Goal: Transaction & Acquisition: Purchase product/service

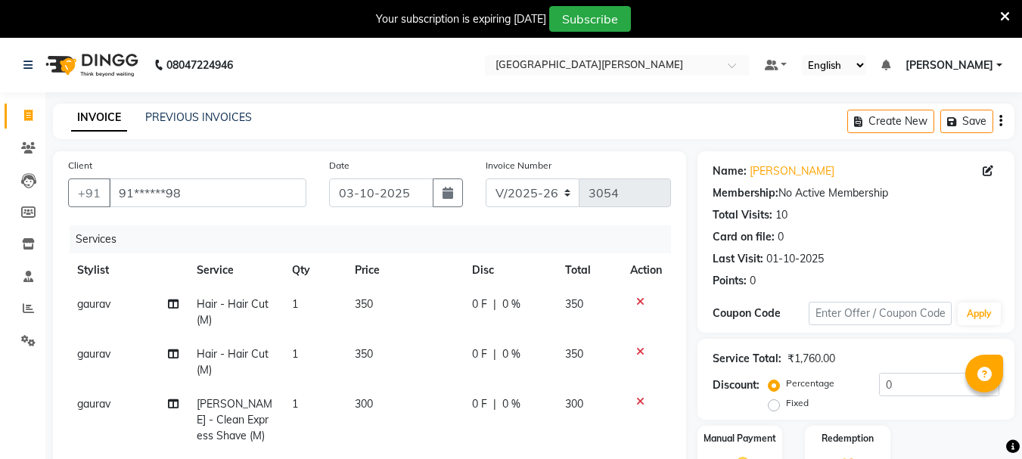
select select "911"
select select "service"
select select "30889"
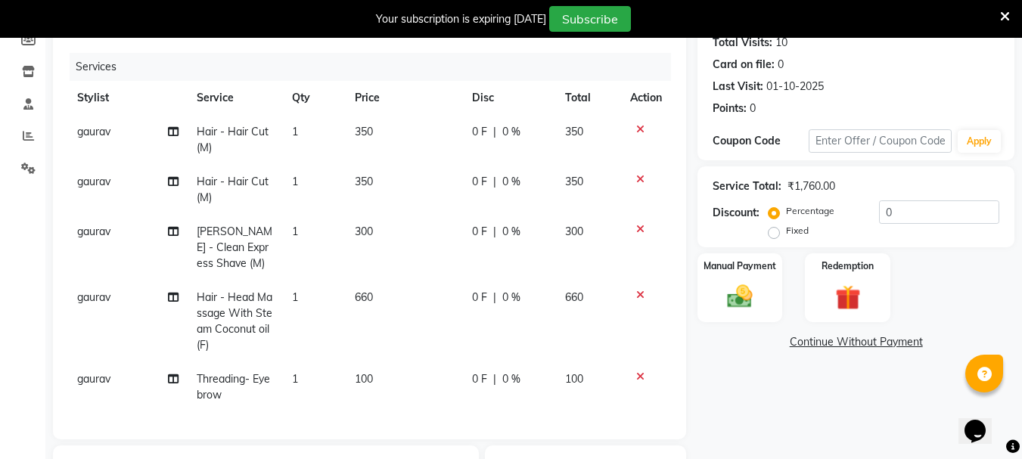
scroll to position [138, 0]
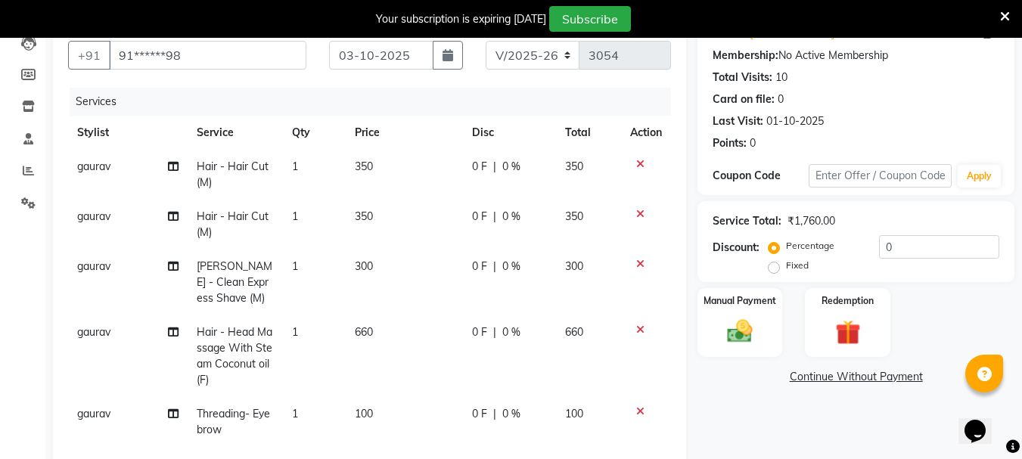
click at [639, 330] on icon at bounding box center [640, 330] width 8 height 11
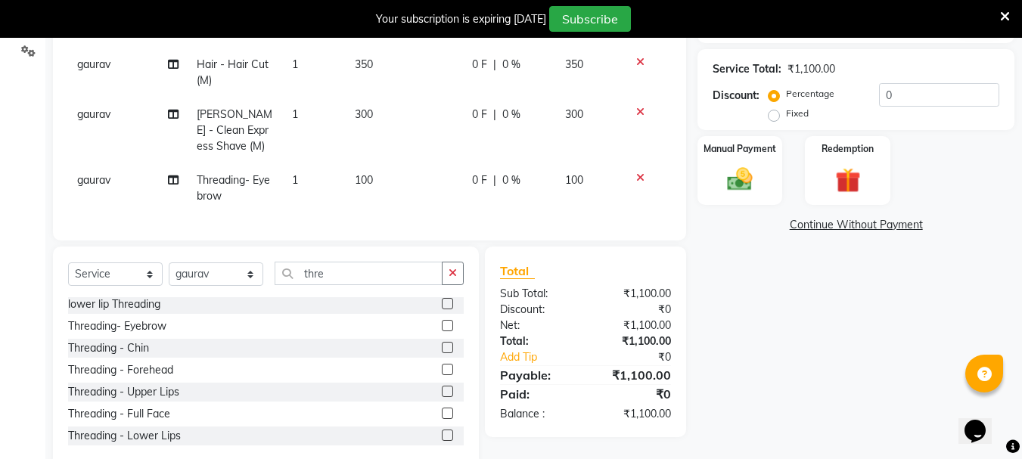
scroll to position [316, 0]
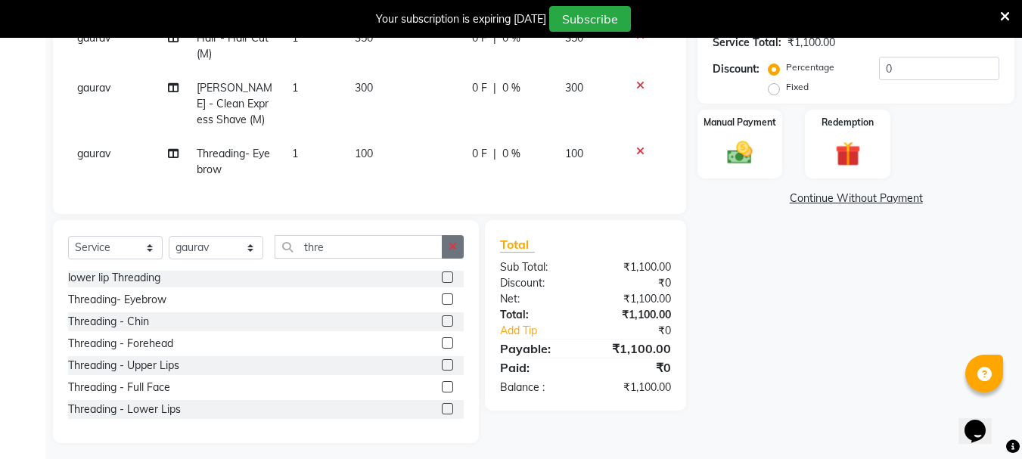
click at [450, 252] on icon "button" at bounding box center [453, 246] width 8 height 11
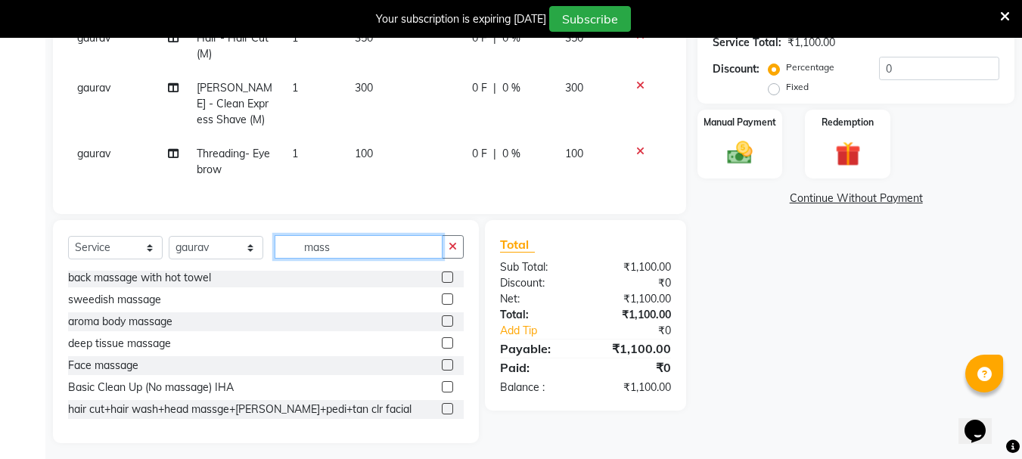
scroll to position [156, 0]
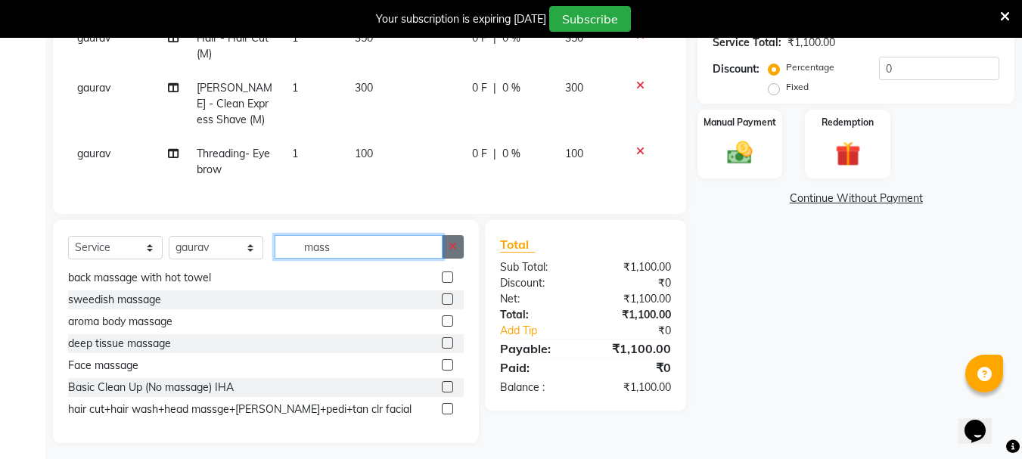
type input "mass"
click at [452, 252] on icon "button" at bounding box center [453, 246] width 8 height 11
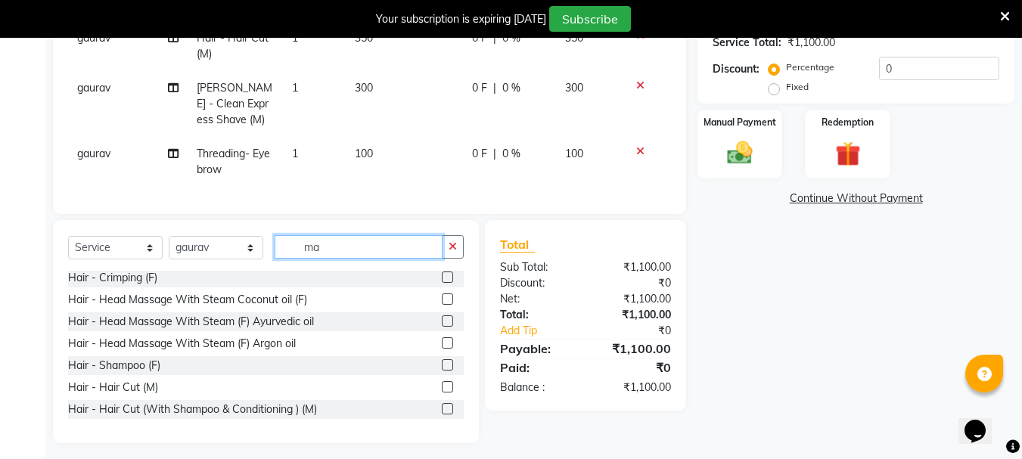
scroll to position [0, 0]
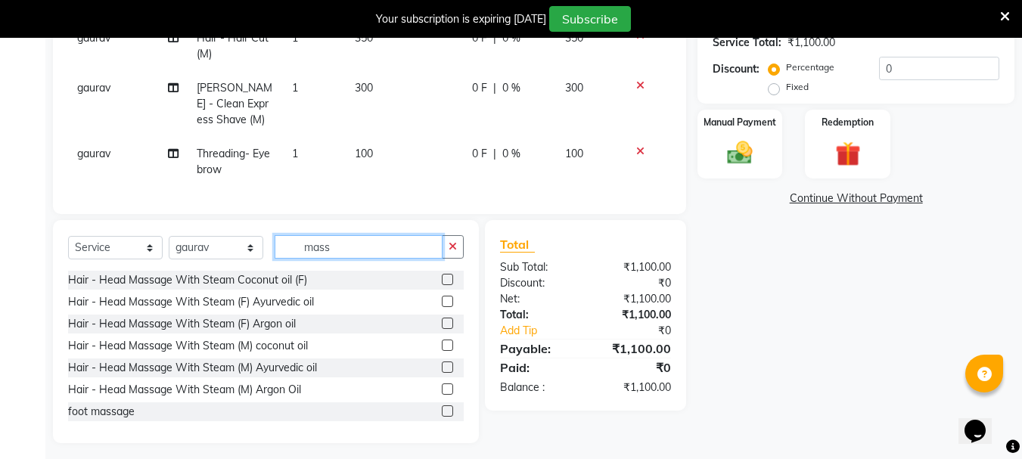
type input "mass"
click at [442, 307] on label at bounding box center [447, 301] width 11 height 11
click at [442, 307] on input "checkbox" at bounding box center [447, 302] width 10 height 10
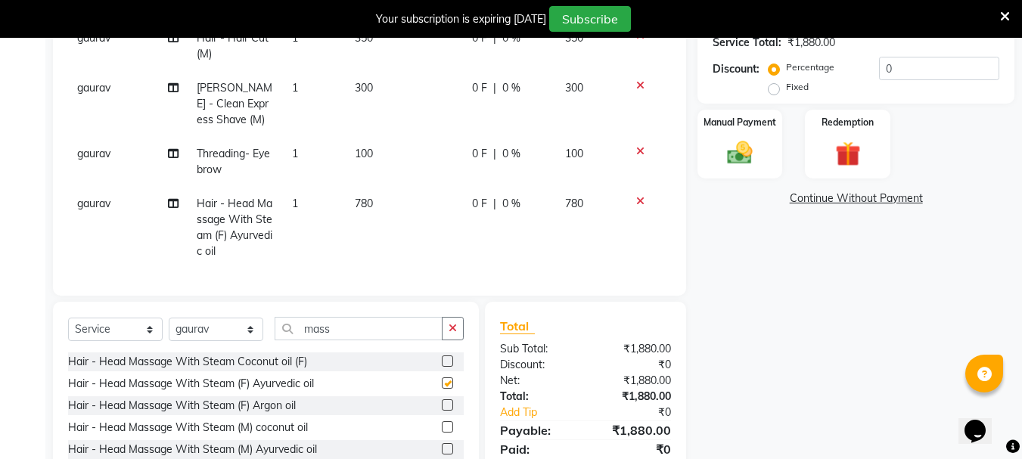
checkbox input "false"
click at [368, 198] on span "780" at bounding box center [364, 204] width 18 height 14
select select "30889"
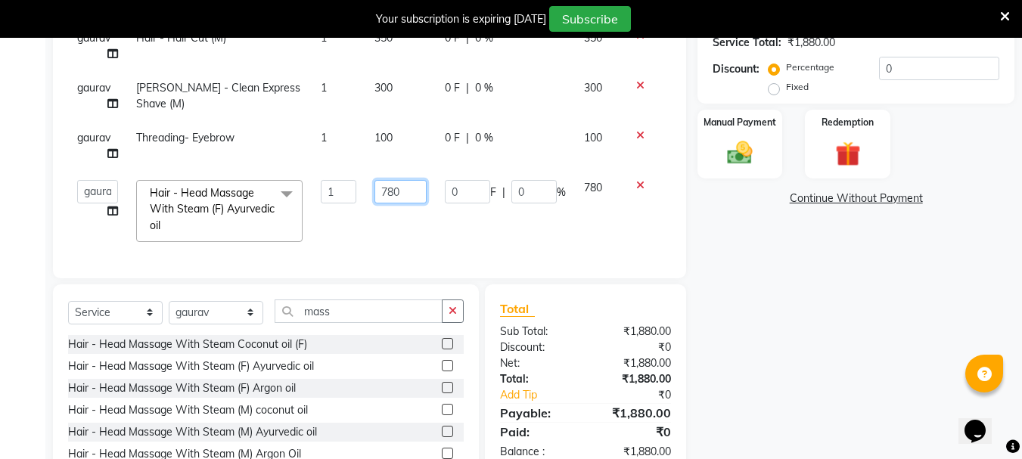
click at [393, 194] on input "780" at bounding box center [400, 191] width 52 height 23
type input "750"
click at [393, 214] on td "750" at bounding box center [400, 211] width 70 height 80
select select "30889"
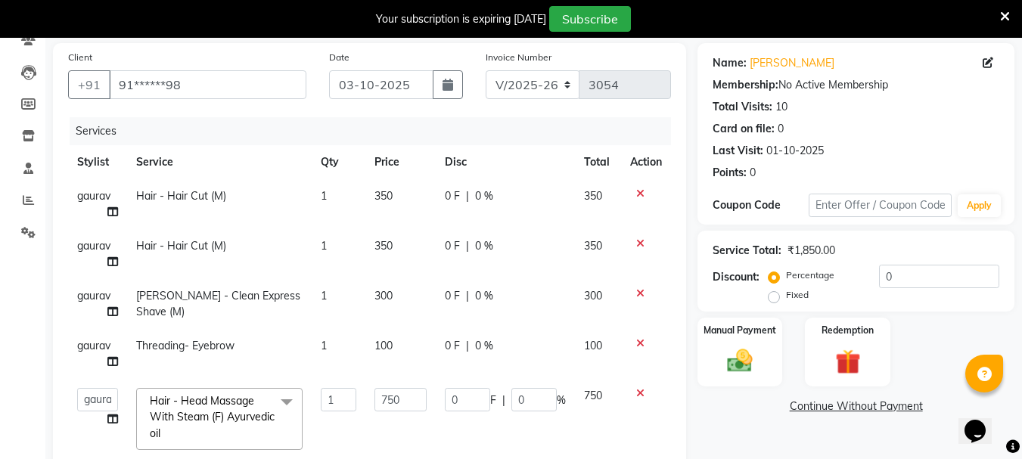
scroll to position [113, 0]
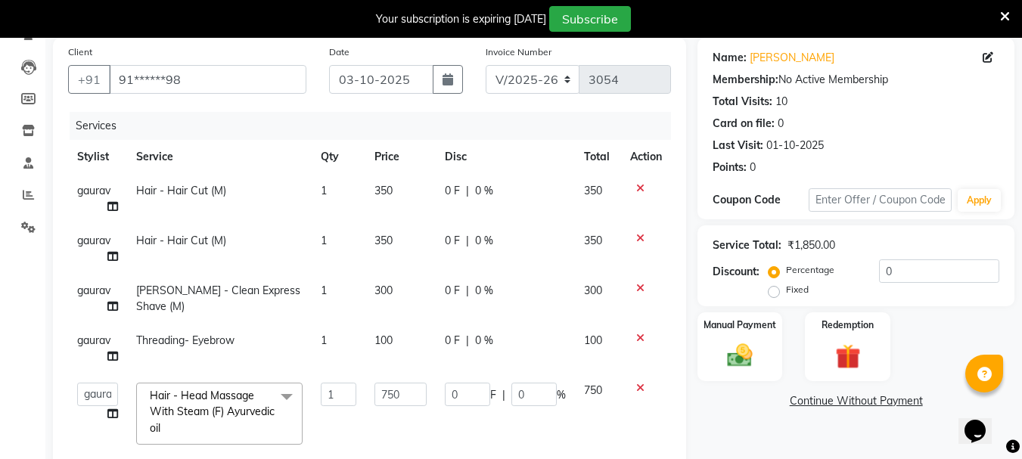
click at [93, 287] on span "gaurav" at bounding box center [93, 291] width 33 height 14
select select "30889"
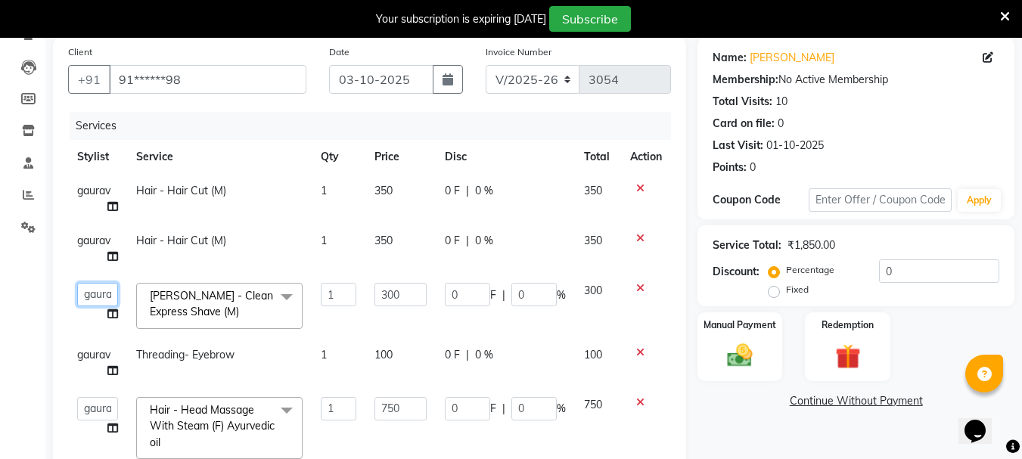
click at [92, 295] on select "Bharti [PERSON_NAME] [PERSON_NAME] [PERSON_NAME] [PERSON_NAME] more [PERSON_NAM…" at bounding box center [97, 294] width 41 height 23
select select "93504"
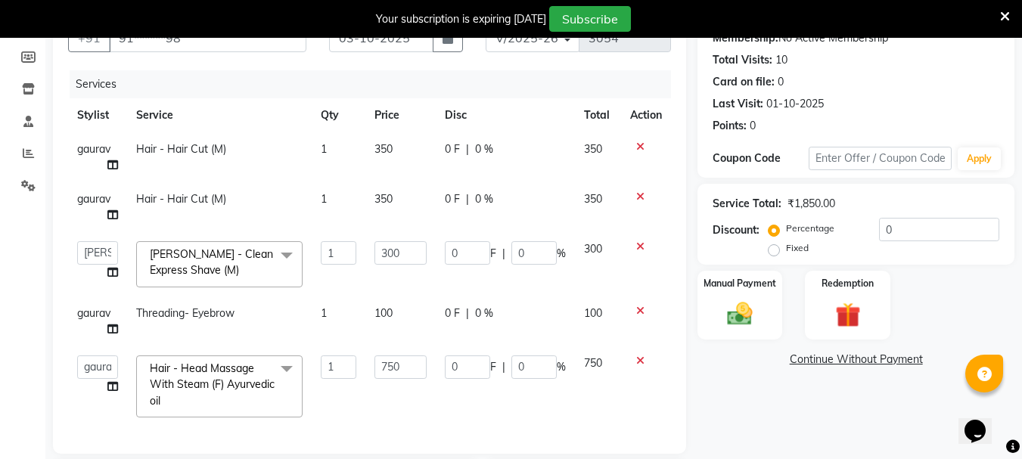
scroll to position [177, 0]
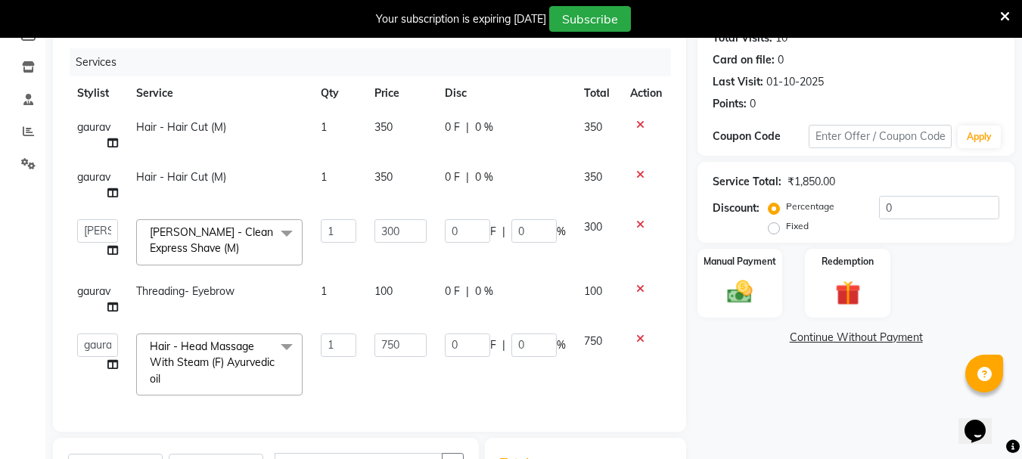
click at [98, 176] on span "gaurav" at bounding box center [93, 177] width 33 height 14
select select "30889"
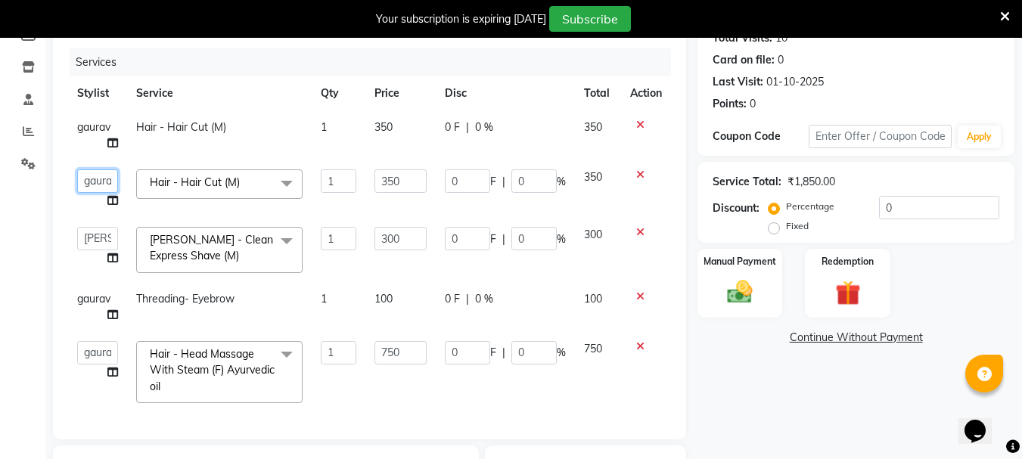
click at [98, 176] on select "Bharti [PERSON_NAME] [PERSON_NAME] [PERSON_NAME] [PERSON_NAME] more [PERSON_NAM…" at bounding box center [97, 180] width 41 height 23
select select "93504"
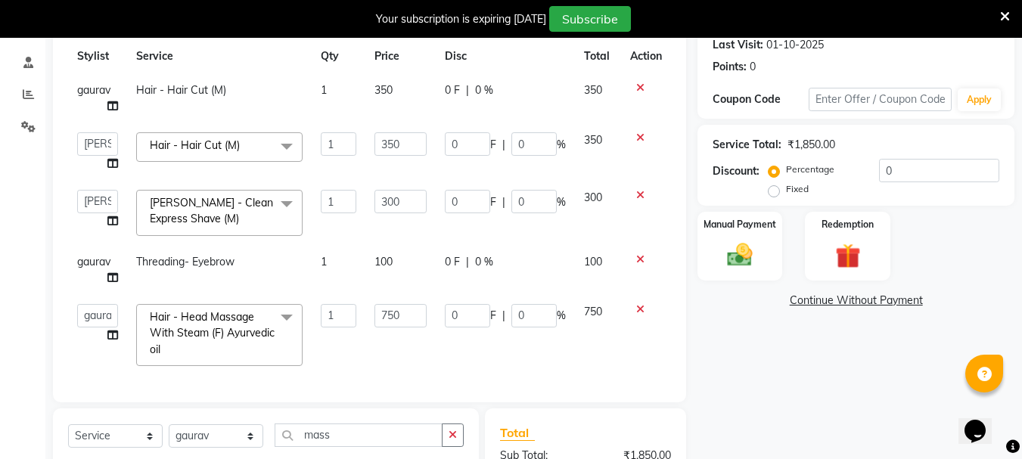
scroll to position [228, 0]
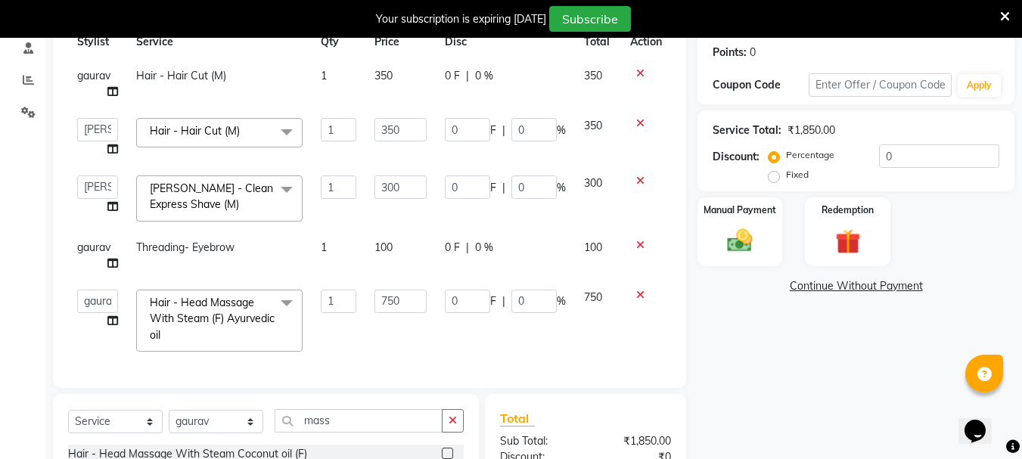
click at [89, 256] on td "gaurav" at bounding box center [97, 256] width 59 height 50
select select "30889"
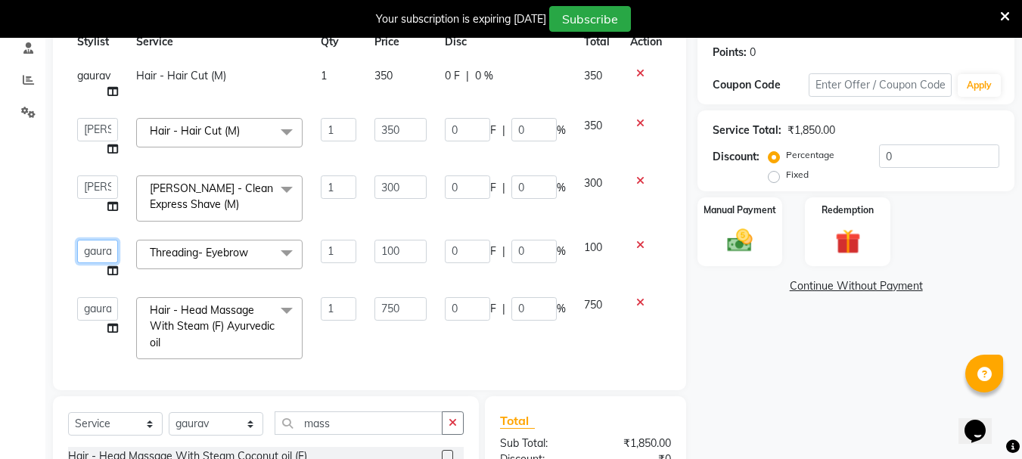
click at [94, 250] on select "Bharti [PERSON_NAME] [PERSON_NAME] [PERSON_NAME] [PERSON_NAME] more [PERSON_NAM…" at bounding box center [97, 251] width 41 height 23
select select "47321"
click at [340, 343] on td "1" at bounding box center [339, 328] width 54 height 80
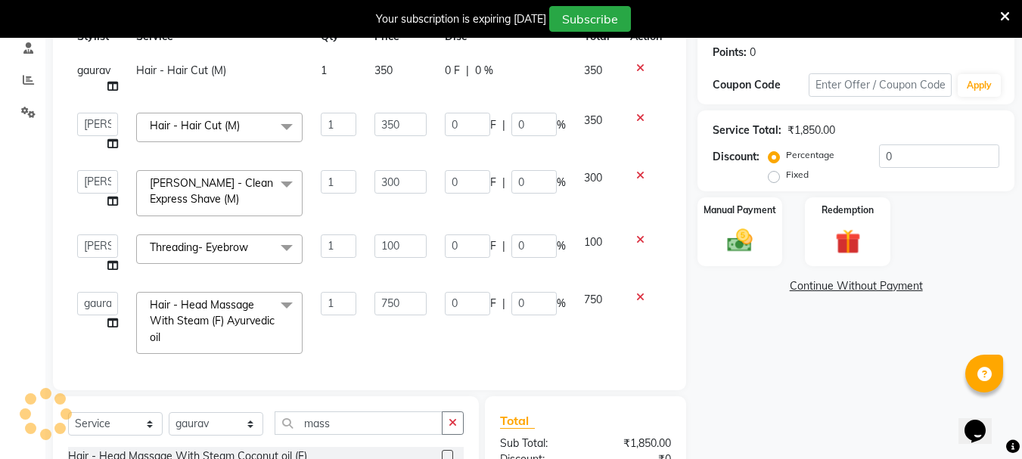
scroll to position [17, 0]
click at [751, 240] on img at bounding box center [740, 240] width 42 height 30
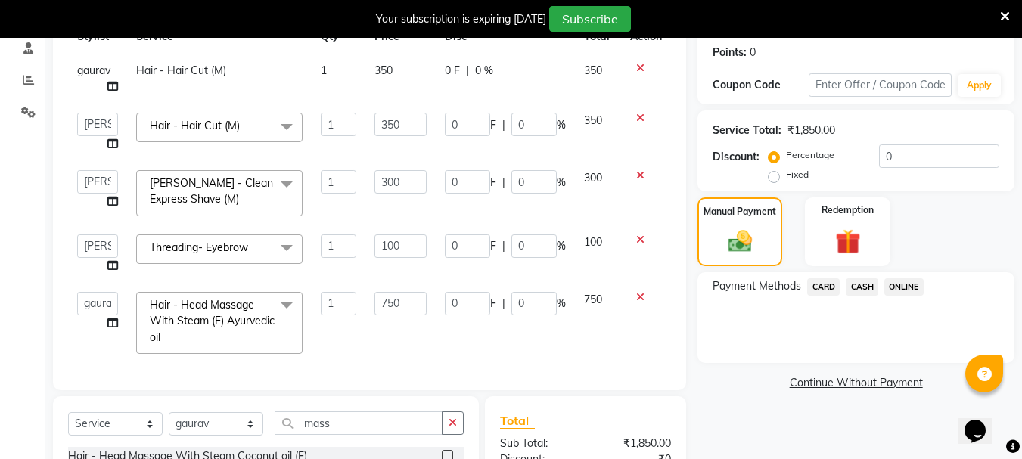
click at [897, 287] on span "ONLINE" at bounding box center [903, 286] width 39 height 17
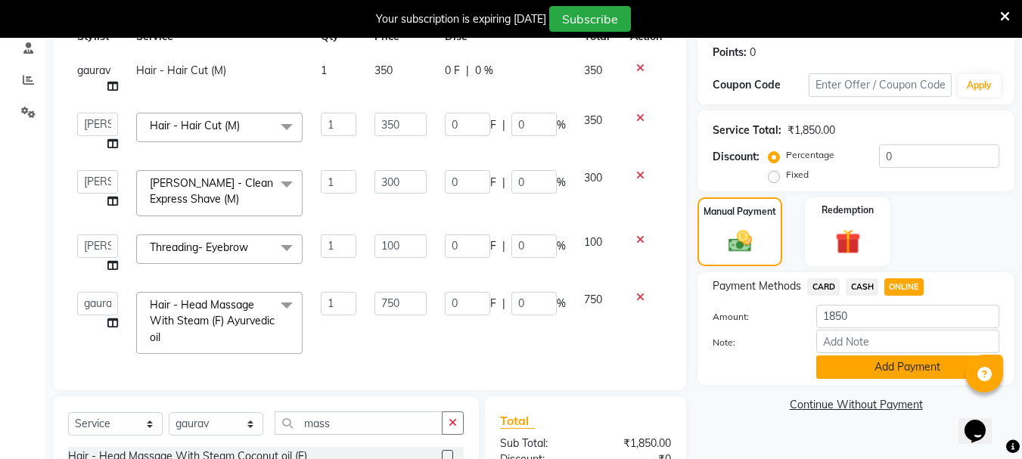
drag, startPoint x: 841, startPoint y: 385, endPoint x: 841, endPoint y: 374, distance: 10.6
click at [841, 374] on div "Name: [PERSON_NAME] Membership: No Active Membership Total Visits: 10 Card on f…" at bounding box center [862, 271] width 328 height 697
click at [841, 374] on button "Add Payment" at bounding box center [907, 367] width 183 height 23
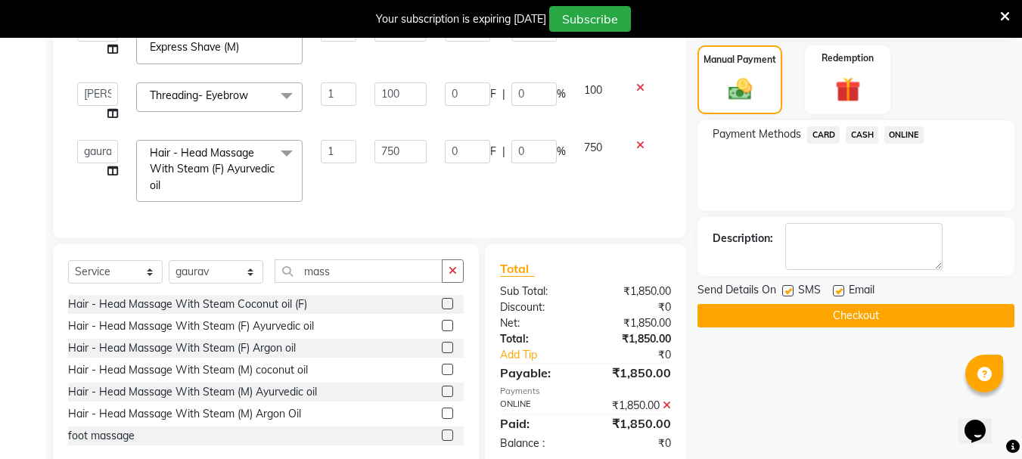
scroll to position [412, 0]
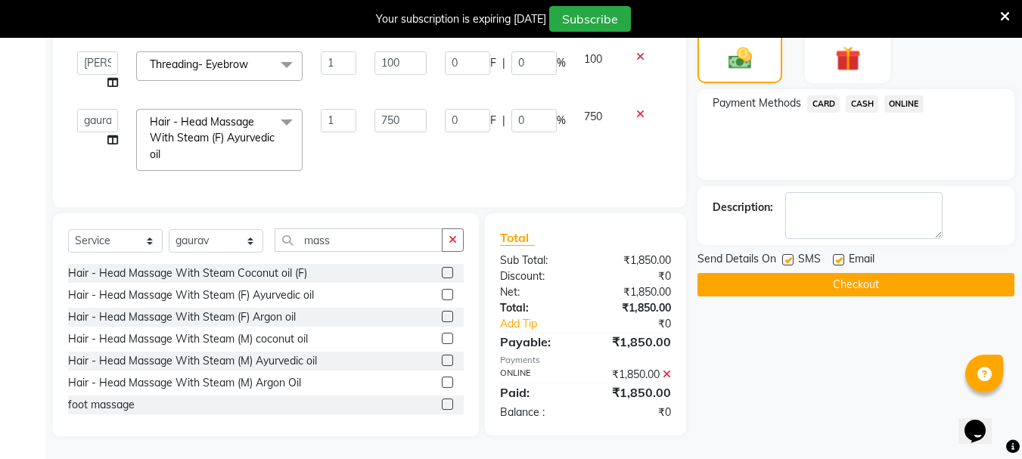
click at [800, 292] on button "Checkout" at bounding box center [856, 284] width 317 height 23
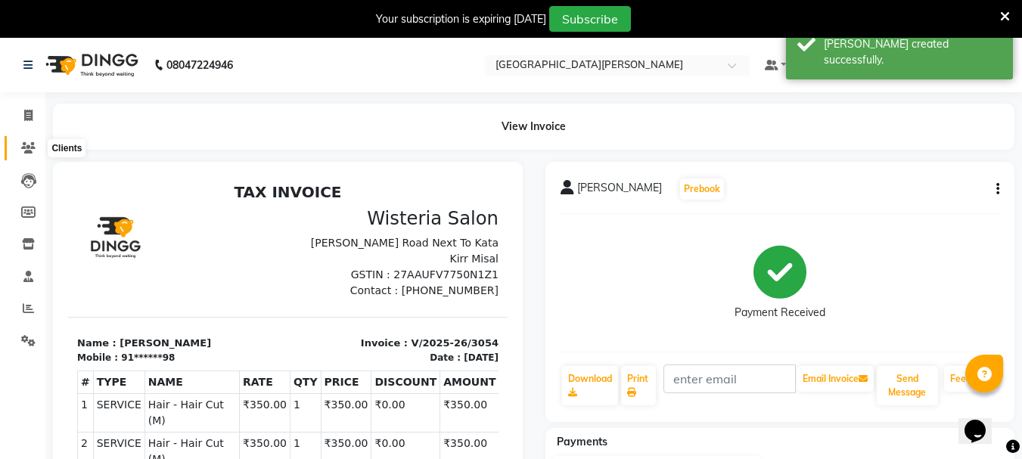
click at [28, 152] on icon at bounding box center [28, 147] width 14 height 11
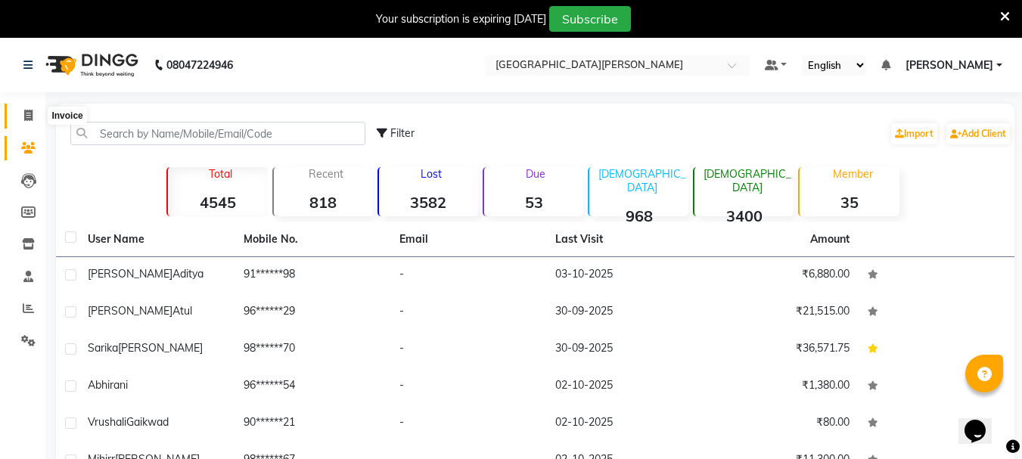
click at [29, 110] on icon at bounding box center [28, 115] width 8 height 11
select select "911"
select select "service"
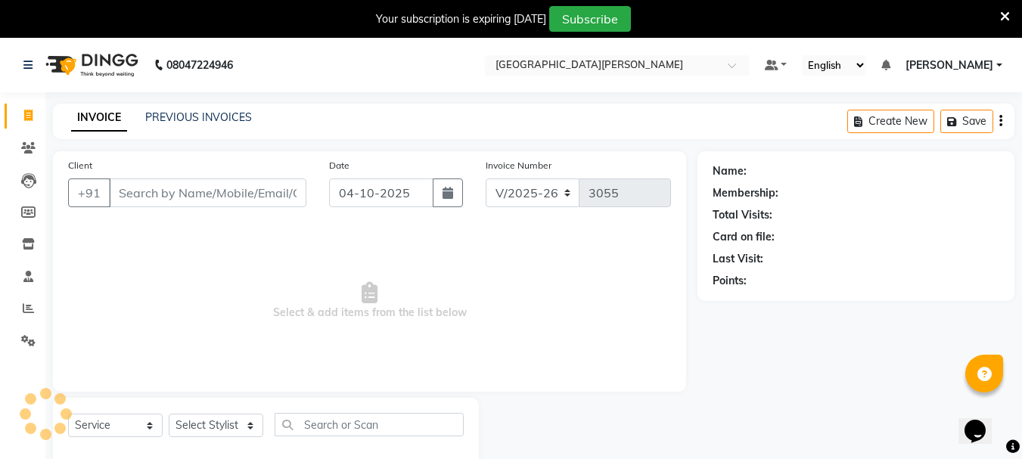
scroll to position [38, 0]
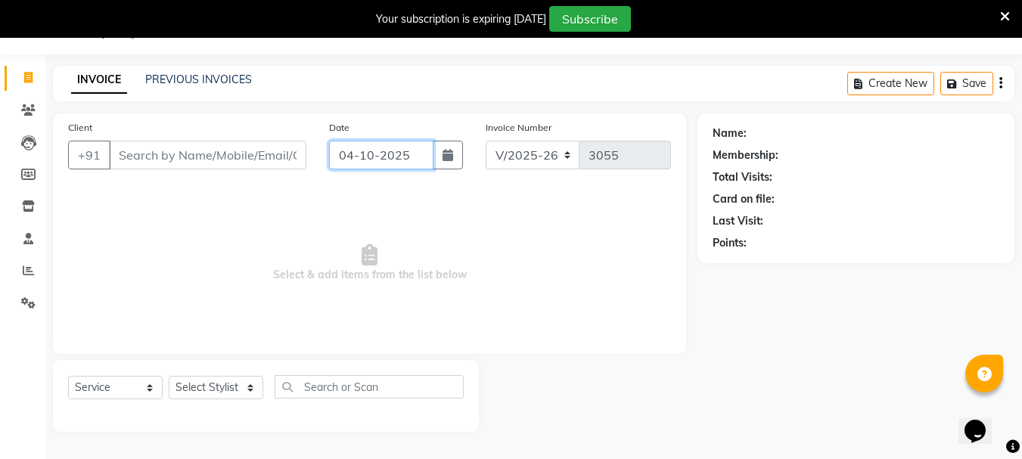
click at [354, 150] on input "04-10-2025" at bounding box center [381, 155] width 104 height 29
select select "10"
select select "2025"
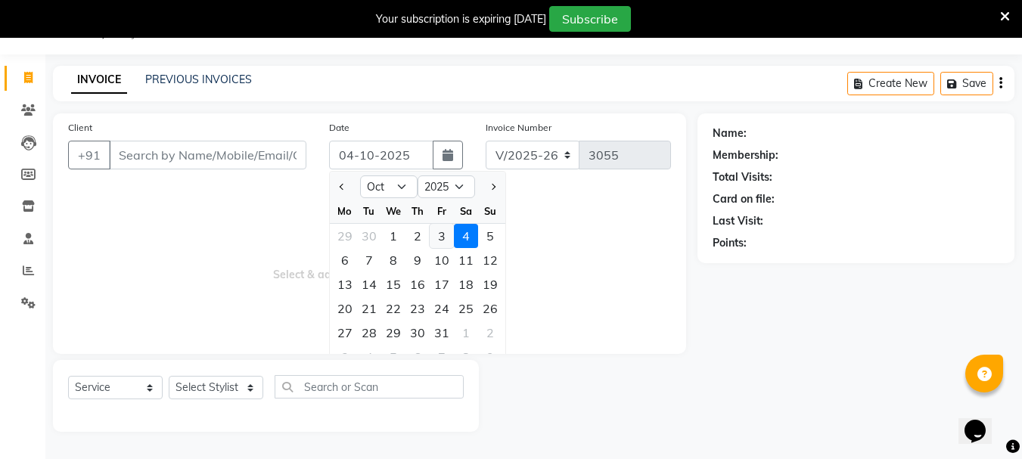
click at [443, 241] on div "3" at bounding box center [442, 236] width 24 height 24
type input "03-10-2025"
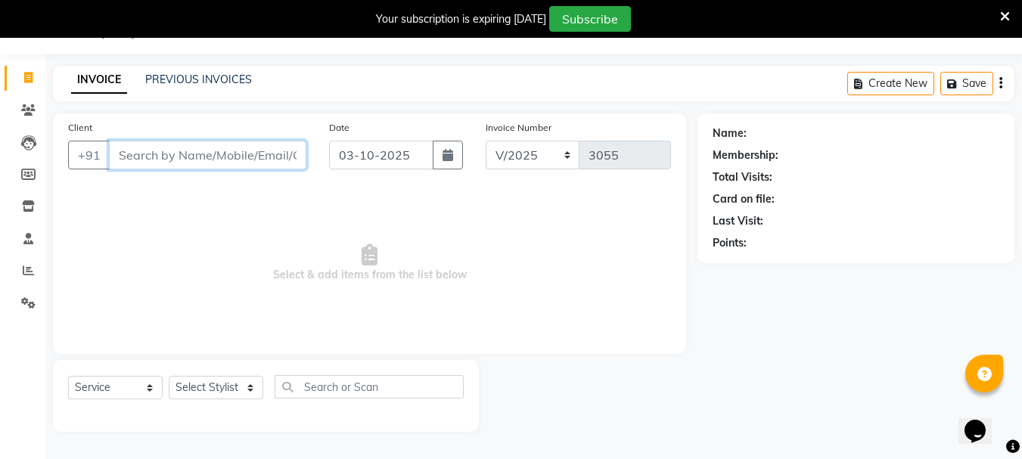
click at [158, 157] on input "Client" at bounding box center [207, 155] width 197 height 29
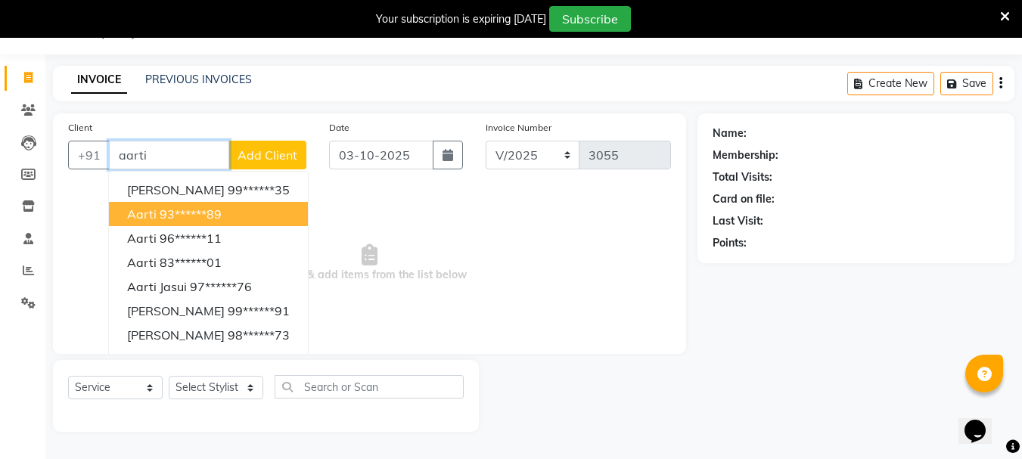
click at [177, 211] on ngb-highlight "93******89" at bounding box center [191, 214] width 62 height 15
type input "93******89"
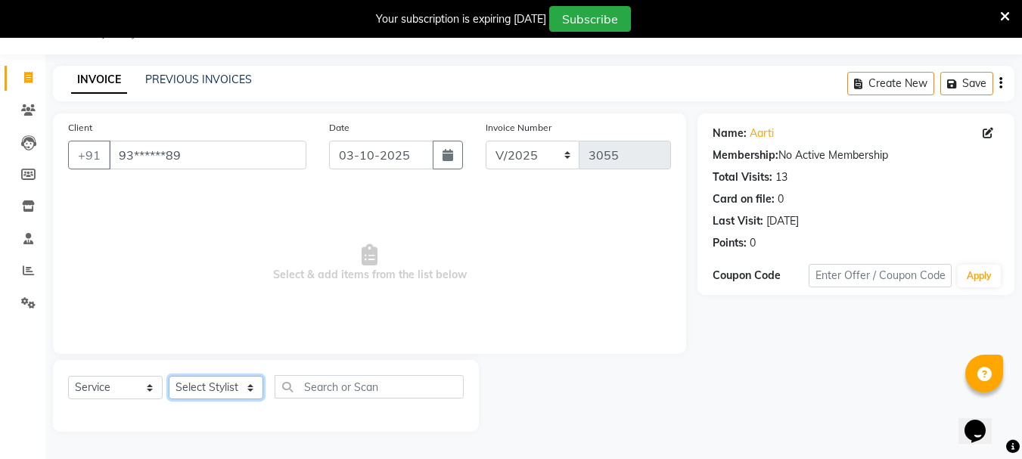
click at [248, 384] on select "Select Stylist Bharti [PERSON_NAME] [PERSON_NAME] [PERSON_NAME] [PERSON_NAME] m…" at bounding box center [216, 387] width 95 height 23
select select "15252"
click at [169, 376] on select "Select Stylist Bharti [PERSON_NAME] [PERSON_NAME] [PERSON_NAME] [PERSON_NAME] m…" at bounding box center [216, 387] width 95 height 23
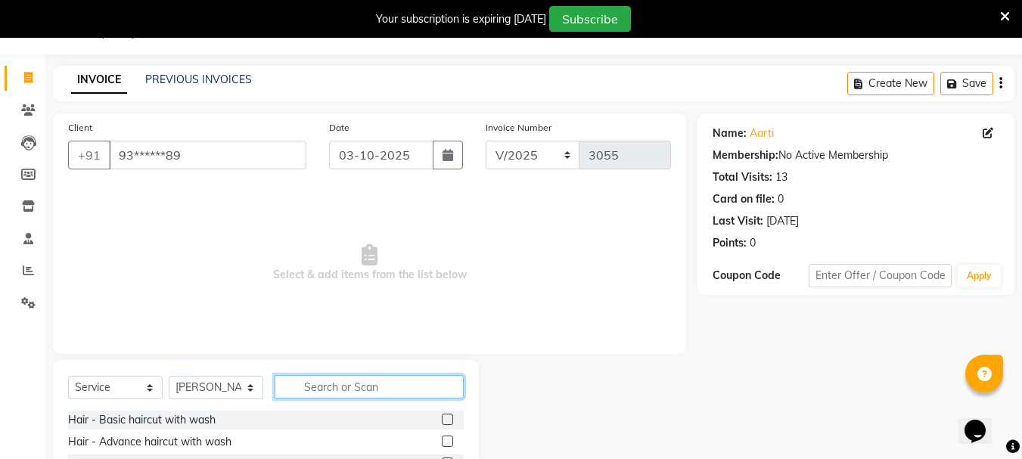
click at [317, 384] on input "text" at bounding box center [369, 386] width 189 height 23
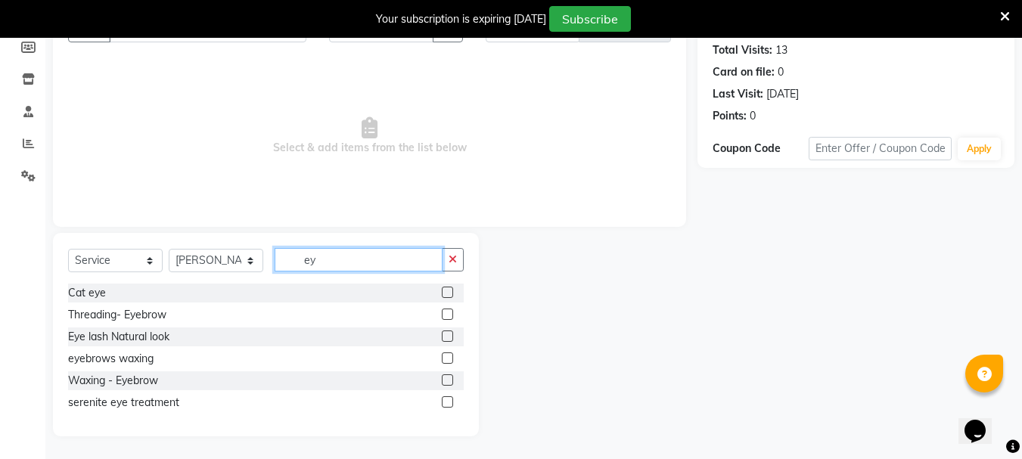
scroll to position [165, 0]
type input "eye"
click at [446, 357] on label at bounding box center [447, 358] width 11 height 11
click at [446, 357] on input "checkbox" at bounding box center [447, 359] width 10 height 10
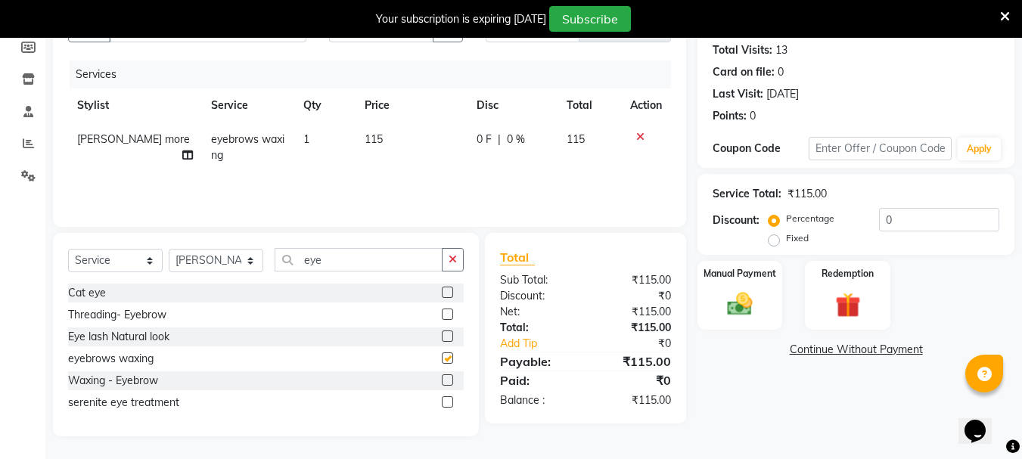
checkbox input "false"
click at [449, 262] on icon "button" at bounding box center [453, 259] width 8 height 11
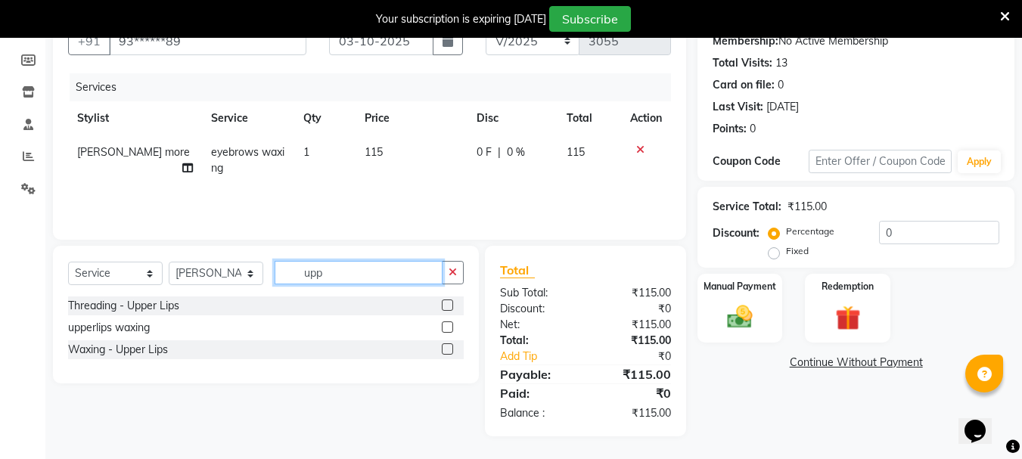
scroll to position [152, 0]
type input "upp"
click at [445, 307] on label at bounding box center [447, 305] width 11 height 11
click at [445, 307] on input "checkbox" at bounding box center [447, 306] width 10 height 10
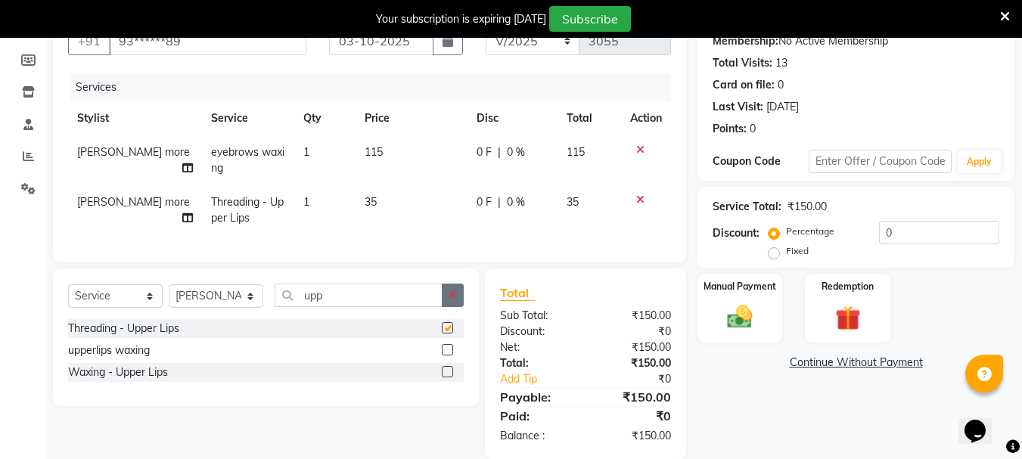
checkbox input "false"
click at [454, 300] on icon "button" at bounding box center [453, 295] width 8 height 11
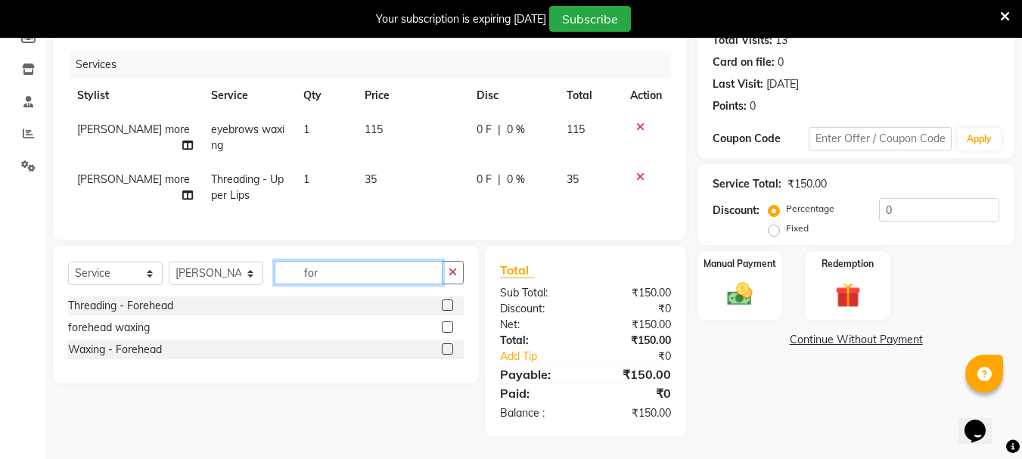
scroll to position [186, 0]
type input "fore"
click at [446, 306] on label at bounding box center [447, 305] width 11 height 11
click at [446, 306] on input "checkbox" at bounding box center [447, 306] width 10 height 10
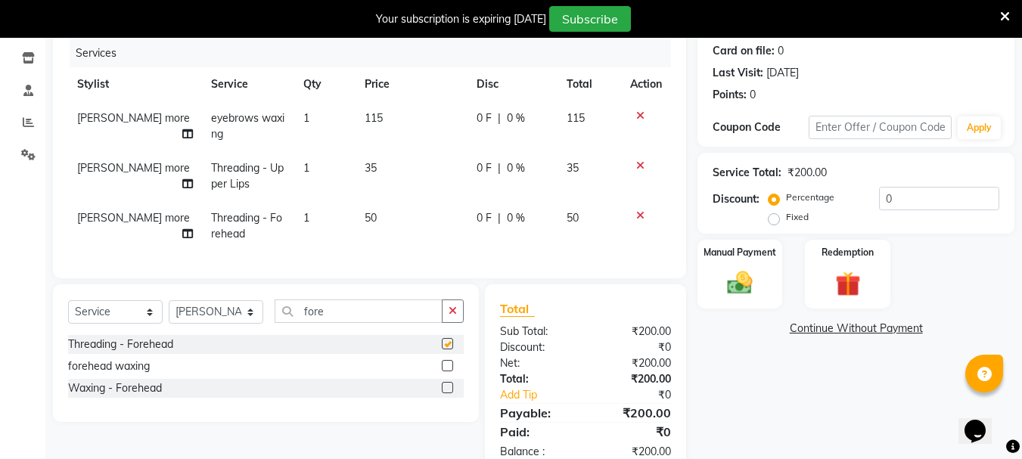
checkbox input "false"
click at [758, 281] on img at bounding box center [740, 283] width 42 height 30
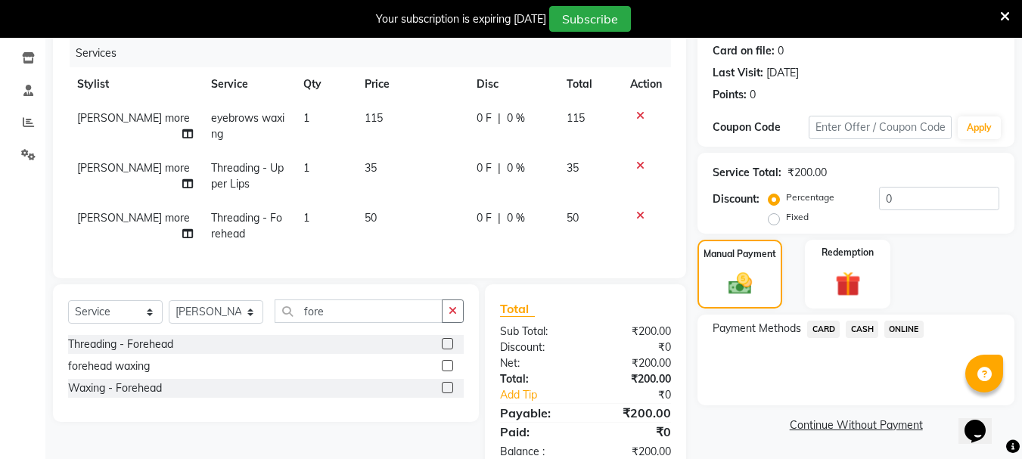
click at [909, 328] on span "ONLINE" at bounding box center [903, 329] width 39 height 17
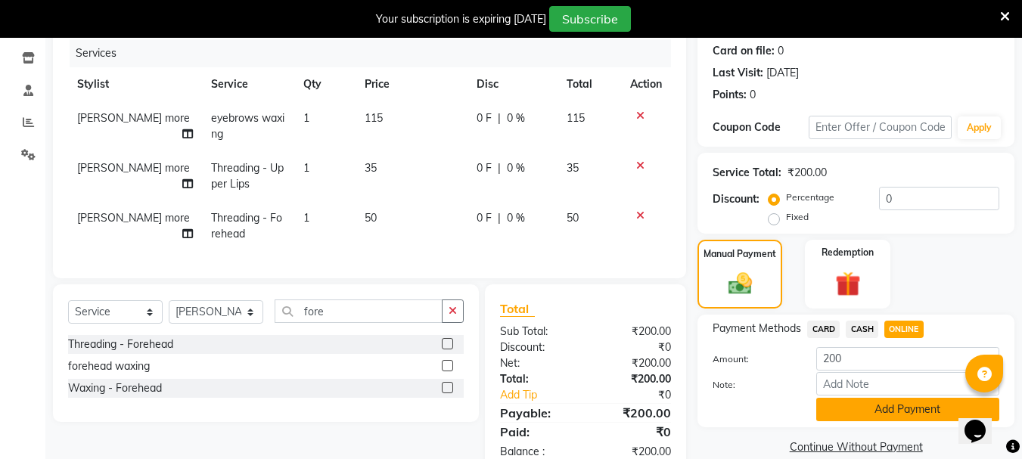
click at [872, 408] on button "Add Payment" at bounding box center [907, 409] width 183 height 23
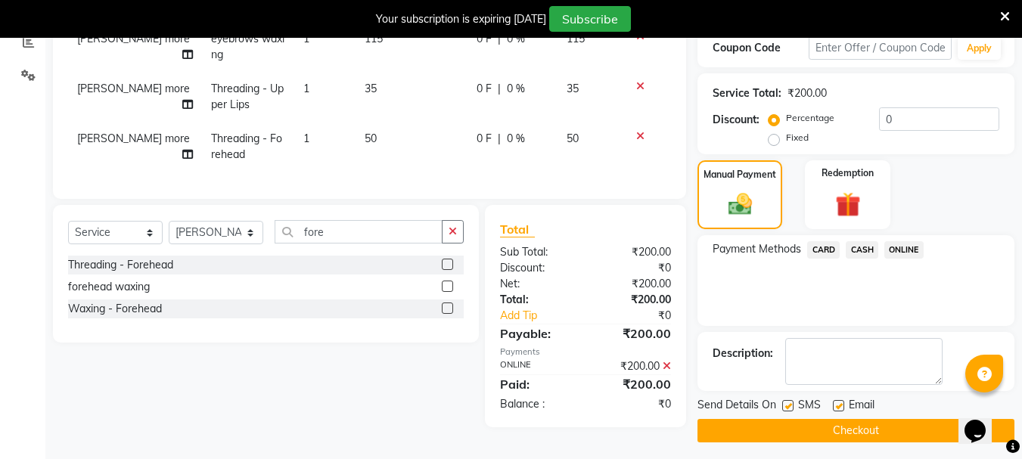
scroll to position [272, 0]
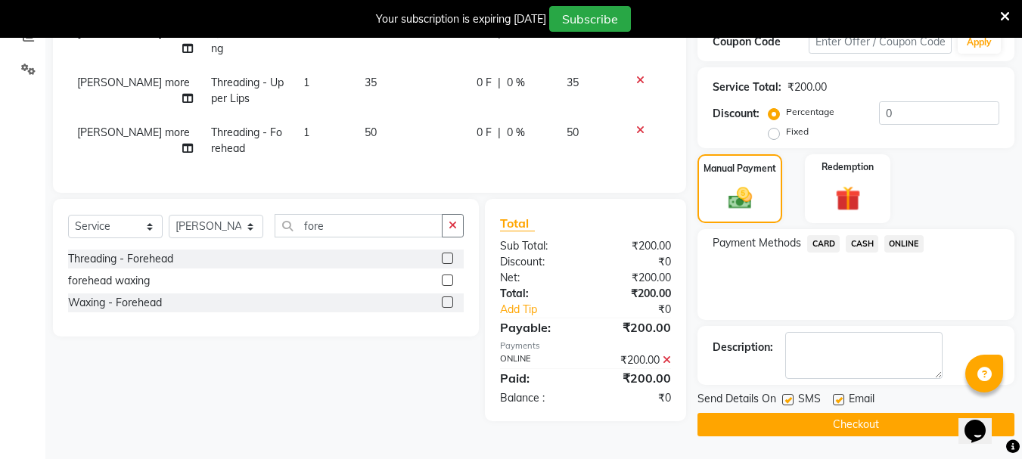
click at [840, 429] on button "Checkout" at bounding box center [856, 424] width 317 height 23
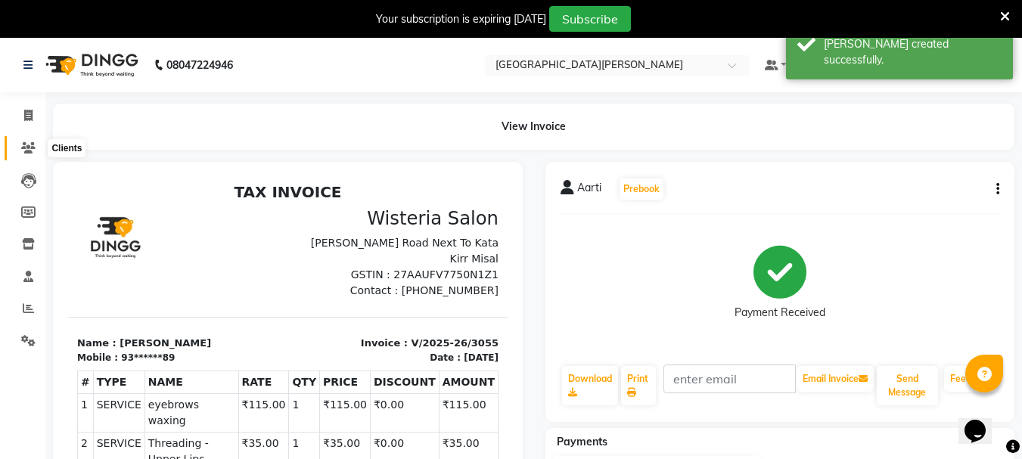
click at [26, 149] on icon at bounding box center [28, 147] width 14 height 11
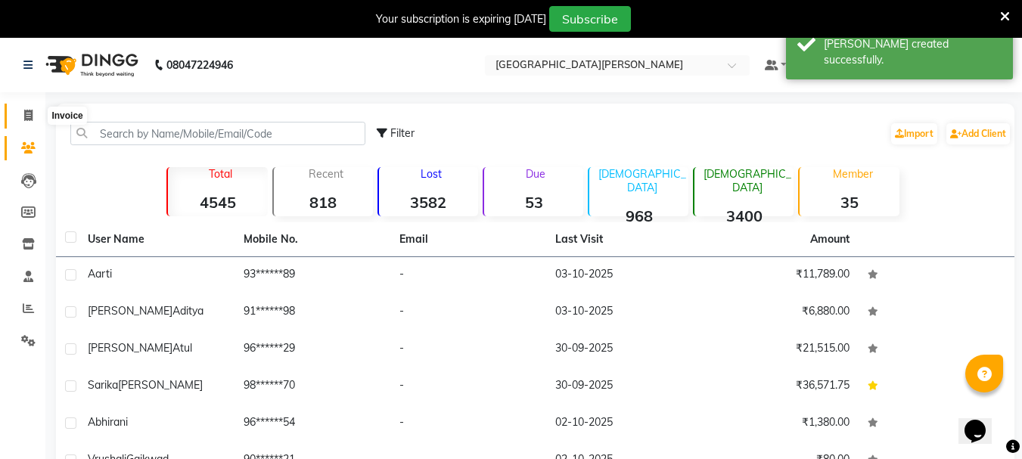
click at [25, 110] on icon at bounding box center [28, 115] width 8 height 11
select select "service"
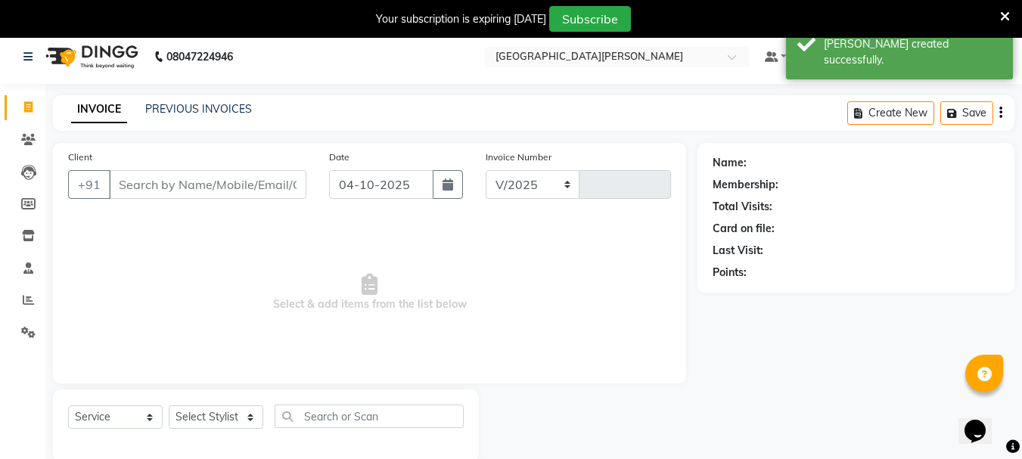
select select "911"
type input "3056"
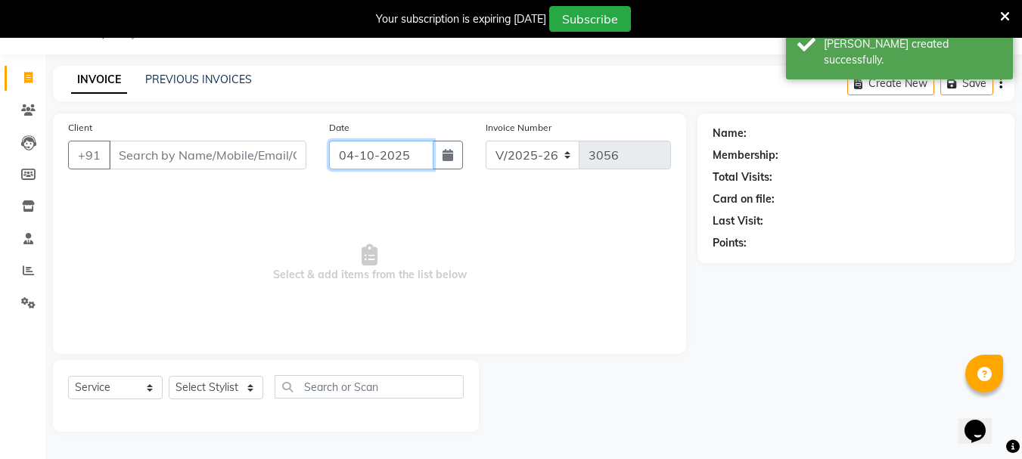
click at [350, 156] on input "04-10-2025" at bounding box center [381, 155] width 104 height 29
select select "10"
select select "2025"
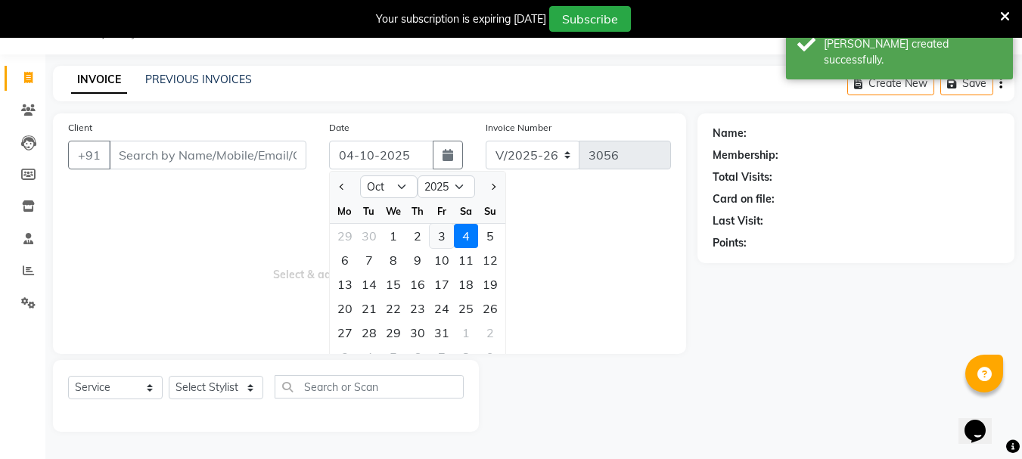
click at [441, 243] on div "3" at bounding box center [442, 236] width 24 height 24
type input "03-10-2025"
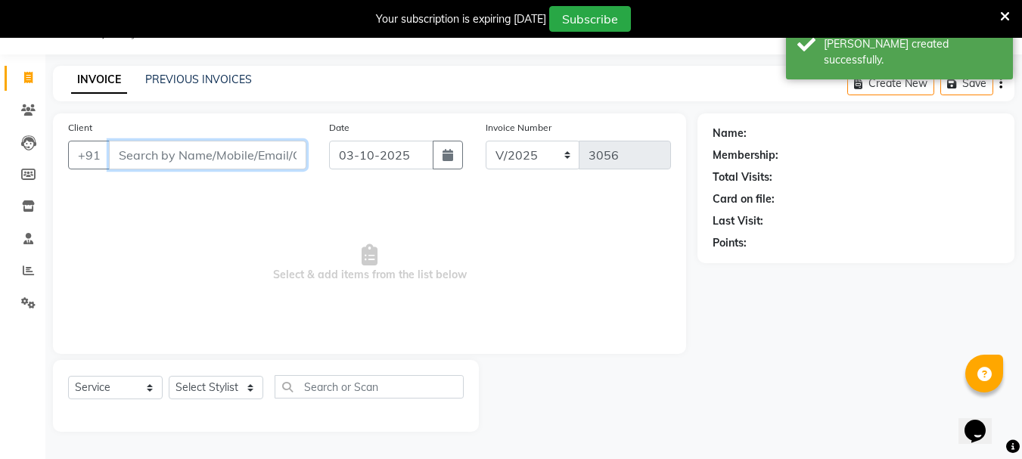
click at [209, 153] on input "Client" at bounding box center [207, 155] width 197 height 29
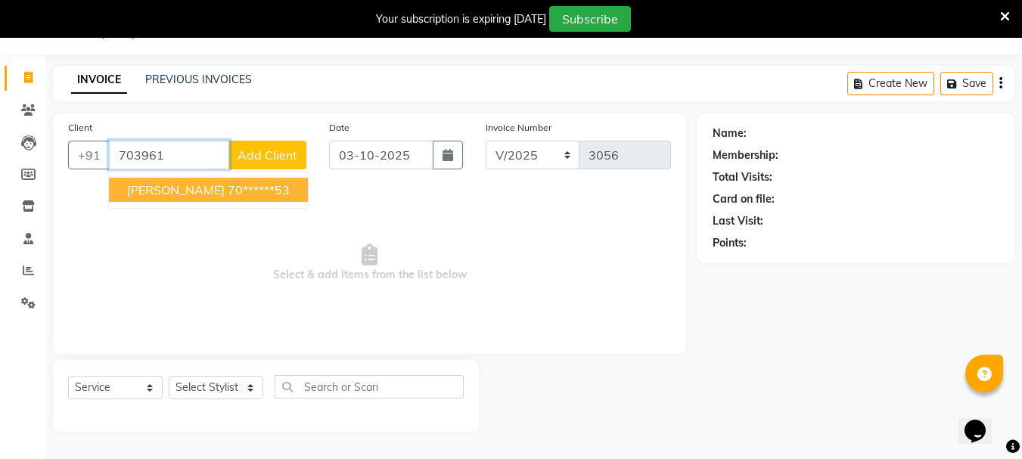
click at [228, 188] on ngb-highlight "70******53" at bounding box center [259, 189] width 62 height 15
type input "70******53"
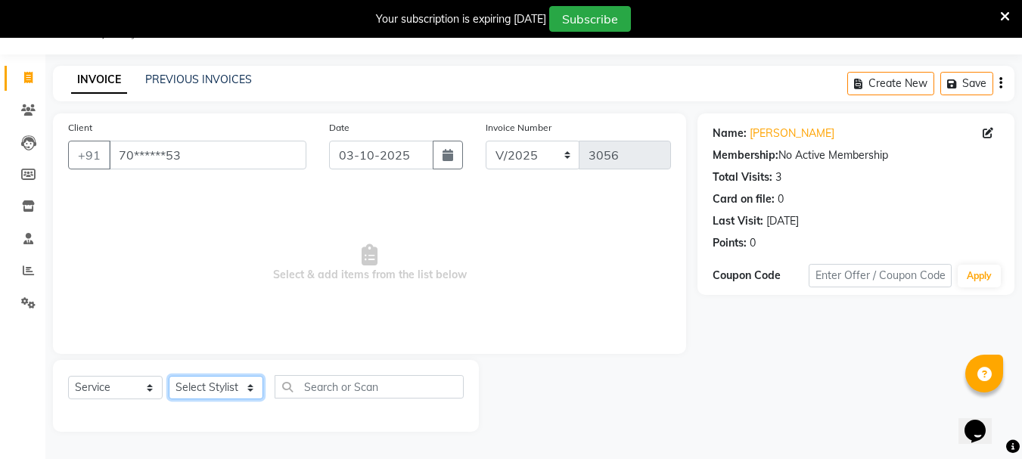
click at [245, 387] on select "Select Stylist Bharti [PERSON_NAME] [PERSON_NAME] [PERSON_NAME] [PERSON_NAME] m…" at bounding box center [216, 387] width 95 height 23
select select "47321"
click at [169, 376] on select "Select Stylist Bharti [PERSON_NAME] [PERSON_NAME] [PERSON_NAME] [PERSON_NAME] m…" at bounding box center [216, 387] width 95 height 23
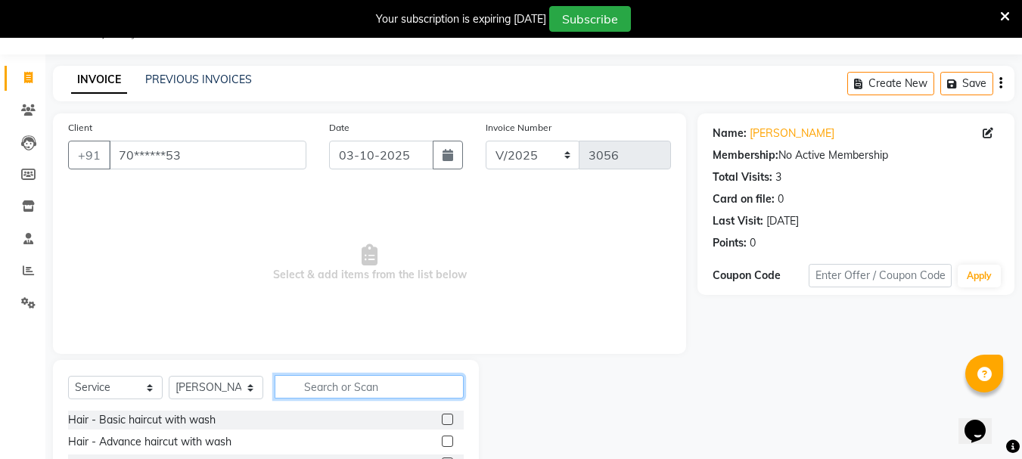
click at [331, 386] on input "text" at bounding box center [369, 386] width 189 height 23
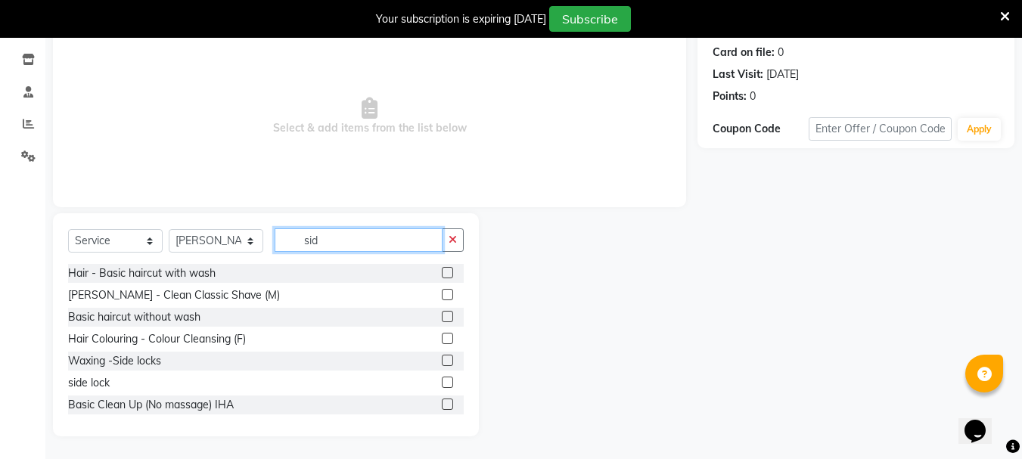
scroll to position [77, 0]
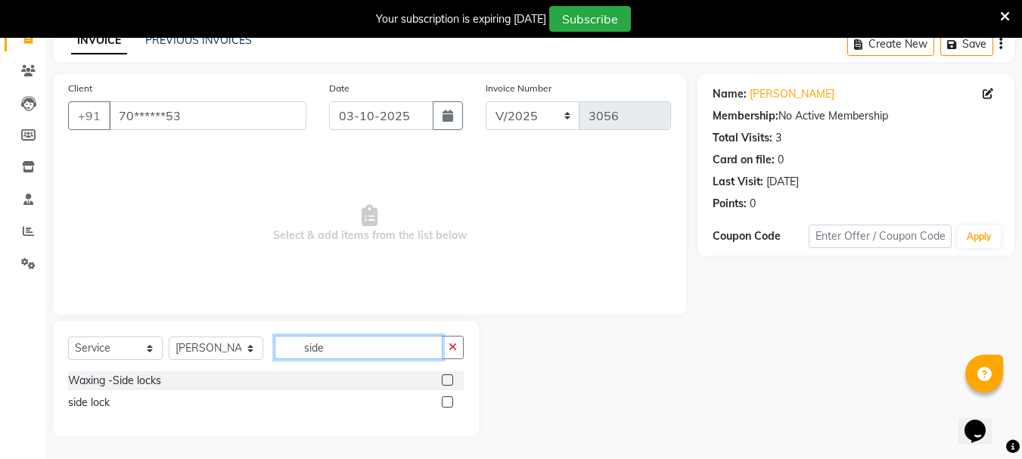
type input "side"
click at [449, 378] on label at bounding box center [447, 379] width 11 height 11
click at [449, 378] on input "checkbox" at bounding box center [447, 381] width 10 height 10
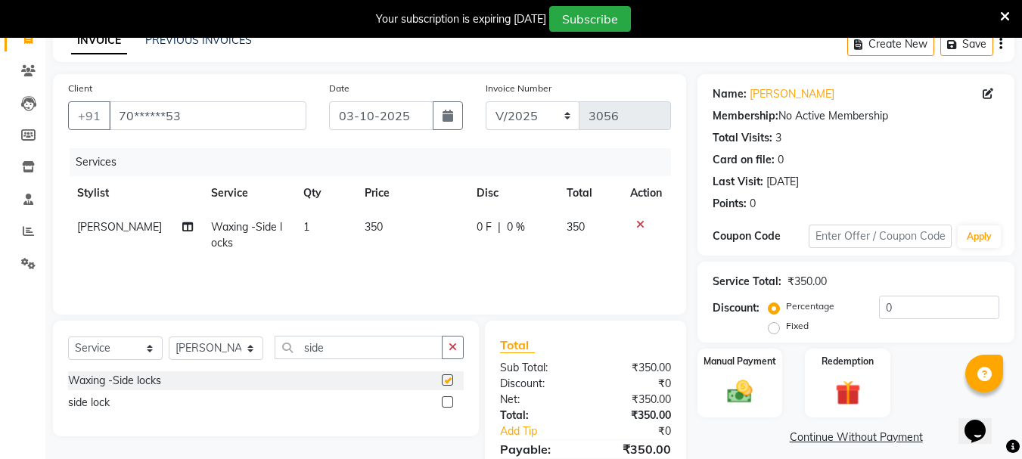
checkbox input "false"
click at [376, 239] on td "350" at bounding box center [412, 235] width 112 height 50
select select "47321"
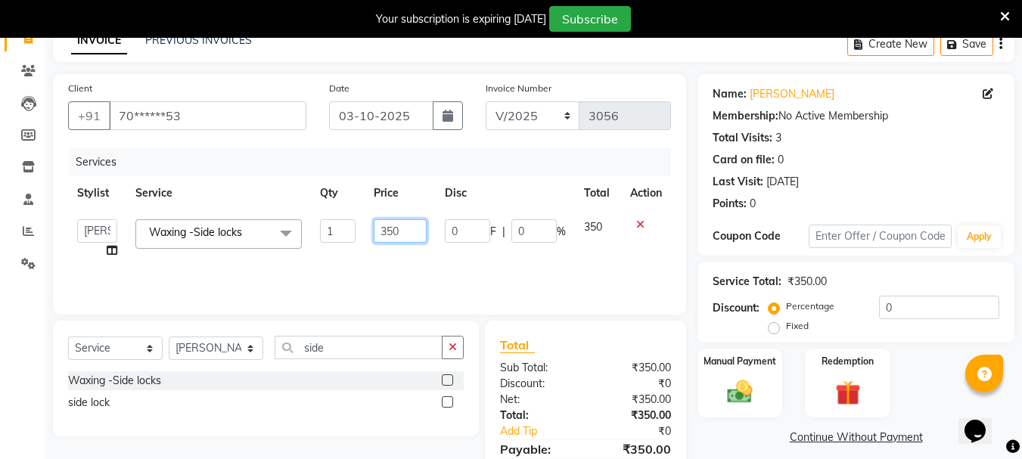
click at [389, 234] on input "350" at bounding box center [400, 230] width 52 height 23
type input "150"
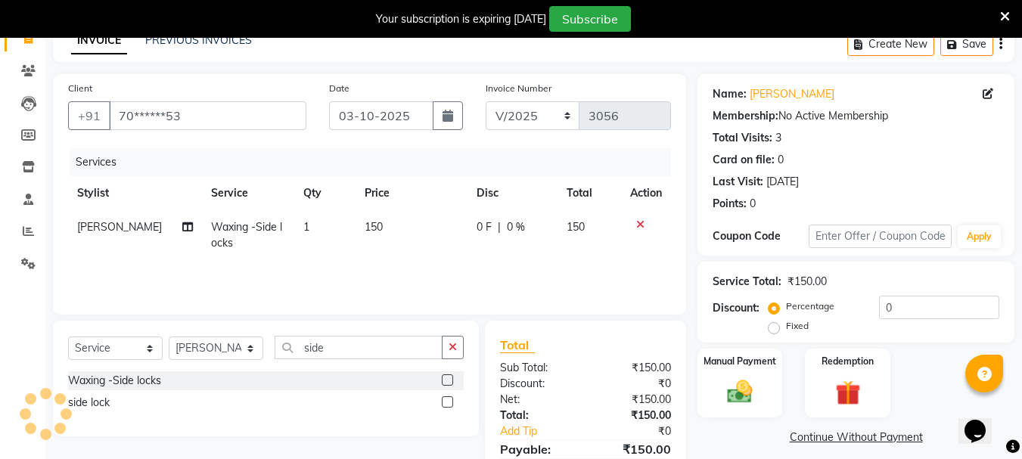
click at [374, 276] on div "Services Stylist Service Qty Price Disc Total Action [PERSON_NAME] Waxing -Side…" at bounding box center [369, 223] width 603 height 151
click at [744, 374] on div "Manual Payment" at bounding box center [740, 383] width 89 height 72
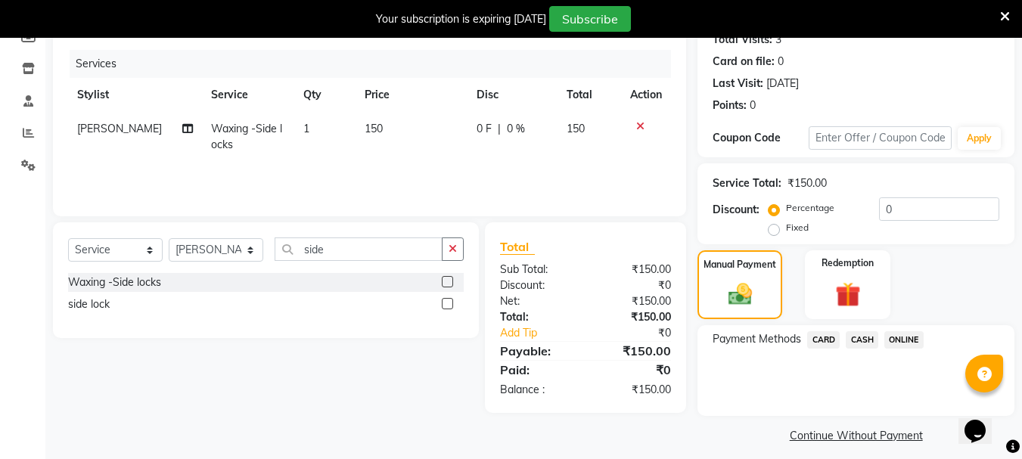
scroll to position [186, 0]
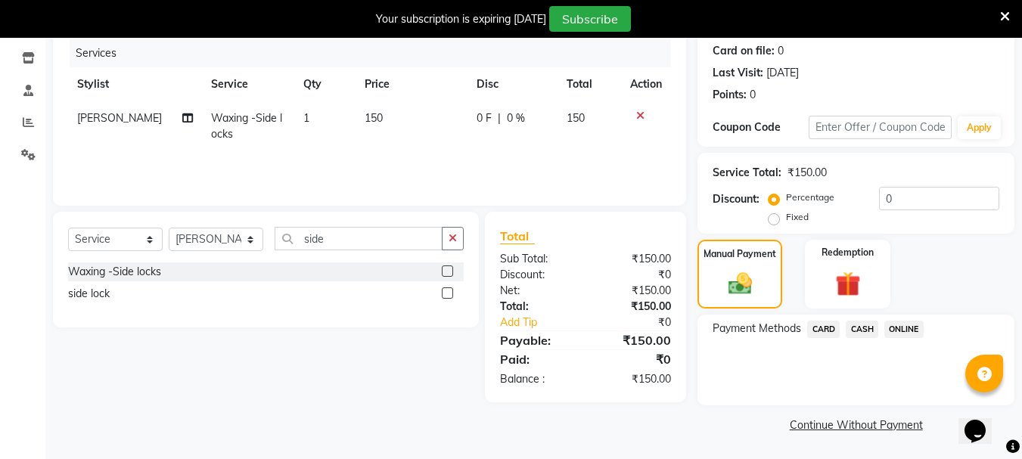
click at [898, 328] on span "ONLINE" at bounding box center [903, 329] width 39 height 17
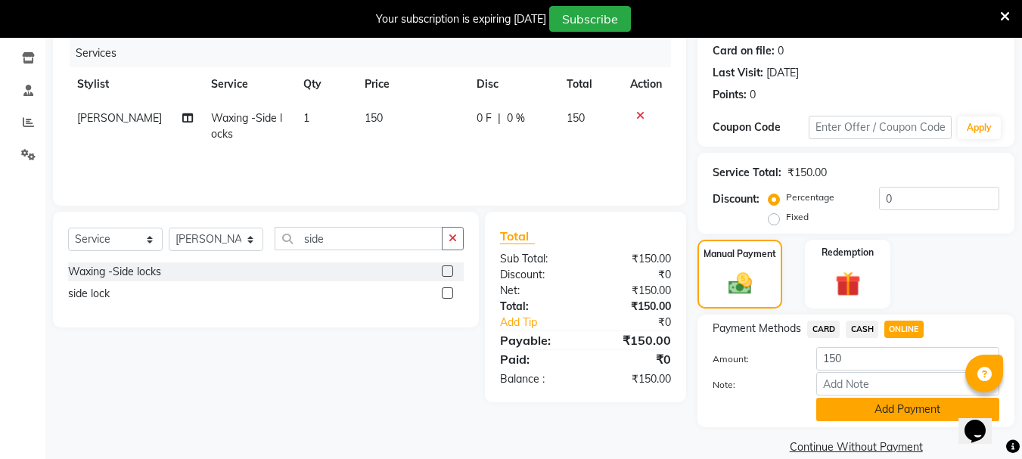
click at [855, 404] on button "Add Payment" at bounding box center [907, 409] width 183 height 23
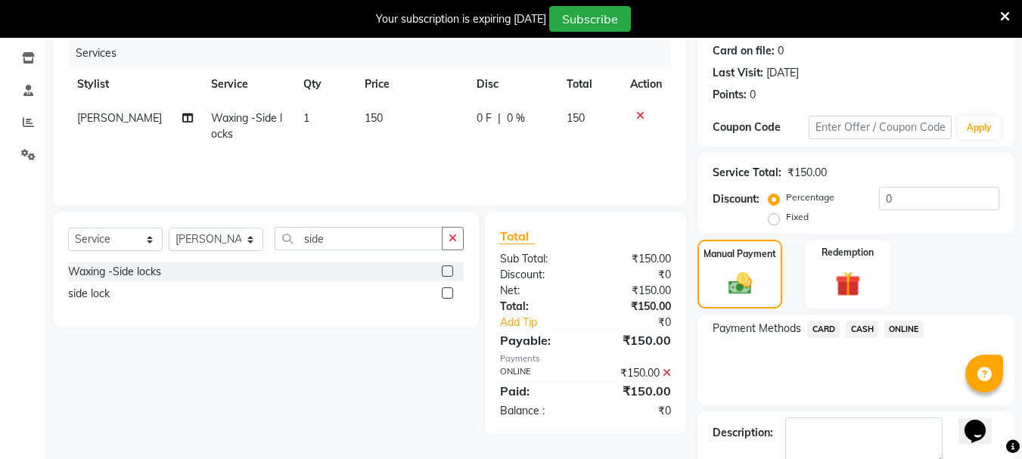
scroll to position [272, 0]
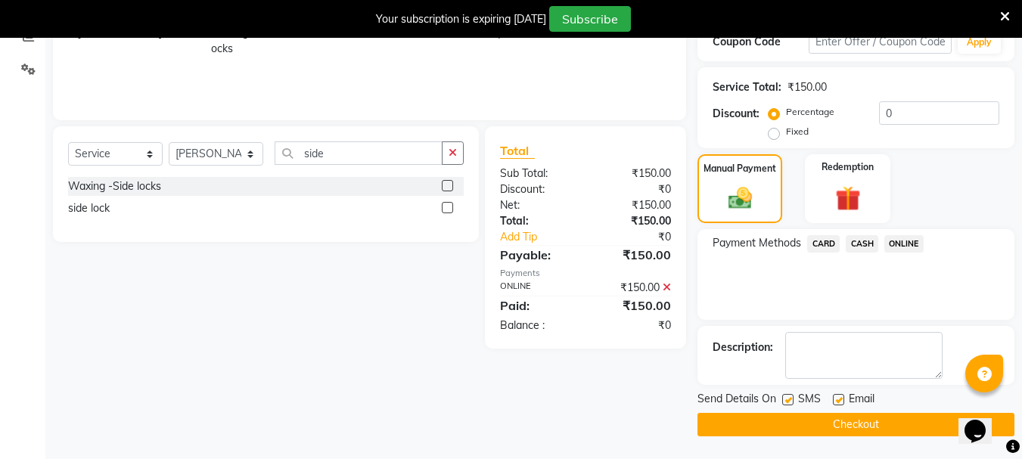
click at [796, 424] on button "Checkout" at bounding box center [856, 424] width 317 height 23
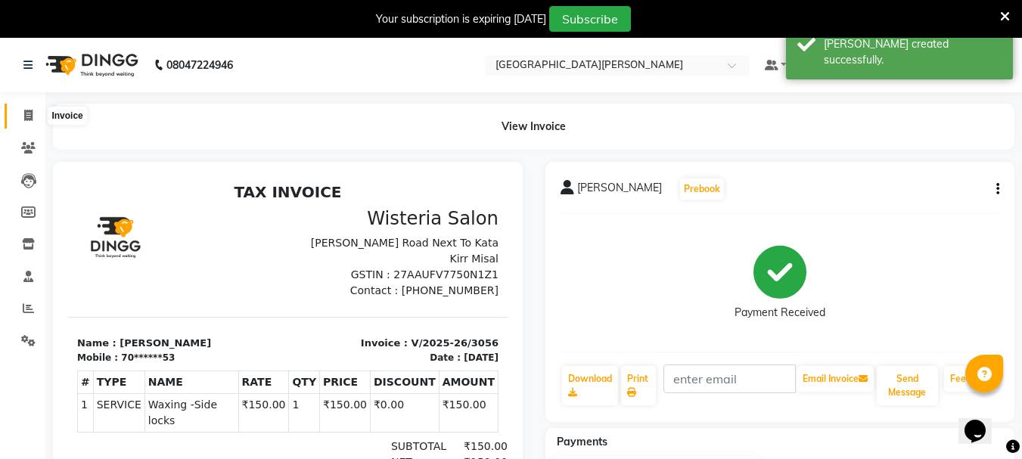
click at [27, 119] on icon at bounding box center [28, 115] width 8 height 11
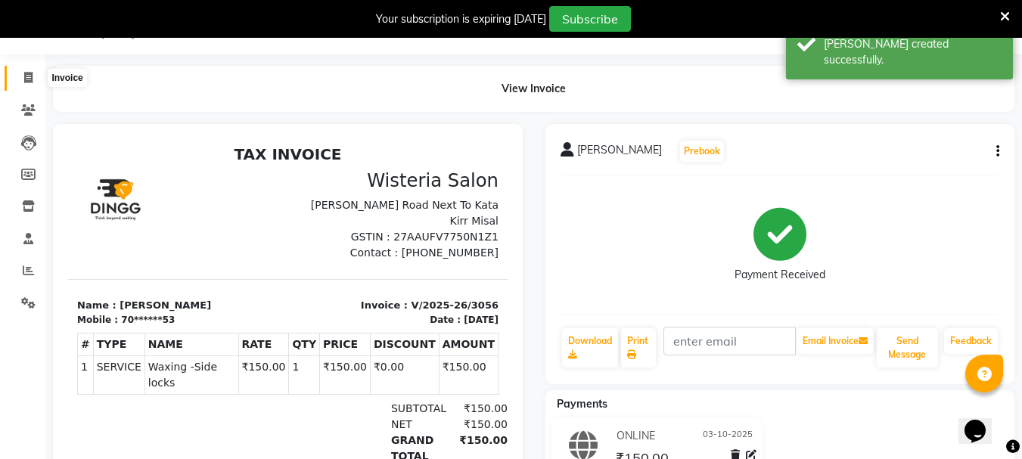
select select "service"
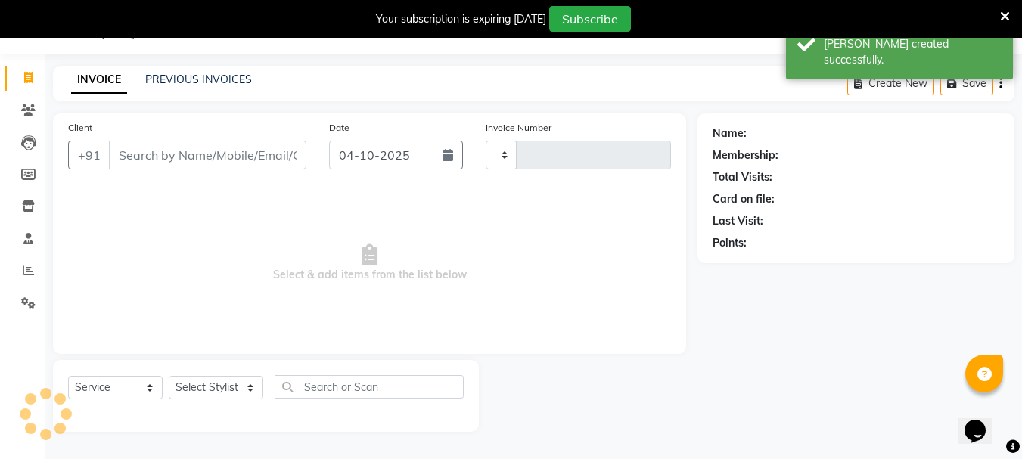
type input "3057"
select select "911"
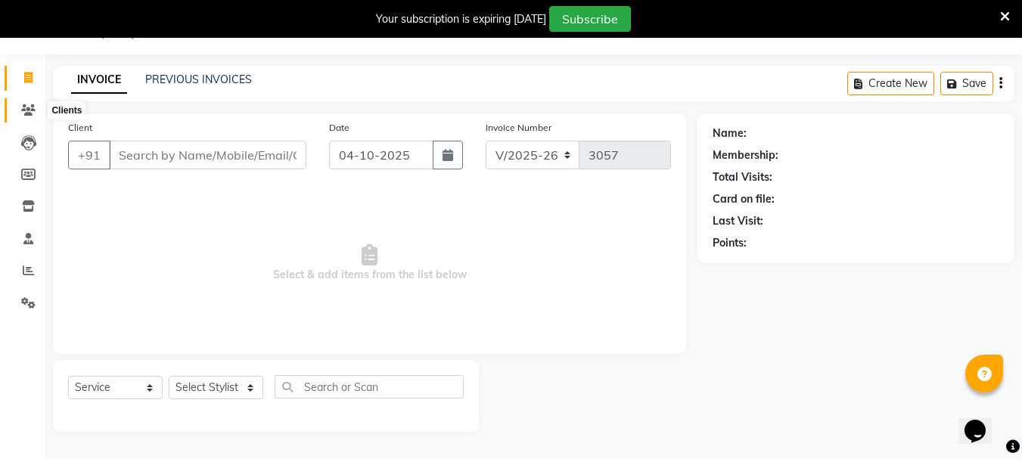
click at [30, 110] on icon at bounding box center [28, 109] width 14 height 11
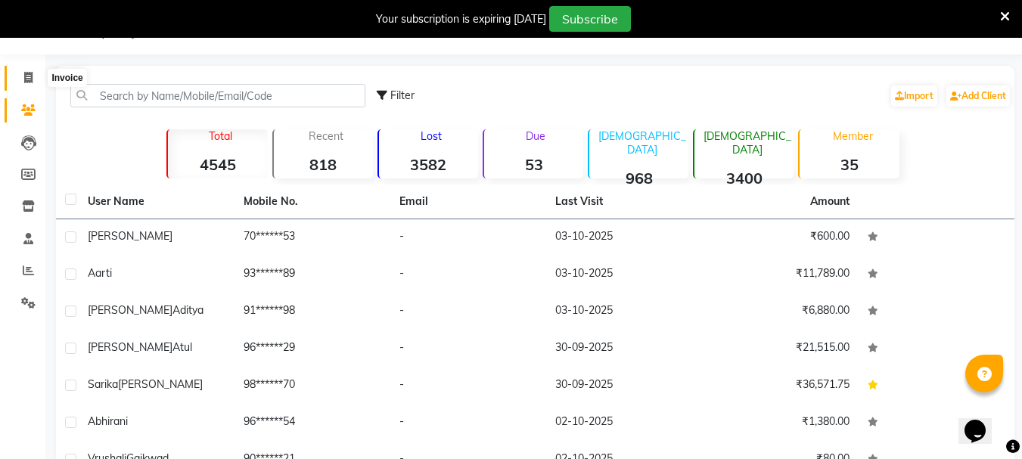
click at [30, 78] on icon at bounding box center [28, 77] width 8 height 11
select select "911"
select select "service"
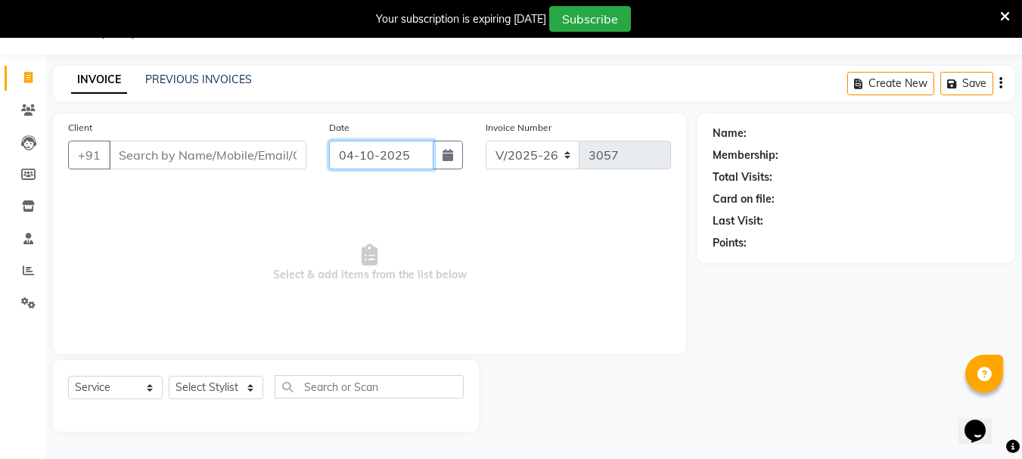
click at [344, 161] on input "04-10-2025" at bounding box center [381, 155] width 104 height 29
select select "10"
select select "2025"
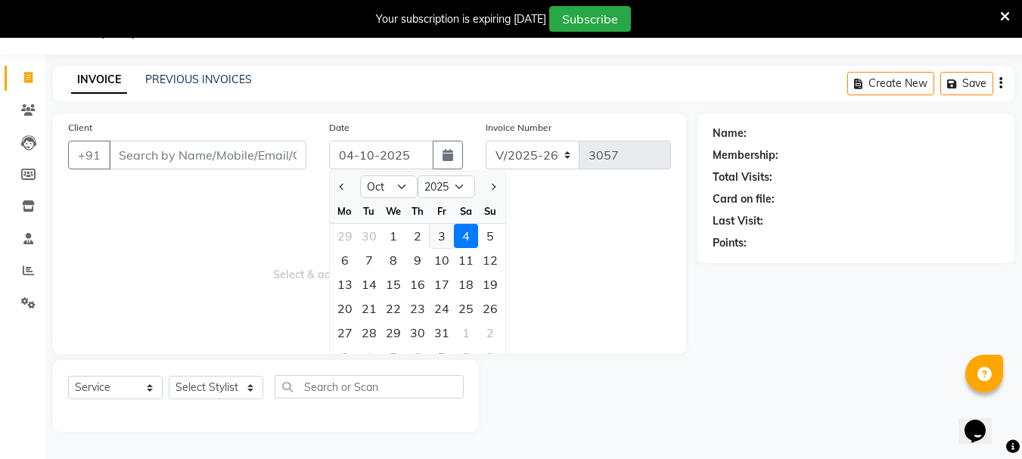
click at [441, 235] on div "3" at bounding box center [442, 236] width 24 height 24
type input "03-10-2025"
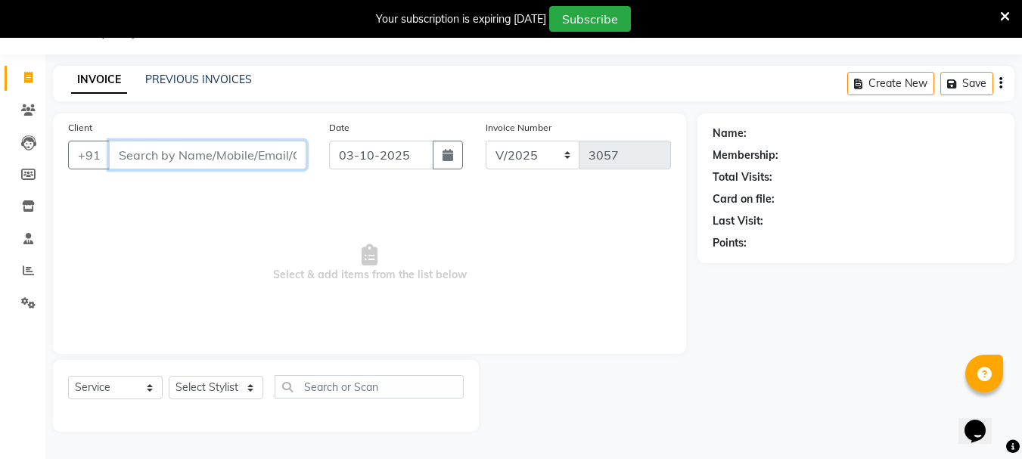
click at [191, 158] on input "Client" at bounding box center [207, 155] width 197 height 29
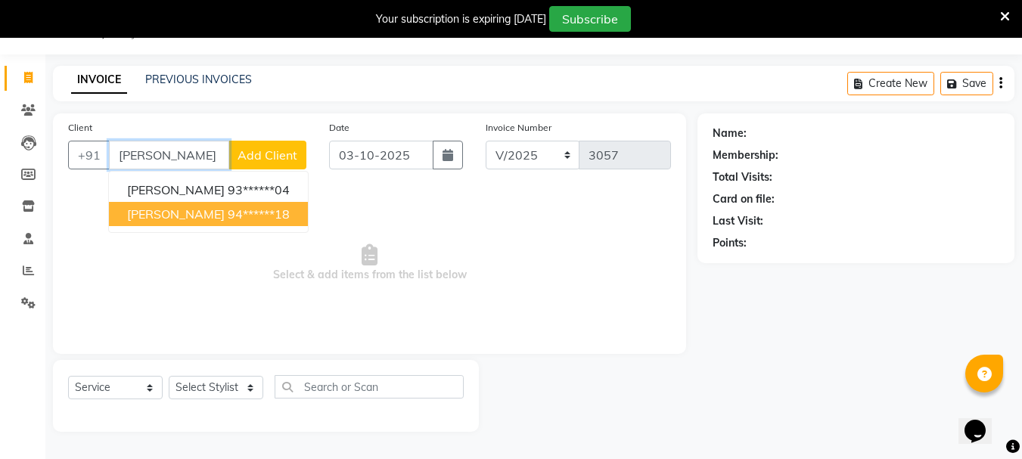
click at [202, 216] on span "[PERSON_NAME]" at bounding box center [176, 214] width 98 height 15
type input "94******18"
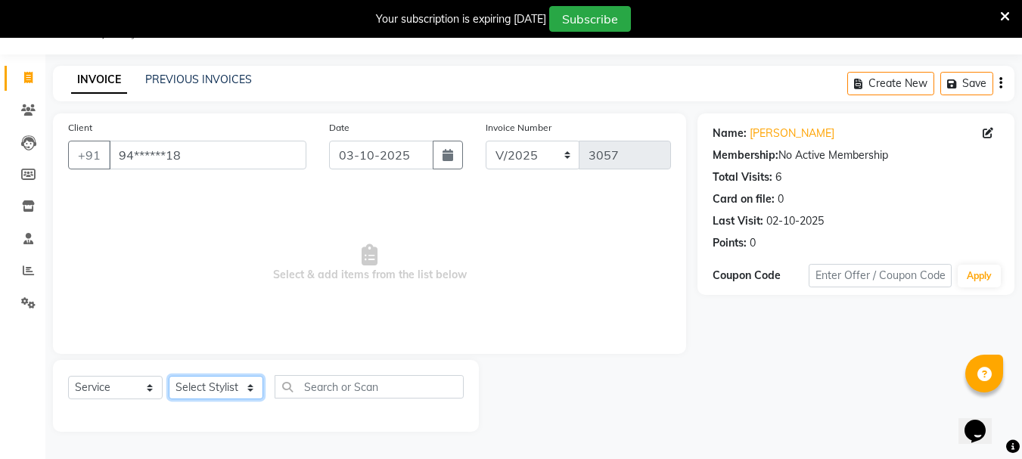
click at [252, 392] on select "Select Stylist Bharti [PERSON_NAME] [PERSON_NAME] [PERSON_NAME] [PERSON_NAME] m…" at bounding box center [216, 387] width 95 height 23
select select "53875"
click at [169, 376] on select "Select Stylist Bharti [PERSON_NAME] [PERSON_NAME] [PERSON_NAME] [PERSON_NAME] m…" at bounding box center [216, 387] width 95 height 23
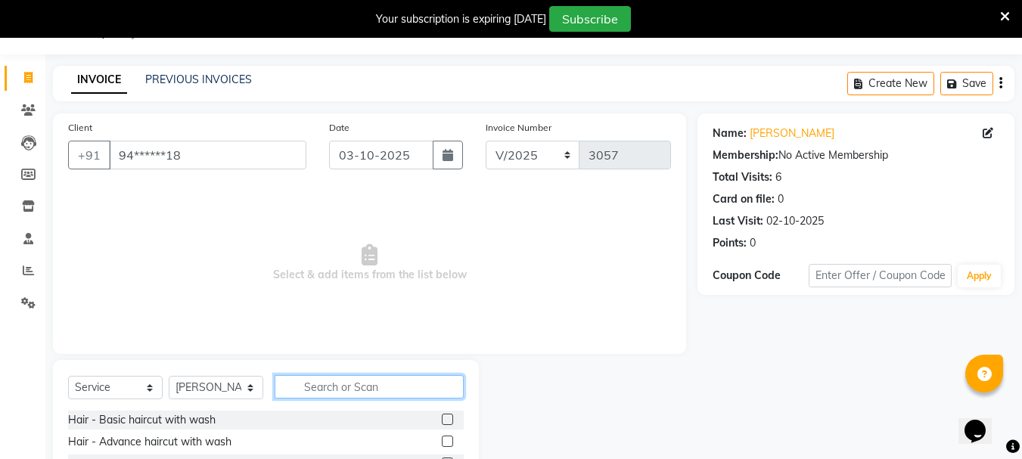
click at [359, 382] on input "text" at bounding box center [369, 386] width 189 height 23
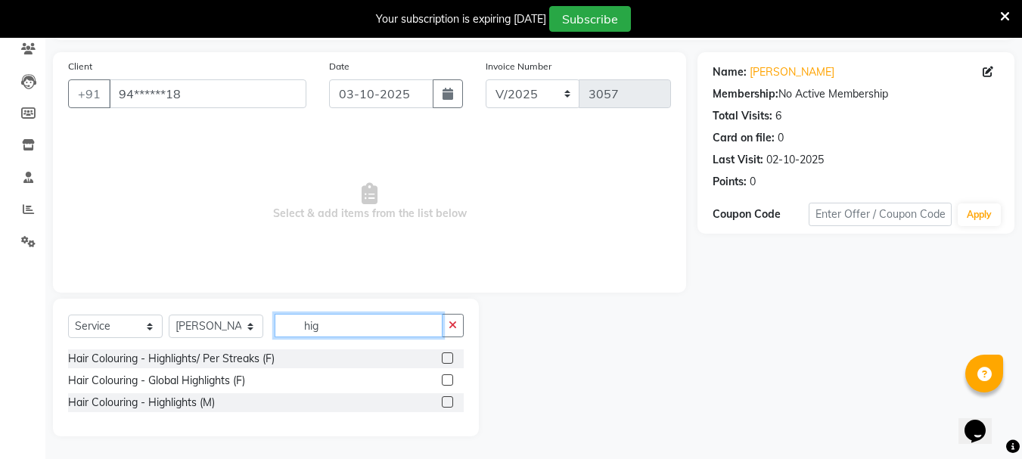
scroll to position [99, 0]
type input "high"
click at [444, 377] on label at bounding box center [447, 379] width 11 height 11
click at [444, 377] on input "checkbox" at bounding box center [447, 381] width 10 height 10
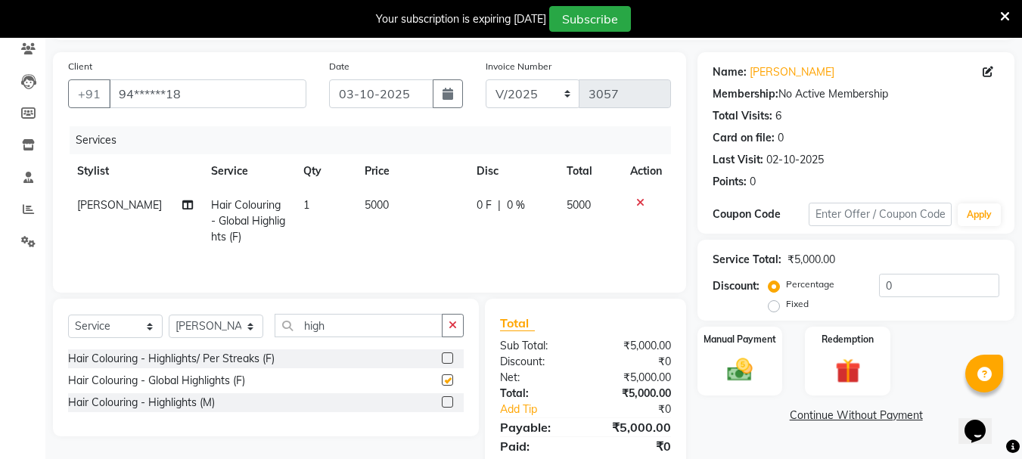
checkbox input "false"
click at [377, 218] on td "5000" at bounding box center [412, 221] width 112 height 66
select select "53875"
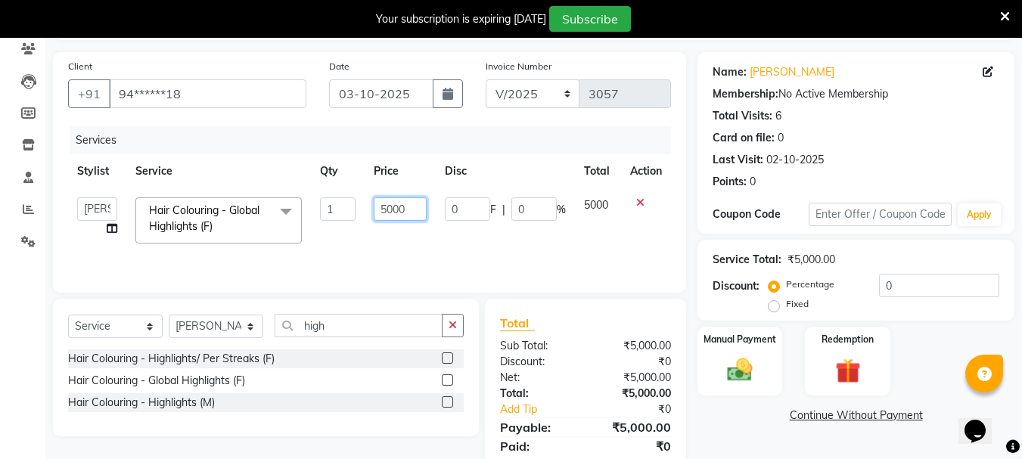
click at [393, 210] on input "5000" at bounding box center [400, 208] width 52 height 23
type input "7500"
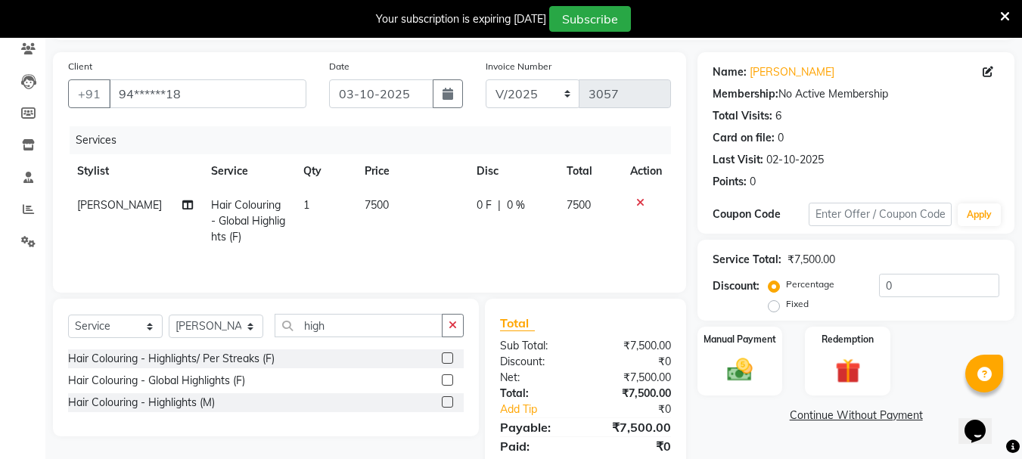
click at [387, 231] on td "7500" at bounding box center [412, 221] width 112 height 66
select select "53875"
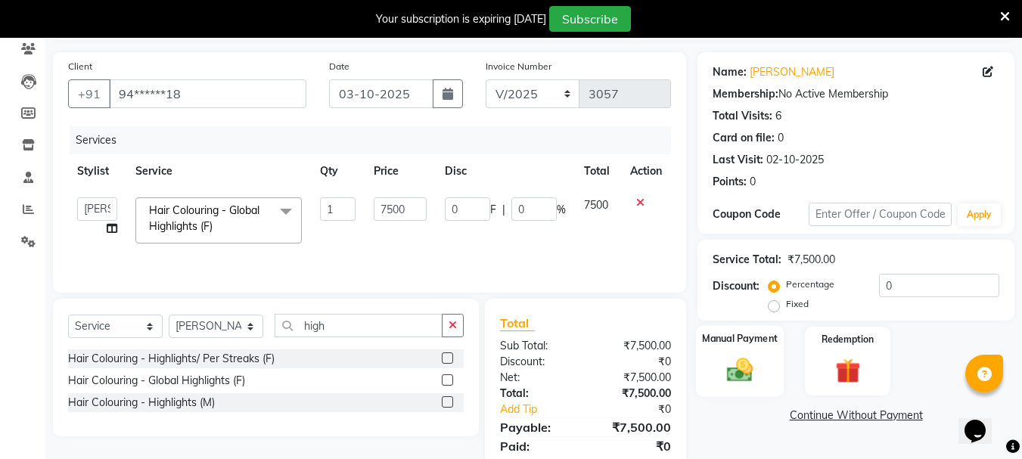
click at [769, 360] on div "Manual Payment" at bounding box center [740, 361] width 89 height 72
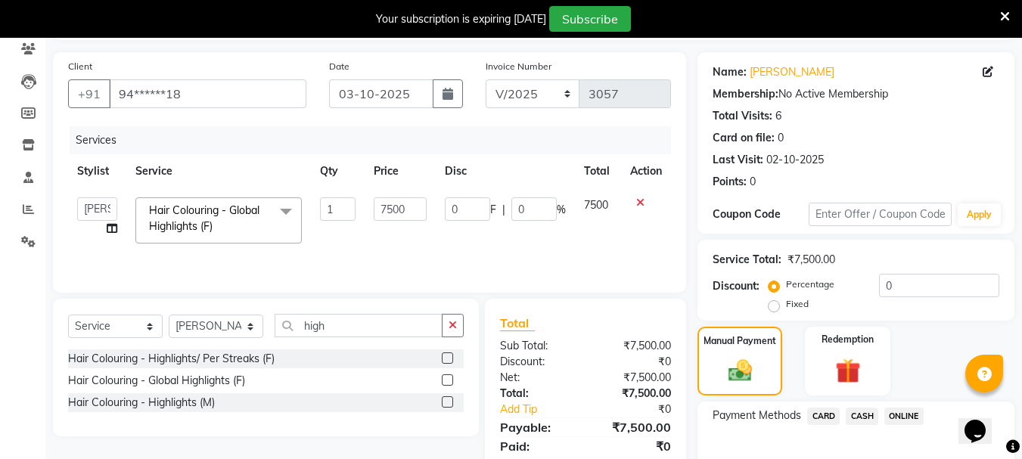
click at [907, 413] on span "ONLINE" at bounding box center [903, 416] width 39 height 17
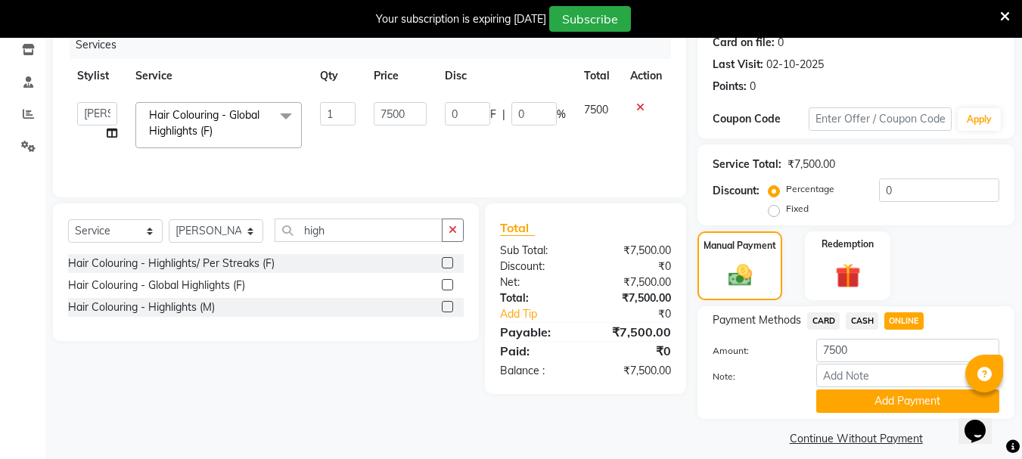
scroll to position [208, 0]
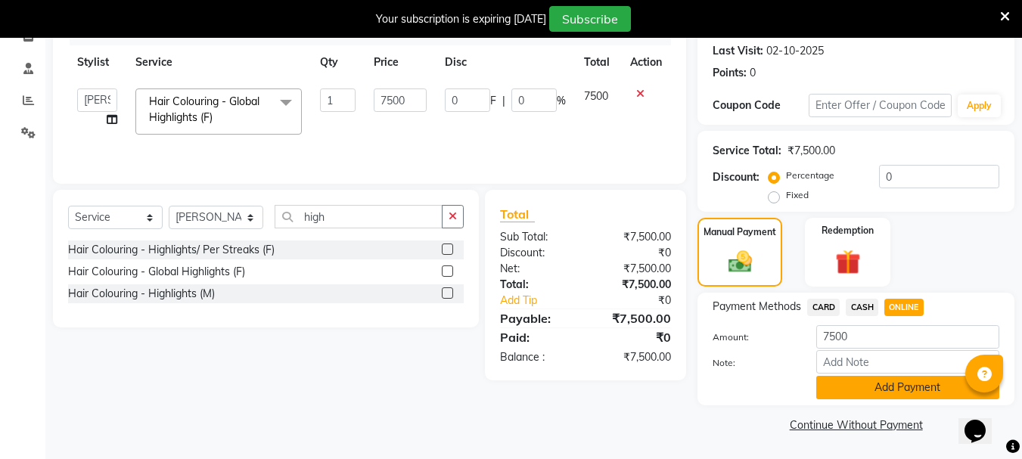
click at [884, 387] on button "Add Payment" at bounding box center [907, 387] width 183 height 23
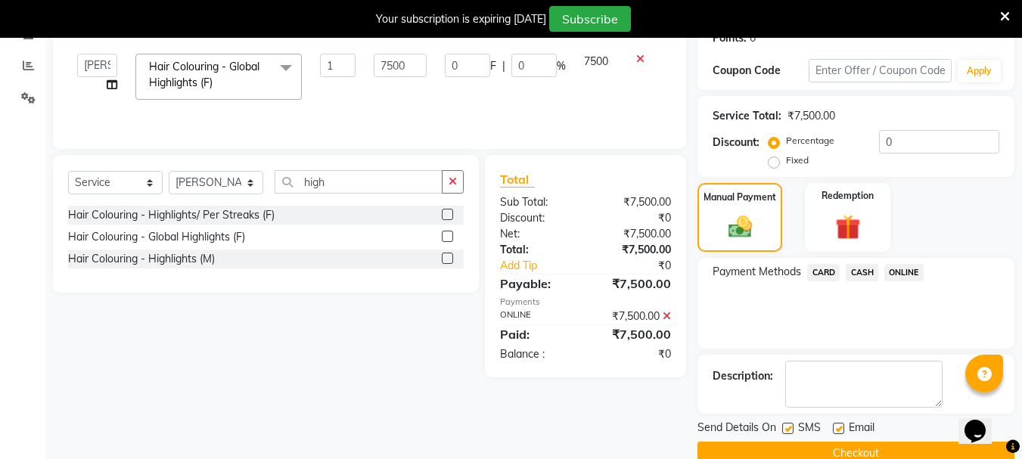
scroll to position [272, 0]
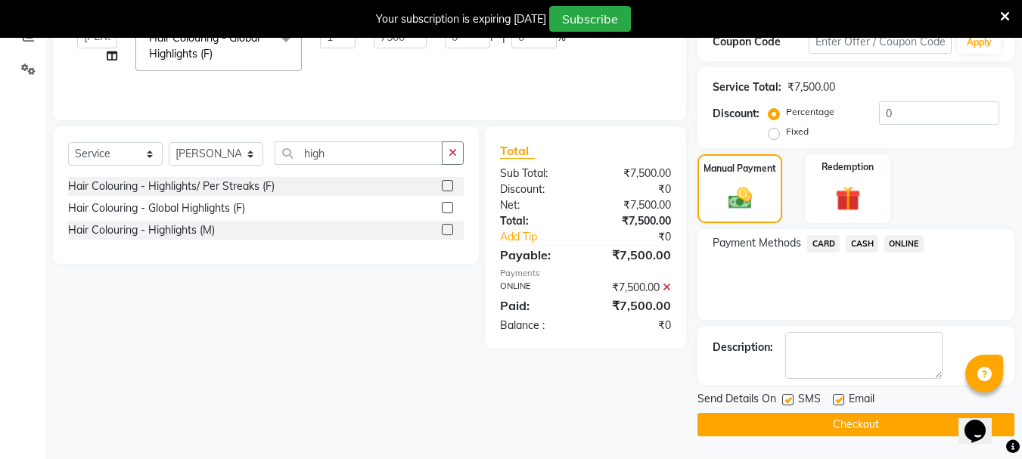
click at [830, 421] on button "Checkout" at bounding box center [856, 424] width 317 height 23
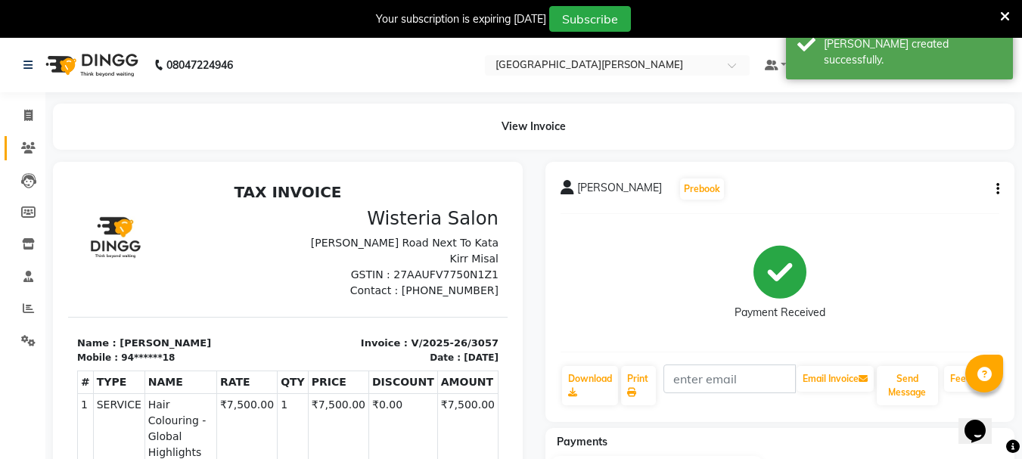
click at [14, 146] on link "Clients" at bounding box center [23, 148] width 36 height 25
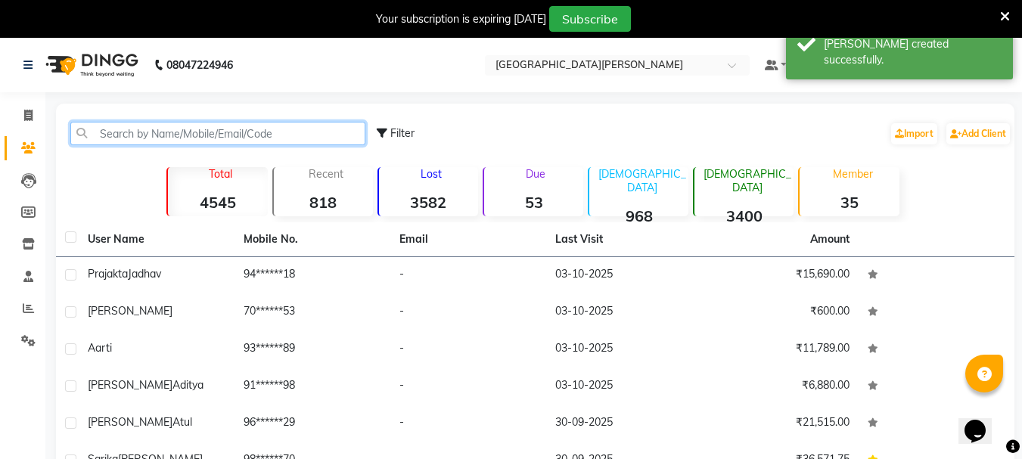
click at [111, 137] on input "text" at bounding box center [217, 133] width 295 height 23
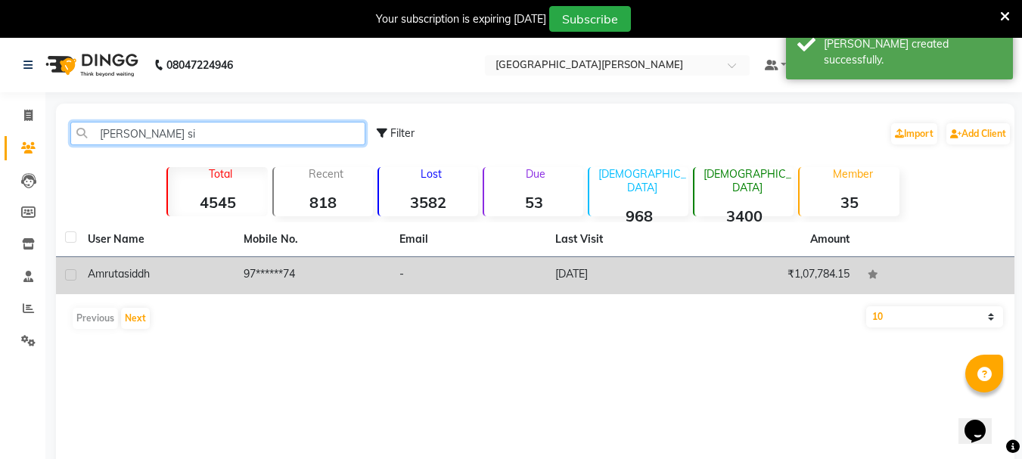
type input "[PERSON_NAME] si"
click at [154, 260] on td "[PERSON_NAME]" at bounding box center [157, 275] width 156 height 37
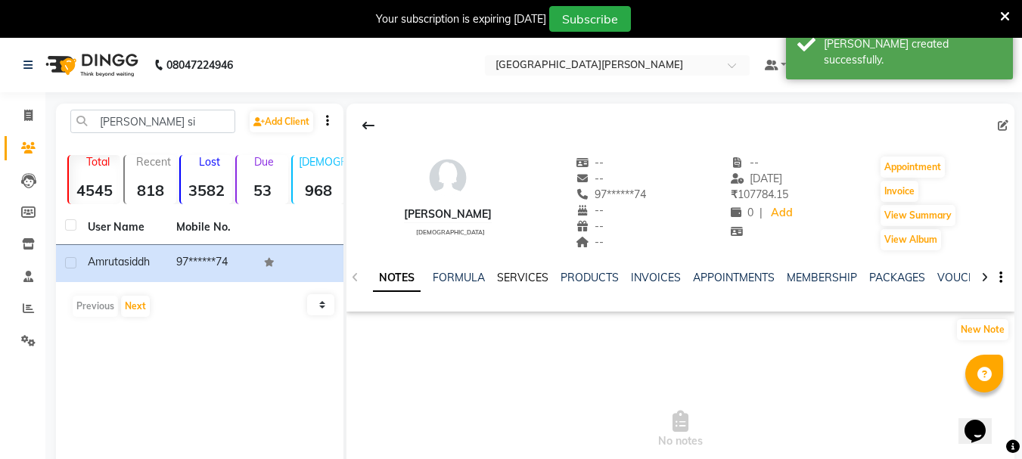
click at [530, 275] on link "SERVICES" at bounding box center [522, 278] width 51 height 14
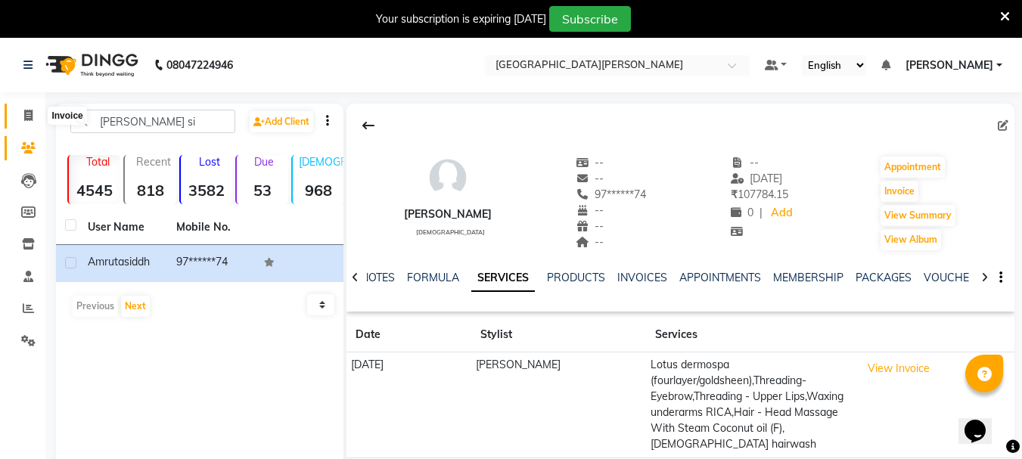
click at [25, 123] on span at bounding box center [28, 115] width 26 height 17
select select "service"
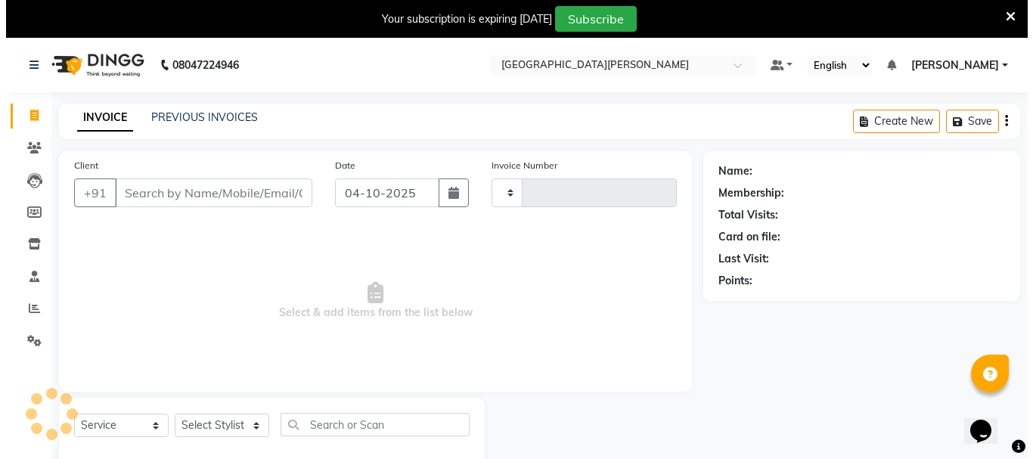
scroll to position [38, 0]
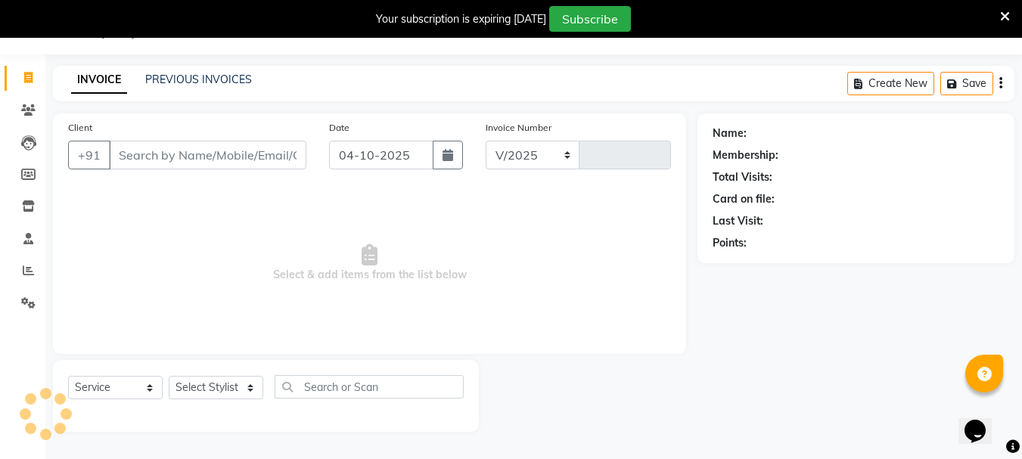
select select "911"
type input "3058"
click at [343, 149] on input "04-10-2025" at bounding box center [381, 155] width 104 height 29
select select "10"
select select "2025"
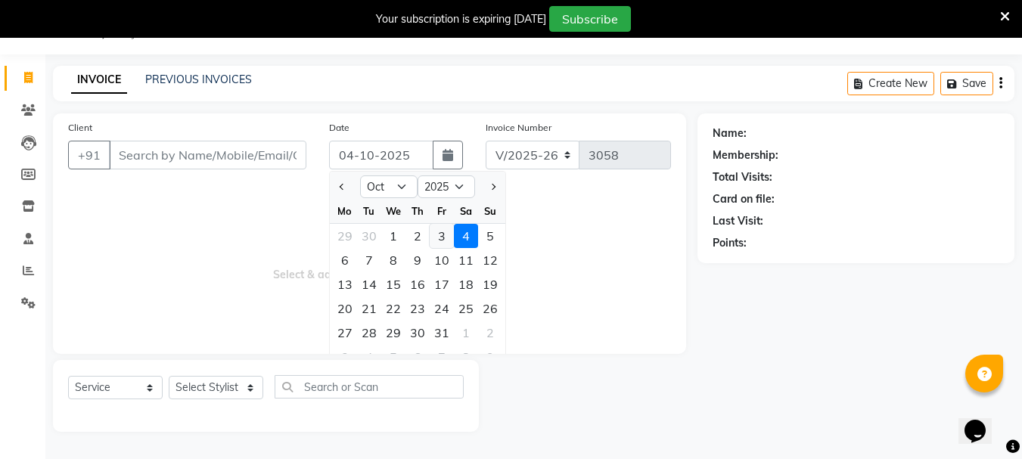
click at [440, 235] on div "3" at bounding box center [442, 236] width 24 height 24
type input "03-10-2025"
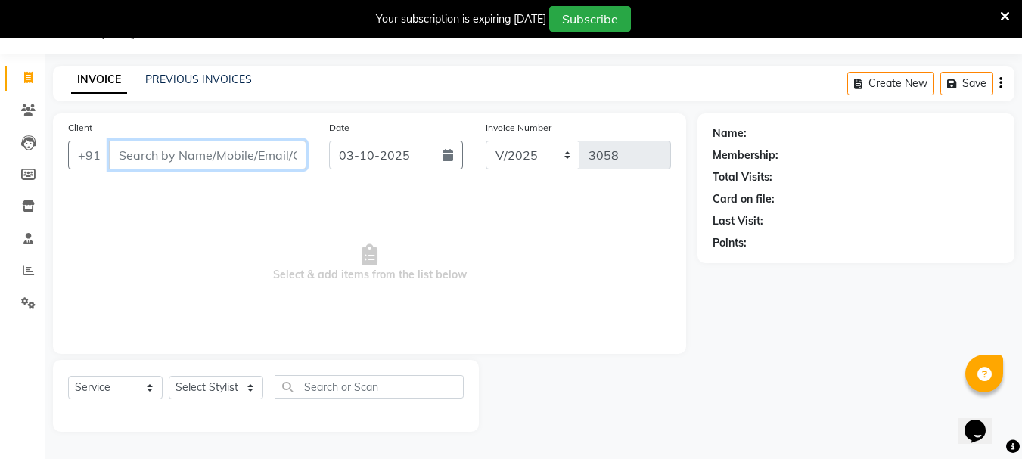
click at [149, 160] on input "Client" at bounding box center [207, 155] width 197 height 29
type input "8788340040"
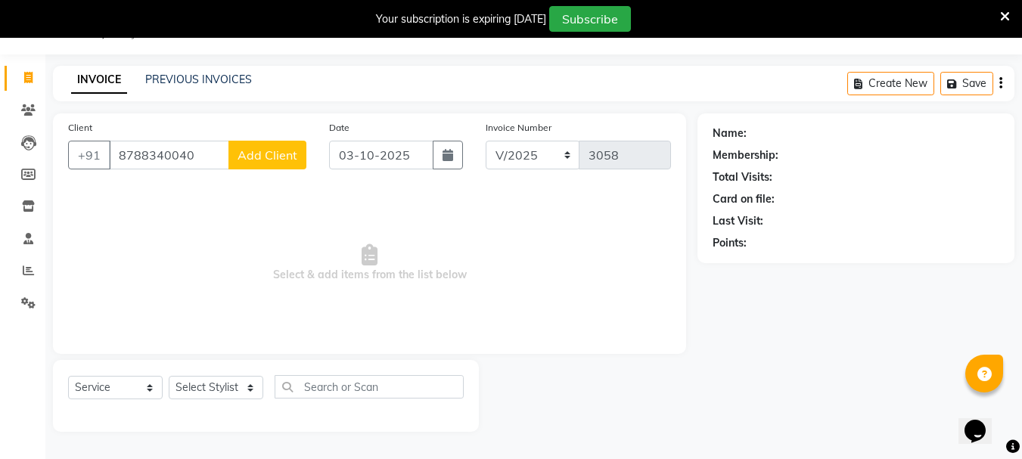
click at [249, 157] on span "Add Client" at bounding box center [268, 155] width 60 height 15
select select "22"
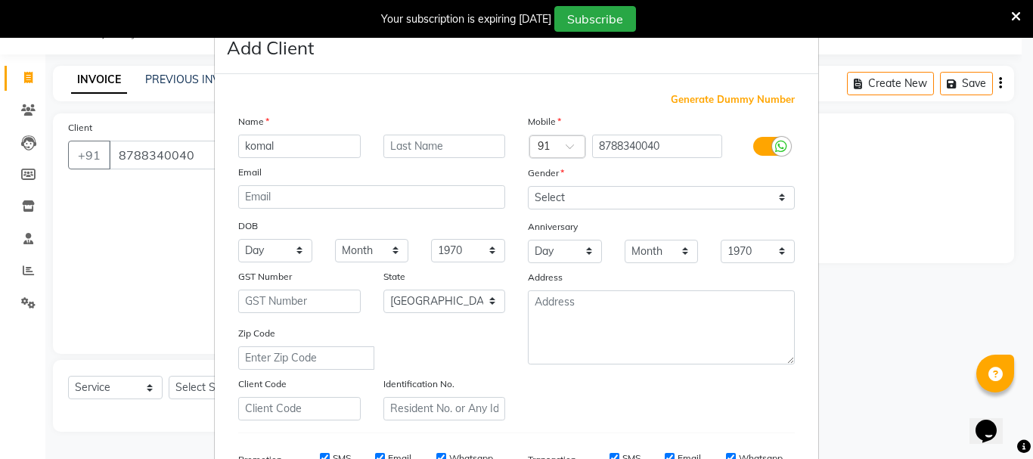
type input "komal"
click at [541, 198] on select "Select [DEMOGRAPHIC_DATA] [DEMOGRAPHIC_DATA] Other Prefer Not To Say" at bounding box center [661, 197] width 267 height 23
select select "[DEMOGRAPHIC_DATA]"
click at [528, 186] on select "Select [DEMOGRAPHIC_DATA] [DEMOGRAPHIC_DATA] Other Prefer Not To Say" at bounding box center [661, 197] width 267 height 23
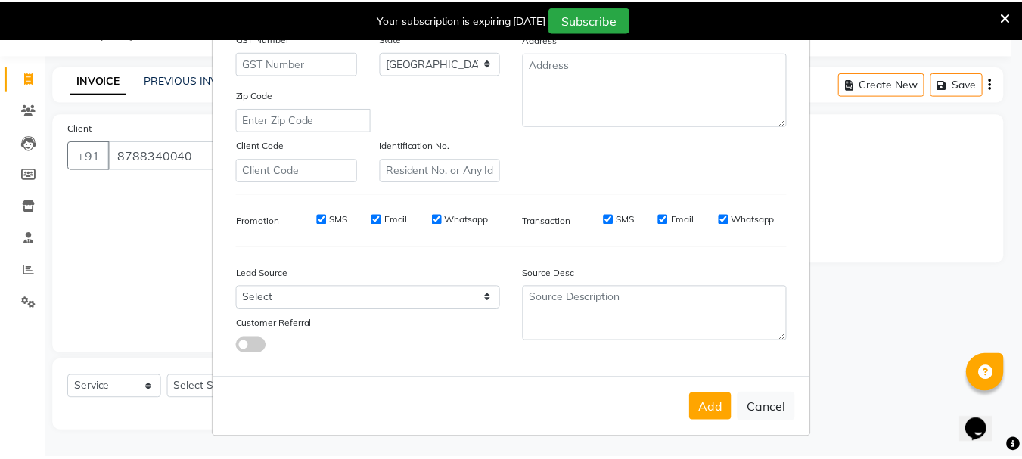
scroll to position [239, 0]
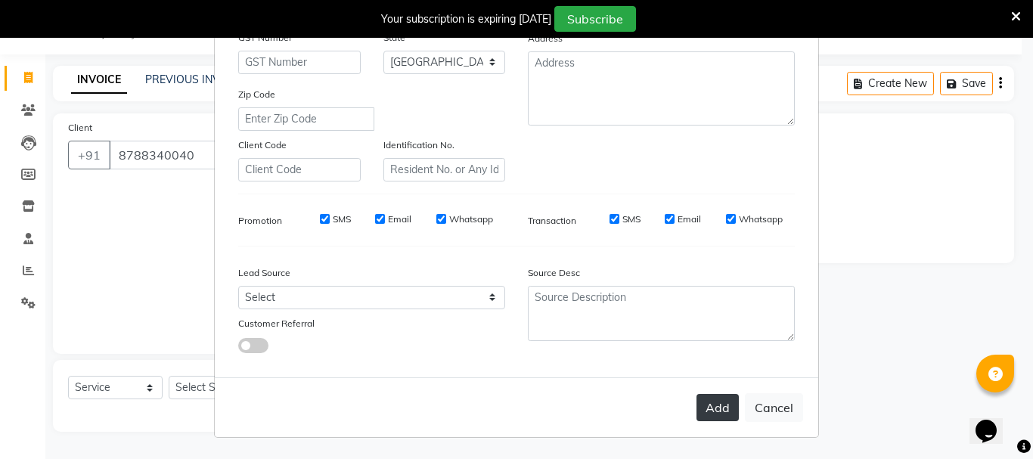
click at [710, 418] on button "Add" at bounding box center [718, 407] width 42 height 27
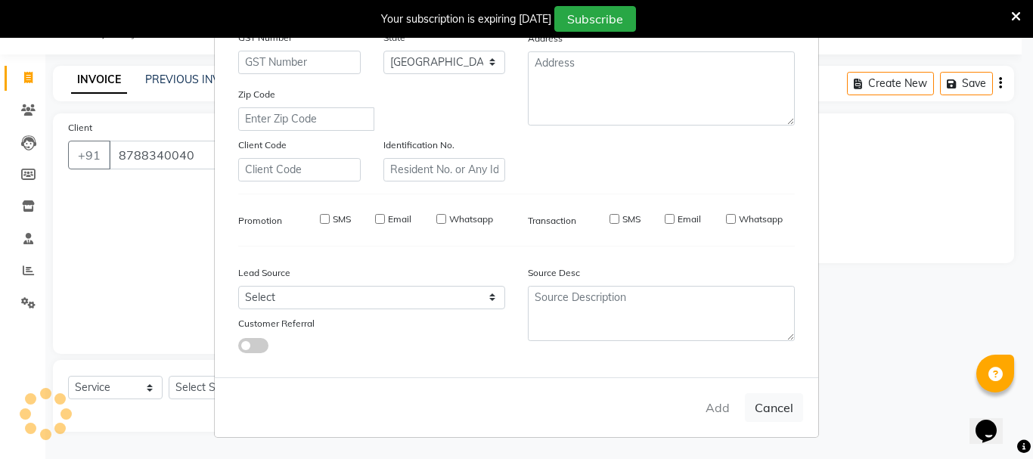
type input "87******40"
select select
select select "null"
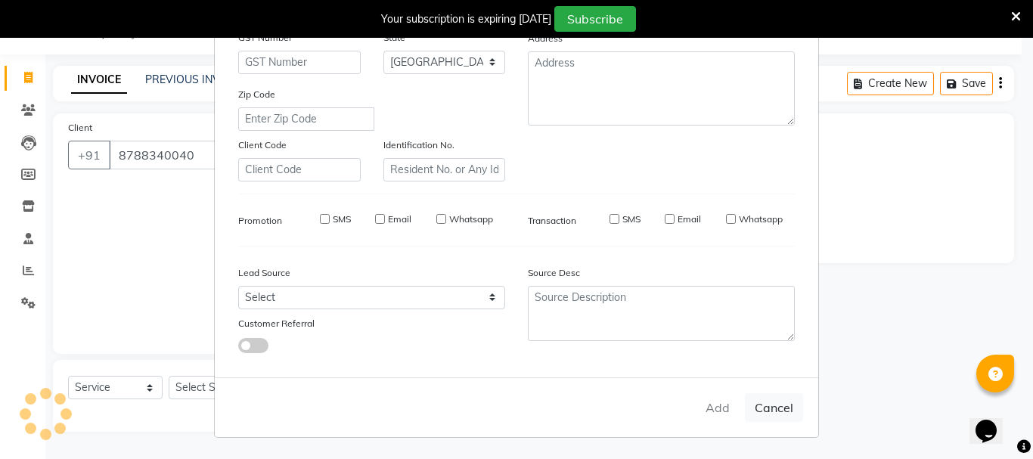
select select
checkbox input "false"
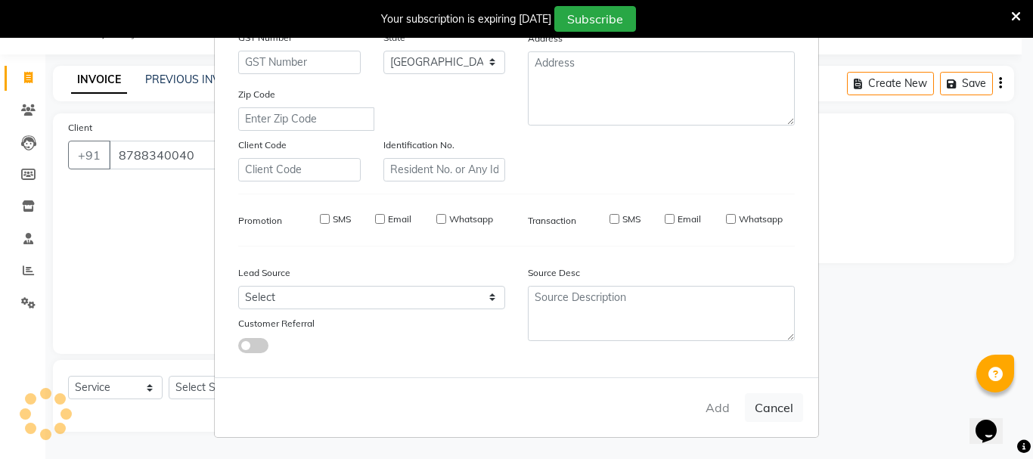
checkbox input "false"
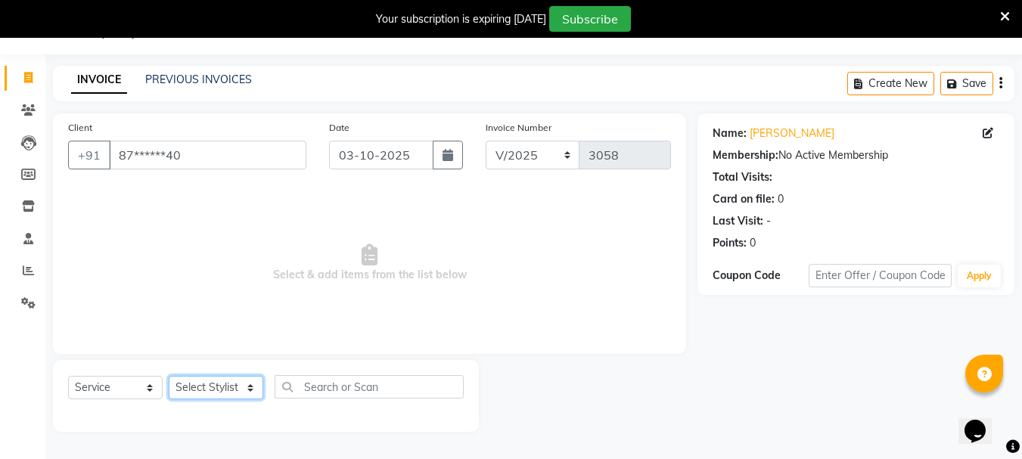
click at [241, 387] on select "Select Stylist Bharti [PERSON_NAME] [PERSON_NAME] [PERSON_NAME] [PERSON_NAME] m…" at bounding box center [216, 387] width 95 height 23
select select "53875"
click at [169, 376] on select "Select Stylist Bharti [PERSON_NAME] [PERSON_NAME] [PERSON_NAME] [PERSON_NAME] m…" at bounding box center [216, 387] width 95 height 23
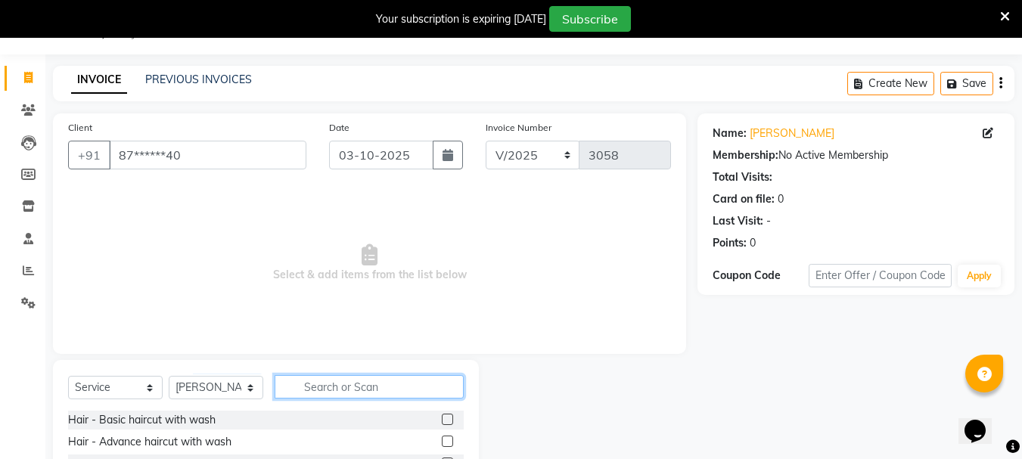
click at [330, 384] on input "text" at bounding box center [369, 386] width 189 height 23
click at [343, 390] on input "text" at bounding box center [369, 386] width 189 height 23
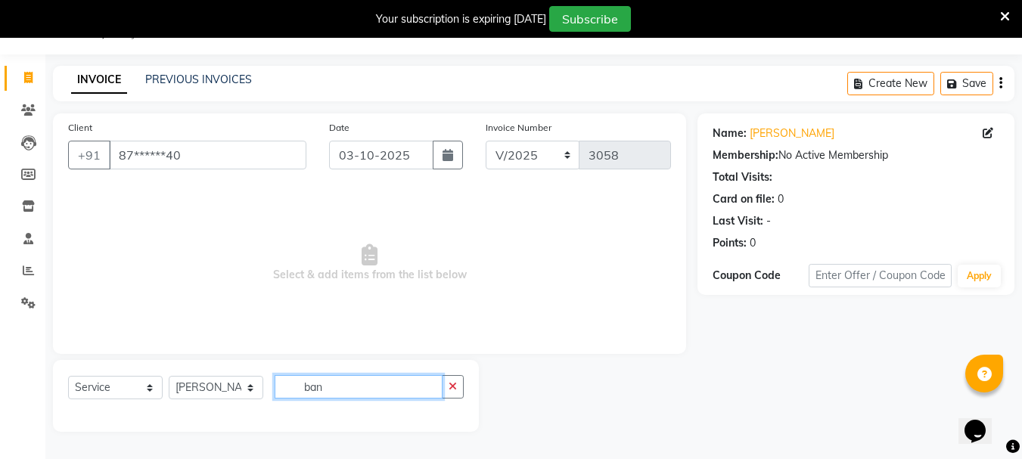
scroll to position [38, 0]
type input "bang"
click at [451, 387] on icon "button" at bounding box center [453, 386] width 8 height 11
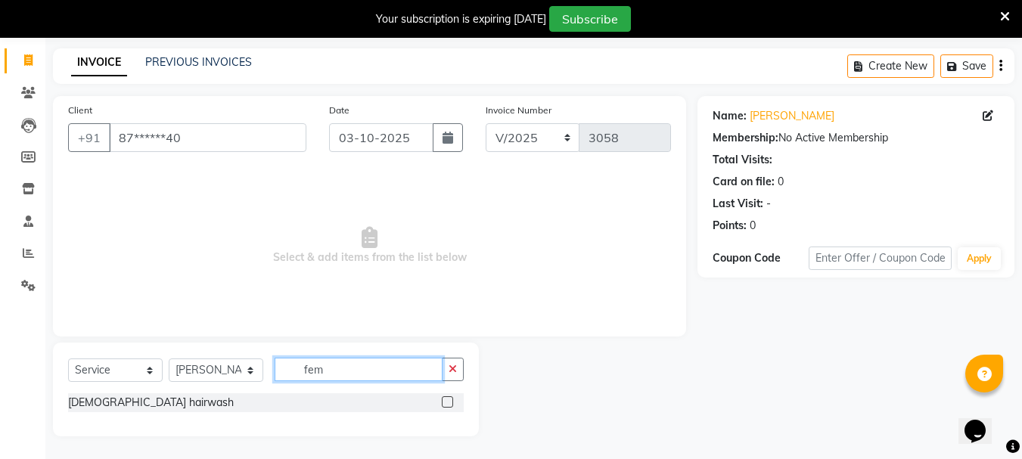
scroll to position [55, 0]
type input "fem"
click at [450, 403] on label at bounding box center [447, 401] width 11 height 11
click at [450, 403] on input "checkbox" at bounding box center [447, 403] width 10 height 10
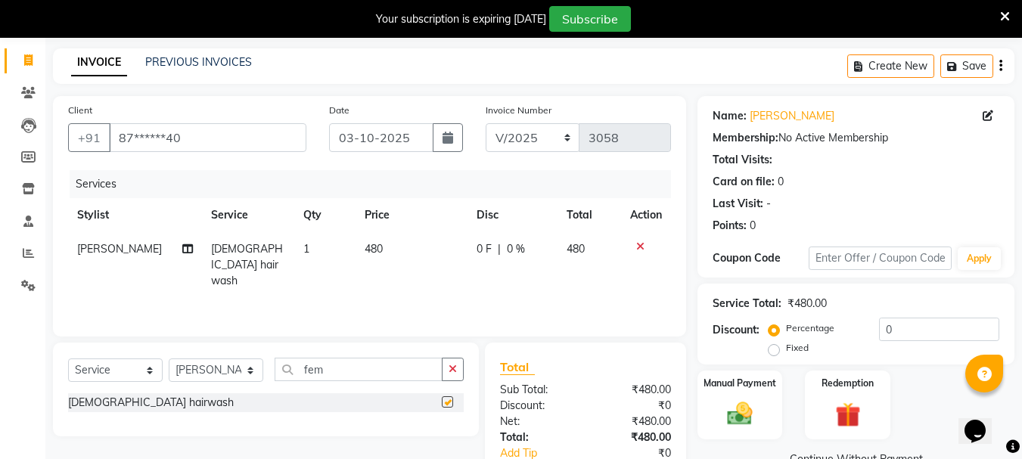
checkbox input "false"
click at [365, 253] on span "480" at bounding box center [374, 249] width 18 height 14
select select "53875"
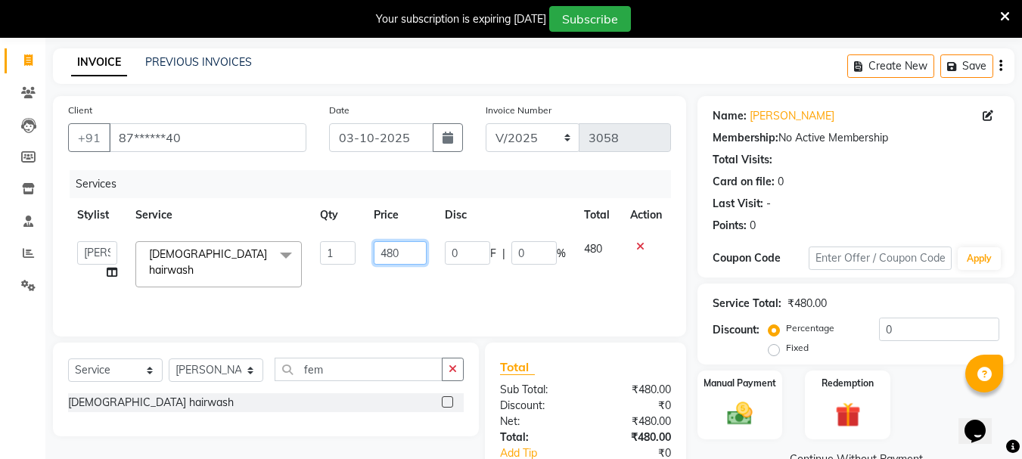
click at [393, 247] on input "480" at bounding box center [400, 252] width 52 height 23
type input "250"
click at [381, 280] on td "250" at bounding box center [400, 264] width 70 height 64
select select "53875"
click at [372, 291] on div "Services Stylist Service Qty Price Disc Total Action Bharti [PERSON_NAME] [PERS…" at bounding box center [369, 245] width 603 height 151
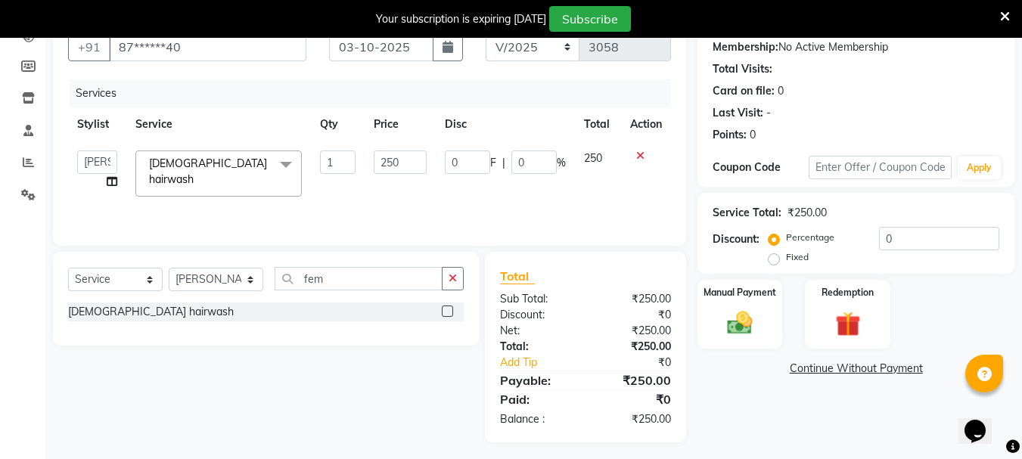
scroll to position [152, 0]
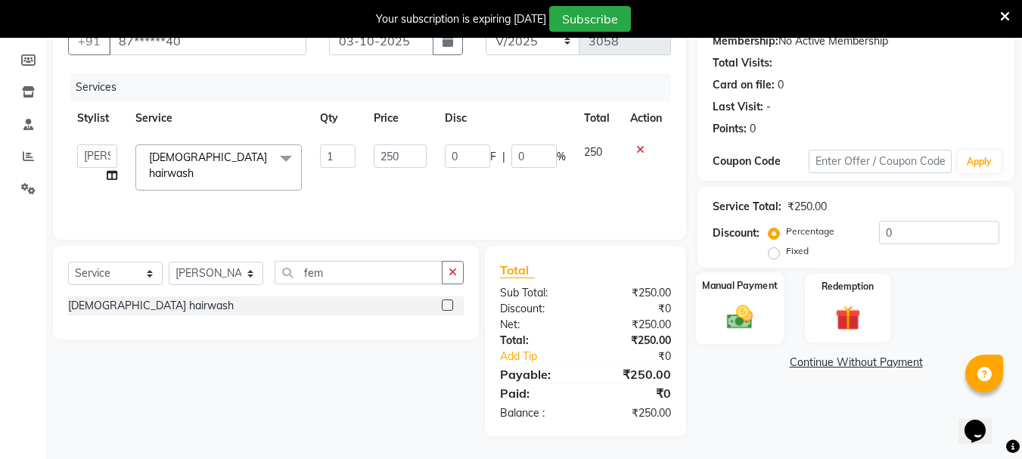
click at [751, 331] on img at bounding box center [740, 317] width 42 height 30
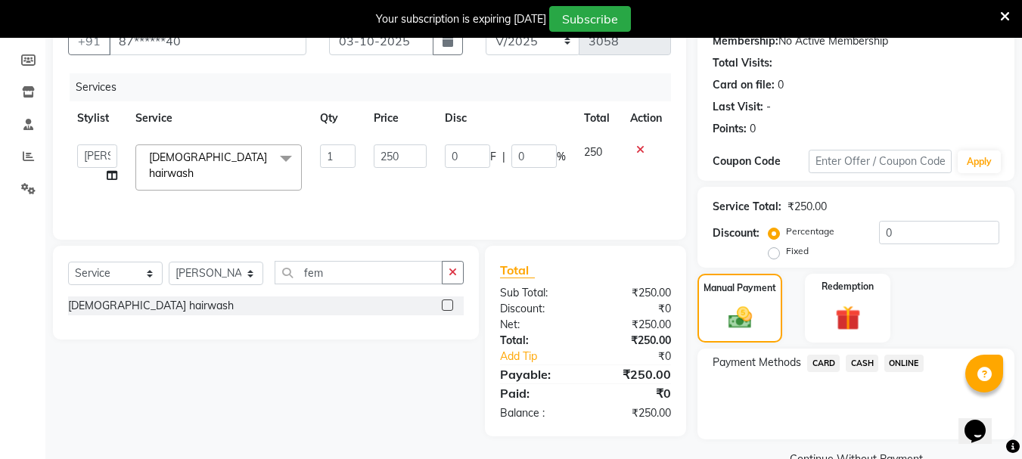
click at [906, 364] on span "ONLINE" at bounding box center [903, 363] width 39 height 17
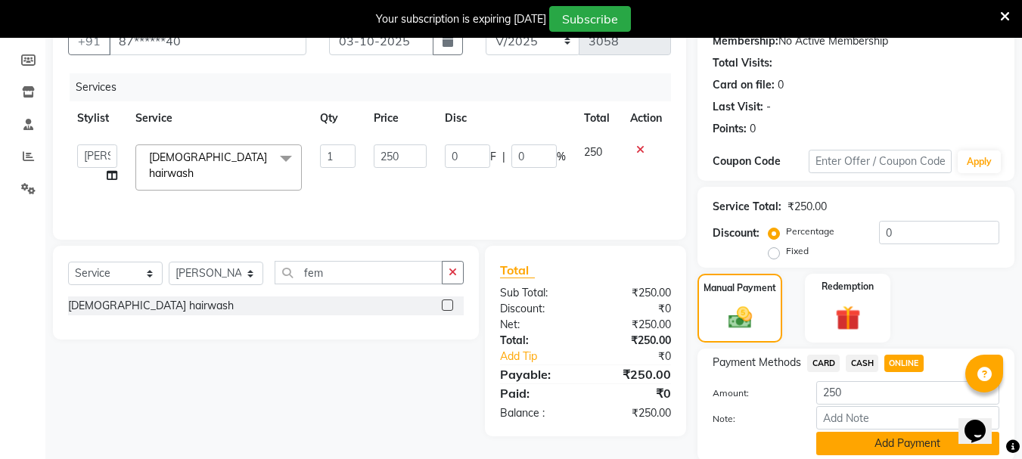
click at [852, 455] on button "Add Payment" at bounding box center [907, 443] width 183 height 23
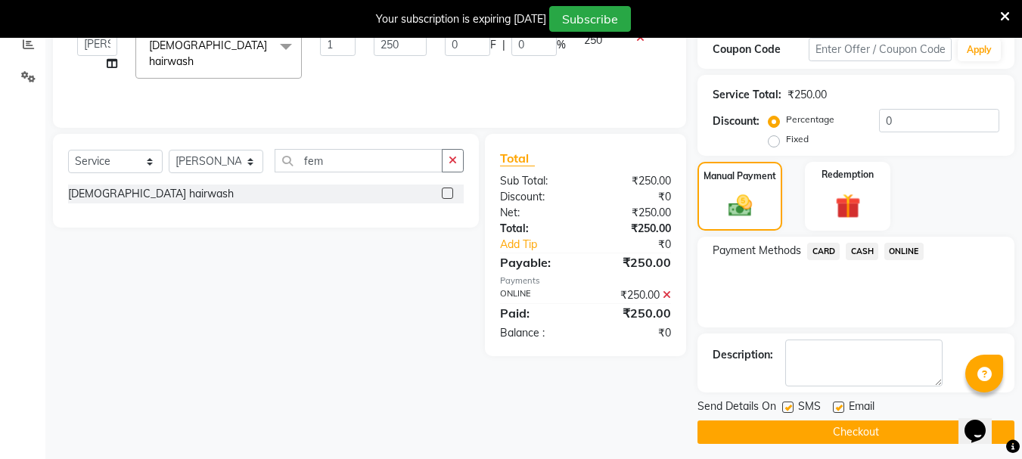
scroll to position [272, 0]
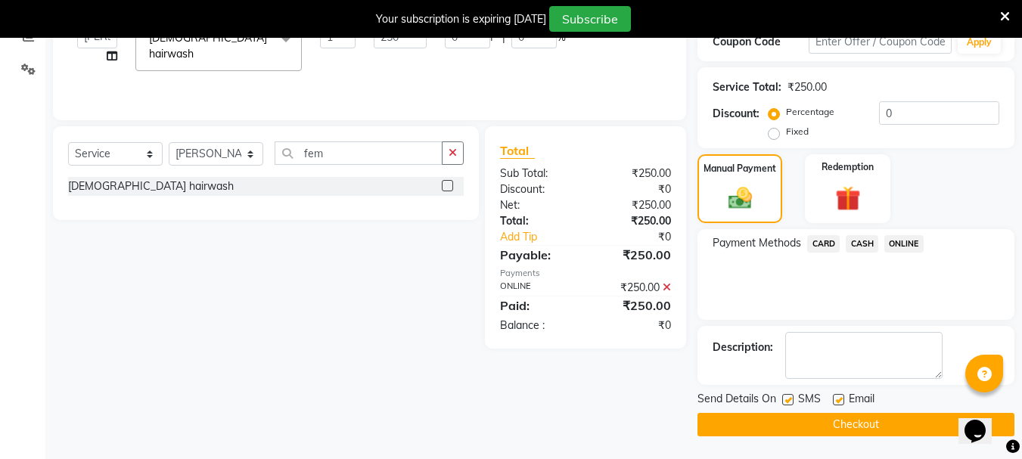
click at [823, 423] on button "Checkout" at bounding box center [856, 424] width 317 height 23
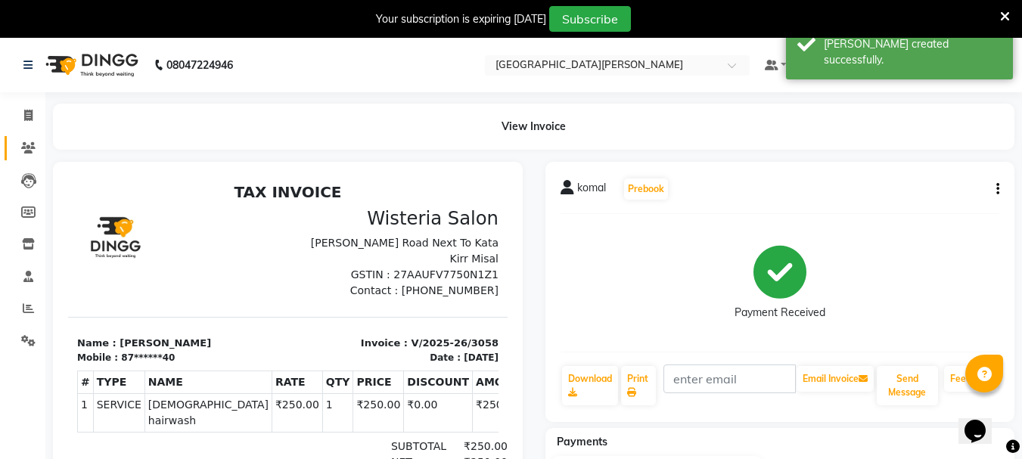
click at [27, 140] on span at bounding box center [28, 148] width 26 height 17
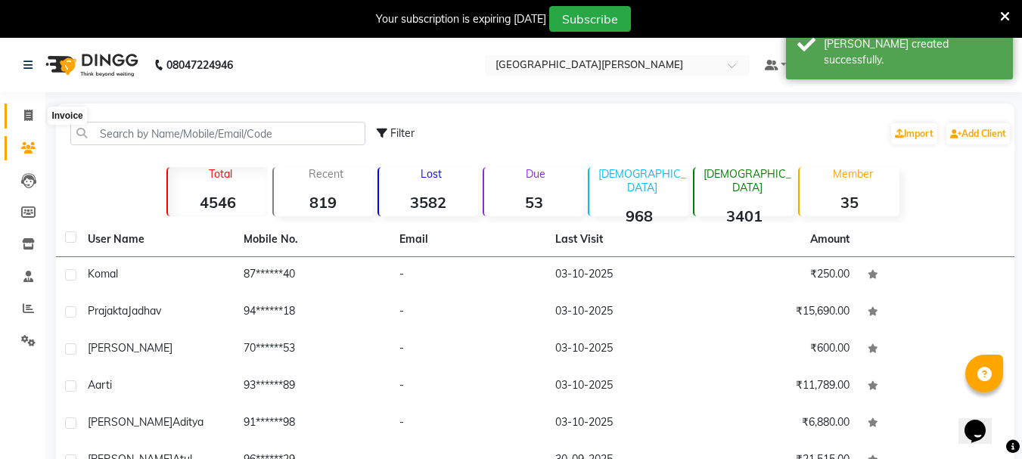
click at [34, 114] on span at bounding box center [28, 115] width 26 height 17
select select "service"
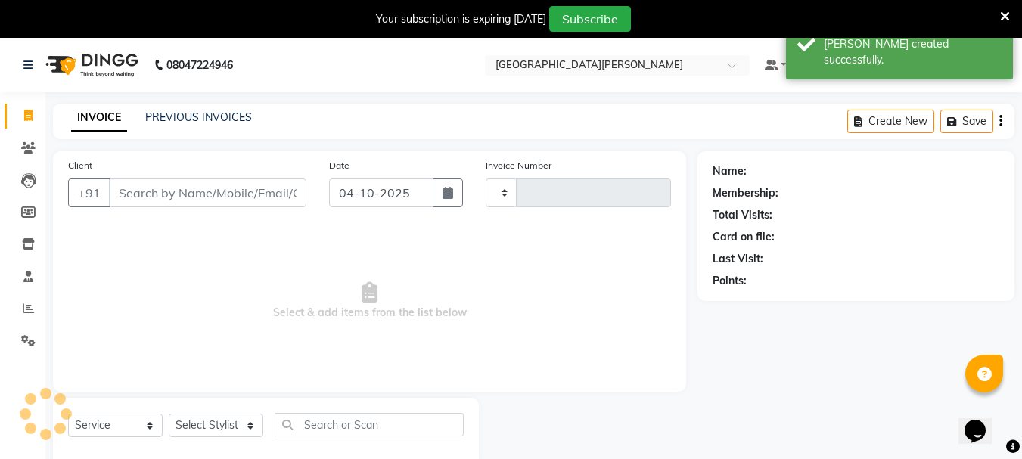
type input "3059"
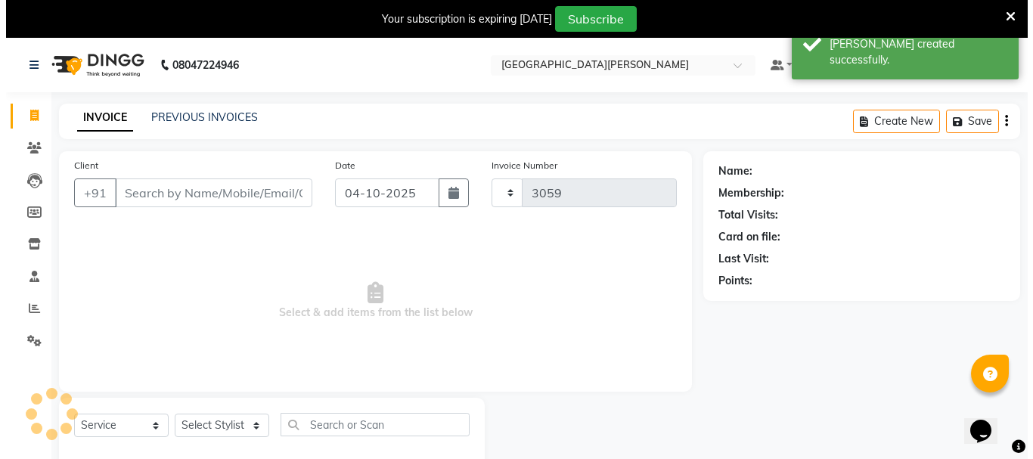
scroll to position [38, 0]
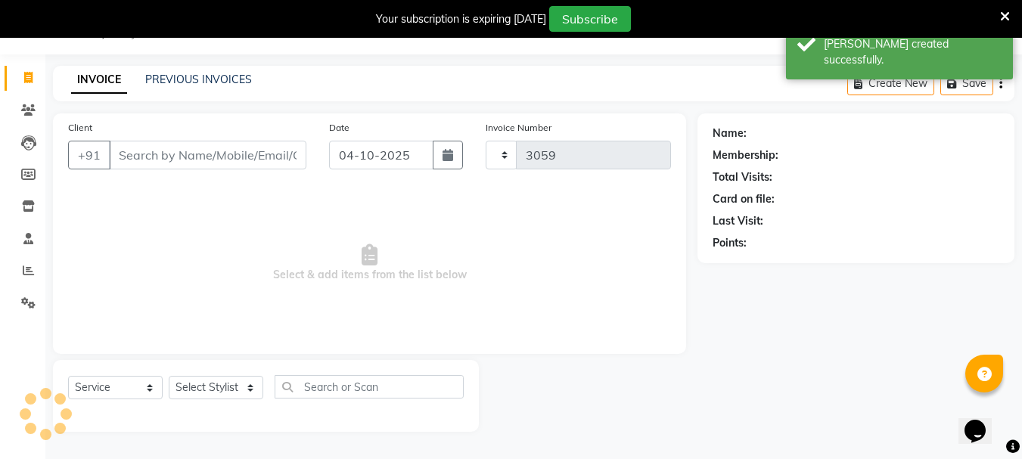
select select "911"
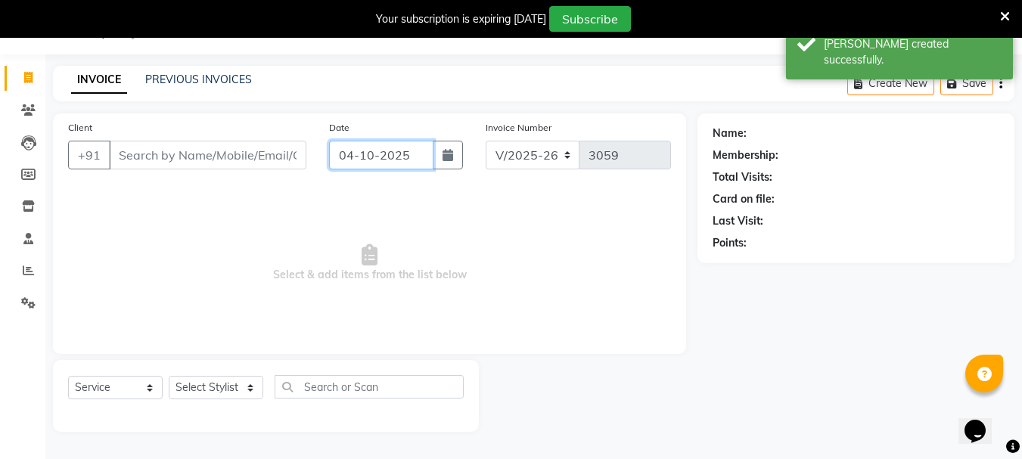
click at [361, 151] on input "04-10-2025" at bounding box center [381, 155] width 104 height 29
select select "10"
select select "2025"
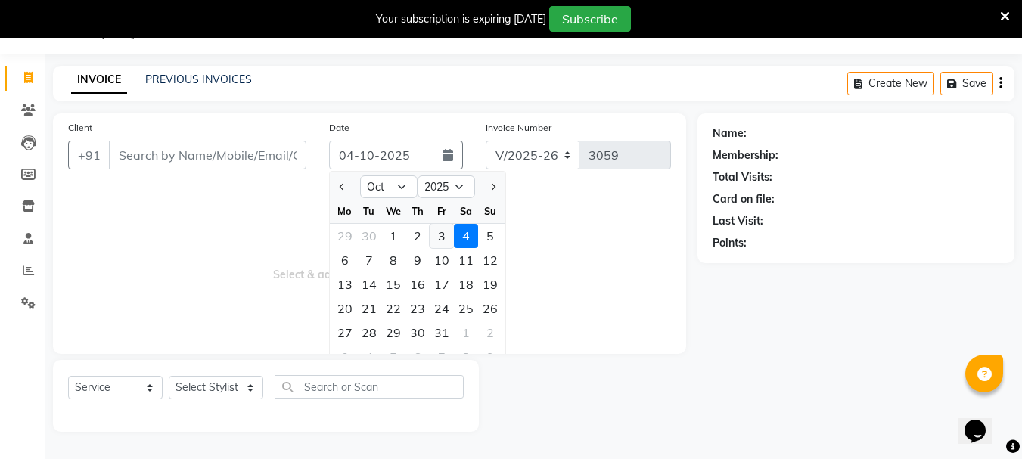
click at [443, 237] on div "3" at bounding box center [442, 236] width 24 height 24
type input "03-10-2025"
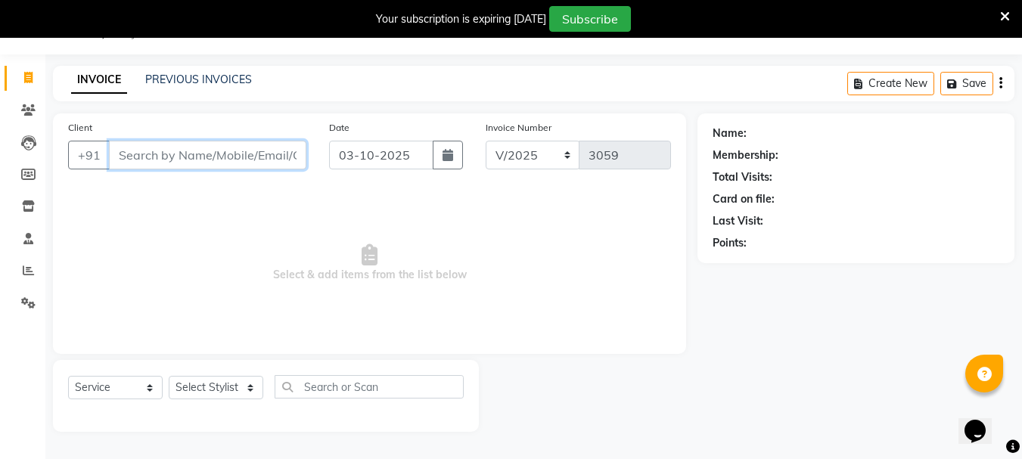
click at [153, 156] on input "Client" at bounding box center [207, 155] width 197 height 29
type input "8983363435"
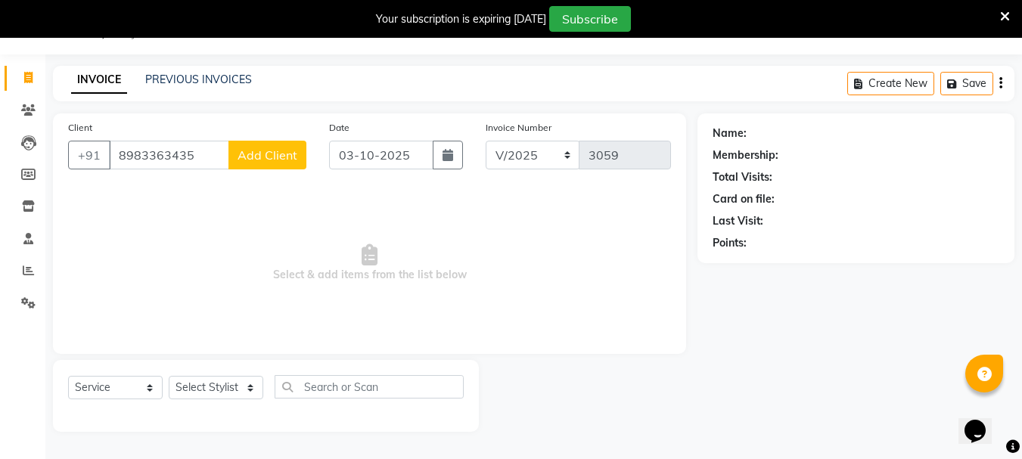
click at [255, 157] on span "Add Client" at bounding box center [268, 155] width 60 height 15
select select
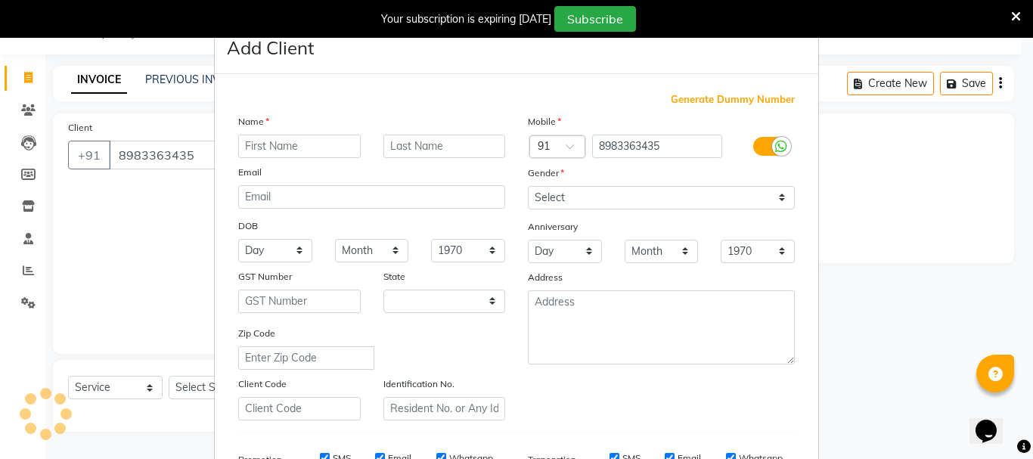
type input "p"
select select "22"
type input "pranav"
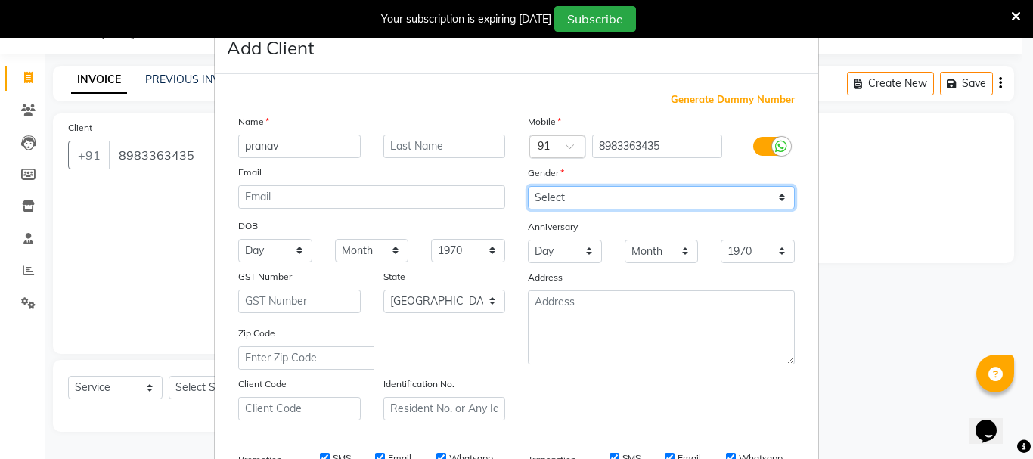
click at [545, 200] on select "Select [DEMOGRAPHIC_DATA] [DEMOGRAPHIC_DATA] Other Prefer Not To Say" at bounding box center [661, 197] width 267 height 23
select select "[DEMOGRAPHIC_DATA]"
click at [528, 186] on select "Select [DEMOGRAPHIC_DATA] [DEMOGRAPHIC_DATA] Other Prefer Not To Say" at bounding box center [661, 197] width 267 height 23
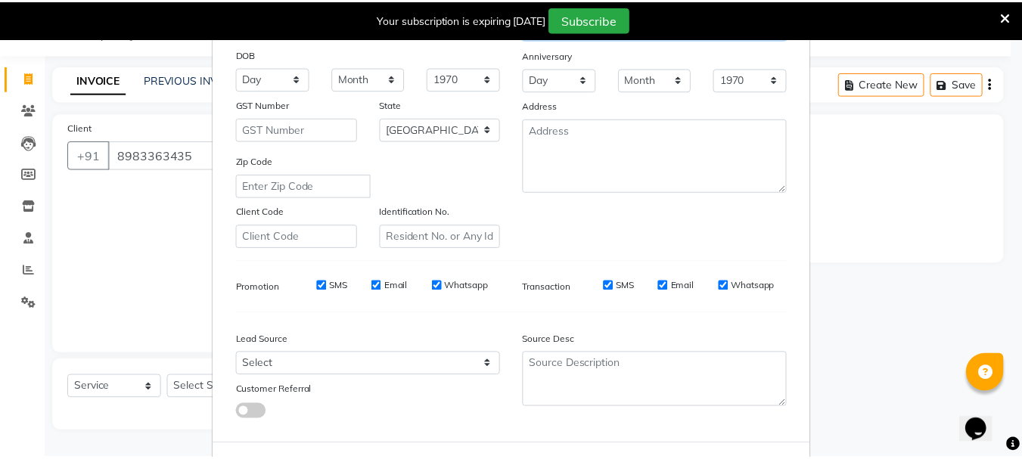
scroll to position [239, 0]
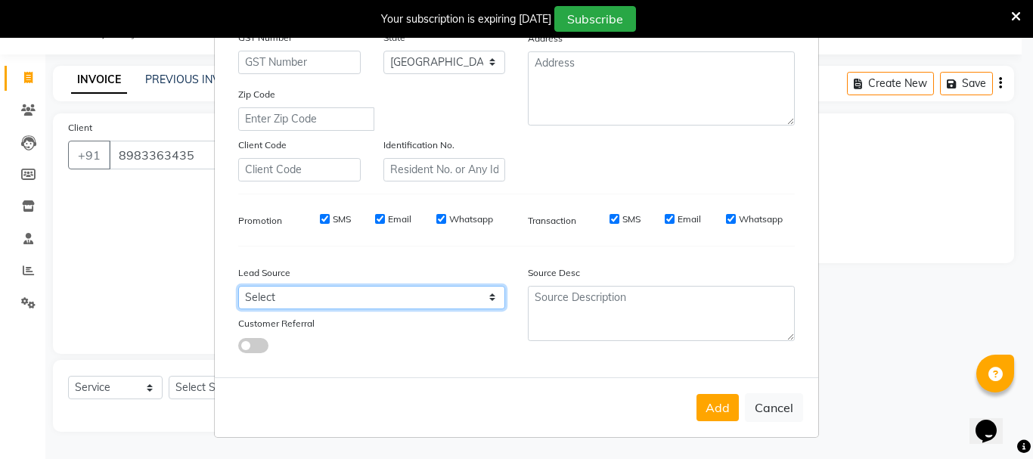
click at [321, 299] on select "Select Walk-in Referral Internet Friend Word of Mouth Advertisement Facebook Ju…" at bounding box center [371, 297] width 267 height 23
select select "25484"
click at [238, 286] on select "Select Walk-in Referral Internet Friend Word of Mouth Advertisement Facebook Ju…" at bounding box center [371, 297] width 267 height 23
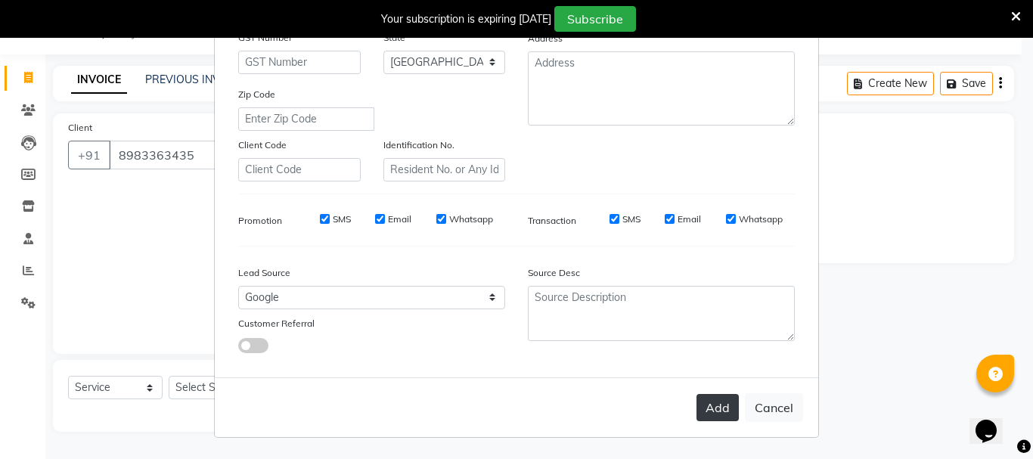
click at [716, 405] on button "Add" at bounding box center [718, 407] width 42 height 27
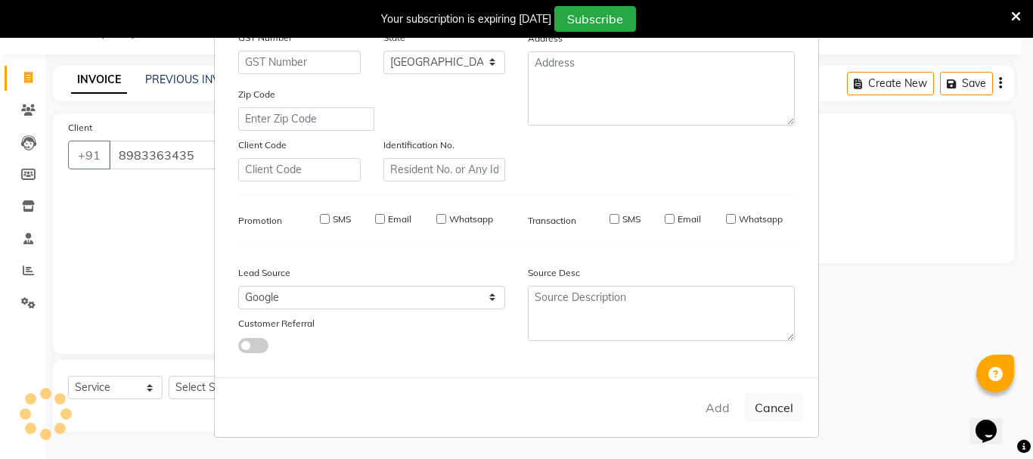
type input "89******35"
select select
select select "null"
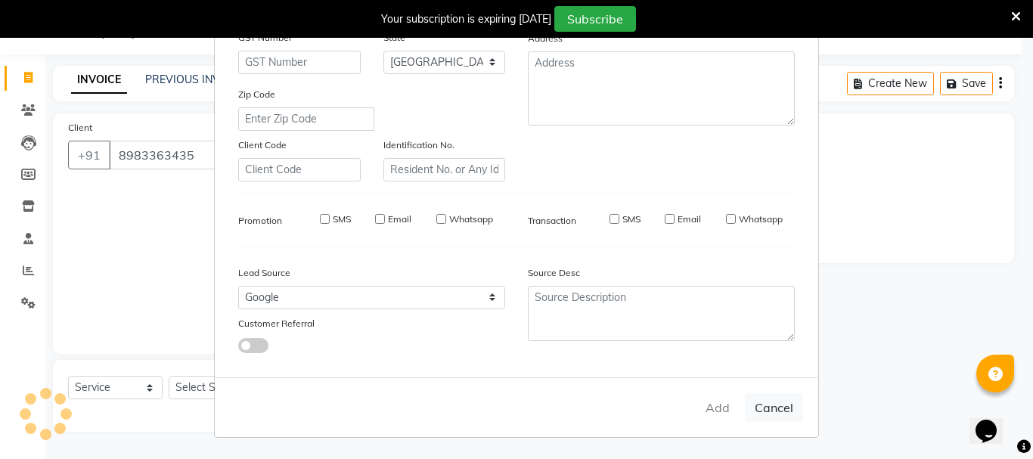
select select
checkbox input "false"
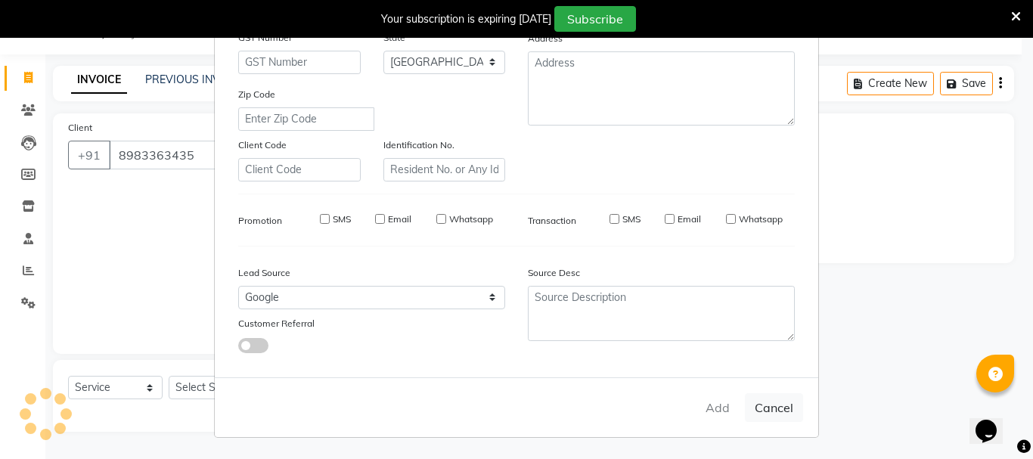
checkbox input "false"
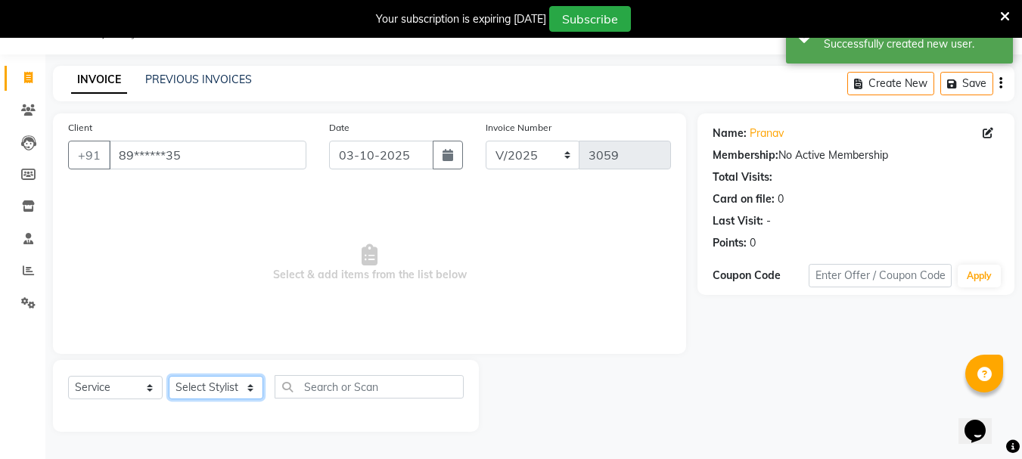
click at [251, 388] on select "Select Stylist Bharti [PERSON_NAME] [PERSON_NAME] [PERSON_NAME] [PERSON_NAME] m…" at bounding box center [216, 387] width 95 height 23
select select "53875"
click at [169, 376] on select "Select Stylist Bharti [PERSON_NAME] [PERSON_NAME] [PERSON_NAME] [PERSON_NAME] m…" at bounding box center [216, 387] width 95 height 23
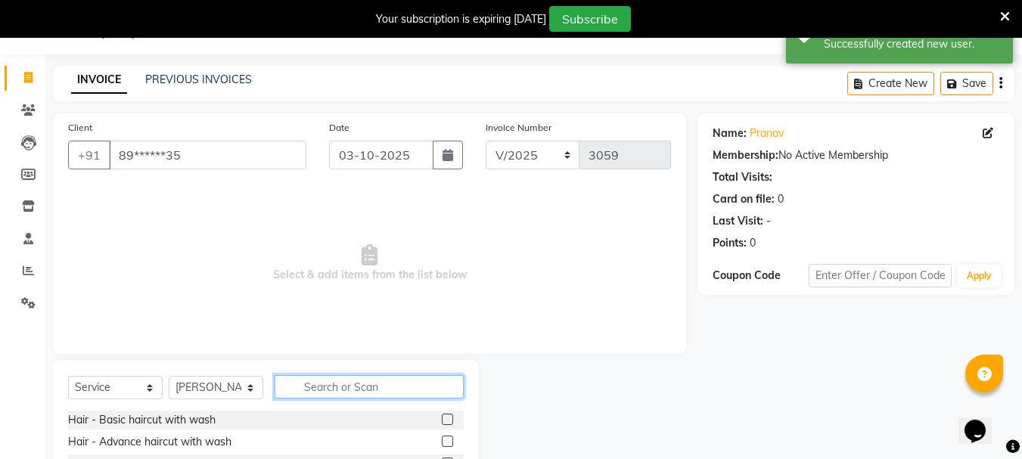
click at [328, 387] on input "text" at bounding box center [369, 386] width 189 height 23
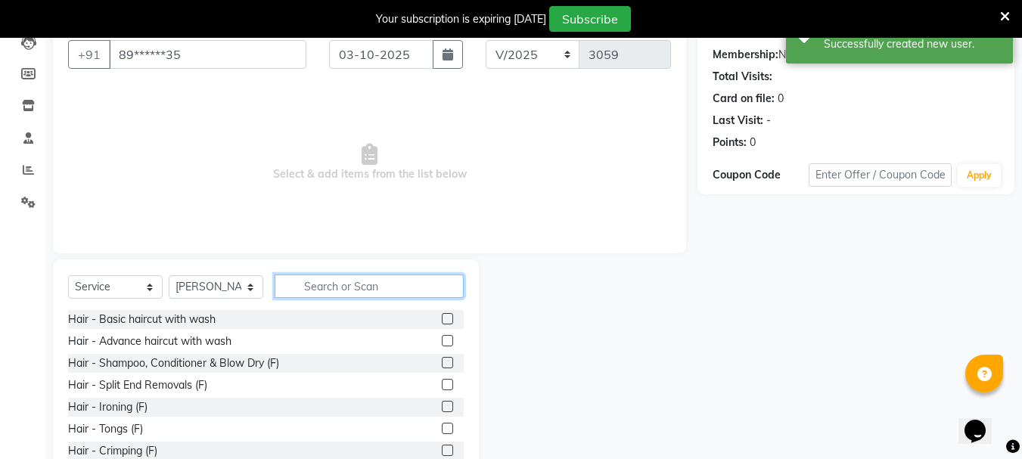
scroll to position [169, 0]
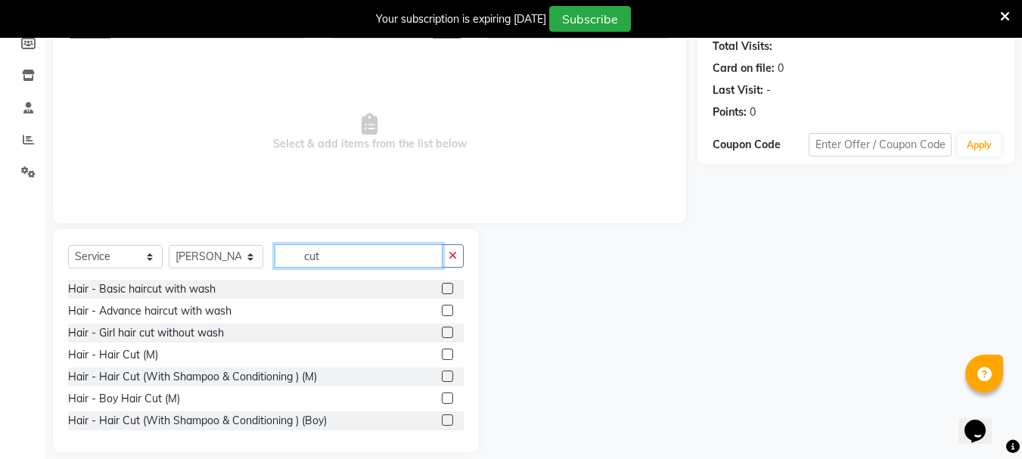
type input "cut"
click at [442, 376] on label at bounding box center [447, 376] width 11 height 11
click at [442, 376] on input "checkbox" at bounding box center [447, 377] width 10 height 10
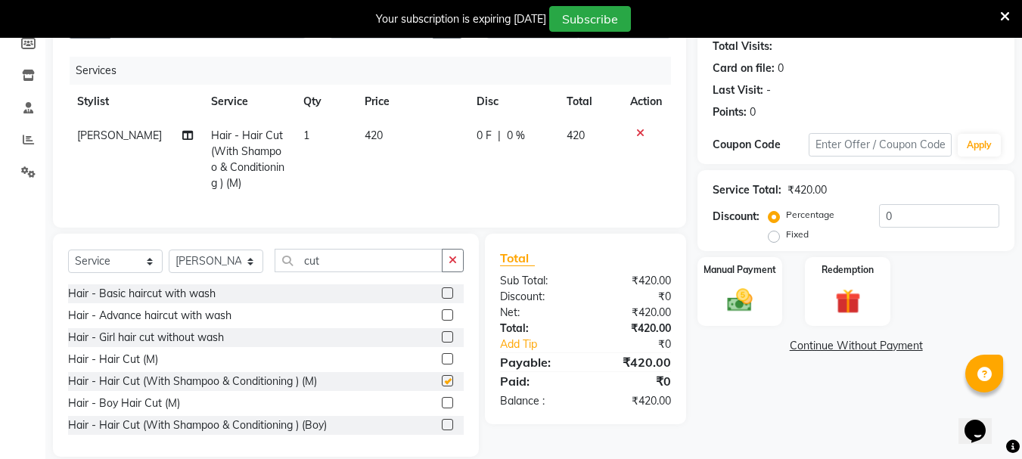
checkbox input "false"
click at [452, 266] on icon "button" at bounding box center [453, 260] width 8 height 11
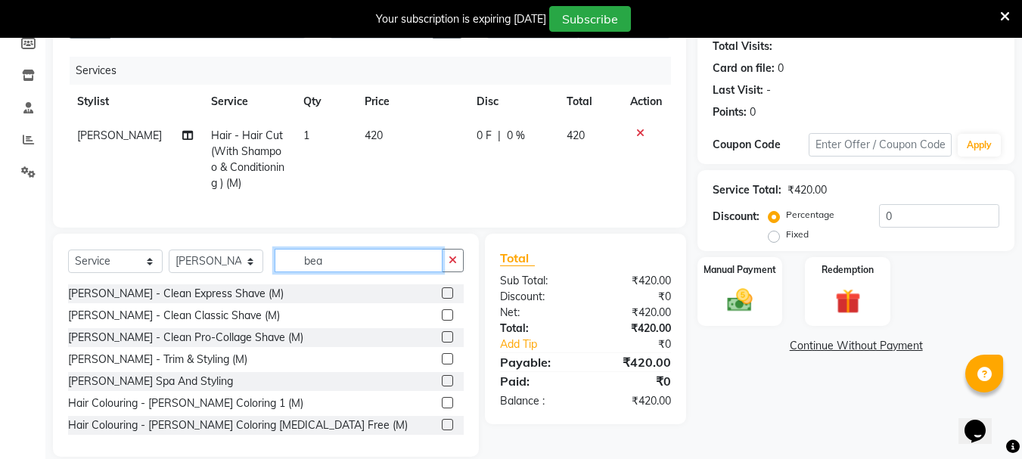
type input "bea"
click at [442, 299] on label at bounding box center [447, 292] width 11 height 11
click at [442, 299] on input "checkbox" at bounding box center [447, 294] width 10 height 10
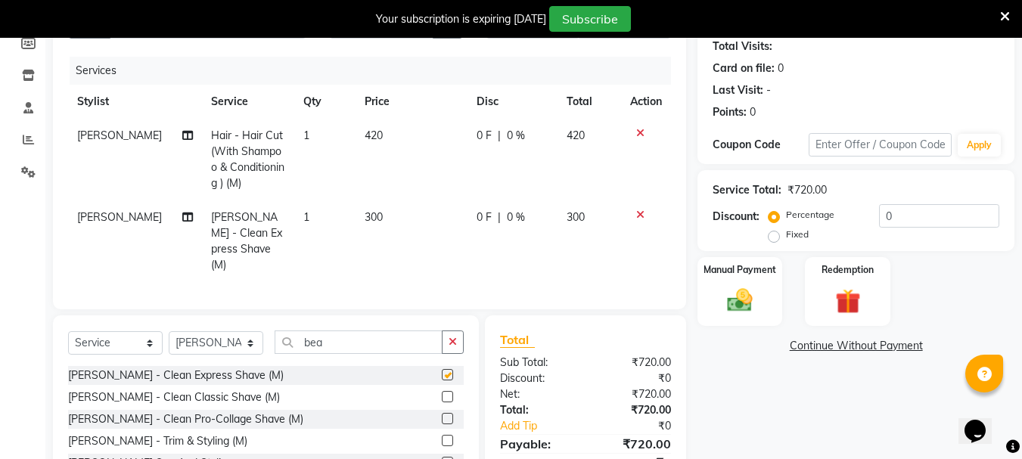
checkbox input "false"
click at [636, 132] on icon at bounding box center [640, 133] width 8 height 11
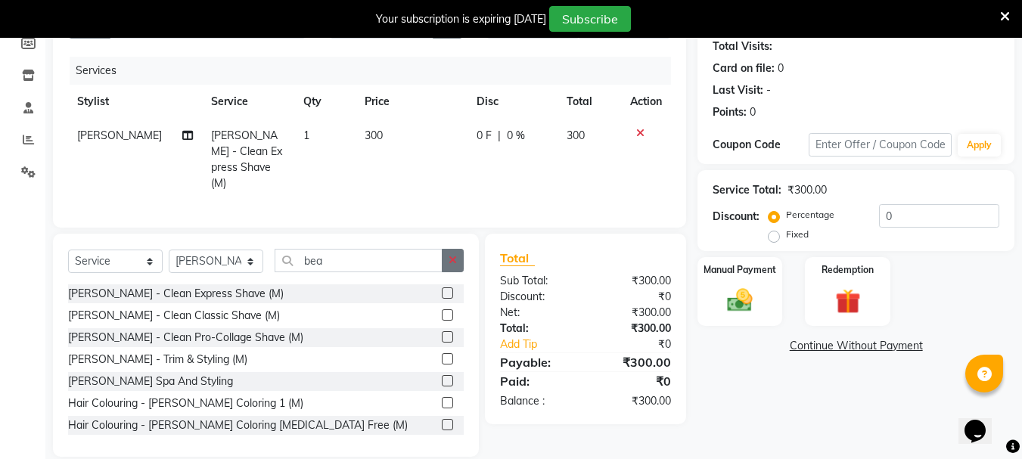
click at [454, 255] on icon "button" at bounding box center [453, 260] width 8 height 11
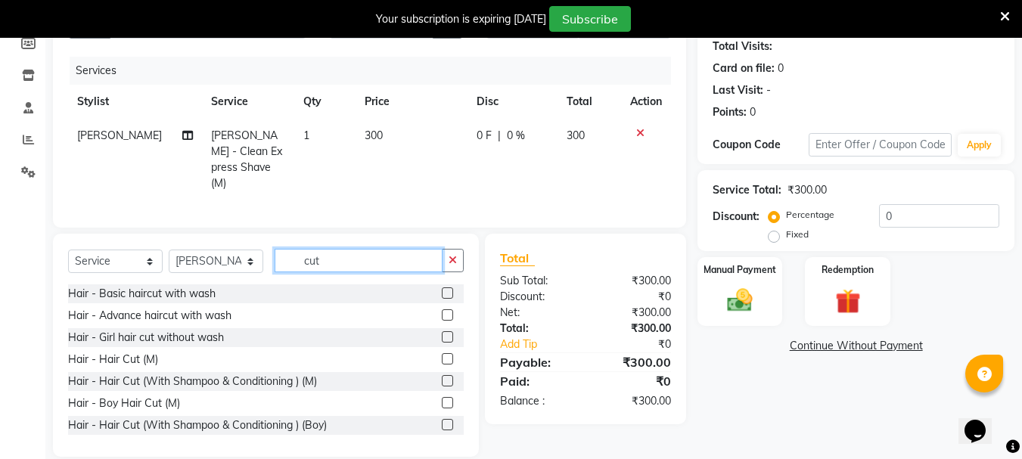
type input "cut"
click at [442, 355] on label at bounding box center [447, 358] width 11 height 11
click at [442, 355] on input "checkbox" at bounding box center [447, 360] width 10 height 10
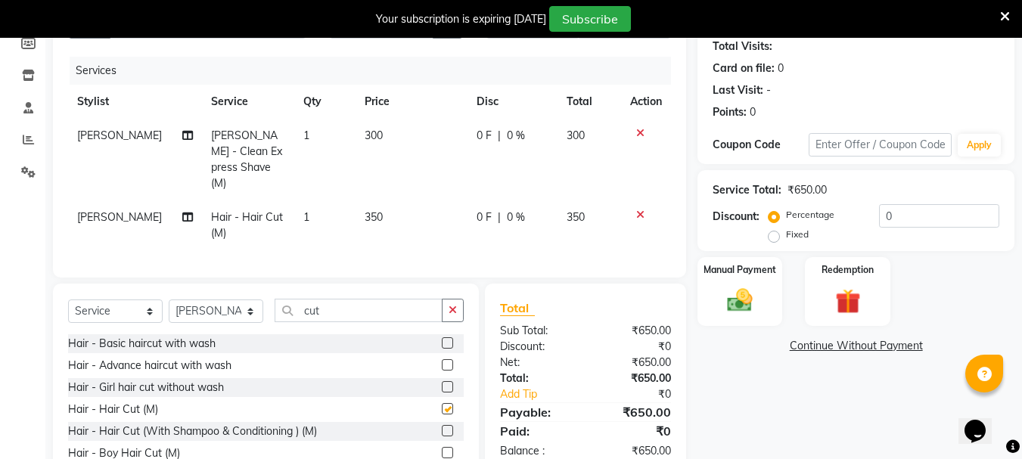
checkbox input "false"
click at [365, 210] on span "350" at bounding box center [374, 217] width 18 height 14
select select "53875"
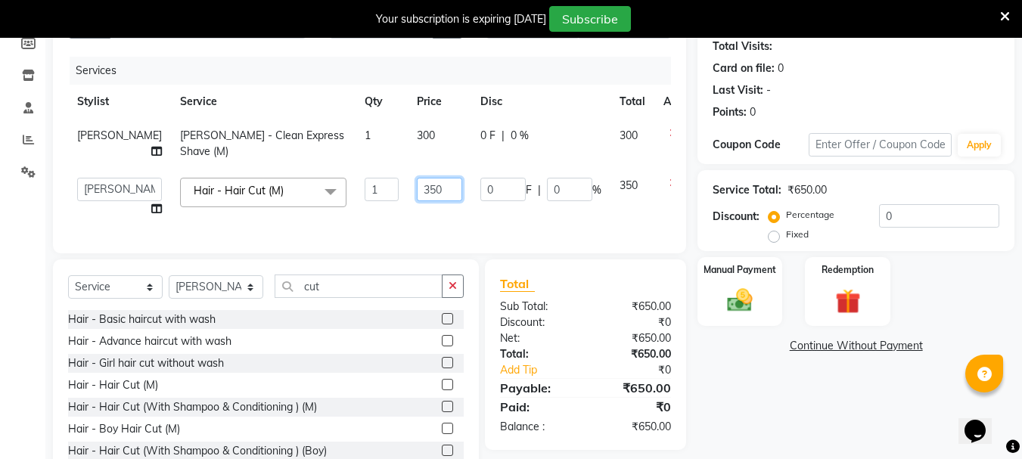
click at [417, 191] on input "350" at bounding box center [439, 189] width 45 height 23
type input "300"
click at [408, 216] on td "300" at bounding box center [440, 197] width 64 height 57
select select "53875"
click at [417, 139] on span "300" at bounding box center [426, 136] width 18 height 14
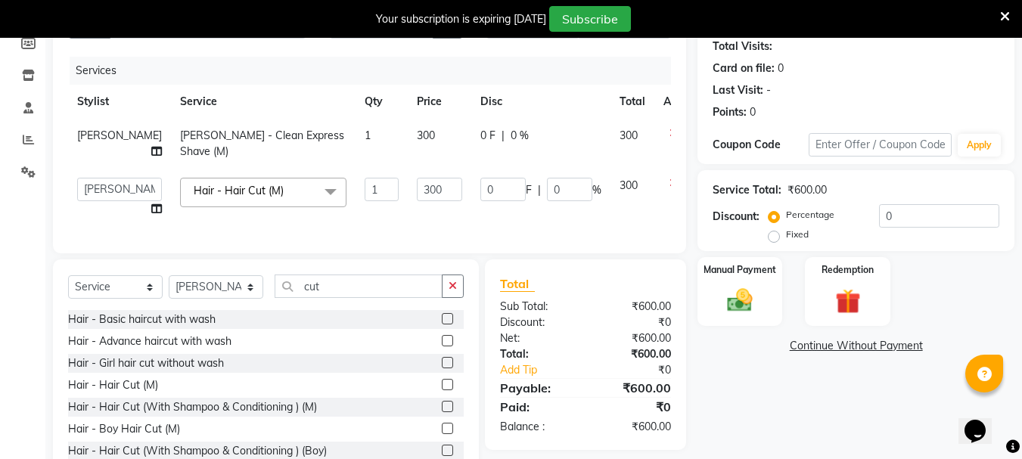
select select "53875"
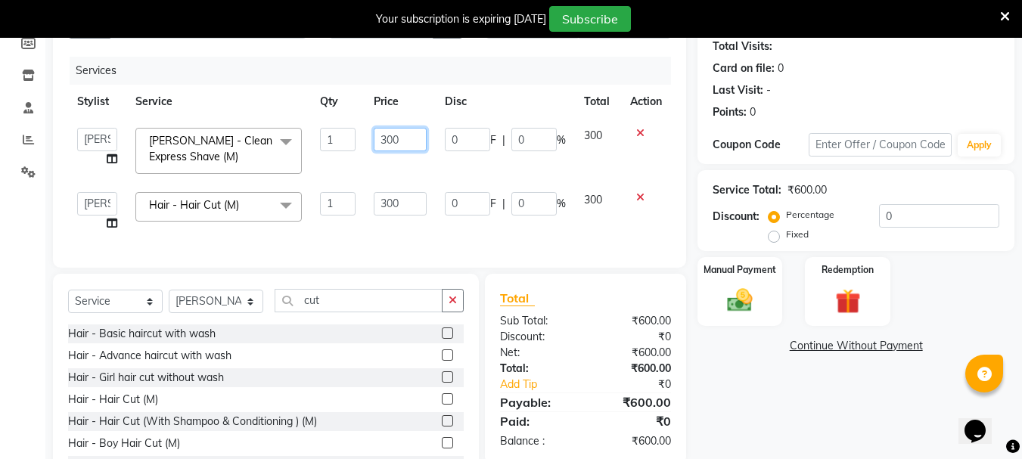
click at [393, 136] on input "300" at bounding box center [400, 139] width 52 height 23
type input "270"
click at [390, 161] on td "270" at bounding box center [400, 151] width 70 height 64
select select "53875"
click at [455, 306] on icon "button" at bounding box center [453, 300] width 8 height 11
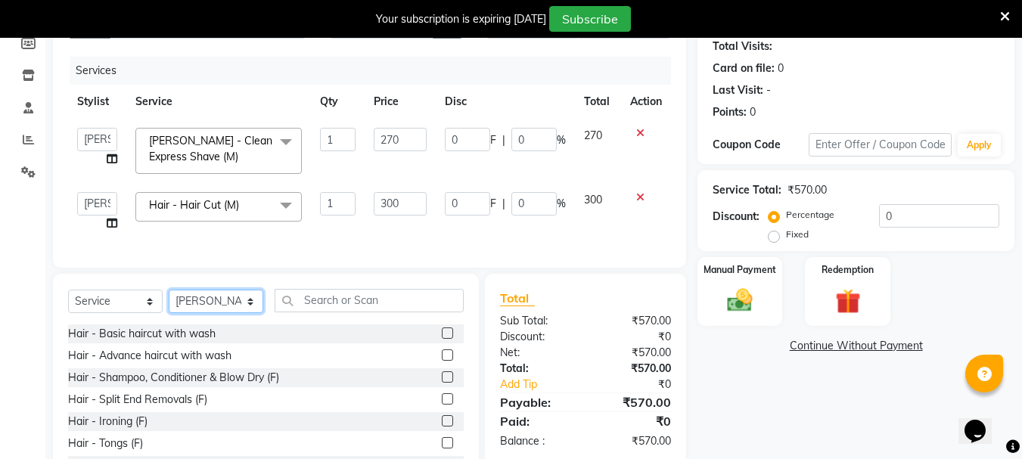
click at [244, 313] on select "Select Stylist Bharti [PERSON_NAME] [PERSON_NAME] [PERSON_NAME] [PERSON_NAME] m…" at bounding box center [216, 301] width 95 height 23
select select "93504"
click at [169, 301] on select "Select Stylist Bharti [PERSON_NAME] [PERSON_NAME] [PERSON_NAME] [PERSON_NAME] m…" at bounding box center [216, 301] width 95 height 23
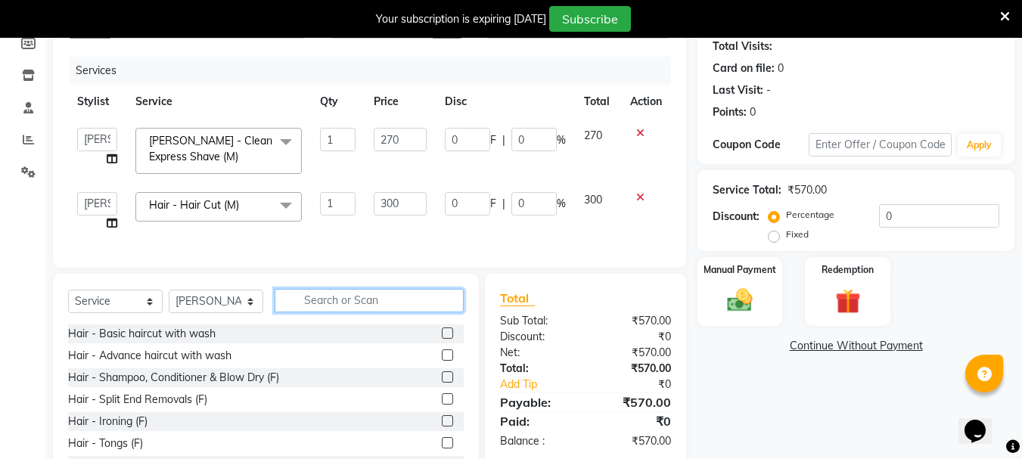
click at [330, 312] on input "text" at bounding box center [369, 300] width 189 height 23
type input "wash"
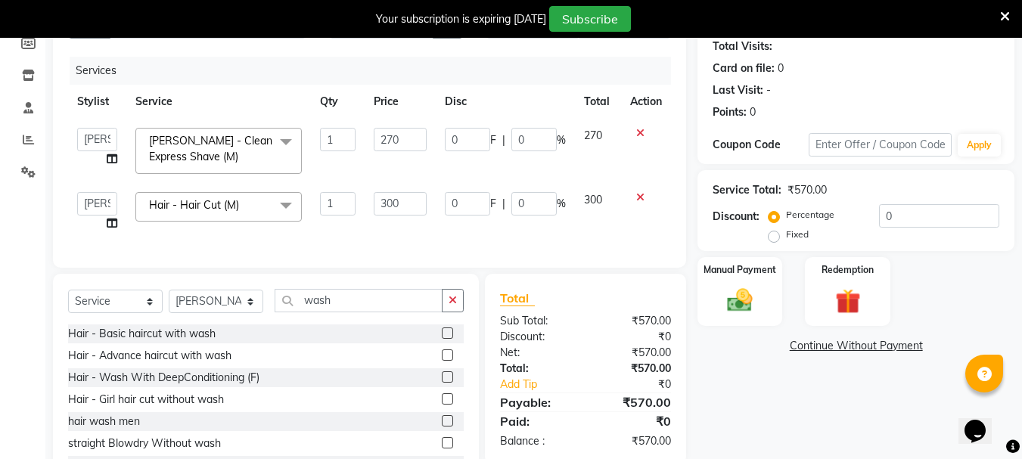
click at [442, 427] on label at bounding box center [447, 420] width 11 height 11
click at [442, 427] on input "checkbox" at bounding box center [447, 422] width 10 height 10
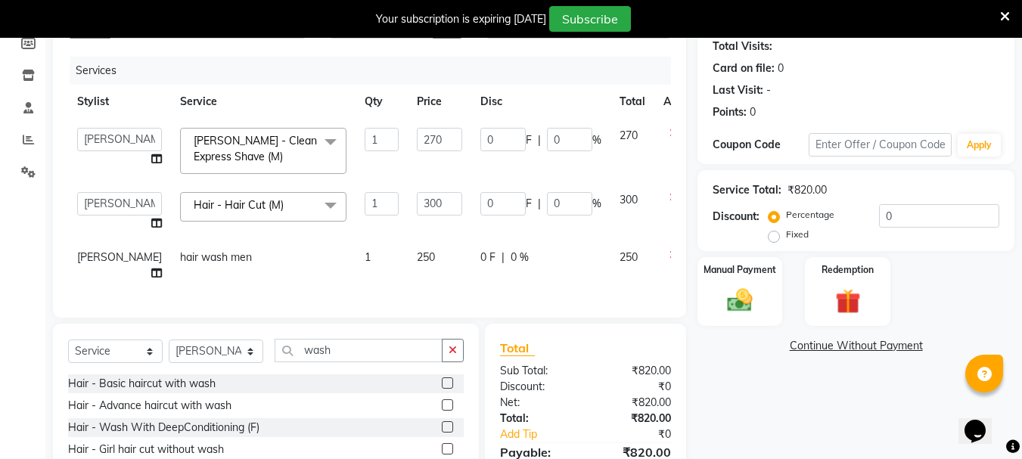
checkbox input "false"
click at [408, 266] on td "250" at bounding box center [440, 266] width 64 height 50
select select "93504"
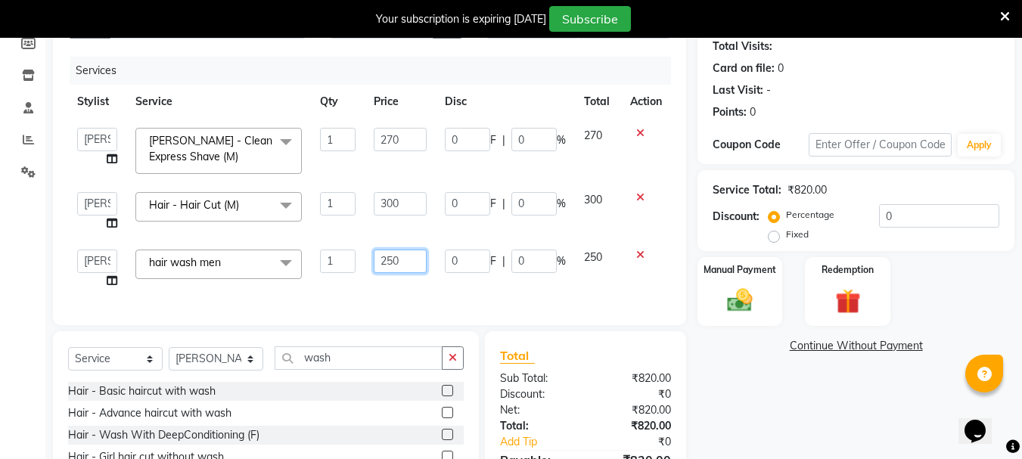
click at [390, 260] on input "250" at bounding box center [400, 261] width 52 height 23
type input "150"
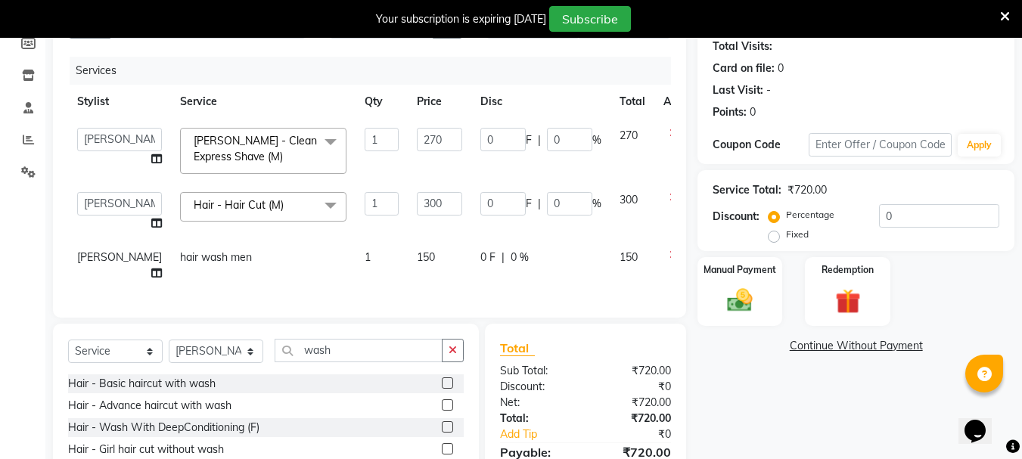
click at [383, 291] on div "Services Stylist Service Qty Price Disc Total Action Bharti [PERSON_NAME] [PERS…" at bounding box center [369, 180] width 603 height 246
click at [741, 308] on img at bounding box center [740, 300] width 42 height 30
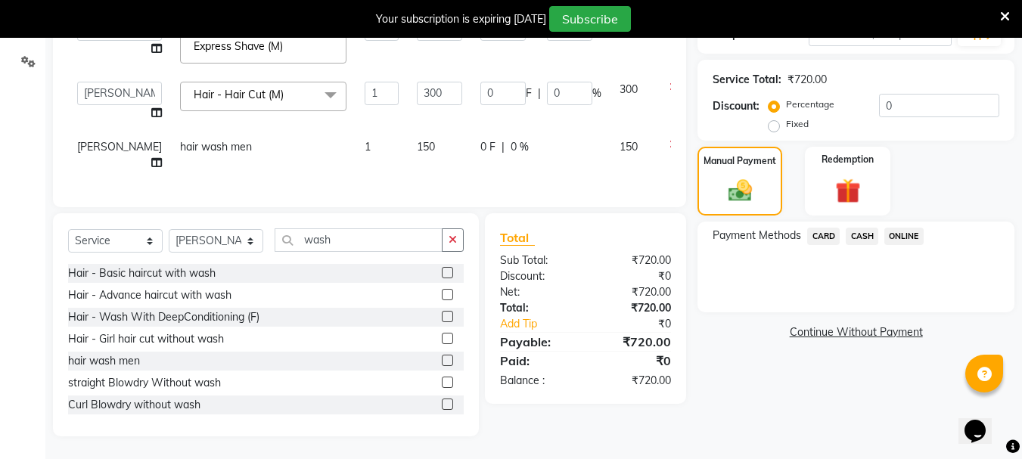
scroll to position [291, 0]
click at [907, 228] on span "ONLINE" at bounding box center [903, 236] width 39 height 17
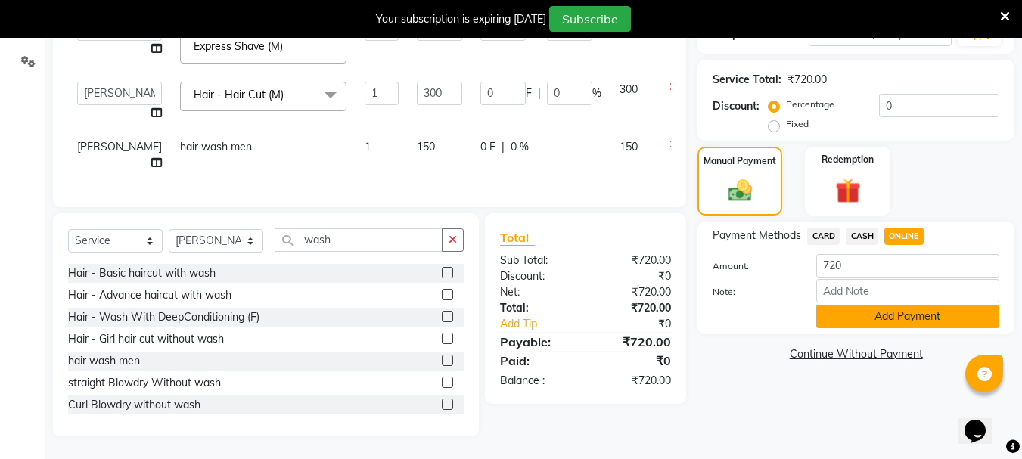
click at [855, 309] on button "Add Payment" at bounding box center [907, 316] width 183 height 23
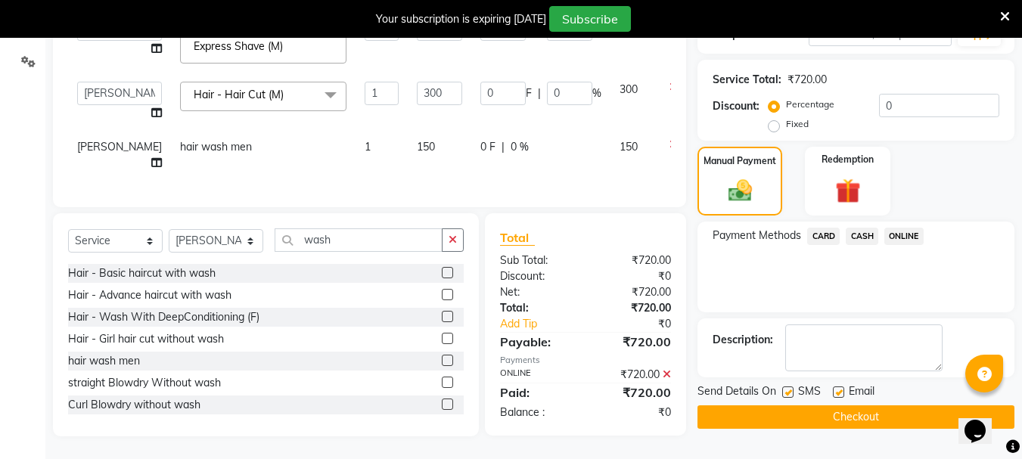
click at [768, 406] on button "Checkout" at bounding box center [856, 417] width 317 height 23
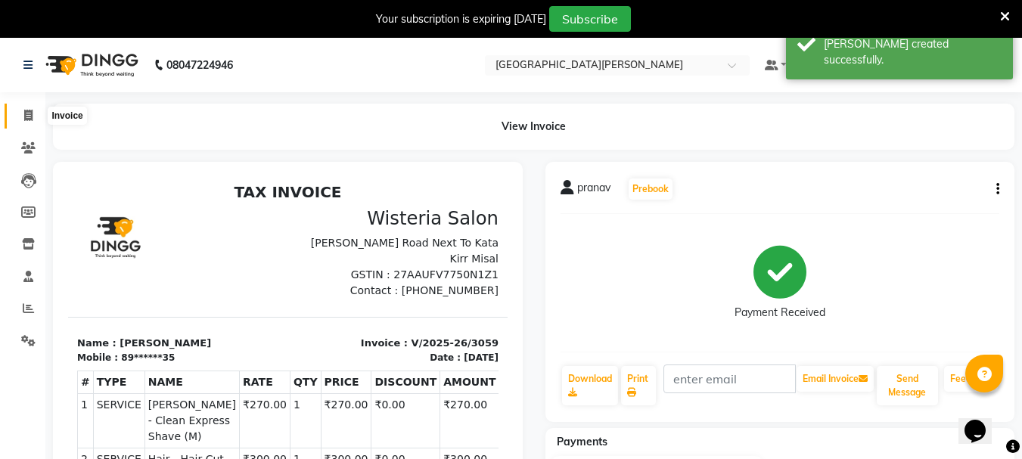
click at [25, 115] on icon at bounding box center [28, 115] width 8 height 11
select select "service"
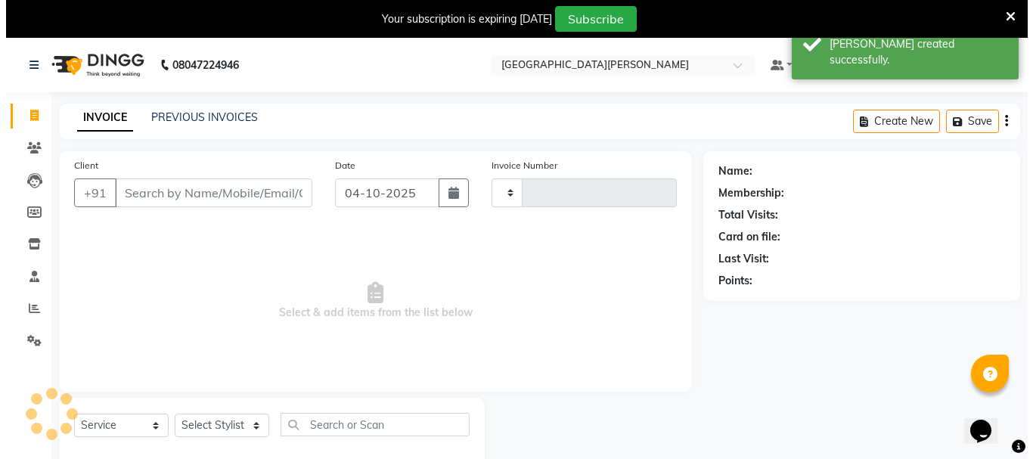
scroll to position [38, 0]
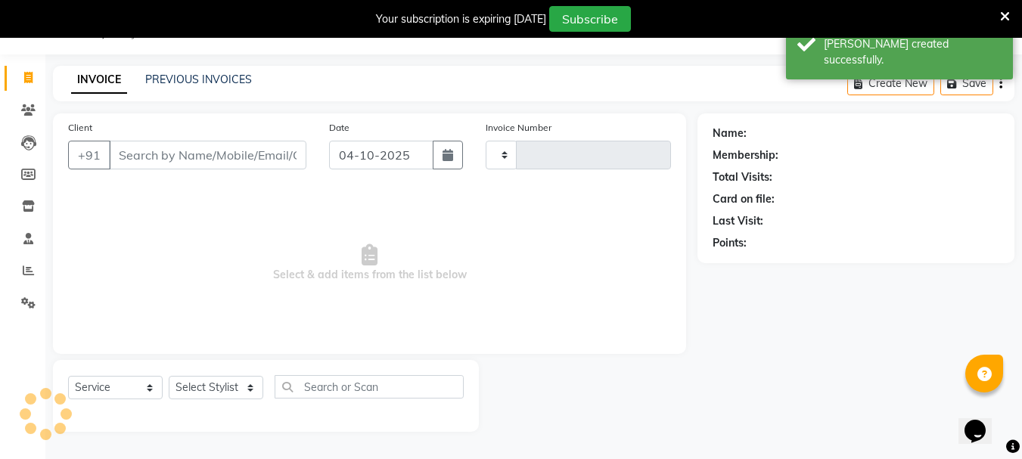
type input "3060"
select select "911"
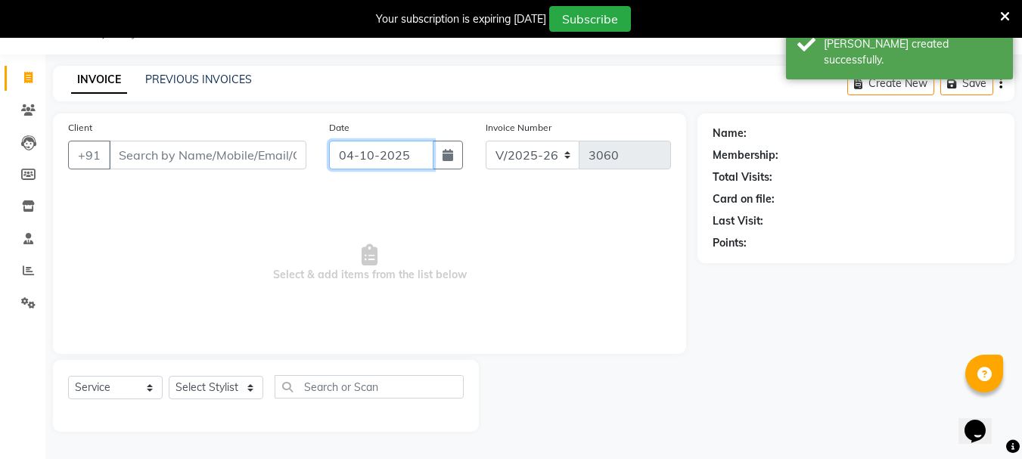
click at [359, 157] on input "04-10-2025" at bounding box center [381, 155] width 104 height 29
select select "10"
select select "2025"
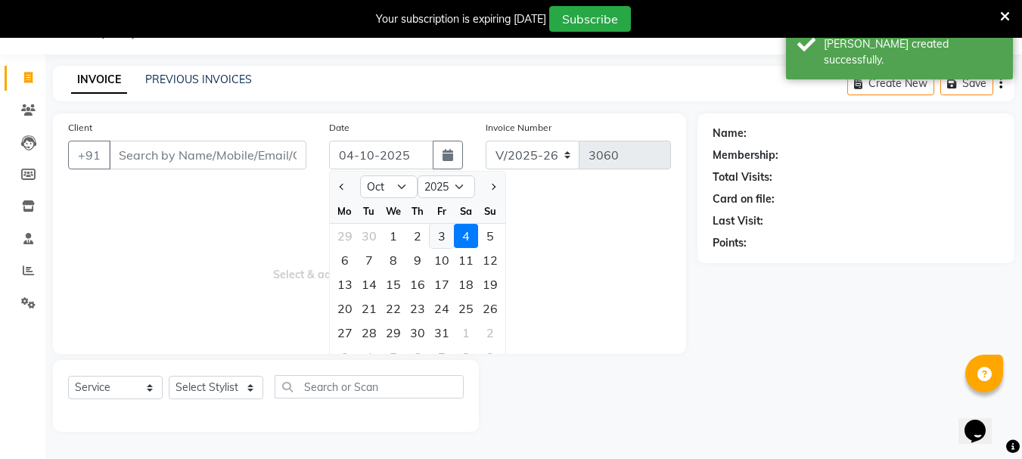
click at [443, 236] on div "3" at bounding box center [442, 236] width 24 height 24
type input "03-10-2025"
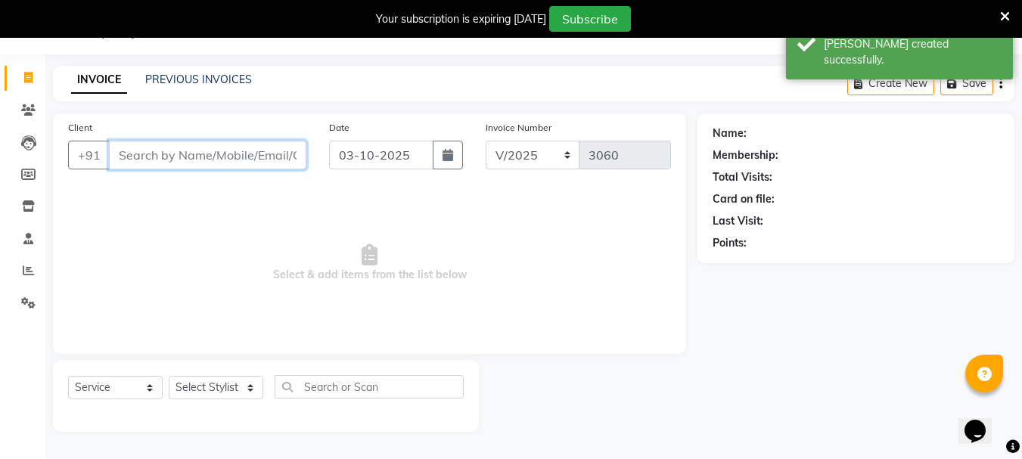
click at [161, 160] on input "Client" at bounding box center [207, 155] width 197 height 29
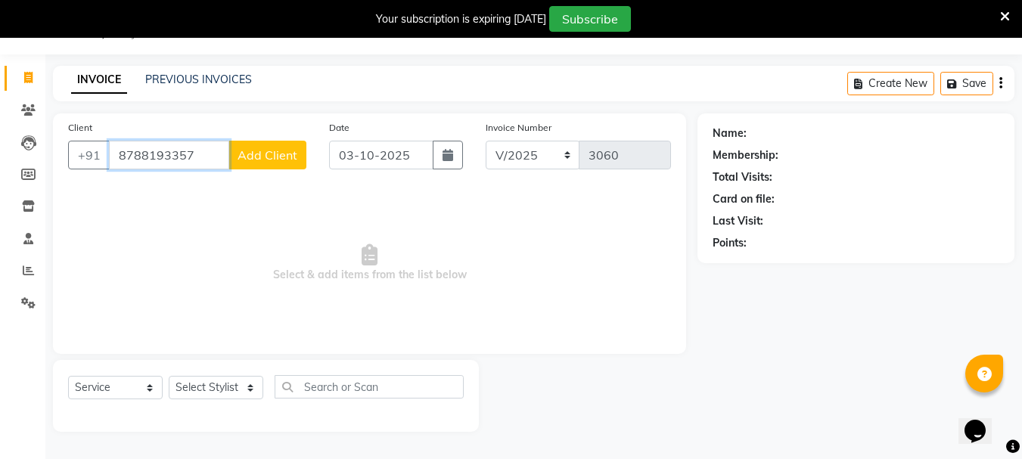
type input "8788193357"
click at [255, 153] on span "Add Client" at bounding box center [268, 155] width 60 height 15
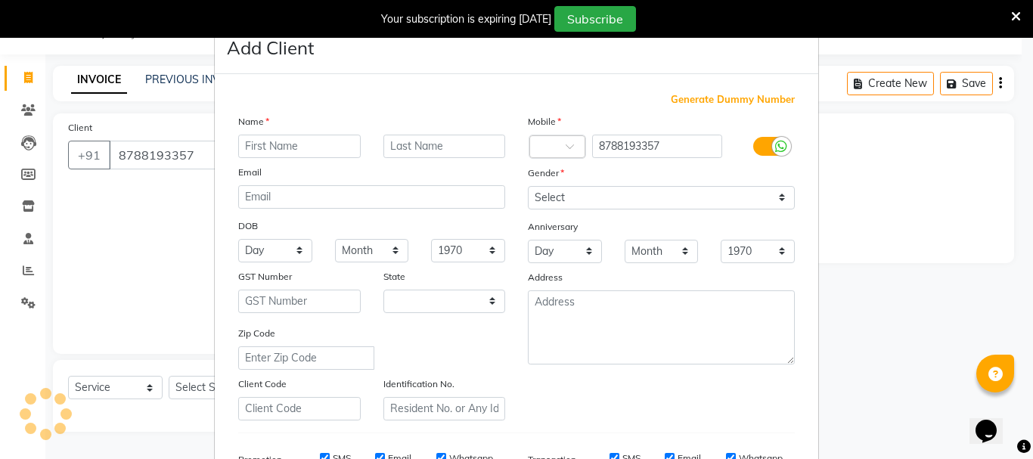
select select "22"
type input "Atharva"
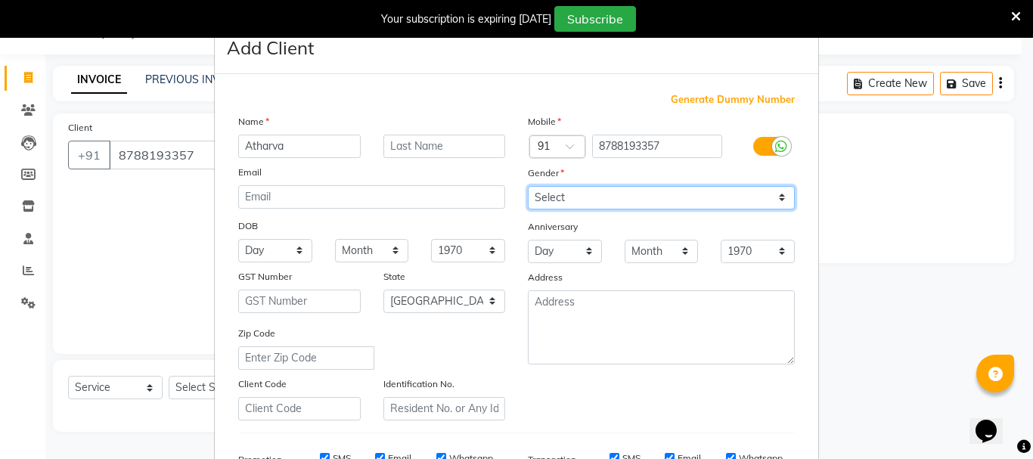
click at [607, 198] on select "Select [DEMOGRAPHIC_DATA] [DEMOGRAPHIC_DATA] Other Prefer Not To Say" at bounding box center [661, 197] width 267 height 23
select select "[DEMOGRAPHIC_DATA]"
click at [528, 186] on select "Select [DEMOGRAPHIC_DATA] [DEMOGRAPHIC_DATA] Other Prefer Not To Say" at bounding box center [661, 197] width 267 height 23
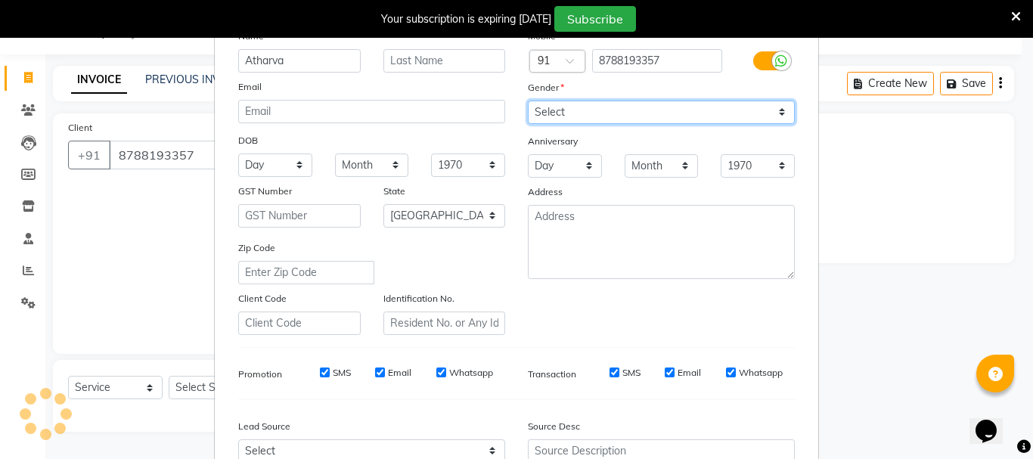
scroll to position [90, 0]
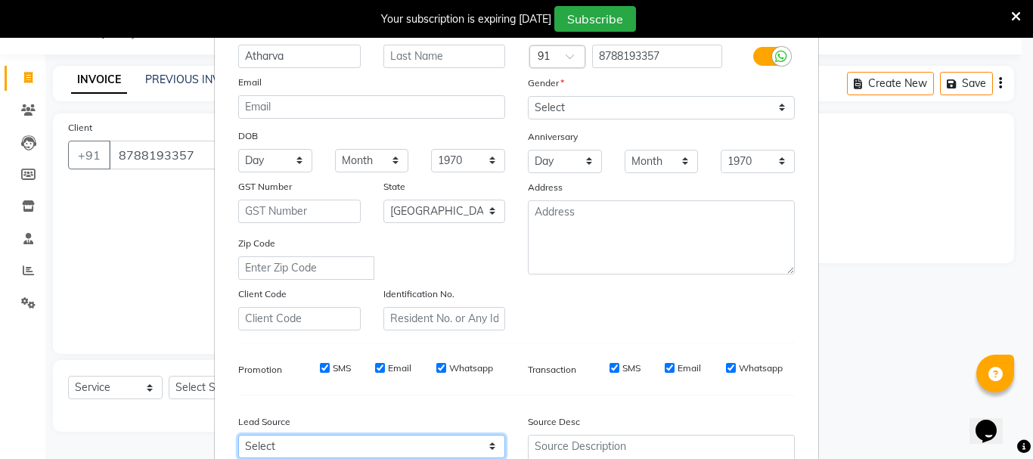
click at [358, 446] on select "Select Walk-in Referral Internet Friend Word of Mouth Advertisement Facebook Ju…" at bounding box center [371, 446] width 267 height 23
select select "25484"
click at [238, 435] on select "Select Walk-in Referral Internet Friend Word of Mouth Advertisement Facebook Ju…" at bounding box center [371, 446] width 267 height 23
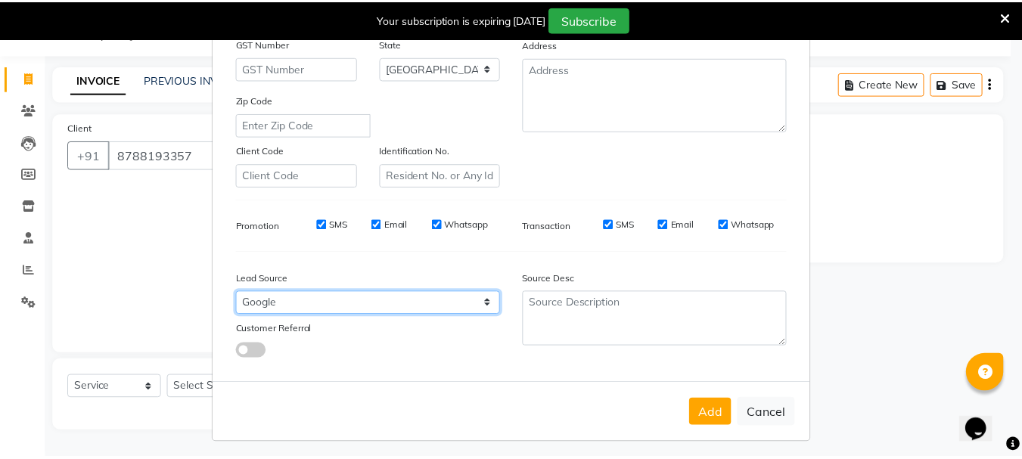
scroll to position [239, 0]
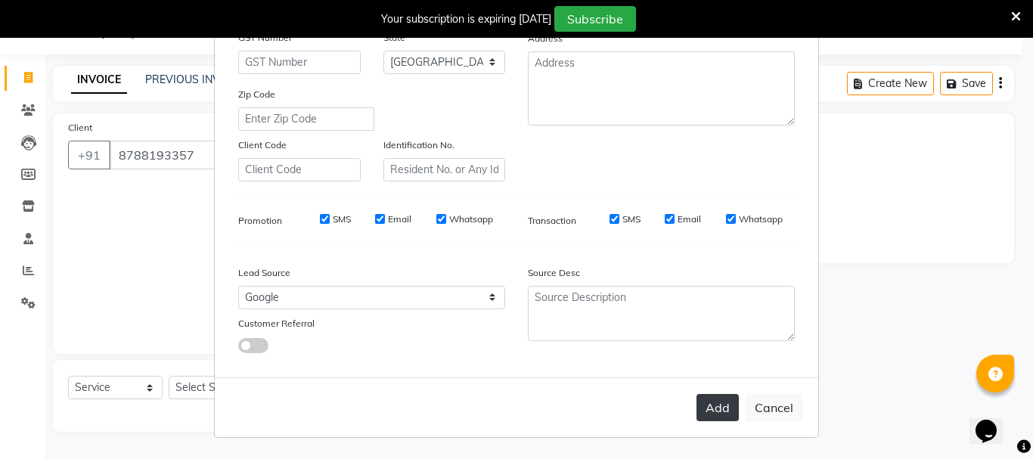
click at [726, 402] on button "Add" at bounding box center [718, 407] width 42 height 27
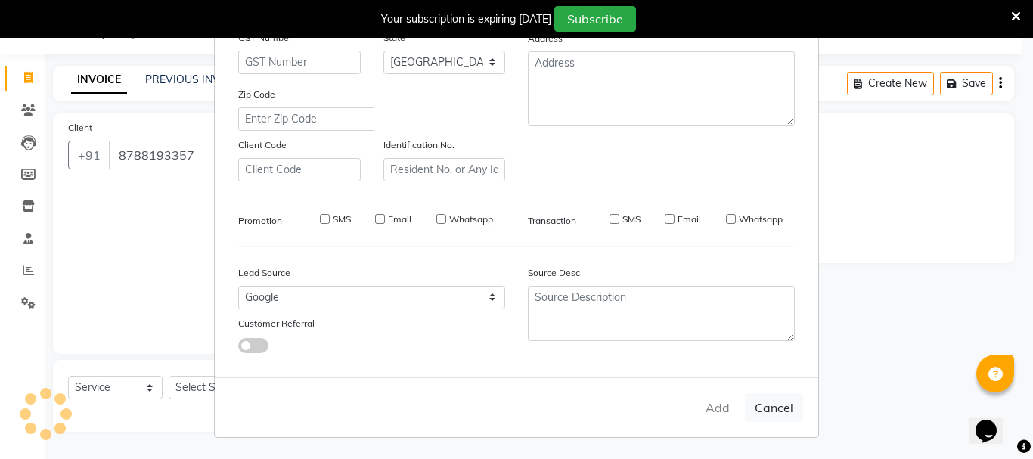
type input "87******57"
select select
select select "null"
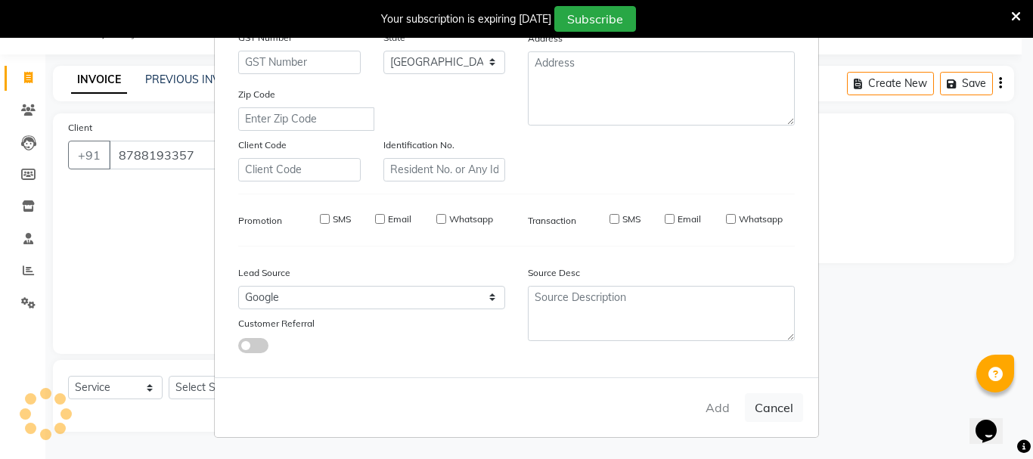
select select
checkbox input "false"
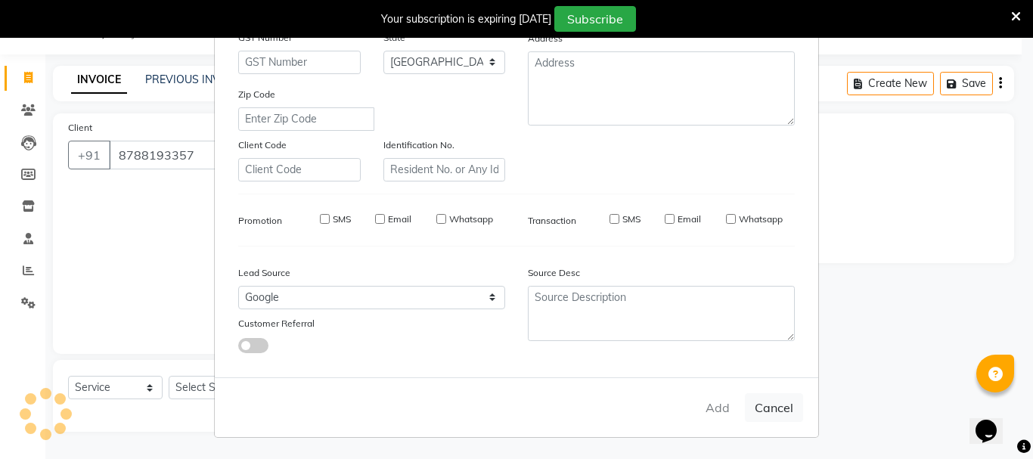
checkbox input "false"
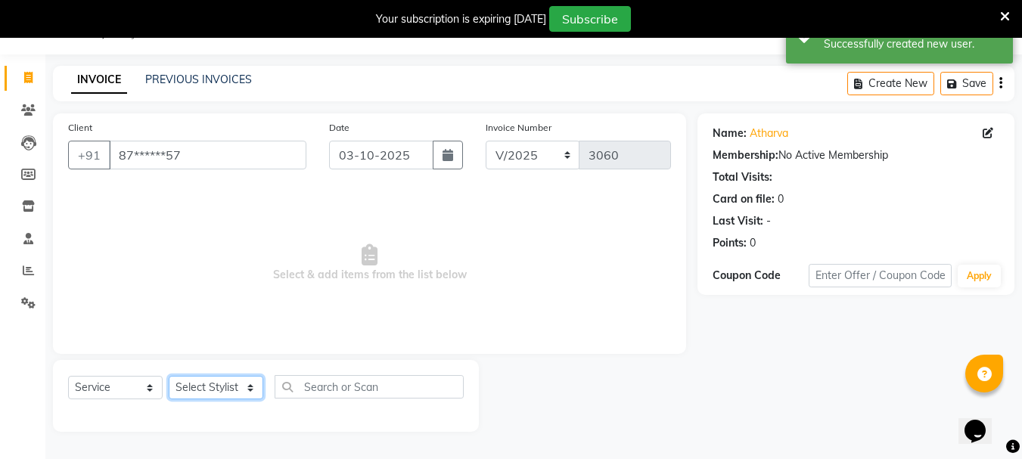
click at [248, 387] on select "Select Stylist Bharti [PERSON_NAME] [PERSON_NAME] [PERSON_NAME] [PERSON_NAME] m…" at bounding box center [216, 387] width 95 height 23
select select "30889"
click at [169, 376] on select "Select Stylist Bharti [PERSON_NAME] [PERSON_NAME] [PERSON_NAME] [PERSON_NAME] m…" at bounding box center [216, 387] width 95 height 23
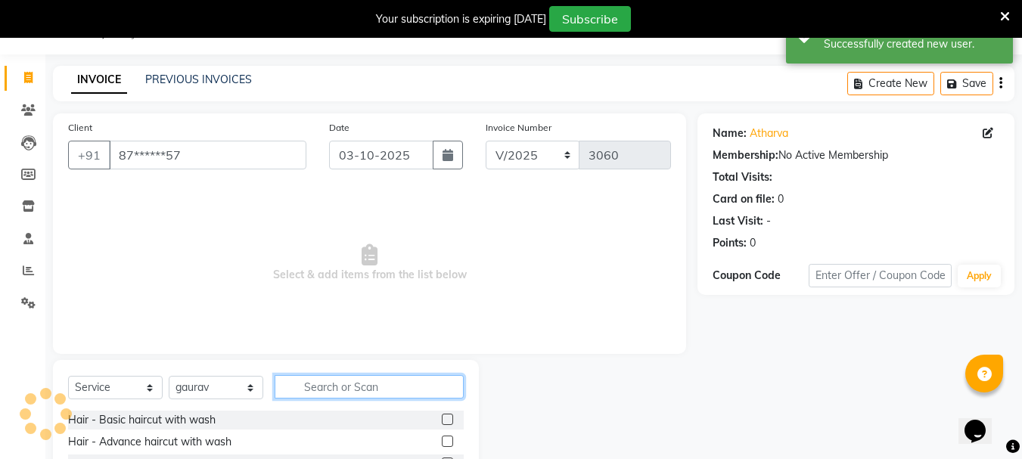
click at [327, 386] on input "text" at bounding box center [369, 386] width 189 height 23
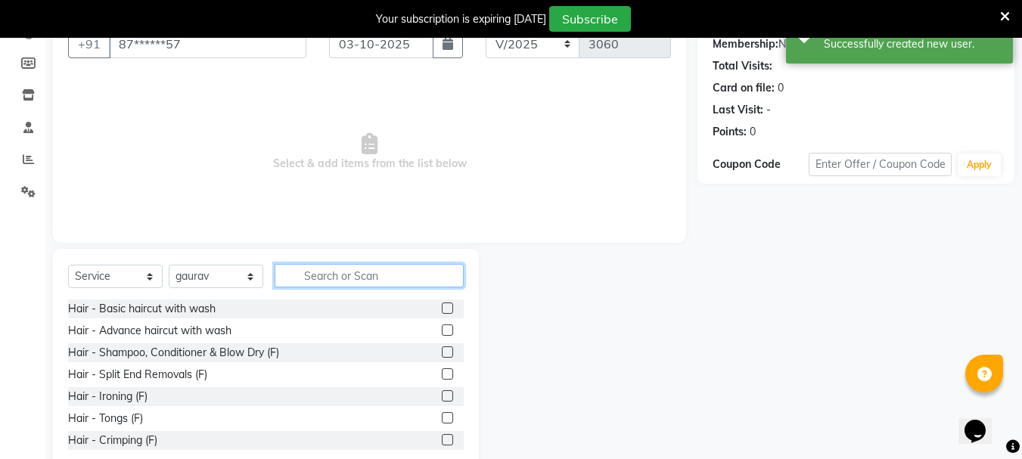
scroll to position [185, 0]
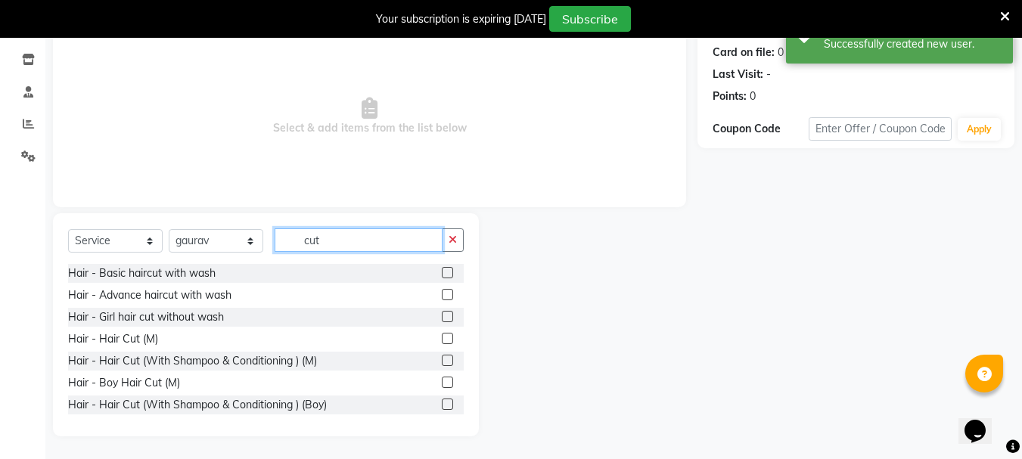
type input "cut"
click at [442, 360] on label at bounding box center [447, 360] width 11 height 11
click at [442, 360] on input "checkbox" at bounding box center [447, 361] width 10 height 10
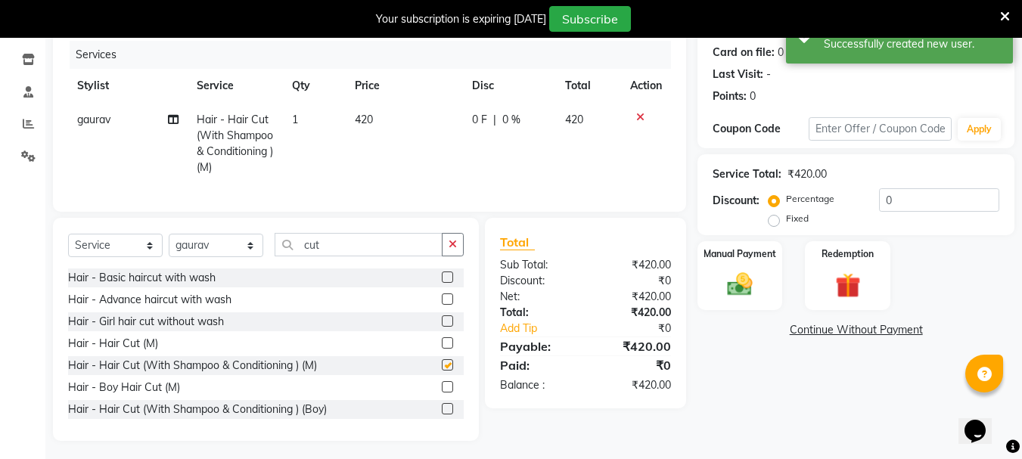
checkbox input "false"
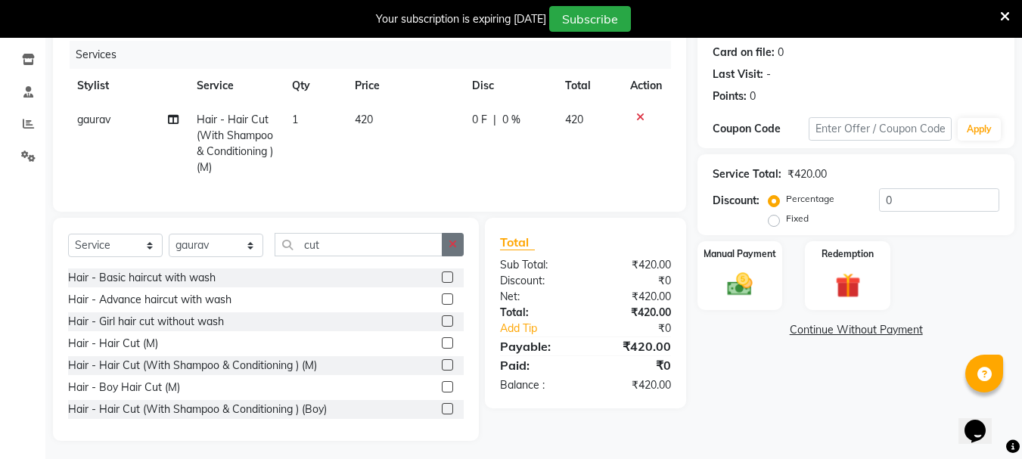
click at [453, 250] on icon "button" at bounding box center [453, 244] width 8 height 11
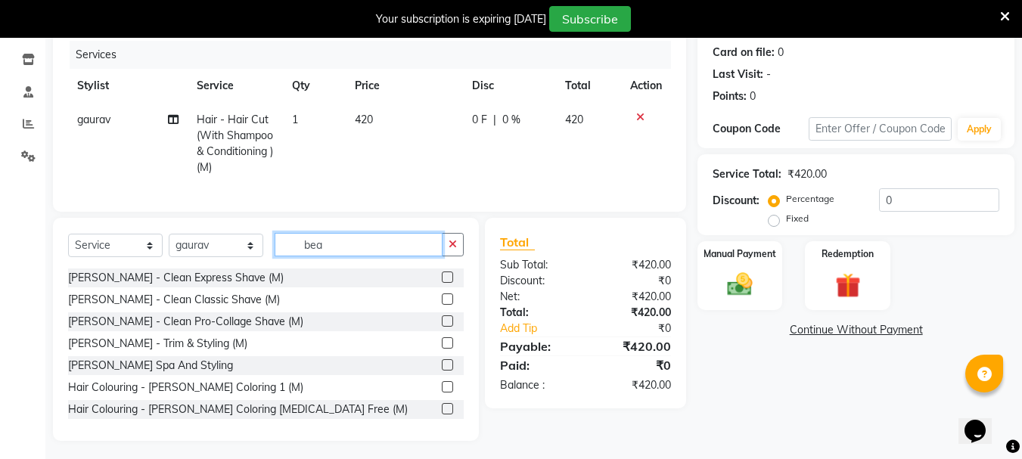
type input "bea"
click at [442, 283] on label at bounding box center [447, 277] width 11 height 11
click at [442, 283] on input "checkbox" at bounding box center [447, 278] width 10 height 10
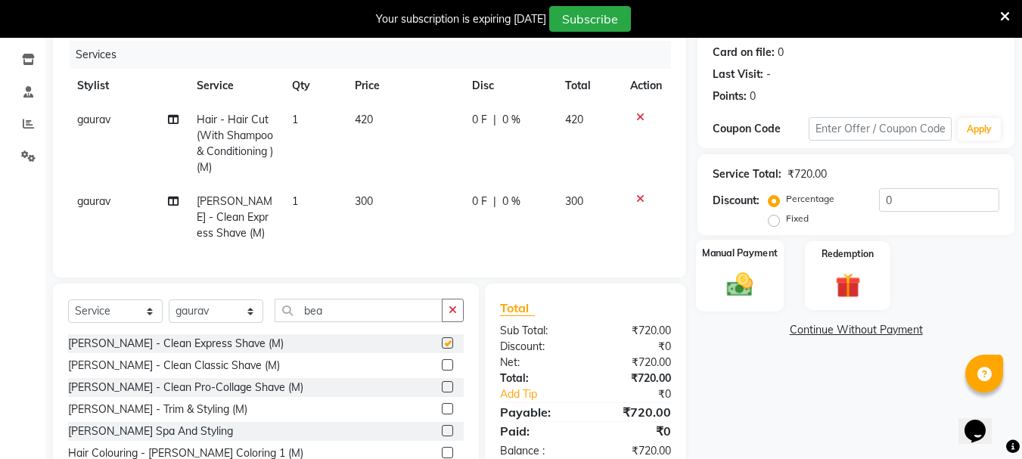
checkbox input "false"
click at [723, 279] on img at bounding box center [740, 284] width 42 height 30
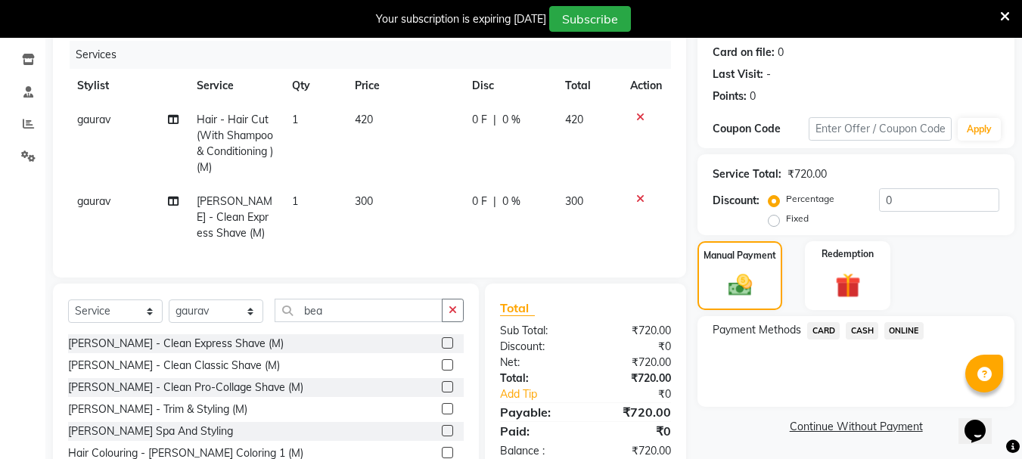
click at [909, 327] on span "ONLINE" at bounding box center [903, 330] width 39 height 17
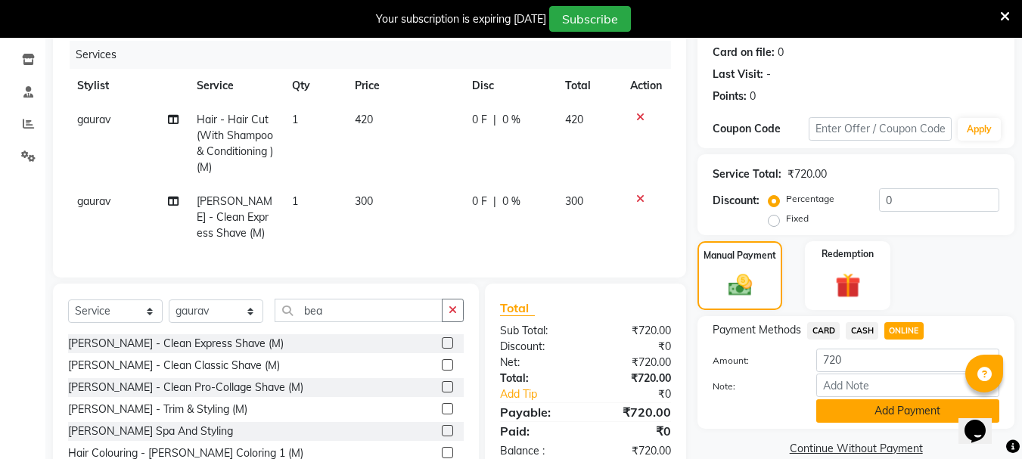
click at [838, 402] on button "Add Payment" at bounding box center [907, 410] width 183 height 23
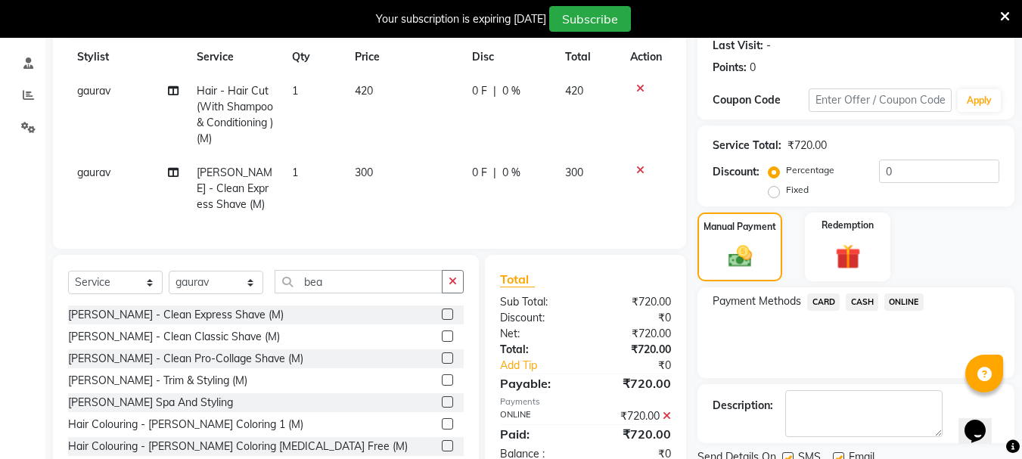
scroll to position [272, 0]
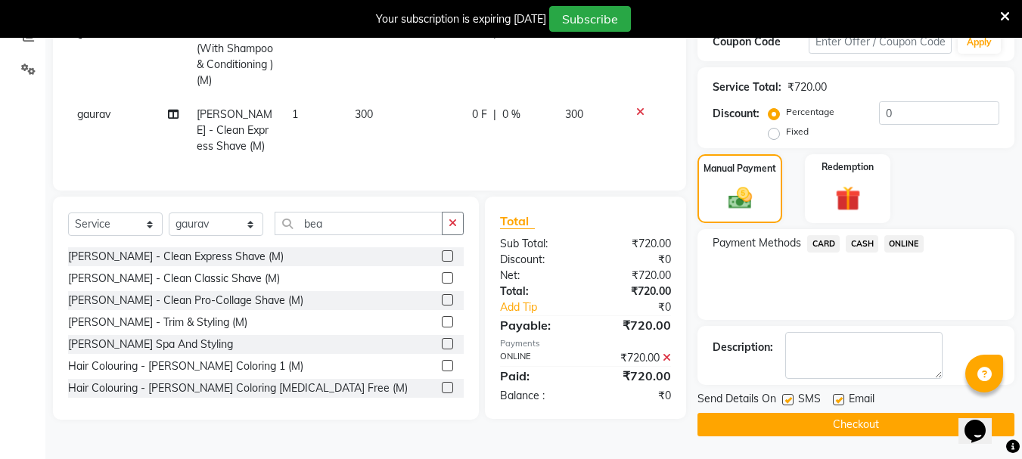
click at [807, 420] on button "Checkout" at bounding box center [856, 424] width 317 height 23
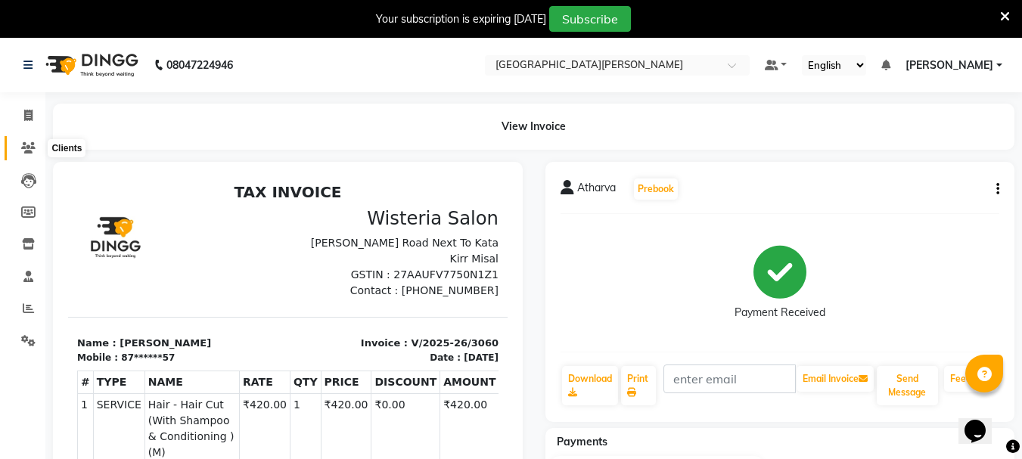
click at [25, 144] on icon at bounding box center [28, 147] width 14 height 11
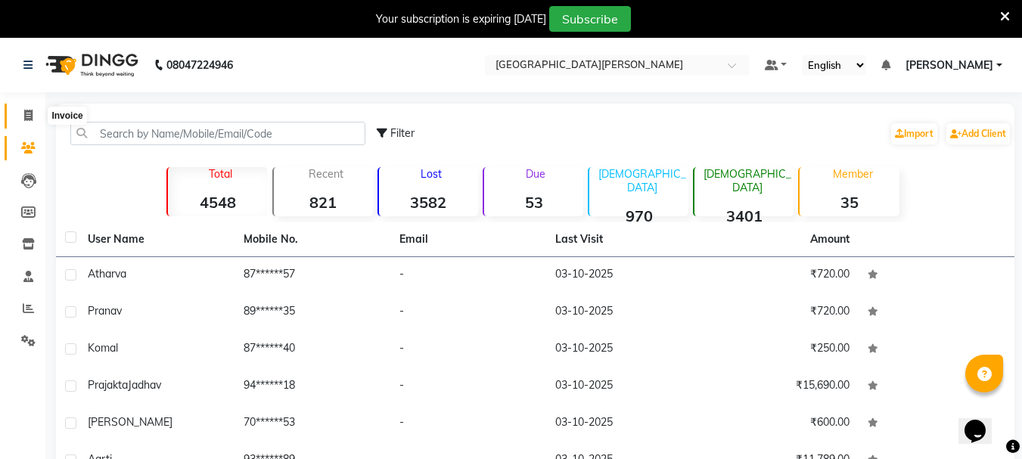
click at [27, 115] on icon at bounding box center [28, 115] width 8 height 11
select select "service"
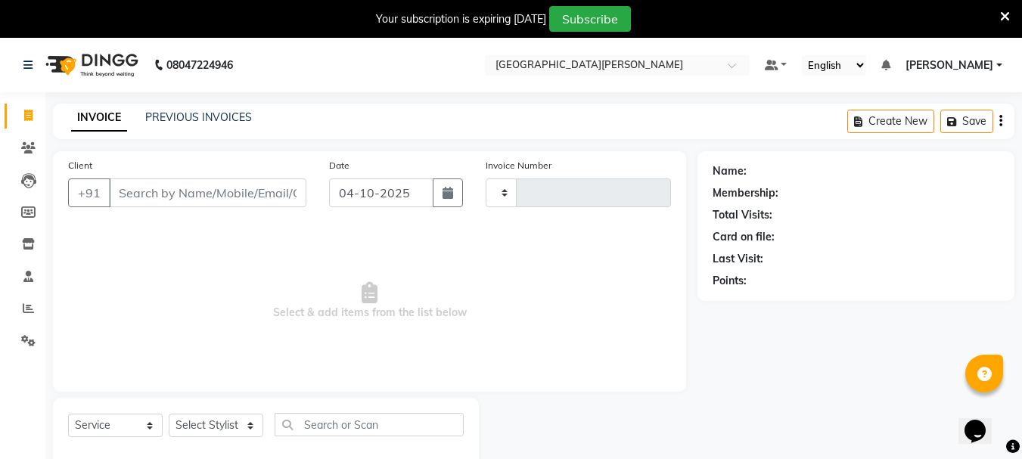
type input "3061"
select select "911"
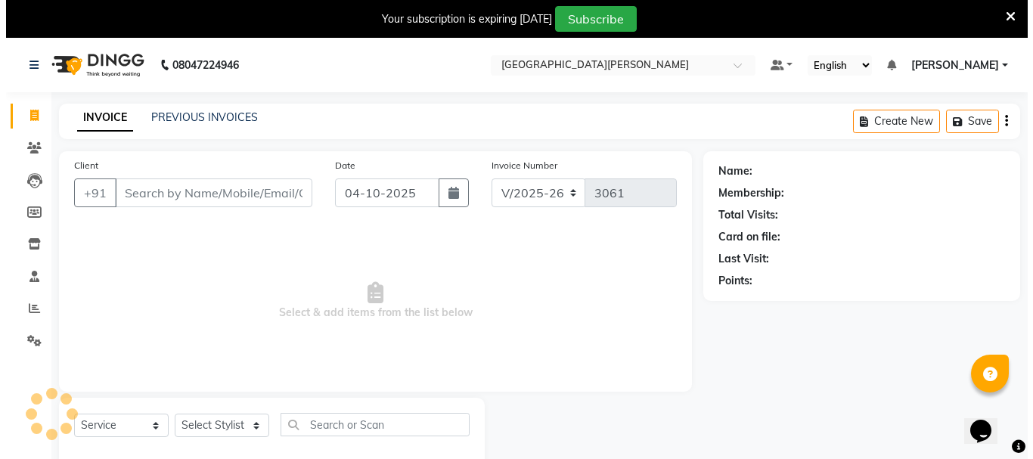
scroll to position [38, 0]
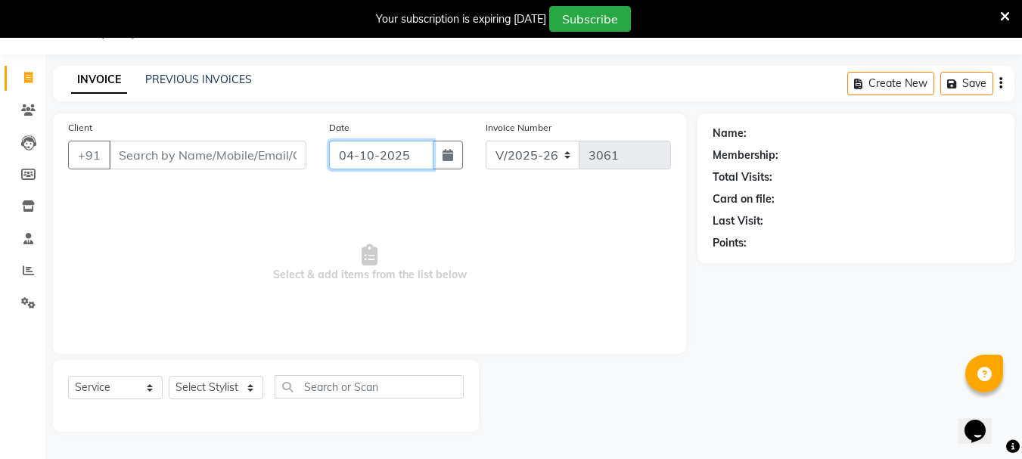
click at [352, 154] on input "04-10-2025" at bounding box center [381, 155] width 104 height 29
select select "10"
select select "2025"
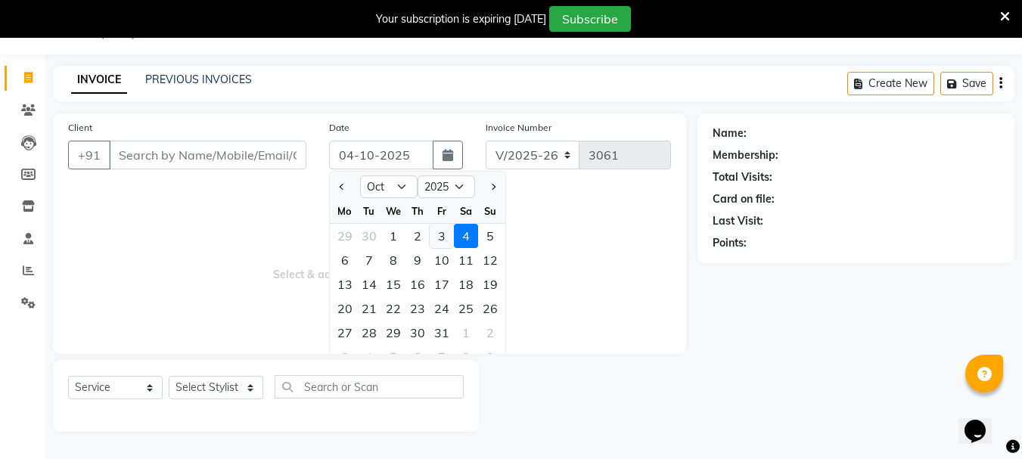
click at [443, 238] on div "3" at bounding box center [442, 236] width 24 height 24
type input "03-10-2025"
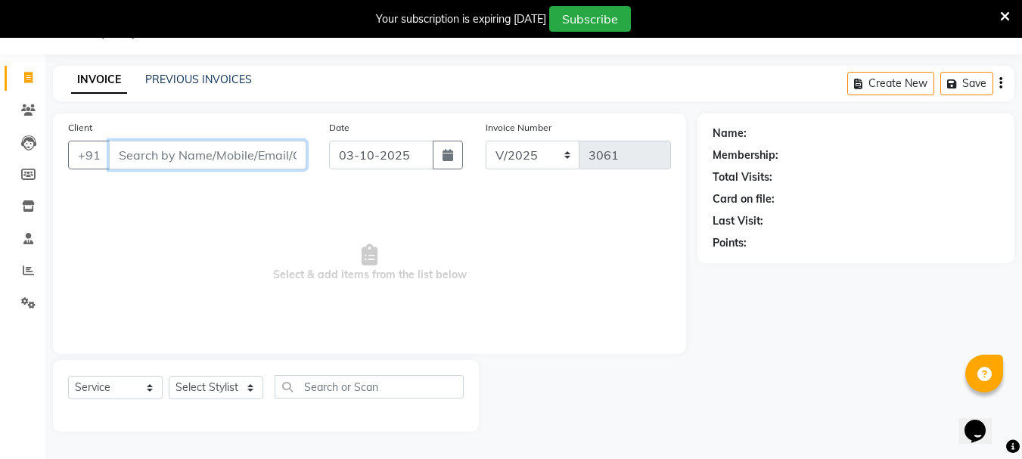
click at [202, 160] on input "Client" at bounding box center [207, 155] width 197 height 29
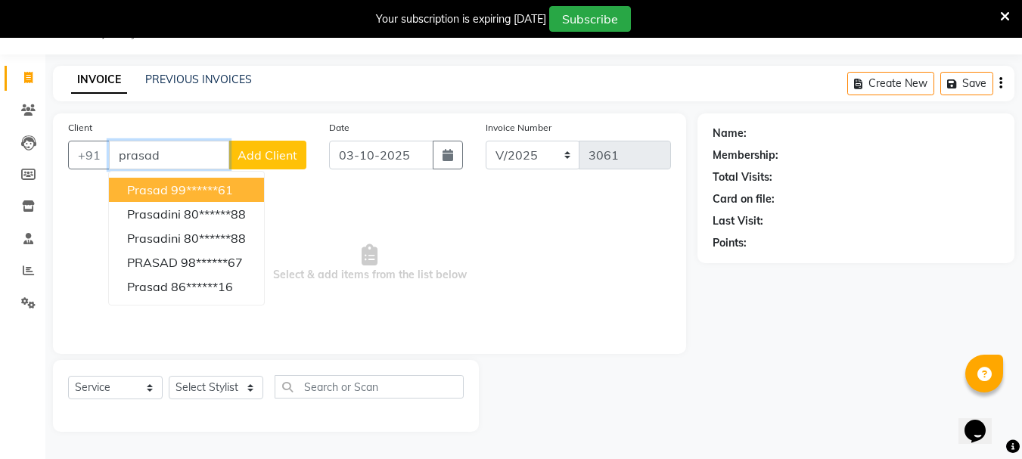
click at [227, 188] on ngb-highlight "99******61" at bounding box center [202, 189] width 62 height 15
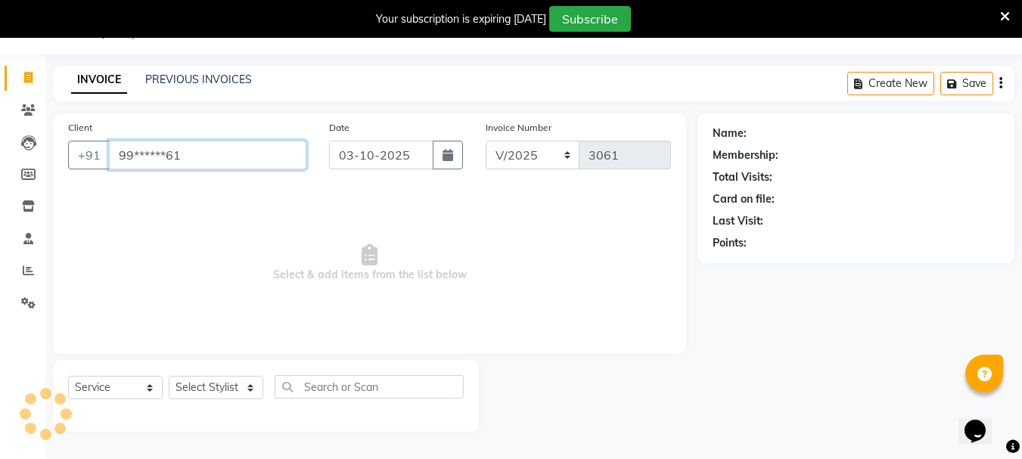
type input "99******61"
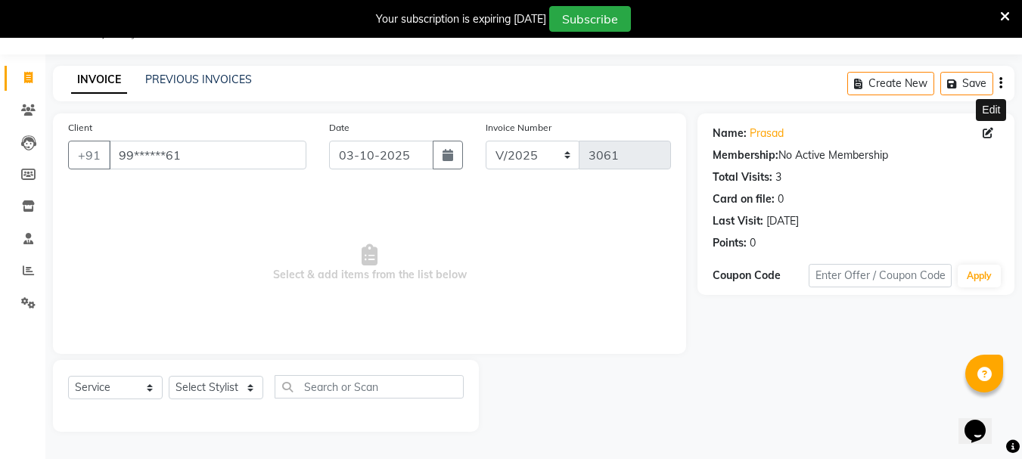
click at [990, 130] on icon at bounding box center [988, 133] width 11 height 11
select select "22"
select select "[DEMOGRAPHIC_DATA]"
select select "25484"
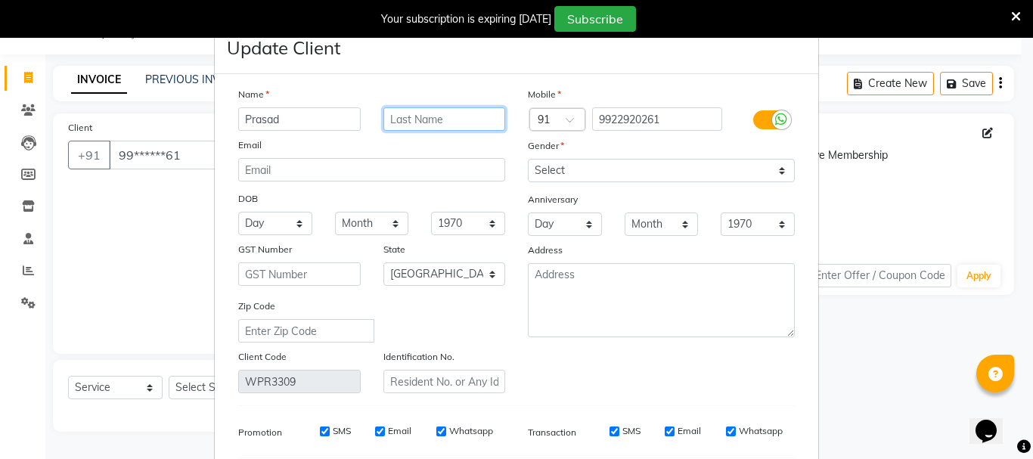
click at [417, 121] on input "text" at bounding box center [445, 118] width 123 height 23
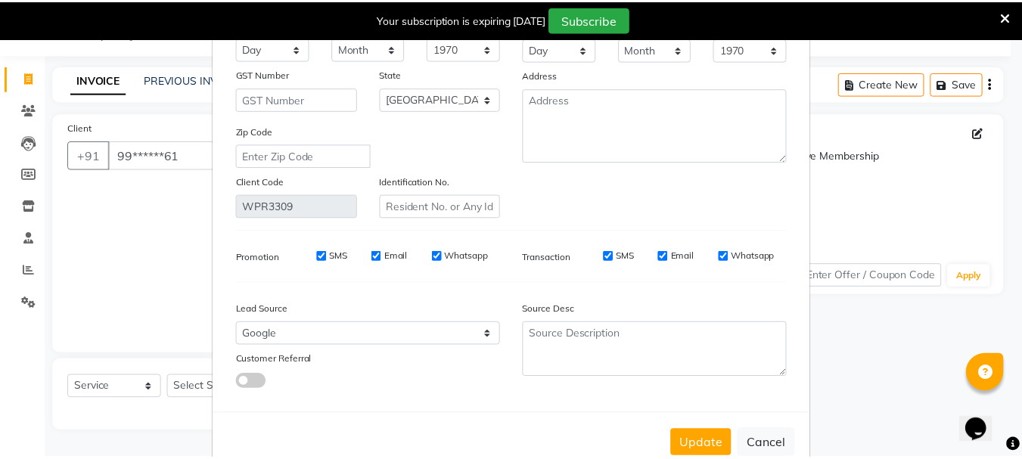
scroll to position [212, 0]
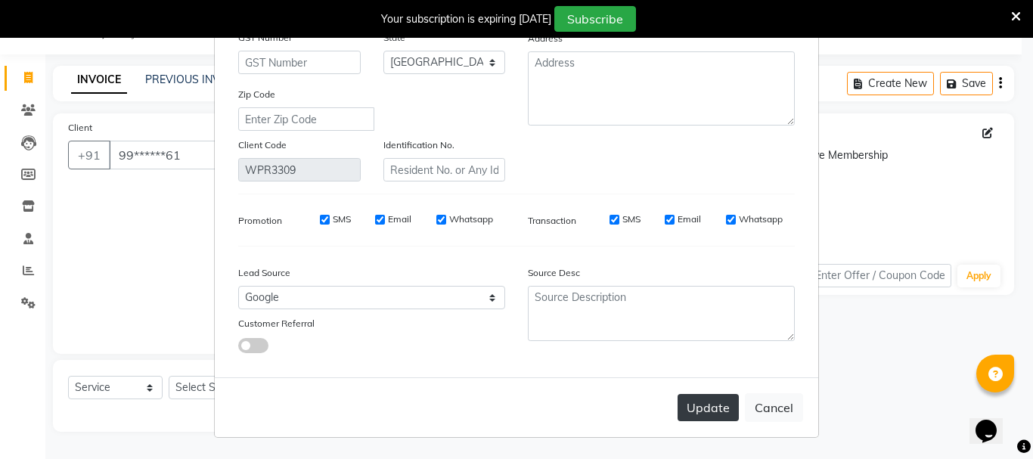
type input "[PERSON_NAME]"
click at [694, 405] on button "Update" at bounding box center [708, 407] width 61 height 27
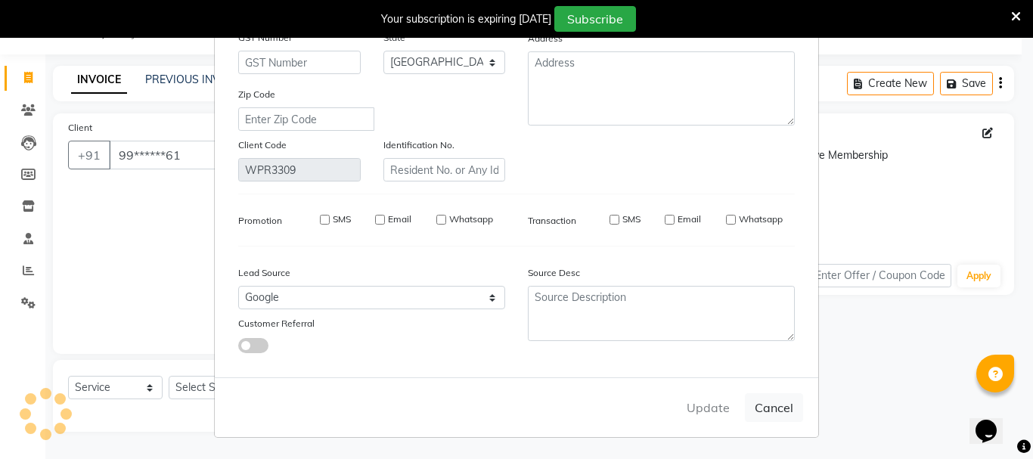
select select
select select "null"
select select
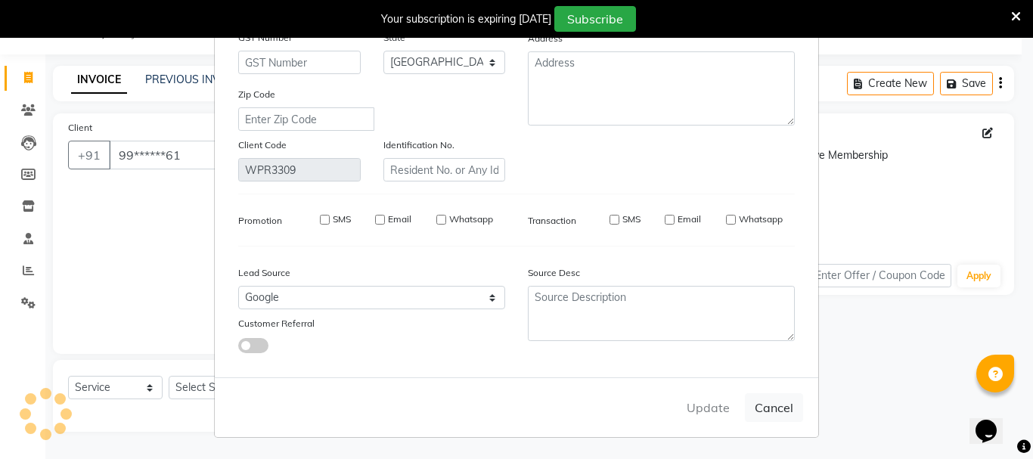
select select
checkbox input "false"
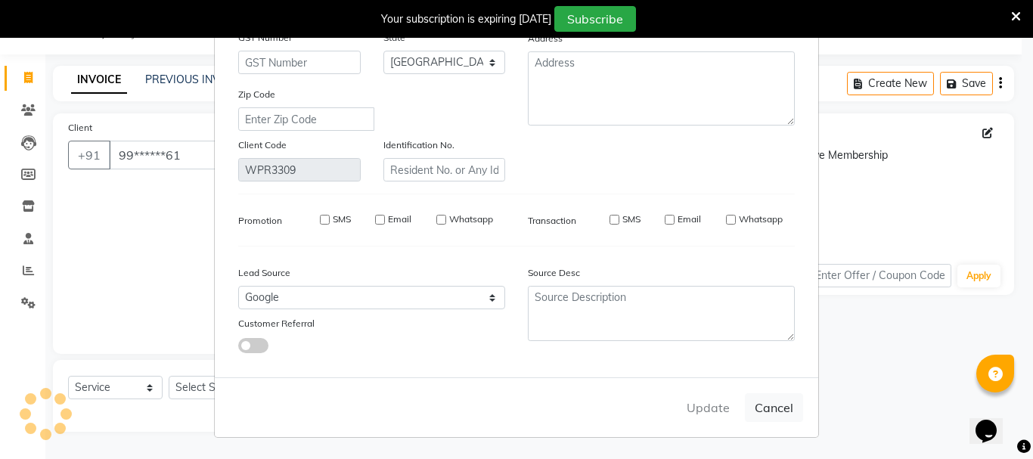
checkbox input "false"
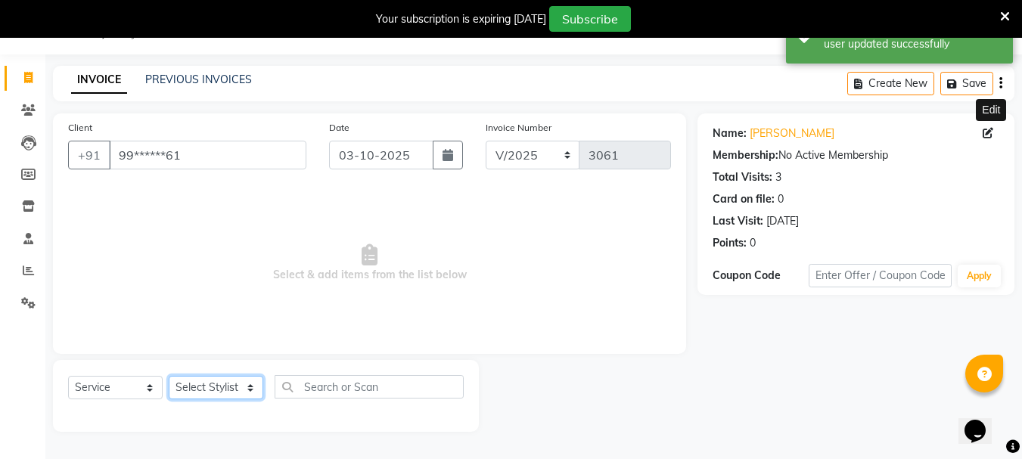
click at [250, 387] on select "Select Stylist Bharti [PERSON_NAME] [PERSON_NAME] [PERSON_NAME] [PERSON_NAME] m…" at bounding box center [216, 387] width 95 height 23
select select "93504"
click at [169, 376] on select "Select Stylist Bharti [PERSON_NAME] [PERSON_NAME] [PERSON_NAME] [PERSON_NAME] m…" at bounding box center [216, 387] width 95 height 23
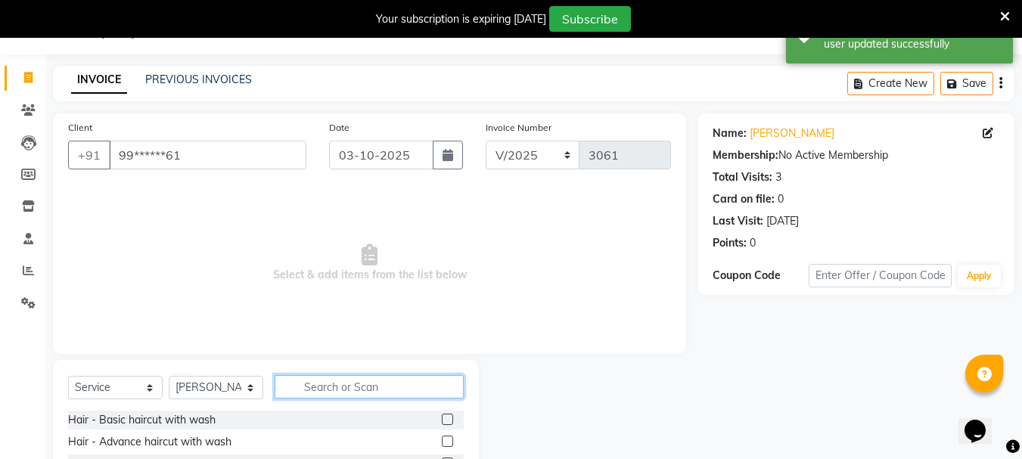
click at [311, 385] on input "text" at bounding box center [369, 386] width 189 height 23
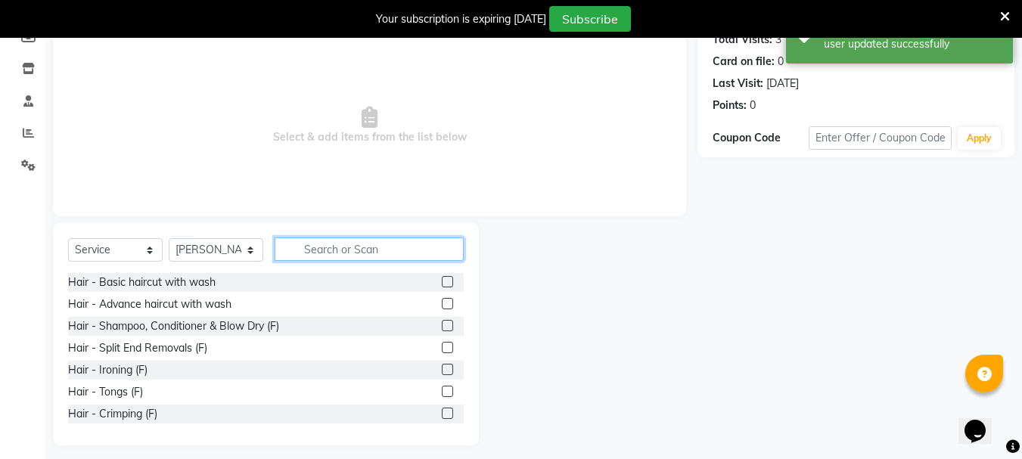
scroll to position [185, 0]
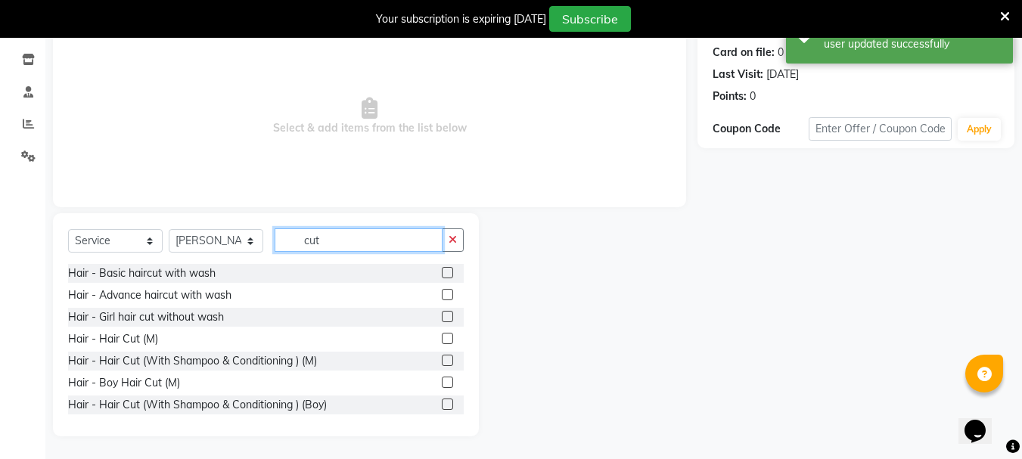
type input "cut"
click at [442, 333] on label at bounding box center [447, 338] width 11 height 11
click at [442, 334] on input "checkbox" at bounding box center [447, 339] width 10 height 10
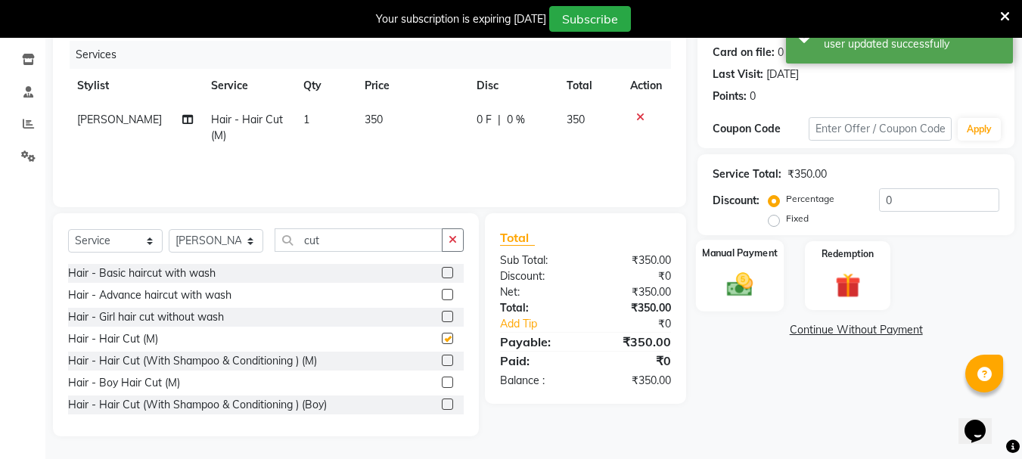
checkbox input "false"
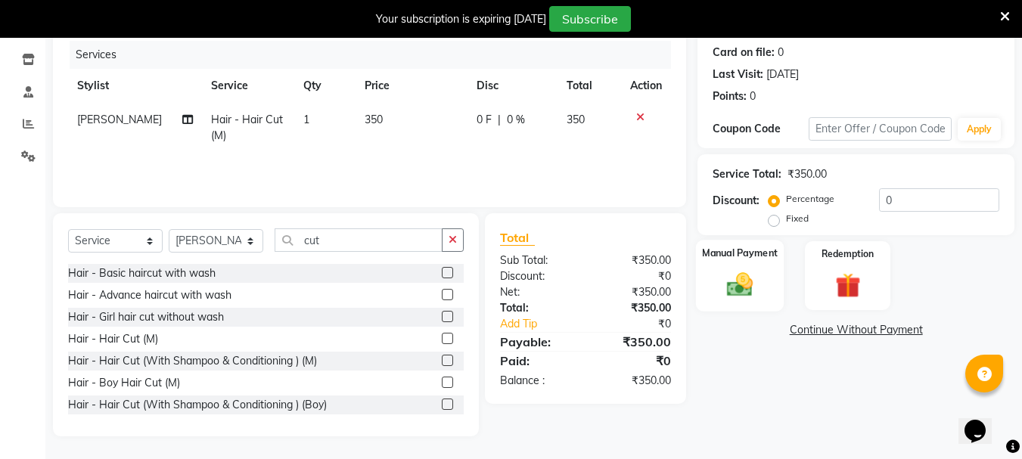
click at [766, 302] on div "Manual Payment" at bounding box center [740, 276] width 89 height 72
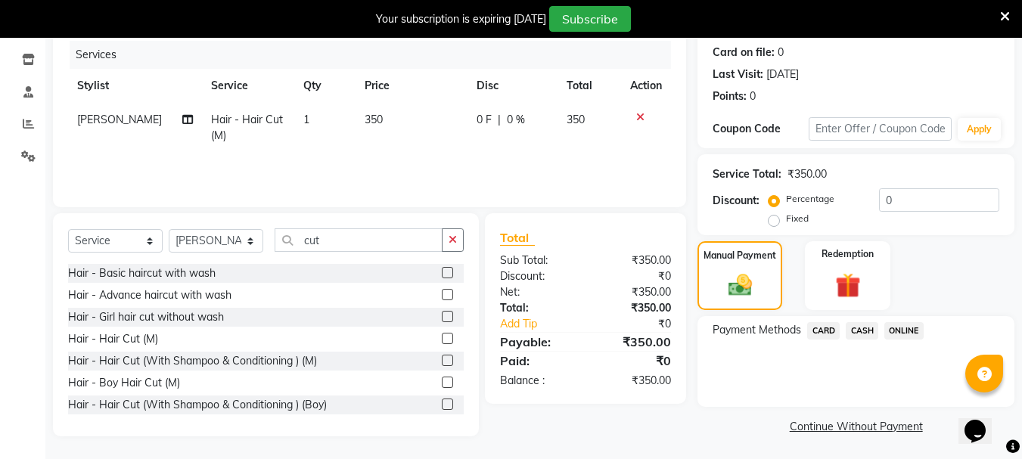
click at [890, 328] on span "ONLINE" at bounding box center [903, 330] width 39 height 17
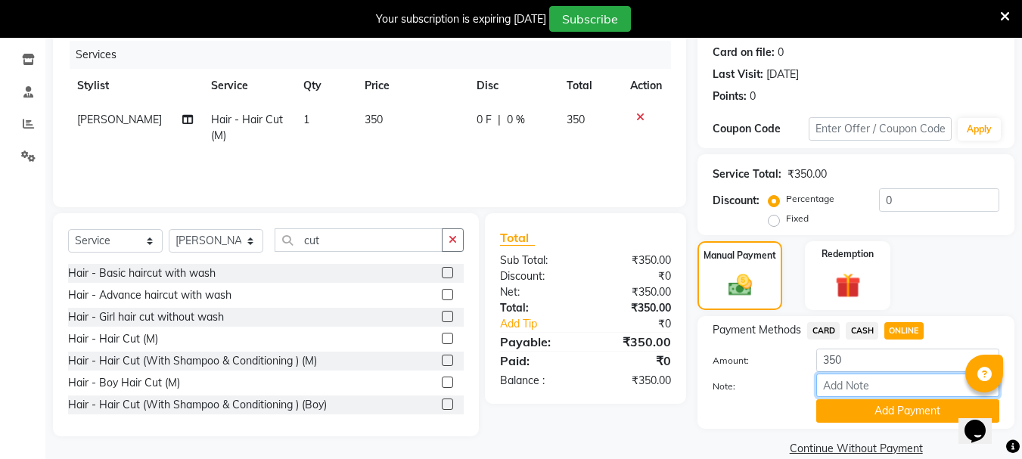
click at [859, 395] on input "Note:" at bounding box center [907, 385] width 183 height 23
click at [853, 410] on button "Add Payment" at bounding box center [907, 410] width 183 height 23
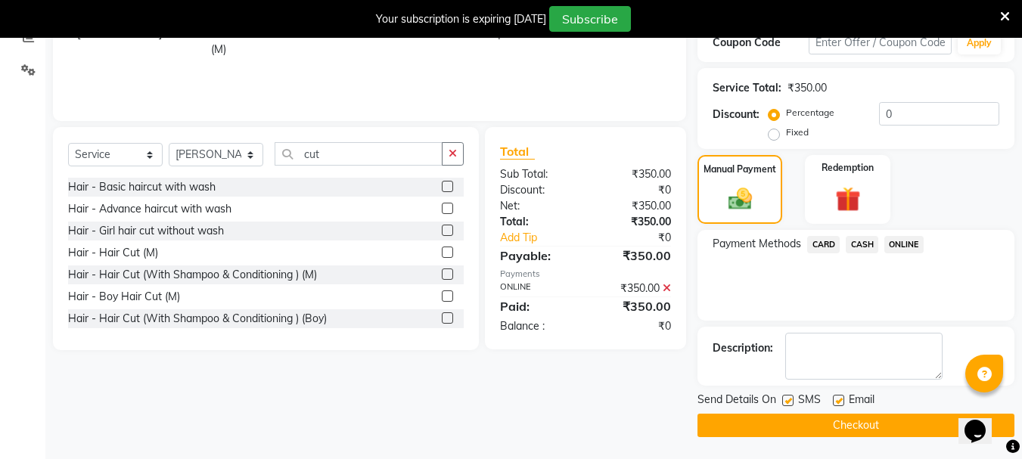
scroll to position [272, 0]
click at [796, 426] on button "Checkout" at bounding box center [856, 424] width 317 height 23
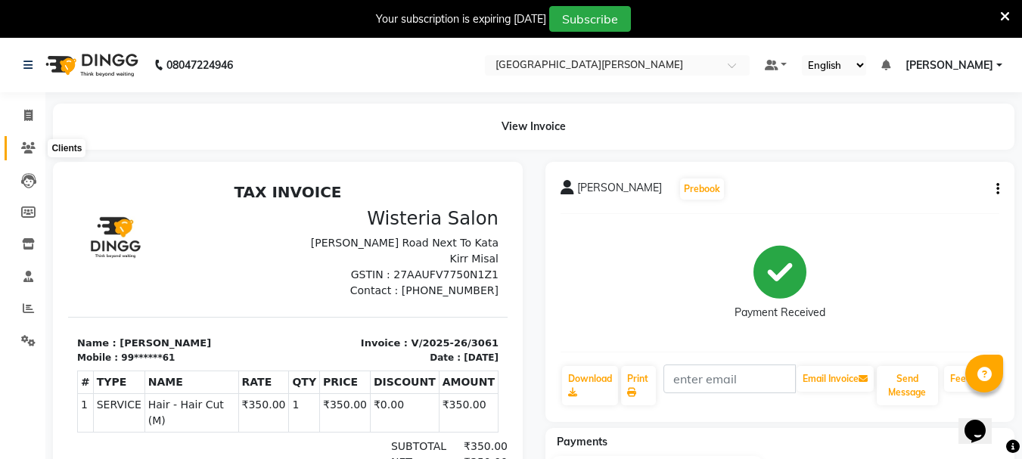
click at [28, 148] on icon at bounding box center [28, 147] width 14 height 11
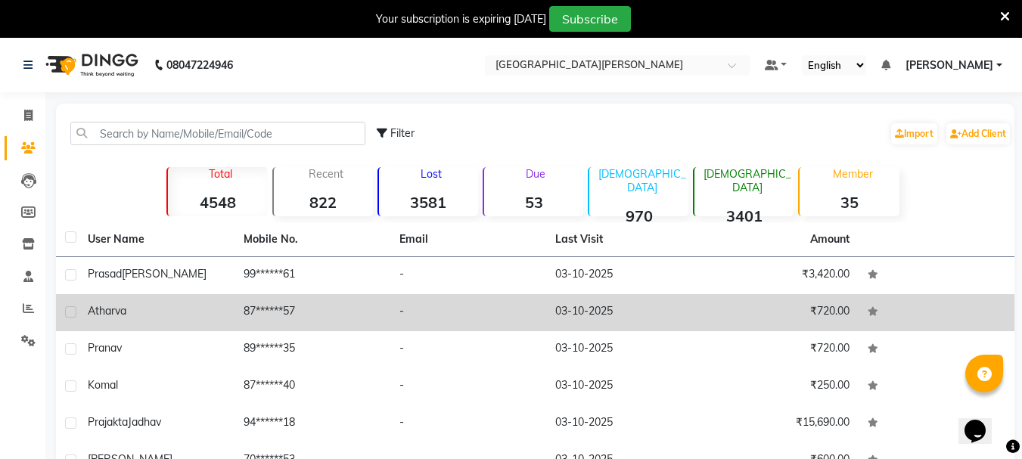
click at [155, 309] on div "Atharva" at bounding box center [157, 311] width 138 height 16
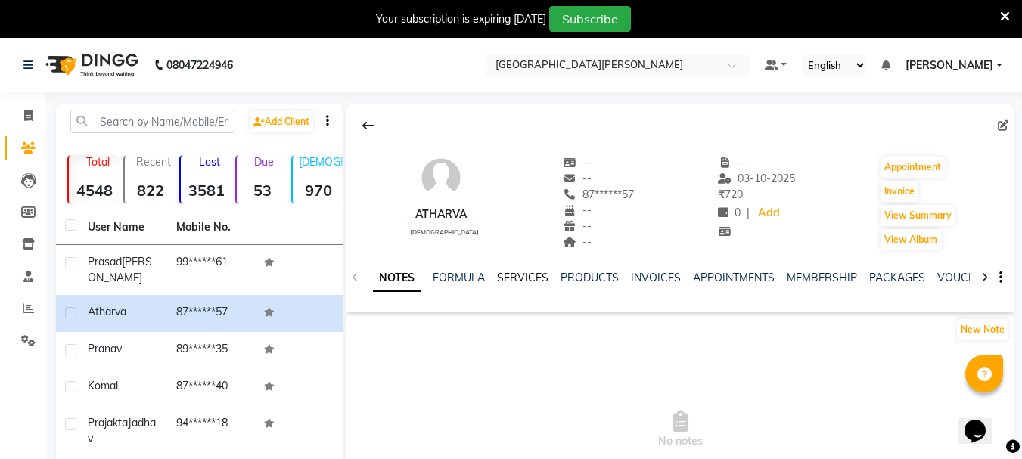
click at [533, 272] on link "SERVICES" at bounding box center [522, 278] width 51 height 14
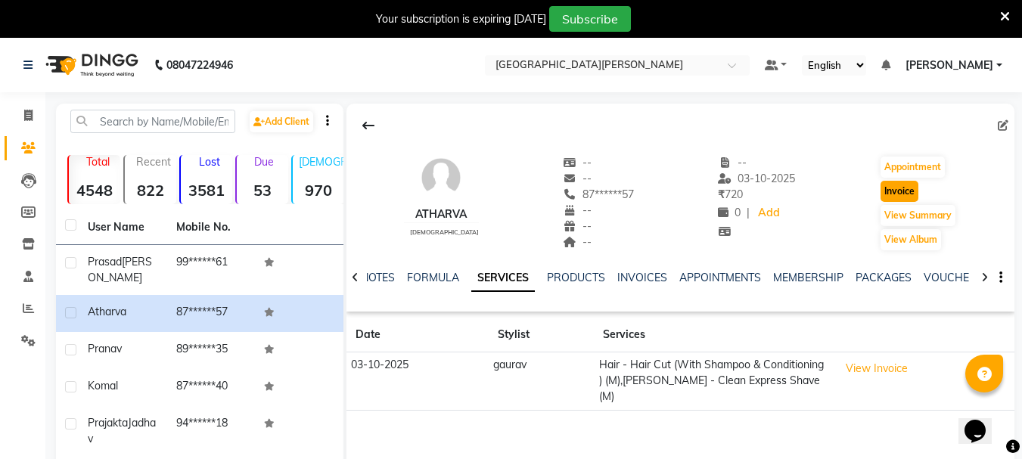
click at [890, 190] on button "Invoice" at bounding box center [900, 191] width 38 height 21
select select "911"
select select "service"
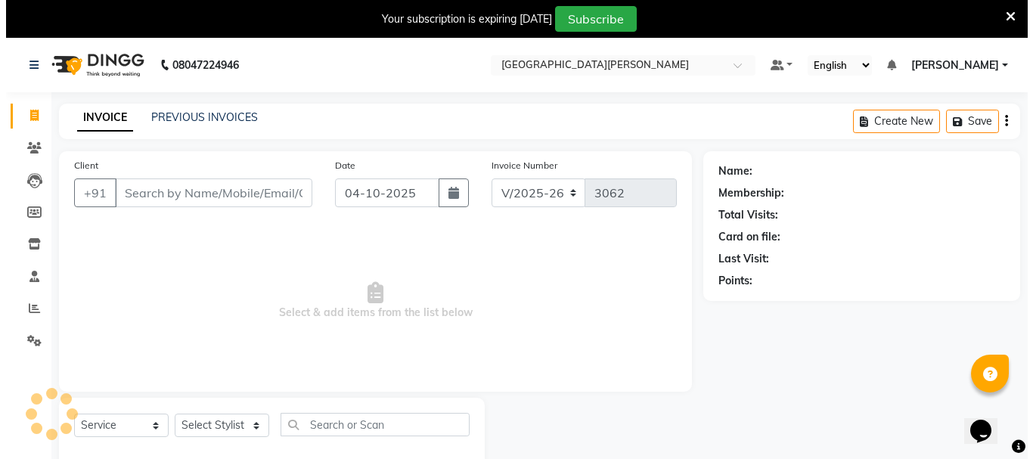
scroll to position [38, 0]
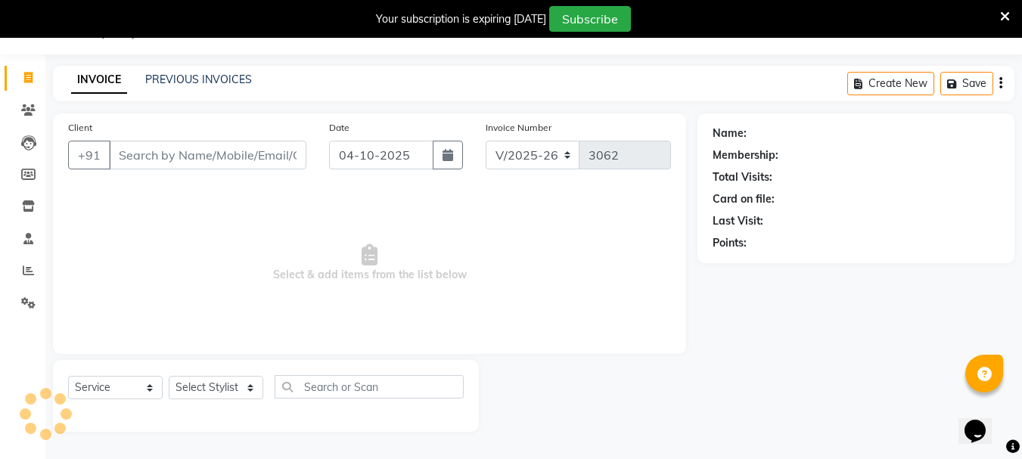
type input "87******57"
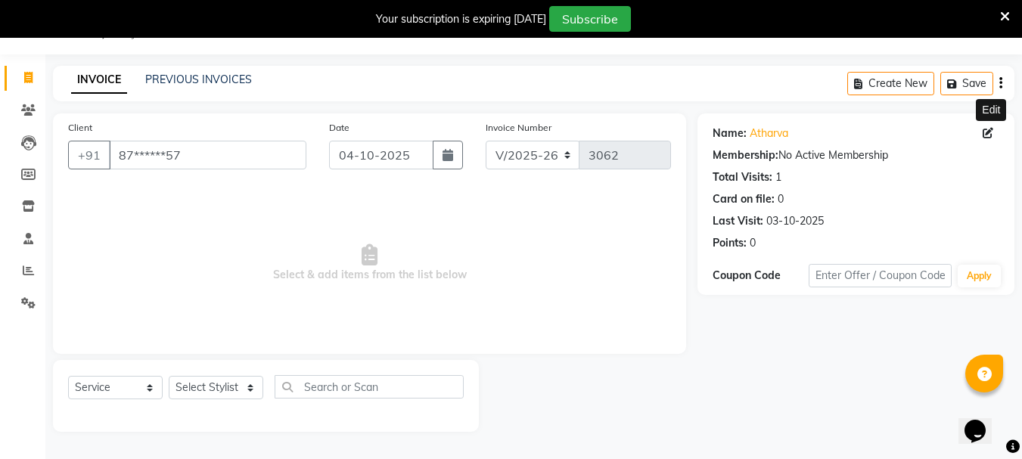
click at [986, 134] on icon at bounding box center [988, 133] width 11 height 11
select select "22"
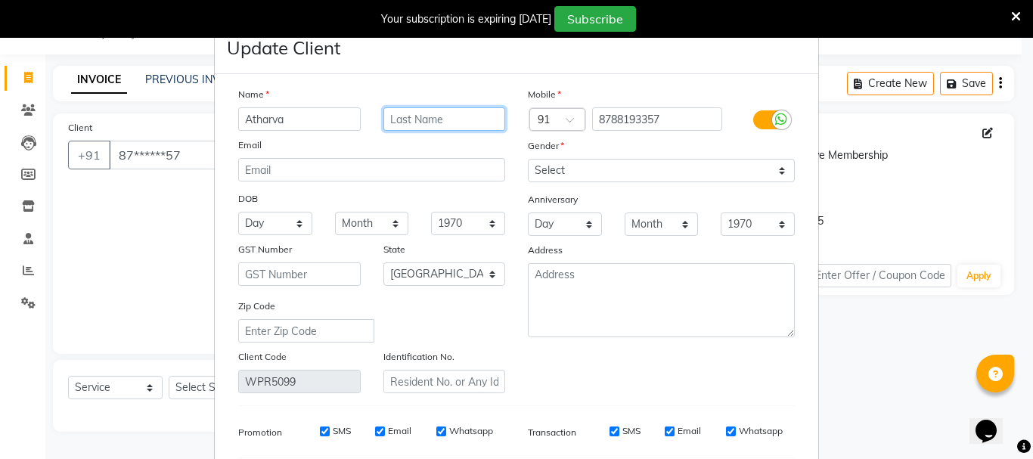
click at [434, 119] on input "text" at bounding box center [445, 118] width 123 height 23
click at [390, 114] on input "Topte" at bounding box center [445, 118] width 123 height 23
click at [389, 141] on div "Email" at bounding box center [372, 147] width 290 height 21
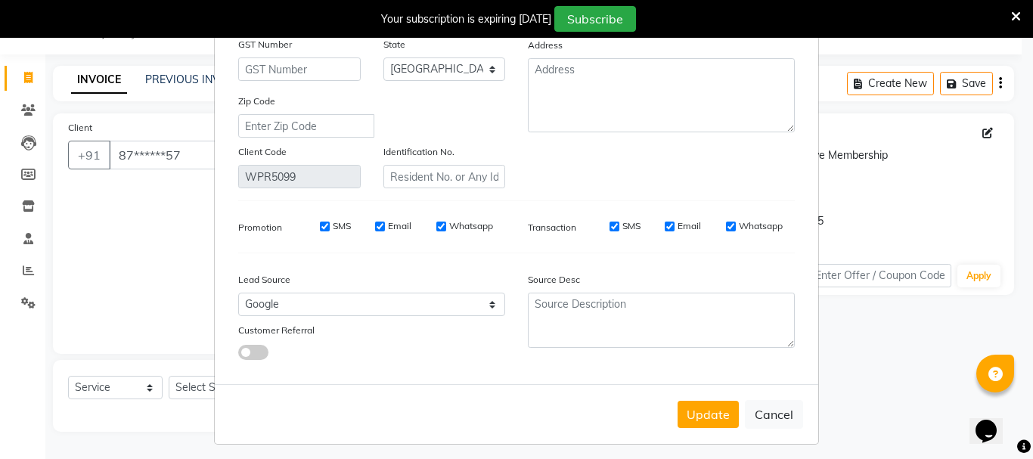
scroll to position [212, 0]
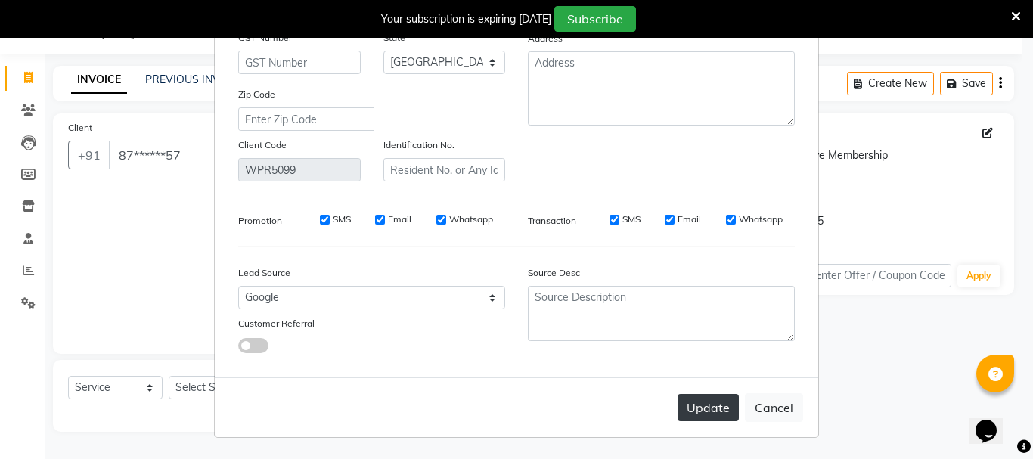
click at [693, 421] on button "Update" at bounding box center [708, 407] width 61 height 27
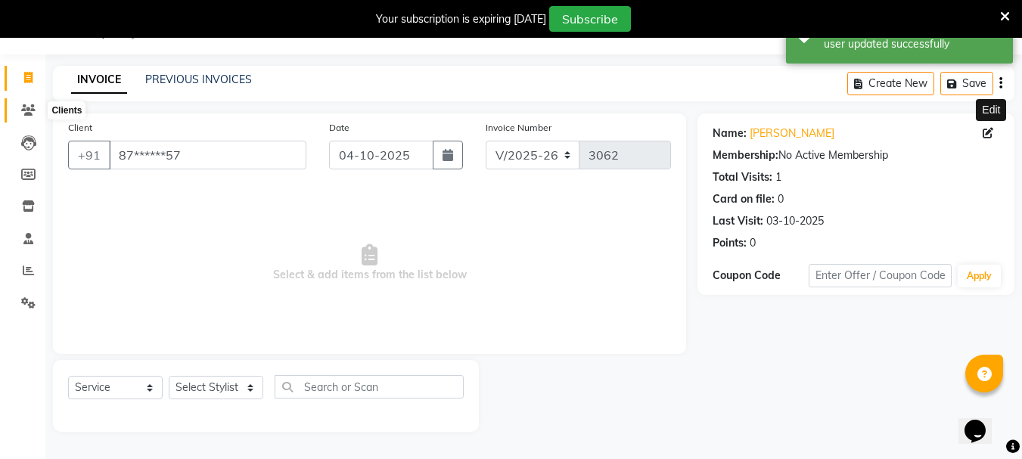
click at [25, 113] on icon at bounding box center [28, 109] width 14 height 11
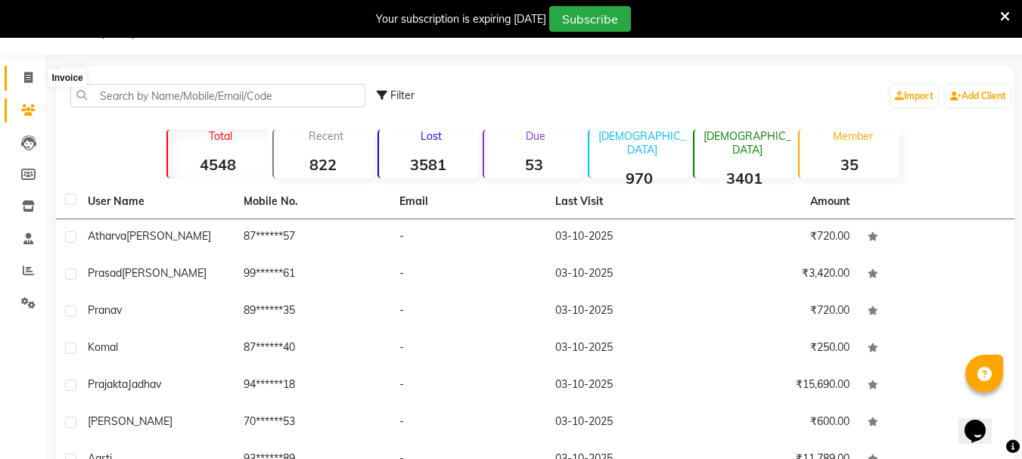
click at [25, 79] on icon at bounding box center [28, 77] width 8 height 11
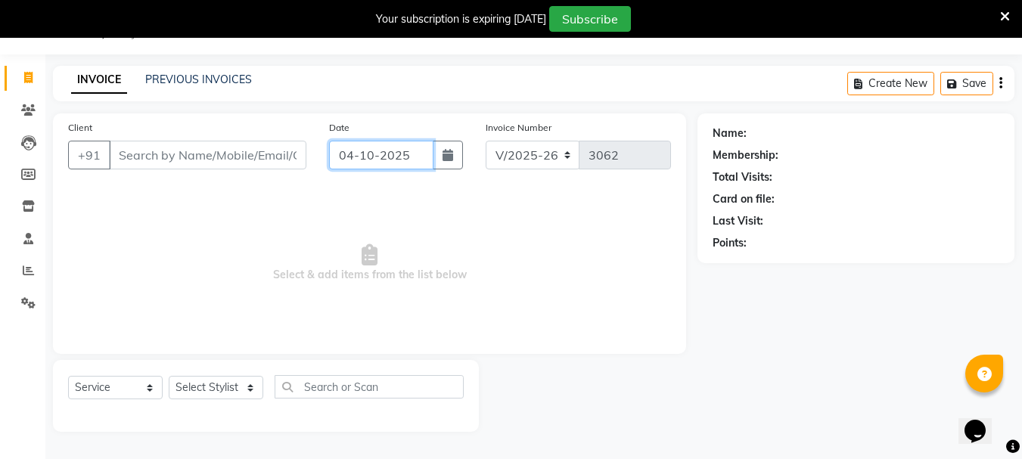
click at [347, 141] on input "04-10-2025" at bounding box center [381, 155] width 104 height 29
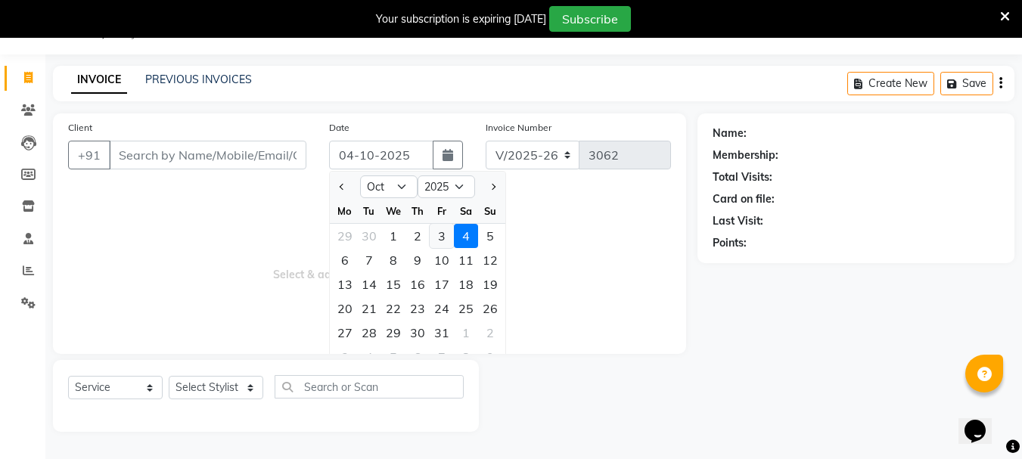
click at [446, 237] on div "3" at bounding box center [442, 236] width 24 height 24
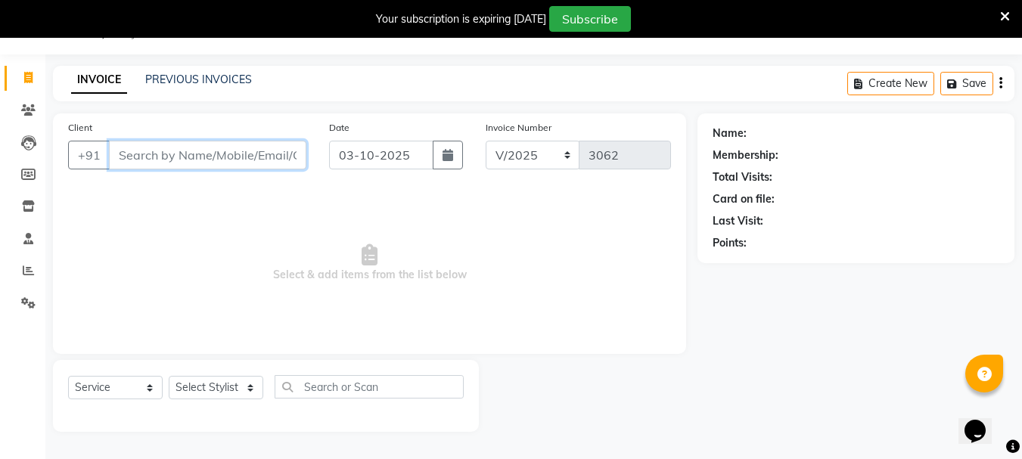
click at [173, 160] on input "Client" at bounding box center [207, 155] width 197 height 29
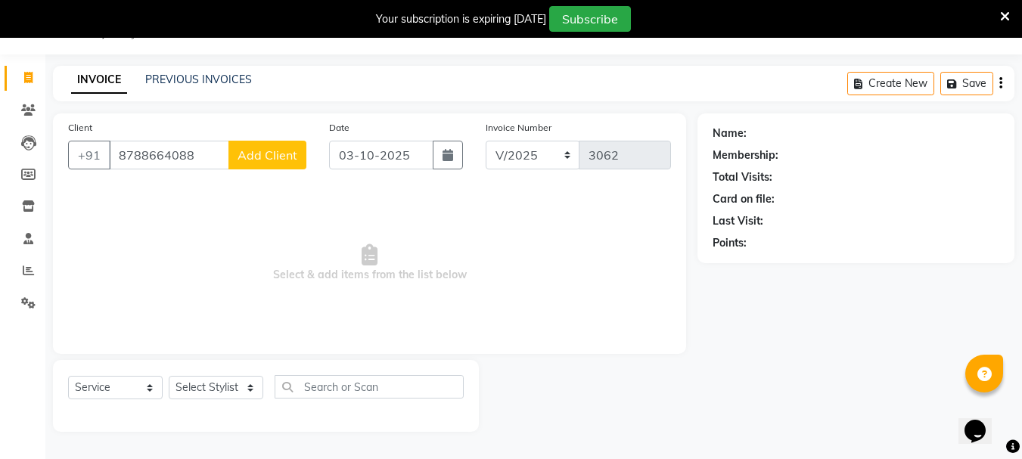
click at [267, 166] on button "Add Client" at bounding box center [267, 155] width 78 height 29
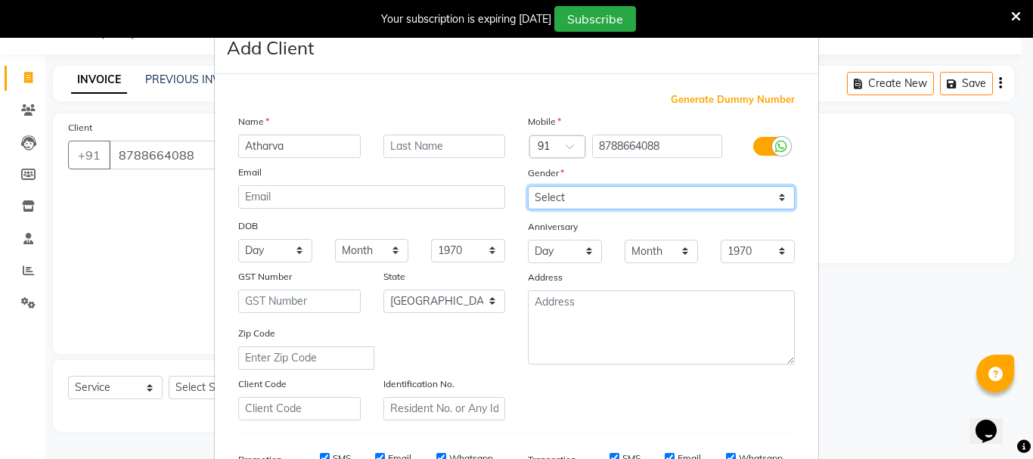
click at [542, 200] on select "Select [DEMOGRAPHIC_DATA] [DEMOGRAPHIC_DATA] Other Prefer Not To Say" at bounding box center [661, 197] width 267 height 23
click at [528, 186] on select "Select [DEMOGRAPHIC_DATA] [DEMOGRAPHIC_DATA] Other Prefer Not To Say" at bounding box center [661, 197] width 267 height 23
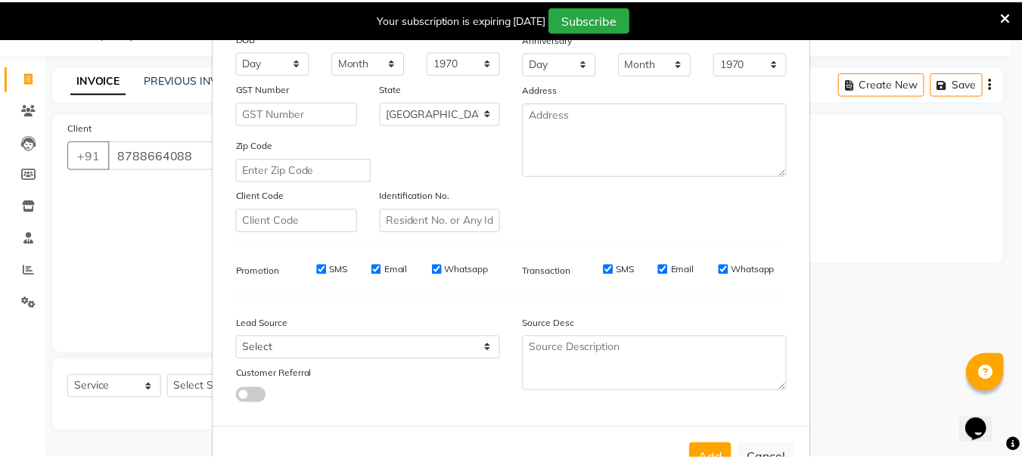
scroll to position [239, 0]
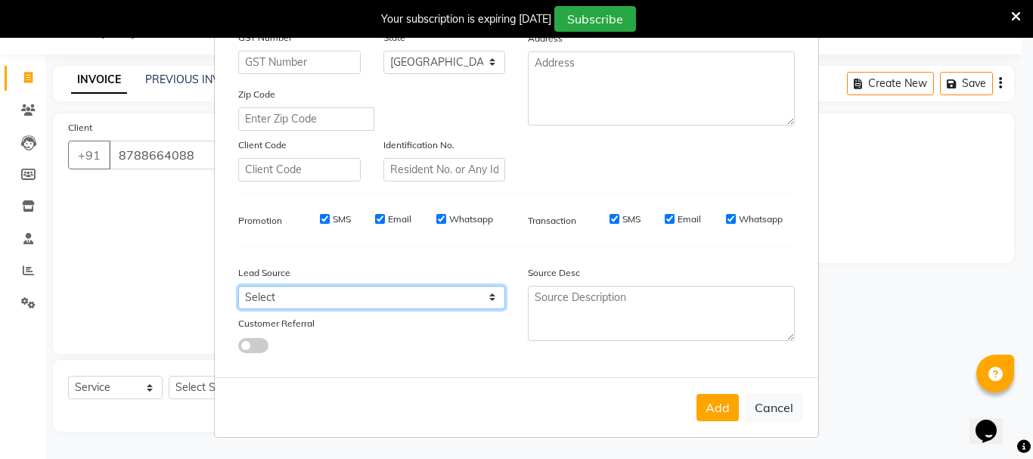
click at [322, 306] on select "Select Walk-in Referral Internet Friend Word of Mouth Advertisement Facebook Ju…" at bounding box center [371, 297] width 267 height 23
click at [238, 286] on select "Select Walk-in Referral Internet Friend Word of Mouth Advertisement Facebook Ju…" at bounding box center [371, 297] width 267 height 23
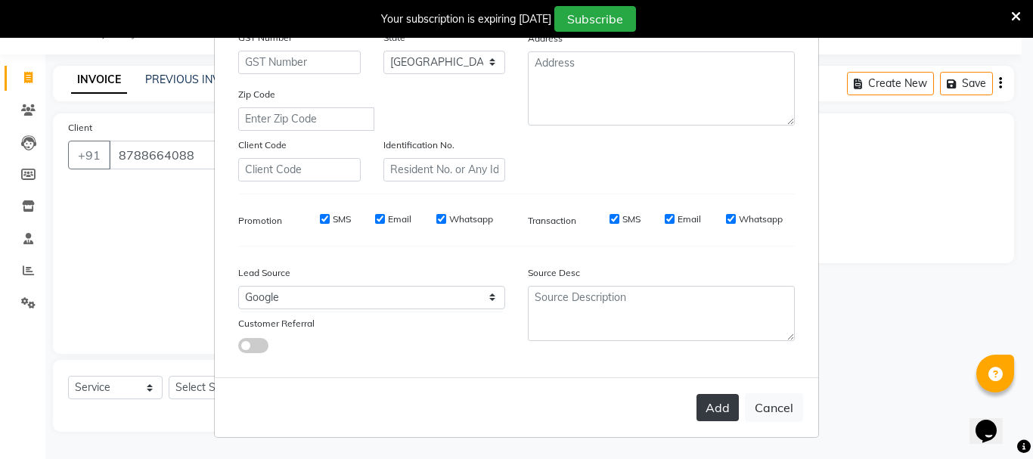
click at [713, 403] on button "Add" at bounding box center [718, 407] width 42 height 27
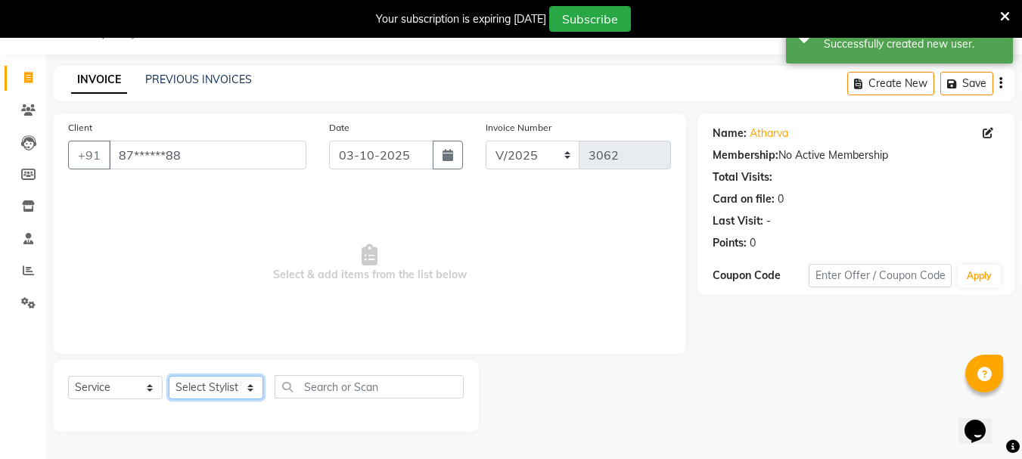
click at [242, 390] on select "Select Stylist Bharti [PERSON_NAME] [PERSON_NAME] [PERSON_NAME] [PERSON_NAME] m…" at bounding box center [216, 387] width 95 height 23
click at [169, 376] on select "Select Stylist Bharti [PERSON_NAME] [PERSON_NAME] [PERSON_NAME] [PERSON_NAME] m…" at bounding box center [216, 387] width 95 height 23
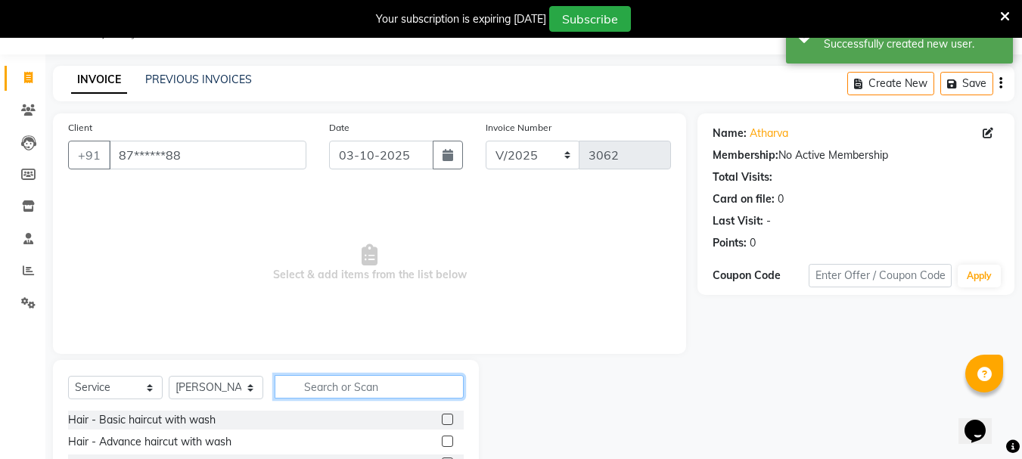
click at [338, 388] on input "text" at bounding box center [369, 386] width 189 height 23
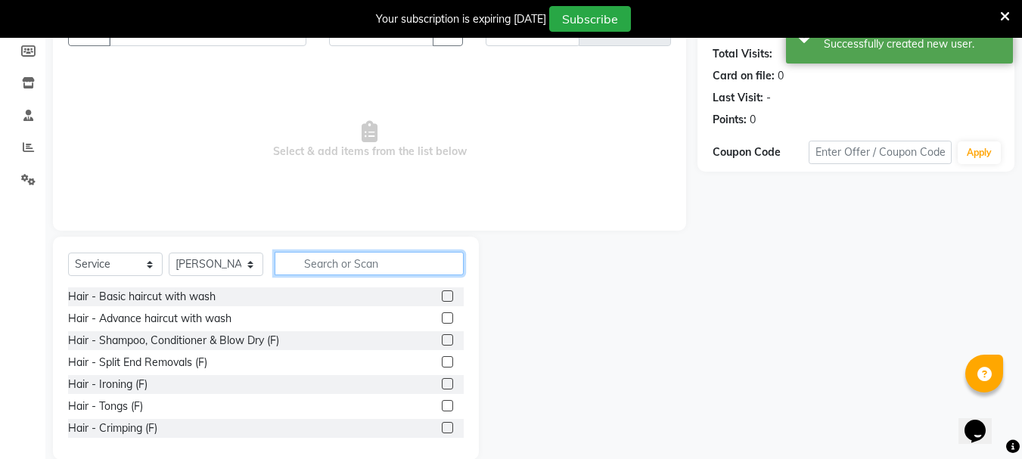
scroll to position [185, 0]
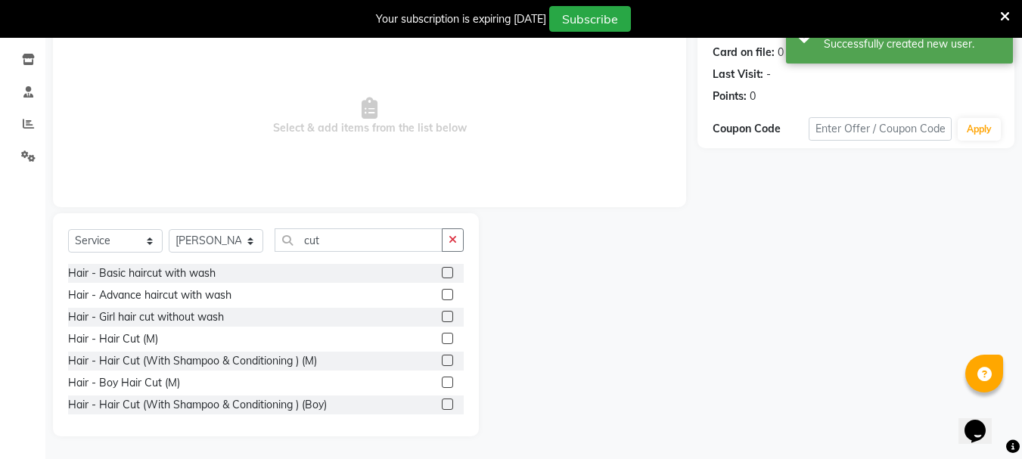
click at [442, 359] on label at bounding box center [447, 360] width 11 height 11
click at [442, 359] on input "checkbox" at bounding box center [447, 361] width 10 height 10
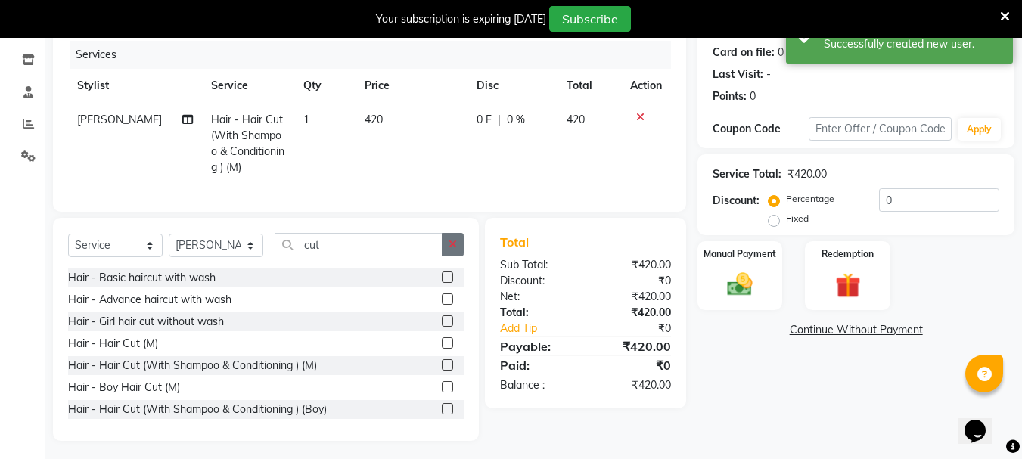
click at [453, 250] on icon "button" at bounding box center [453, 244] width 8 height 11
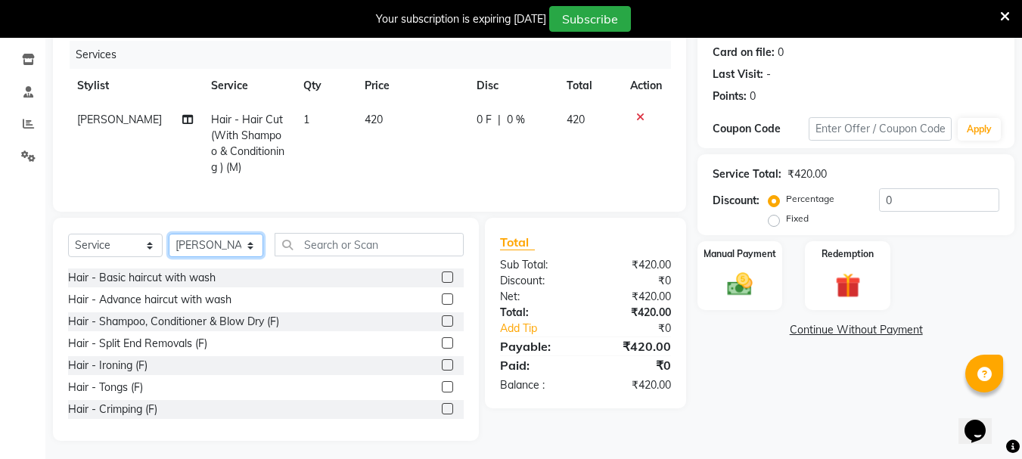
click at [253, 257] on select "Select Stylist Bharti [PERSON_NAME] [PERSON_NAME] [PERSON_NAME] [PERSON_NAME] m…" at bounding box center [216, 245] width 95 height 23
click at [169, 245] on select "Select Stylist Bharti [PERSON_NAME] [PERSON_NAME] [PERSON_NAME] [PERSON_NAME] m…" at bounding box center [216, 245] width 95 height 23
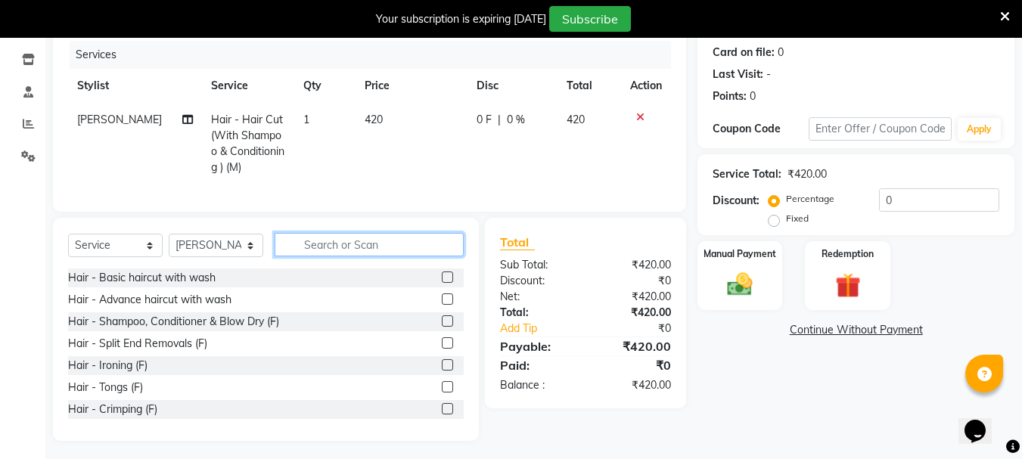
click at [342, 256] on input "text" at bounding box center [369, 244] width 189 height 23
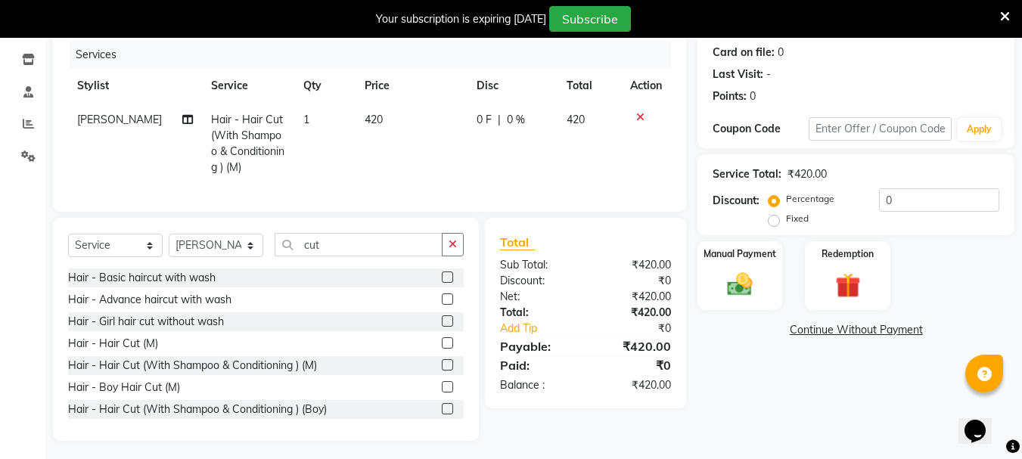
click at [442, 349] on label at bounding box center [447, 342] width 11 height 11
click at [442, 349] on input "checkbox" at bounding box center [447, 344] width 10 height 10
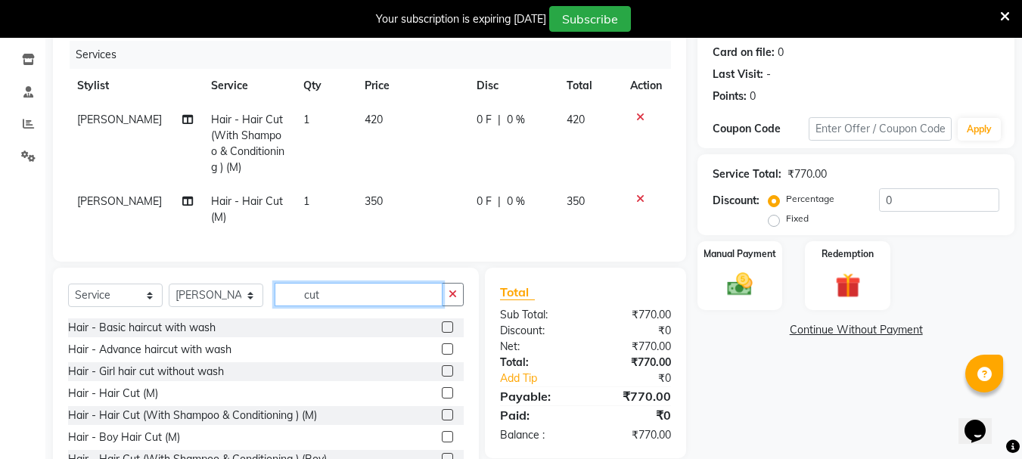
click at [441, 306] on input "cut" at bounding box center [359, 294] width 168 height 23
click at [454, 306] on button "button" at bounding box center [453, 294] width 22 height 23
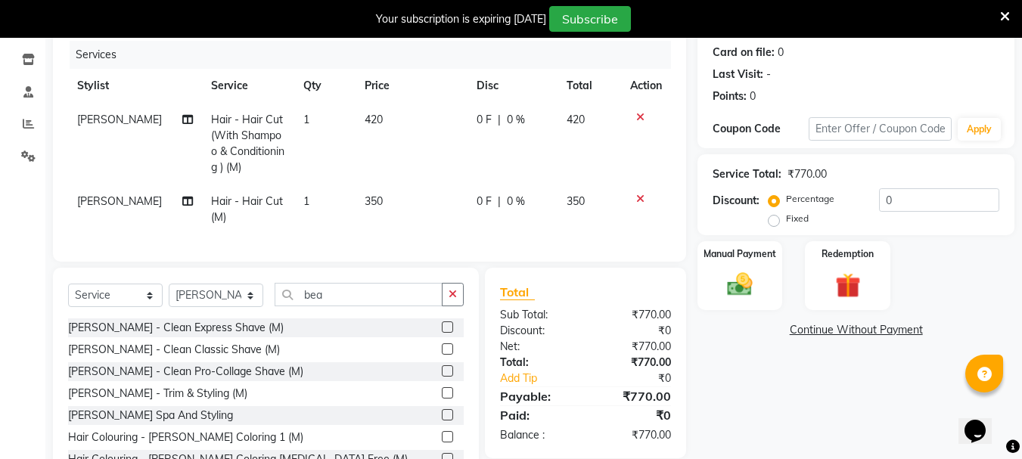
click at [442, 333] on label at bounding box center [447, 327] width 11 height 11
click at [442, 333] on input "checkbox" at bounding box center [447, 328] width 10 height 10
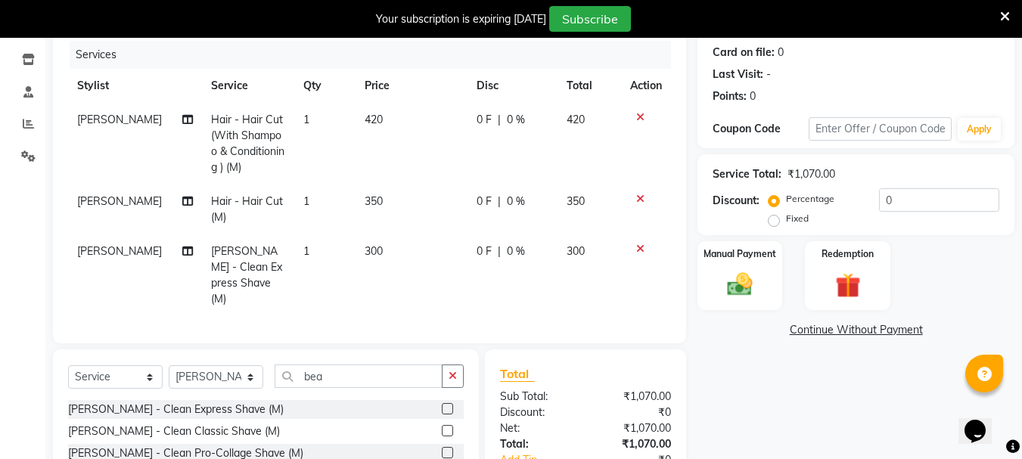
click at [368, 207] on span "350" at bounding box center [374, 201] width 18 height 14
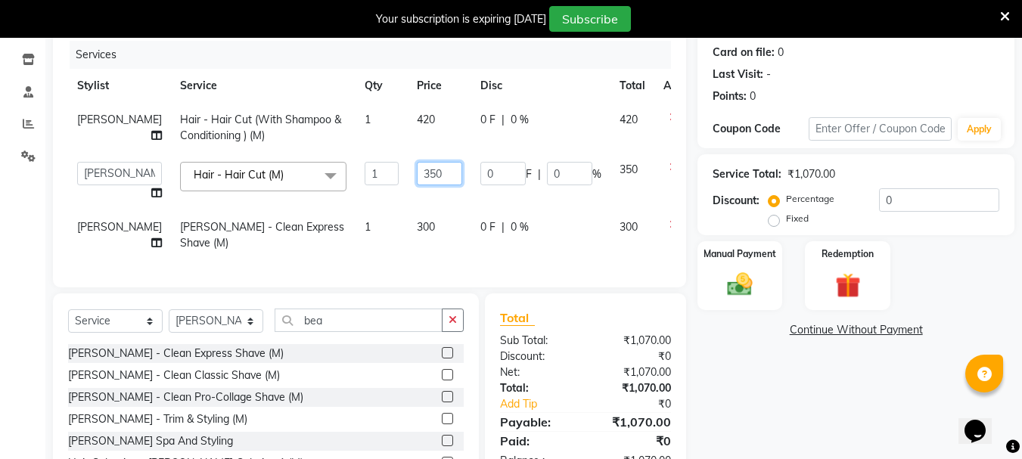
click at [417, 173] on input "350" at bounding box center [439, 173] width 45 height 23
click at [408, 201] on td "300" at bounding box center [440, 181] width 64 height 57
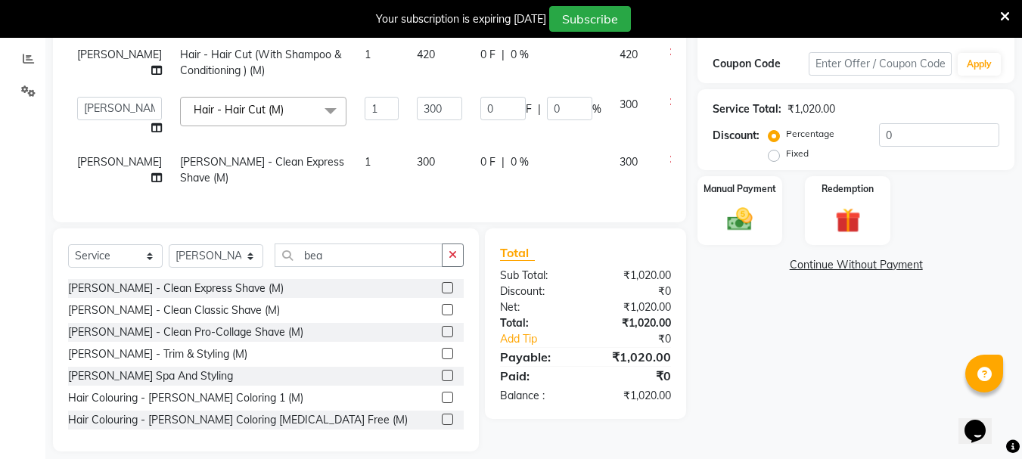
scroll to position [269, 0]
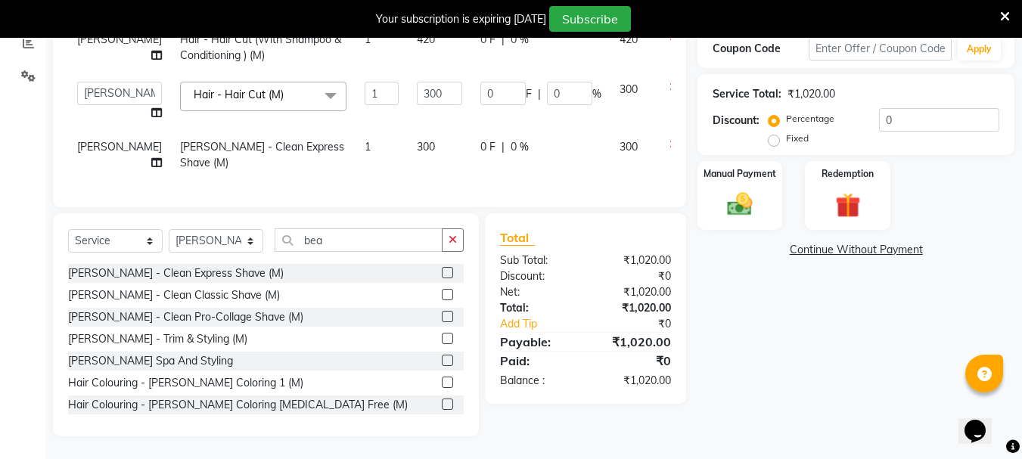
click at [670, 82] on icon at bounding box center [674, 87] width 8 height 11
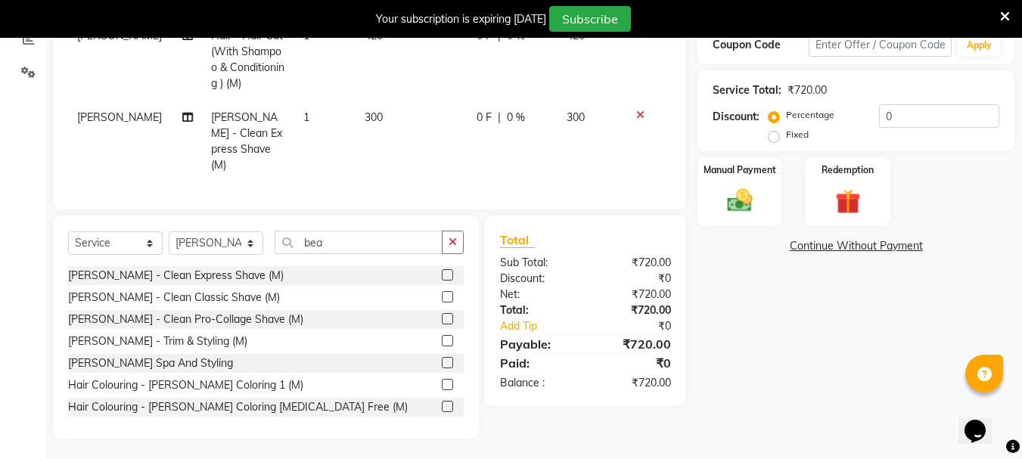
scroll to position [266, 0]
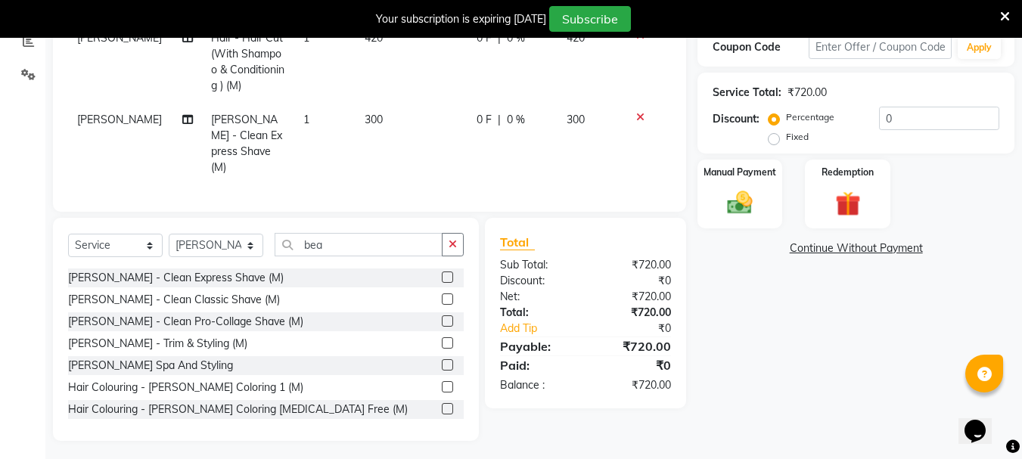
click at [640, 117] on icon at bounding box center [640, 117] width 8 height 11
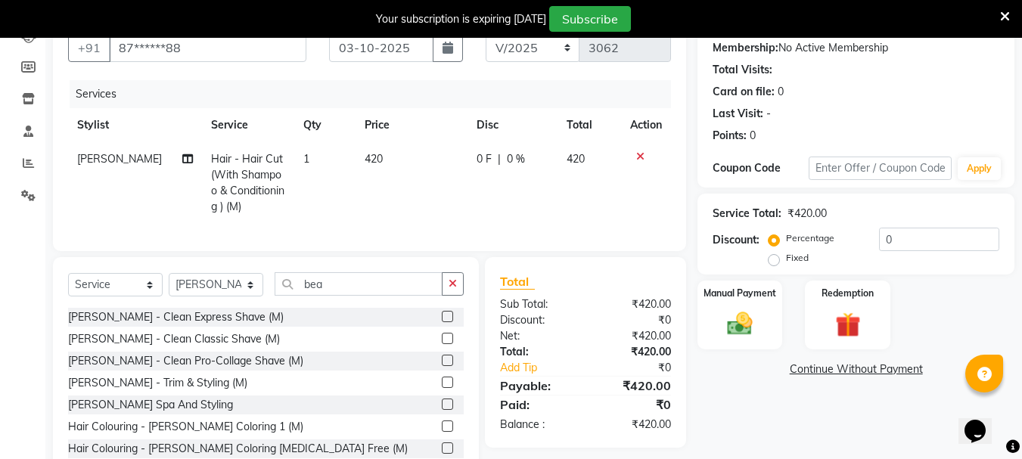
scroll to position [146, 0]
click at [765, 333] on div "Manual Payment" at bounding box center [740, 314] width 89 height 72
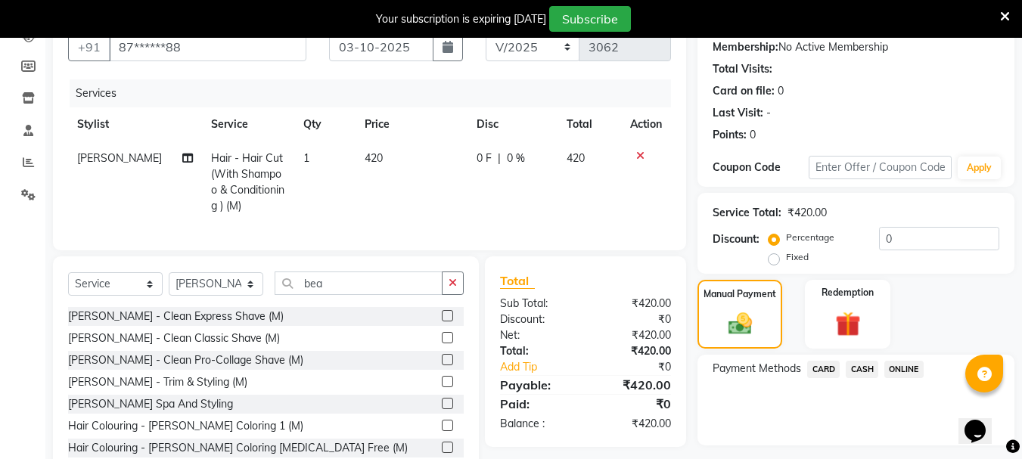
click at [896, 368] on span "ONLINE" at bounding box center [903, 369] width 39 height 17
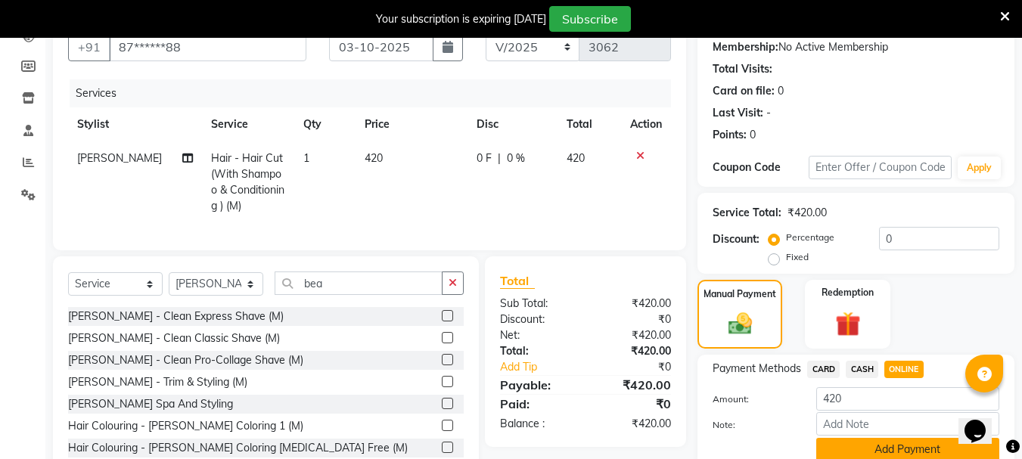
click at [844, 449] on button "Add Payment" at bounding box center [907, 449] width 183 height 23
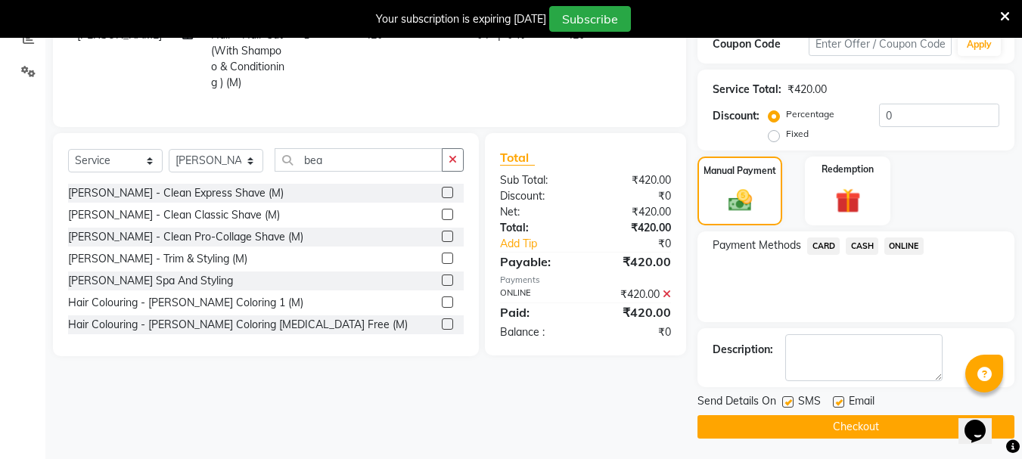
scroll to position [272, 0]
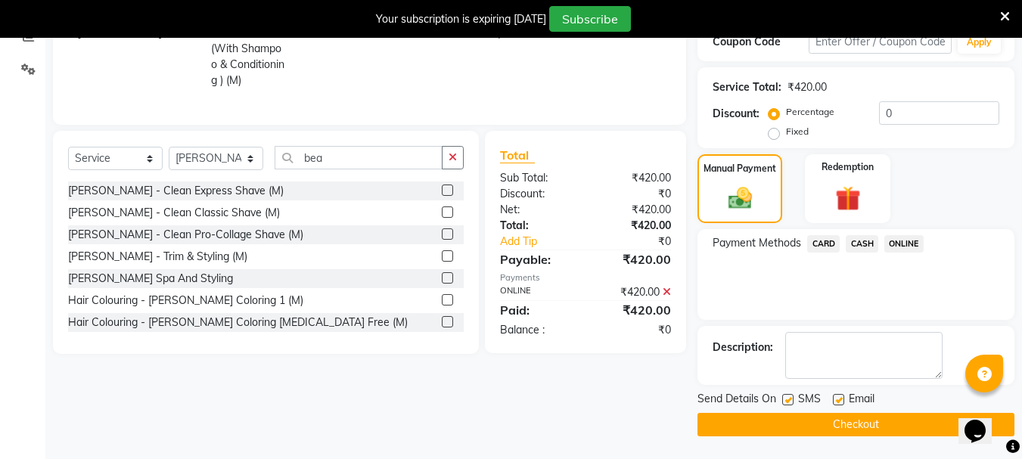
click at [807, 422] on button "Checkout" at bounding box center [856, 424] width 317 height 23
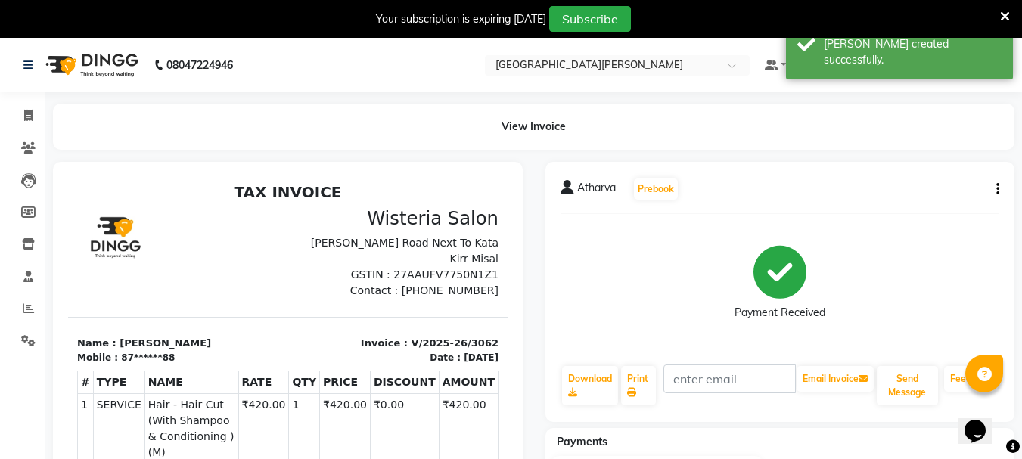
click at [30, 130] on li "Invoice" at bounding box center [22, 116] width 45 height 33
click at [24, 119] on icon at bounding box center [28, 115] width 8 height 11
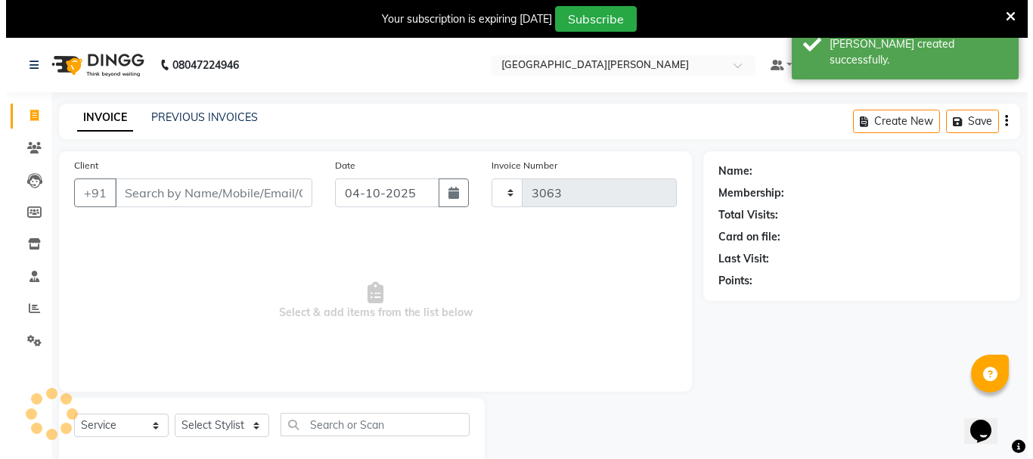
scroll to position [38, 0]
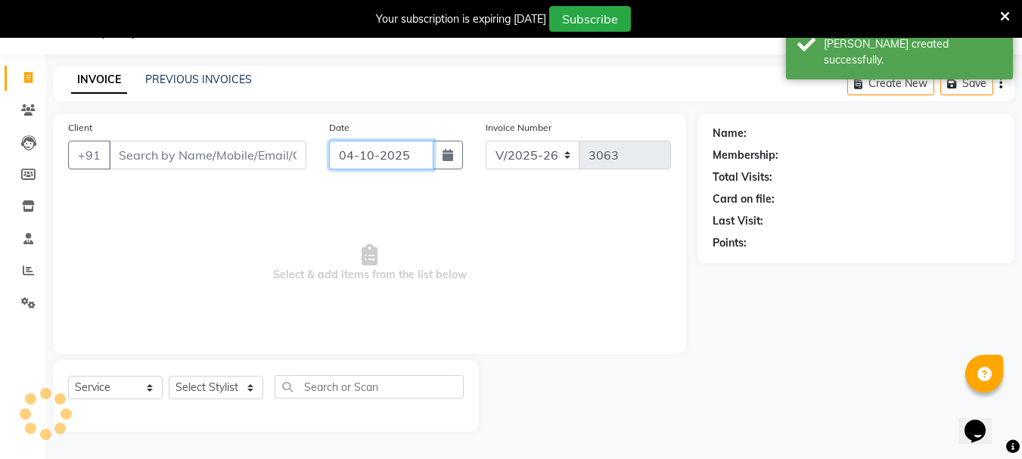
click at [350, 159] on input "04-10-2025" at bounding box center [381, 155] width 104 height 29
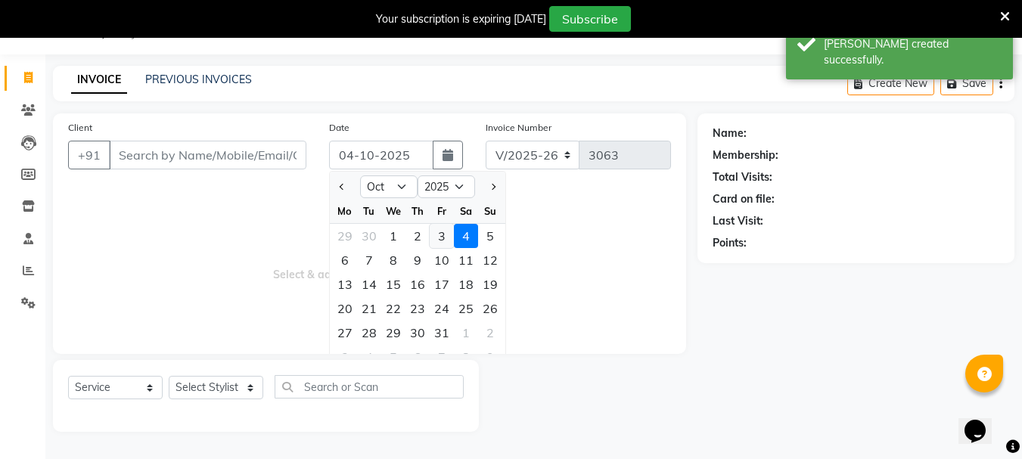
click at [437, 235] on div "3" at bounding box center [442, 236] width 24 height 24
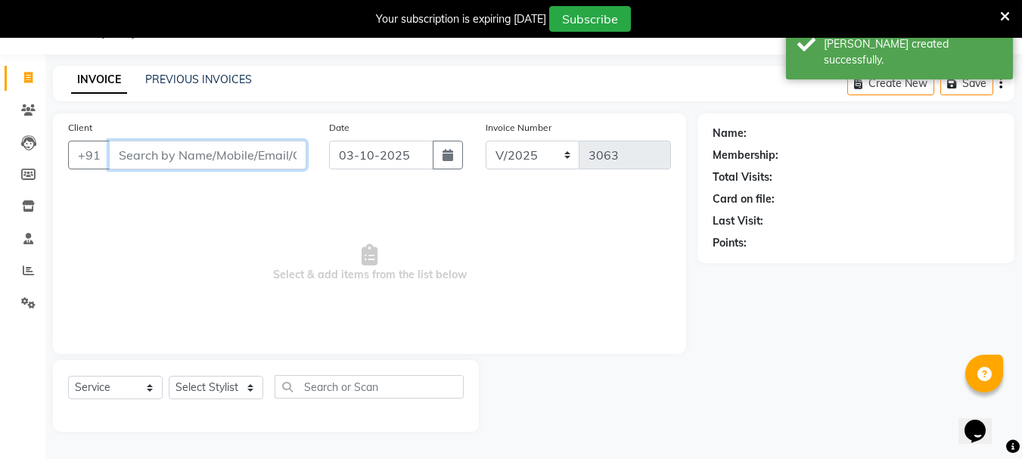
click at [160, 165] on input "Client" at bounding box center [207, 155] width 197 height 29
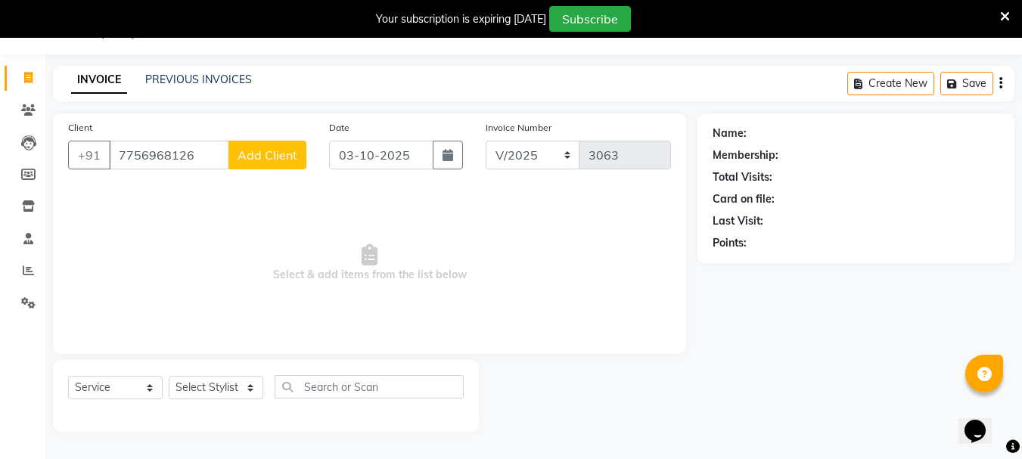
click at [252, 151] on span "Add Client" at bounding box center [268, 155] width 60 height 15
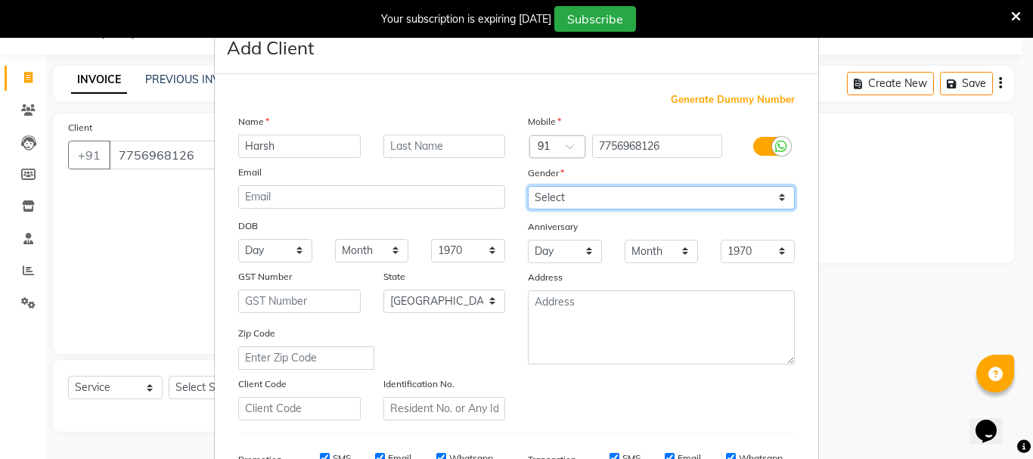
click at [551, 200] on select "Select [DEMOGRAPHIC_DATA] [DEMOGRAPHIC_DATA] Other Prefer Not To Say" at bounding box center [661, 197] width 267 height 23
click at [528, 186] on select "Select [DEMOGRAPHIC_DATA] [DEMOGRAPHIC_DATA] Other Prefer Not To Say" at bounding box center [661, 197] width 267 height 23
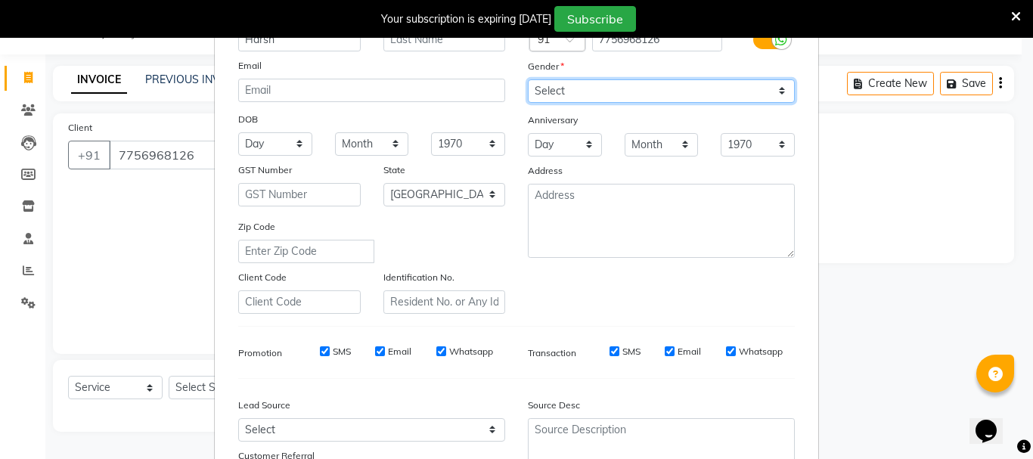
scroll to position [127, 0]
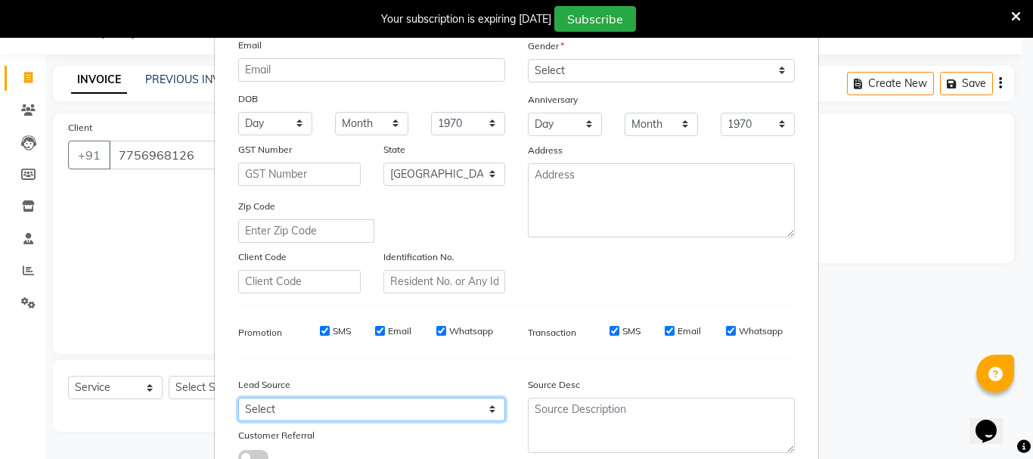
click at [319, 409] on select "Select Walk-in Referral Internet Friend Word of Mouth Advertisement Facebook Ju…" at bounding box center [371, 409] width 267 height 23
click at [238, 398] on select "Select Walk-in Referral Internet Friend Word of Mouth Advertisement Facebook Ju…" at bounding box center [371, 409] width 267 height 23
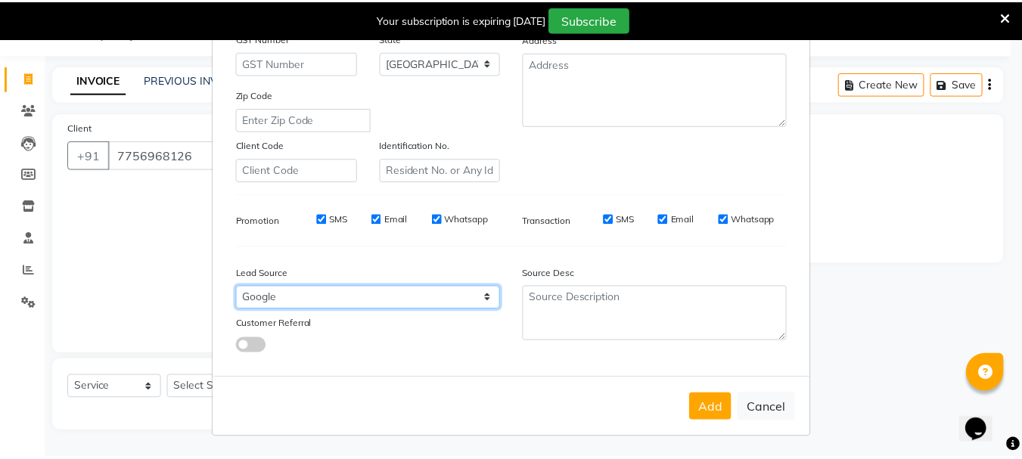
scroll to position [239, 0]
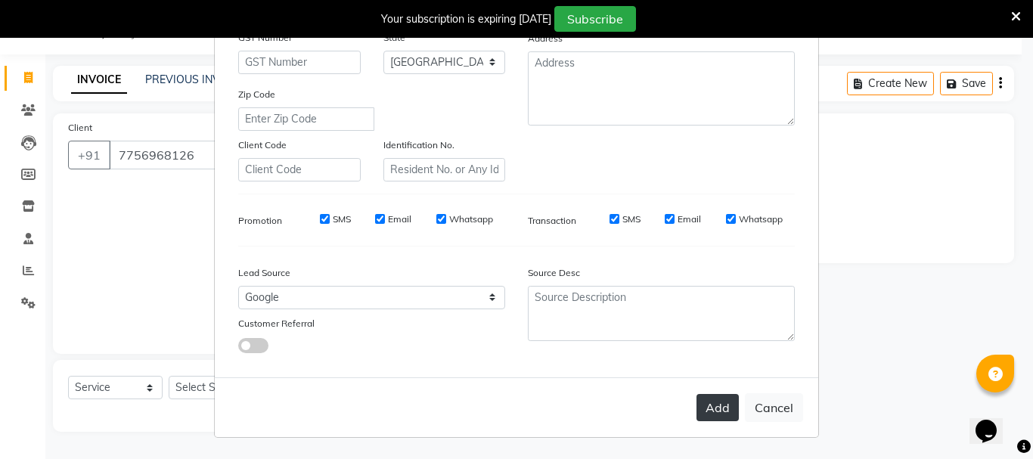
click at [722, 419] on button "Add" at bounding box center [718, 407] width 42 height 27
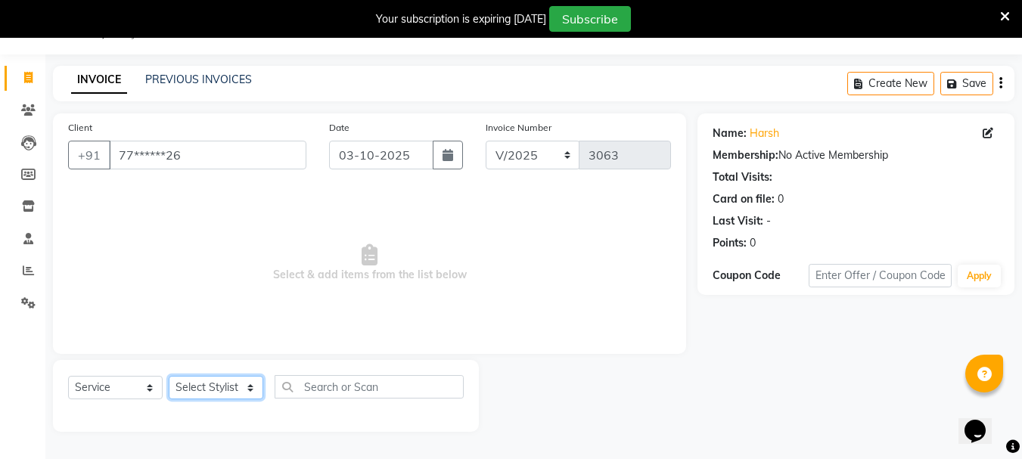
click at [250, 392] on select "Select Stylist Bharti [PERSON_NAME] [PERSON_NAME] [PERSON_NAME] [PERSON_NAME] m…" at bounding box center [216, 387] width 95 height 23
click at [169, 376] on select "Select Stylist Bharti [PERSON_NAME] [PERSON_NAME] [PERSON_NAME] [PERSON_NAME] m…" at bounding box center [216, 387] width 95 height 23
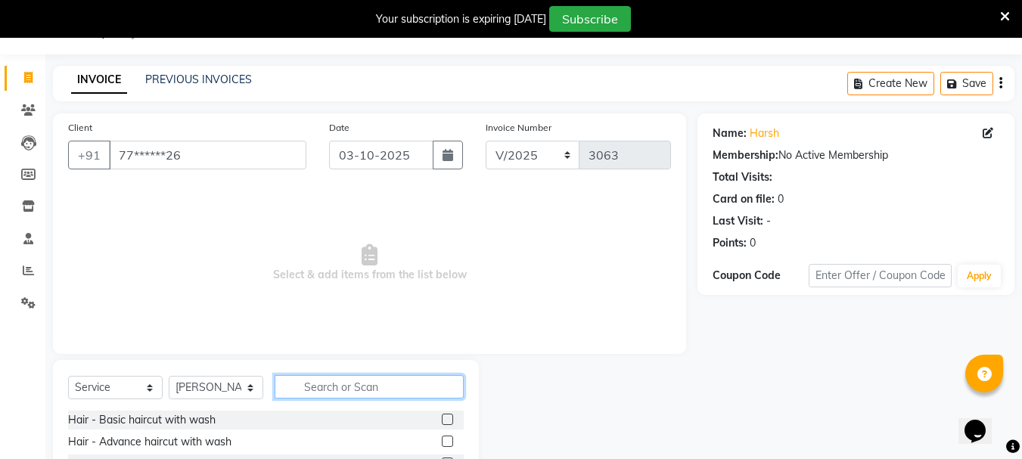
click at [332, 382] on input "text" at bounding box center [369, 386] width 189 height 23
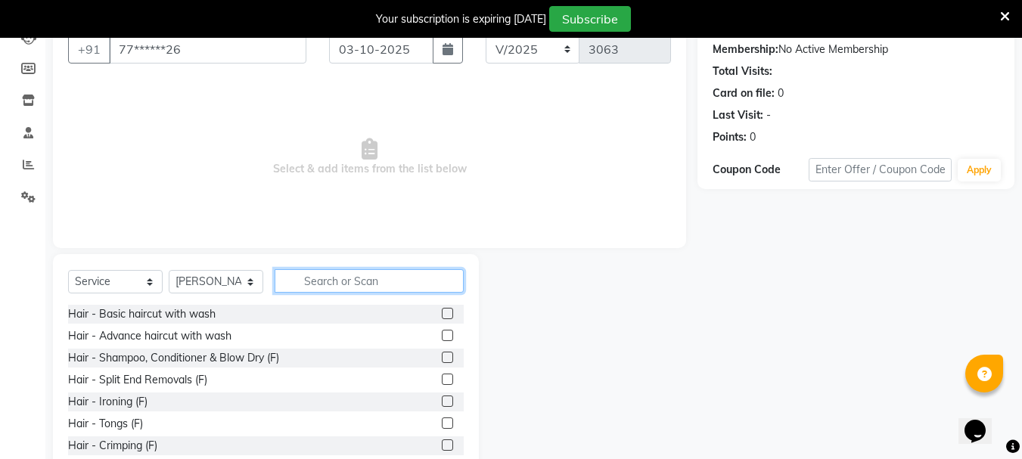
scroll to position [185, 0]
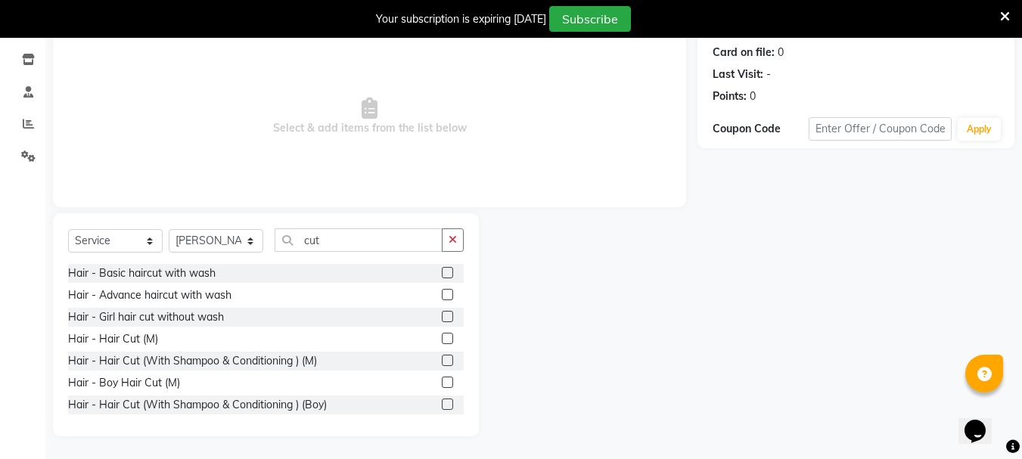
click at [442, 340] on label at bounding box center [447, 338] width 11 height 11
click at [442, 340] on input "checkbox" at bounding box center [447, 339] width 10 height 10
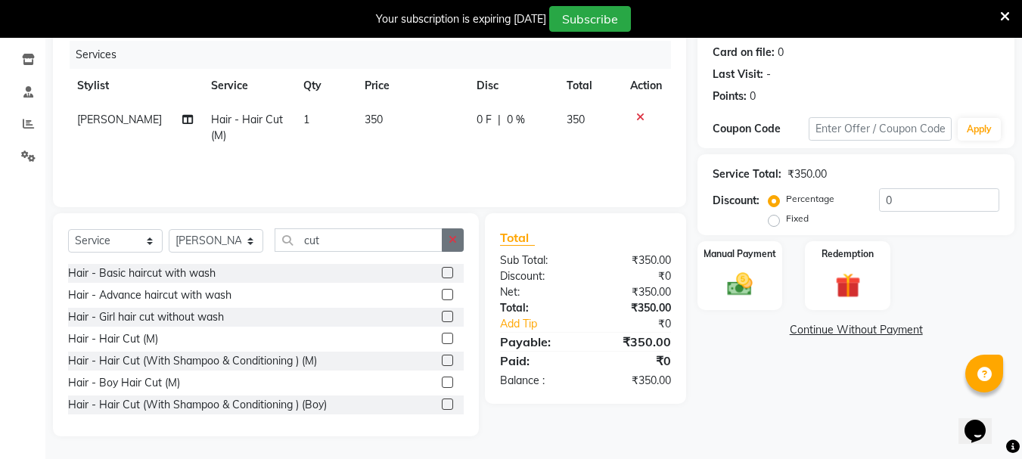
click at [453, 241] on icon "button" at bounding box center [453, 240] width 8 height 11
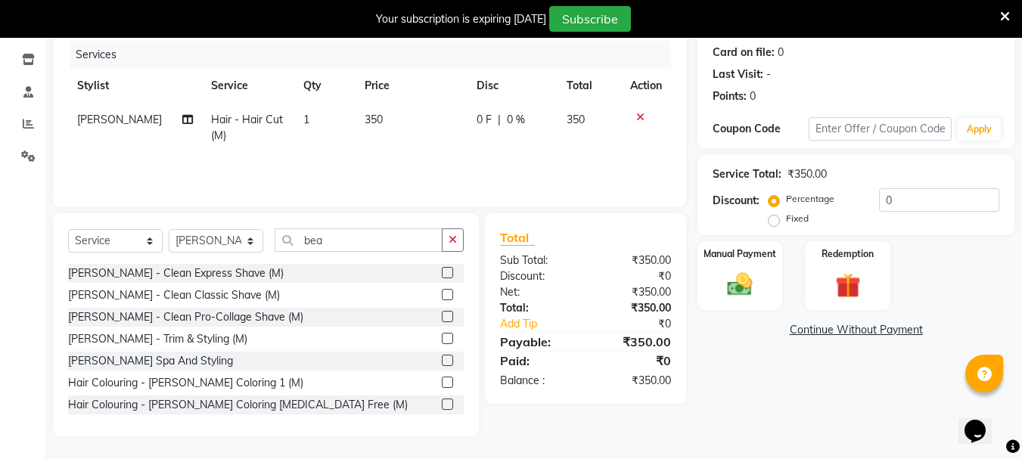
click at [442, 275] on label at bounding box center [447, 272] width 11 height 11
click at [442, 275] on input "checkbox" at bounding box center [447, 274] width 10 height 10
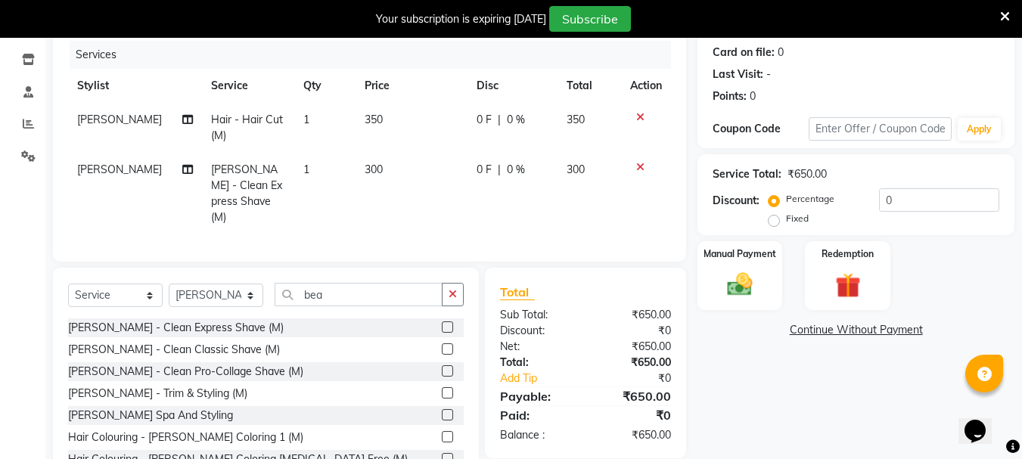
click at [371, 125] on span "350" at bounding box center [374, 120] width 18 height 14
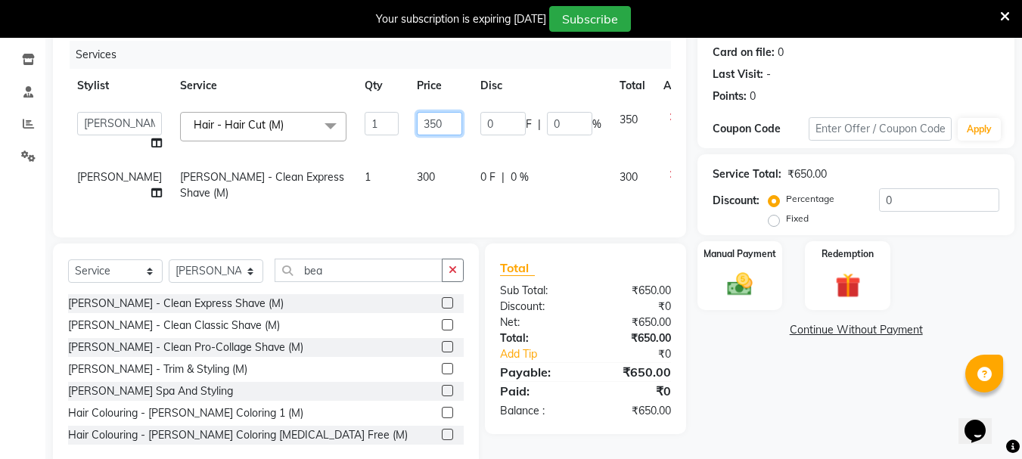
click at [417, 125] on input "350" at bounding box center [439, 123] width 45 height 23
click at [408, 151] on td "300" at bounding box center [440, 131] width 64 height 57
click at [735, 299] on img at bounding box center [740, 284] width 42 height 30
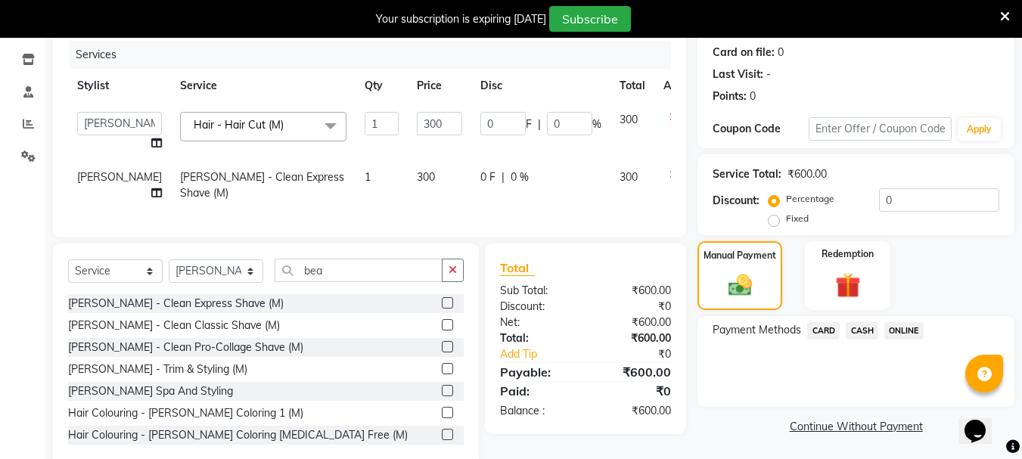
click at [914, 322] on span "ONLINE" at bounding box center [903, 330] width 39 height 17
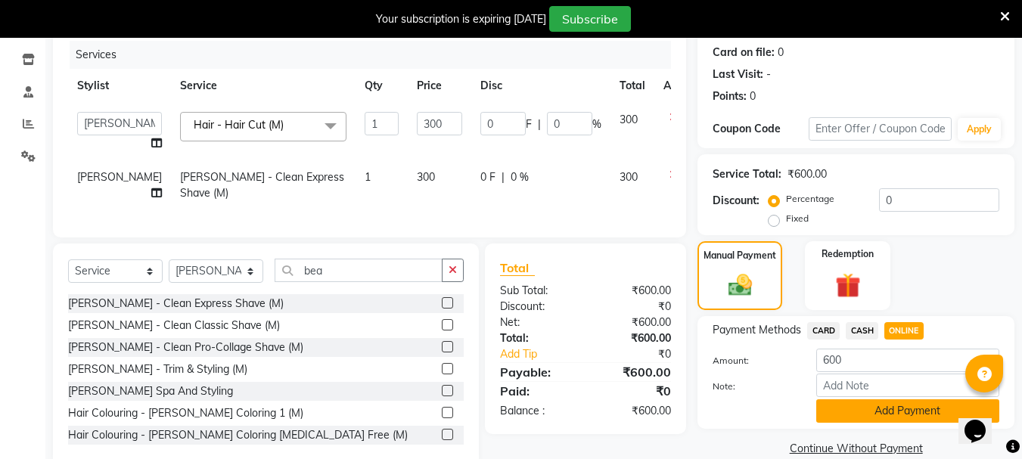
click at [845, 417] on button "Add Payment" at bounding box center [907, 410] width 183 height 23
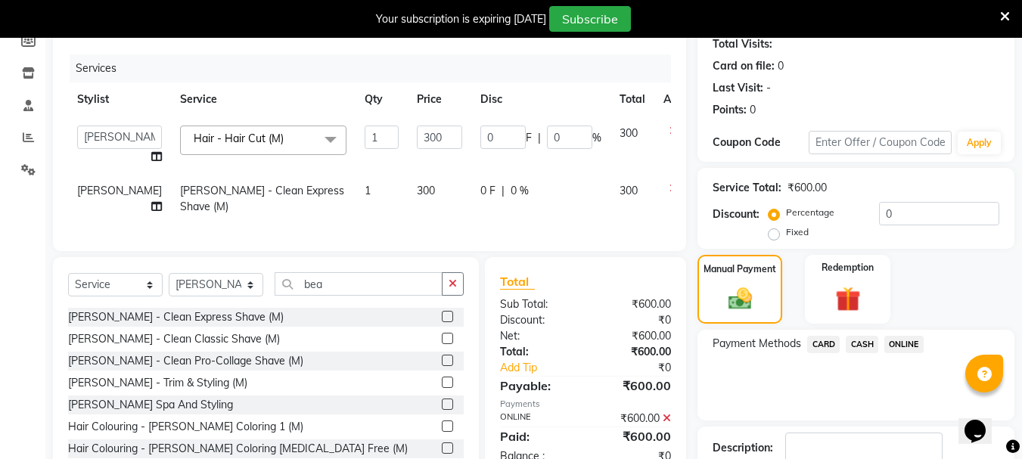
scroll to position [272, 0]
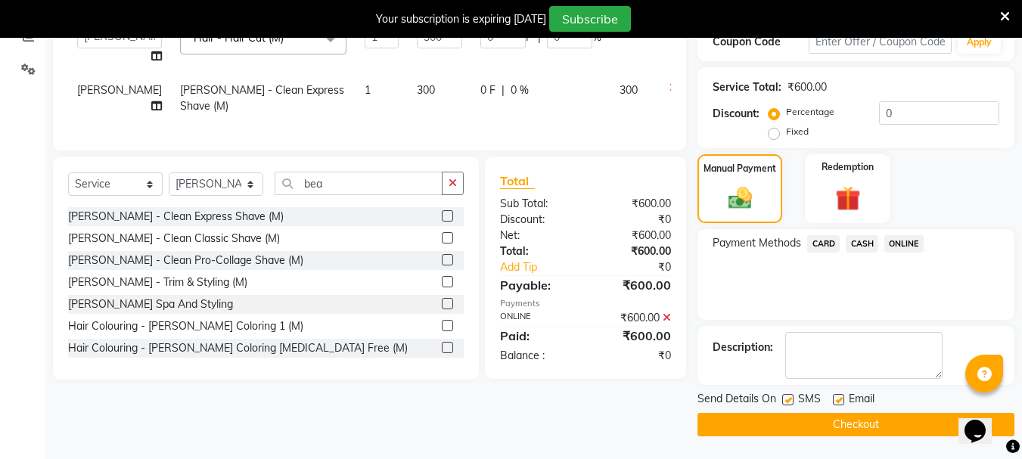
click at [782, 424] on button "Checkout" at bounding box center [856, 424] width 317 height 23
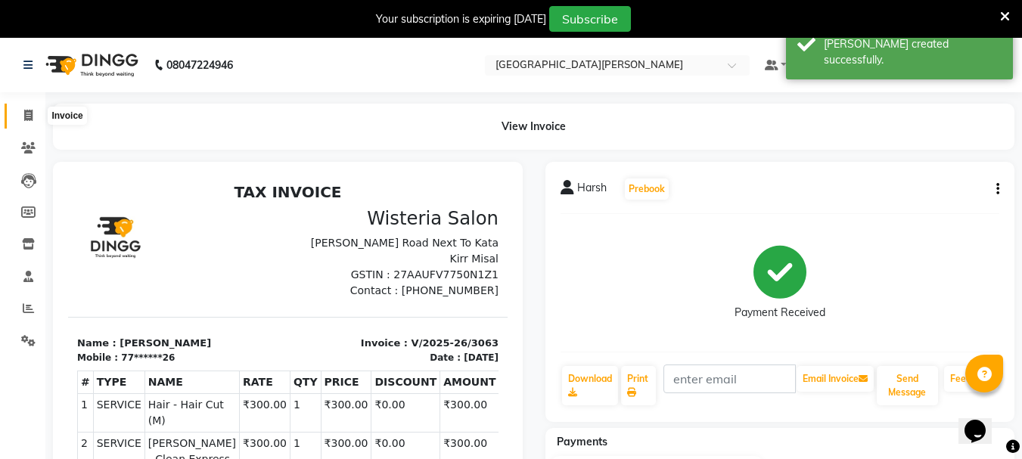
click at [24, 114] on icon at bounding box center [28, 115] width 8 height 11
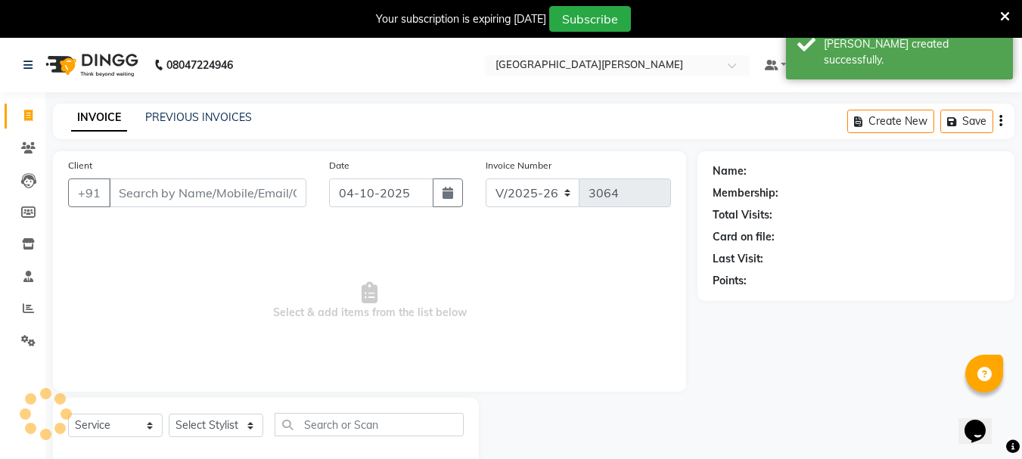
scroll to position [38, 0]
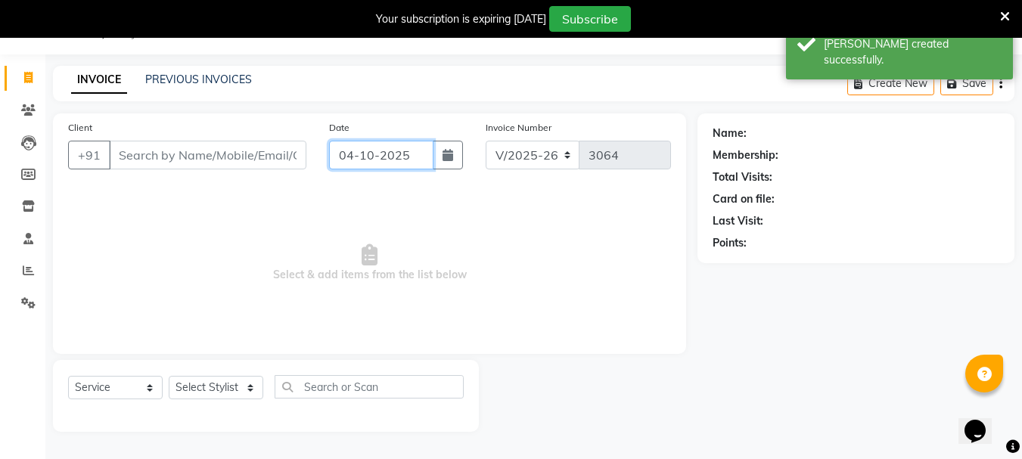
click at [347, 159] on input "04-10-2025" at bounding box center [381, 155] width 104 height 29
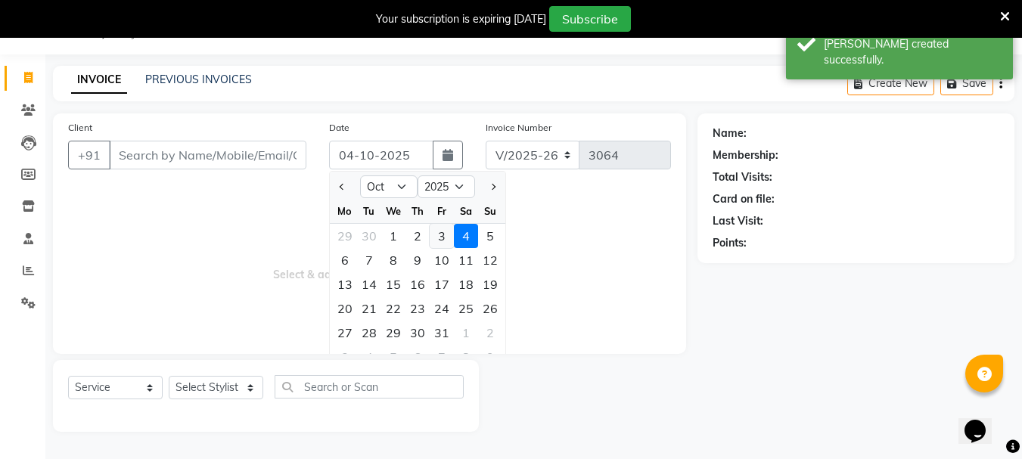
click at [439, 235] on div "3" at bounding box center [442, 236] width 24 height 24
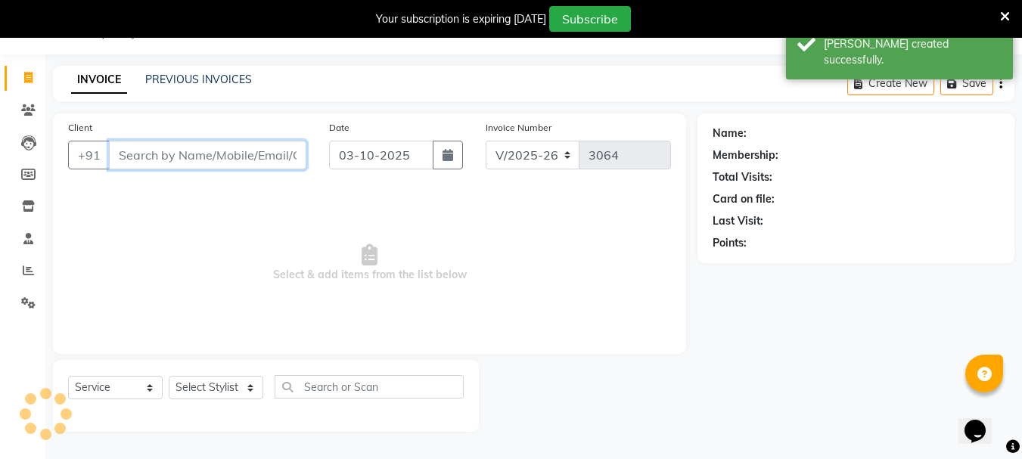
click at [166, 159] on input "Client" at bounding box center [207, 155] width 197 height 29
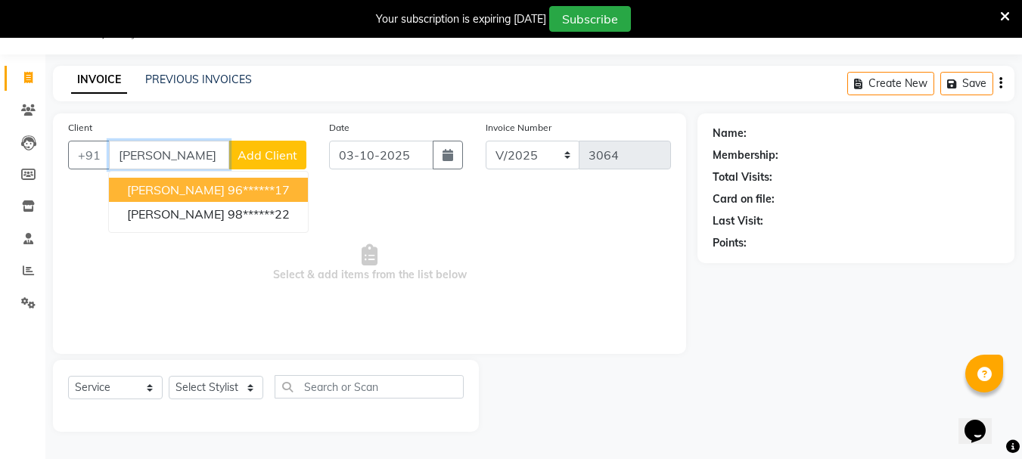
click at [194, 191] on span "[PERSON_NAME]" at bounding box center [176, 189] width 98 height 15
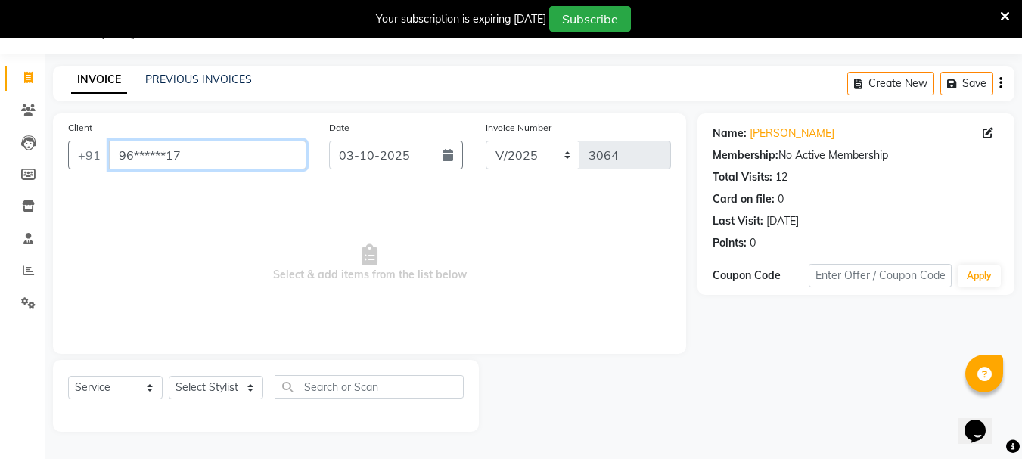
click at [233, 159] on input "96******17" at bounding box center [207, 155] width 197 height 29
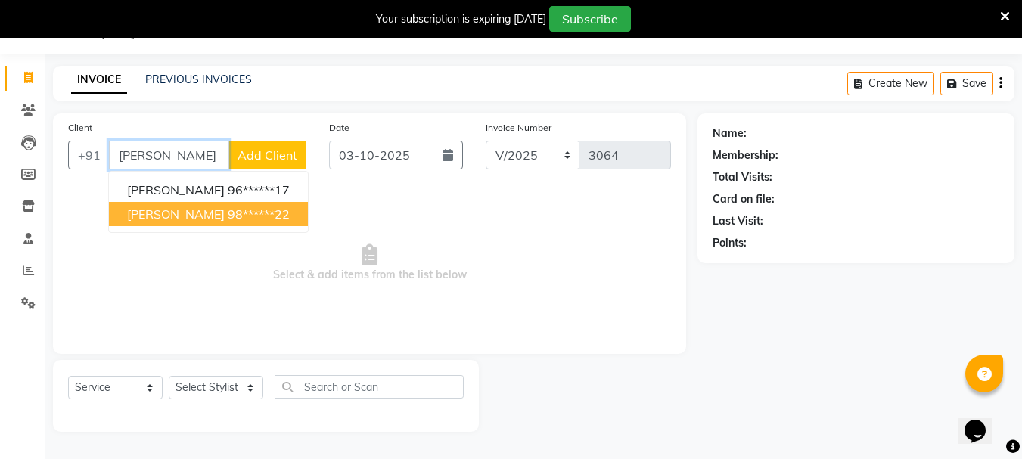
click at [234, 212] on ngb-highlight "98******22" at bounding box center [259, 214] width 62 height 15
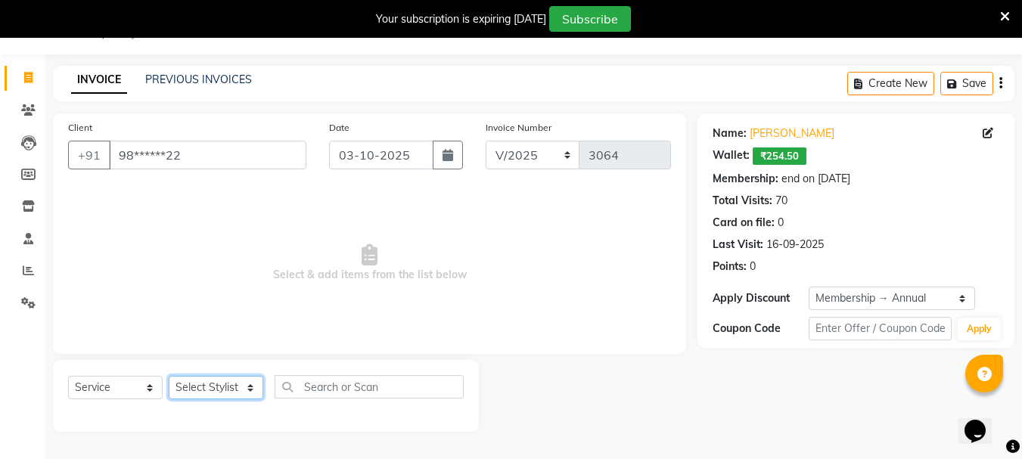
click at [243, 384] on select "Select Stylist Bharti [PERSON_NAME] [PERSON_NAME] [PERSON_NAME] [PERSON_NAME] m…" at bounding box center [216, 387] width 95 height 23
click at [169, 376] on select "Select Stylist Bharti [PERSON_NAME] [PERSON_NAME] [PERSON_NAME] [PERSON_NAME] m…" at bounding box center [216, 387] width 95 height 23
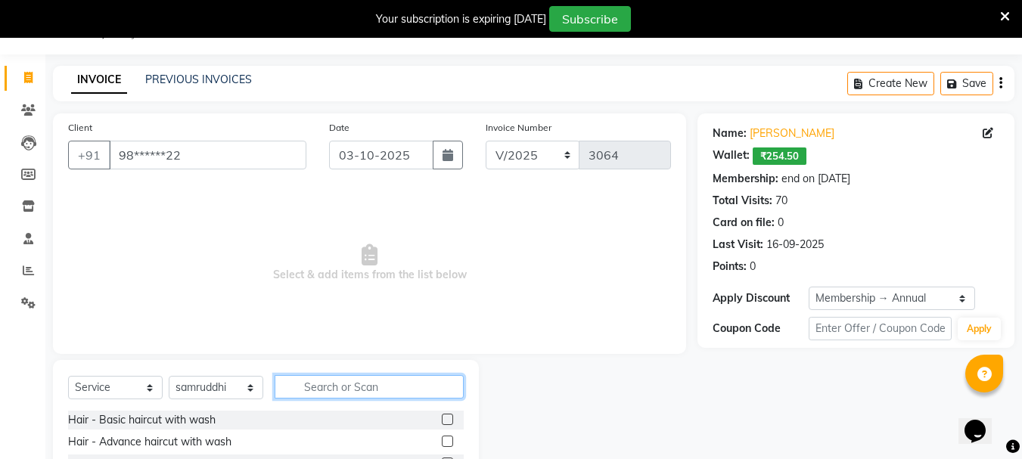
click at [322, 389] on input "text" at bounding box center [369, 386] width 189 height 23
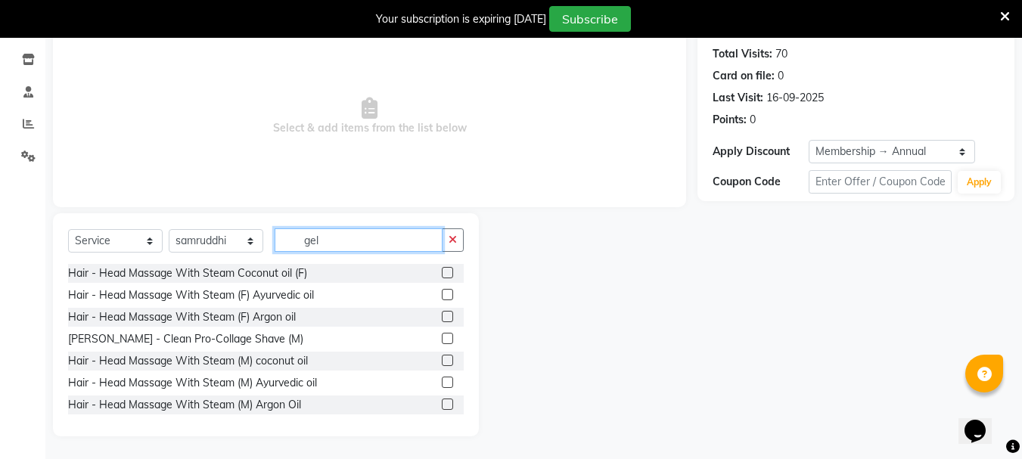
scroll to position [143, 0]
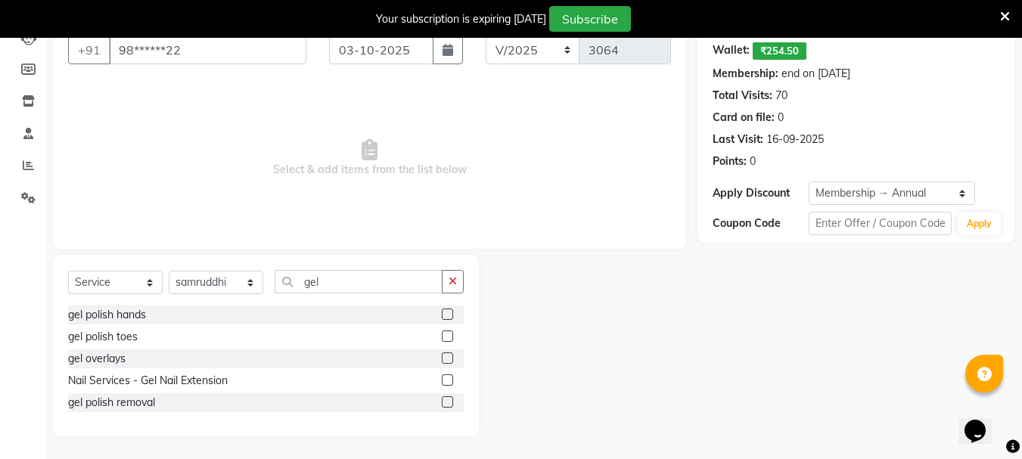
click at [450, 334] on label at bounding box center [447, 336] width 11 height 11
click at [450, 334] on input "checkbox" at bounding box center [447, 337] width 10 height 10
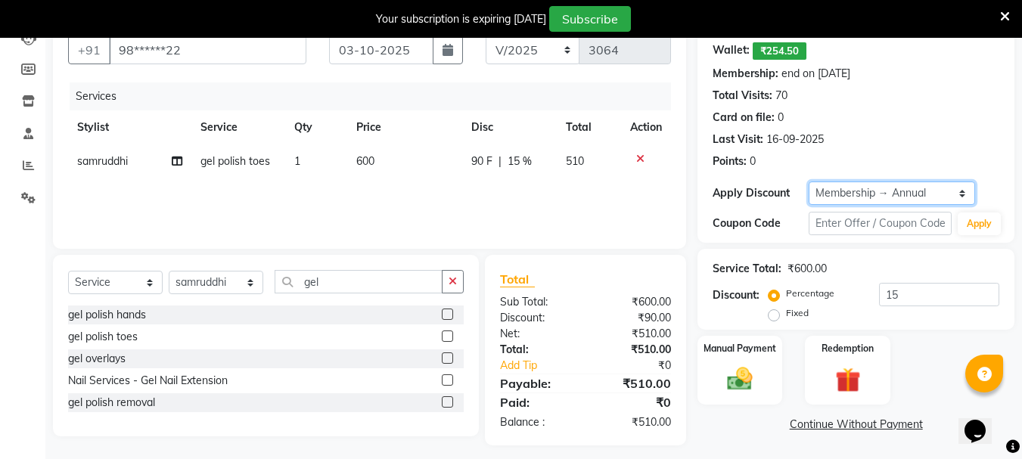
click at [856, 203] on select "Select Membership → Annual" at bounding box center [892, 193] width 167 height 23
click at [809, 182] on select "Select Membership → Annual" at bounding box center [892, 193] width 167 height 23
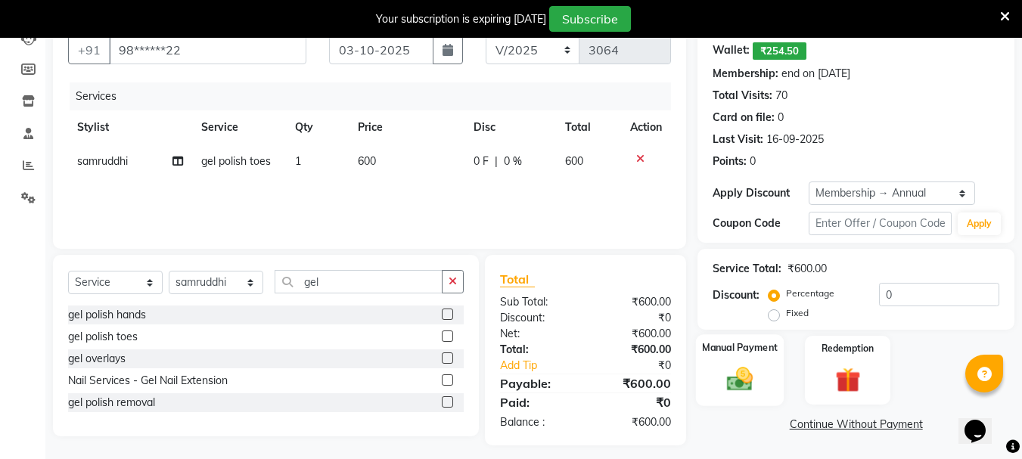
click at [763, 378] on div "Manual Payment" at bounding box center [740, 370] width 89 height 72
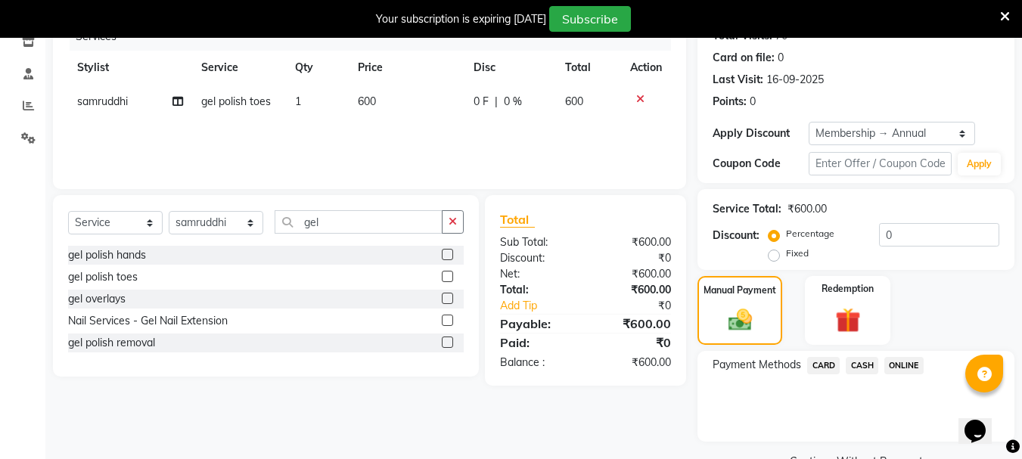
scroll to position [228, 0]
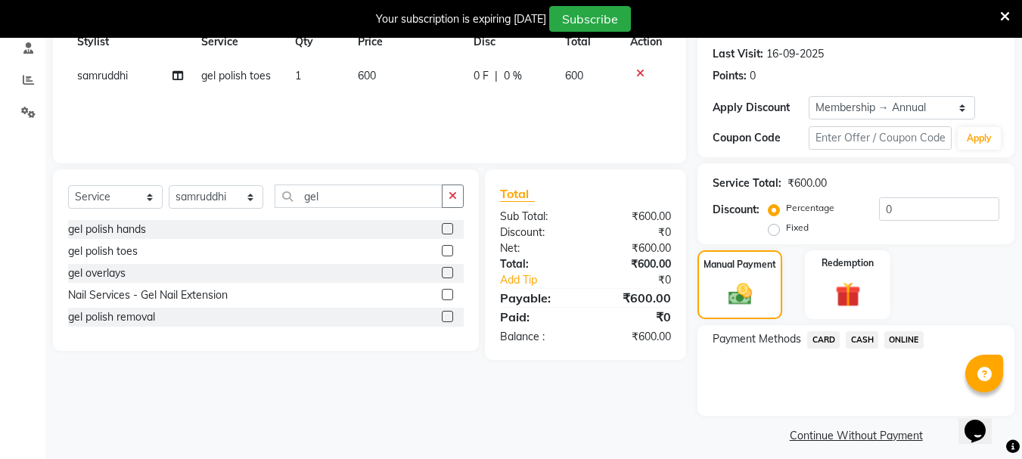
click at [905, 337] on span "ONLINE" at bounding box center [903, 339] width 39 height 17
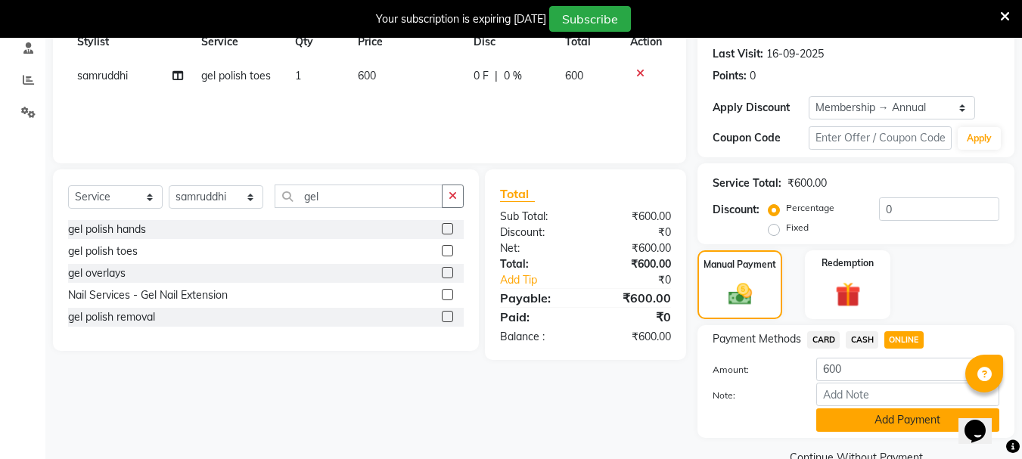
click at [856, 415] on button "Add Payment" at bounding box center [907, 420] width 183 height 23
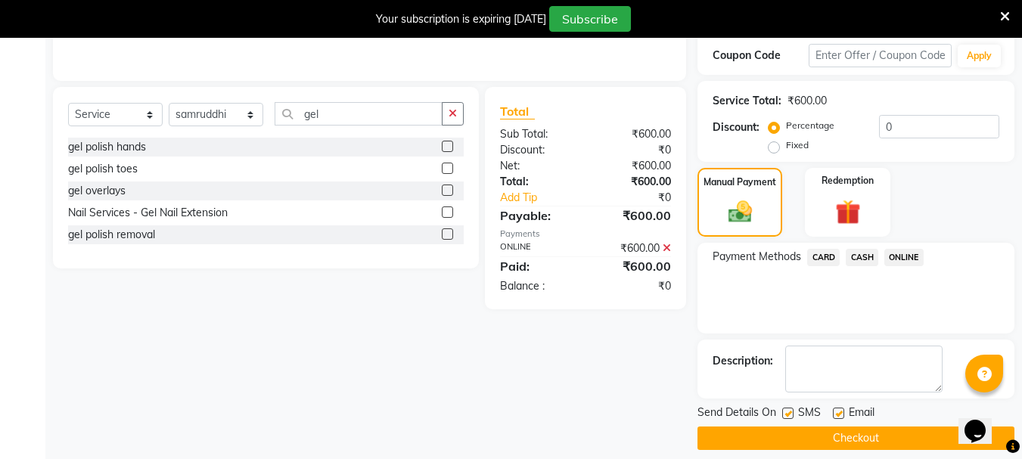
scroll to position [325, 0]
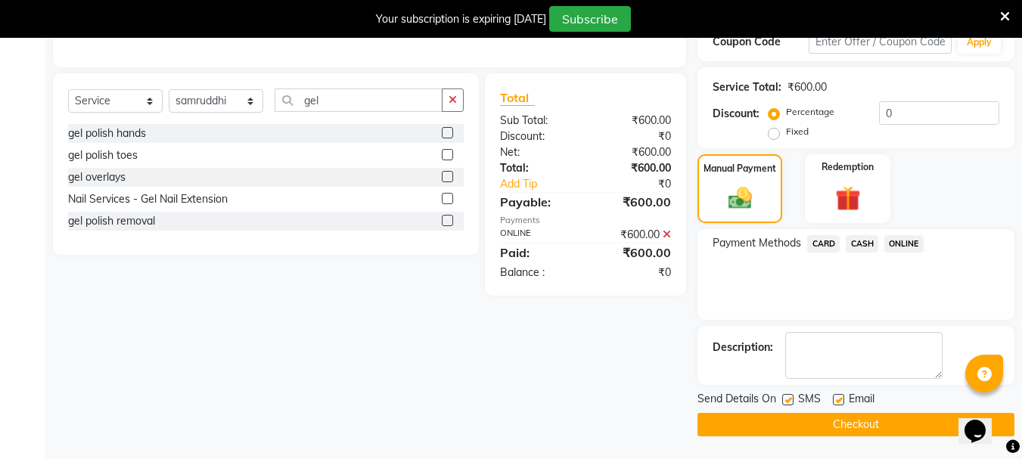
click at [819, 430] on button "Checkout" at bounding box center [856, 424] width 317 height 23
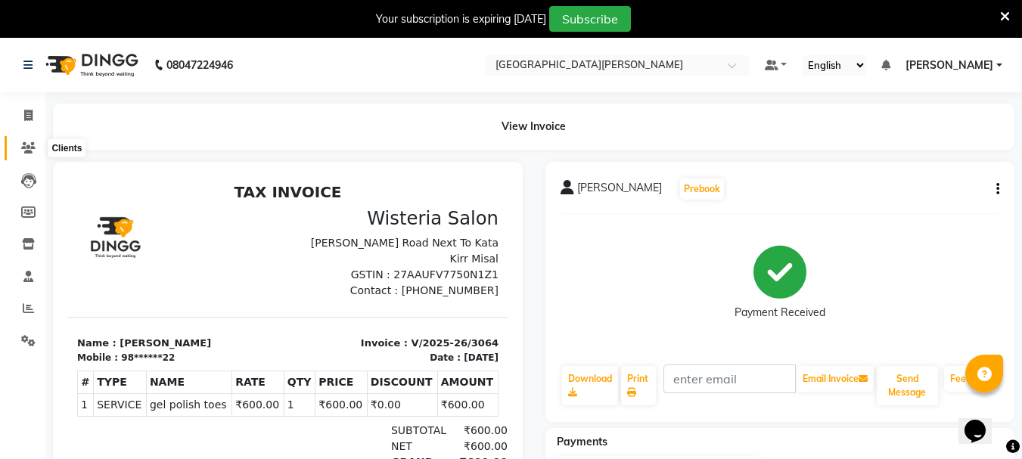
click at [30, 143] on icon at bounding box center [28, 147] width 14 height 11
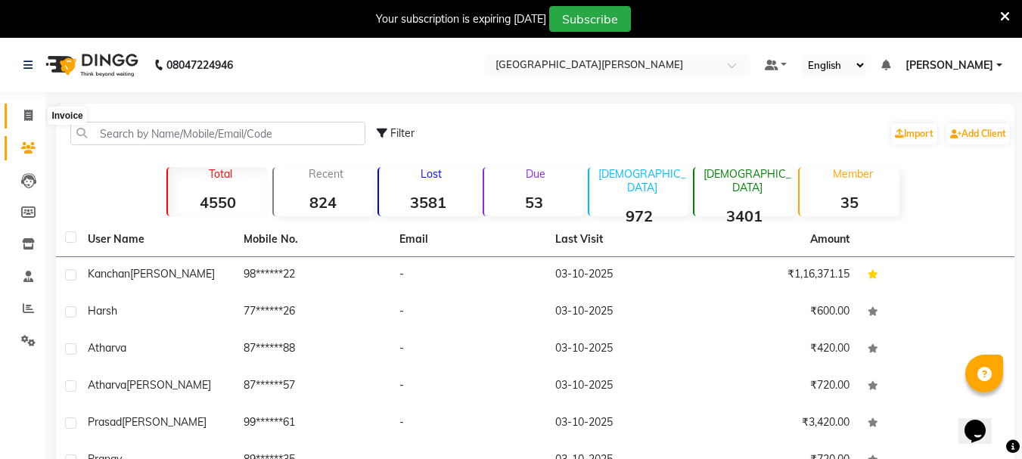
click at [30, 114] on icon at bounding box center [28, 115] width 8 height 11
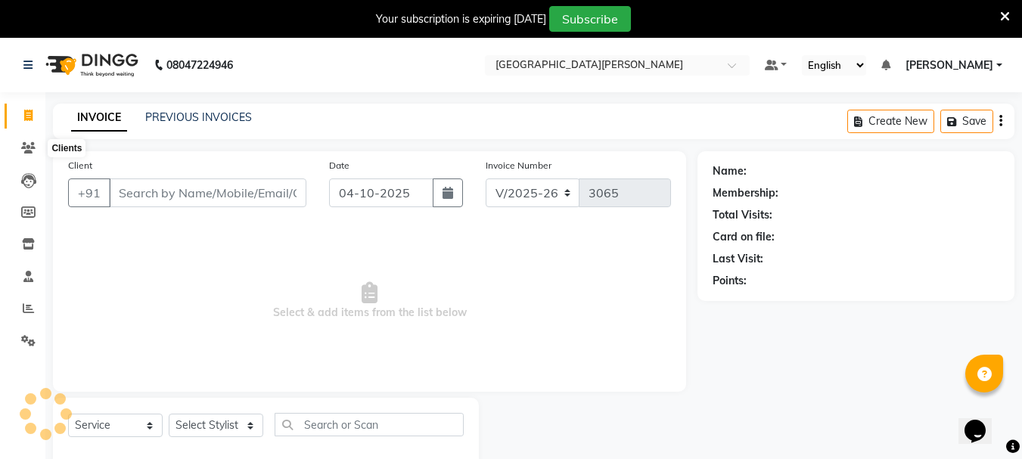
scroll to position [38, 0]
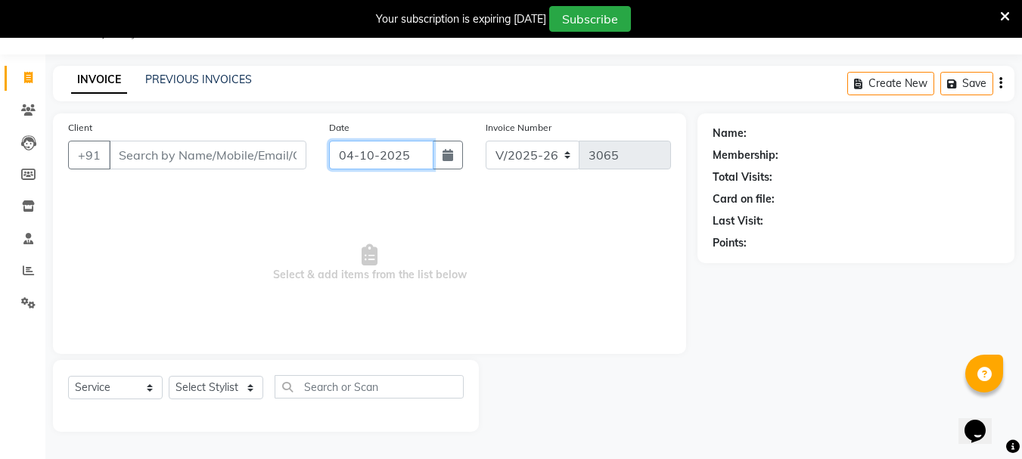
click at [347, 153] on input "04-10-2025" at bounding box center [381, 155] width 104 height 29
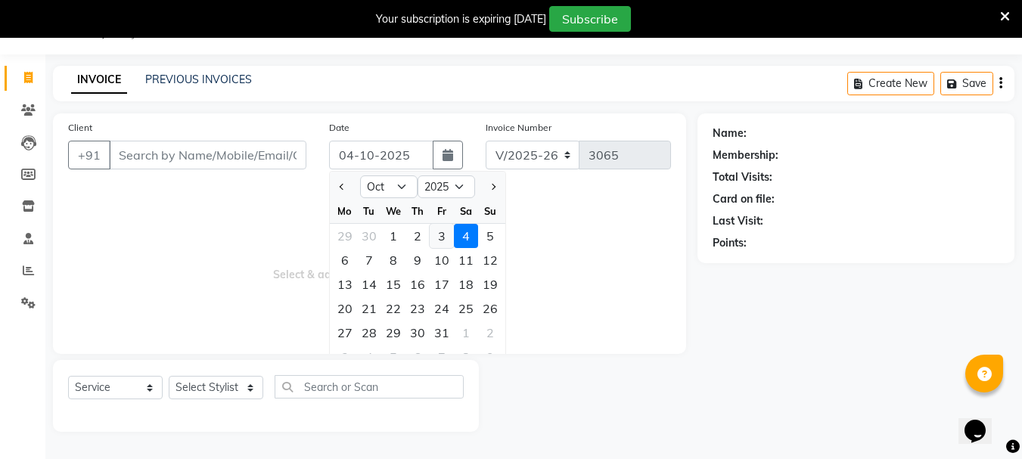
click at [446, 236] on div "3" at bounding box center [442, 236] width 24 height 24
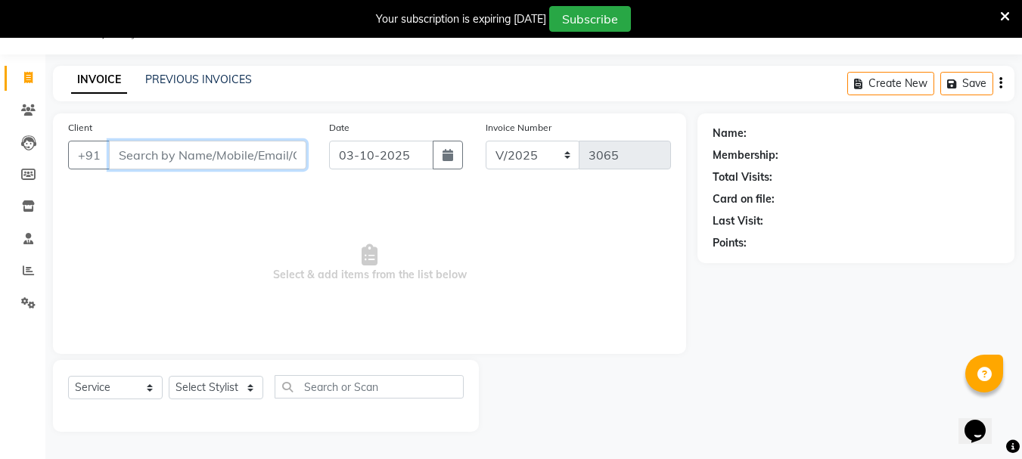
click at [162, 148] on input "Client" at bounding box center [207, 155] width 197 height 29
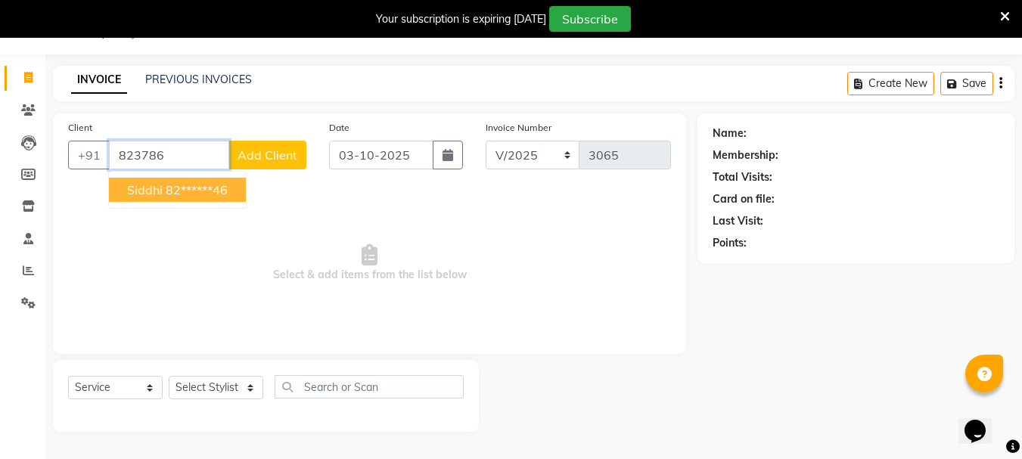
click at [157, 194] on span "siddhi" at bounding box center [145, 189] width 36 height 15
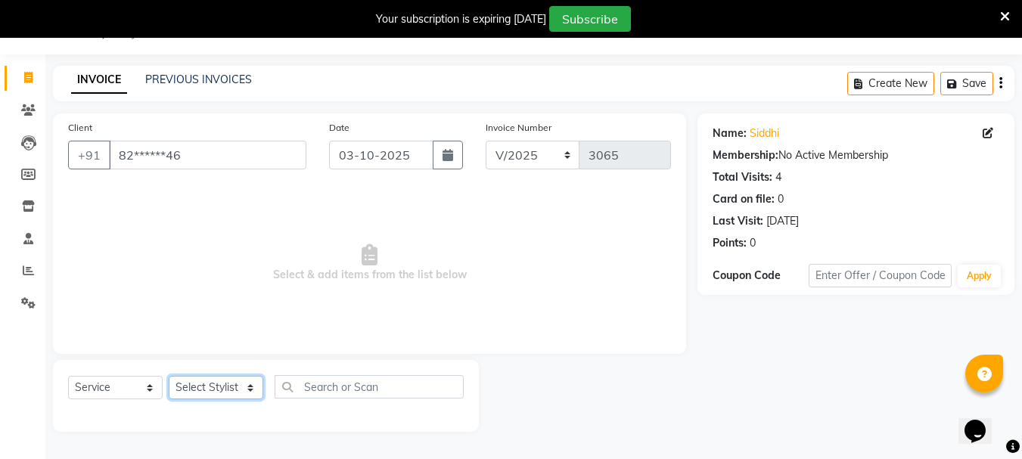
click at [237, 384] on select "Select Stylist Bharti [PERSON_NAME] [PERSON_NAME] [PERSON_NAME] [PERSON_NAME] m…" at bounding box center [216, 387] width 95 height 23
click at [169, 376] on select "Select Stylist Bharti [PERSON_NAME] [PERSON_NAME] [PERSON_NAME] [PERSON_NAME] m…" at bounding box center [216, 387] width 95 height 23
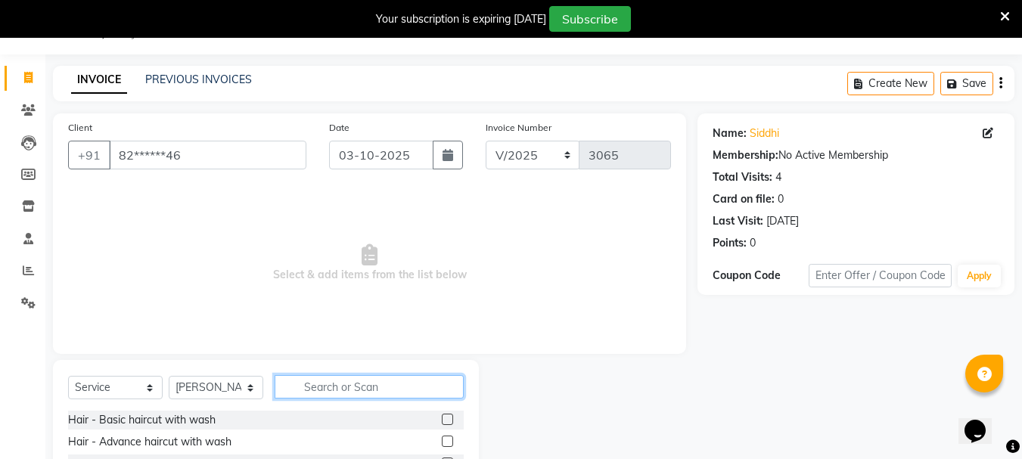
click at [328, 388] on input "text" at bounding box center [369, 386] width 189 height 23
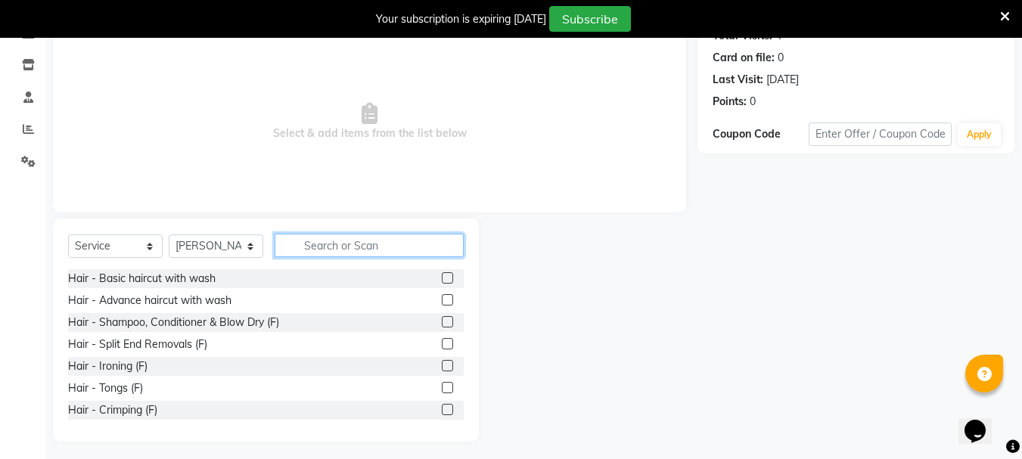
scroll to position [185, 0]
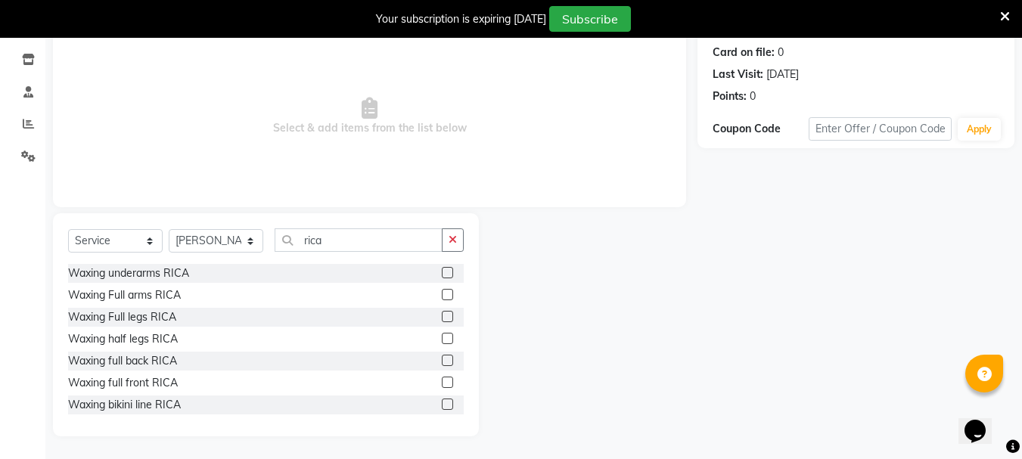
click at [442, 272] on label at bounding box center [447, 272] width 11 height 11
click at [442, 272] on input "checkbox" at bounding box center [447, 274] width 10 height 10
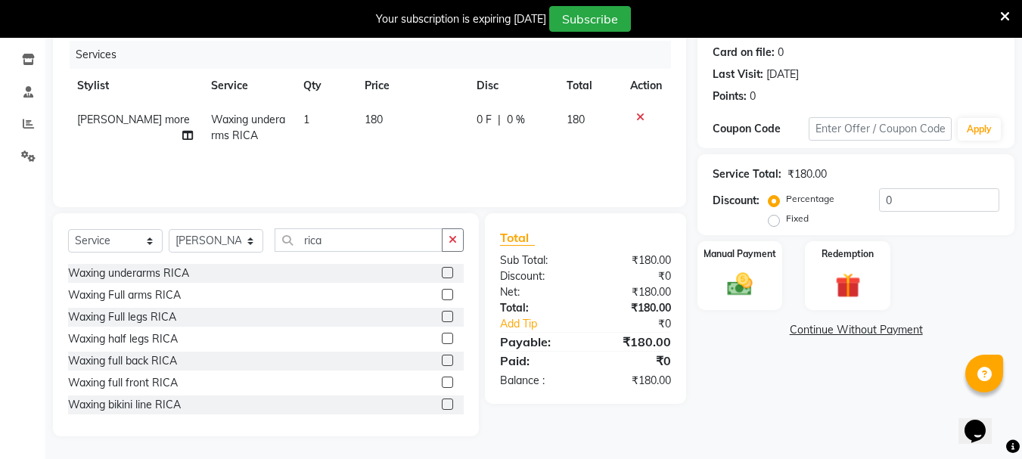
click at [442, 292] on label at bounding box center [447, 294] width 11 height 11
click at [442, 292] on input "checkbox" at bounding box center [447, 296] width 10 height 10
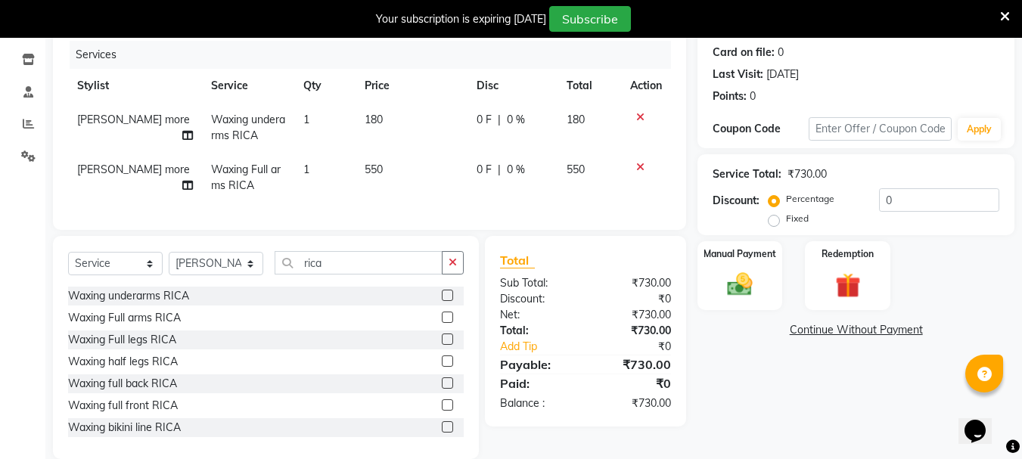
click at [442, 345] on label at bounding box center [447, 339] width 11 height 11
click at [442, 345] on input "checkbox" at bounding box center [447, 340] width 10 height 10
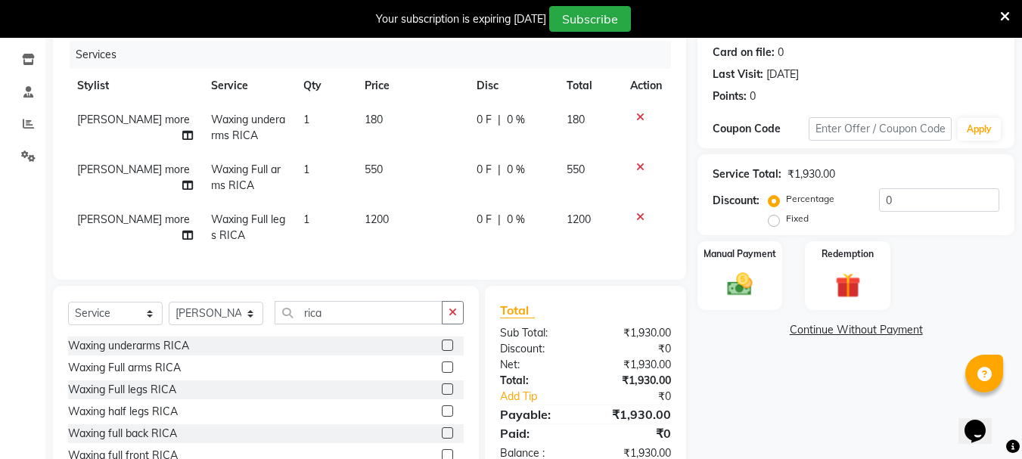
click at [365, 220] on span "1200" at bounding box center [377, 220] width 24 height 14
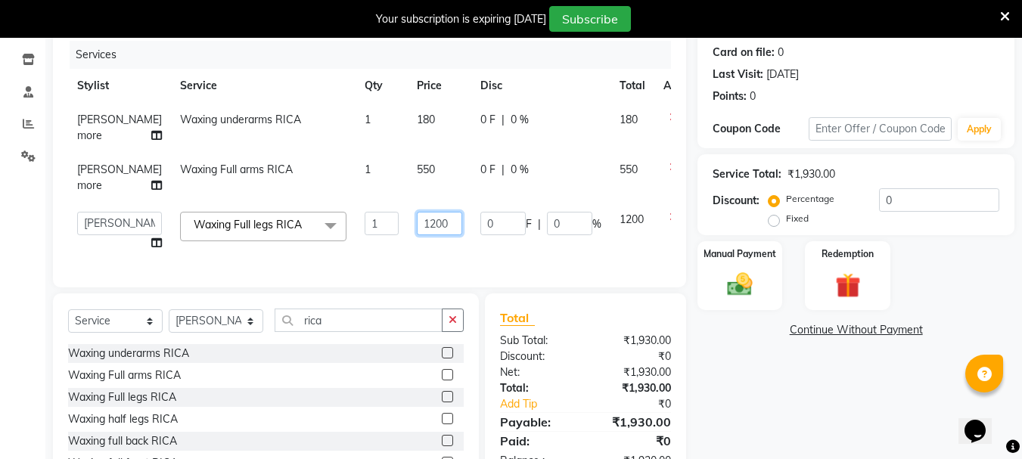
click at [417, 223] on input "1200" at bounding box center [439, 223] width 45 height 23
click at [408, 172] on td "550" at bounding box center [440, 178] width 64 height 50
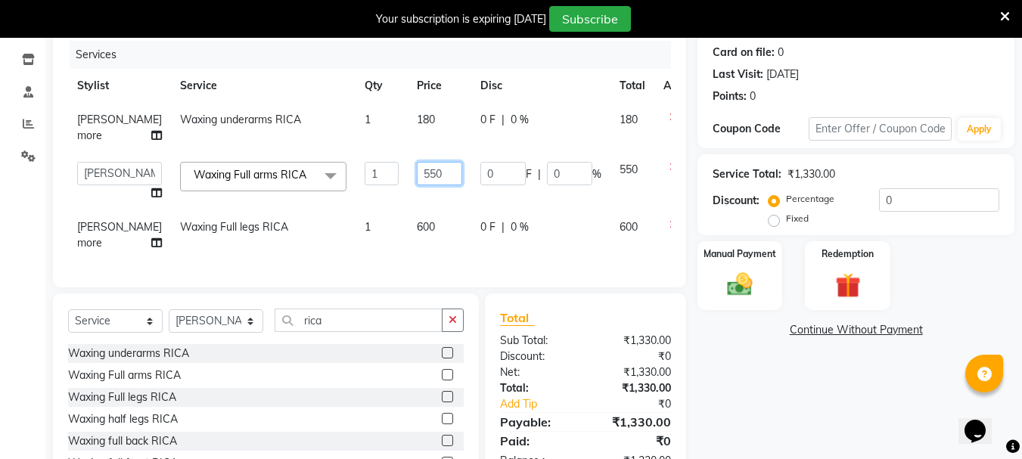
click at [417, 174] on input "550" at bounding box center [439, 173] width 45 height 23
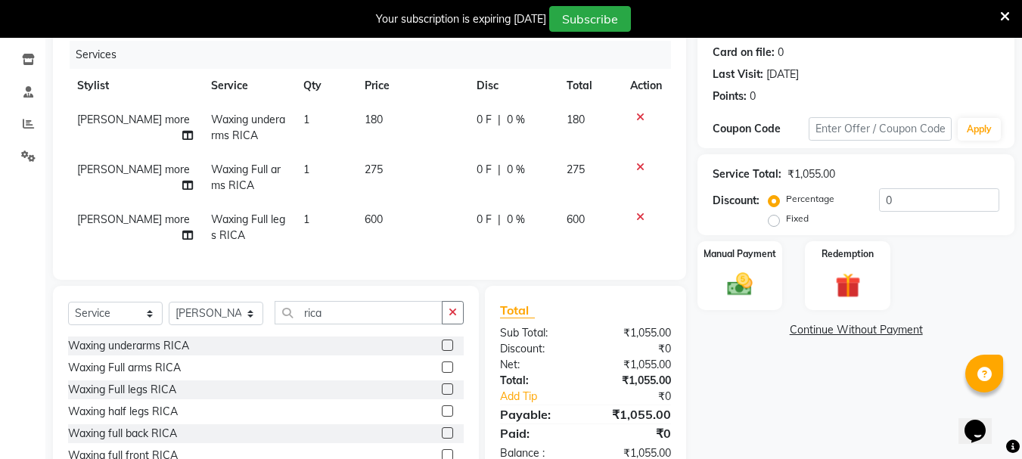
click at [381, 197] on td "275" at bounding box center [412, 178] width 112 height 50
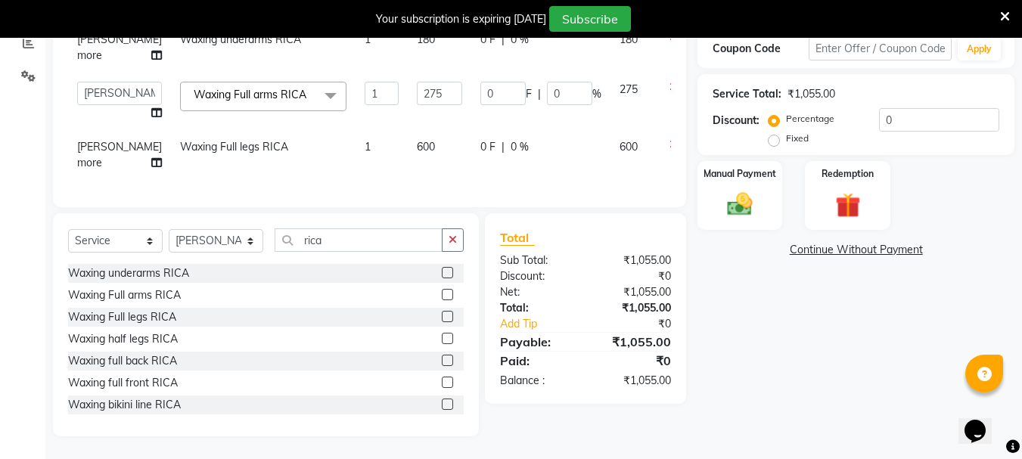
scroll to position [276, 0]
click at [442, 293] on label at bounding box center [447, 294] width 11 height 11
click at [442, 293] on input "checkbox" at bounding box center [447, 296] width 10 height 10
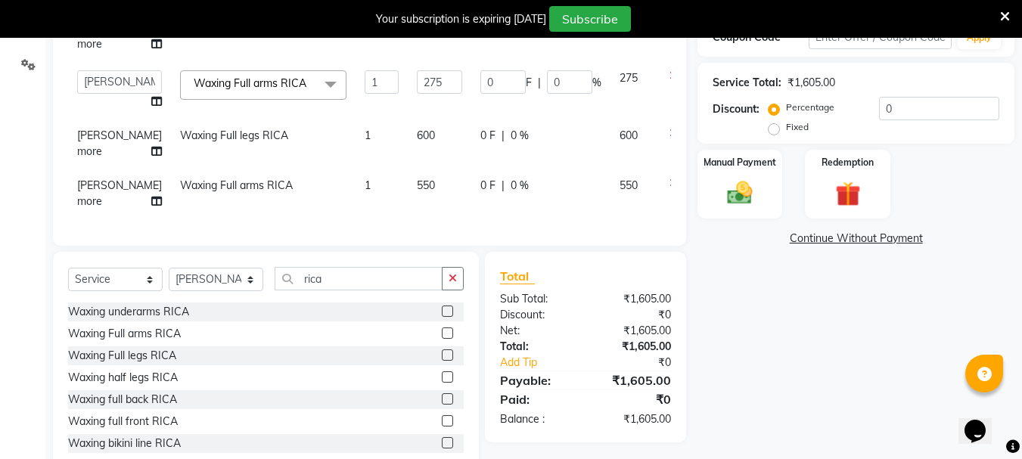
click at [442, 361] on label at bounding box center [447, 355] width 11 height 11
click at [442, 361] on input "checkbox" at bounding box center [447, 356] width 10 height 10
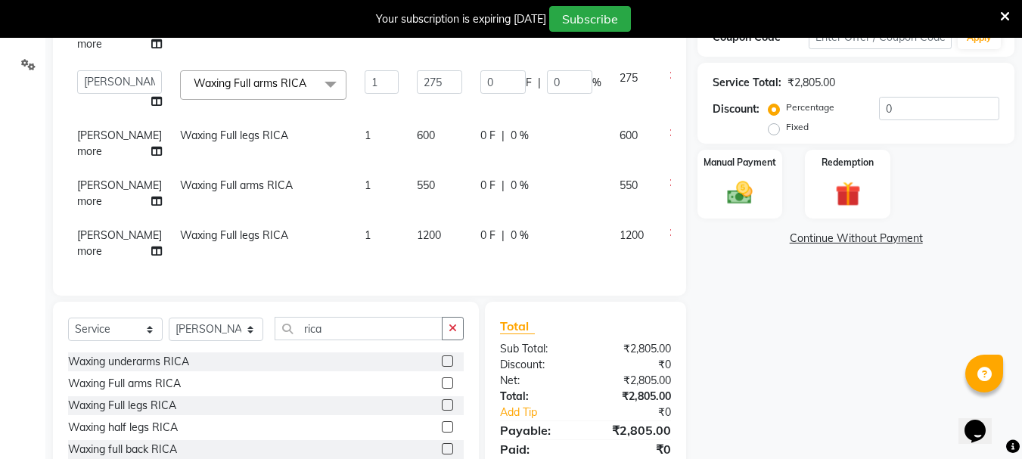
click at [417, 188] on span "550" at bounding box center [426, 186] width 18 height 14
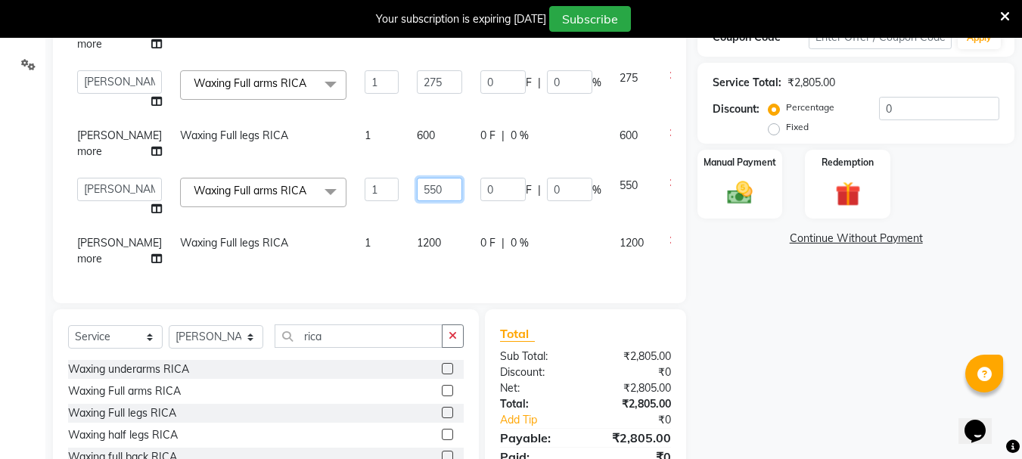
click at [417, 194] on input "550" at bounding box center [439, 189] width 45 height 23
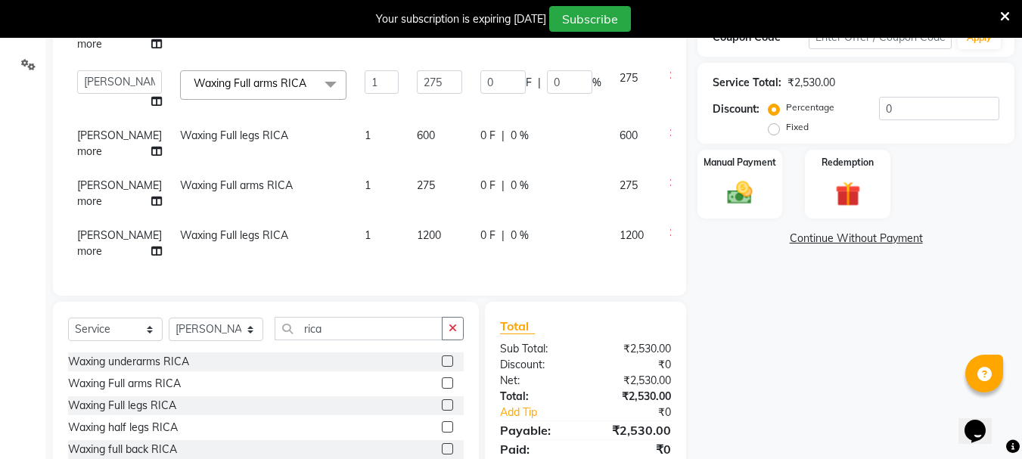
click at [417, 236] on span "1200" at bounding box center [429, 235] width 24 height 14
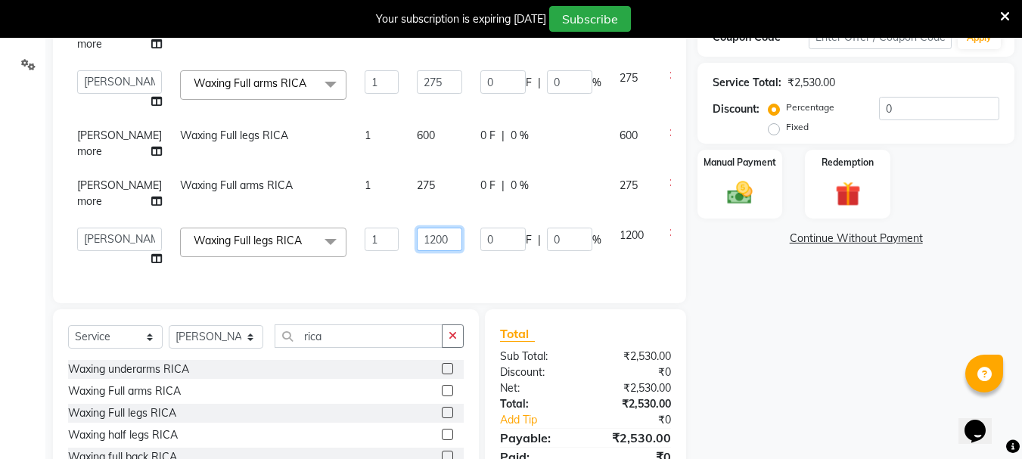
click at [417, 244] on input "1200" at bounding box center [439, 239] width 45 height 23
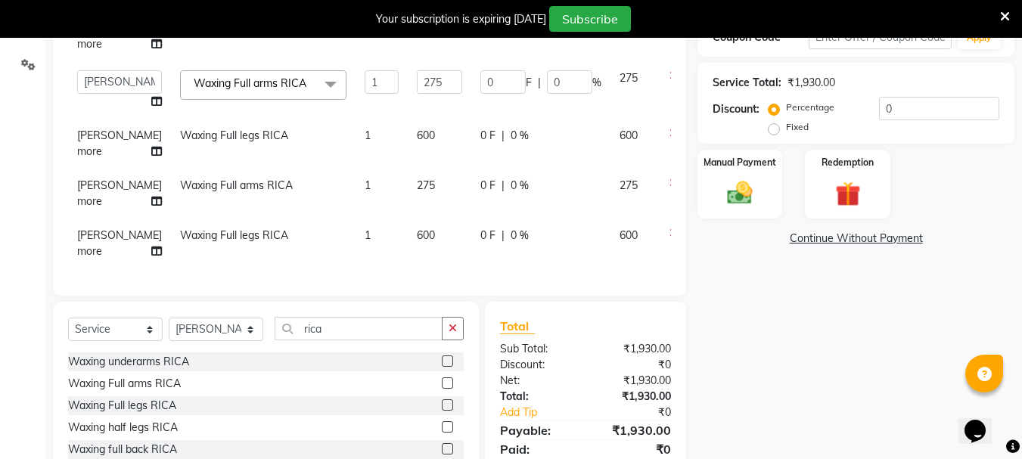
click at [408, 264] on td "600" at bounding box center [440, 244] width 64 height 50
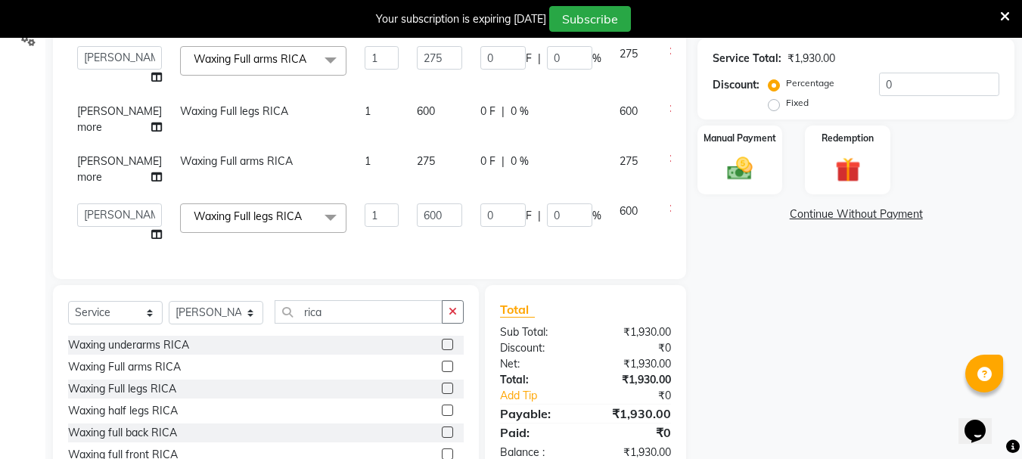
scroll to position [263, 0]
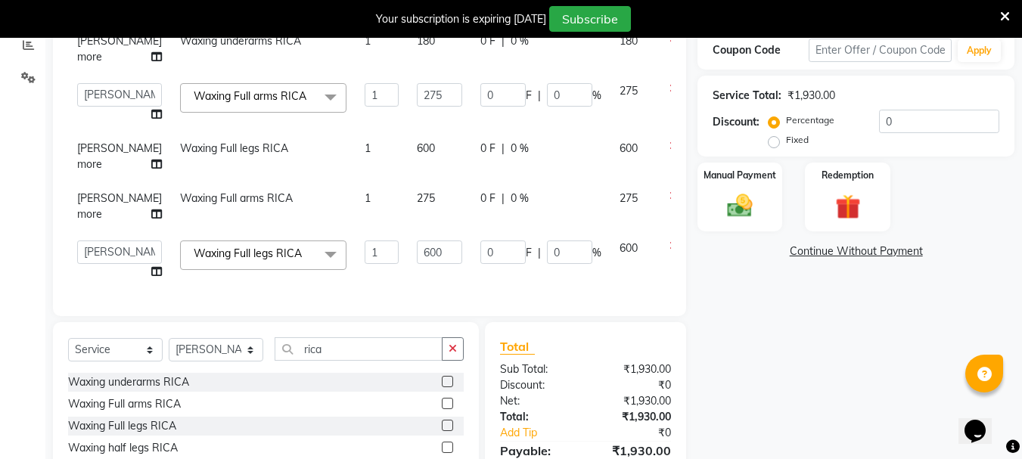
click at [79, 211] on span "[PERSON_NAME] more" at bounding box center [119, 206] width 85 height 30
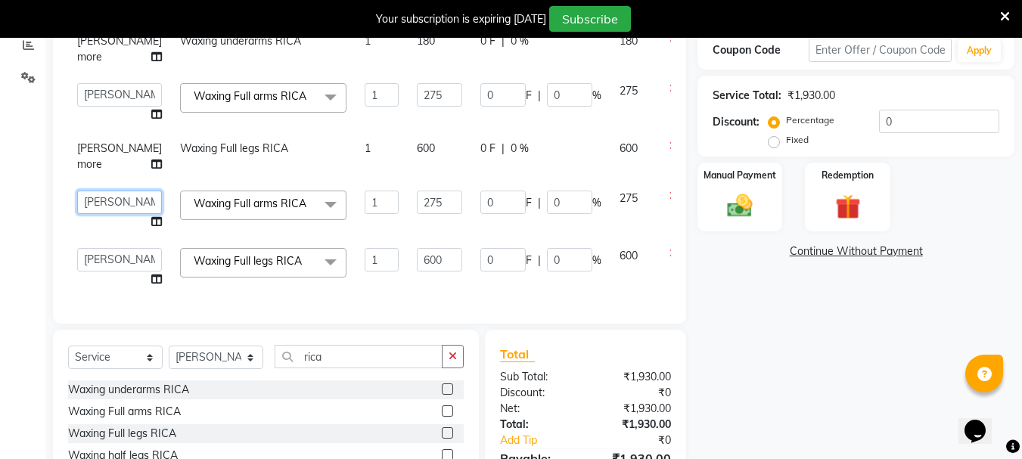
click at [100, 199] on select "Bharti [PERSON_NAME] [PERSON_NAME] [PERSON_NAME] [PERSON_NAME] more [PERSON_NAM…" at bounding box center [119, 202] width 85 height 23
click at [101, 253] on select "Bharti [PERSON_NAME] [PERSON_NAME] [PERSON_NAME] [PERSON_NAME] more [PERSON_NAM…" at bounding box center [119, 259] width 85 height 23
click at [299, 324] on div "Client +91 82******46 Date [DATE] Invoice Number V/2025 V/[PHONE_NUMBER] Servic…" at bounding box center [369, 106] width 633 height 436
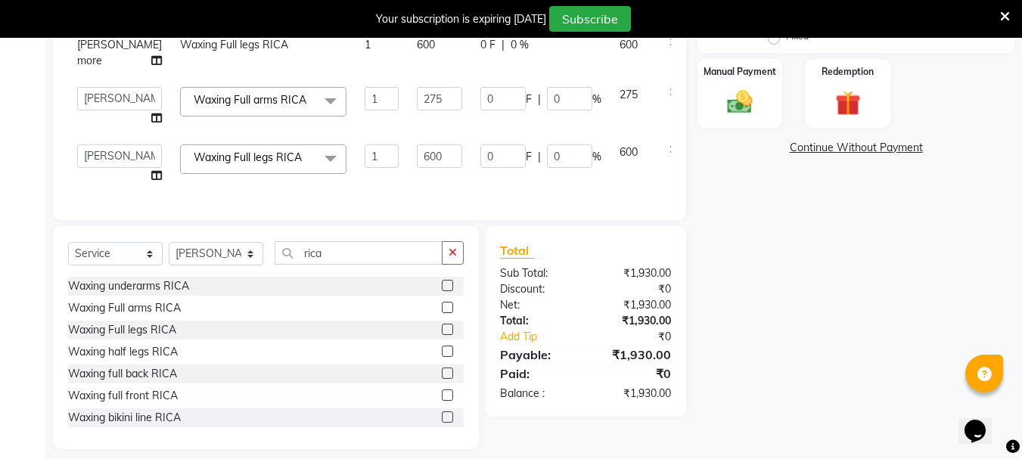
scroll to position [391, 0]
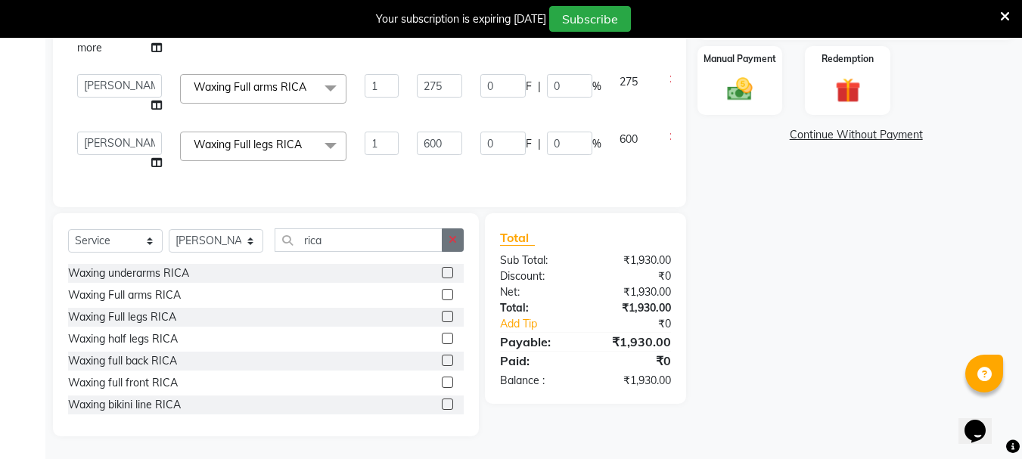
click at [455, 238] on icon "button" at bounding box center [453, 240] width 8 height 11
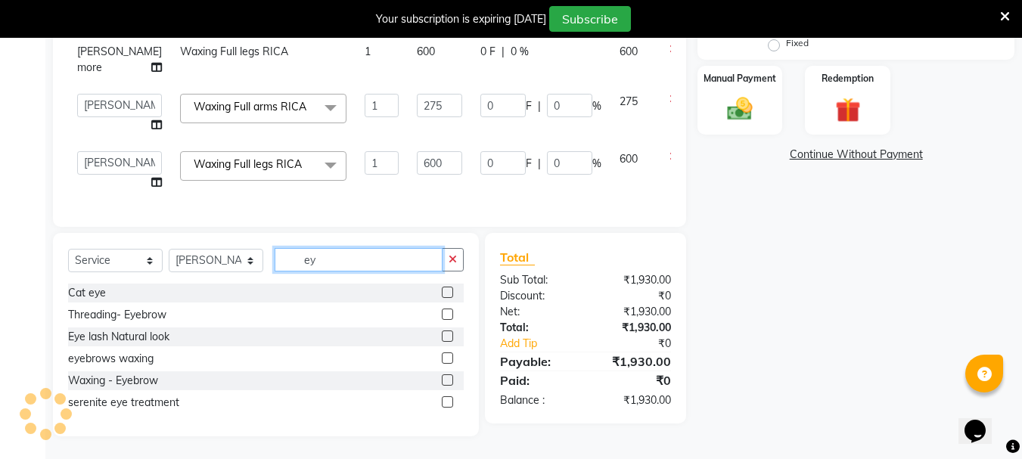
scroll to position [371, 0]
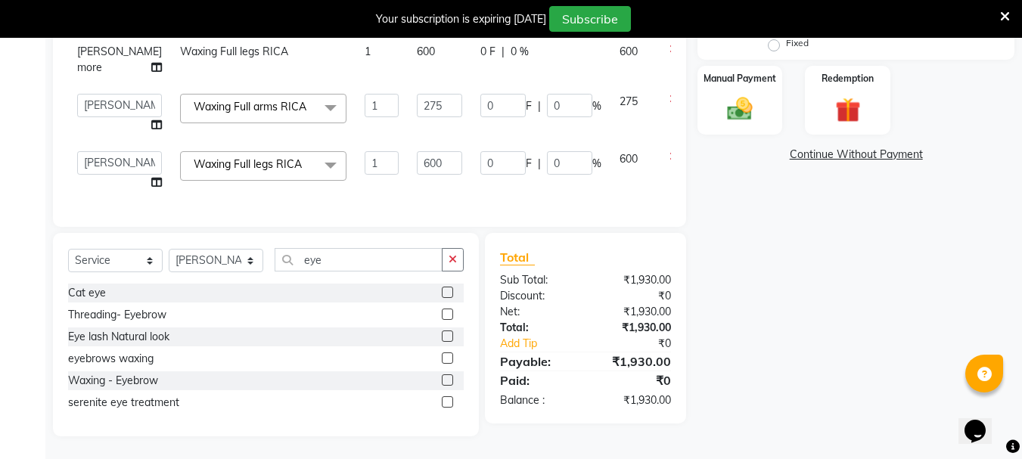
click at [448, 312] on label at bounding box center [447, 314] width 11 height 11
click at [448, 312] on input "checkbox" at bounding box center [447, 315] width 10 height 10
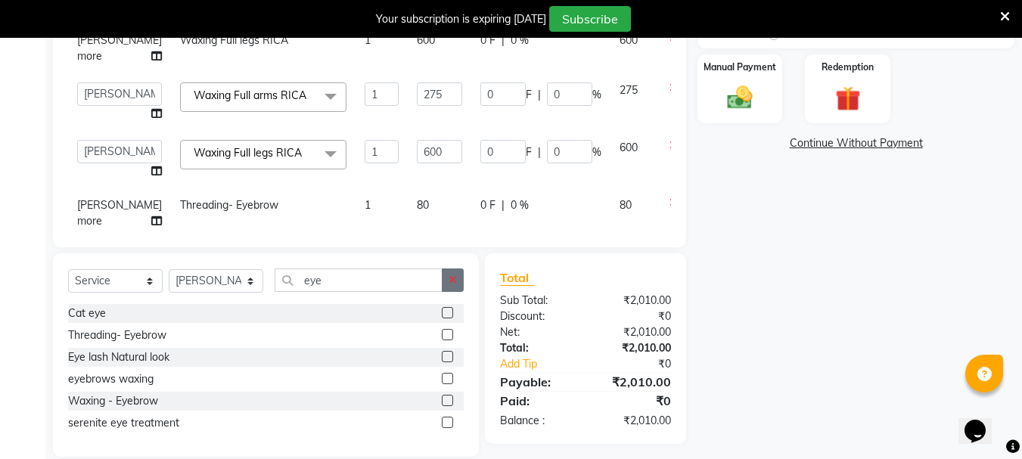
click at [453, 280] on icon "button" at bounding box center [453, 280] width 8 height 11
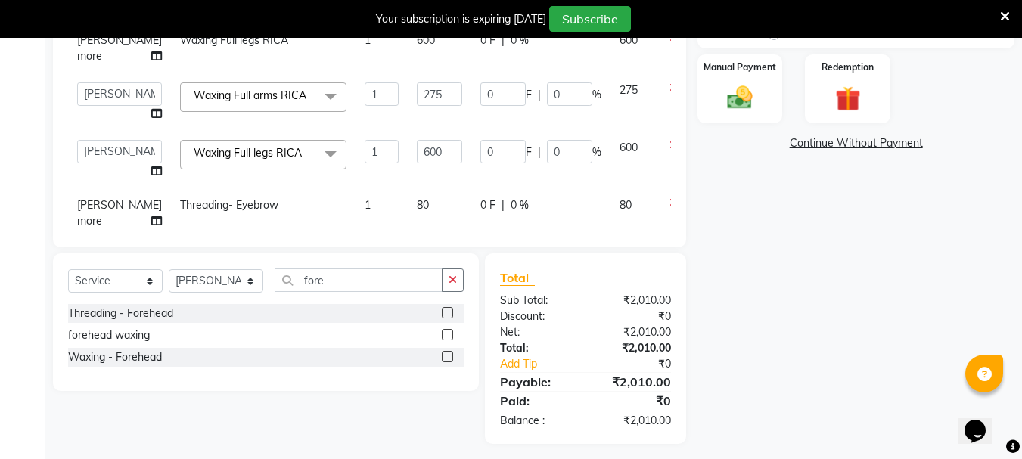
click at [449, 312] on label at bounding box center [447, 312] width 11 height 11
click at [449, 312] on input "checkbox" at bounding box center [447, 314] width 10 height 10
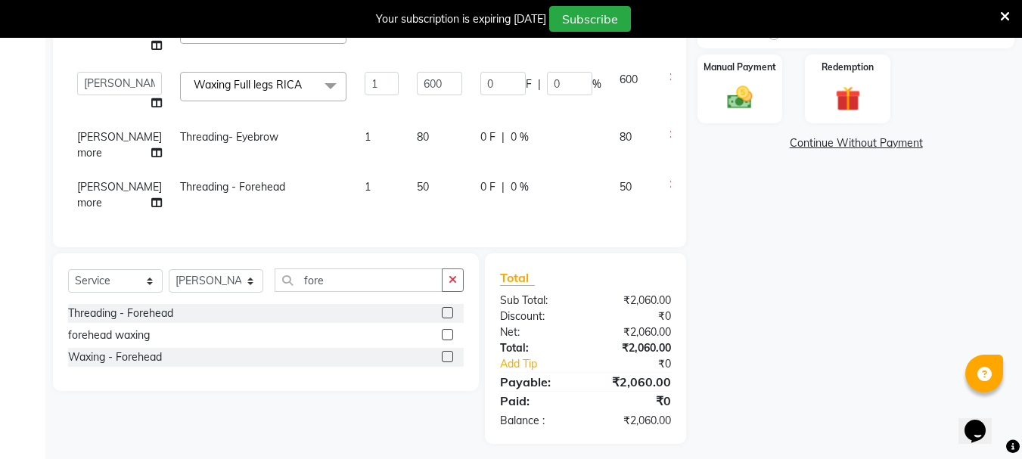
scroll to position [143, 0]
click at [450, 277] on icon "button" at bounding box center [453, 280] width 8 height 11
click at [449, 336] on label at bounding box center [447, 334] width 11 height 11
click at [449, 336] on input "checkbox" at bounding box center [447, 336] width 10 height 10
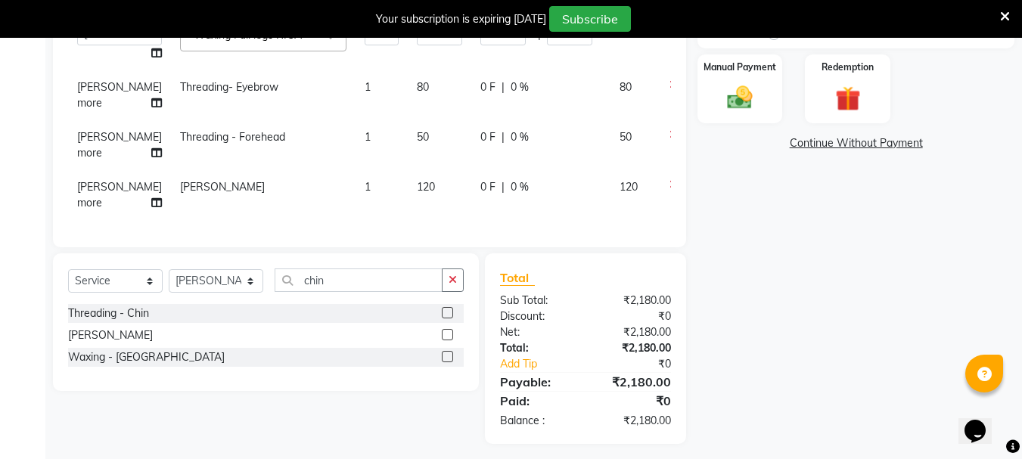
click at [417, 180] on span "120" at bounding box center [426, 187] width 18 height 14
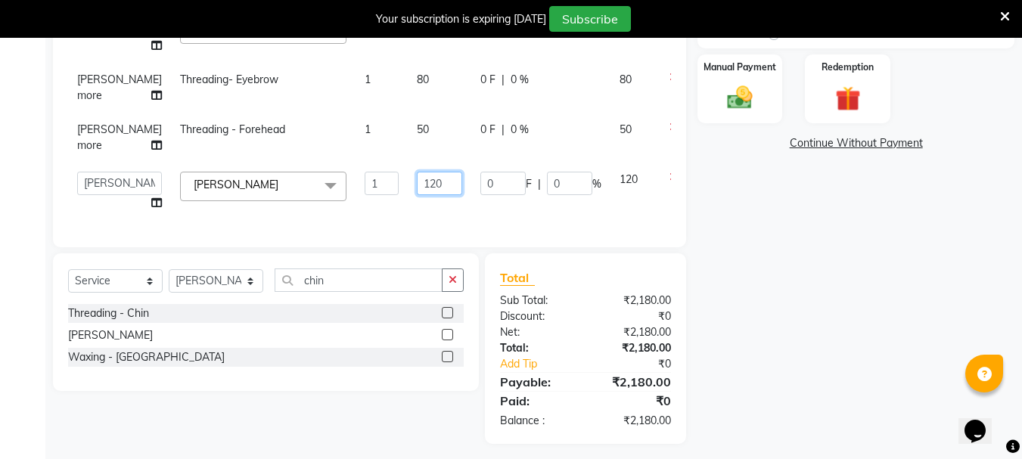
click at [417, 172] on input "120" at bounding box center [439, 183] width 45 height 23
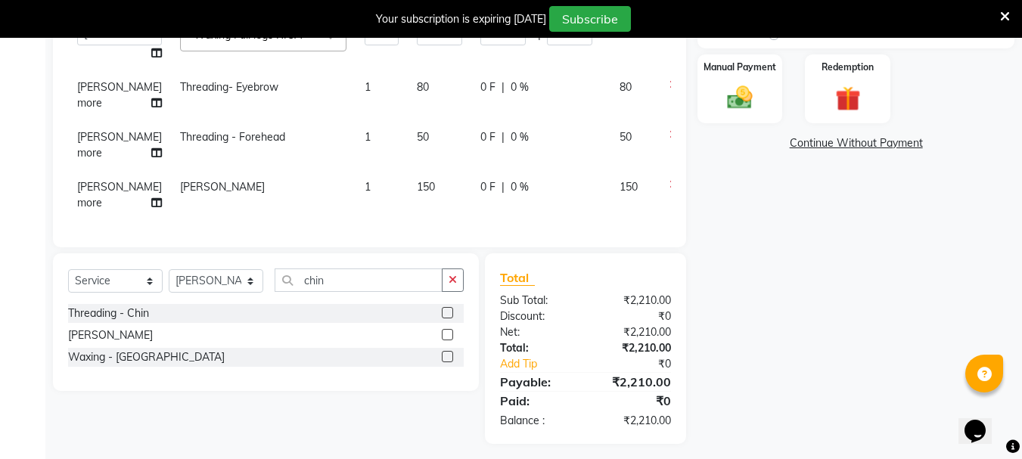
click at [408, 203] on td "150" at bounding box center [440, 195] width 64 height 50
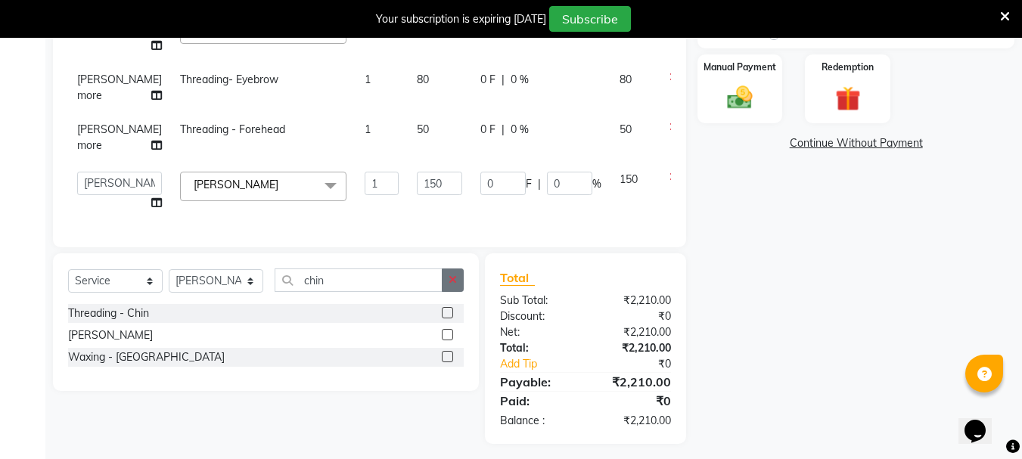
click at [453, 275] on icon "button" at bounding box center [453, 280] width 8 height 11
click at [448, 336] on label at bounding box center [447, 334] width 11 height 11
click at [448, 336] on input "checkbox" at bounding box center [447, 336] width 10 height 10
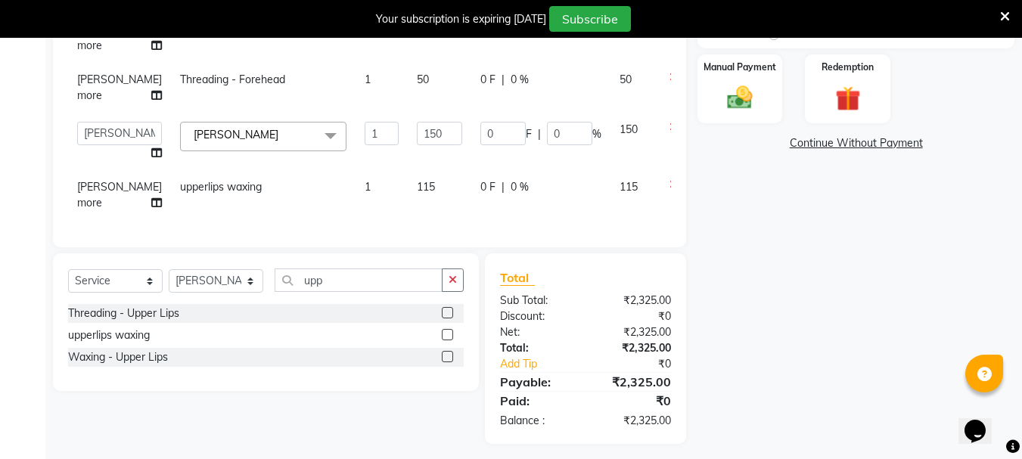
scroll to position [266, 0]
click at [452, 275] on icon "button" at bounding box center [453, 280] width 8 height 11
click at [446, 313] on label at bounding box center [447, 312] width 11 height 11
click at [446, 313] on input "checkbox" at bounding box center [447, 314] width 10 height 10
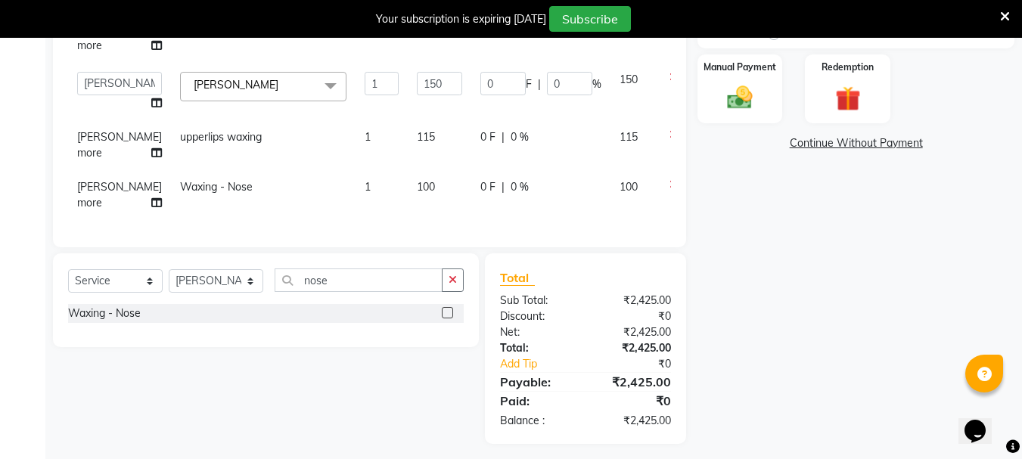
click at [417, 180] on span "100" at bounding box center [426, 187] width 18 height 14
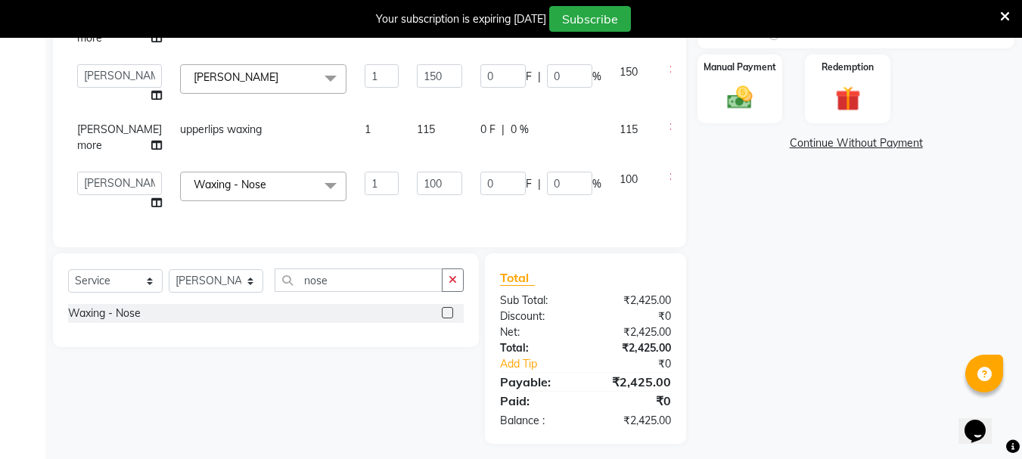
scroll to position [324, 0]
click at [417, 172] on input "100" at bounding box center [439, 183] width 45 height 23
click at [408, 204] on td "80" at bounding box center [440, 191] width 64 height 57
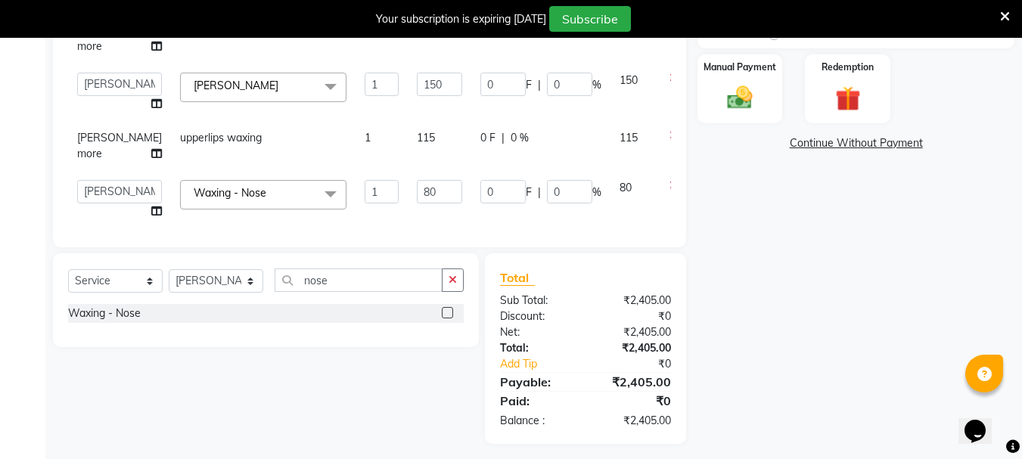
click at [417, 145] on span "115" at bounding box center [426, 138] width 18 height 14
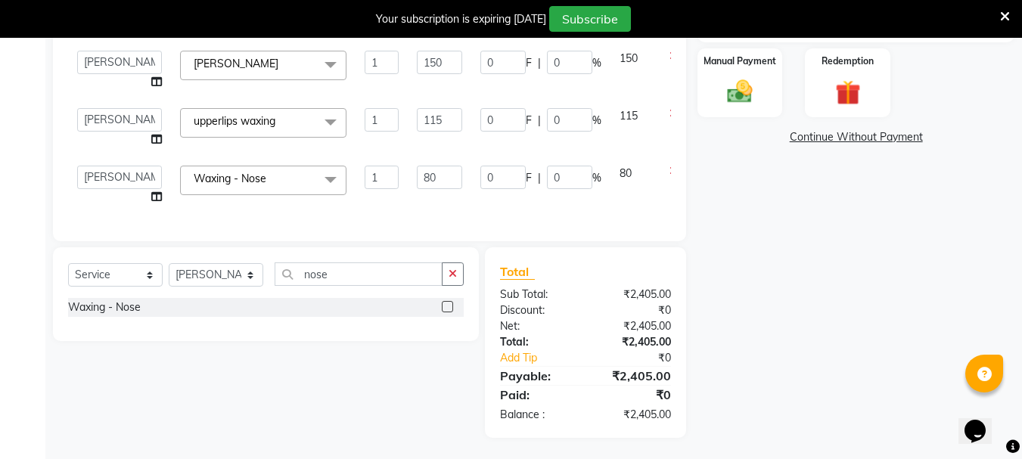
scroll to position [379, 0]
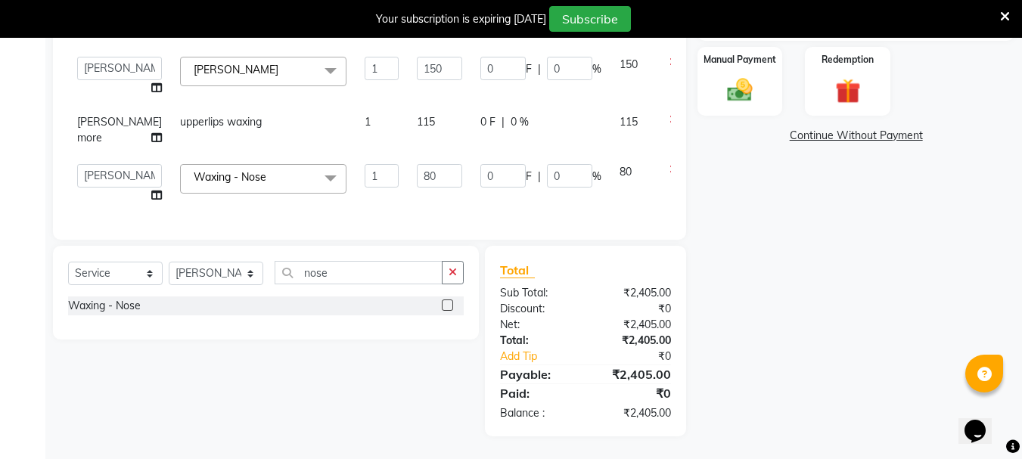
click at [89, 110] on td "[PERSON_NAME] more" at bounding box center [119, 130] width 103 height 50
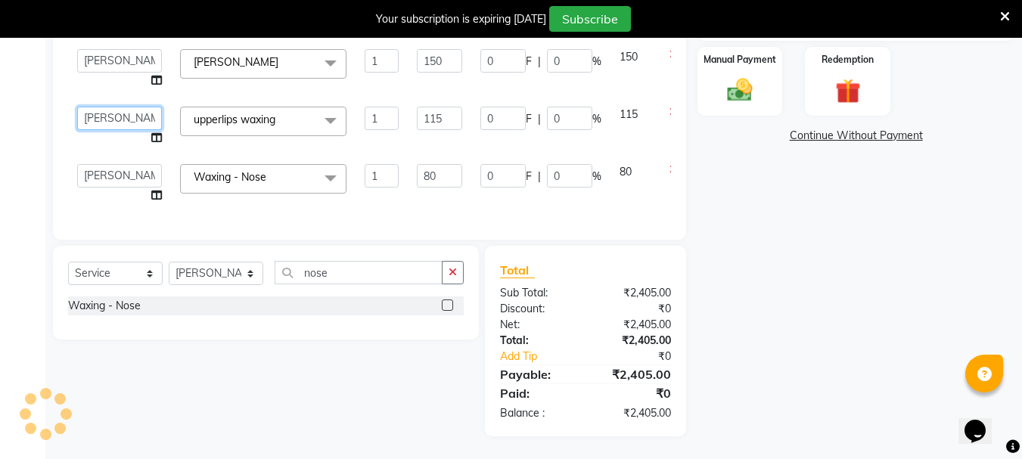
click at [89, 110] on select "Bharti [PERSON_NAME] [PERSON_NAME] [PERSON_NAME] [PERSON_NAME] more [PERSON_NAM…" at bounding box center [119, 118] width 85 height 23
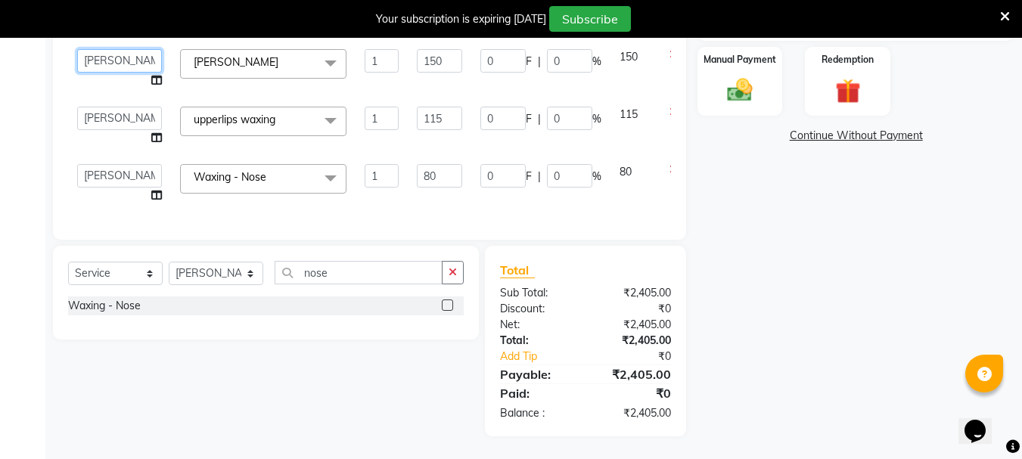
click at [99, 50] on select "Bharti [PERSON_NAME] [PERSON_NAME] [PERSON_NAME] [PERSON_NAME] more [PERSON_NAM…" at bounding box center [119, 60] width 85 height 23
click at [179, 77] on td "Chin Waxing x Hair - Basic haircut with wash Hair - Advance haircut with wash H…" at bounding box center [263, 68] width 185 height 57
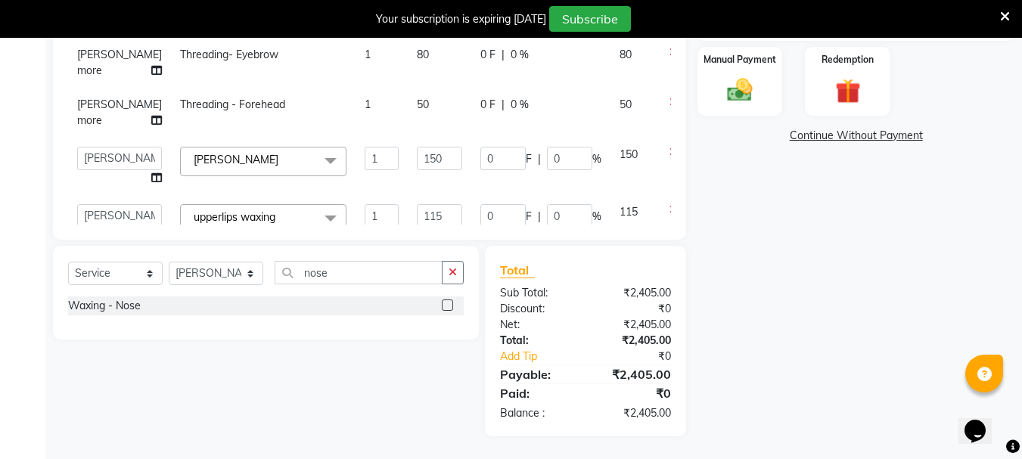
scroll to position [142, 0]
click at [92, 128] on span "[PERSON_NAME] more" at bounding box center [119, 113] width 85 height 30
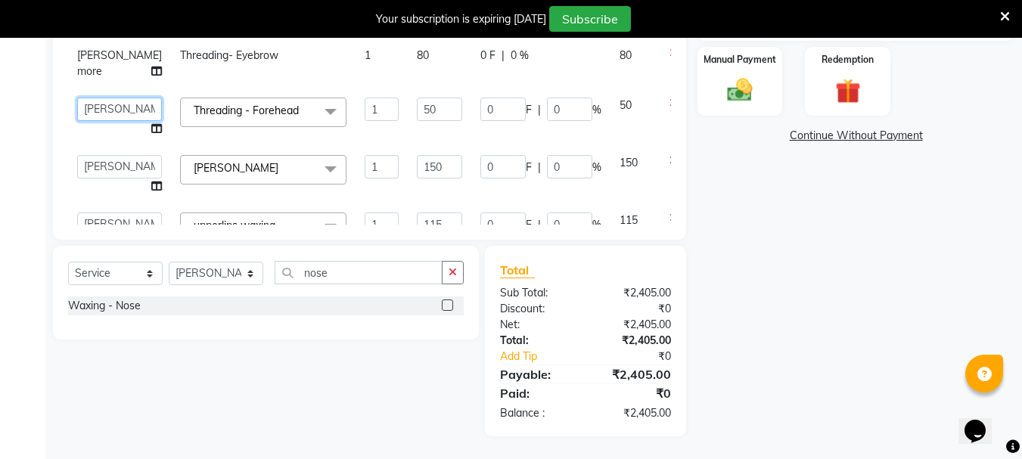
click at [92, 121] on select "Bharti [PERSON_NAME] [PERSON_NAME] [PERSON_NAME] [PERSON_NAME] more [PERSON_NAM…" at bounding box center [119, 109] width 85 height 23
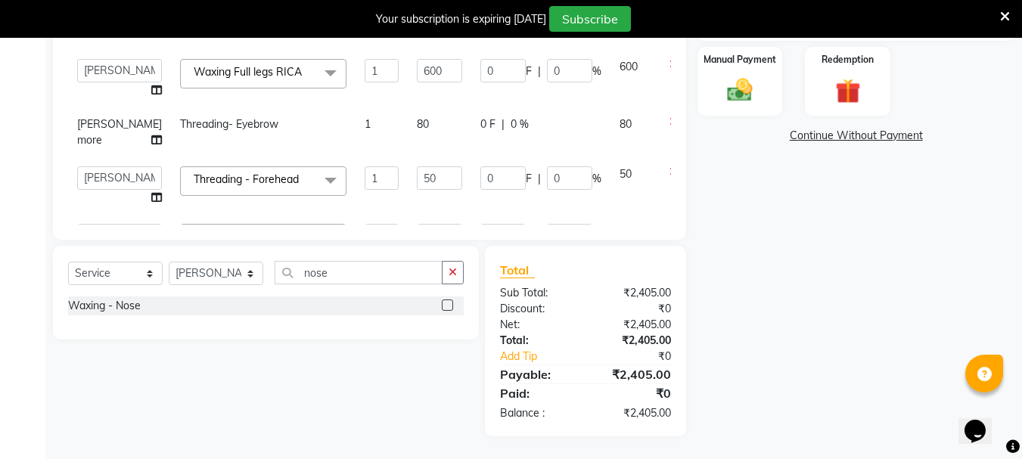
scroll to position [70, 0]
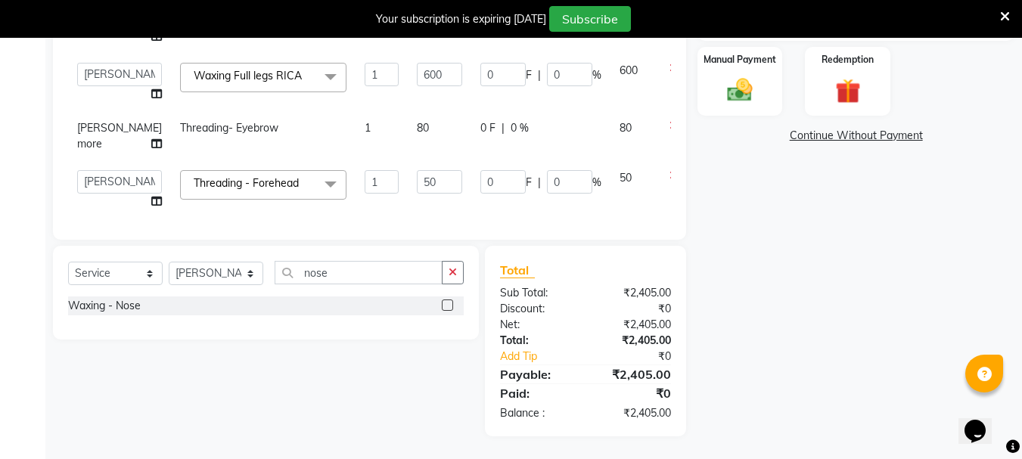
click at [93, 161] on td "[PERSON_NAME] more" at bounding box center [119, 136] width 103 height 50
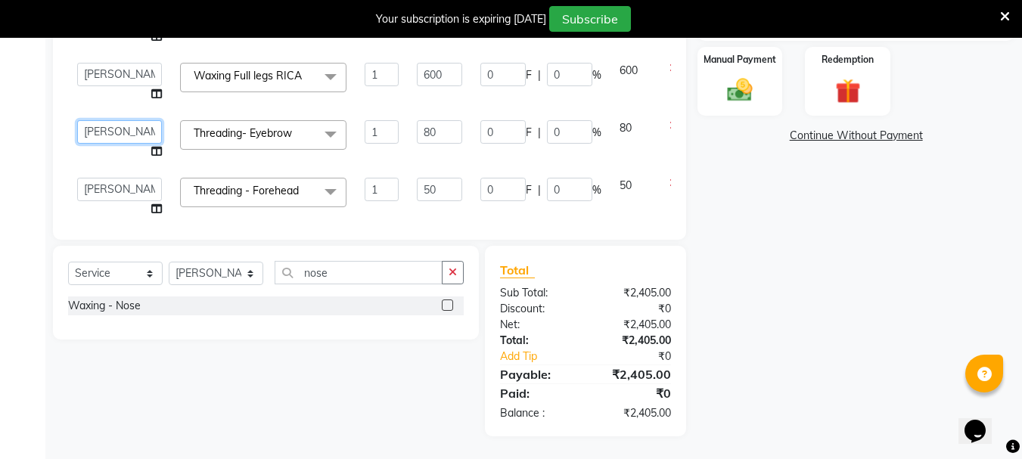
click at [93, 144] on select "Bharti [PERSON_NAME] [PERSON_NAME] [PERSON_NAME] [PERSON_NAME] more [PERSON_NAM…" at bounding box center [119, 131] width 85 height 23
click at [408, 145] on td "80" at bounding box center [440, 139] width 64 height 57
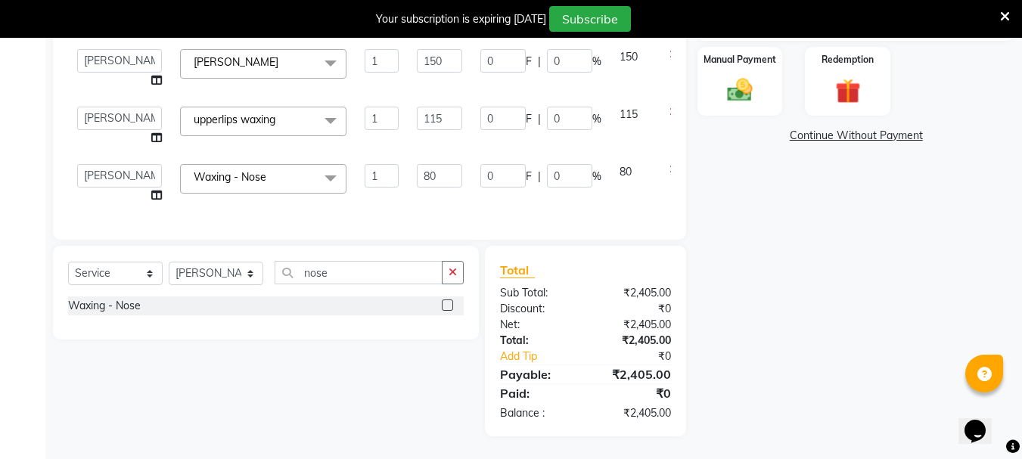
scroll to position [299, 0]
click at [408, 194] on td "80" at bounding box center [440, 183] width 64 height 57
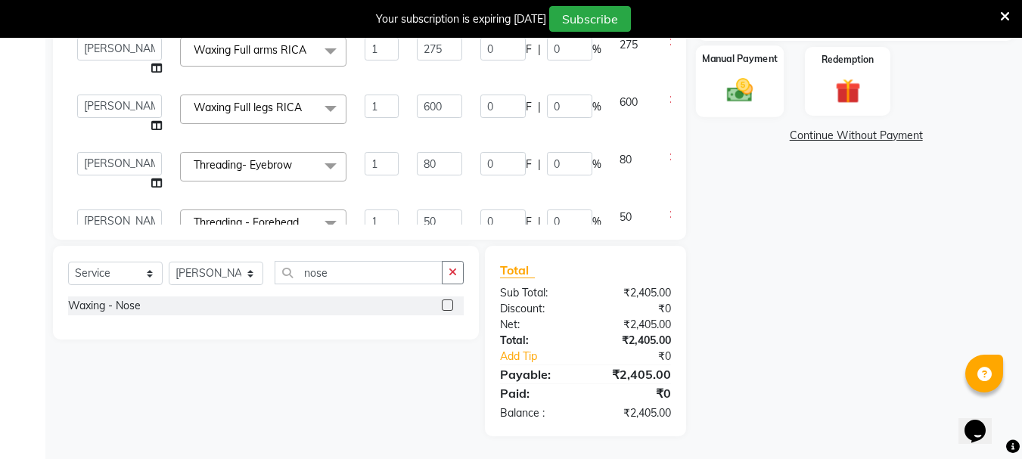
click at [738, 98] on img at bounding box center [740, 90] width 42 height 30
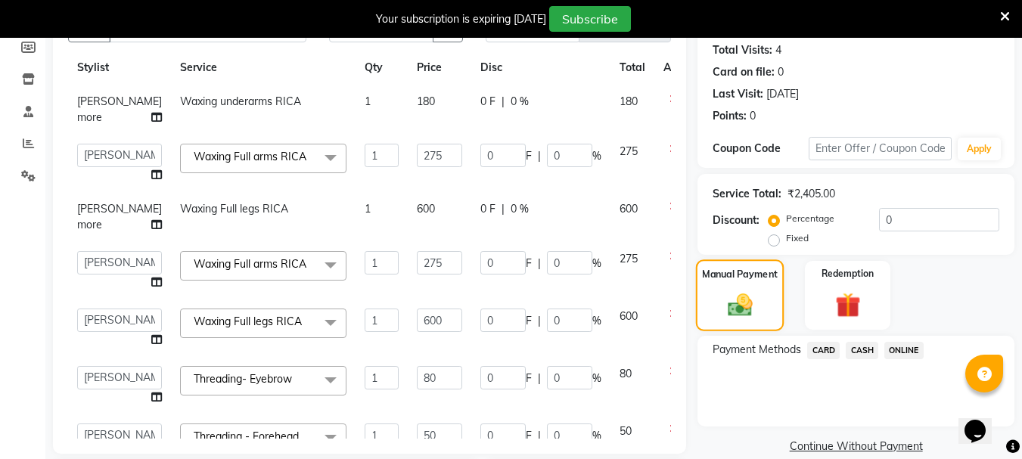
scroll to position [173, 0]
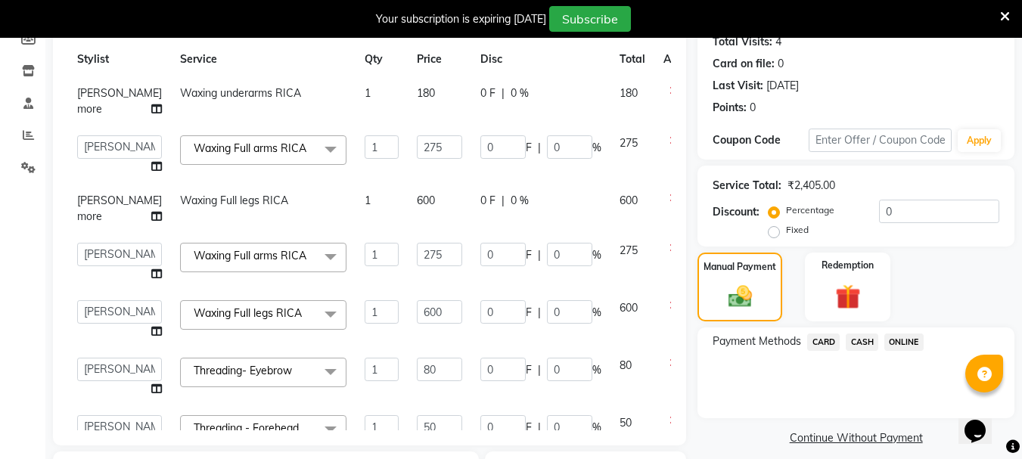
click at [896, 347] on span "ONLINE" at bounding box center [903, 342] width 39 height 17
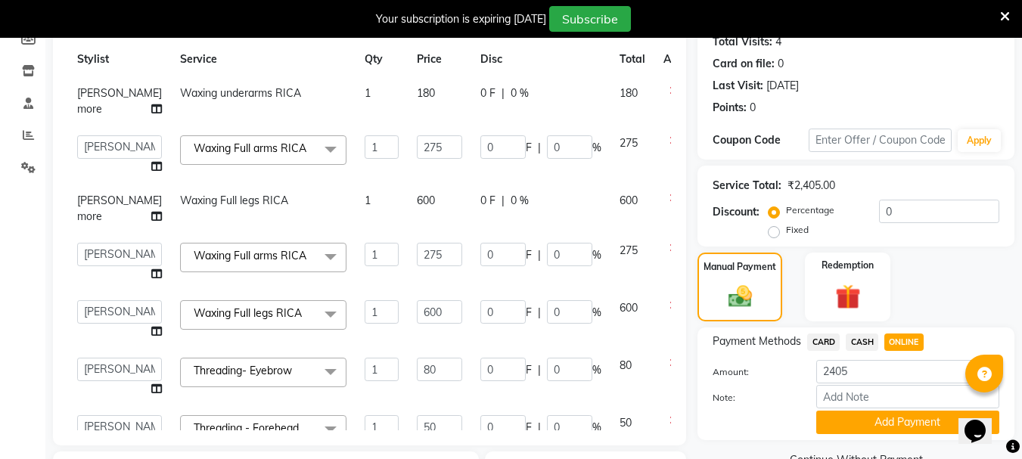
click at [896, 347] on span "ONLINE" at bounding box center [903, 342] width 39 height 17
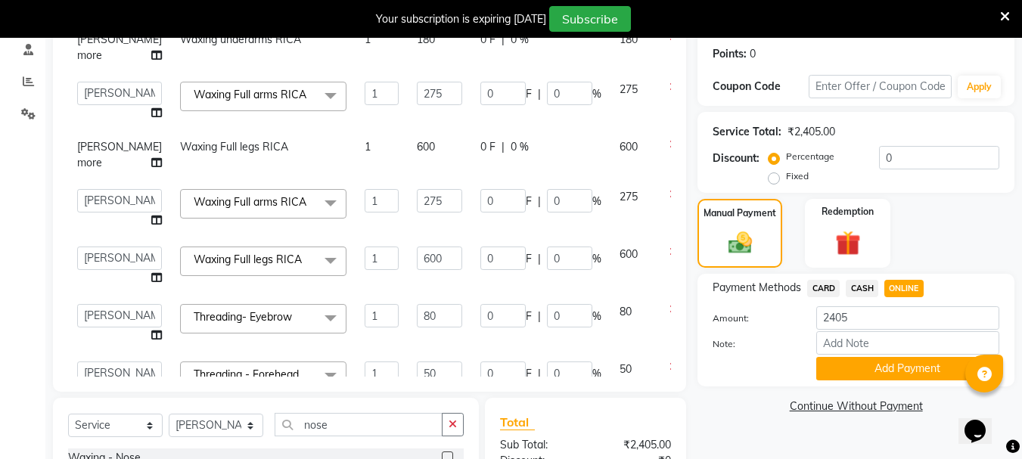
scroll to position [228, 0]
click at [869, 362] on button "Add Payment" at bounding box center [907, 367] width 183 height 23
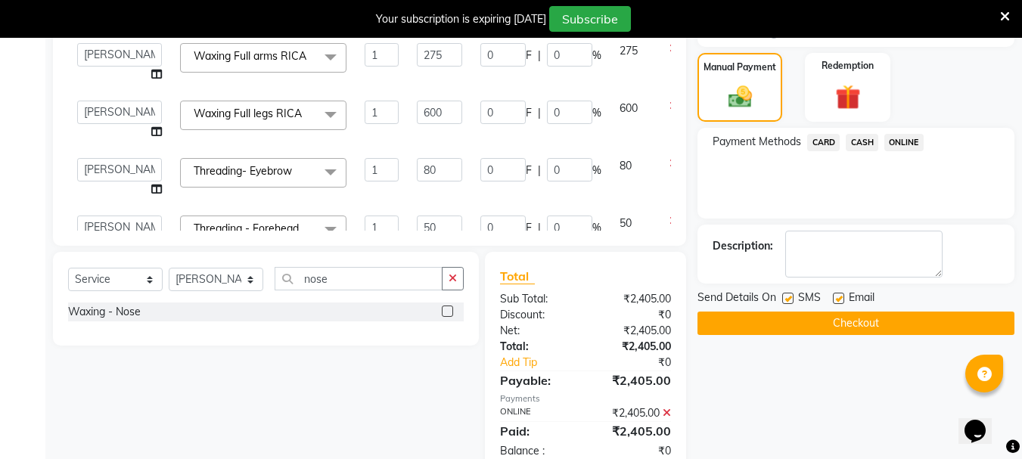
scroll to position [374, 0]
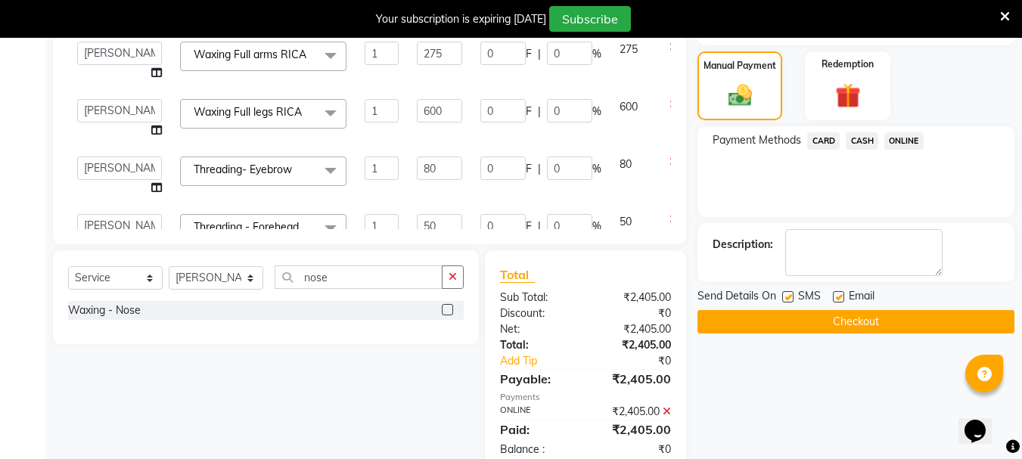
click at [807, 325] on button "Checkout" at bounding box center [856, 321] width 317 height 23
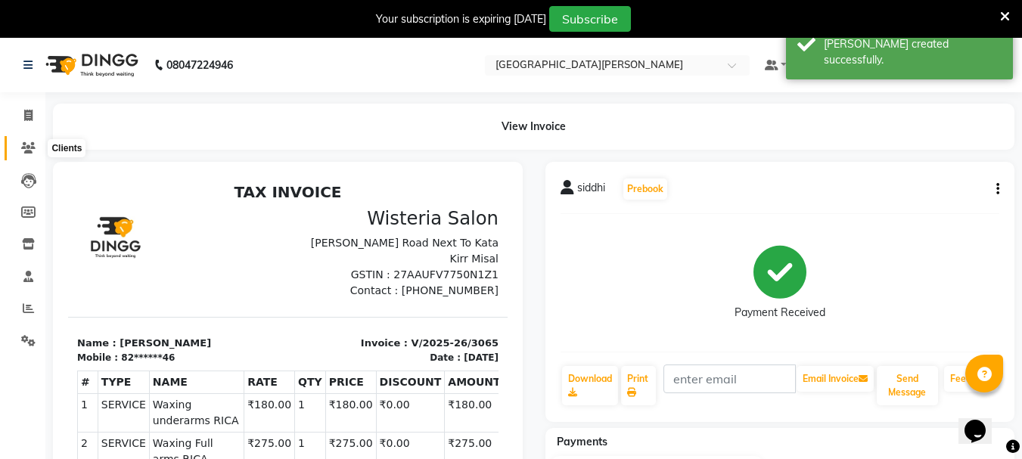
click at [28, 150] on icon at bounding box center [28, 147] width 14 height 11
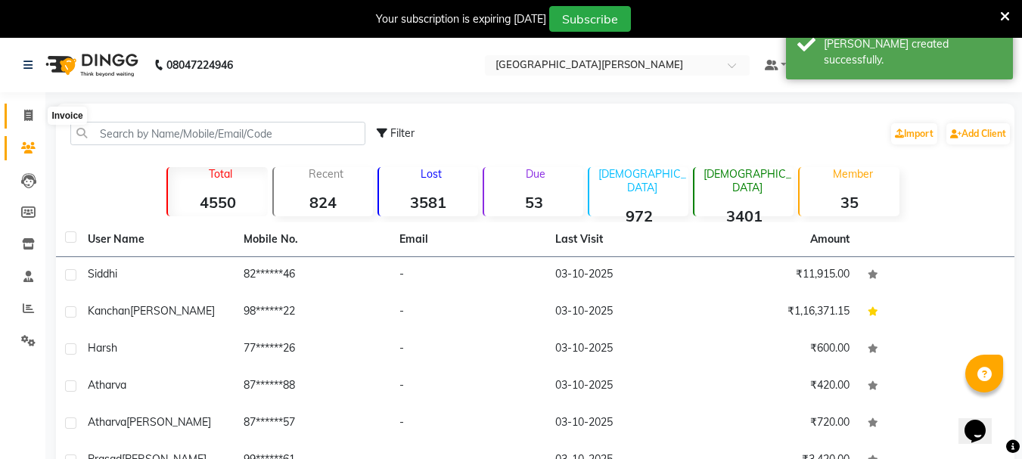
click at [26, 118] on icon at bounding box center [28, 115] width 8 height 11
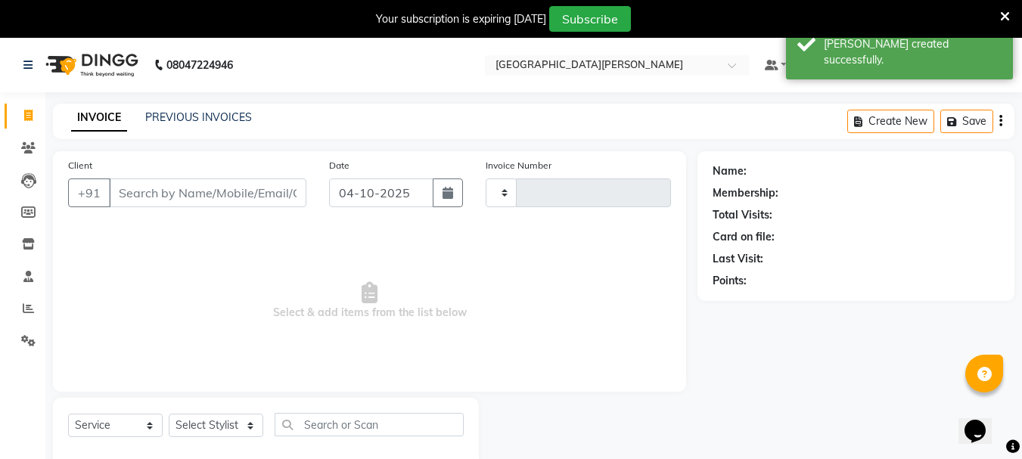
scroll to position [38, 0]
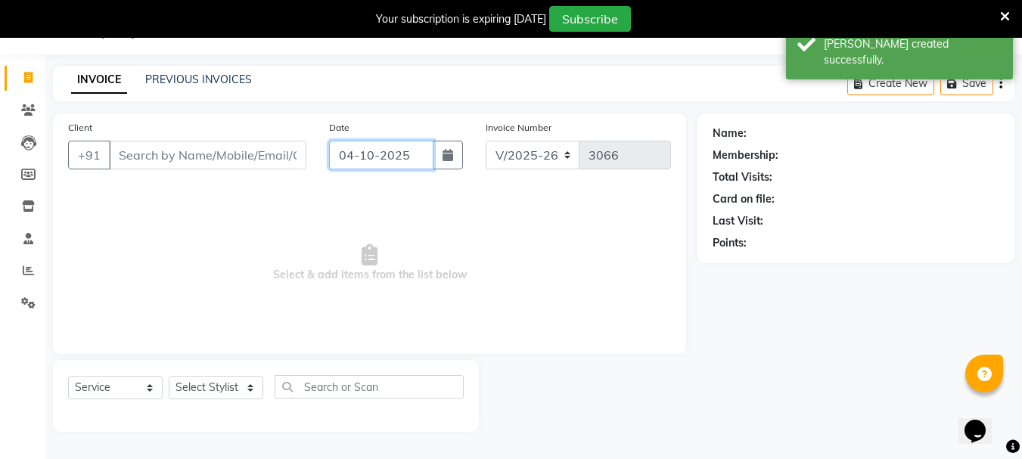
click at [353, 160] on input "04-10-2025" at bounding box center [381, 155] width 104 height 29
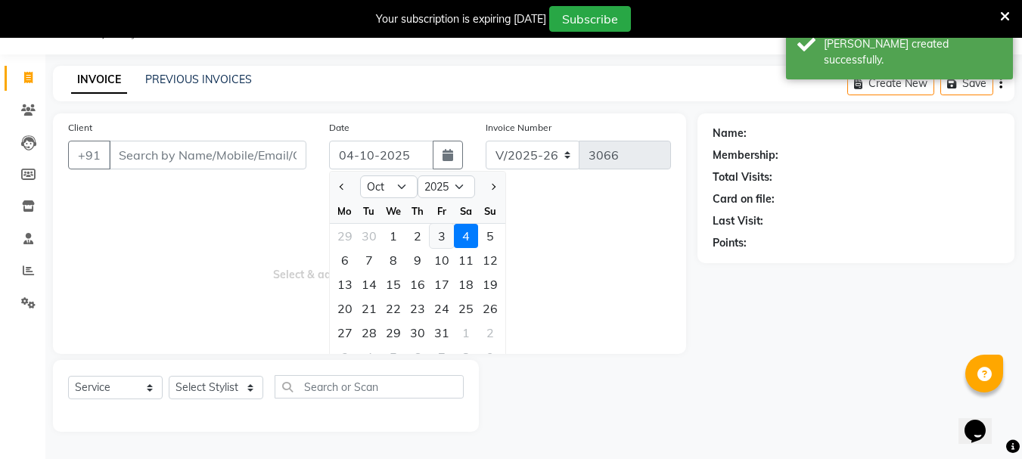
click at [442, 238] on div "3" at bounding box center [442, 236] width 24 height 24
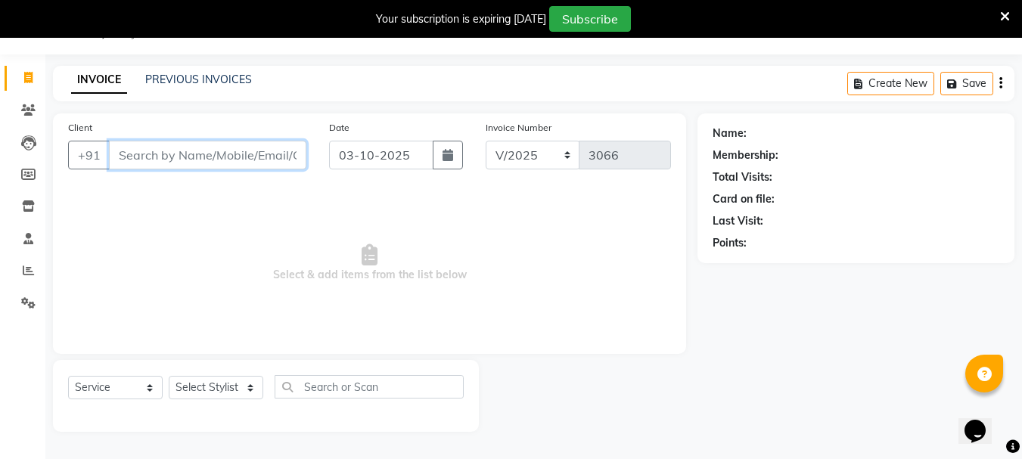
click at [153, 157] on input "Client" at bounding box center [207, 155] width 197 height 29
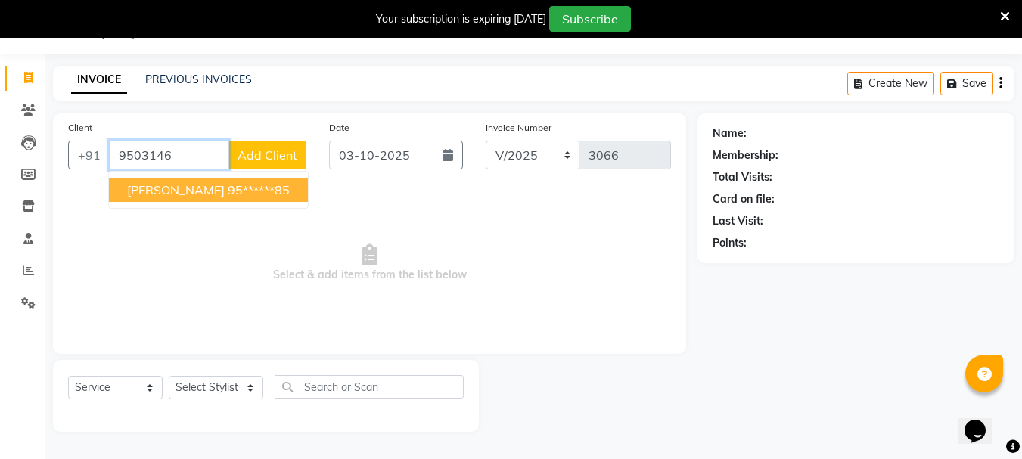
click at [156, 188] on span "[PERSON_NAME]" at bounding box center [176, 189] width 98 height 15
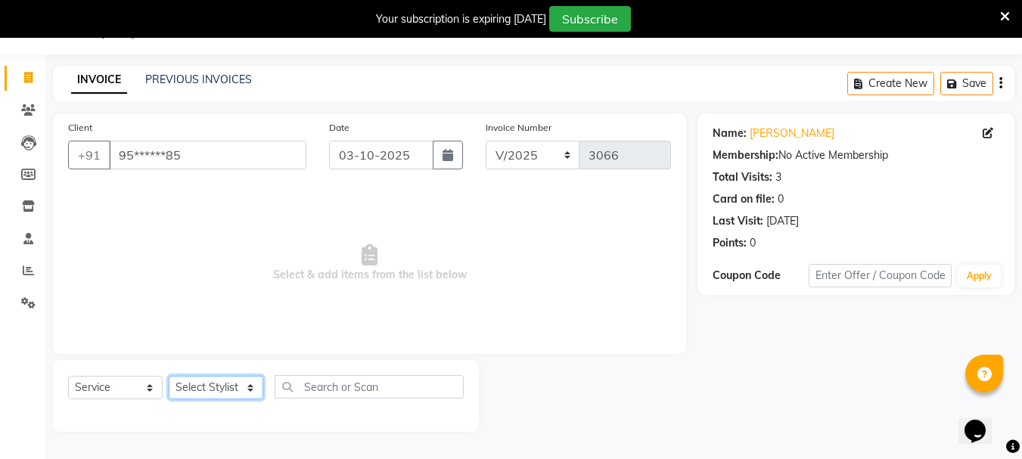
click at [250, 384] on select "Select Stylist Bharti [PERSON_NAME] [PERSON_NAME] [PERSON_NAME] [PERSON_NAME] m…" at bounding box center [216, 387] width 95 height 23
click at [169, 376] on select "Select Stylist Bharti [PERSON_NAME] [PERSON_NAME] [PERSON_NAME] [PERSON_NAME] m…" at bounding box center [216, 387] width 95 height 23
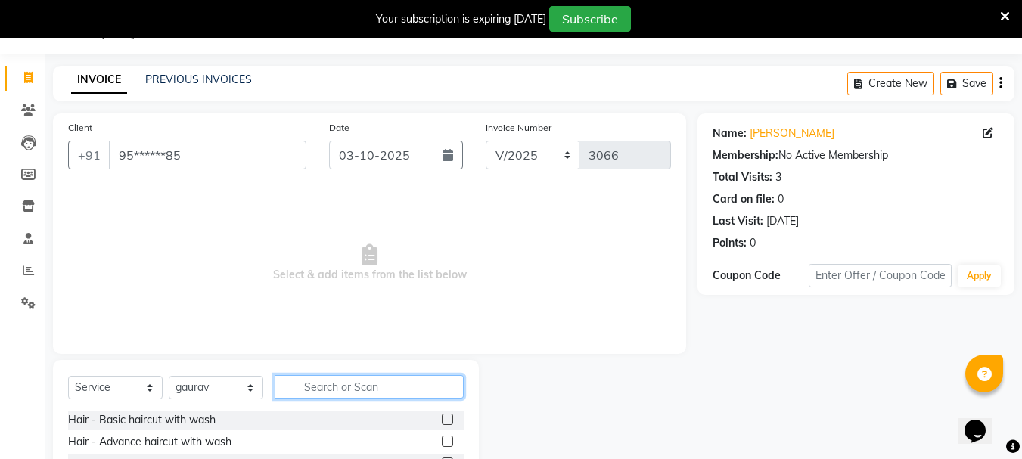
click at [334, 388] on input "text" at bounding box center [369, 386] width 189 height 23
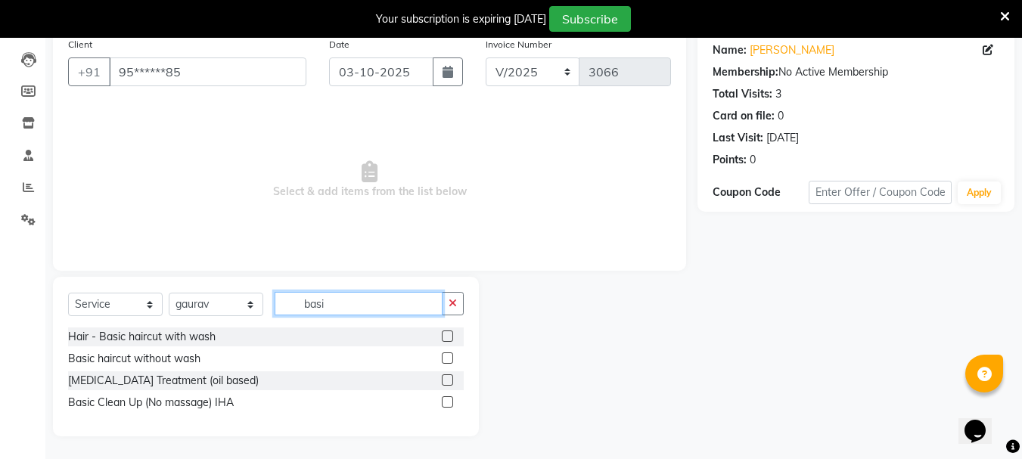
scroll to position [99, 0]
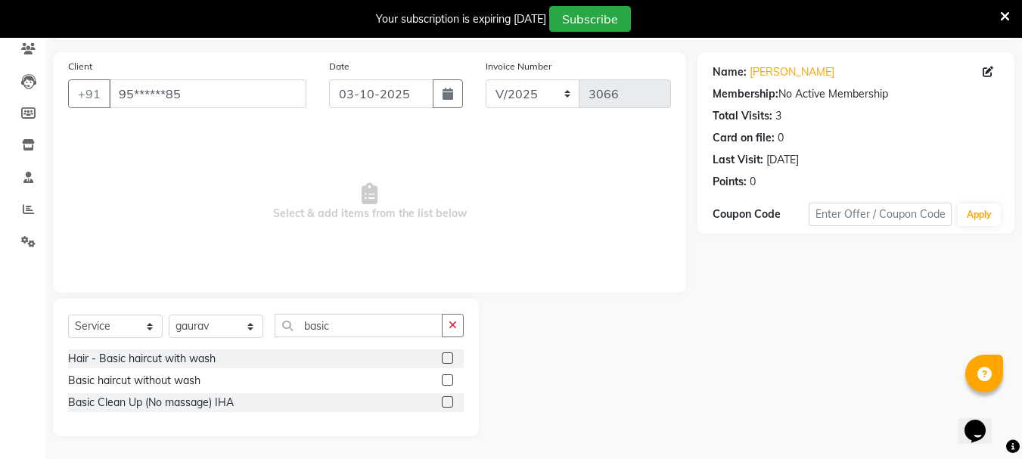
click at [448, 378] on label at bounding box center [447, 379] width 11 height 11
click at [448, 378] on input "checkbox" at bounding box center [447, 381] width 10 height 10
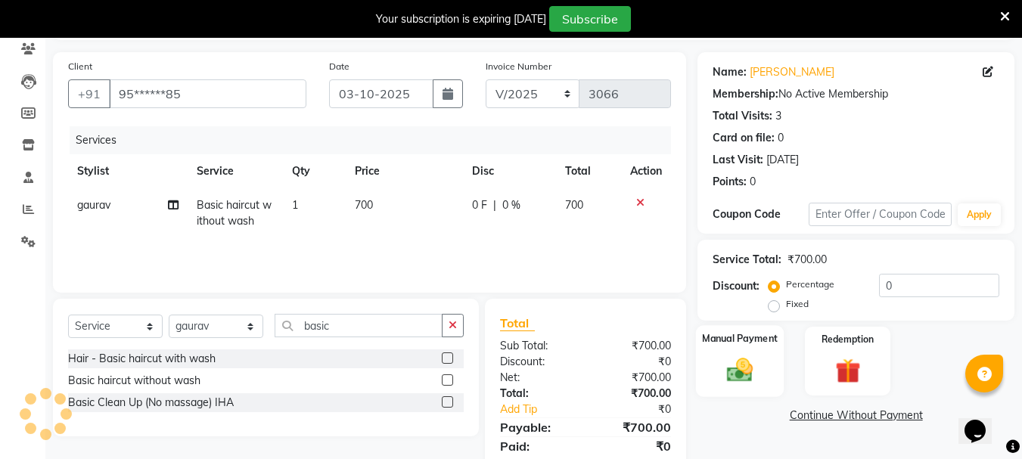
click at [728, 368] on img at bounding box center [740, 370] width 42 height 30
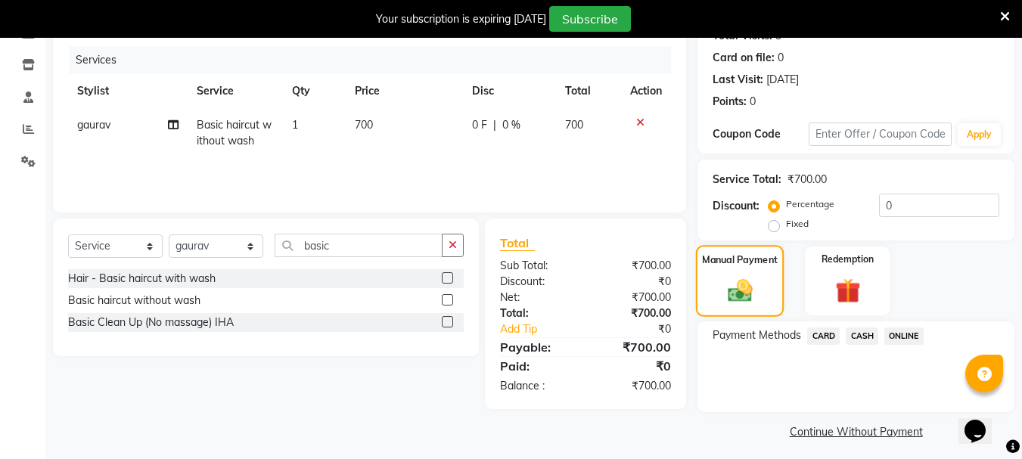
scroll to position [186, 0]
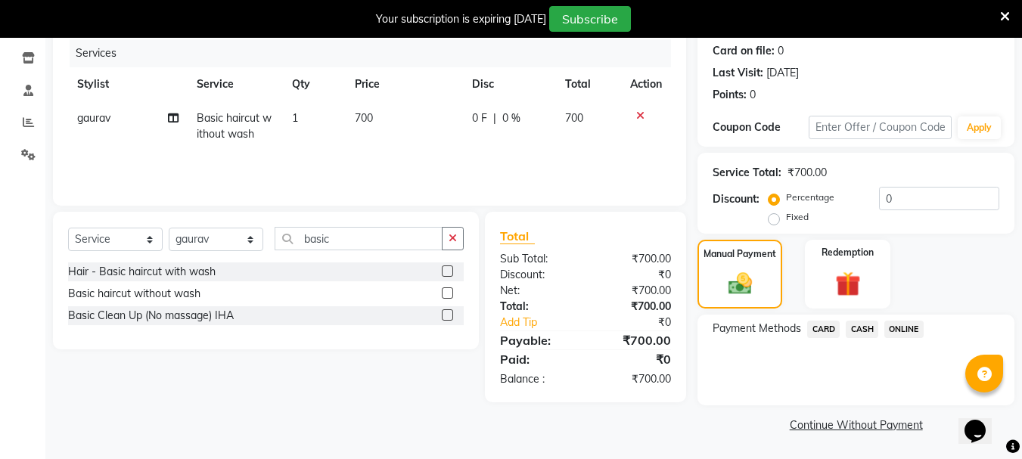
click at [895, 331] on span "ONLINE" at bounding box center [903, 329] width 39 height 17
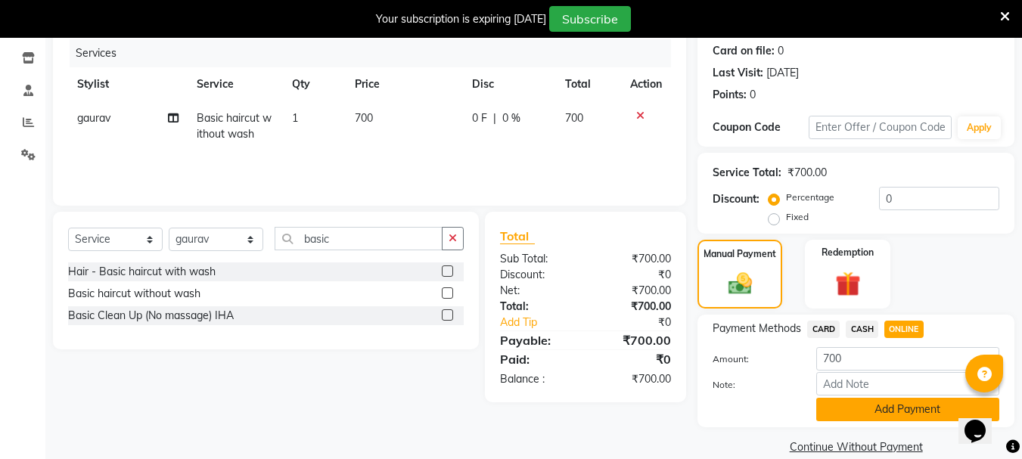
click at [846, 402] on button "Add Payment" at bounding box center [907, 409] width 183 height 23
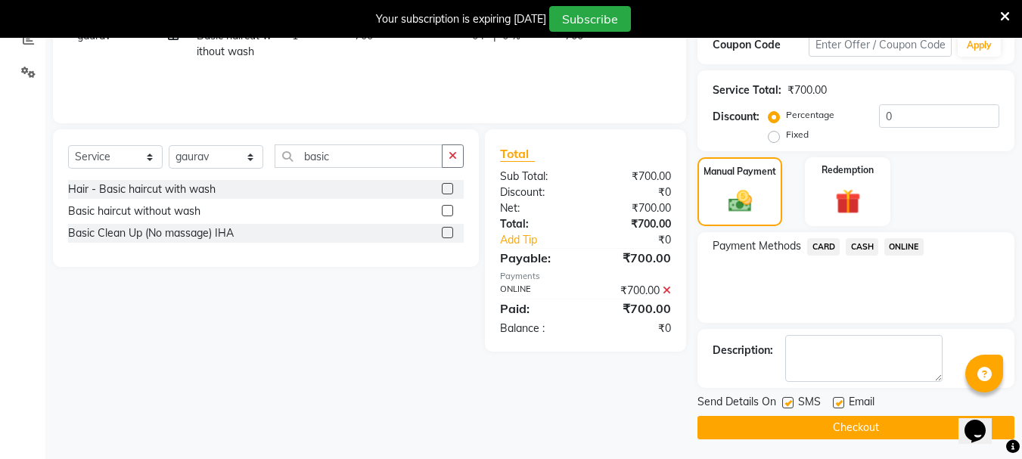
scroll to position [272, 0]
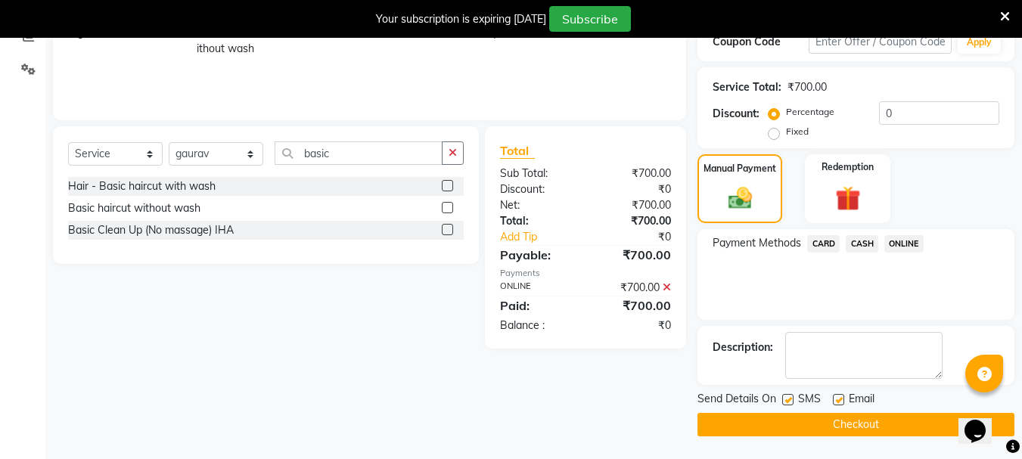
click at [791, 424] on button "Checkout" at bounding box center [856, 424] width 317 height 23
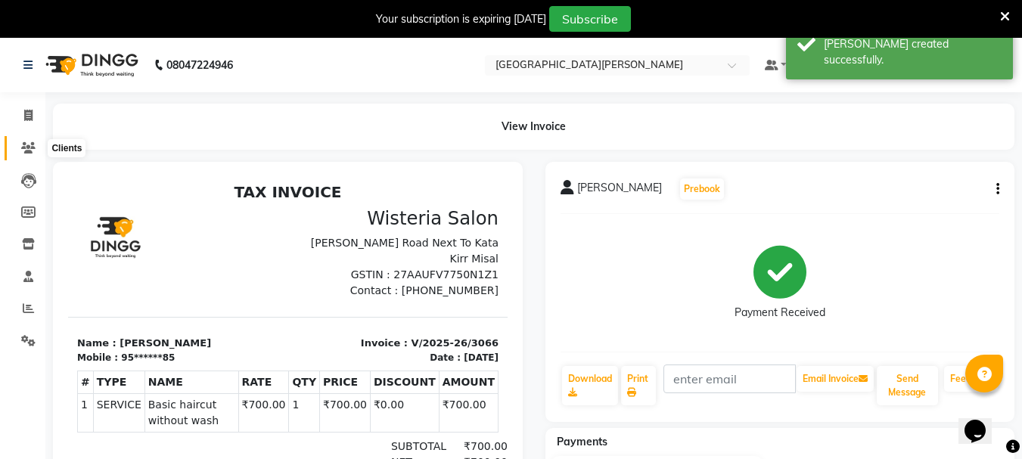
click at [25, 148] on icon at bounding box center [28, 147] width 14 height 11
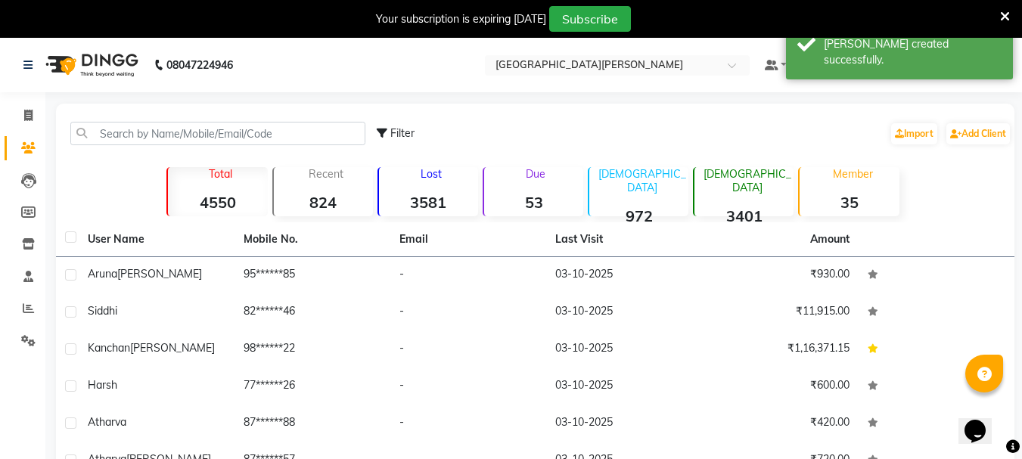
click at [27, 103] on li "Invoice" at bounding box center [22, 116] width 45 height 33
click at [25, 113] on icon at bounding box center [28, 115] width 8 height 11
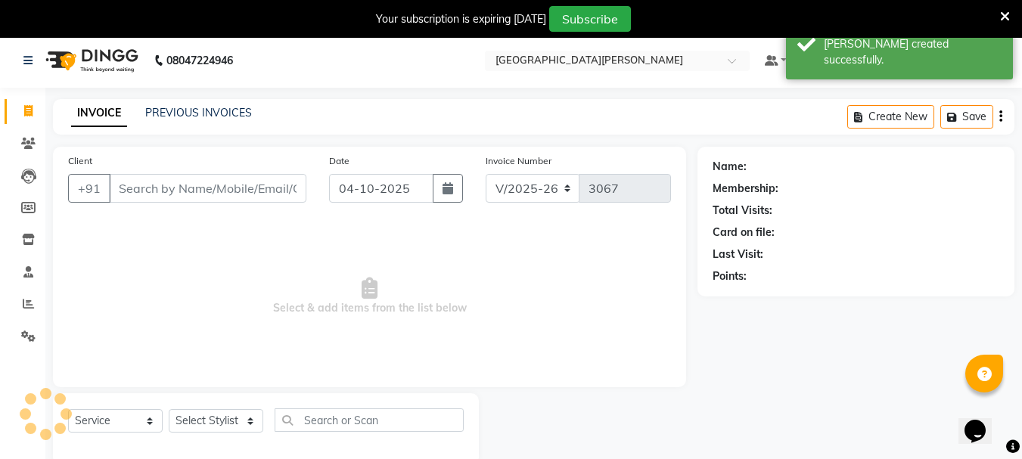
scroll to position [38, 0]
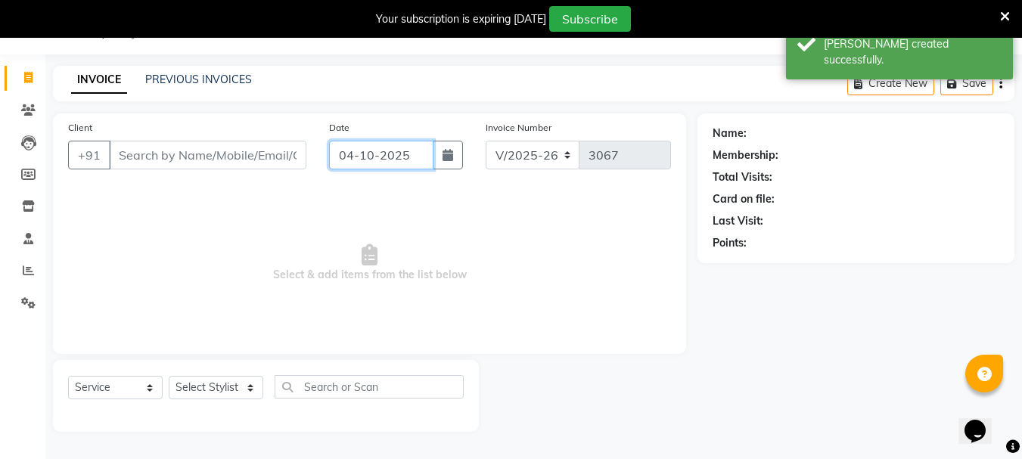
click at [351, 155] on input "04-10-2025" at bounding box center [381, 155] width 104 height 29
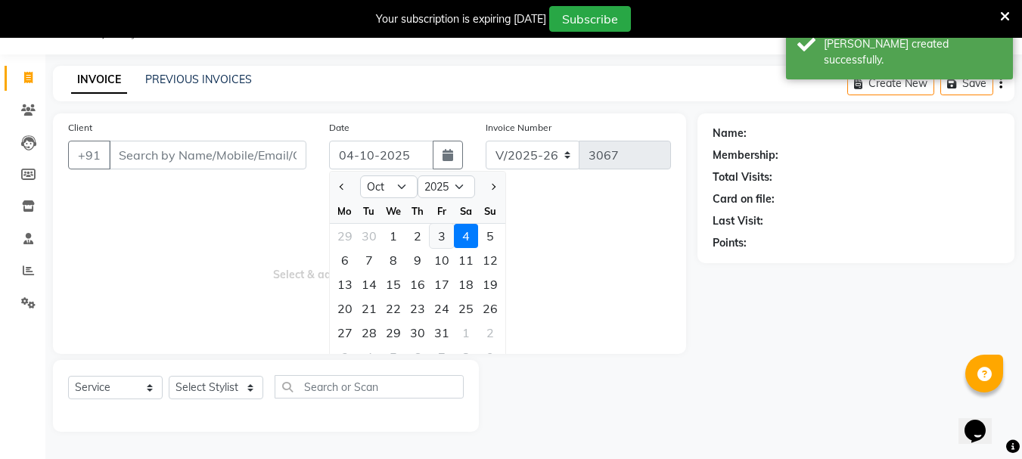
click at [441, 241] on div "3" at bounding box center [442, 236] width 24 height 24
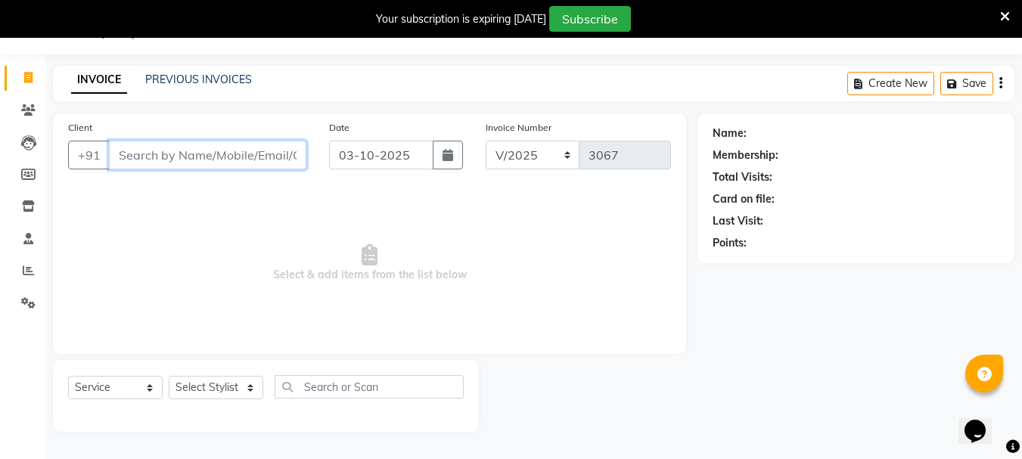
click at [135, 160] on input "Client" at bounding box center [207, 155] width 197 height 29
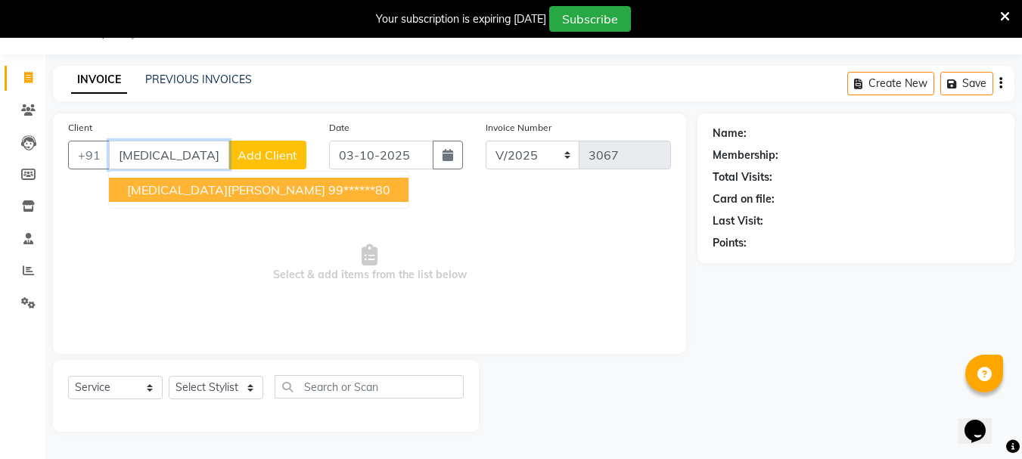
click at [176, 191] on span "[MEDICAL_DATA][PERSON_NAME]" at bounding box center [226, 189] width 198 height 15
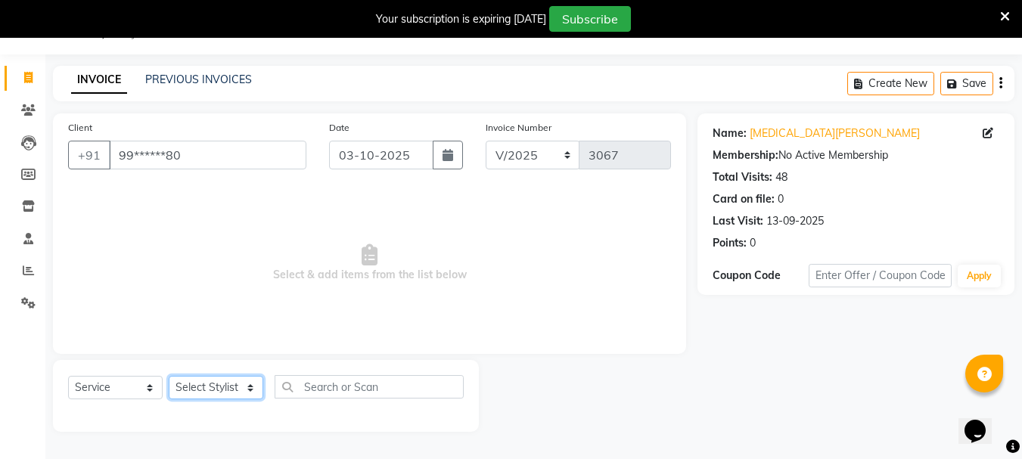
click at [242, 388] on select "Select Stylist Bharti [PERSON_NAME] [PERSON_NAME] [PERSON_NAME] [PERSON_NAME] m…" at bounding box center [216, 387] width 95 height 23
click at [169, 376] on select "Select Stylist Bharti [PERSON_NAME] [PERSON_NAME] [PERSON_NAME] [PERSON_NAME] m…" at bounding box center [216, 387] width 95 height 23
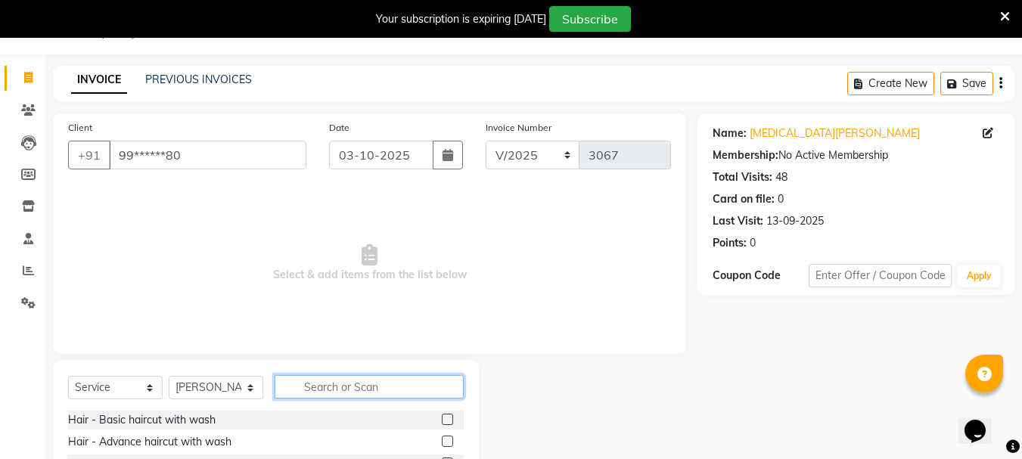
click at [335, 381] on input "text" at bounding box center [369, 386] width 189 height 23
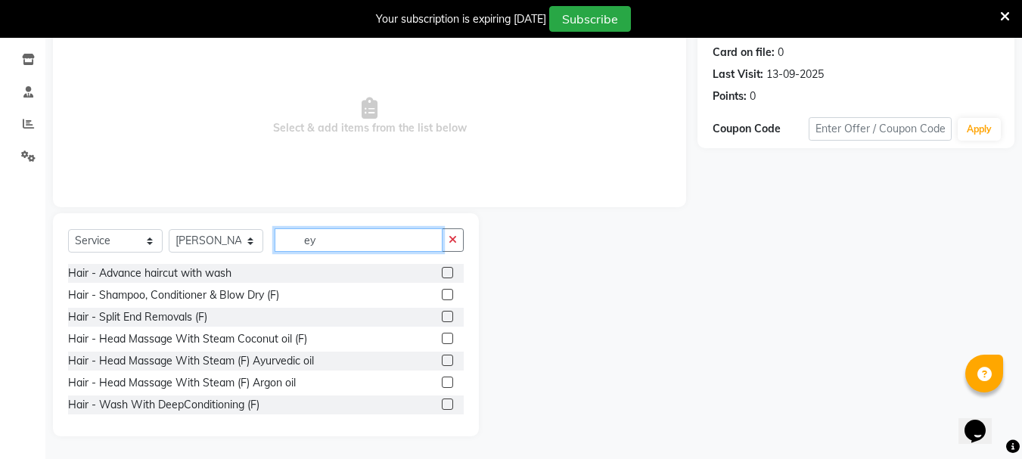
scroll to position [165, 0]
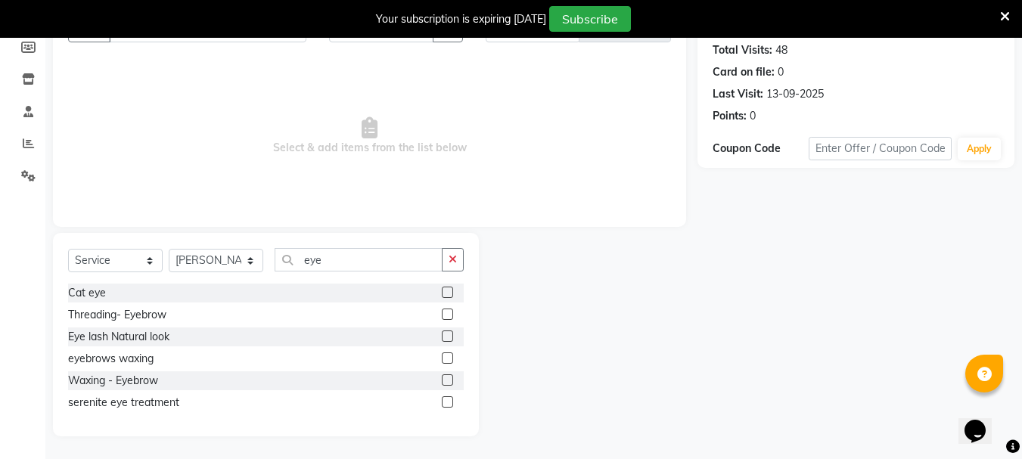
click at [445, 312] on label at bounding box center [447, 314] width 11 height 11
click at [445, 312] on input "checkbox" at bounding box center [447, 315] width 10 height 10
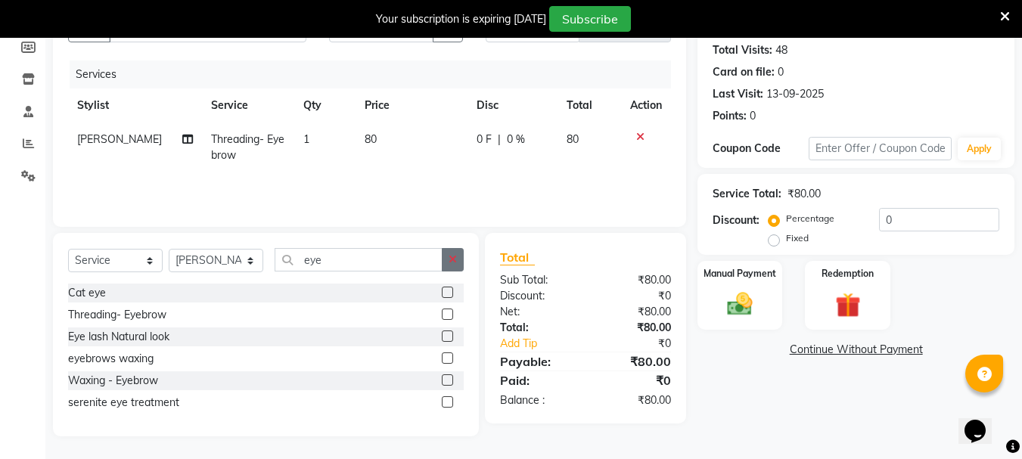
click at [452, 261] on icon "button" at bounding box center [453, 259] width 8 height 11
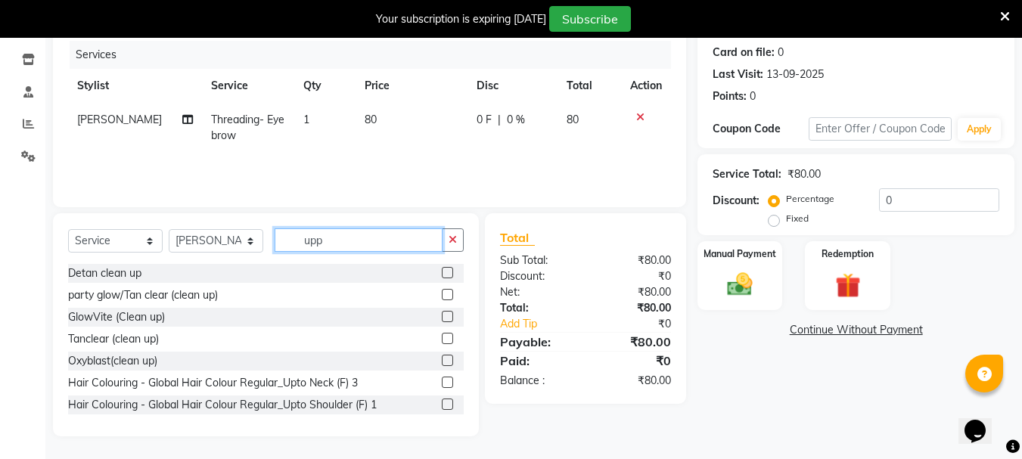
scroll to position [152, 0]
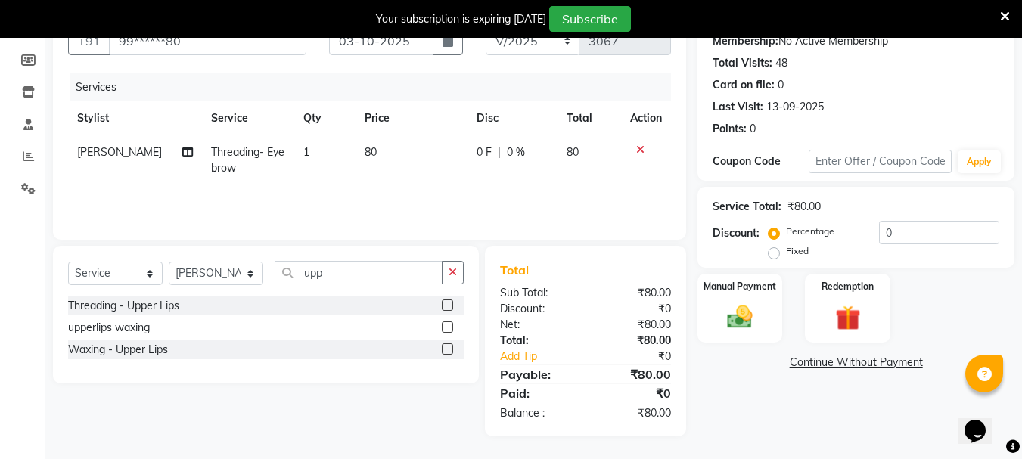
click at [447, 325] on label at bounding box center [447, 327] width 11 height 11
click at [447, 325] on input "checkbox" at bounding box center [447, 328] width 10 height 10
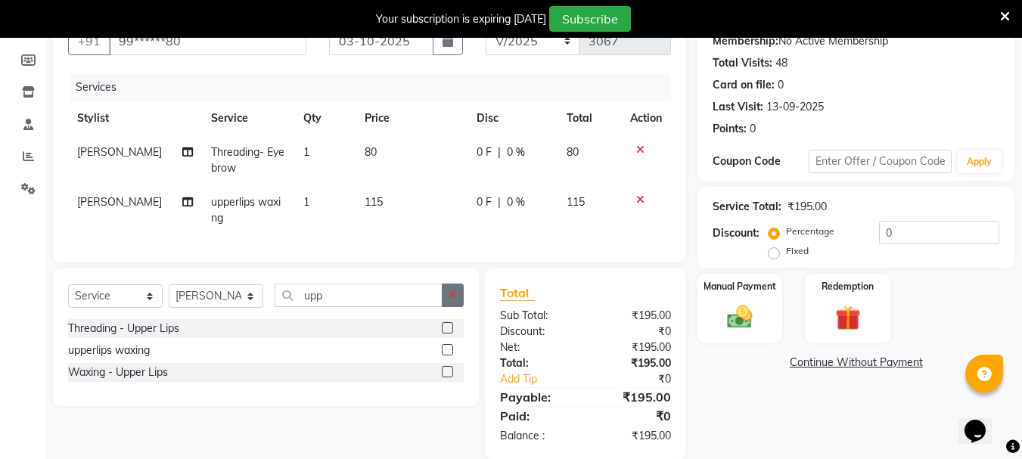
click at [451, 300] on icon "button" at bounding box center [453, 295] width 8 height 11
click at [446, 334] on label at bounding box center [447, 327] width 11 height 11
click at [446, 334] on input "checkbox" at bounding box center [447, 329] width 10 height 10
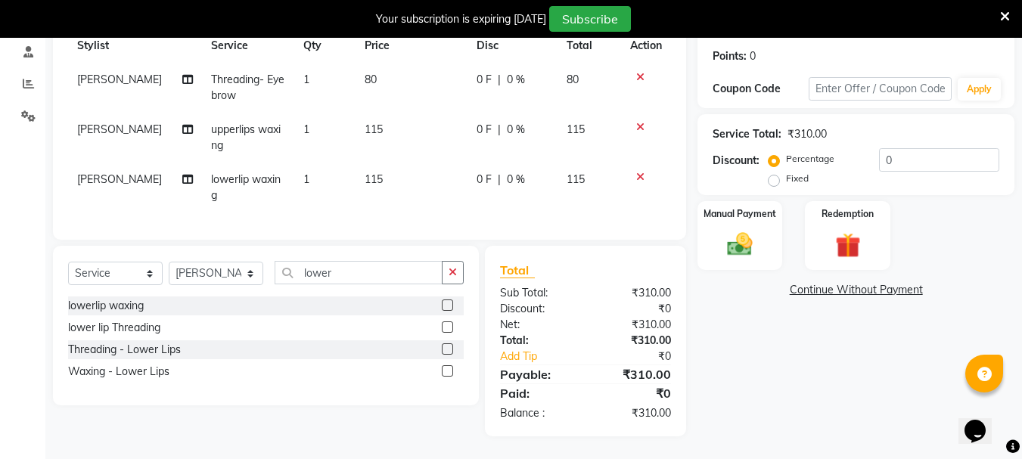
scroll to position [236, 0]
click at [451, 272] on icon "button" at bounding box center [453, 272] width 8 height 11
click at [445, 325] on label at bounding box center [447, 327] width 11 height 11
click at [445, 325] on input "checkbox" at bounding box center [447, 328] width 10 height 10
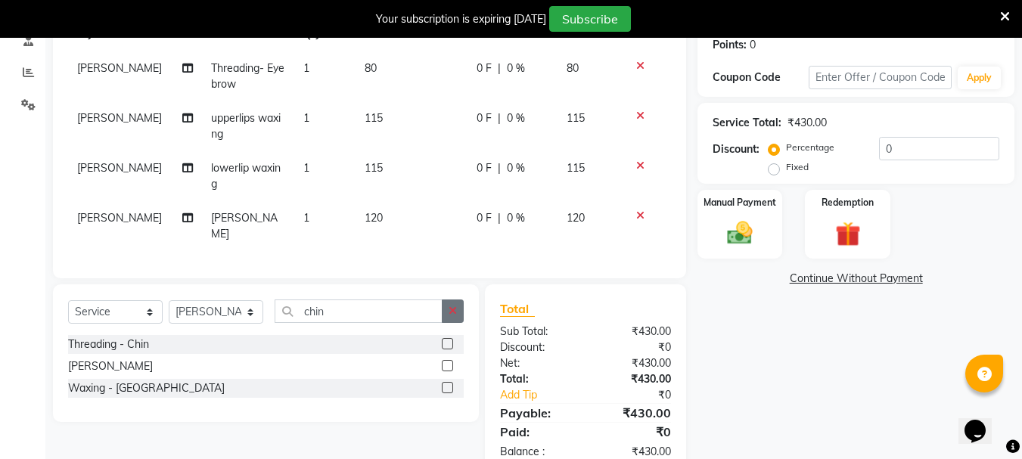
click at [455, 306] on icon "button" at bounding box center [453, 311] width 8 height 11
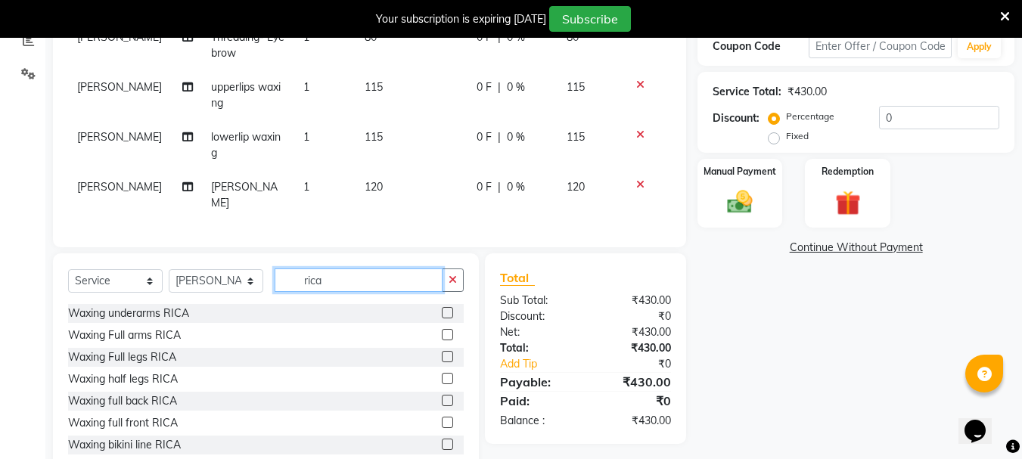
scroll to position [303, 0]
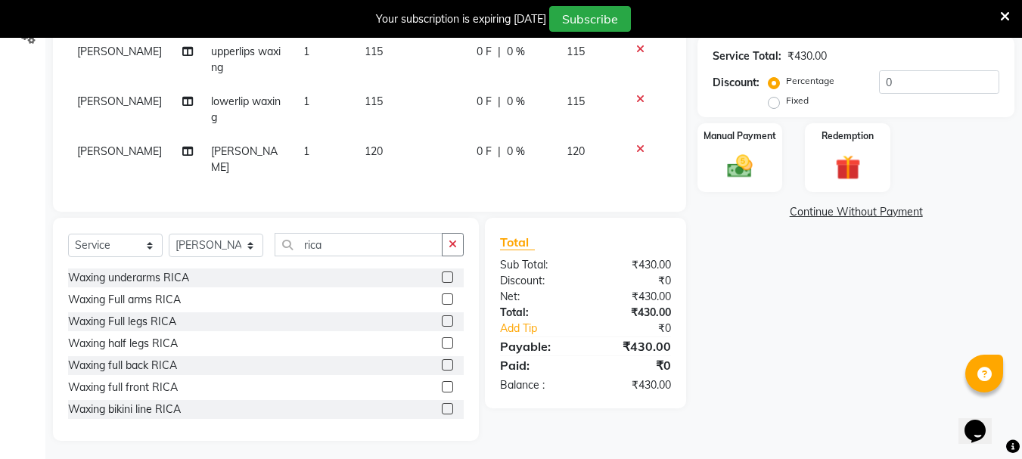
click at [442, 318] on label at bounding box center [447, 320] width 11 height 11
click at [442, 318] on input "checkbox" at bounding box center [447, 322] width 10 height 10
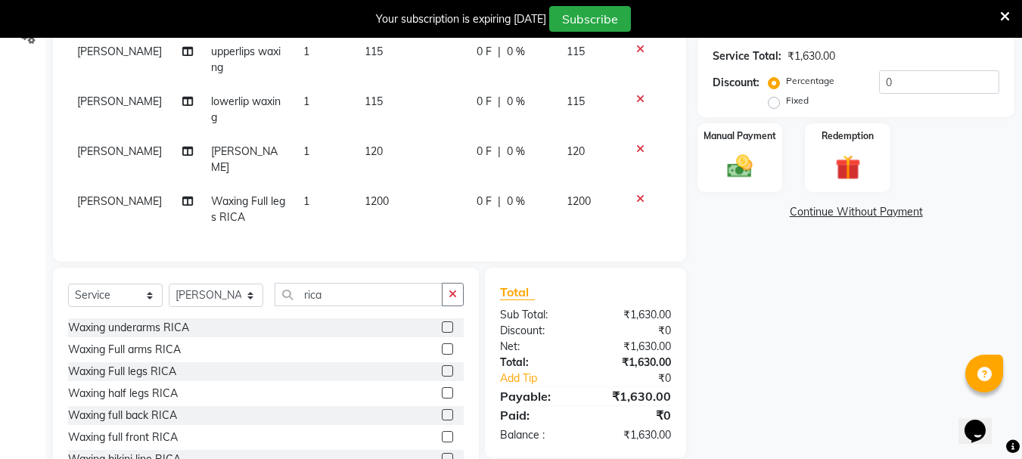
click at [442, 323] on label at bounding box center [447, 327] width 11 height 11
click at [442, 323] on input "checkbox" at bounding box center [447, 328] width 10 height 10
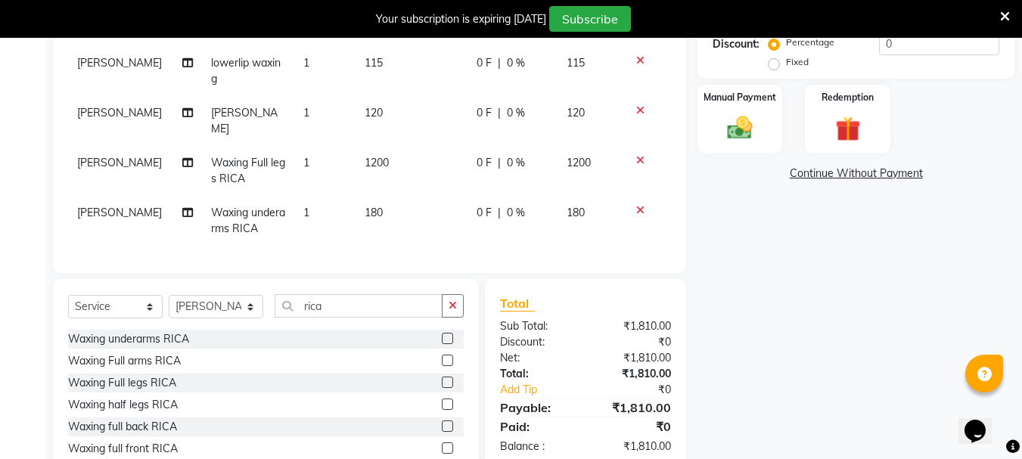
scroll to position [365, 0]
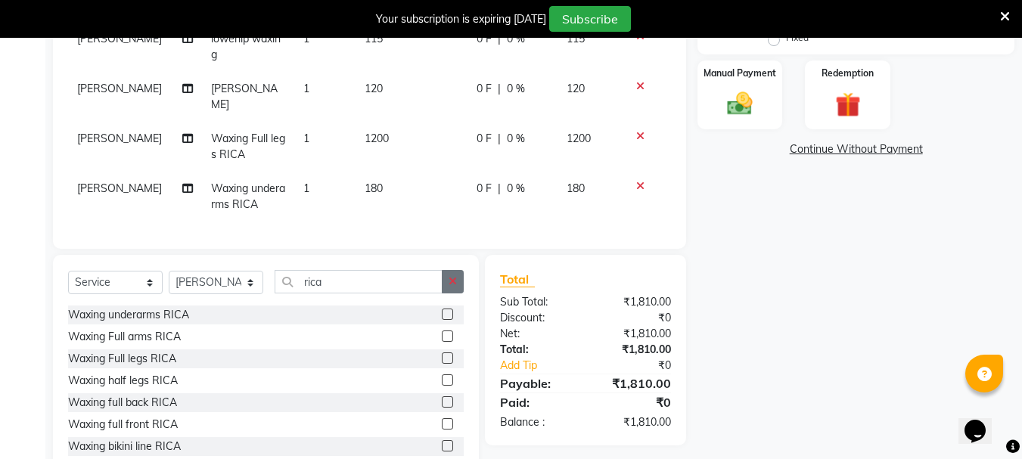
click at [452, 284] on button "button" at bounding box center [453, 281] width 22 height 23
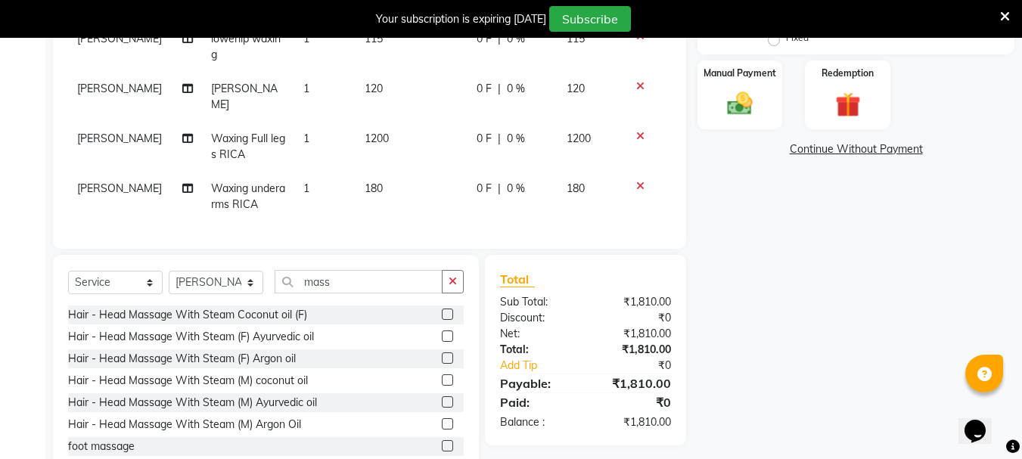
click at [442, 312] on label at bounding box center [447, 314] width 11 height 11
click at [442, 312] on input "checkbox" at bounding box center [447, 315] width 10 height 10
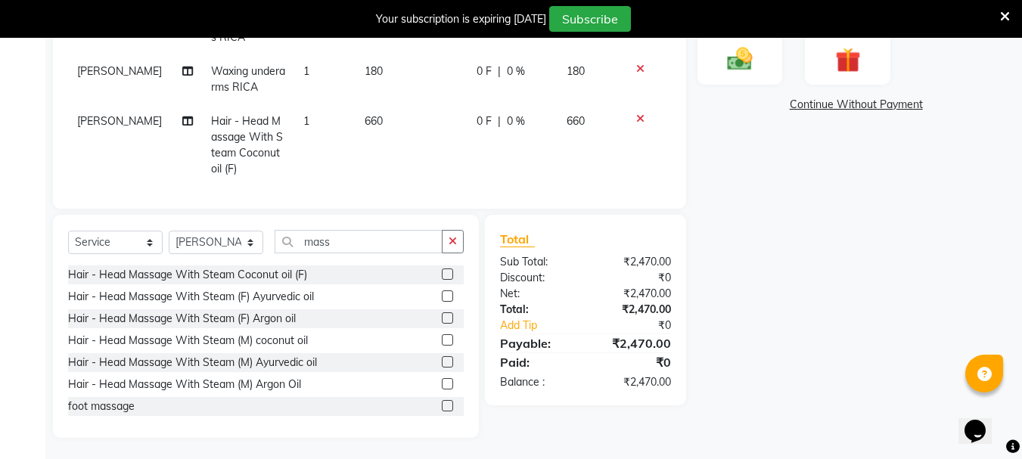
scroll to position [412, 0]
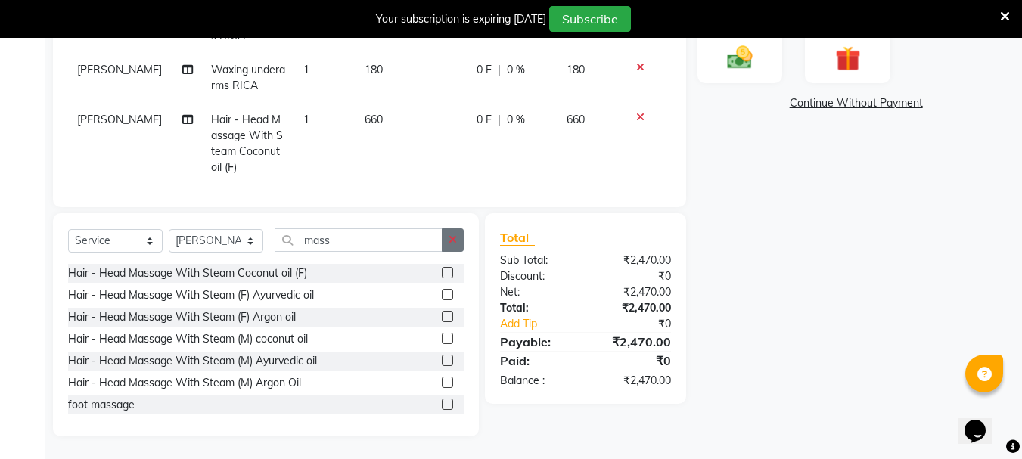
click at [450, 244] on icon "button" at bounding box center [453, 240] width 8 height 11
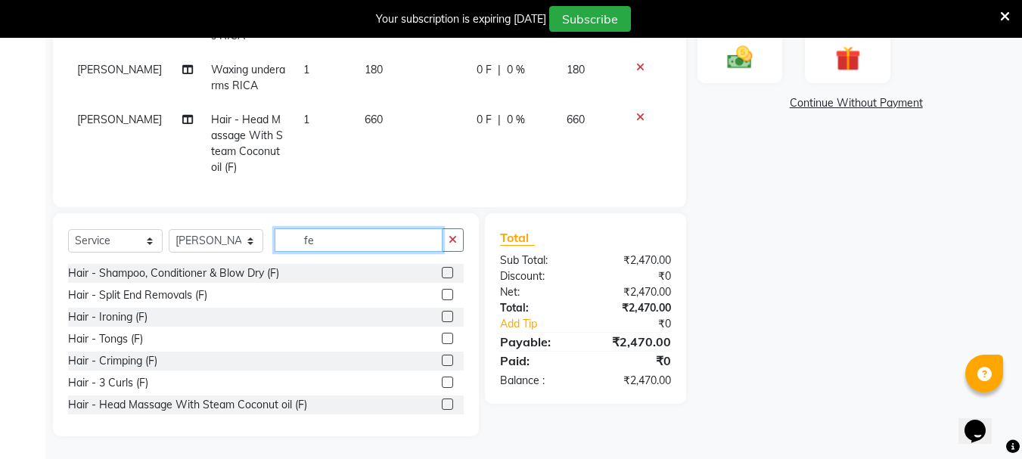
scroll to position [379, 0]
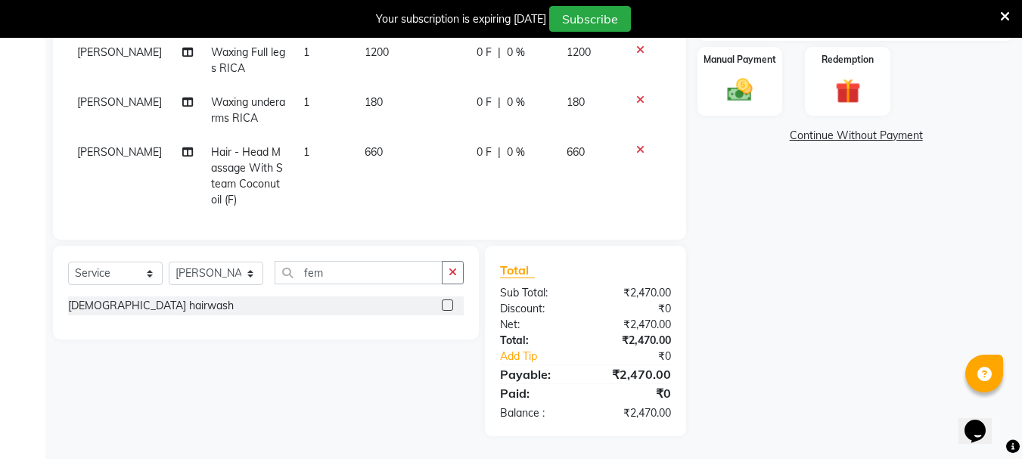
click at [448, 304] on label at bounding box center [447, 305] width 11 height 11
click at [448, 304] on input "checkbox" at bounding box center [447, 306] width 10 height 10
click at [758, 102] on img at bounding box center [740, 90] width 42 height 30
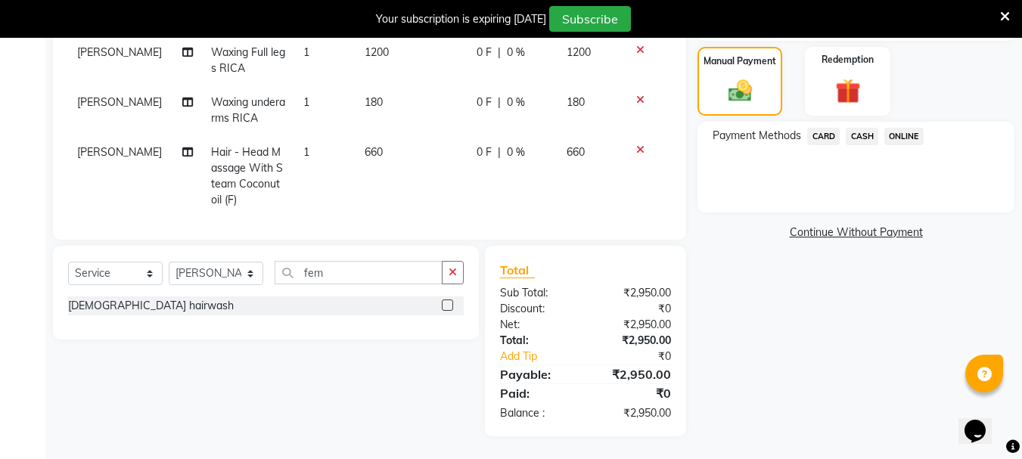
click at [900, 134] on span "ONLINE" at bounding box center [903, 136] width 39 height 17
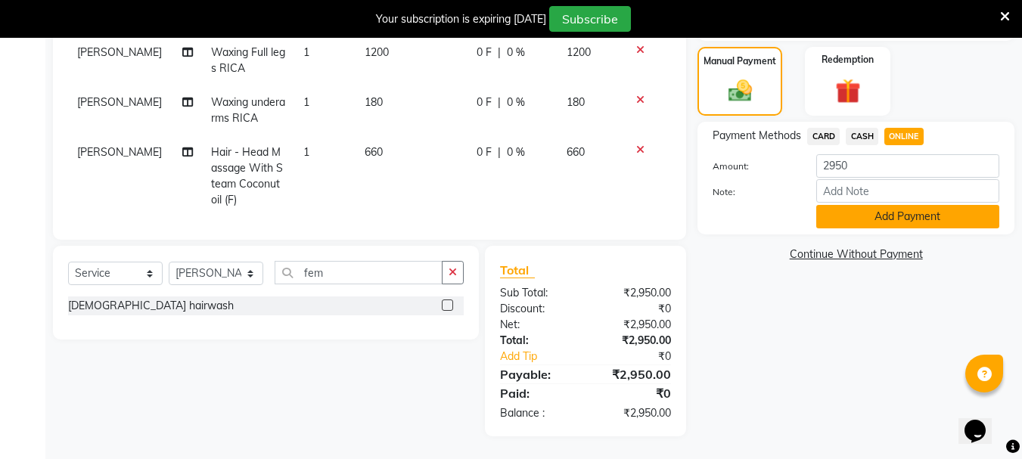
click at [855, 210] on button "Add Payment" at bounding box center [907, 216] width 183 height 23
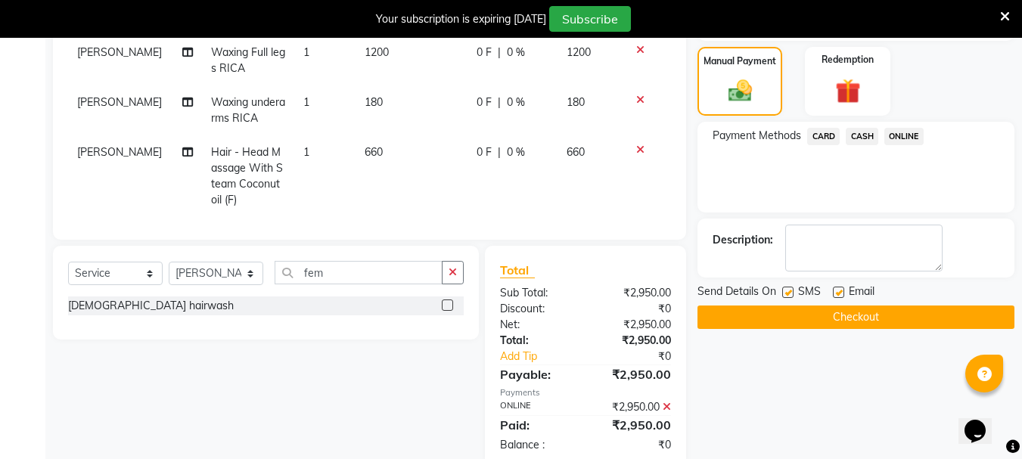
click at [772, 319] on button "Checkout" at bounding box center [856, 317] width 317 height 23
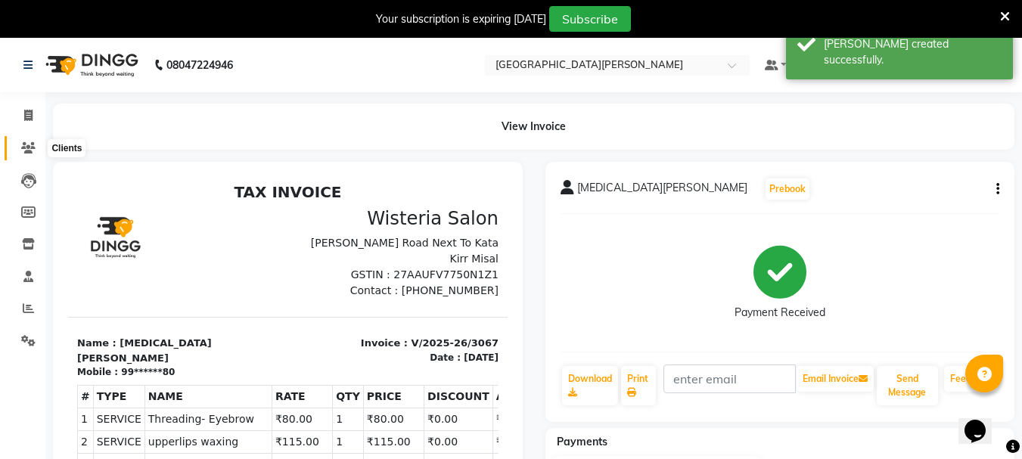
click at [27, 143] on icon at bounding box center [28, 147] width 14 height 11
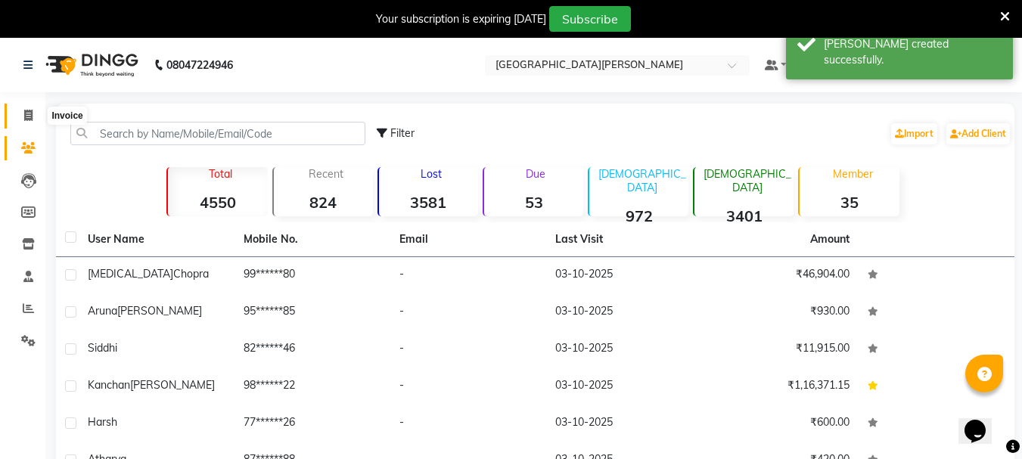
click at [27, 111] on icon at bounding box center [28, 115] width 8 height 11
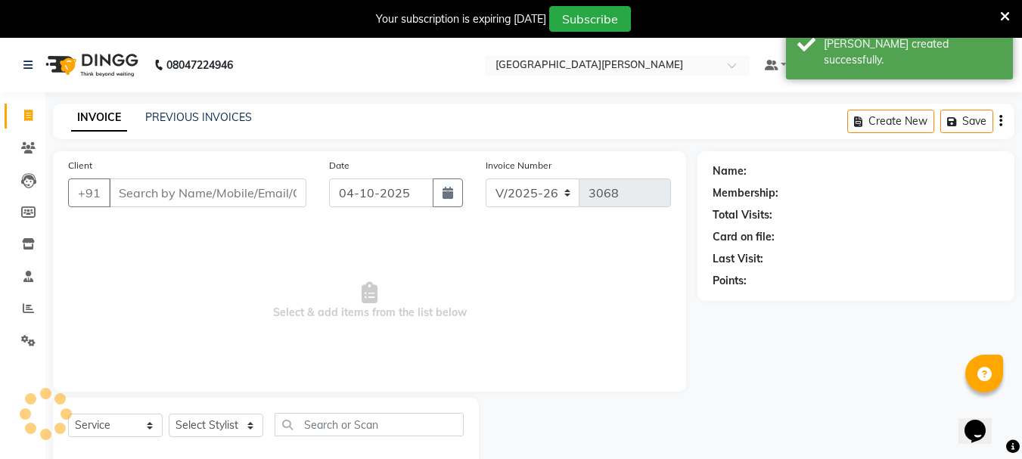
scroll to position [38, 0]
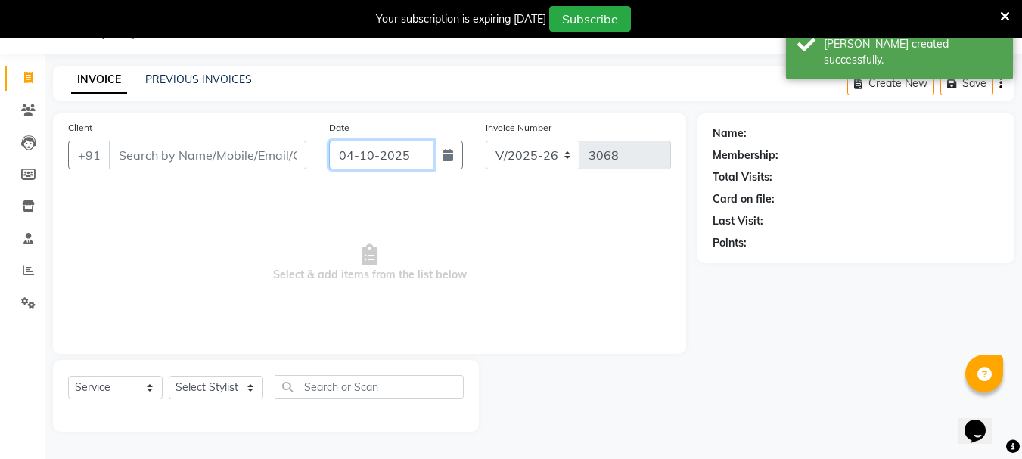
click at [337, 159] on input "04-10-2025" at bounding box center [381, 155] width 104 height 29
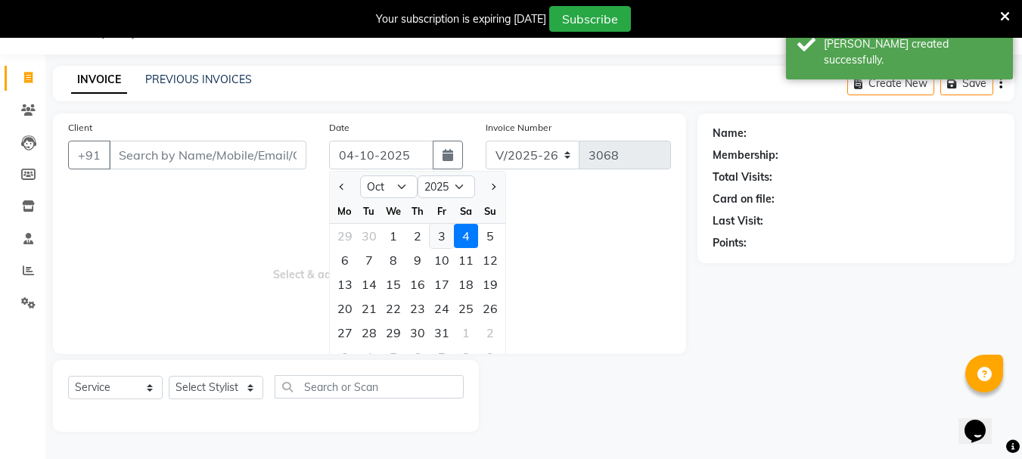
click at [439, 238] on div "3" at bounding box center [442, 236] width 24 height 24
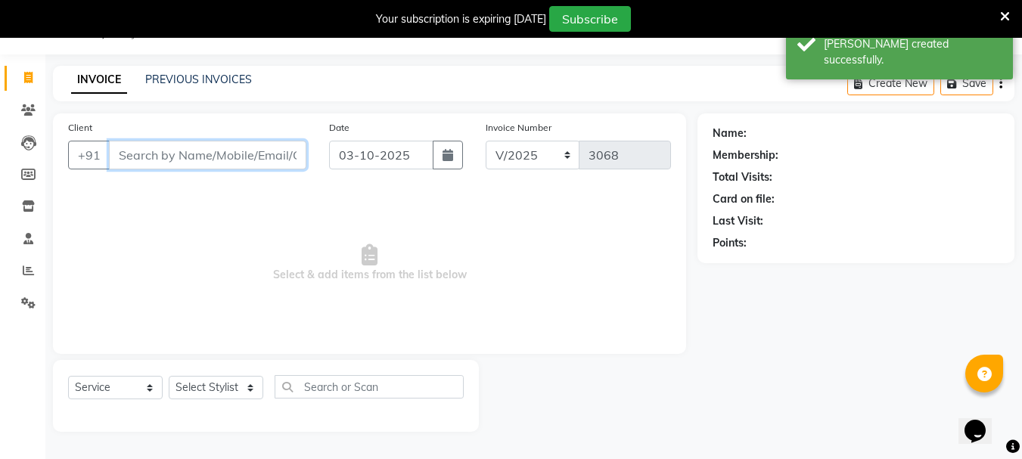
click at [175, 161] on input "Client" at bounding box center [207, 155] width 197 height 29
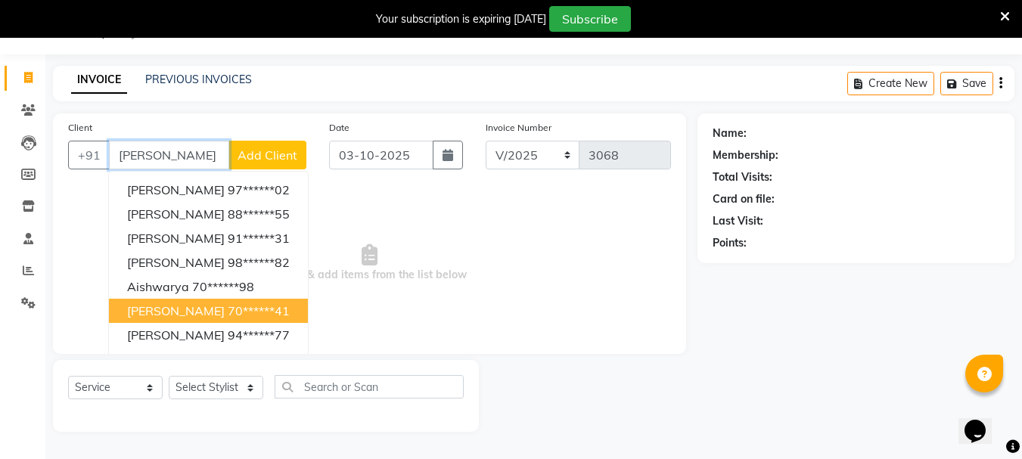
click at [207, 317] on span "[PERSON_NAME]" at bounding box center [176, 310] width 98 height 15
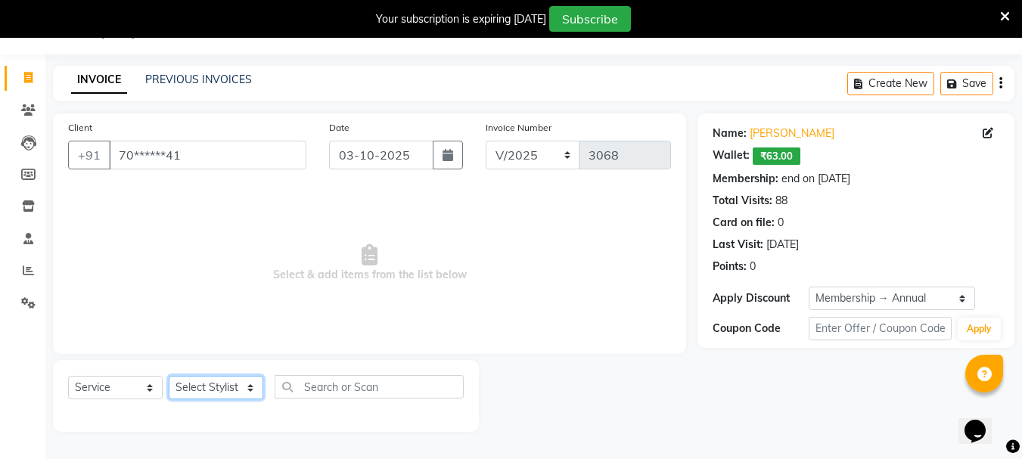
click at [246, 387] on select "Select Stylist Bharti [PERSON_NAME] [PERSON_NAME] [PERSON_NAME] [PERSON_NAME] m…" at bounding box center [216, 387] width 95 height 23
click at [169, 376] on select "Select Stylist Bharti [PERSON_NAME] [PERSON_NAME] [PERSON_NAME] [PERSON_NAME] m…" at bounding box center [216, 387] width 95 height 23
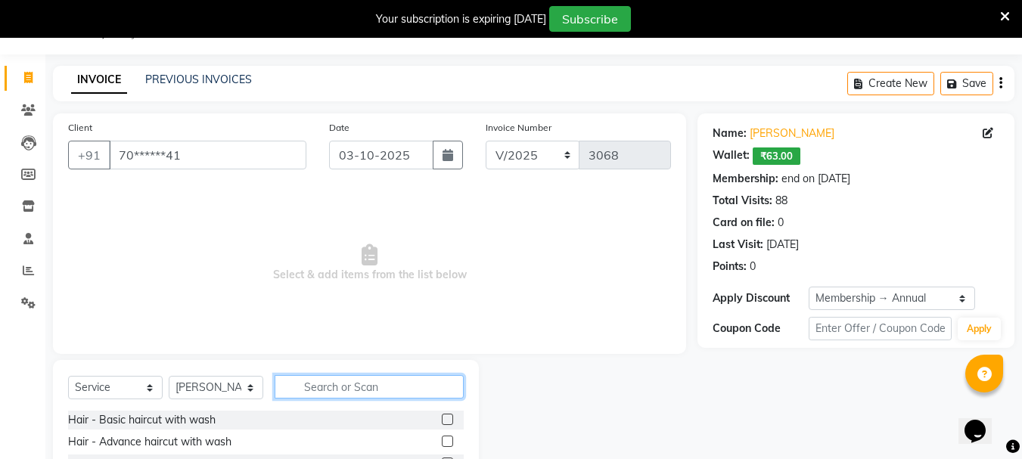
click at [337, 387] on input "text" at bounding box center [369, 386] width 189 height 23
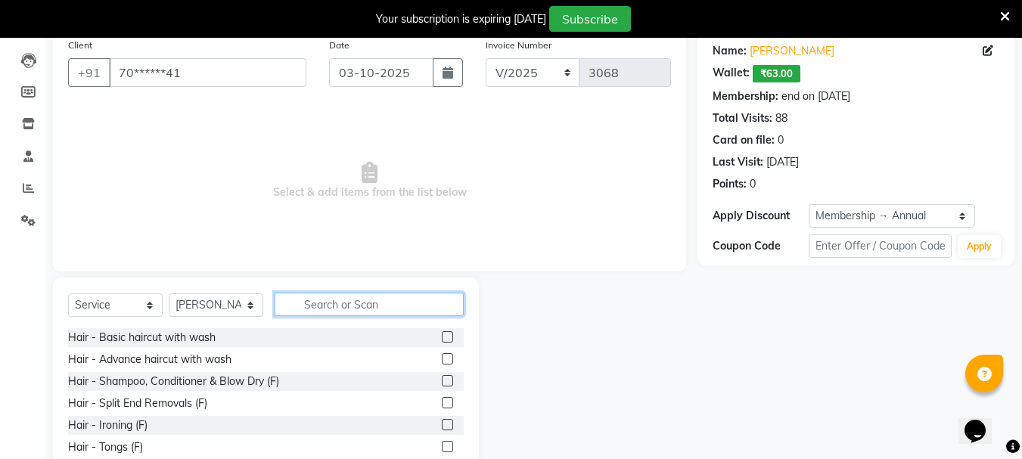
scroll to position [141, 0]
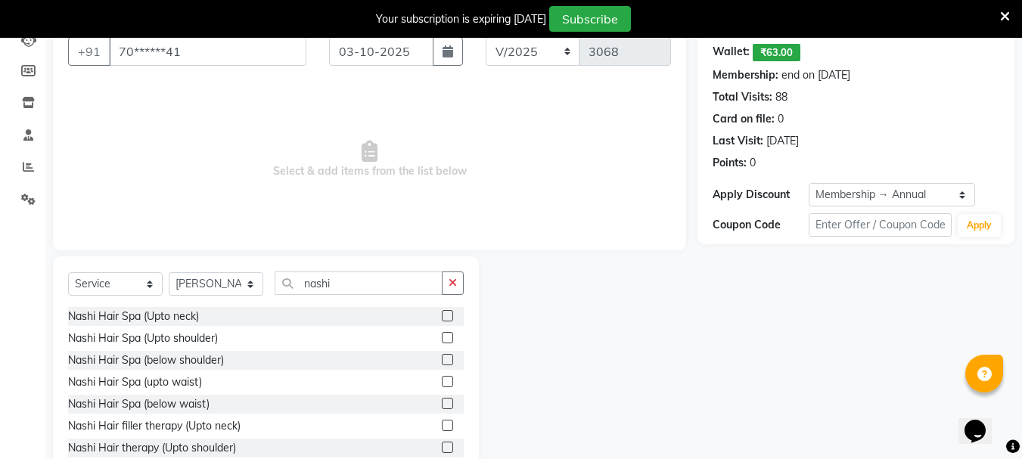
click at [442, 381] on label at bounding box center [447, 381] width 11 height 11
click at [442, 381] on input "checkbox" at bounding box center [447, 383] width 10 height 10
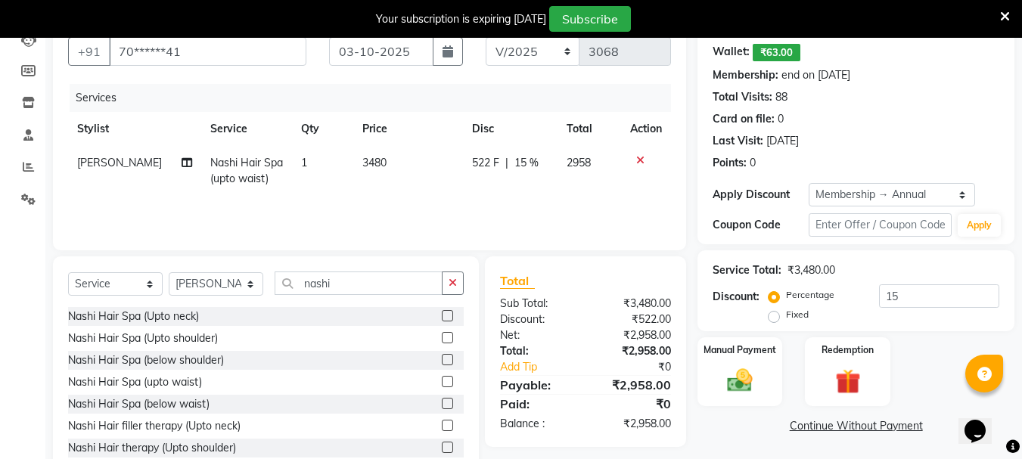
click at [360, 187] on td "3480" at bounding box center [408, 171] width 110 height 50
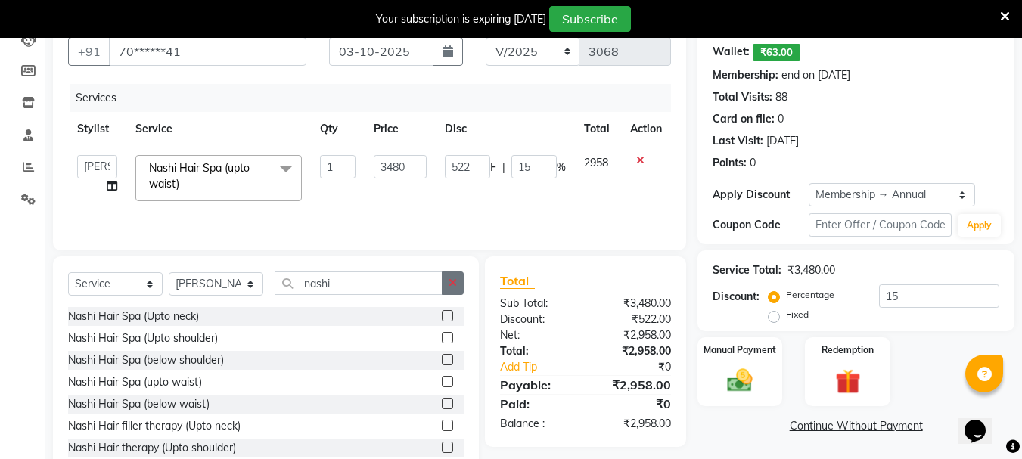
click at [457, 282] on icon "button" at bounding box center [453, 283] width 8 height 11
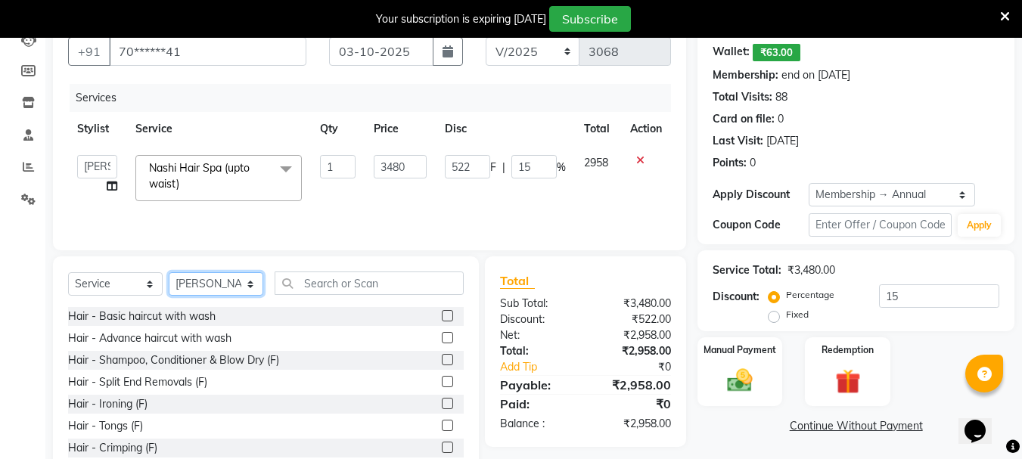
click at [243, 287] on select "Select Stylist Bharti [PERSON_NAME] [PERSON_NAME] [PERSON_NAME] [PERSON_NAME] m…" at bounding box center [216, 283] width 95 height 23
click at [169, 272] on select "Select Stylist Bharti [PERSON_NAME] [PERSON_NAME] [PERSON_NAME] [PERSON_NAME] m…" at bounding box center [216, 283] width 95 height 23
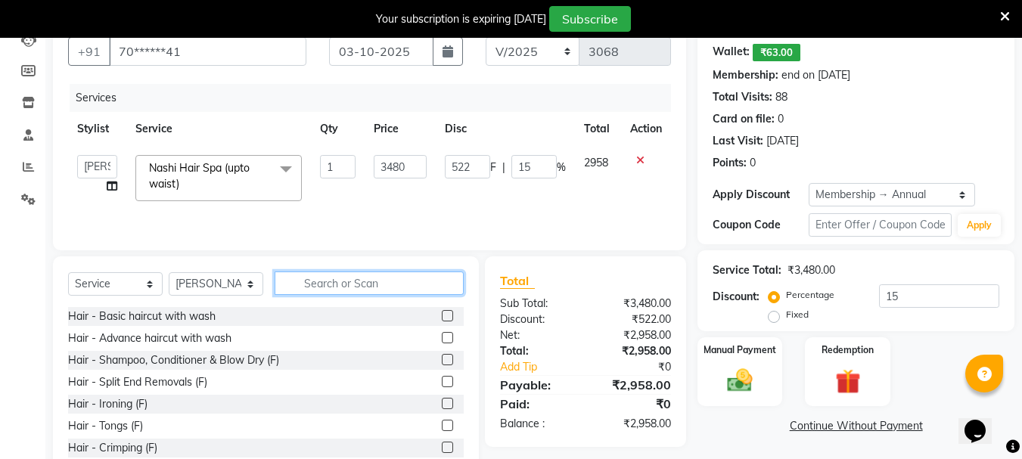
click at [319, 278] on input "text" at bounding box center [369, 283] width 189 height 23
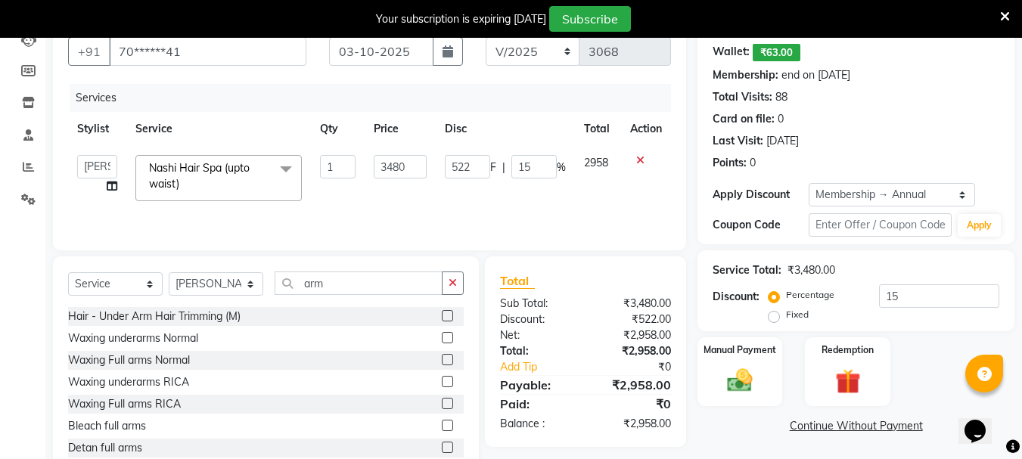
click at [442, 403] on label at bounding box center [447, 403] width 11 height 11
click at [442, 403] on input "checkbox" at bounding box center [447, 404] width 10 height 10
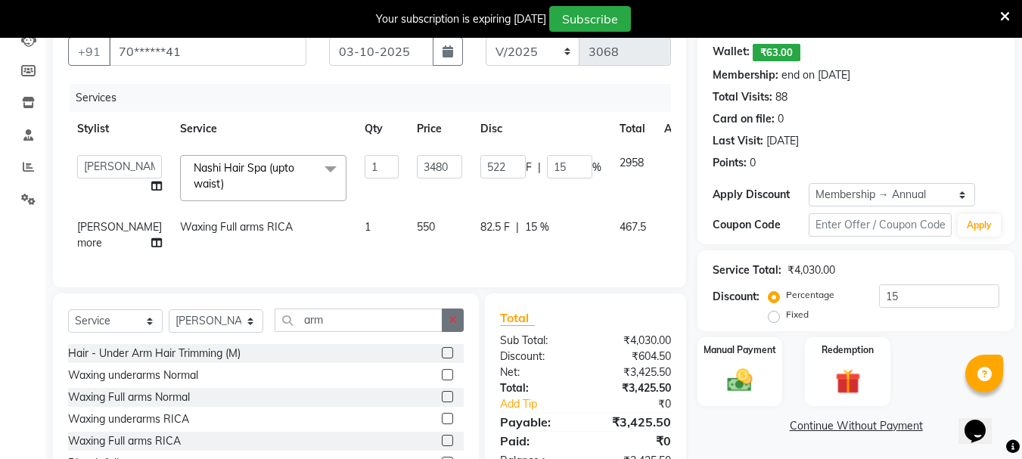
click at [452, 332] on button "button" at bounding box center [453, 320] width 22 height 23
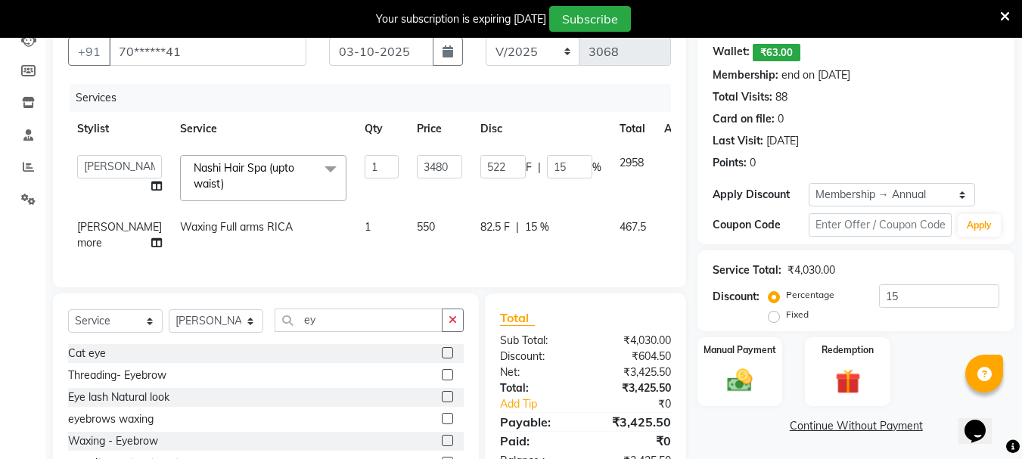
click at [447, 381] on label at bounding box center [447, 374] width 11 height 11
click at [447, 381] on input "checkbox" at bounding box center [447, 376] width 10 height 10
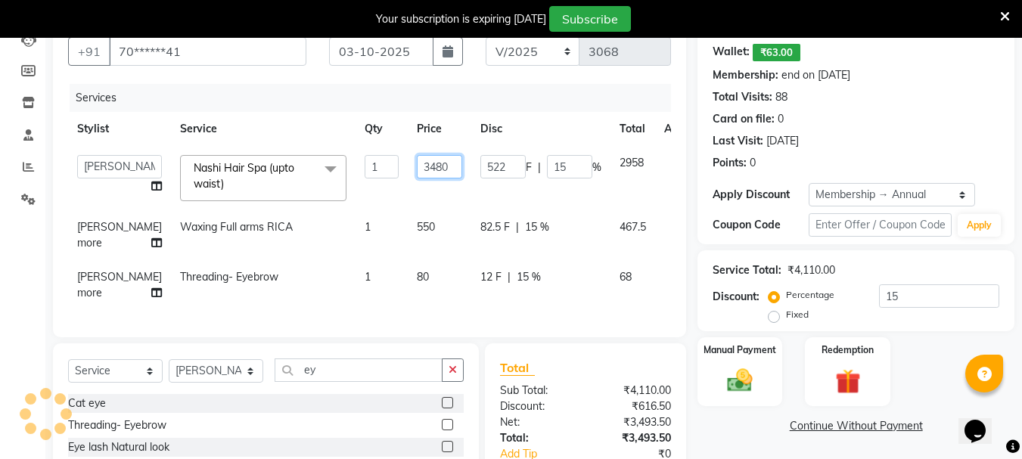
click at [417, 171] on input "3480" at bounding box center [439, 166] width 45 height 23
click at [417, 169] on input "3480" at bounding box center [439, 166] width 45 height 23
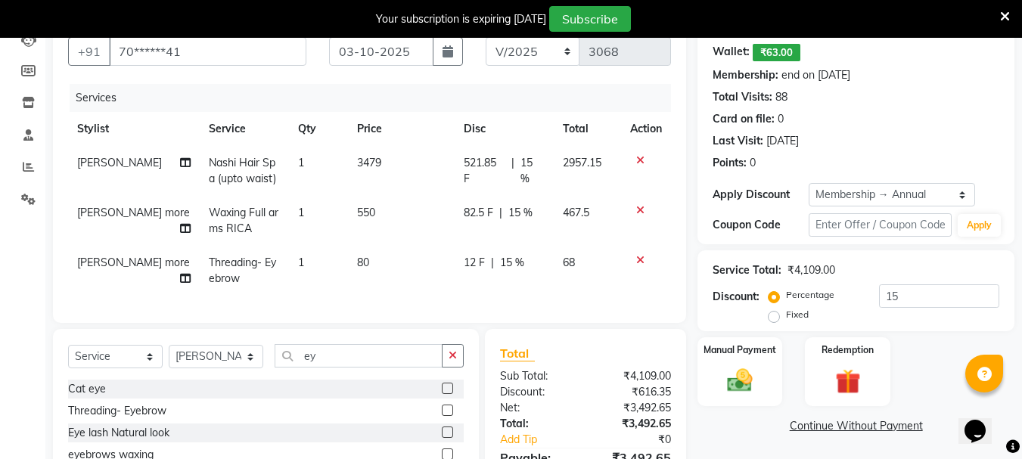
click at [392, 191] on td "3479" at bounding box center [401, 171] width 107 height 50
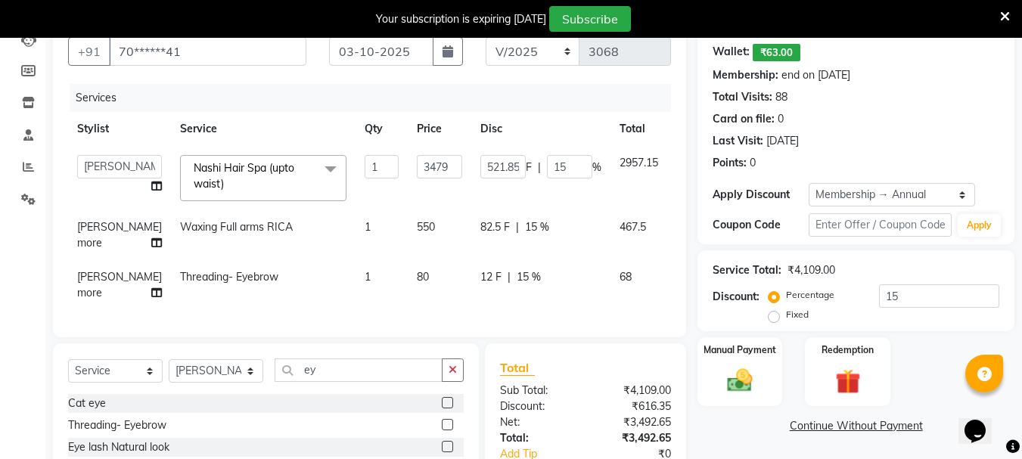
click at [408, 234] on td "550" at bounding box center [440, 235] width 64 height 50
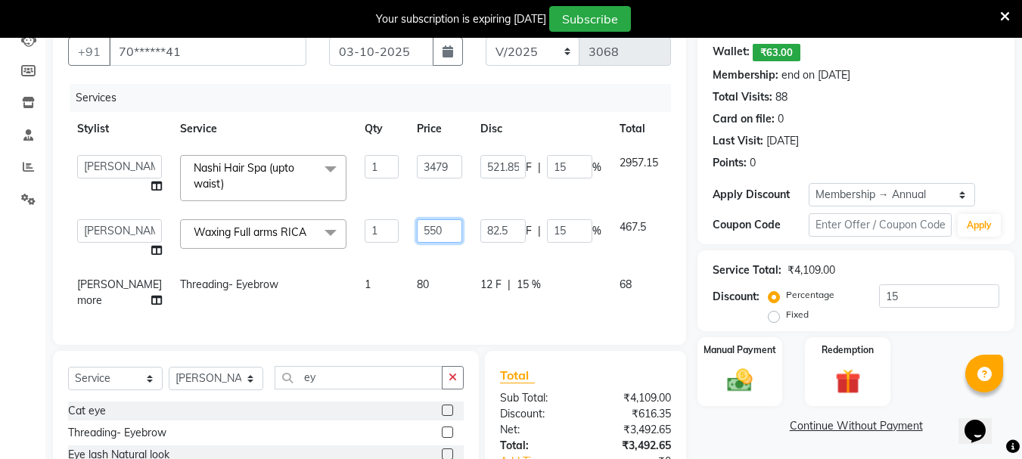
click at [417, 231] on input "550" at bounding box center [439, 230] width 45 height 23
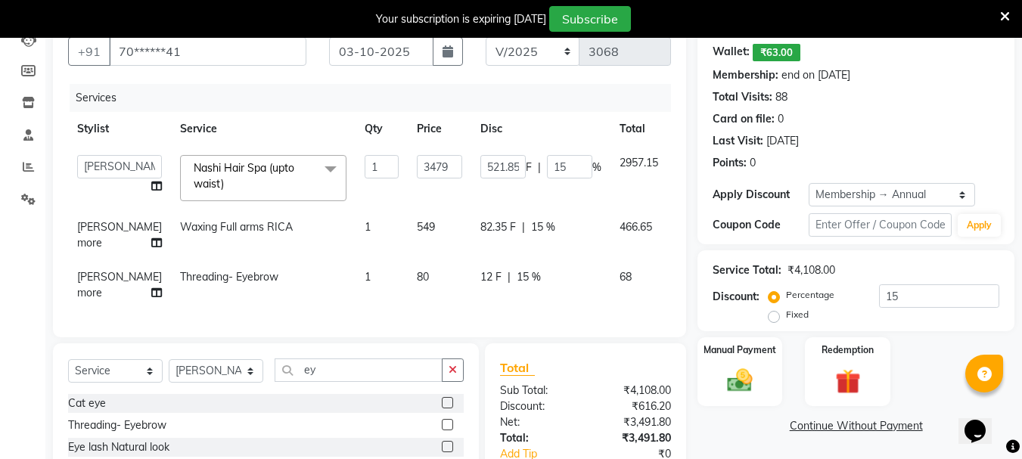
click at [417, 284] on span "80" at bounding box center [423, 277] width 12 height 14
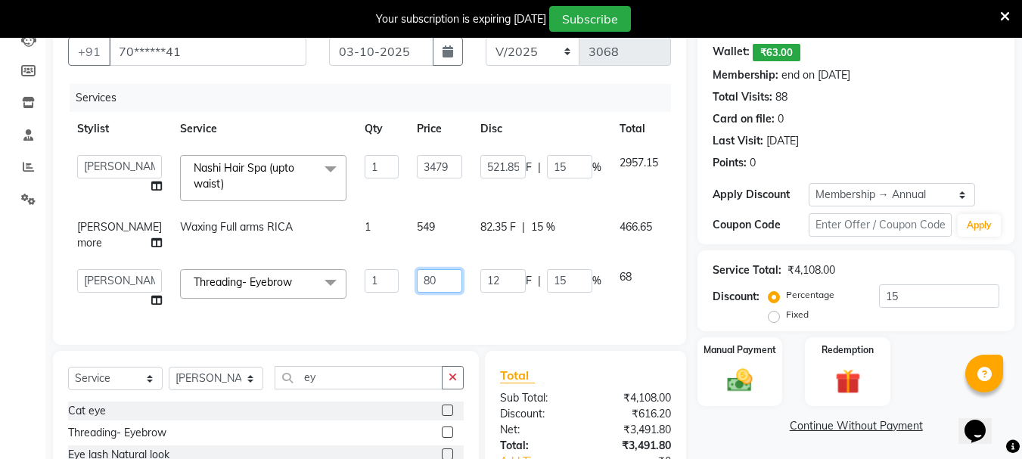
click at [417, 293] on input "80" at bounding box center [439, 280] width 45 height 23
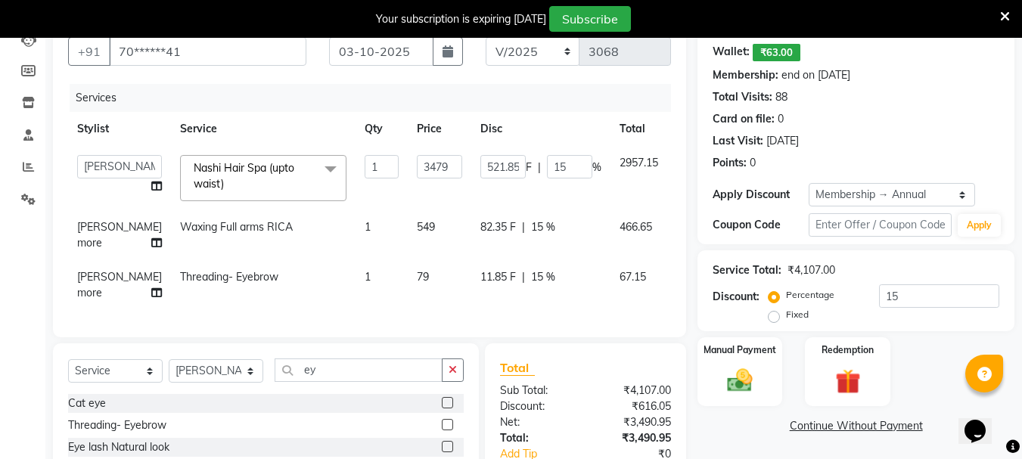
click at [408, 310] on td "79" at bounding box center [440, 285] width 64 height 50
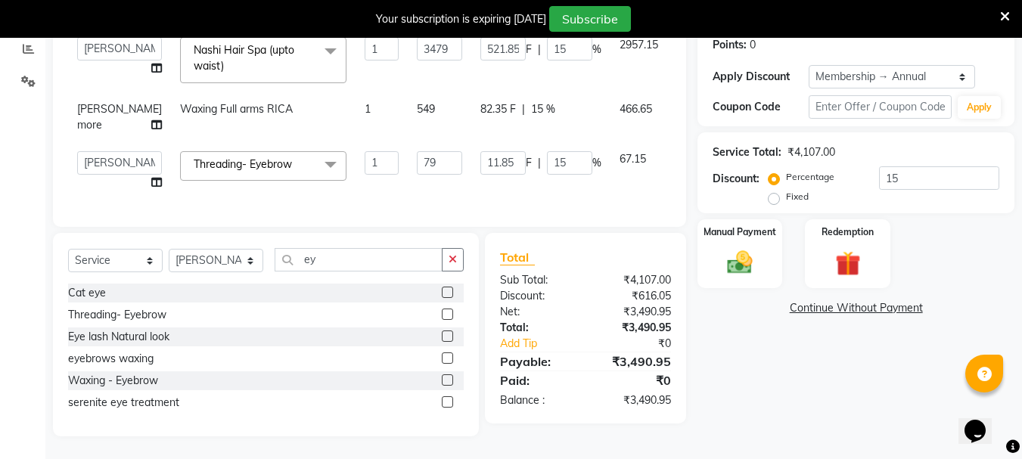
scroll to position [287, 0]
click at [758, 247] on img at bounding box center [740, 262] width 42 height 30
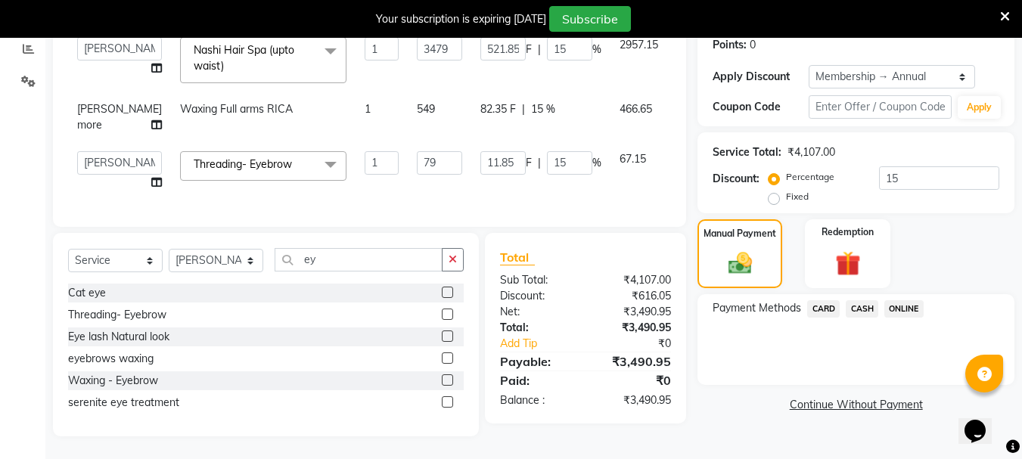
click at [906, 300] on span "ONLINE" at bounding box center [903, 308] width 39 height 17
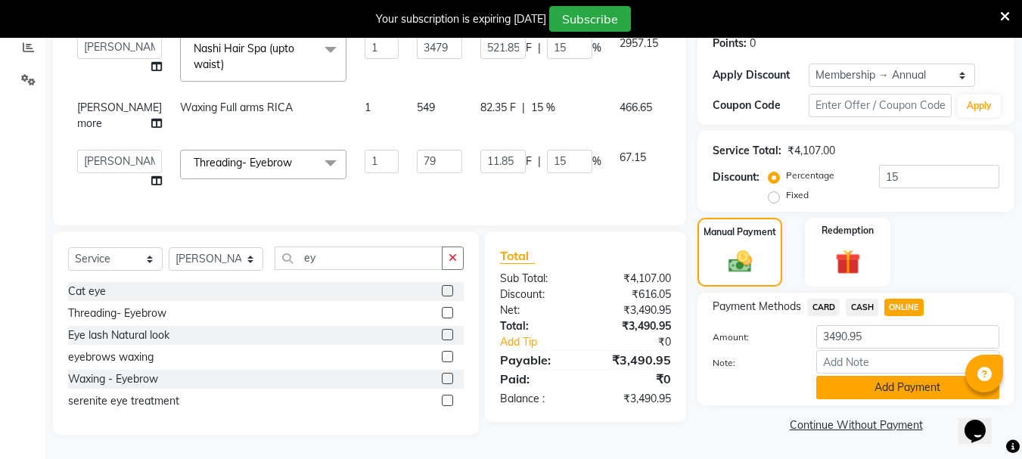
click at [859, 376] on button "Add Payment" at bounding box center [907, 387] width 183 height 23
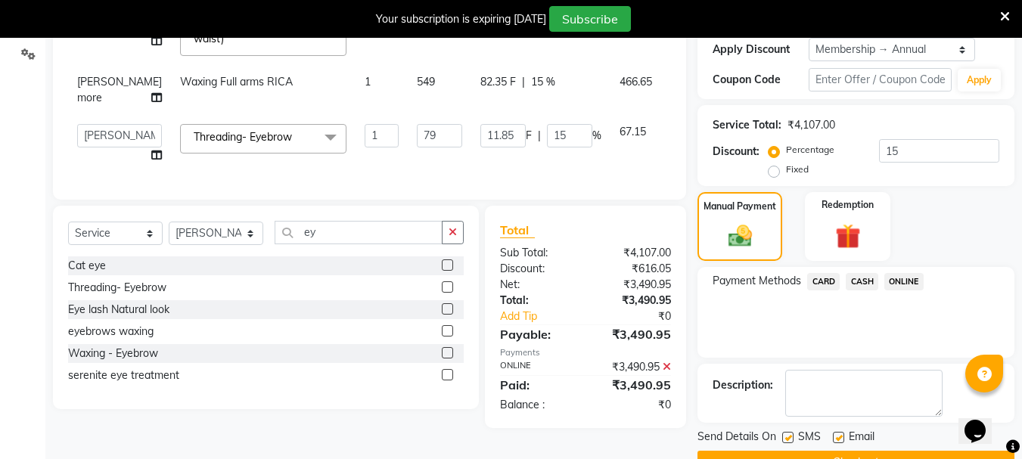
scroll to position [325, 0]
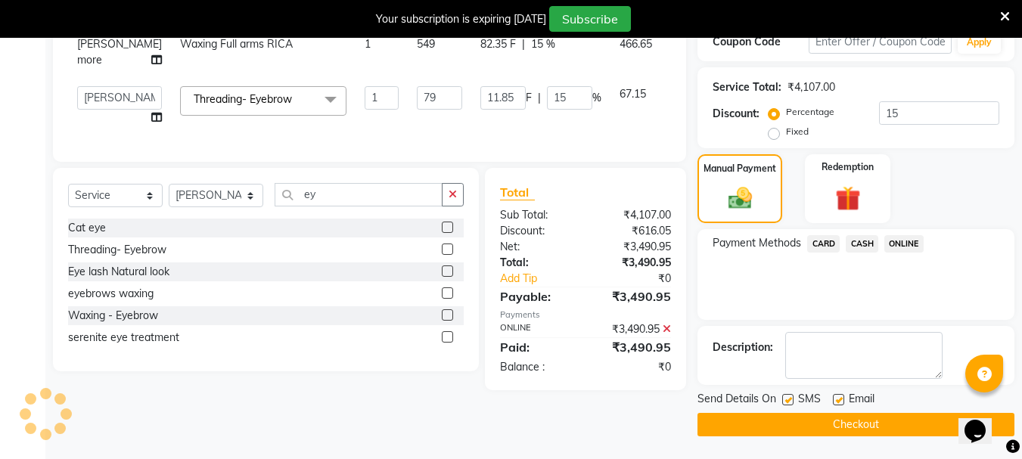
click at [798, 421] on button "Checkout" at bounding box center [856, 424] width 317 height 23
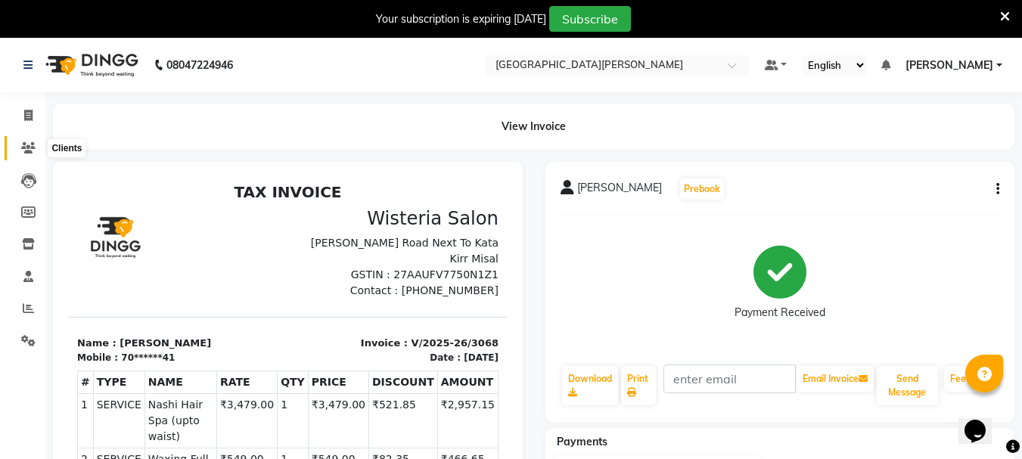
click at [26, 142] on icon at bounding box center [28, 147] width 14 height 11
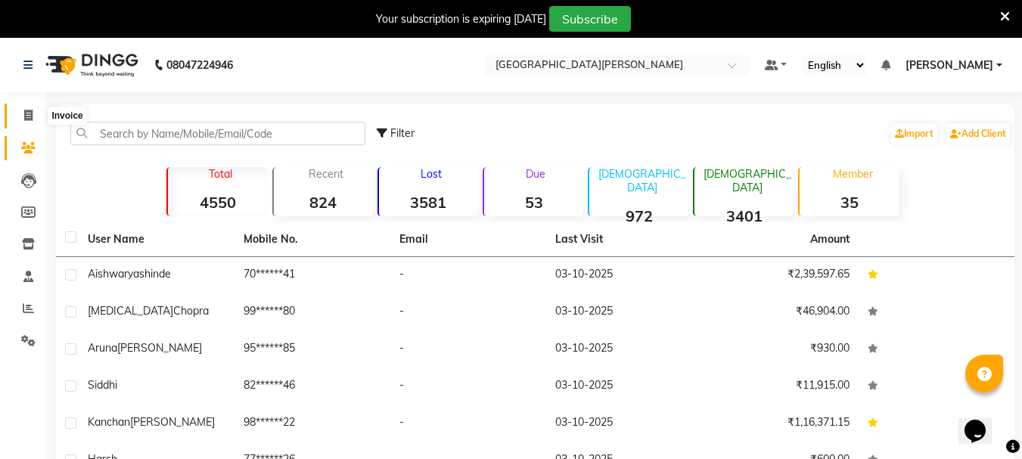
click at [30, 110] on icon at bounding box center [28, 115] width 8 height 11
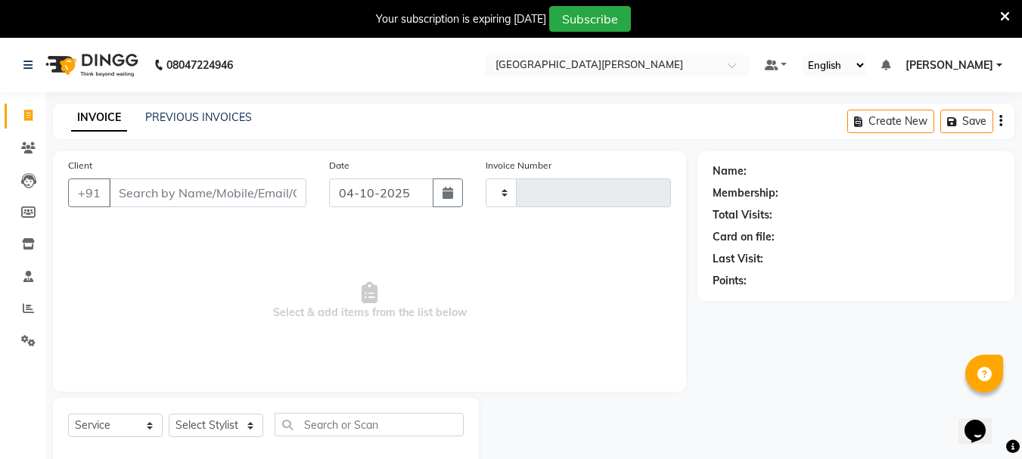
scroll to position [38, 0]
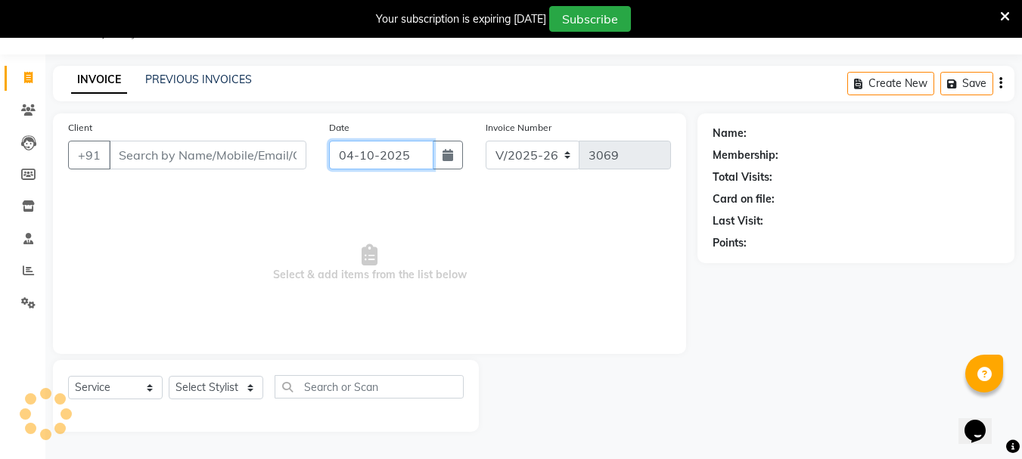
click at [356, 151] on input "04-10-2025" at bounding box center [381, 155] width 104 height 29
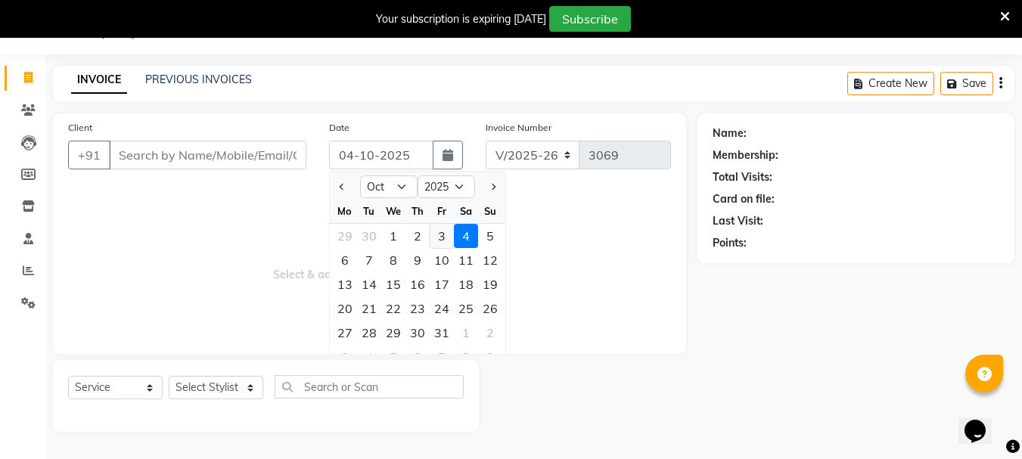
click at [442, 236] on div "3" at bounding box center [442, 236] width 24 height 24
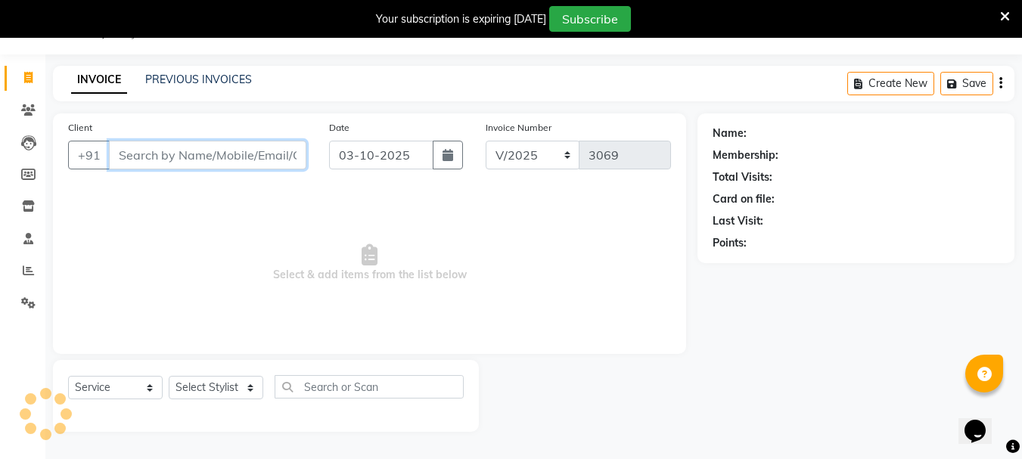
click at [176, 151] on input "Client" at bounding box center [207, 155] width 197 height 29
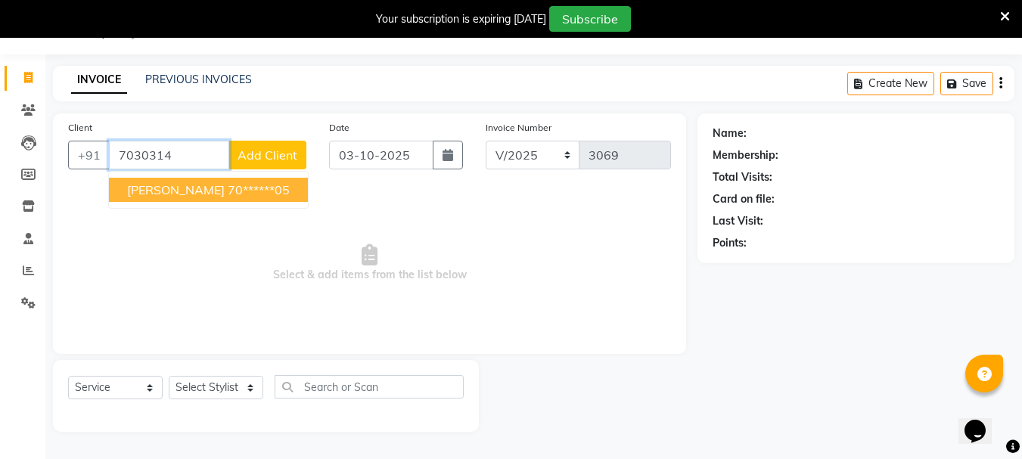
click at [184, 188] on span "[PERSON_NAME]" at bounding box center [176, 189] width 98 height 15
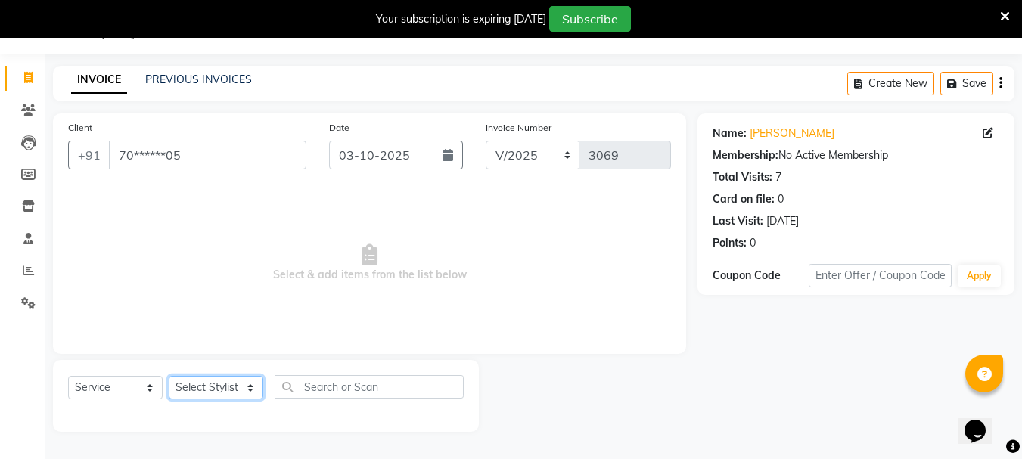
click at [248, 392] on select "Select Stylist Bharti [PERSON_NAME] [PERSON_NAME] [PERSON_NAME] [PERSON_NAME] m…" at bounding box center [216, 387] width 95 height 23
click at [169, 376] on select "Select Stylist Bharti [PERSON_NAME] [PERSON_NAME] [PERSON_NAME] [PERSON_NAME] m…" at bounding box center [216, 387] width 95 height 23
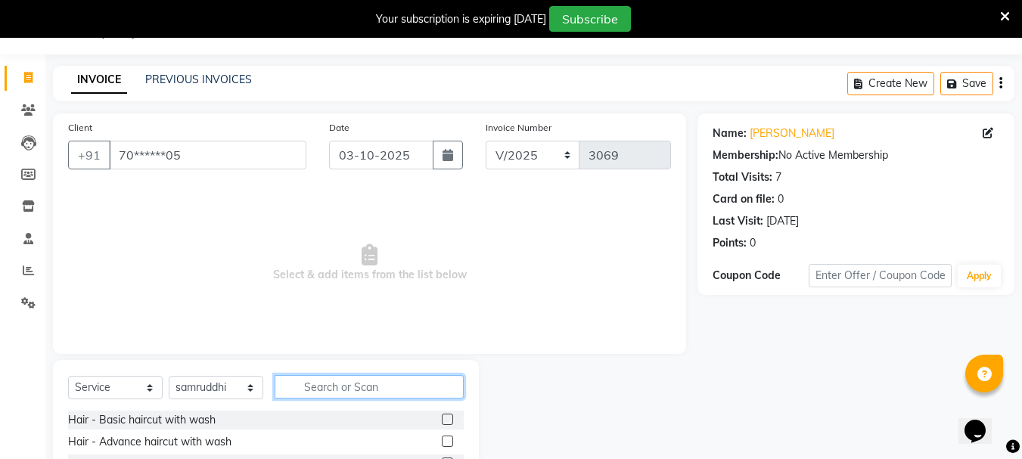
click at [331, 387] on input "text" at bounding box center [369, 386] width 189 height 23
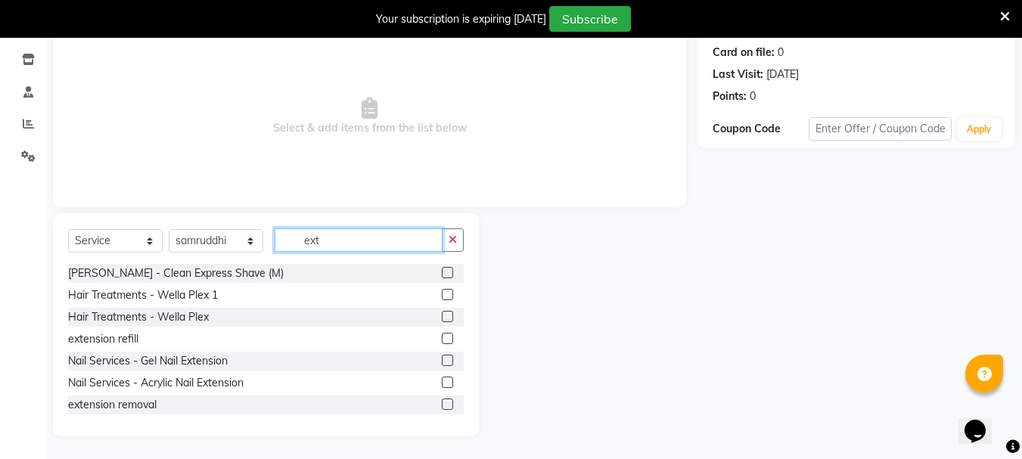
scroll to position [121, 0]
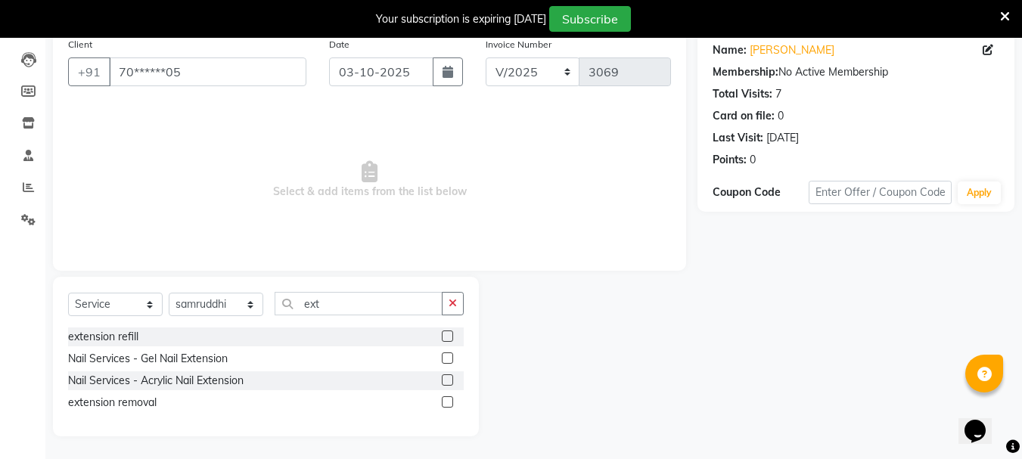
click at [447, 359] on label at bounding box center [447, 358] width 11 height 11
click at [447, 359] on input "checkbox" at bounding box center [447, 359] width 10 height 10
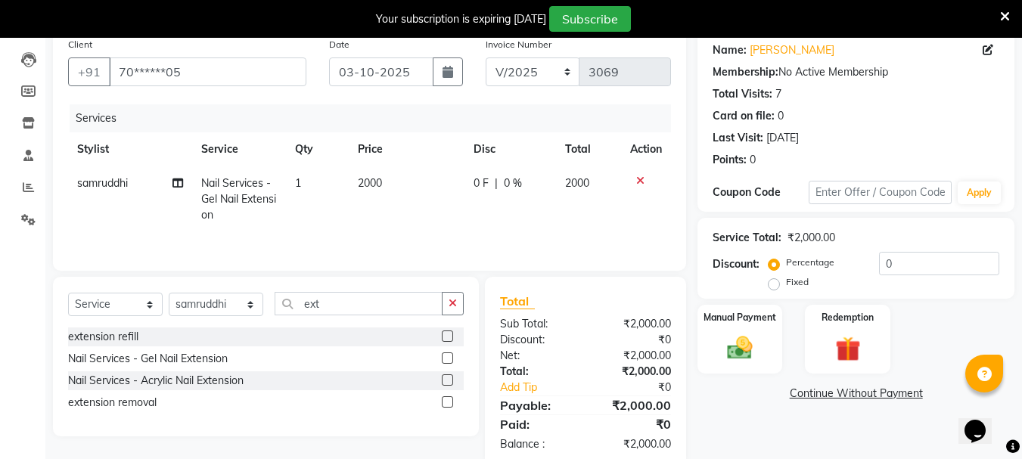
click at [368, 197] on td "2000" at bounding box center [407, 199] width 116 height 66
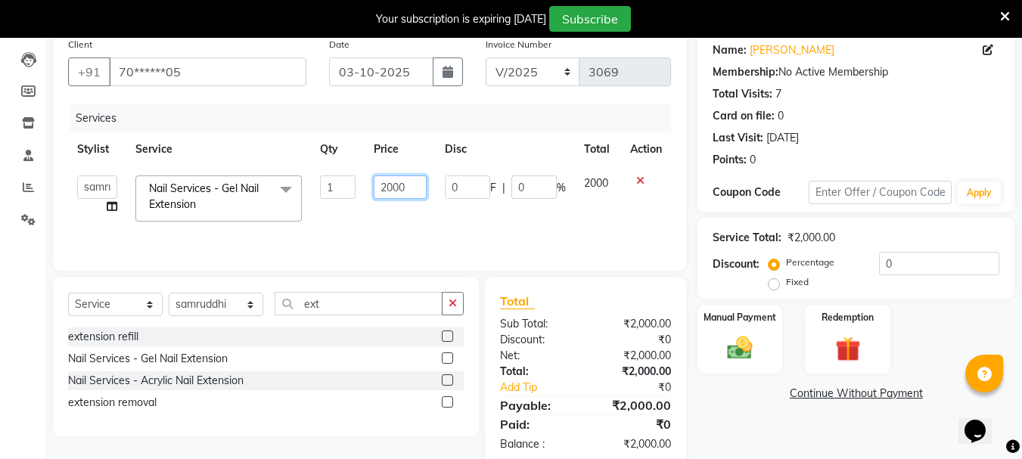
click at [393, 182] on input "2000" at bounding box center [400, 187] width 52 height 23
click at [391, 231] on div "Services Stylist Service Qty Price Disc Total Action Bharti [PERSON_NAME] [PERS…" at bounding box center [369, 179] width 603 height 151
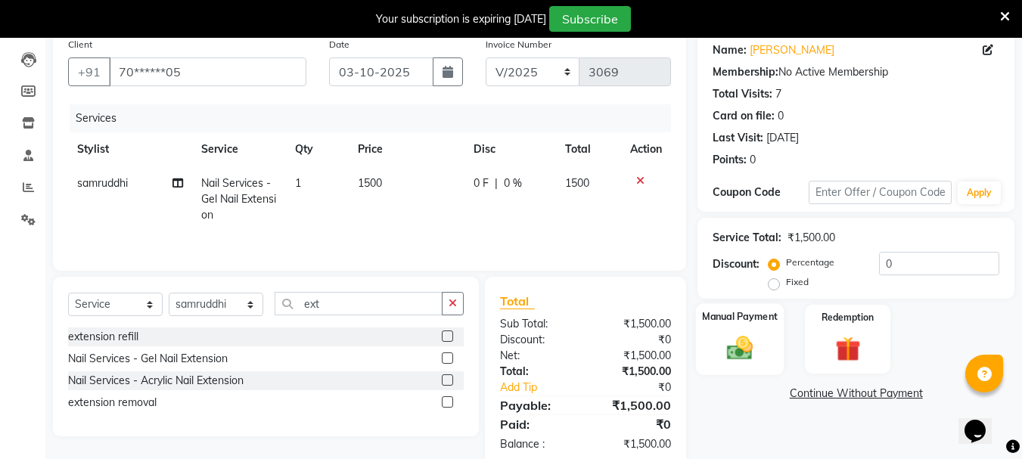
click at [757, 359] on img at bounding box center [740, 348] width 42 height 30
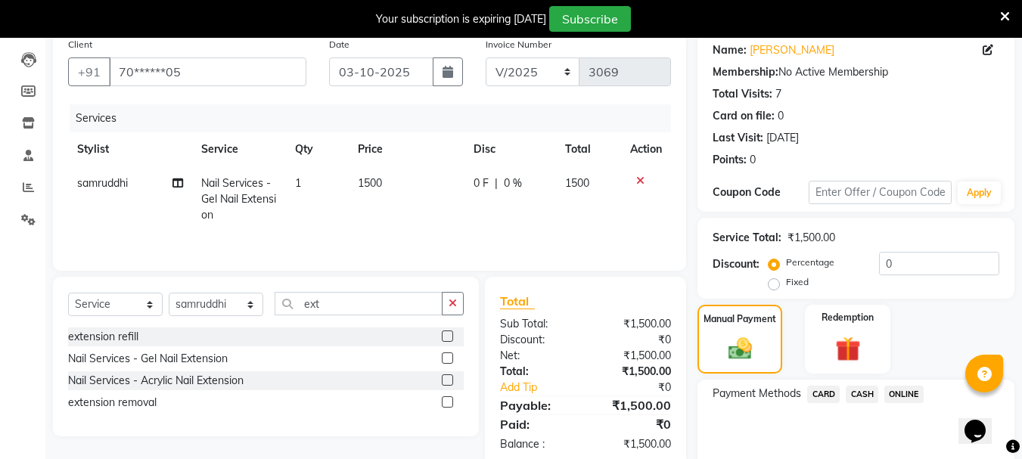
click at [859, 392] on span "CASH" at bounding box center [862, 394] width 33 height 17
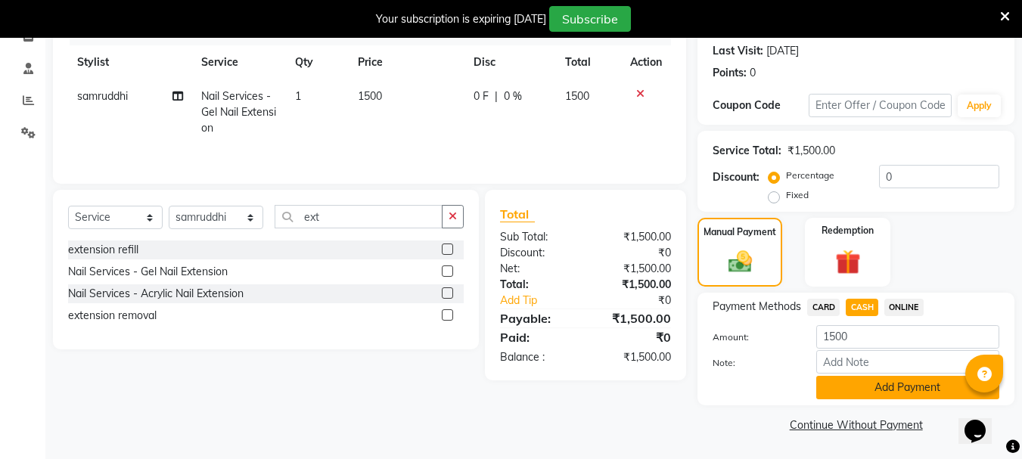
click at [853, 387] on button "Add Payment" at bounding box center [907, 387] width 183 height 23
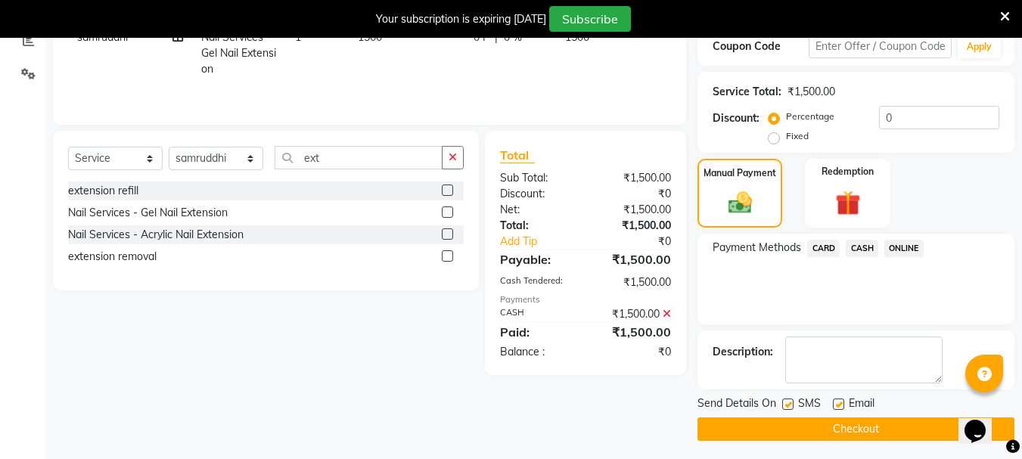
scroll to position [272, 0]
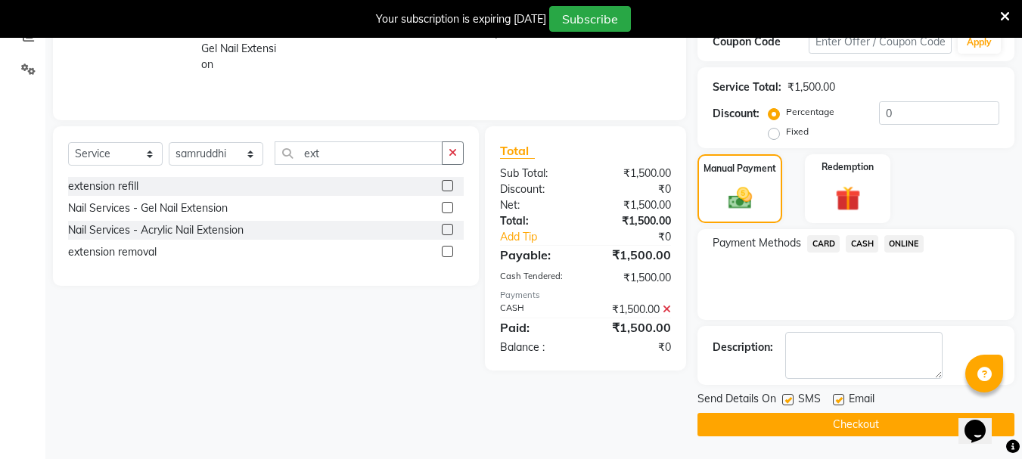
click at [832, 423] on button "Checkout" at bounding box center [856, 424] width 317 height 23
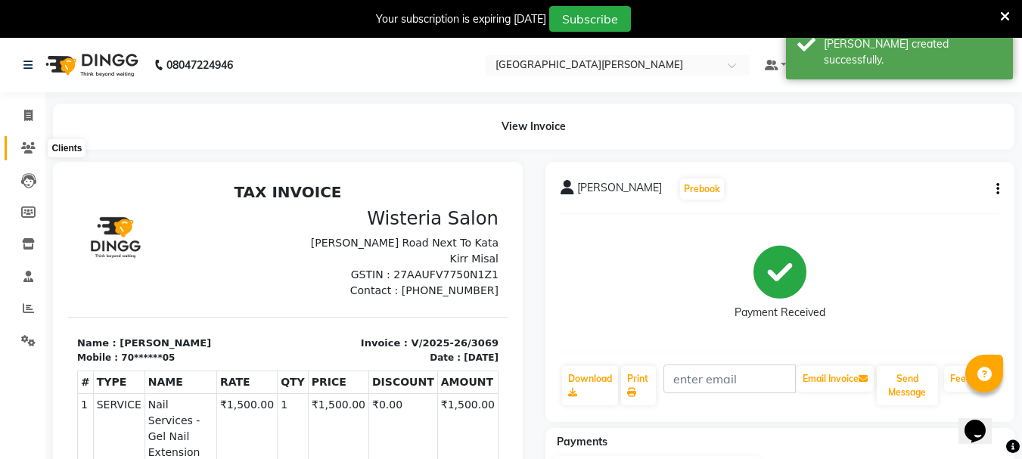
click at [32, 151] on icon at bounding box center [28, 147] width 14 height 11
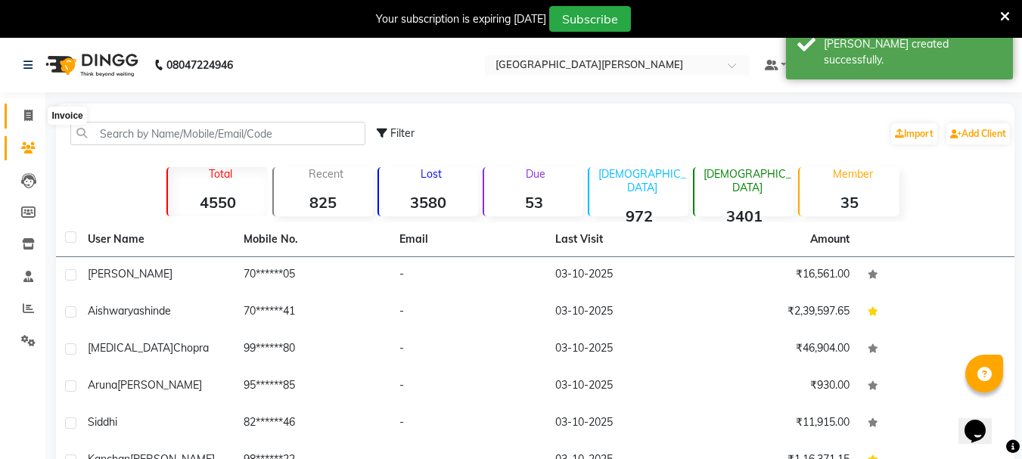
click at [30, 114] on icon at bounding box center [28, 115] width 8 height 11
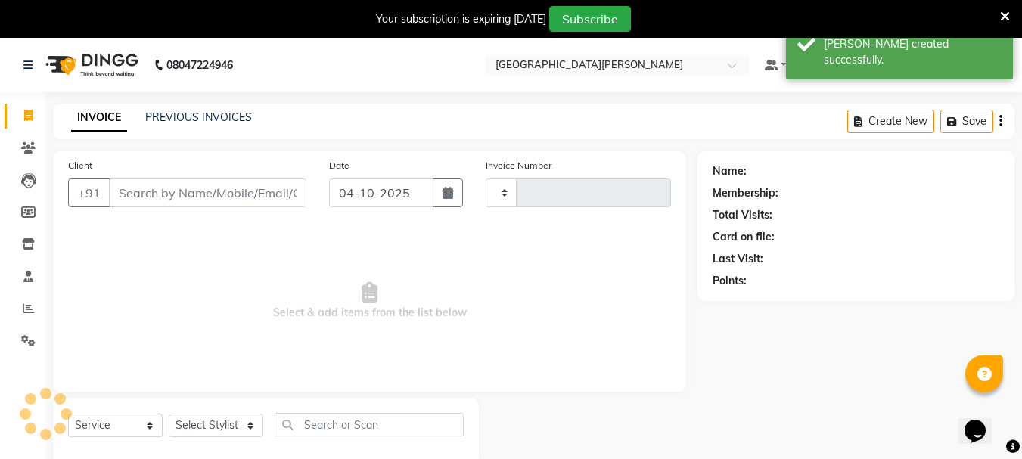
scroll to position [38, 0]
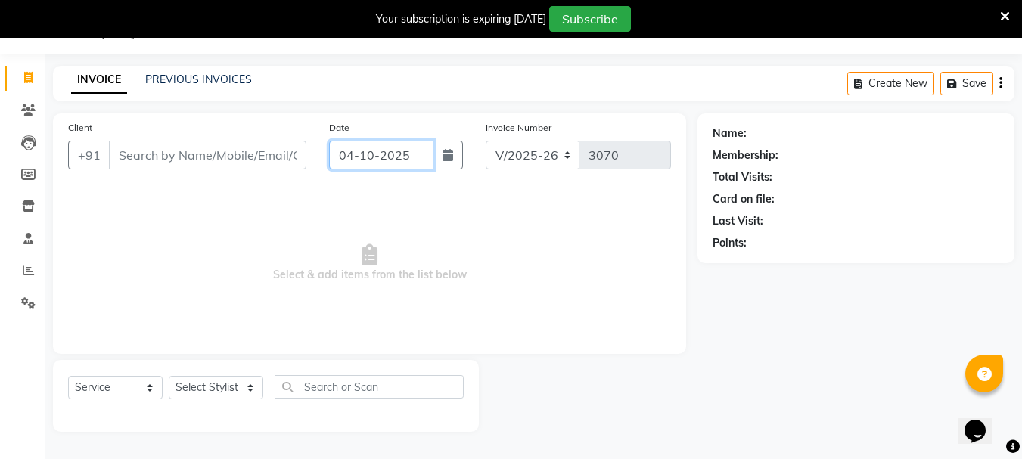
click at [355, 151] on input "04-10-2025" at bounding box center [381, 155] width 104 height 29
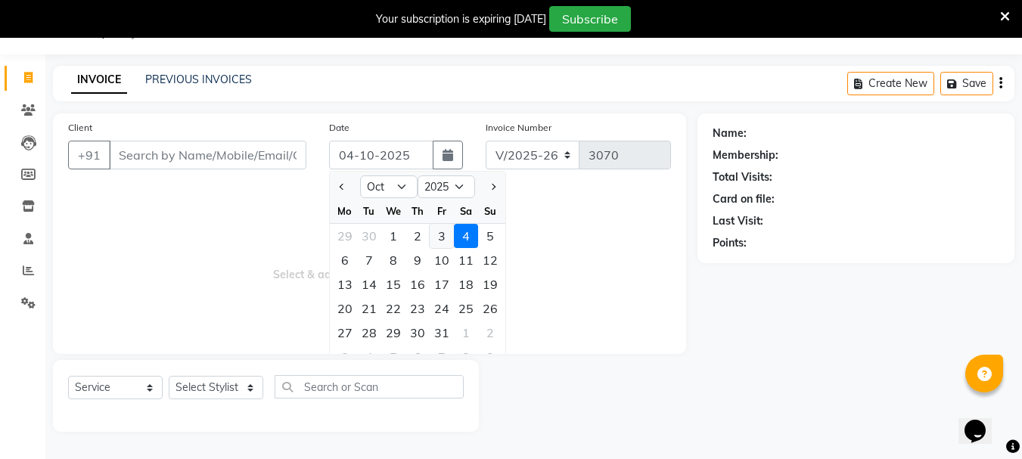
click at [440, 235] on div "3" at bounding box center [442, 236] width 24 height 24
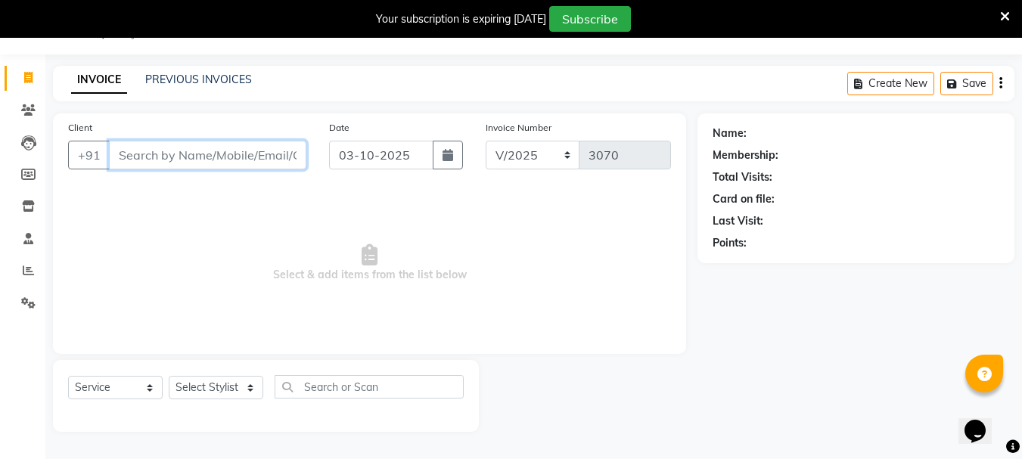
click at [169, 150] on input "Client" at bounding box center [207, 155] width 197 height 29
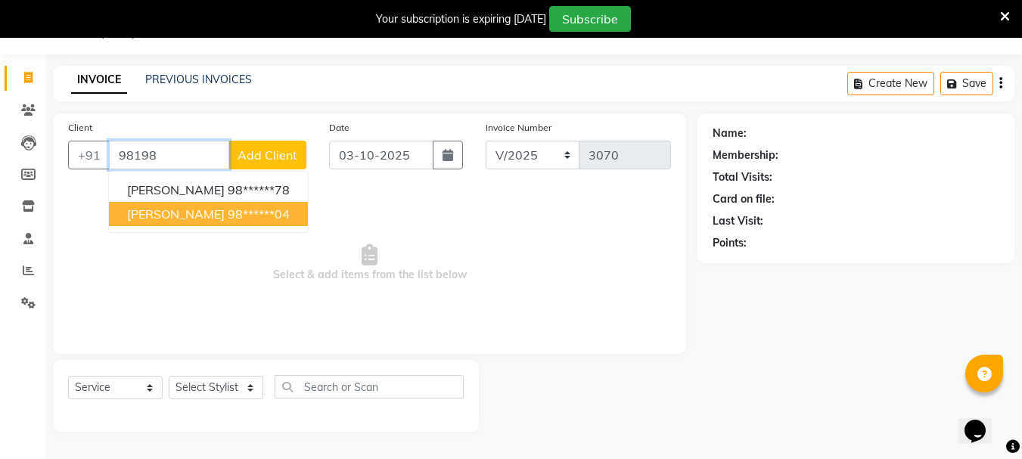
click at [179, 219] on span "[PERSON_NAME]" at bounding box center [176, 214] width 98 height 15
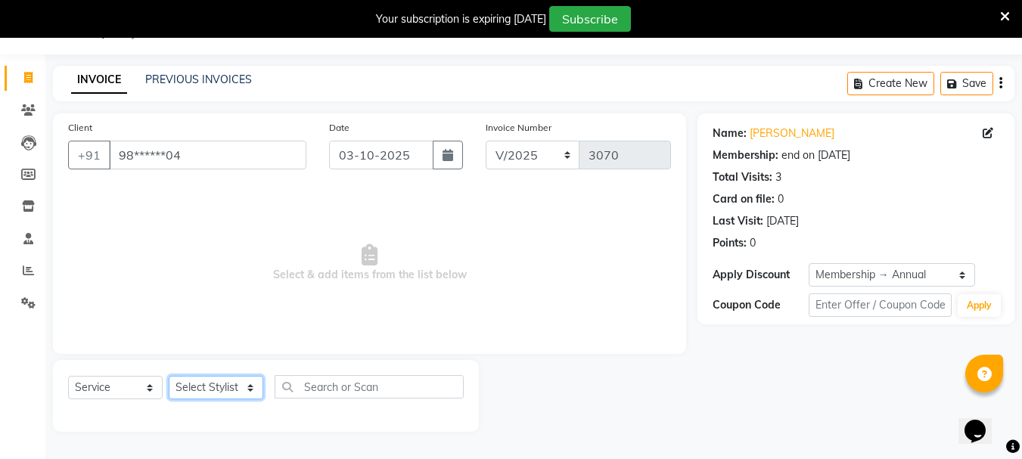
click at [249, 387] on select "Select Stylist Bharti [PERSON_NAME] [PERSON_NAME] [PERSON_NAME] [PERSON_NAME] m…" at bounding box center [216, 387] width 95 height 23
click at [169, 376] on select "Select Stylist Bharti [PERSON_NAME] [PERSON_NAME] [PERSON_NAME] [PERSON_NAME] m…" at bounding box center [216, 387] width 95 height 23
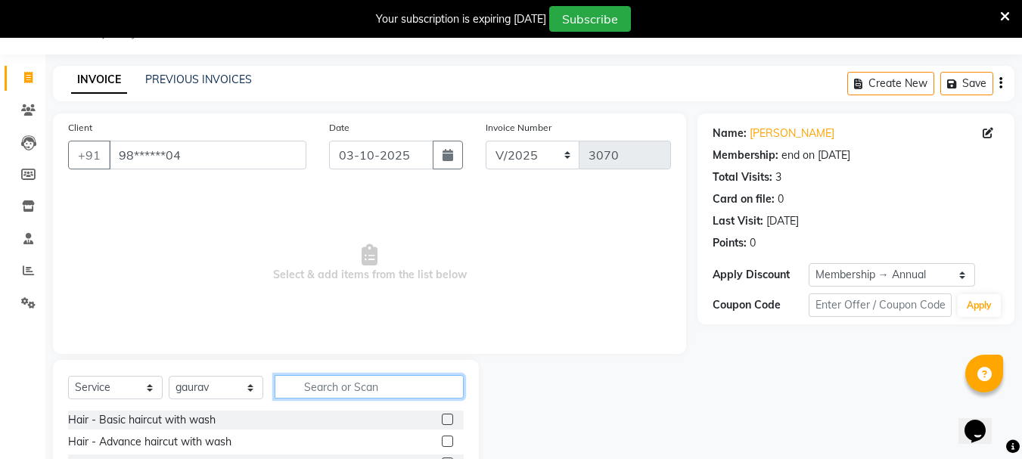
click at [341, 385] on input "text" at bounding box center [369, 386] width 189 height 23
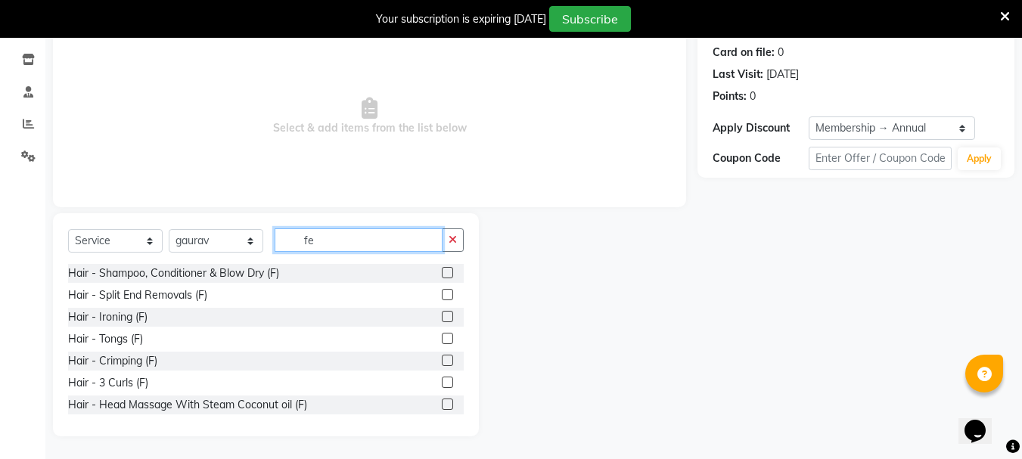
scroll to position [121, 0]
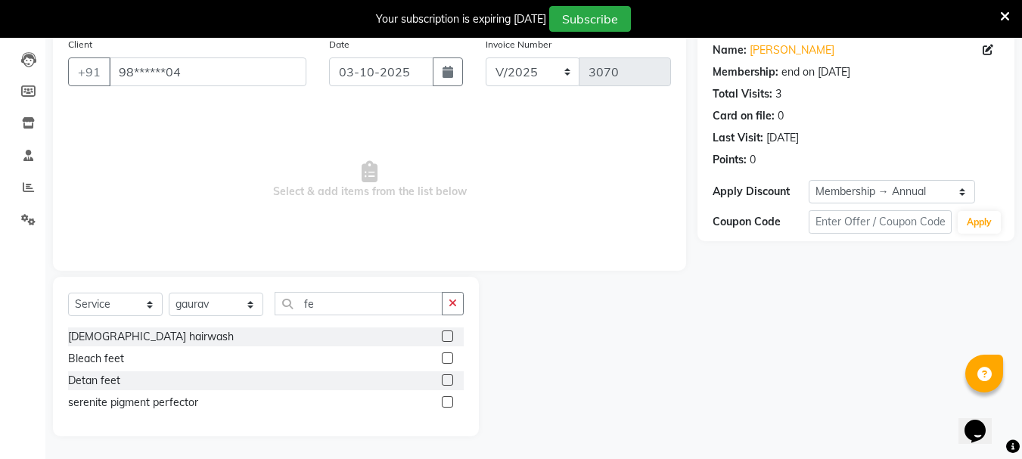
click at [449, 334] on label at bounding box center [447, 336] width 11 height 11
click at [449, 334] on input "checkbox" at bounding box center [447, 337] width 10 height 10
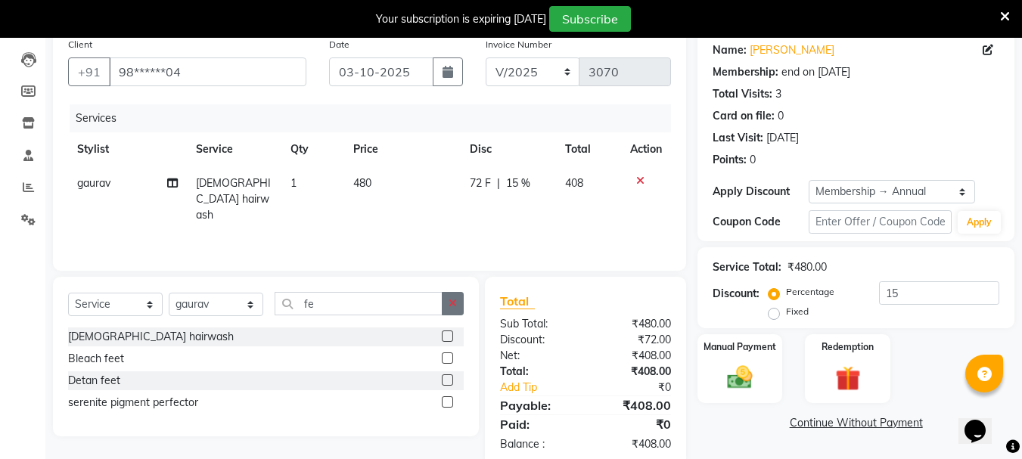
click at [454, 300] on icon "button" at bounding box center [453, 303] width 8 height 11
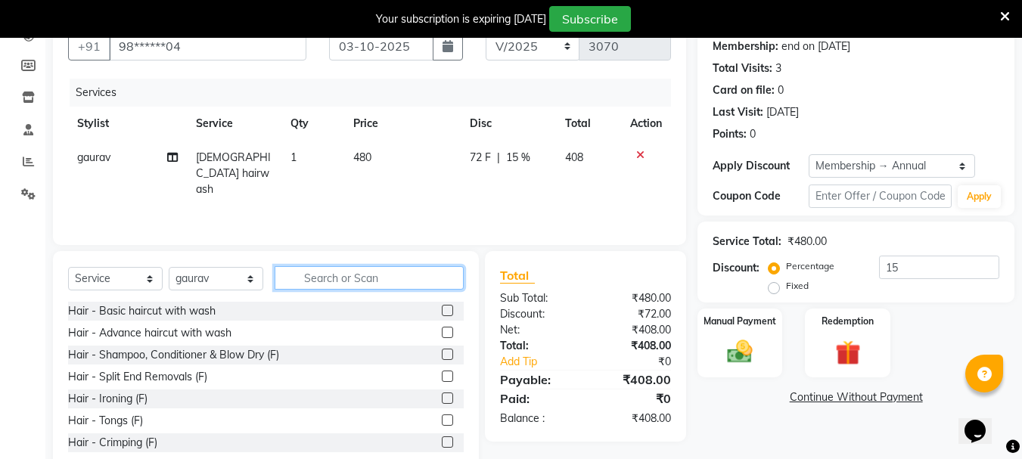
scroll to position [185, 0]
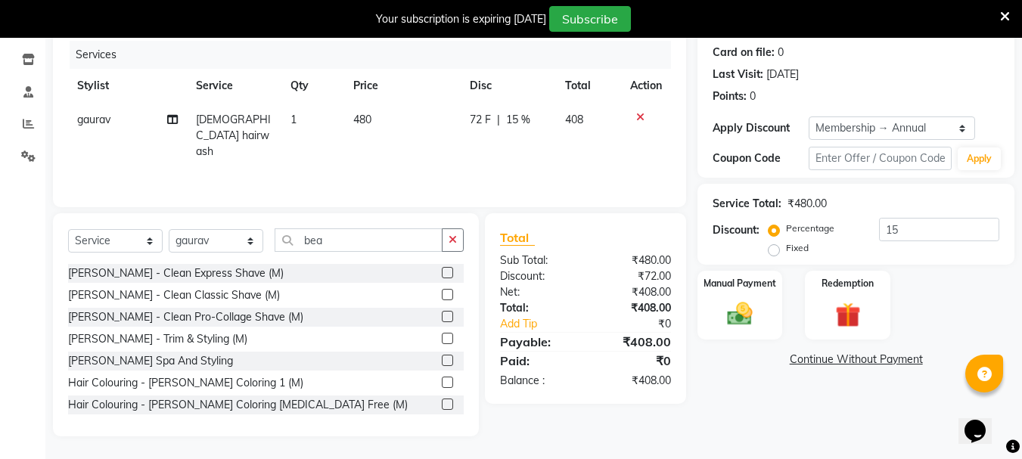
click at [442, 273] on label at bounding box center [447, 272] width 11 height 11
click at [442, 273] on input "checkbox" at bounding box center [447, 274] width 10 height 10
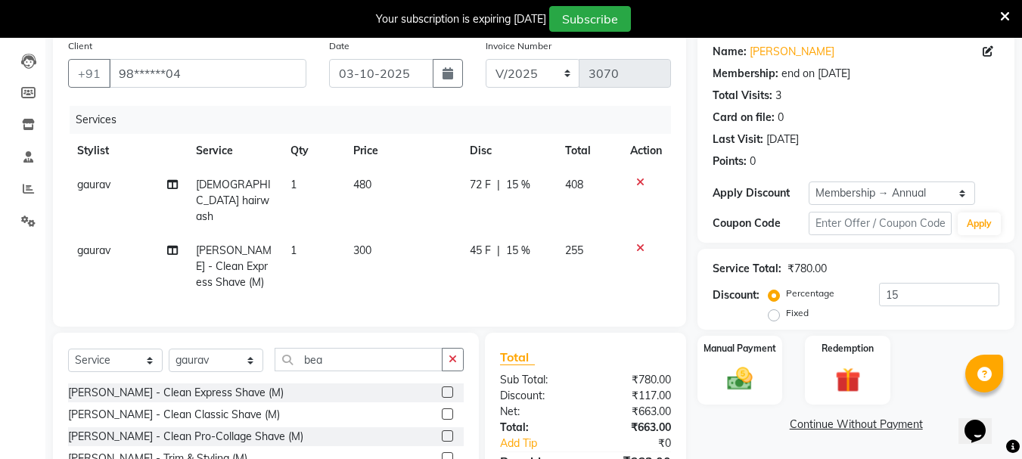
scroll to position [177, 0]
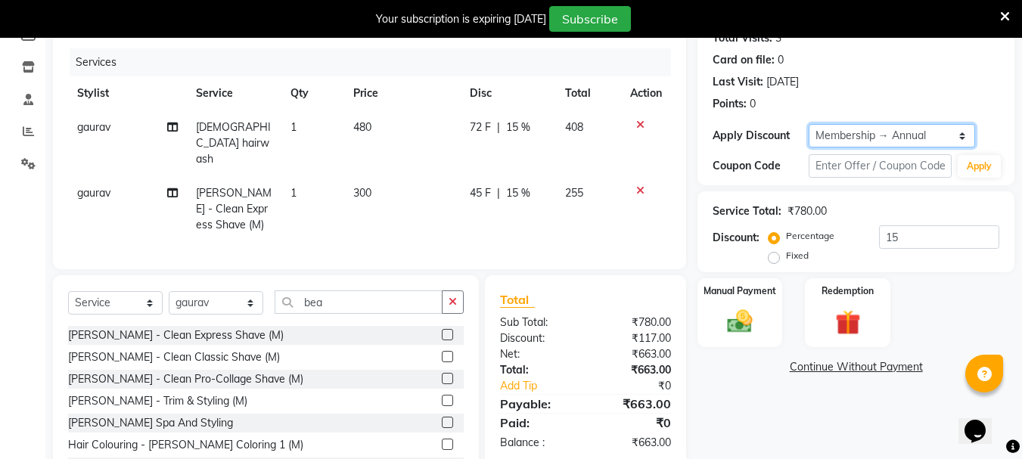
click at [862, 132] on select "Select Membership → Annual" at bounding box center [892, 135] width 167 height 23
click at [809, 124] on select "Select Membership → Annual" at bounding box center [892, 135] width 167 height 23
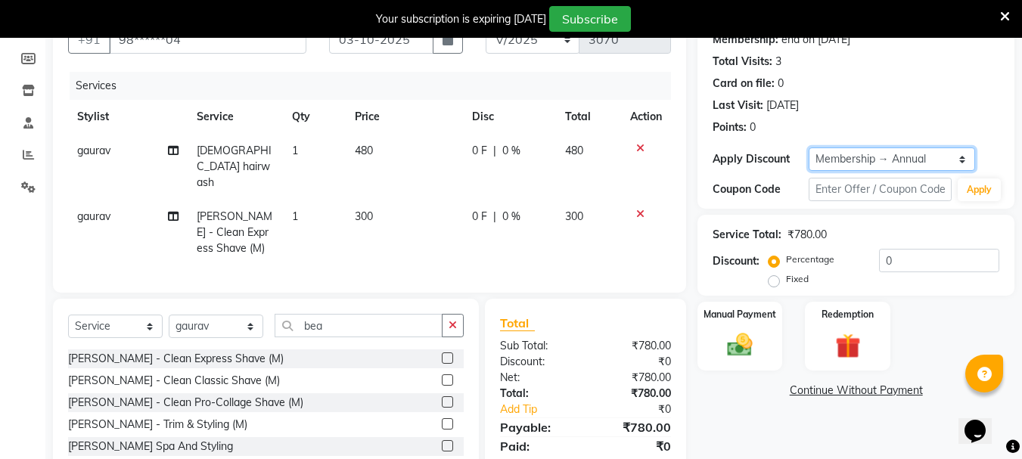
scroll to position [140, 0]
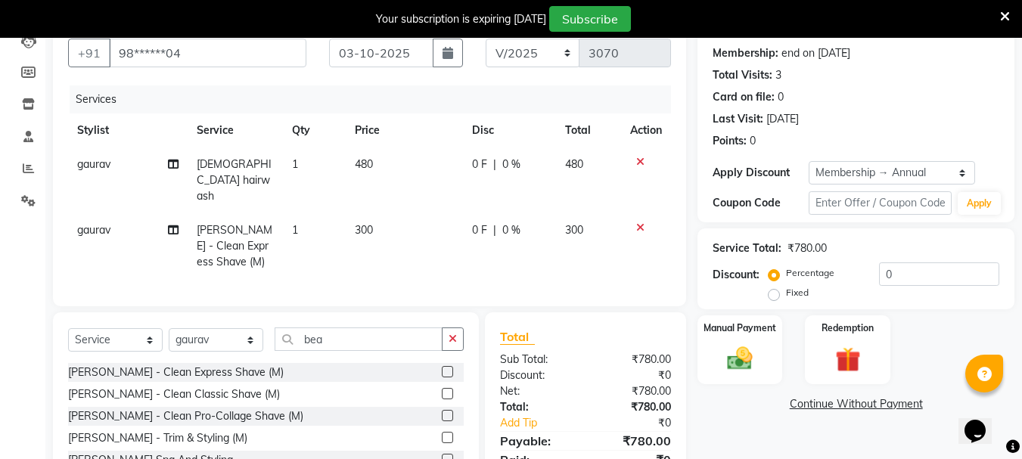
click at [368, 169] on span "480" at bounding box center [364, 164] width 18 height 14
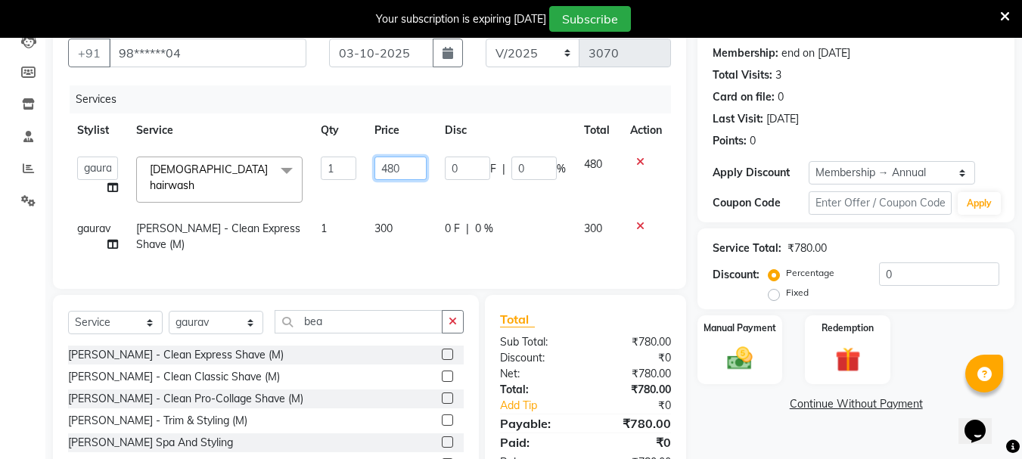
click at [395, 168] on input "480" at bounding box center [400, 168] width 52 height 23
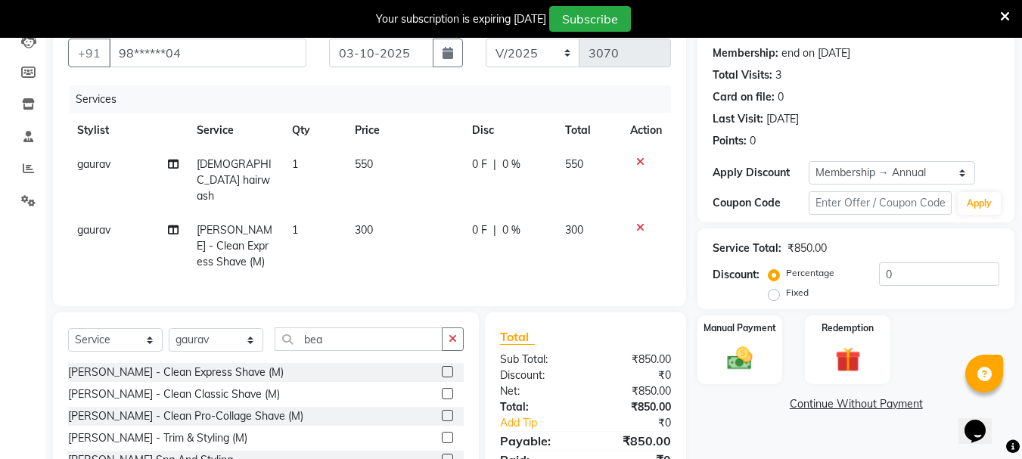
click at [387, 193] on td "550" at bounding box center [404, 181] width 117 height 66
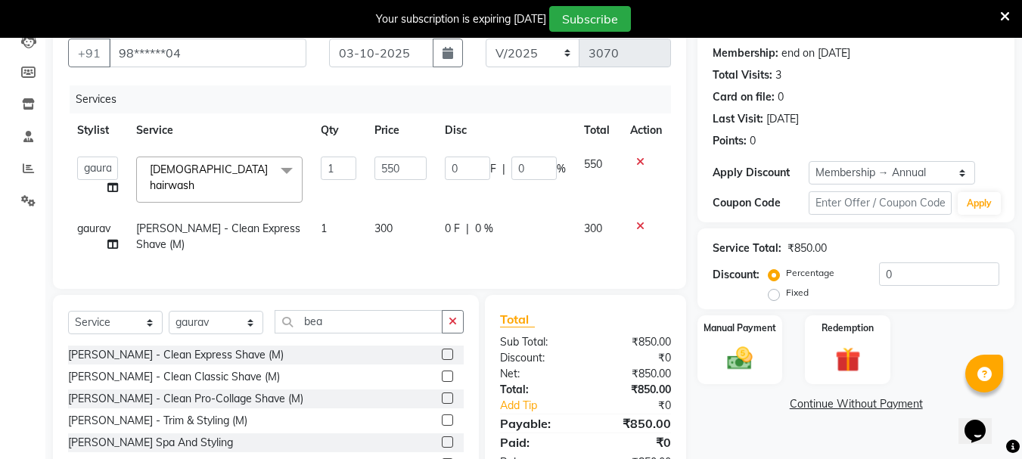
click at [382, 222] on span "300" at bounding box center [383, 229] width 18 height 14
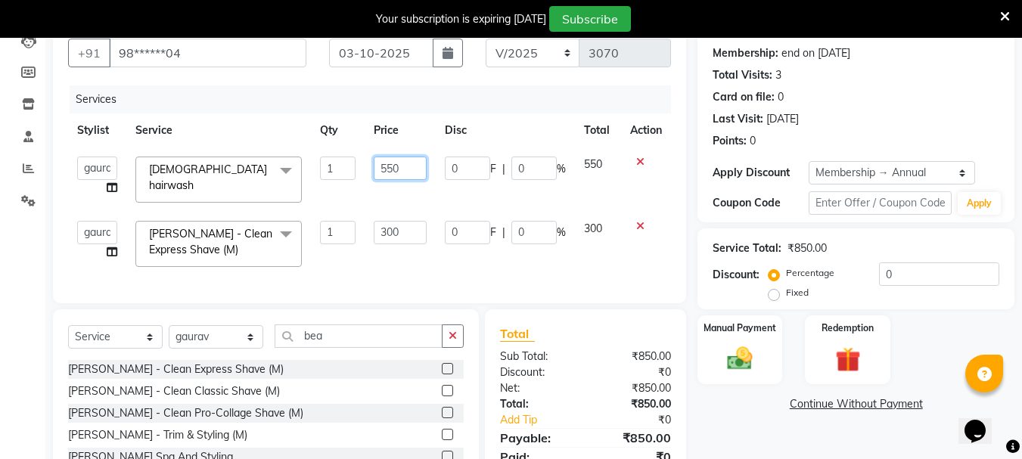
click at [388, 163] on input "550" at bounding box center [400, 168] width 52 height 23
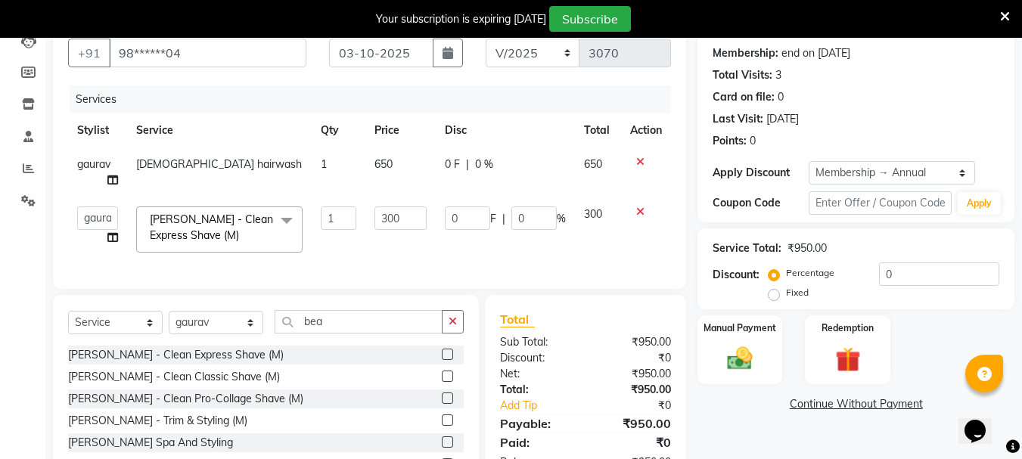
click at [384, 182] on td "650" at bounding box center [400, 173] width 70 height 50
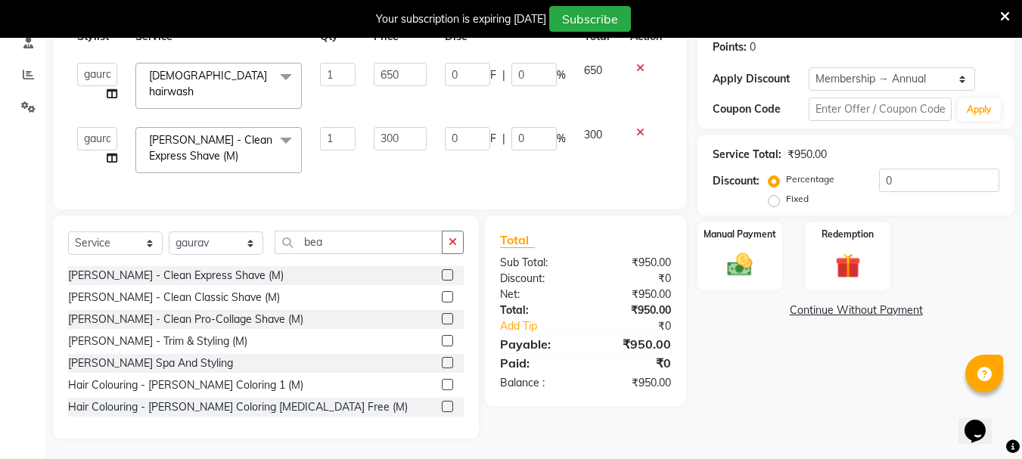
scroll to position [241, 0]
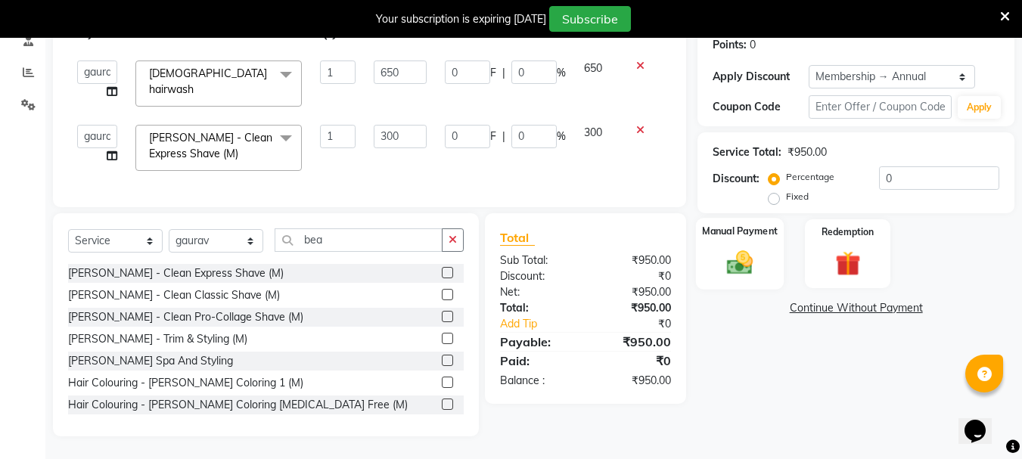
click at [732, 248] on img at bounding box center [740, 262] width 42 height 30
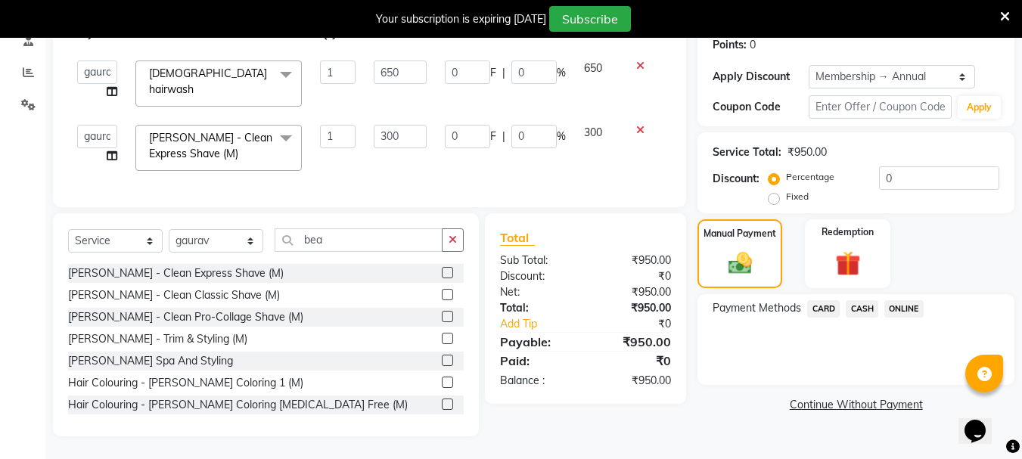
click at [900, 301] on span "ONLINE" at bounding box center [903, 308] width 39 height 17
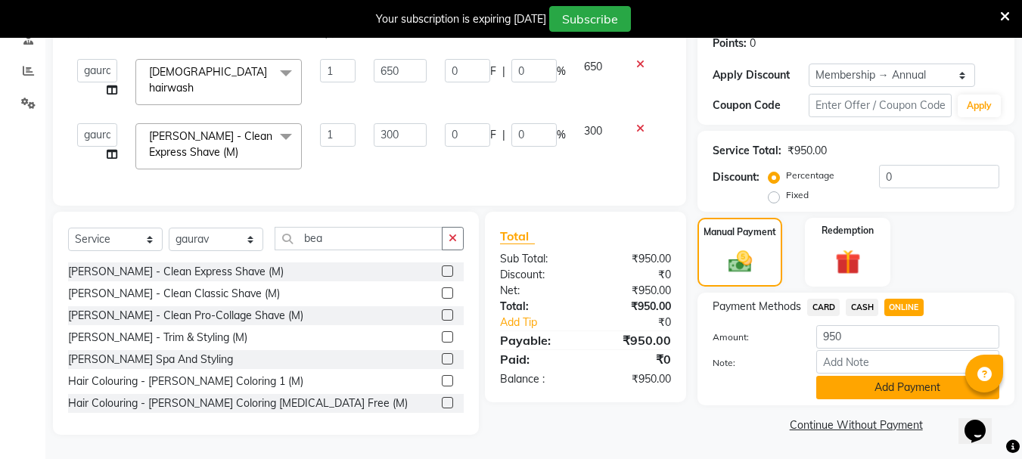
click at [850, 376] on button "Add Payment" at bounding box center [907, 387] width 183 height 23
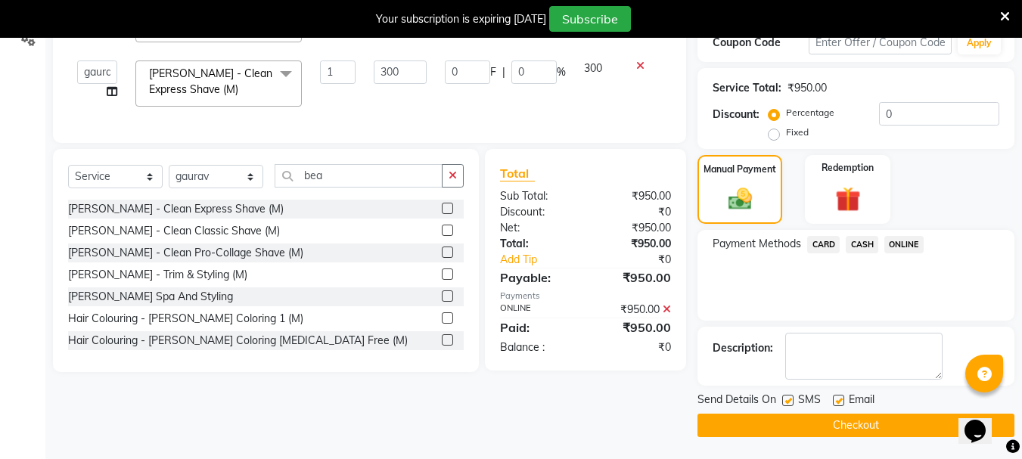
scroll to position [301, 0]
click at [778, 431] on button "Checkout" at bounding box center [856, 424] width 317 height 23
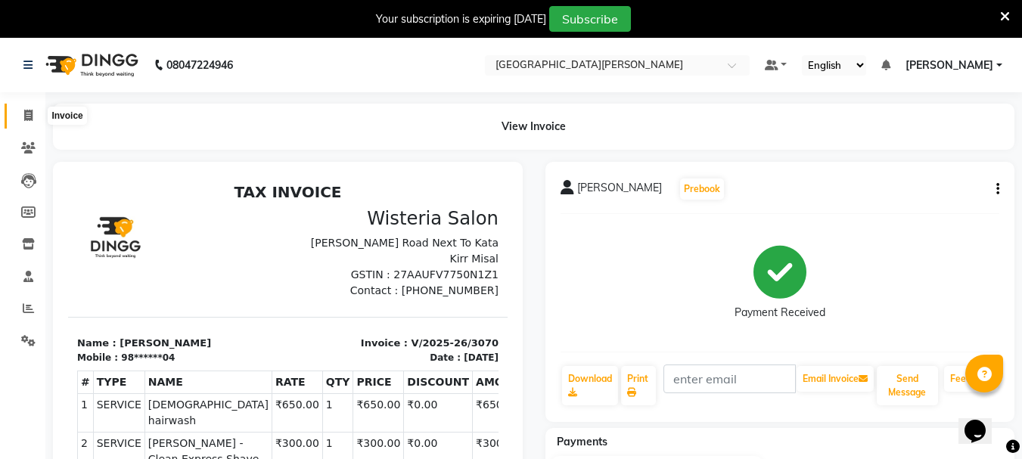
click at [29, 115] on icon at bounding box center [28, 115] width 8 height 11
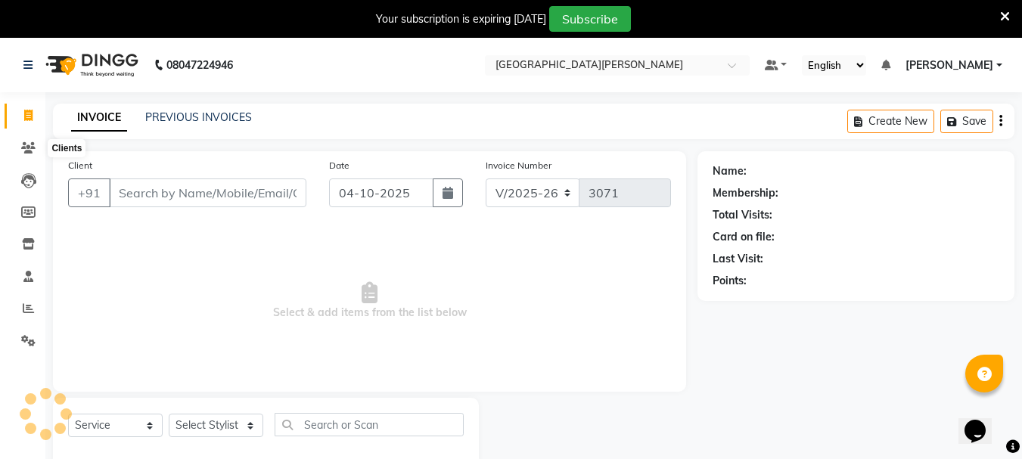
scroll to position [38, 0]
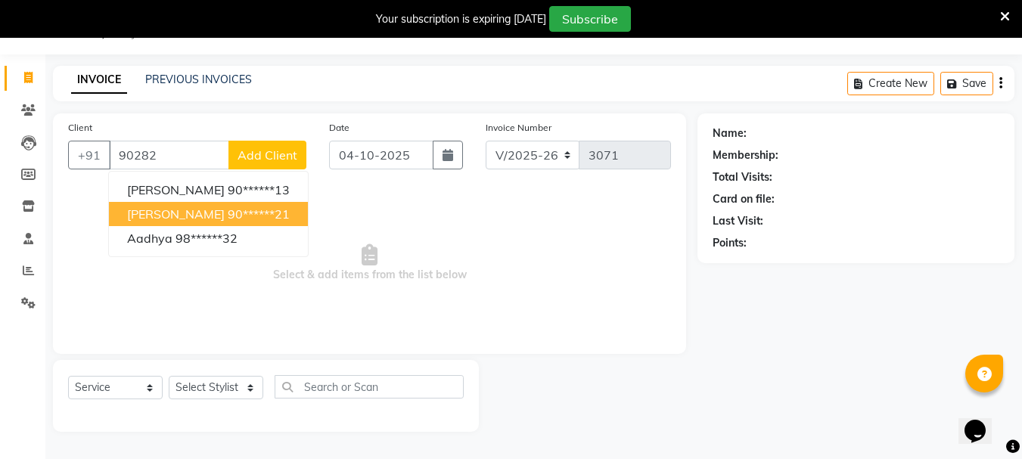
click at [160, 225] on button "[PERSON_NAME] 90******21" at bounding box center [208, 214] width 199 height 24
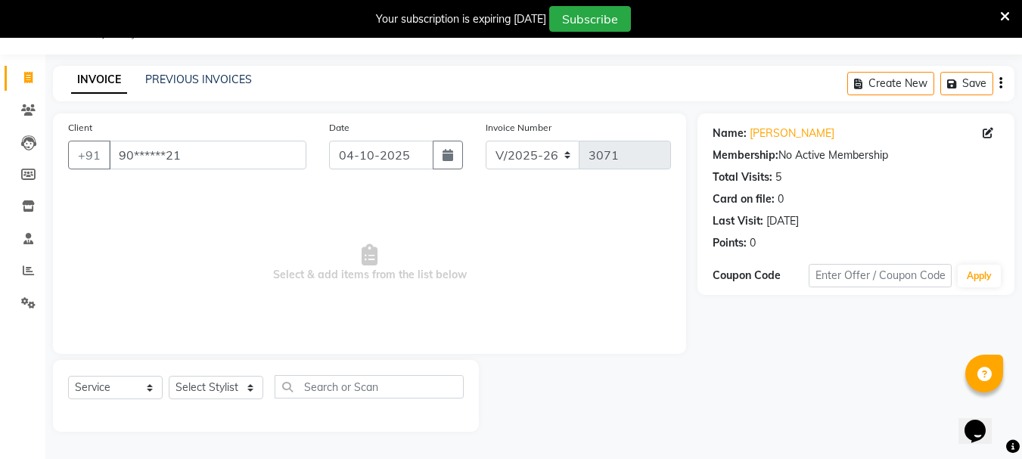
click at [210, 402] on div "Select Service Product Membership Package Voucher Prepaid Gift Card Select Styl…" at bounding box center [266, 393] width 396 height 36
click at [211, 368] on div "Select Service Product Membership Package Voucher Prepaid Gift Card Select Styl…" at bounding box center [266, 396] width 426 height 72
click at [211, 382] on select "Select Stylist Bharti [PERSON_NAME] [PERSON_NAME] [PERSON_NAME] [PERSON_NAME] m…" at bounding box center [216, 387] width 95 height 23
click at [169, 376] on select "Select Stylist Bharti [PERSON_NAME] [PERSON_NAME] [PERSON_NAME] [PERSON_NAME] m…" at bounding box center [216, 387] width 95 height 23
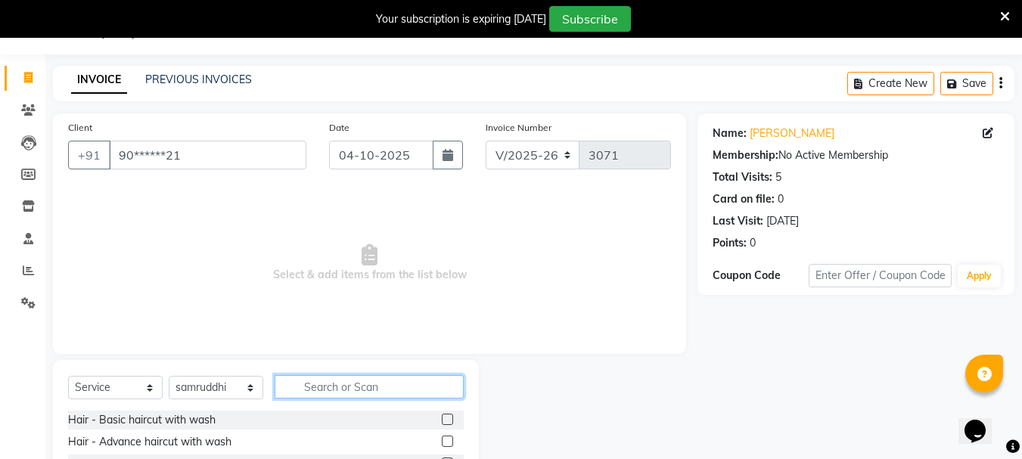
click at [353, 389] on input "text" at bounding box center [369, 386] width 189 height 23
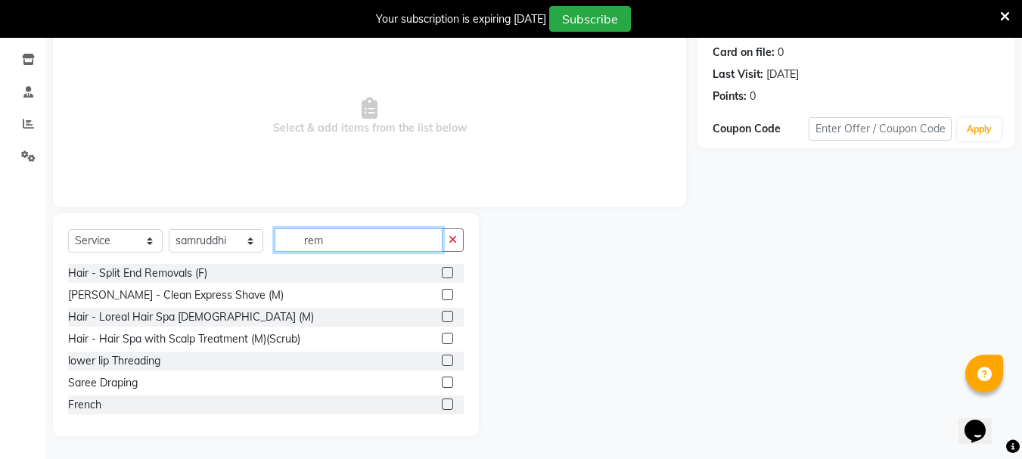
scroll to position [143, 0]
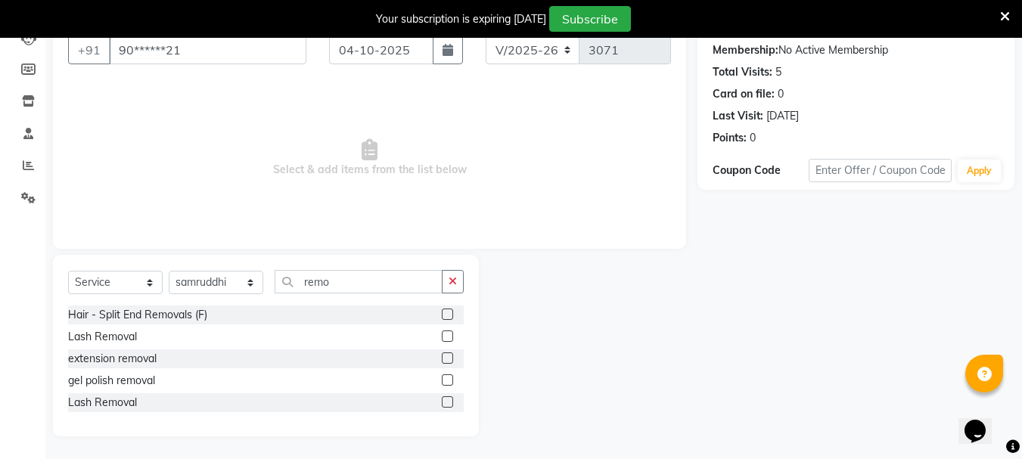
click at [446, 359] on label at bounding box center [447, 358] width 11 height 11
click at [446, 359] on input "checkbox" at bounding box center [447, 359] width 10 height 10
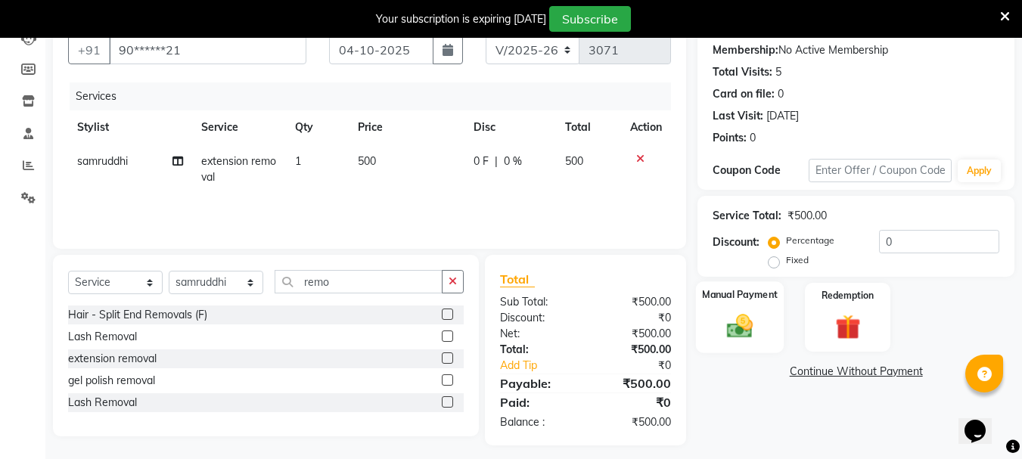
click at [722, 339] on img at bounding box center [740, 326] width 42 height 30
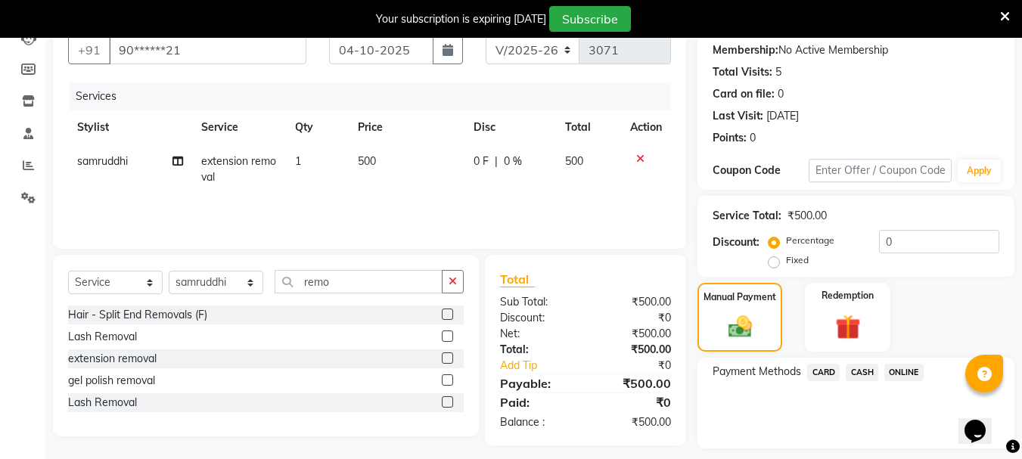
click at [891, 374] on span "ONLINE" at bounding box center [903, 372] width 39 height 17
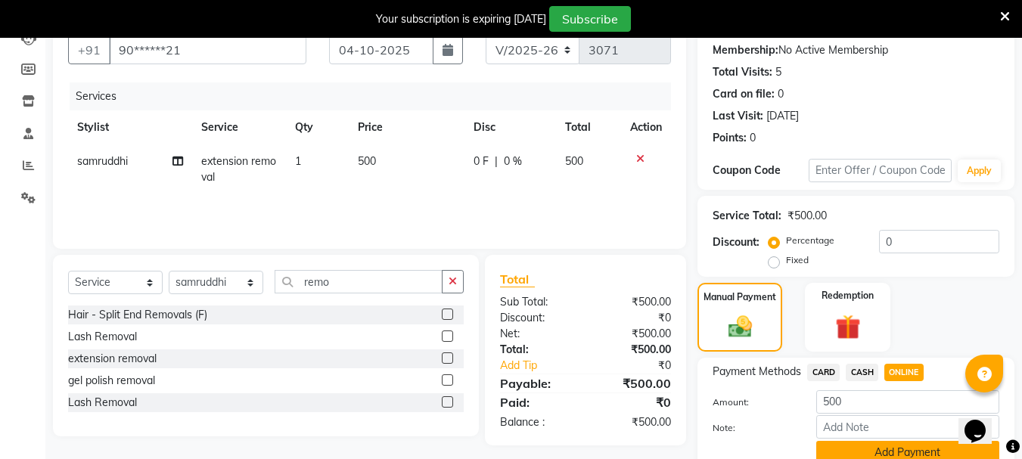
click at [850, 445] on button "Add Payment" at bounding box center [907, 452] width 183 height 23
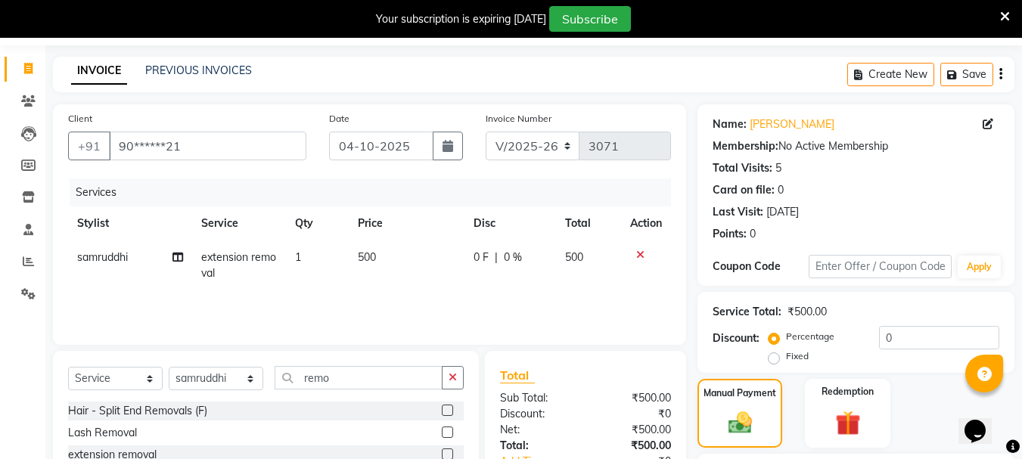
scroll to position [0, 0]
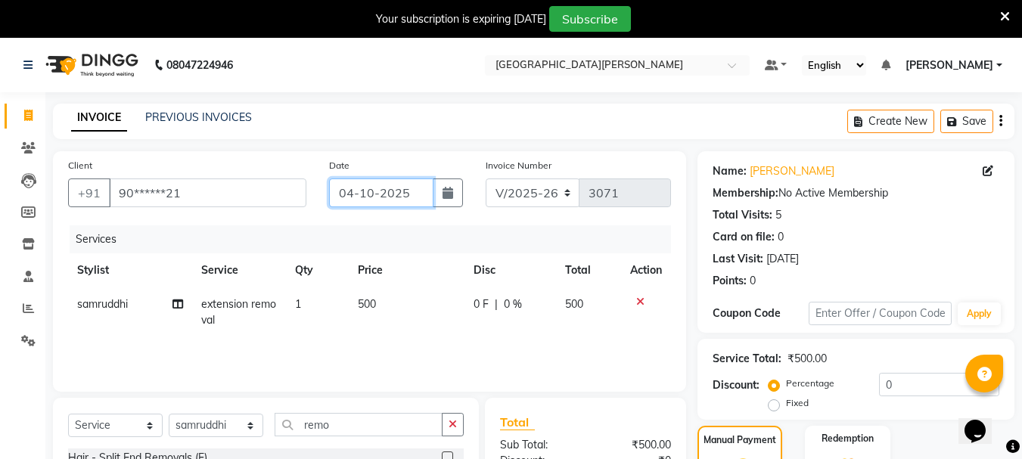
click at [347, 200] on input "04-10-2025" at bounding box center [381, 193] width 104 height 29
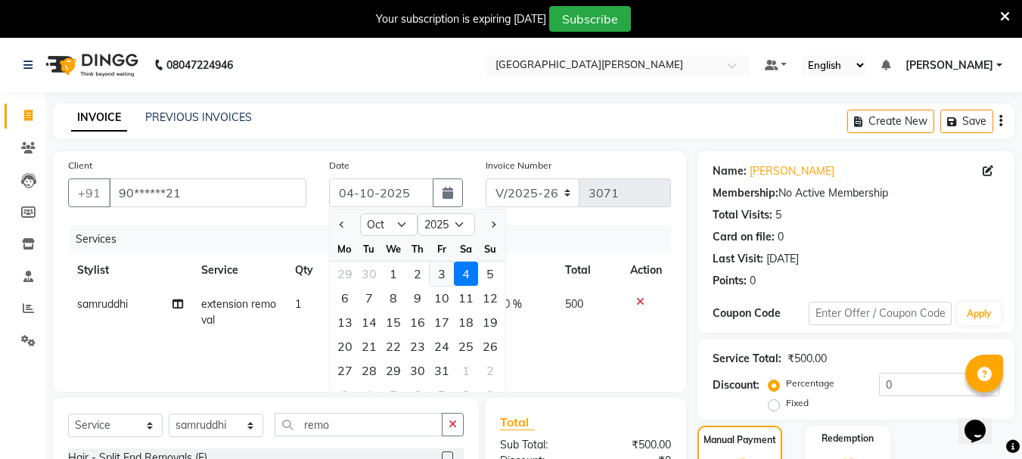
click at [438, 273] on div "3" at bounding box center [442, 274] width 24 height 24
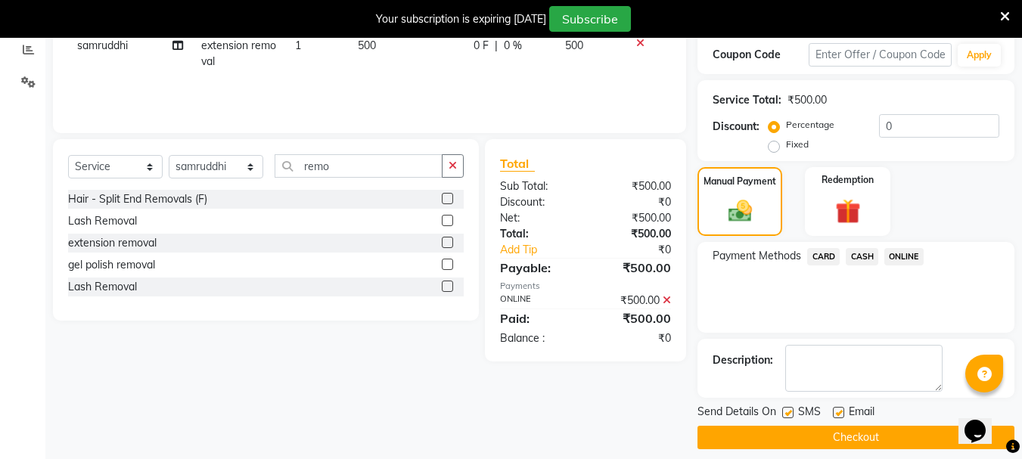
scroll to position [272, 0]
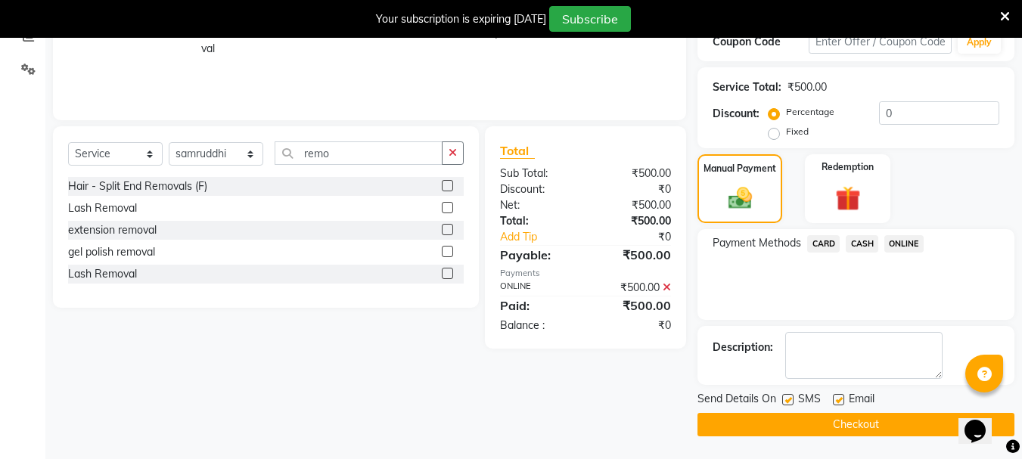
click at [795, 424] on button "Checkout" at bounding box center [856, 424] width 317 height 23
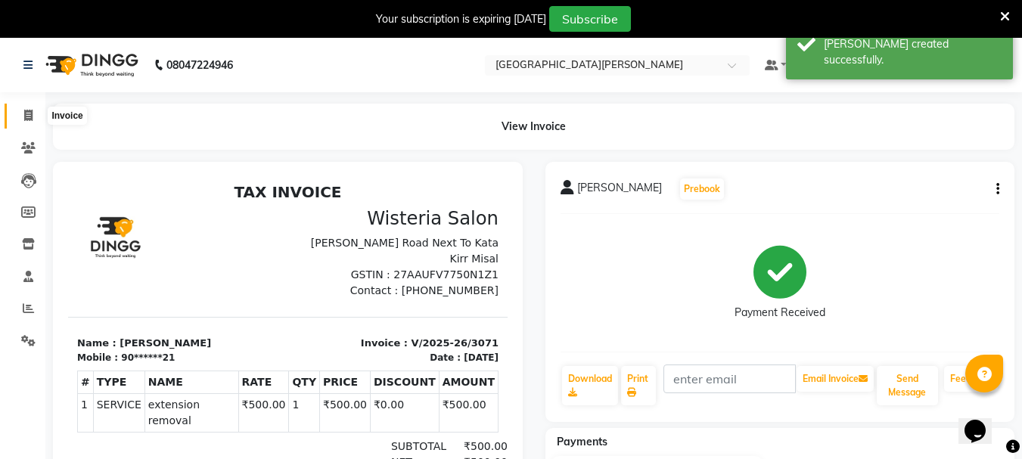
click at [30, 113] on icon at bounding box center [28, 115] width 8 height 11
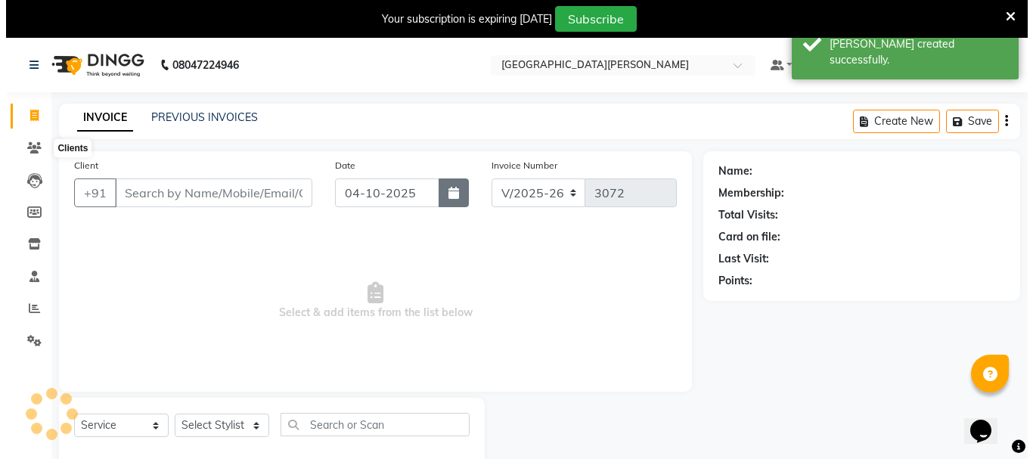
scroll to position [38, 0]
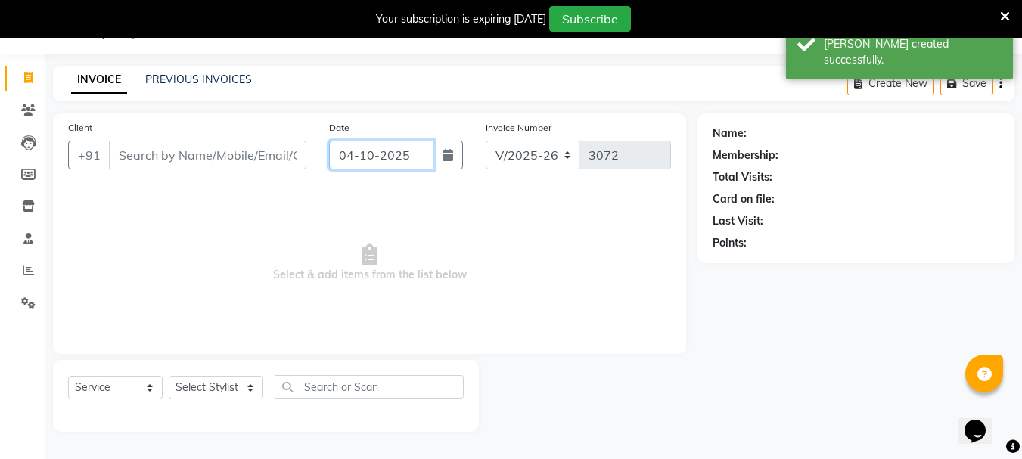
click at [359, 158] on input "04-10-2025" at bounding box center [381, 155] width 104 height 29
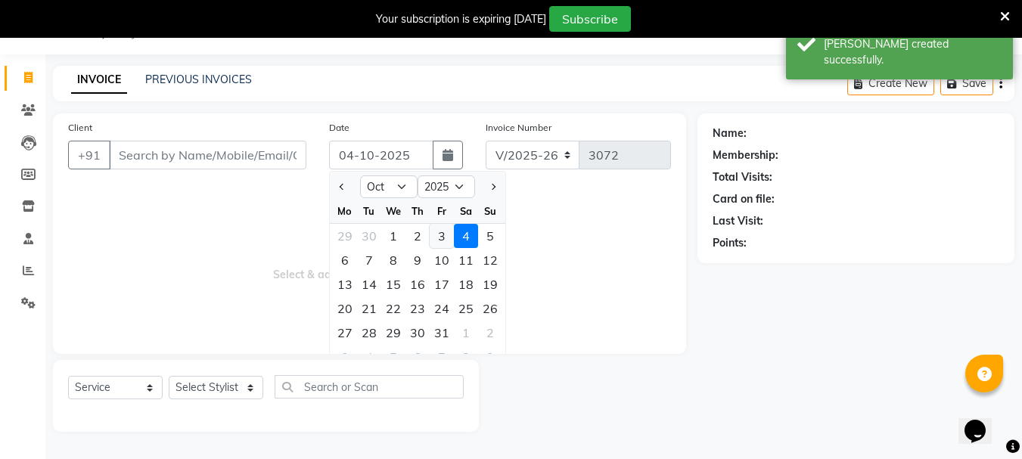
click at [439, 235] on div "3" at bounding box center [442, 236] width 24 height 24
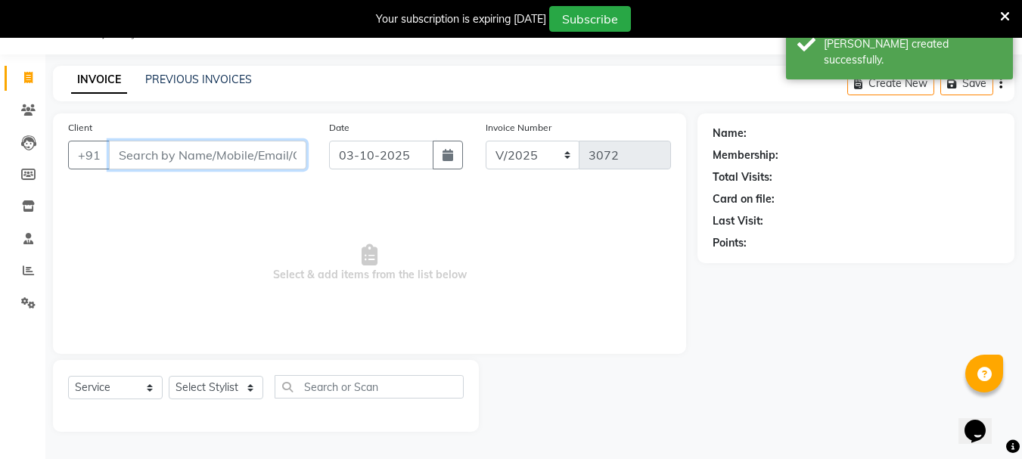
click at [156, 158] on input "Client" at bounding box center [207, 155] width 197 height 29
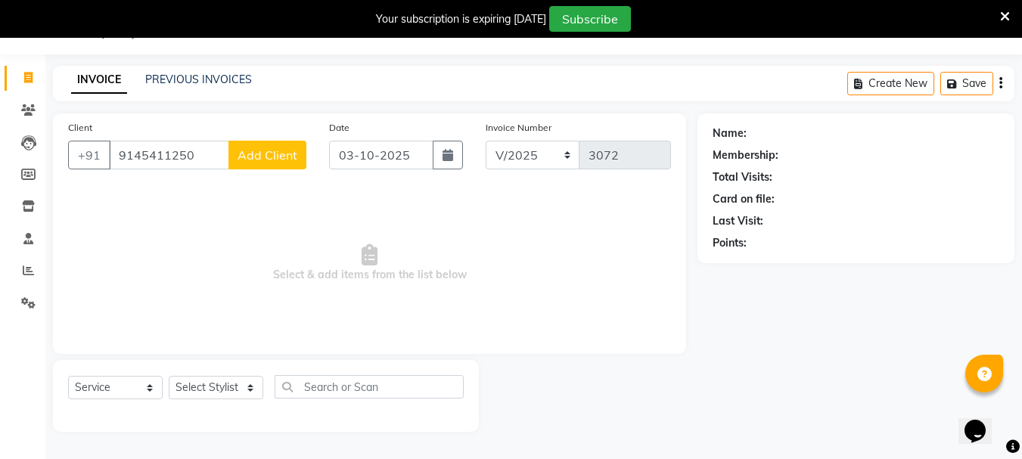
click at [275, 163] on button "Add Client" at bounding box center [267, 155] width 78 height 29
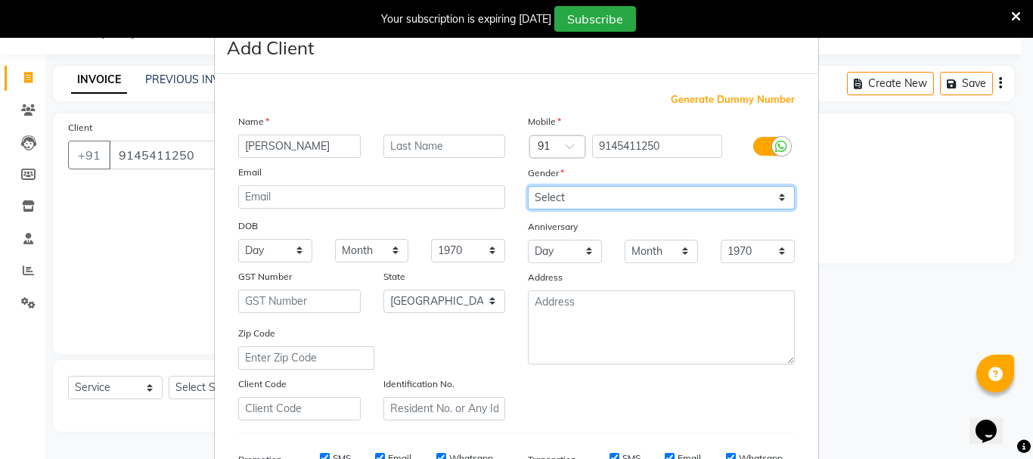
click at [536, 204] on select "Select [DEMOGRAPHIC_DATA] [DEMOGRAPHIC_DATA] Other Prefer Not To Say" at bounding box center [661, 197] width 267 height 23
click at [528, 186] on select "Select [DEMOGRAPHIC_DATA] [DEMOGRAPHIC_DATA] Other Prefer Not To Say" at bounding box center [661, 197] width 267 height 23
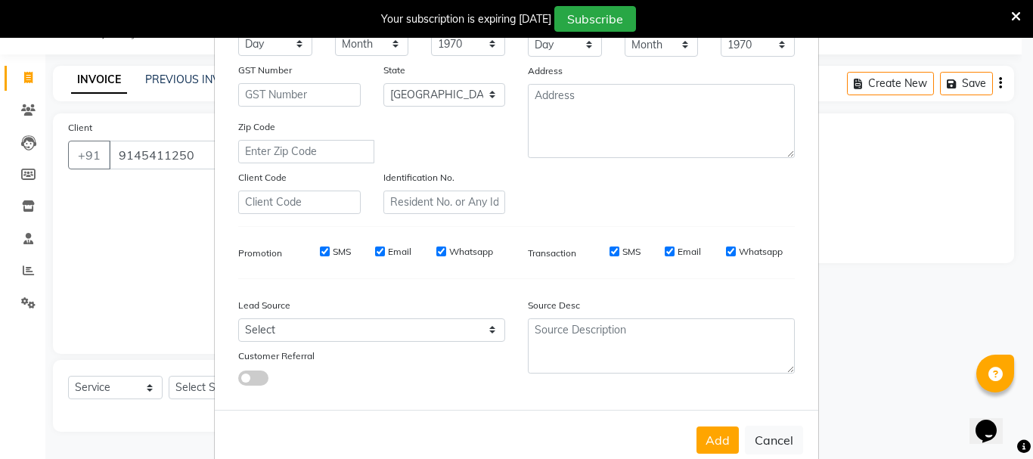
scroll to position [239, 0]
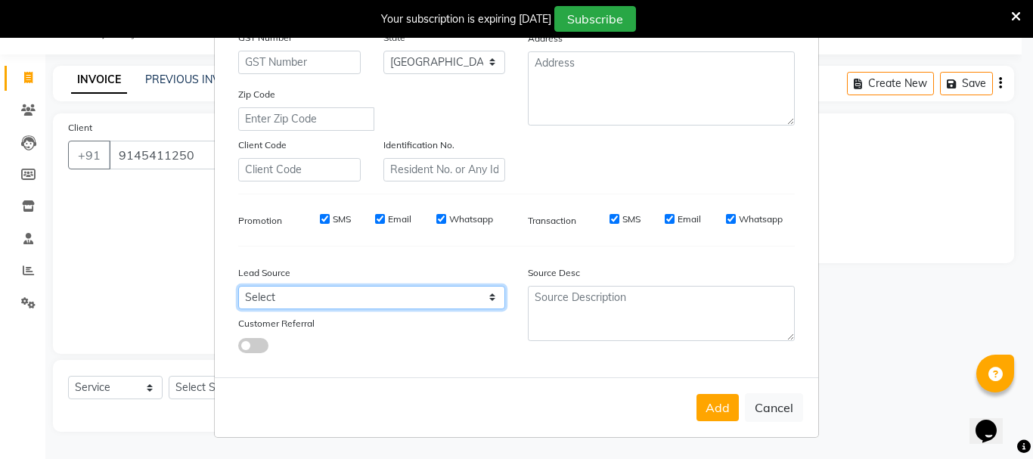
click at [328, 306] on select "Select Walk-in Referral Internet Friend Word of Mouth Advertisement Facebook Ju…" at bounding box center [371, 297] width 267 height 23
click at [238, 286] on select "Select Walk-in Referral Internet Friend Word of Mouth Advertisement Facebook Ju…" at bounding box center [371, 297] width 267 height 23
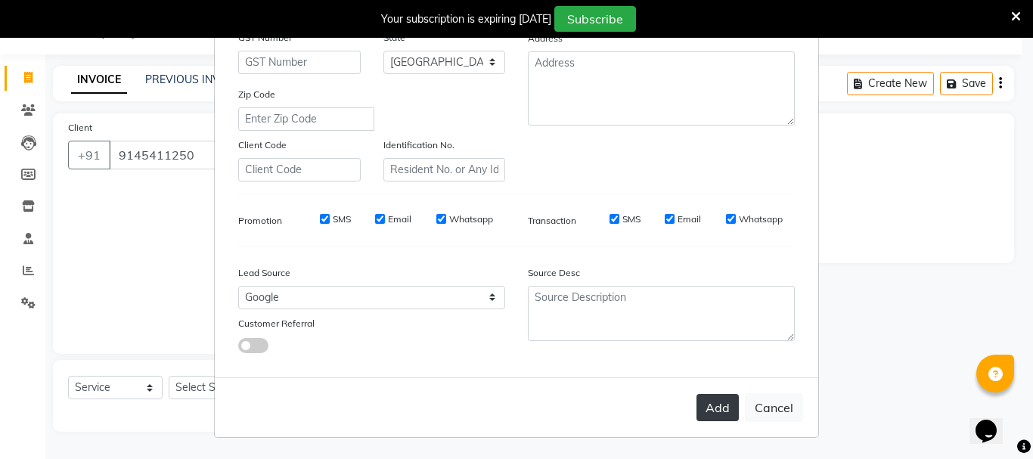
click at [716, 414] on button "Add" at bounding box center [718, 407] width 42 height 27
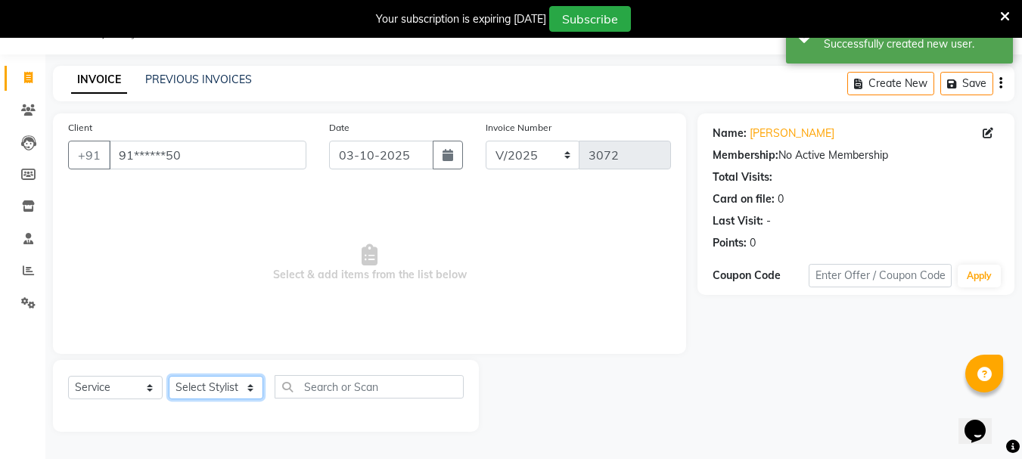
click at [256, 385] on select "Select Stylist Bharti [PERSON_NAME] [PERSON_NAME] [PERSON_NAME] [PERSON_NAME] m…" at bounding box center [216, 387] width 95 height 23
click at [169, 376] on select "Select Stylist Bharti [PERSON_NAME] [PERSON_NAME] [PERSON_NAME] [PERSON_NAME] m…" at bounding box center [216, 387] width 95 height 23
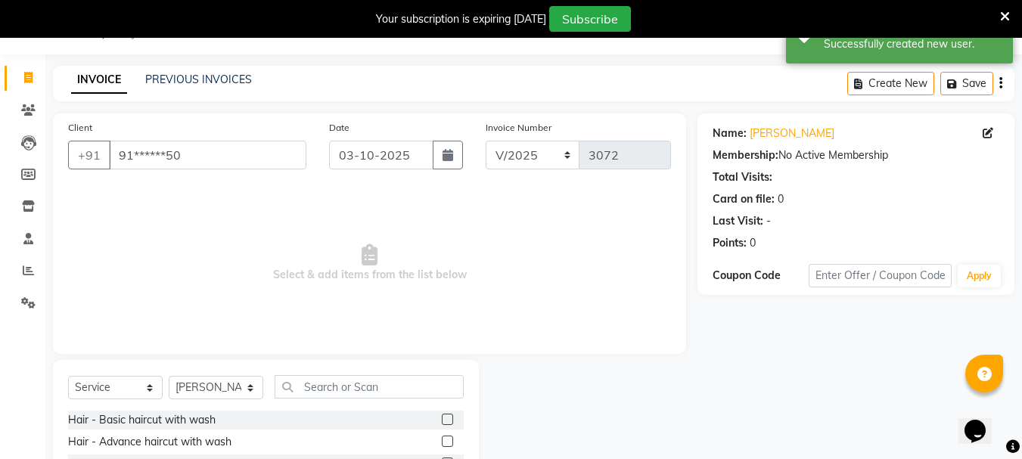
click at [442, 415] on label at bounding box center [447, 419] width 11 height 11
click at [442, 415] on input "checkbox" at bounding box center [447, 420] width 10 height 10
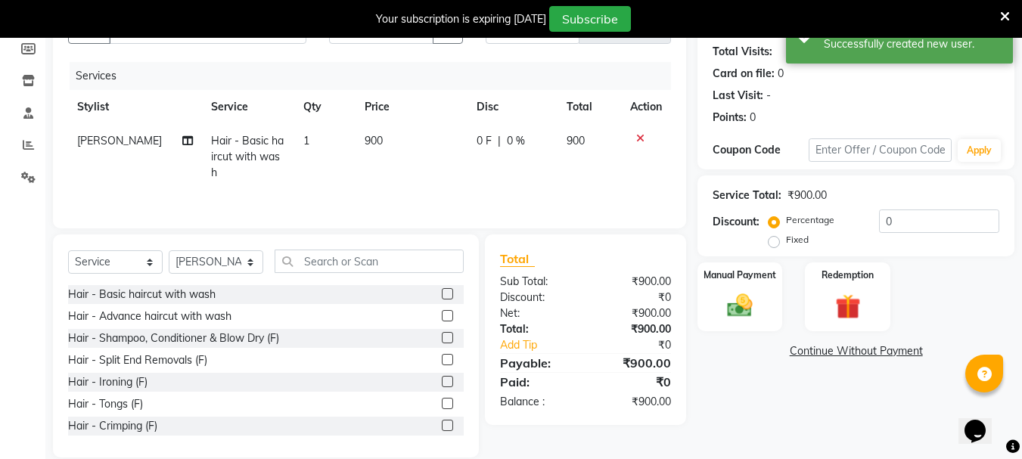
scroll to position [185, 0]
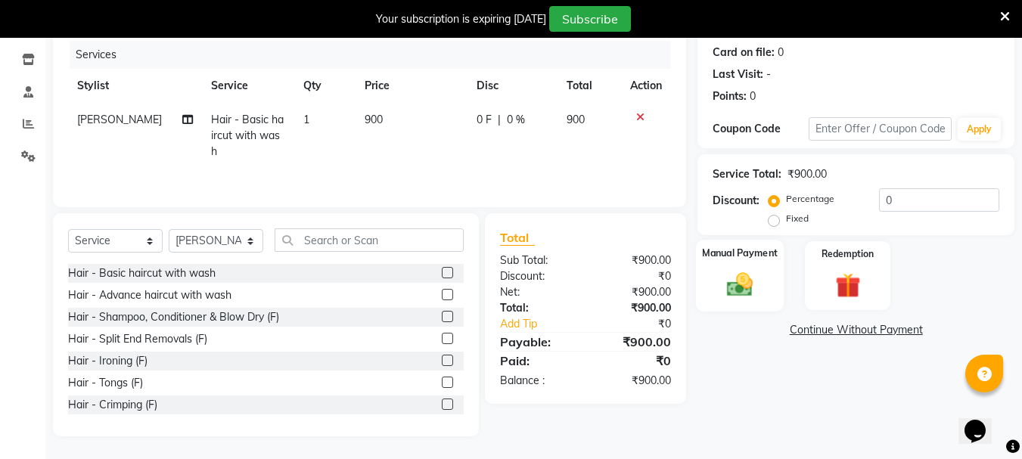
click at [760, 286] on img at bounding box center [740, 284] width 42 height 30
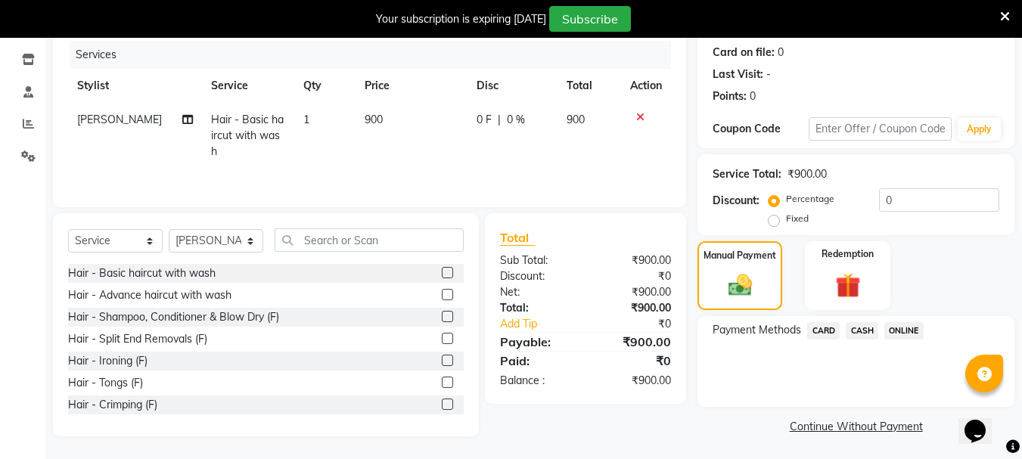
click at [904, 331] on span "ONLINE" at bounding box center [903, 330] width 39 height 17
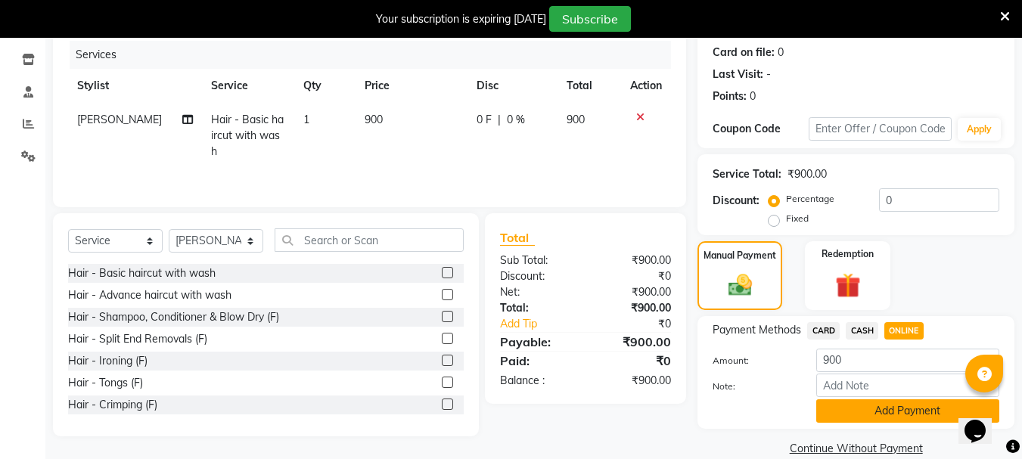
click at [836, 413] on button "Add Payment" at bounding box center [907, 410] width 183 height 23
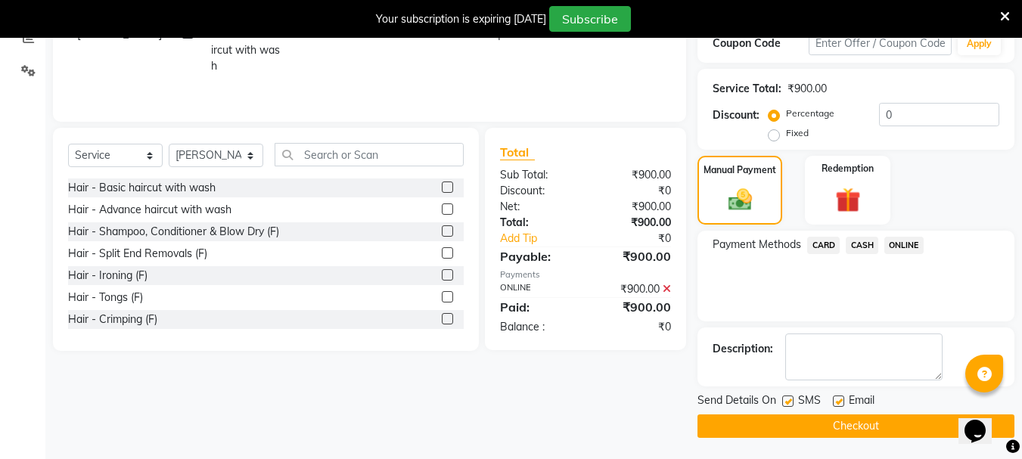
scroll to position [272, 0]
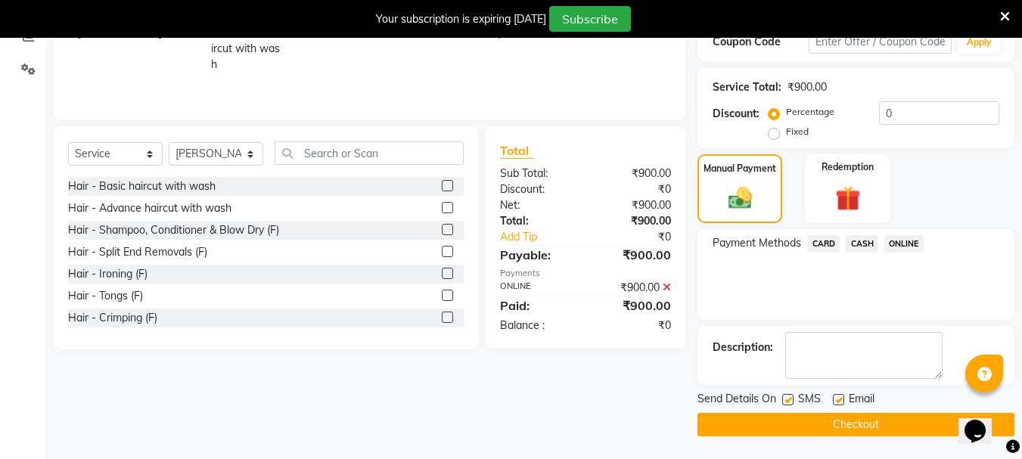
click at [789, 423] on button "Checkout" at bounding box center [856, 424] width 317 height 23
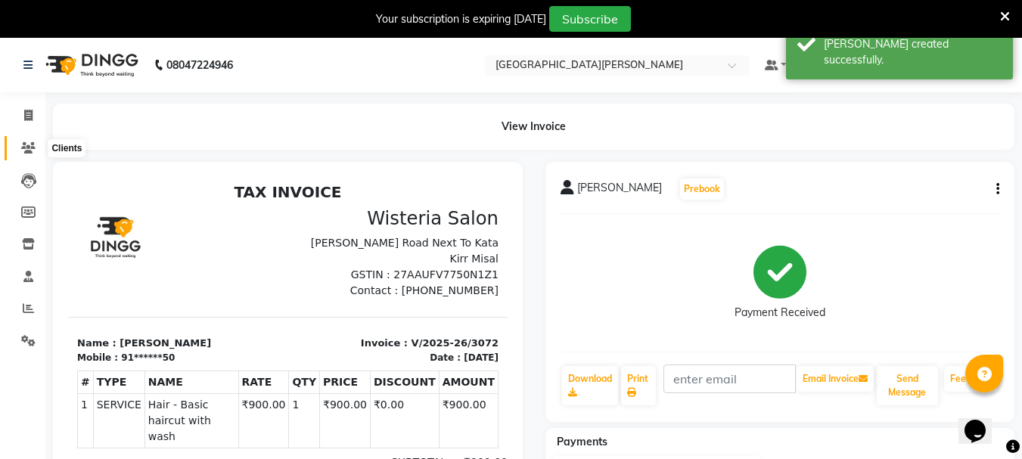
click at [22, 144] on icon at bounding box center [28, 147] width 14 height 11
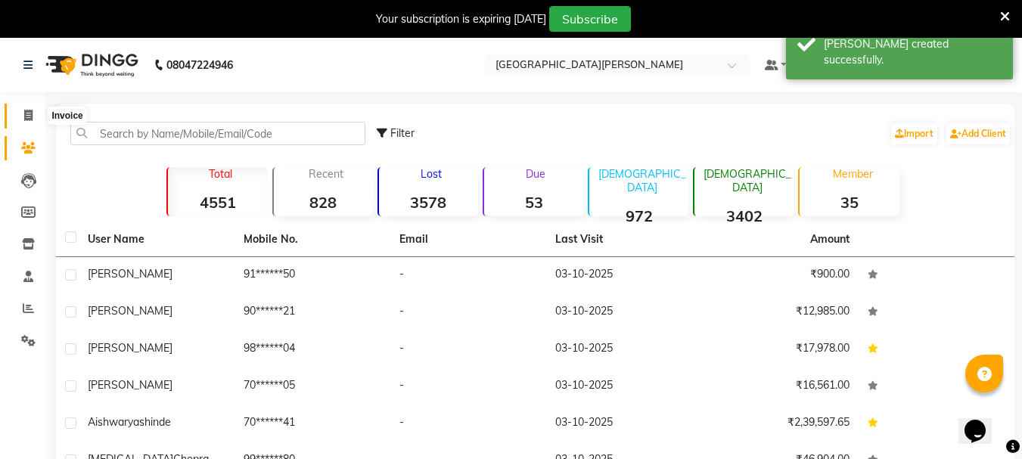
click at [30, 113] on icon at bounding box center [28, 115] width 8 height 11
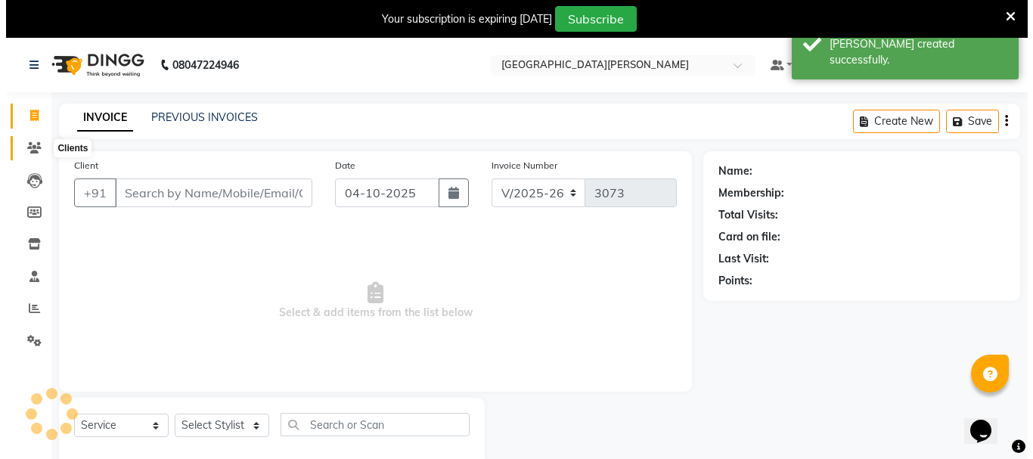
scroll to position [38, 0]
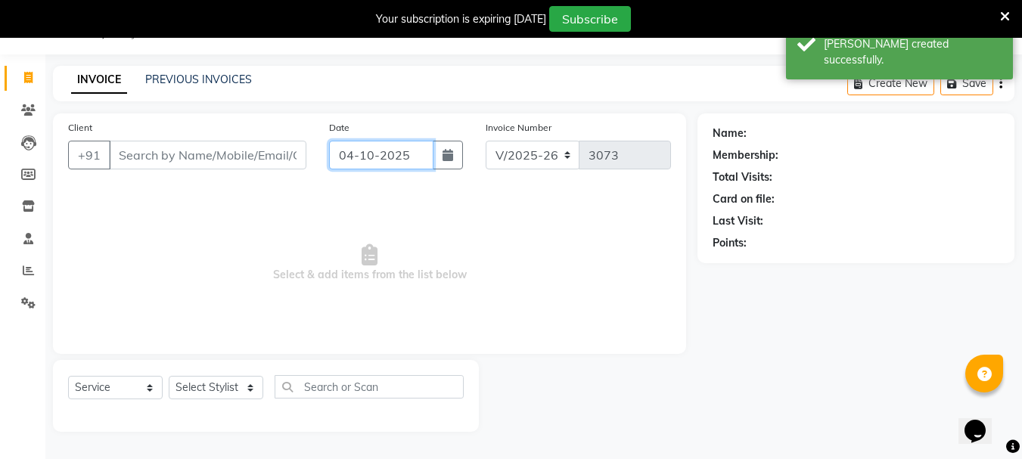
click at [352, 157] on input "04-10-2025" at bounding box center [381, 155] width 104 height 29
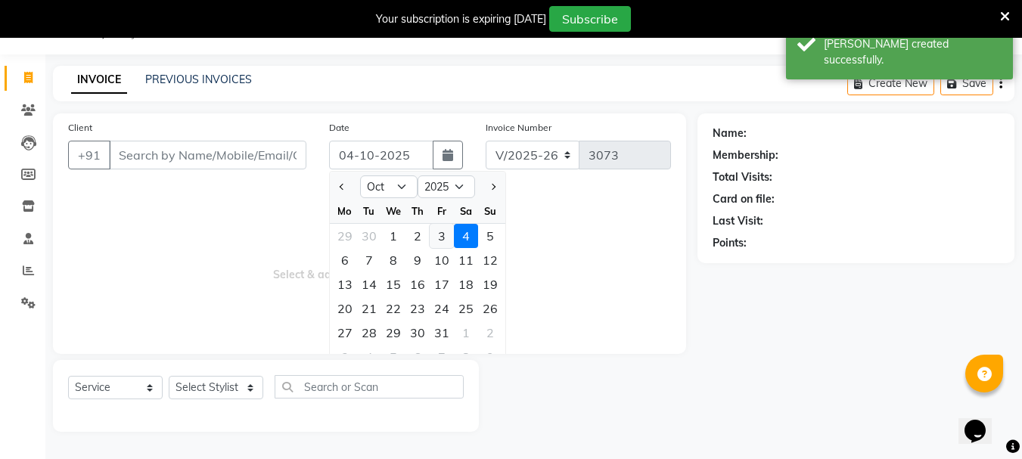
click at [435, 234] on div "3" at bounding box center [442, 236] width 24 height 24
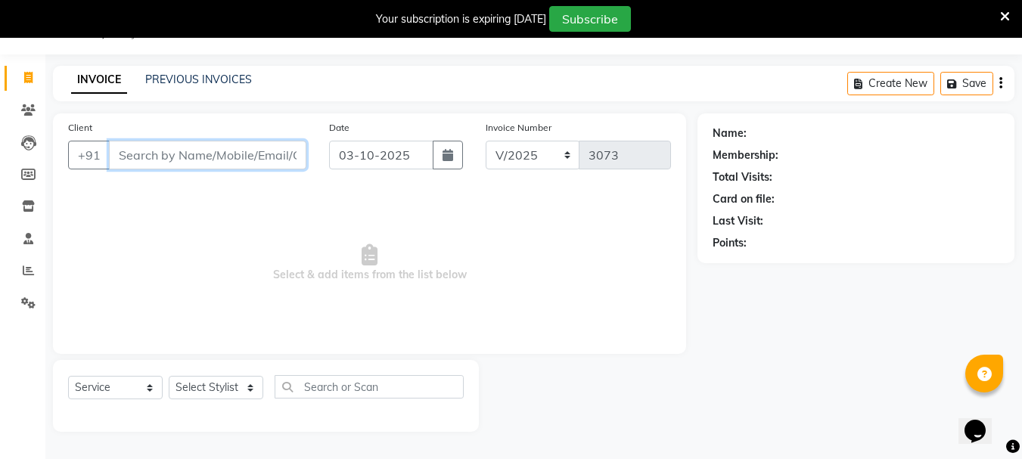
click at [120, 157] on input "Client" at bounding box center [207, 155] width 197 height 29
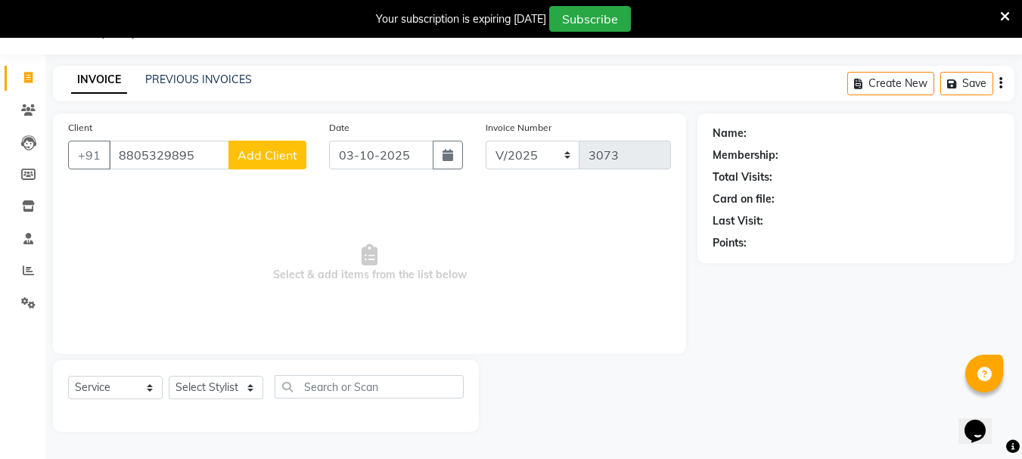
click at [250, 154] on span "Add Client" at bounding box center [268, 155] width 60 height 15
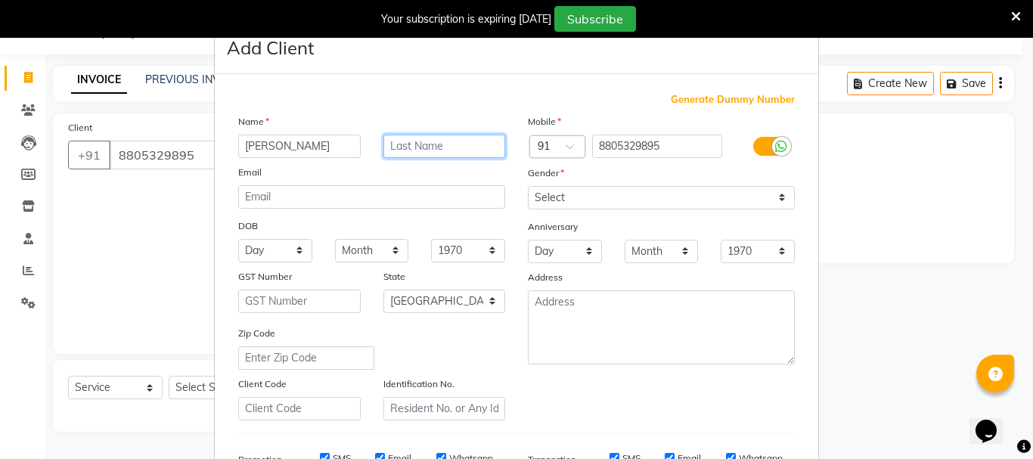
click at [401, 146] on input "text" at bounding box center [445, 146] width 123 height 23
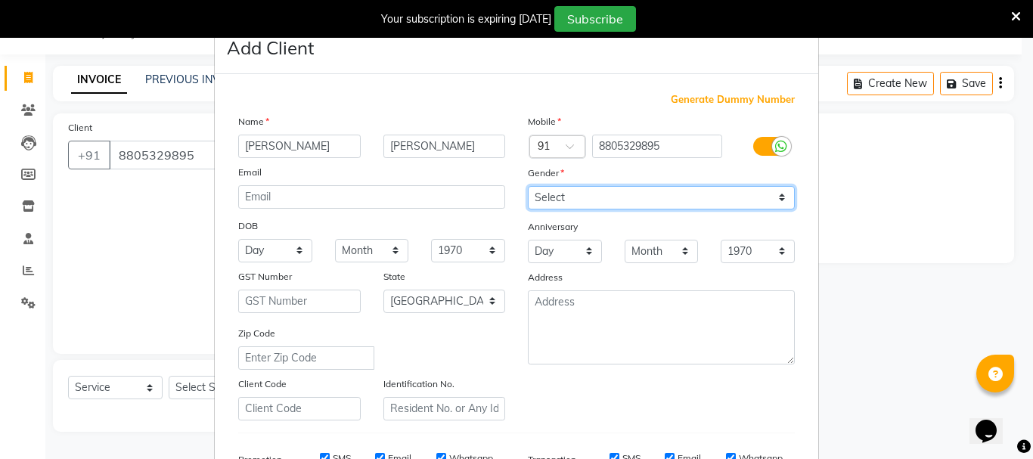
click at [542, 193] on select "Select [DEMOGRAPHIC_DATA] [DEMOGRAPHIC_DATA] Other Prefer Not To Say" at bounding box center [661, 197] width 267 height 23
click at [528, 186] on select "Select [DEMOGRAPHIC_DATA] [DEMOGRAPHIC_DATA] Other Prefer Not To Say" at bounding box center [661, 197] width 267 height 23
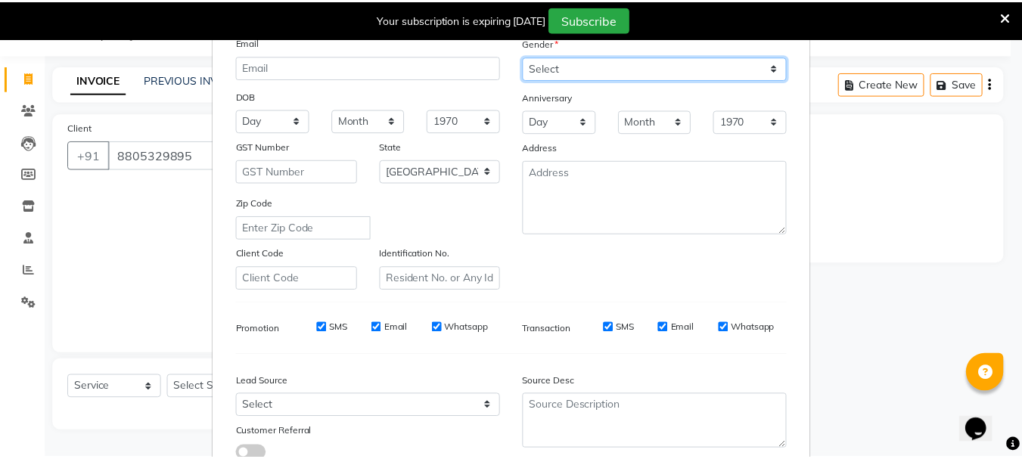
scroll to position [239, 0]
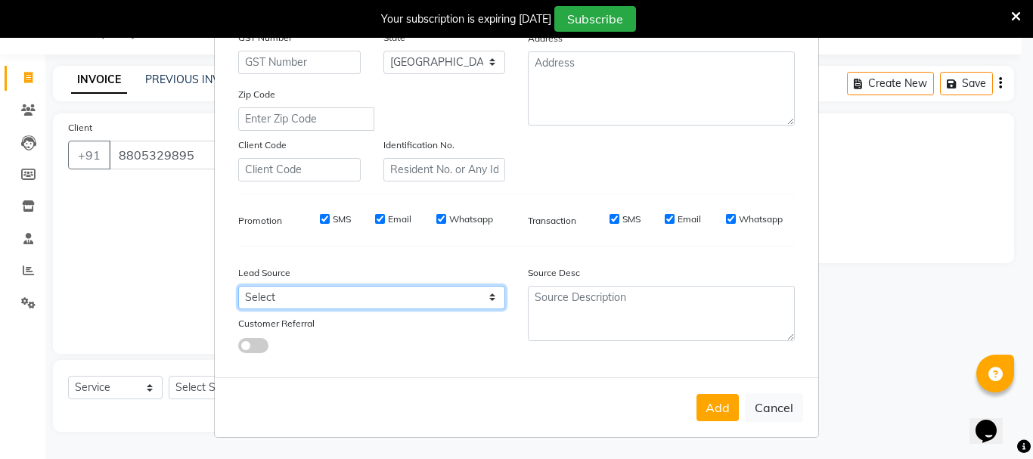
click at [485, 301] on select "Select Walk-in Referral Internet Friend Word of Mouth Advertisement Facebook Ju…" at bounding box center [371, 297] width 267 height 23
click at [238, 286] on select "Select Walk-in Referral Internet Friend Word of Mouth Advertisement Facebook Ju…" at bounding box center [371, 297] width 267 height 23
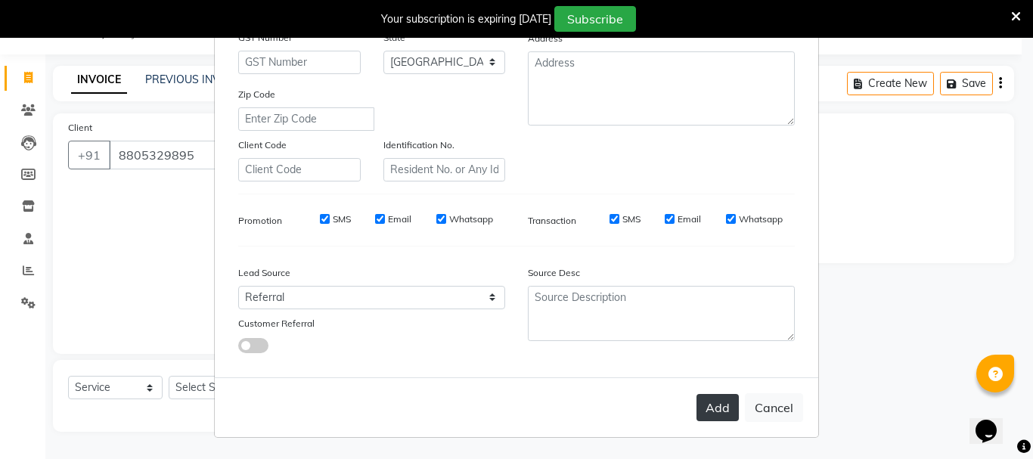
click at [707, 410] on button "Add" at bounding box center [718, 407] width 42 height 27
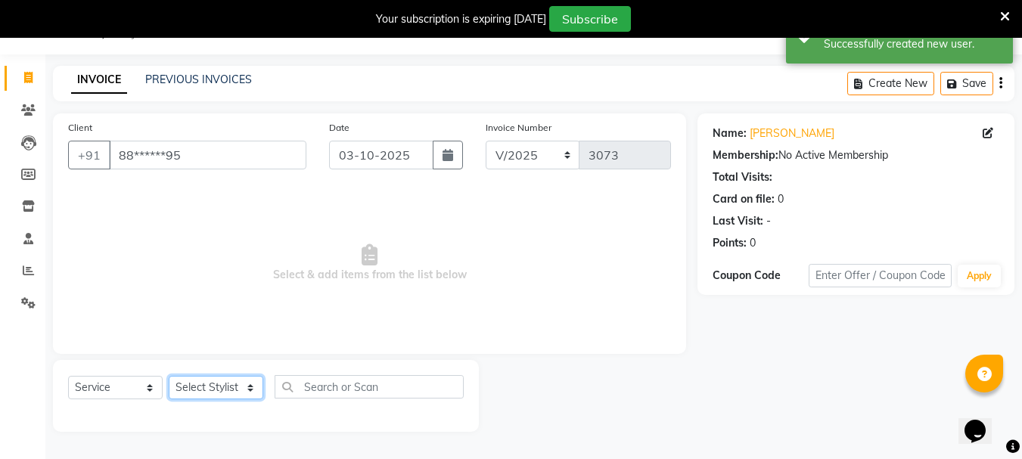
click at [252, 387] on select "Select Stylist" at bounding box center [216, 387] width 95 height 23
click at [249, 383] on select "Select Stylist" at bounding box center [216, 387] width 95 height 23
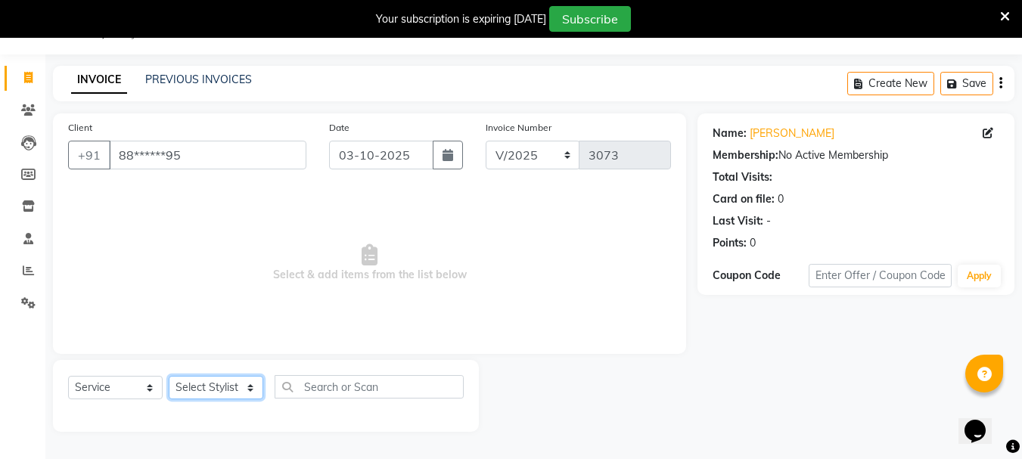
click at [254, 392] on select "Select Stylist" at bounding box center [216, 387] width 95 height 23
click at [255, 284] on span "Select & add items from the list below" at bounding box center [369, 263] width 603 height 151
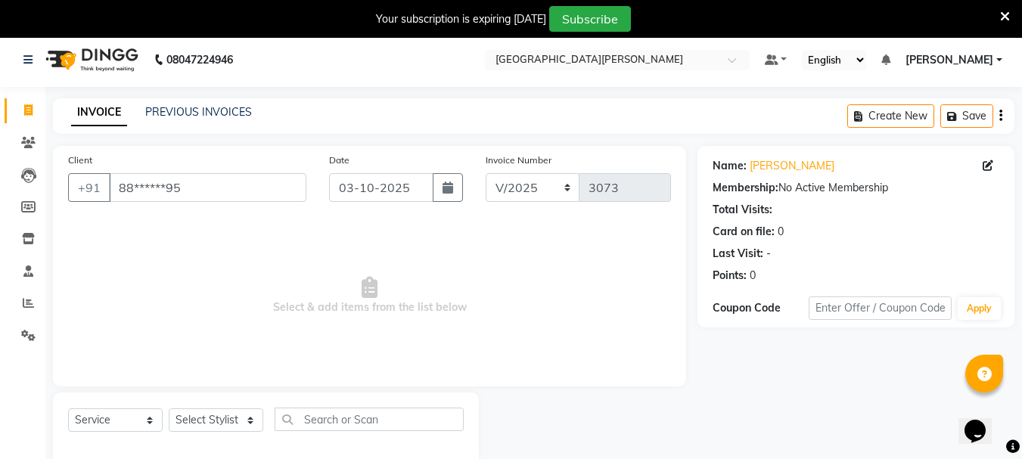
scroll to position [0, 0]
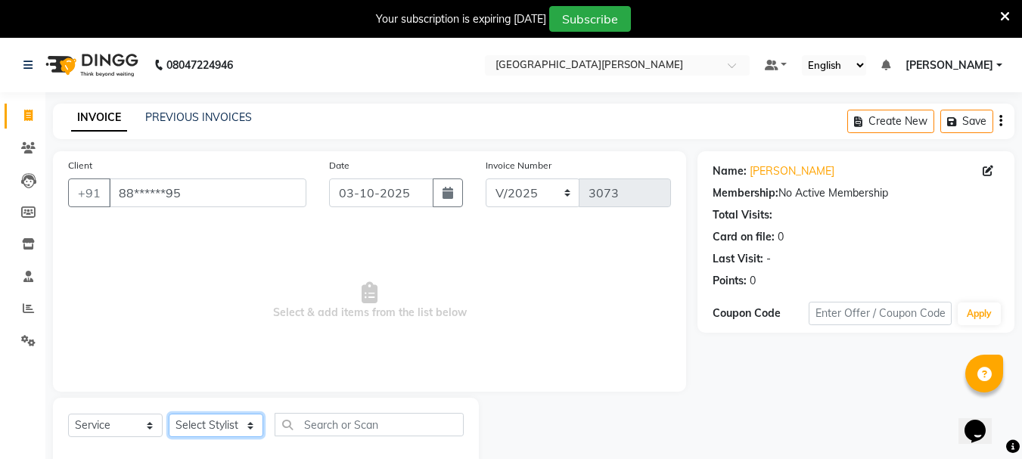
click at [251, 418] on select "Select Stylist" at bounding box center [216, 425] width 95 height 23
click at [169, 414] on select "Select Stylist" at bounding box center [216, 425] width 95 height 23
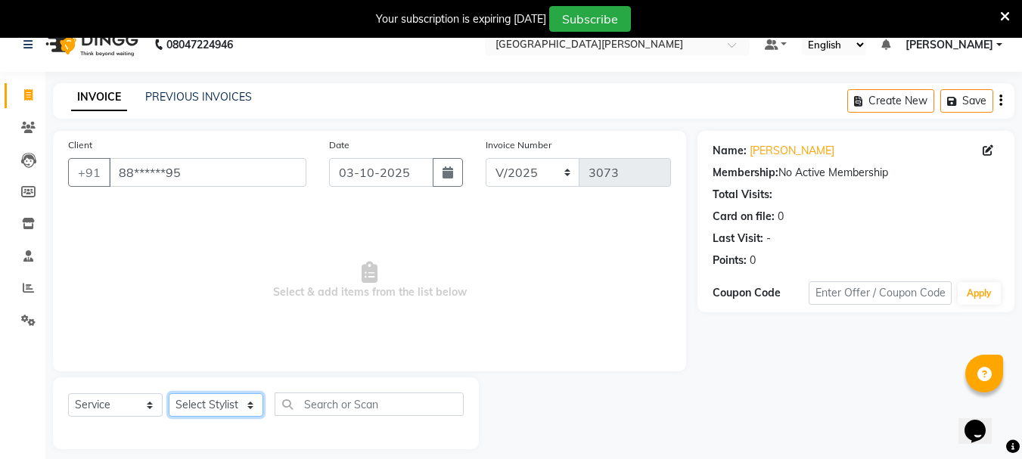
scroll to position [38, 0]
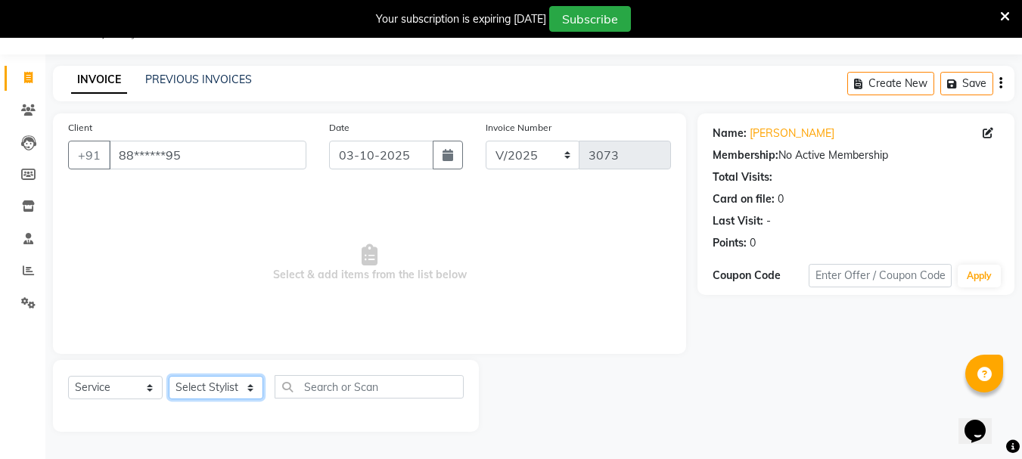
click at [255, 391] on select "Select Stylist" at bounding box center [216, 387] width 95 height 23
click at [253, 386] on select "Select Stylist" at bounding box center [216, 387] width 95 height 23
click at [350, 141] on input "03-10-2025" at bounding box center [381, 155] width 104 height 29
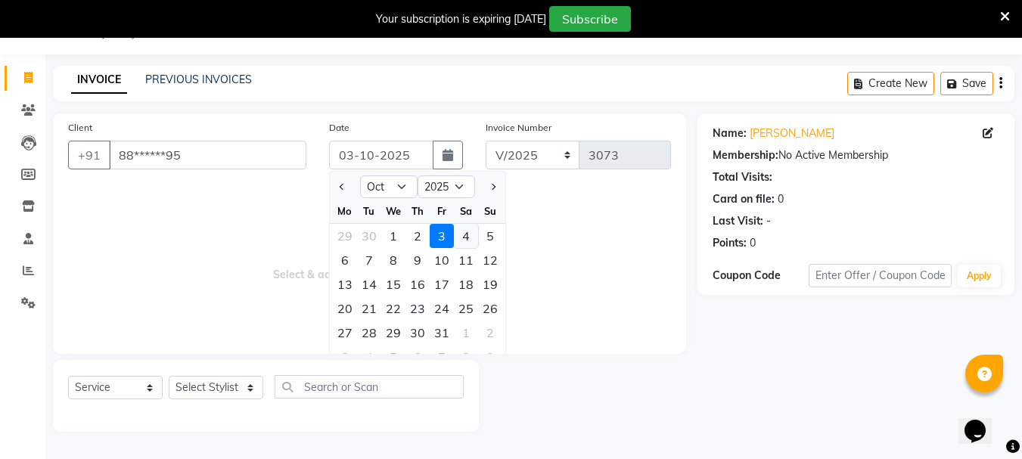
click at [461, 235] on div "4" at bounding box center [466, 236] width 24 height 24
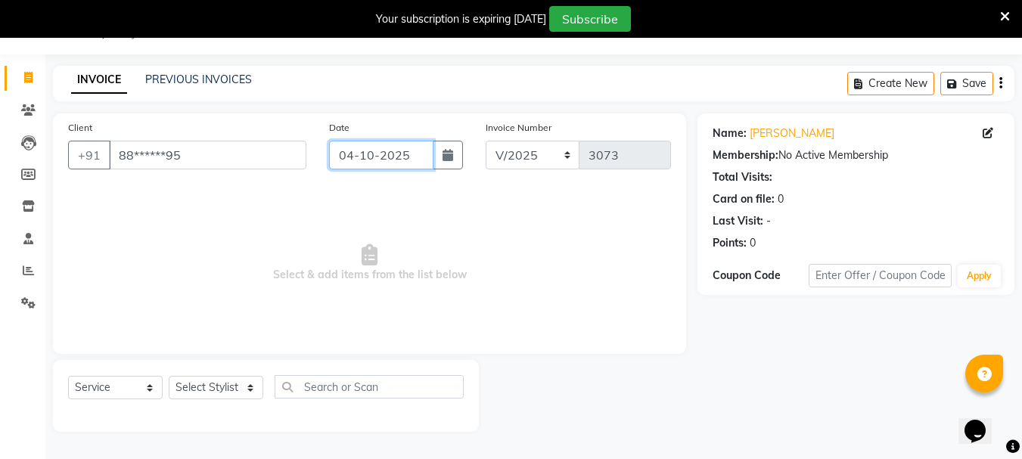
click at [360, 157] on input "04-10-2025" at bounding box center [381, 155] width 104 height 29
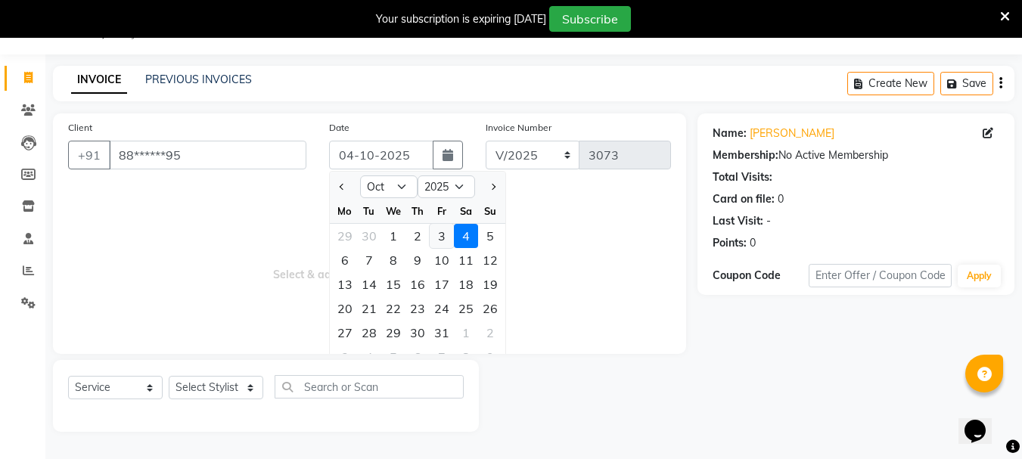
click at [444, 233] on div "3" at bounding box center [442, 236] width 24 height 24
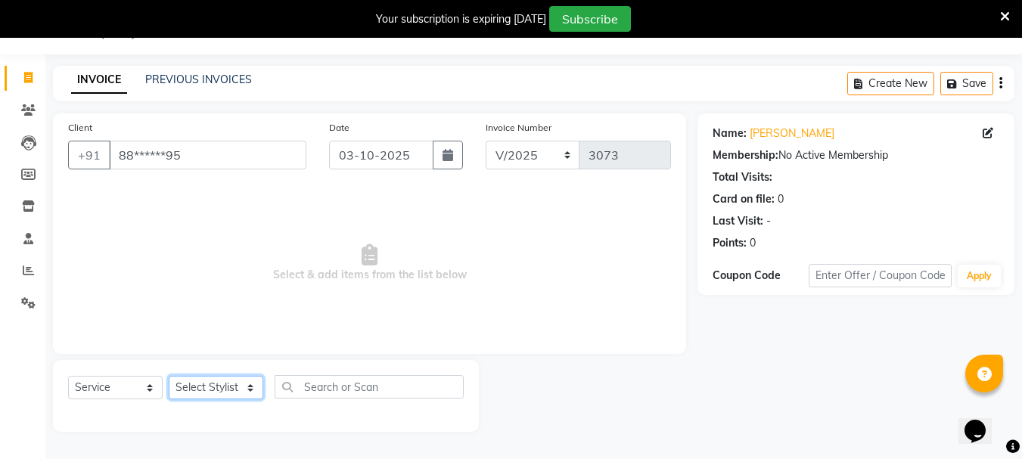
click at [216, 379] on select "Select Stylist" at bounding box center [216, 387] width 95 height 23
click at [169, 376] on select "Select Stylist" at bounding box center [216, 387] width 95 height 23
click at [244, 232] on span "Select & add items from the list below" at bounding box center [369, 263] width 603 height 151
click at [33, 114] on icon at bounding box center [28, 109] width 14 height 11
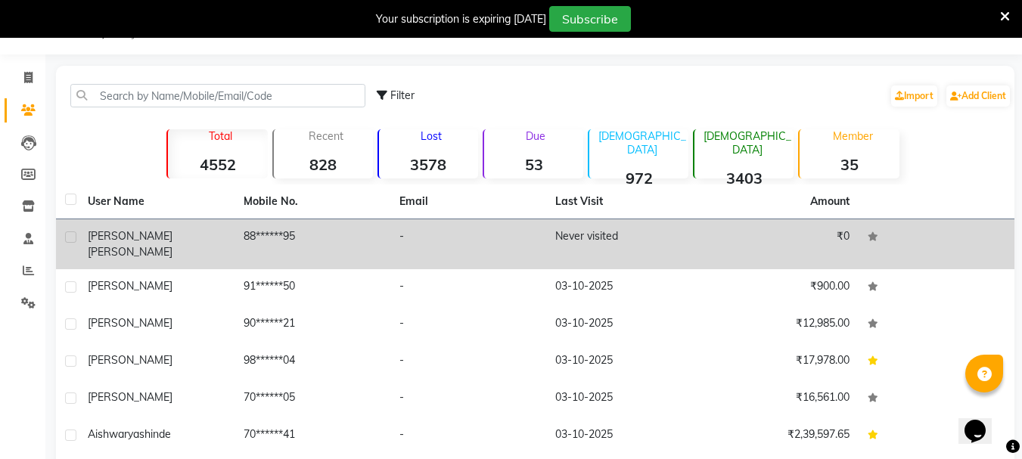
click at [95, 238] on span "[PERSON_NAME]" at bounding box center [130, 236] width 85 height 14
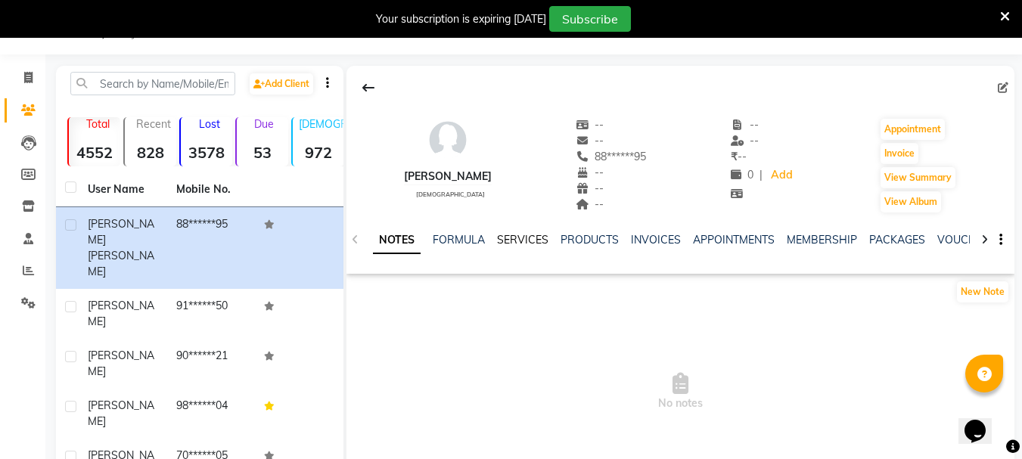
click at [524, 243] on link "SERVICES" at bounding box center [522, 240] width 51 height 14
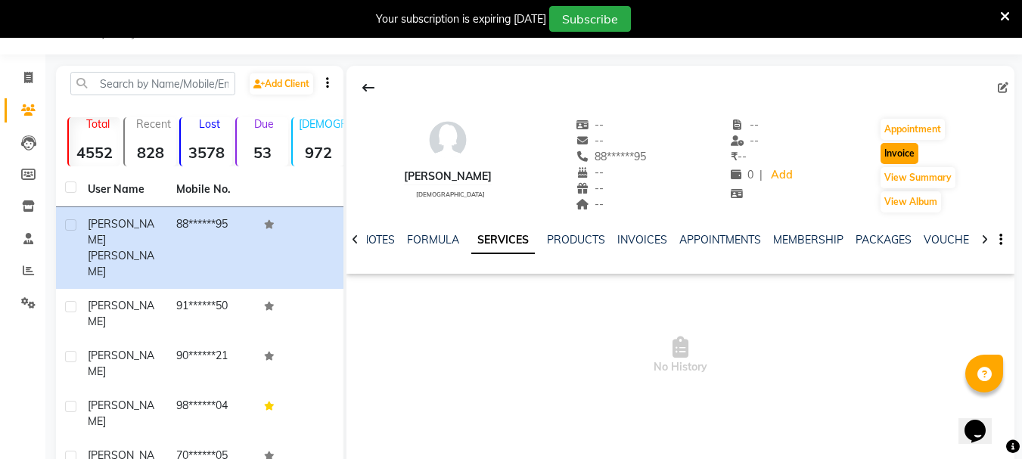
click at [909, 153] on button "Invoice" at bounding box center [900, 153] width 38 height 21
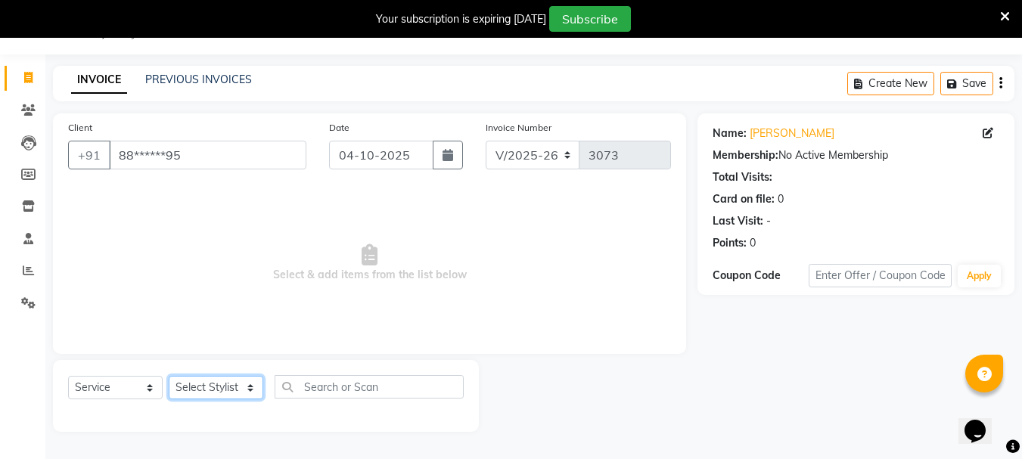
click at [261, 387] on select "Select Stylist Bharti [PERSON_NAME] [PERSON_NAME] [PERSON_NAME] [PERSON_NAME] m…" at bounding box center [216, 387] width 95 height 23
click at [169, 376] on select "Select Stylist Bharti [PERSON_NAME] [PERSON_NAME] [PERSON_NAME] [PERSON_NAME] m…" at bounding box center [216, 387] width 95 height 23
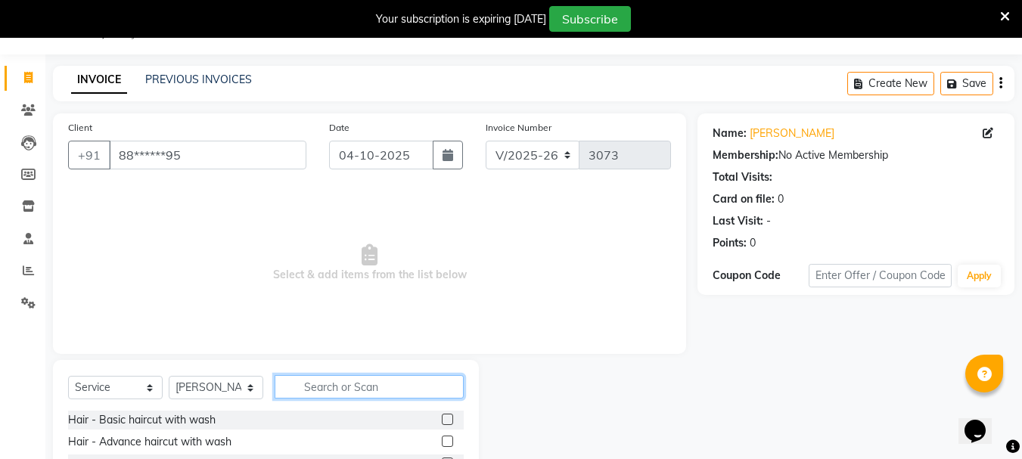
click at [340, 385] on input "text" at bounding box center [369, 386] width 189 height 23
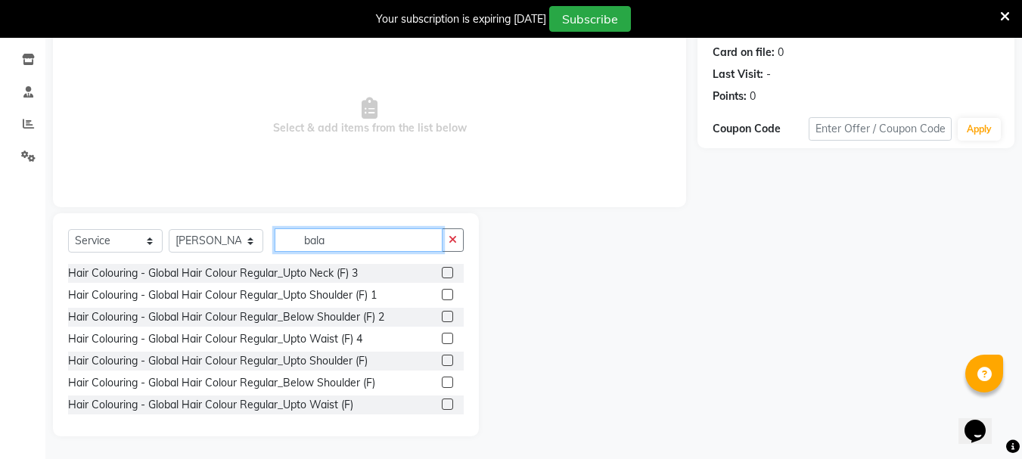
scroll to position [55, 0]
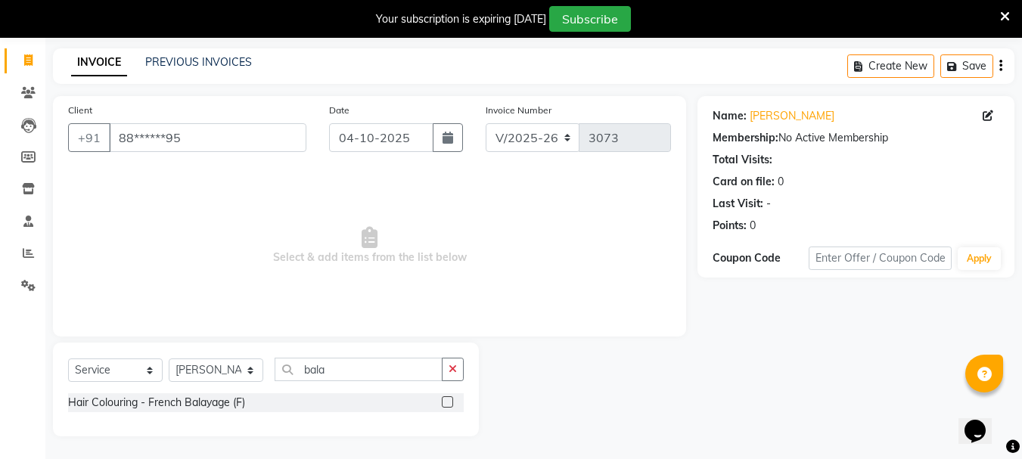
click at [447, 402] on label at bounding box center [447, 401] width 11 height 11
click at [447, 402] on input "checkbox" at bounding box center [447, 403] width 10 height 10
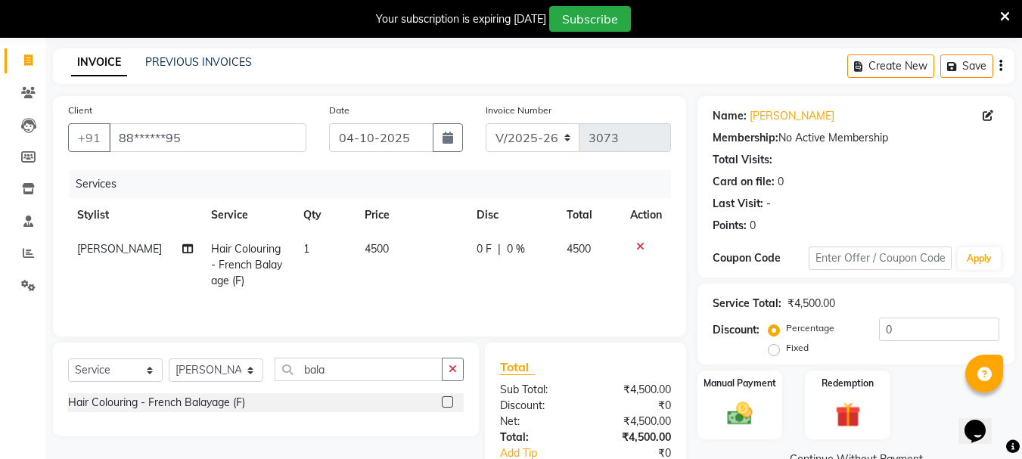
click at [447, 402] on label at bounding box center [447, 401] width 11 height 11
click at [447, 402] on input "checkbox" at bounding box center [447, 403] width 10 height 10
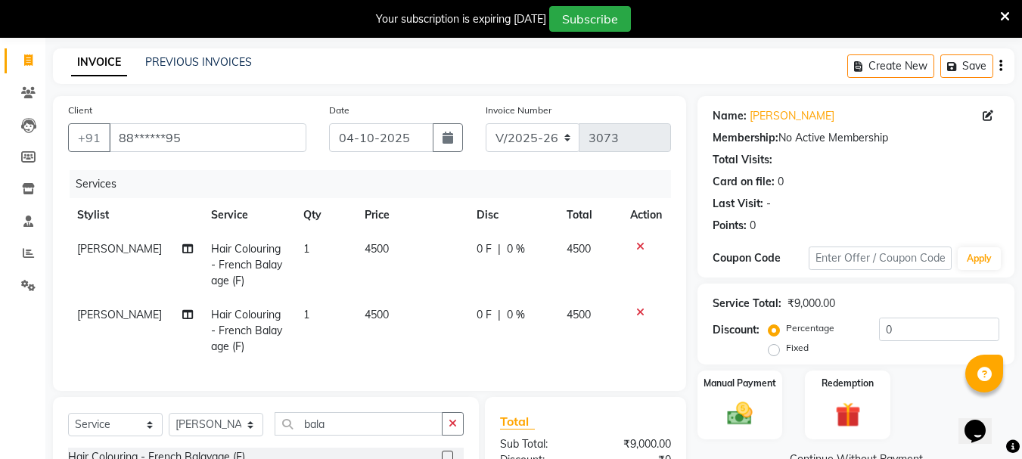
click at [356, 233] on td "4500" at bounding box center [412, 265] width 112 height 66
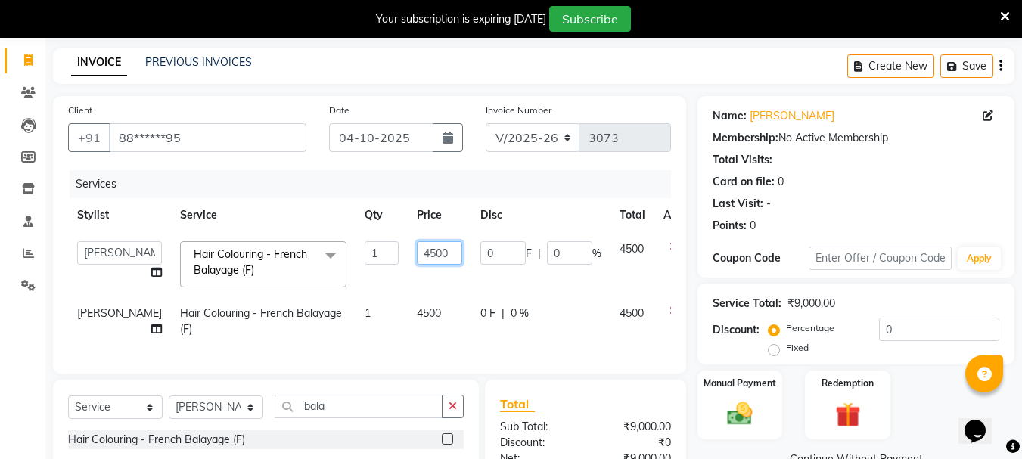
click at [417, 254] on input "4500" at bounding box center [439, 252] width 45 height 23
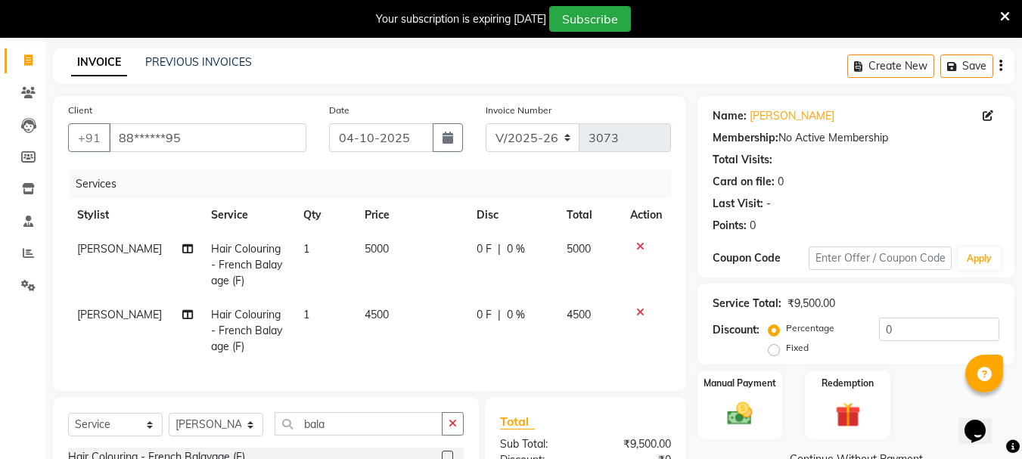
click at [120, 316] on td "[PERSON_NAME]" at bounding box center [135, 331] width 134 height 66
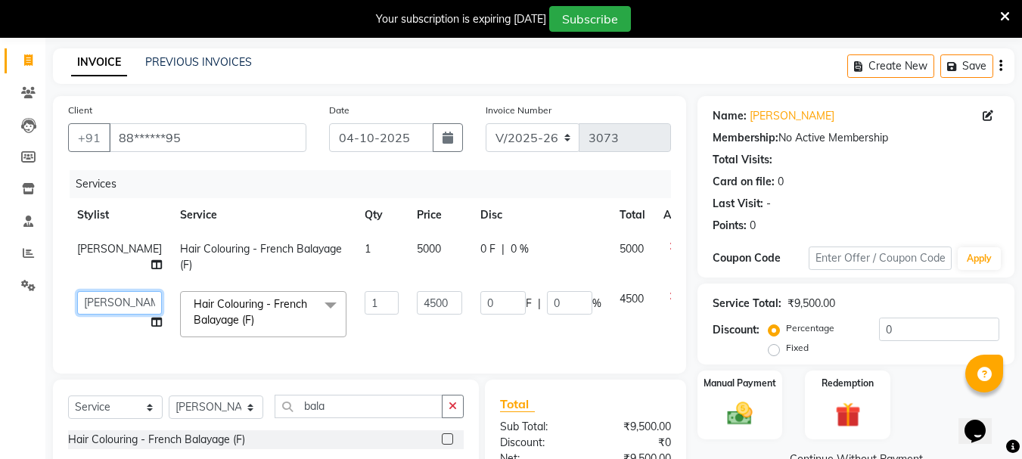
click at [101, 303] on select "Bharti [PERSON_NAME] [PERSON_NAME] [PERSON_NAME] [PERSON_NAME] more [PERSON_NAM…" at bounding box center [119, 302] width 85 height 23
click at [417, 298] on input "4500" at bounding box center [439, 302] width 45 height 23
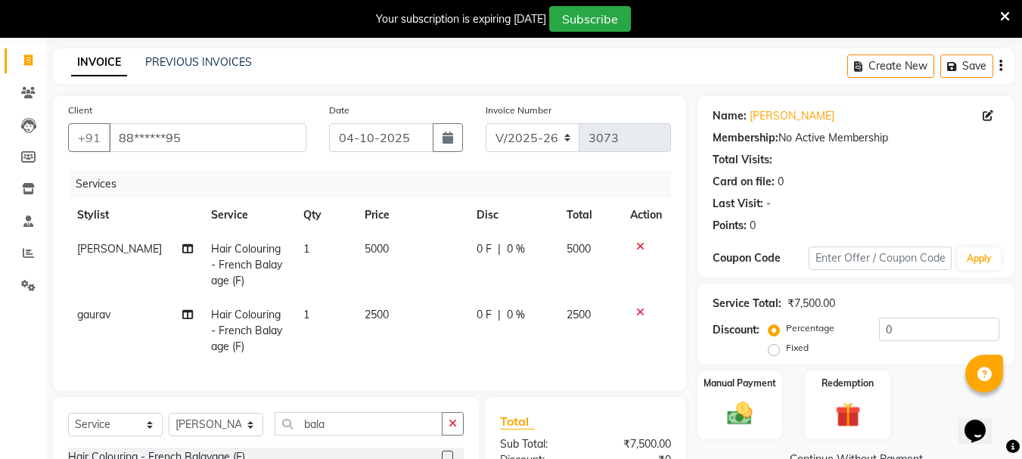
click at [390, 325] on td "2500" at bounding box center [412, 331] width 112 height 66
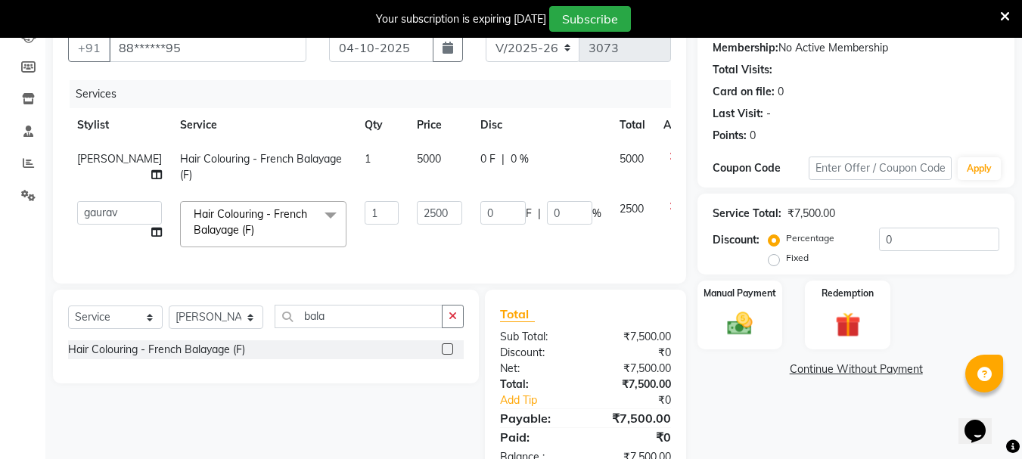
scroll to position [185, 0]
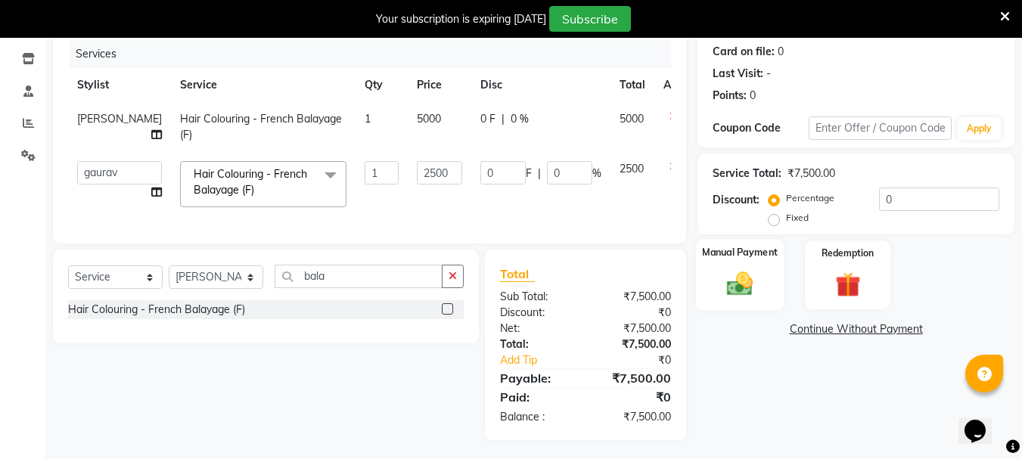
click at [769, 285] on div "Manual Payment" at bounding box center [740, 275] width 89 height 72
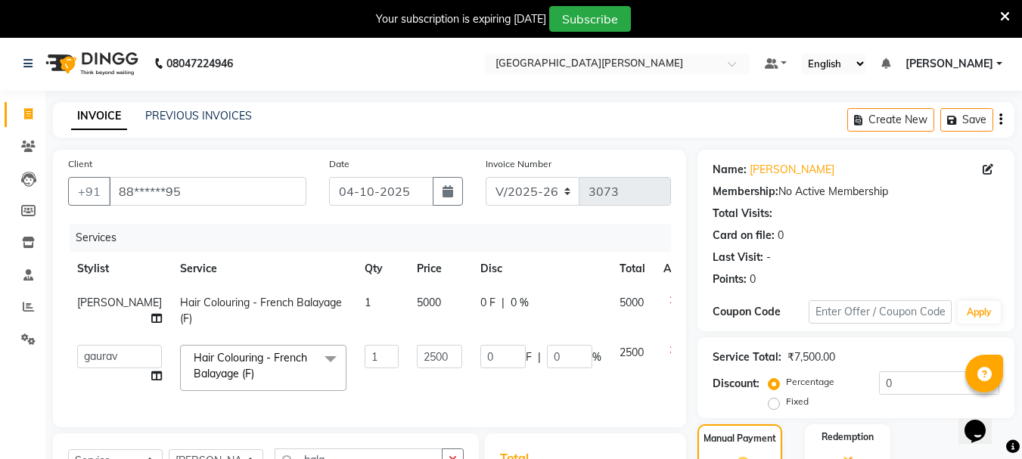
scroll to position [1, 0]
click at [351, 192] on input "04-10-2025" at bounding box center [381, 192] width 104 height 29
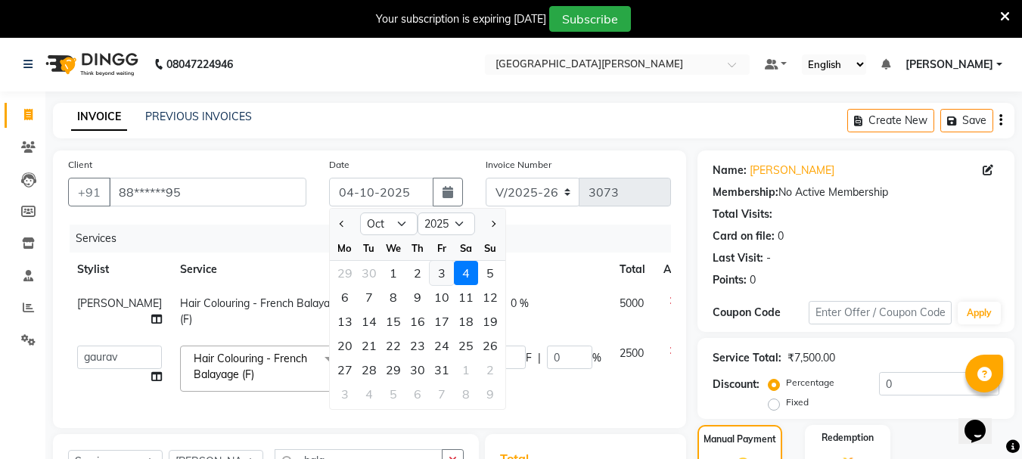
click at [443, 271] on div "3" at bounding box center [442, 273] width 24 height 24
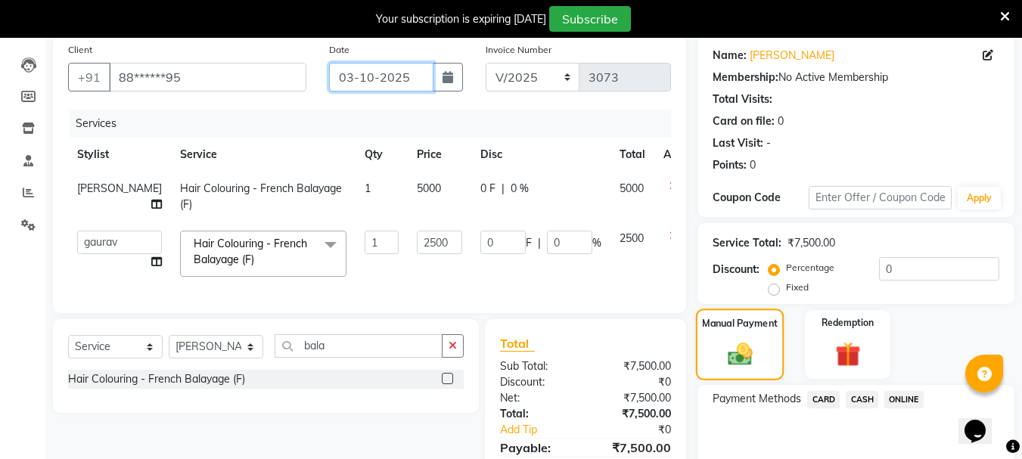
scroll to position [160, 0]
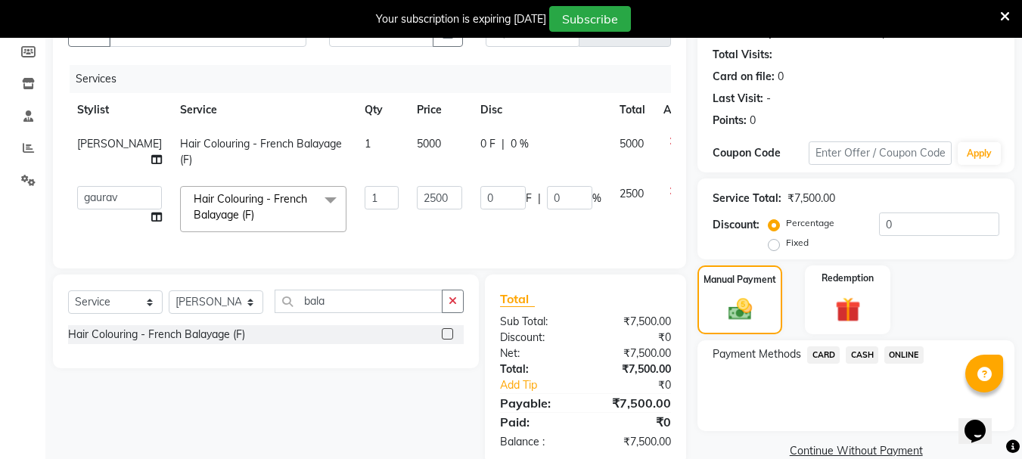
click at [898, 349] on span "ONLINE" at bounding box center [903, 355] width 39 height 17
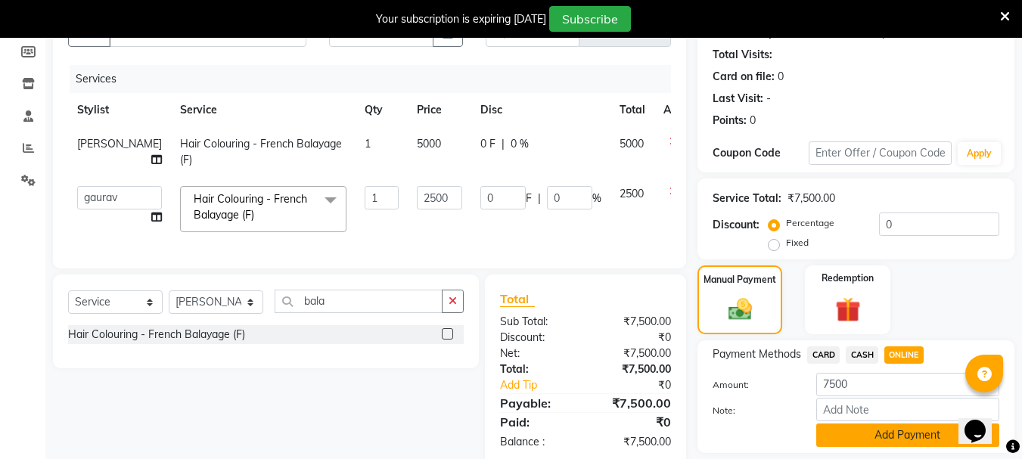
click at [857, 440] on button "Add Payment" at bounding box center [907, 435] width 183 height 23
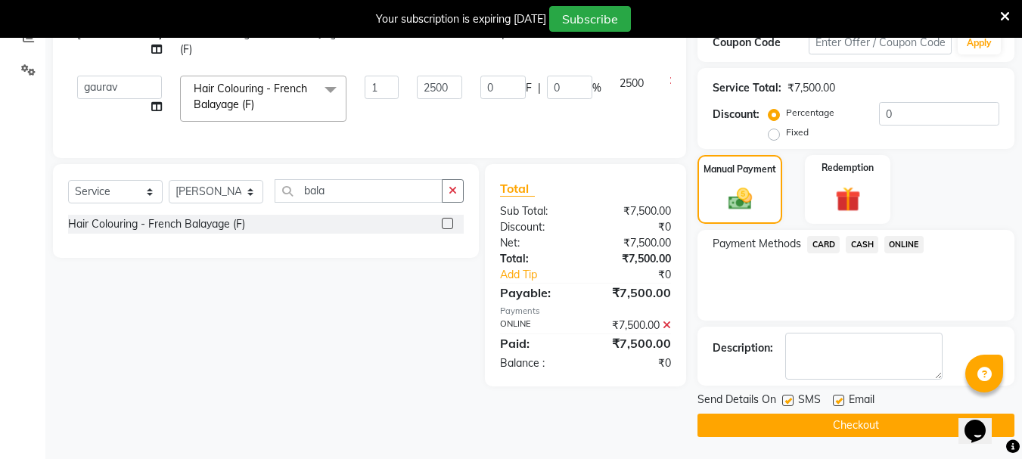
scroll to position [272, 0]
click at [819, 430] on button "Checkout" at bounding box center [856, 424] width 317 height 23
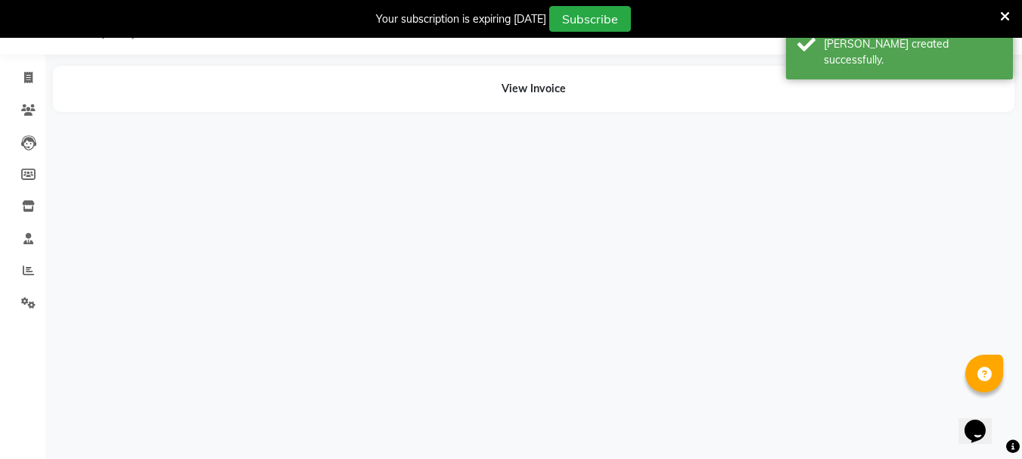
scroll to position [104, 0]
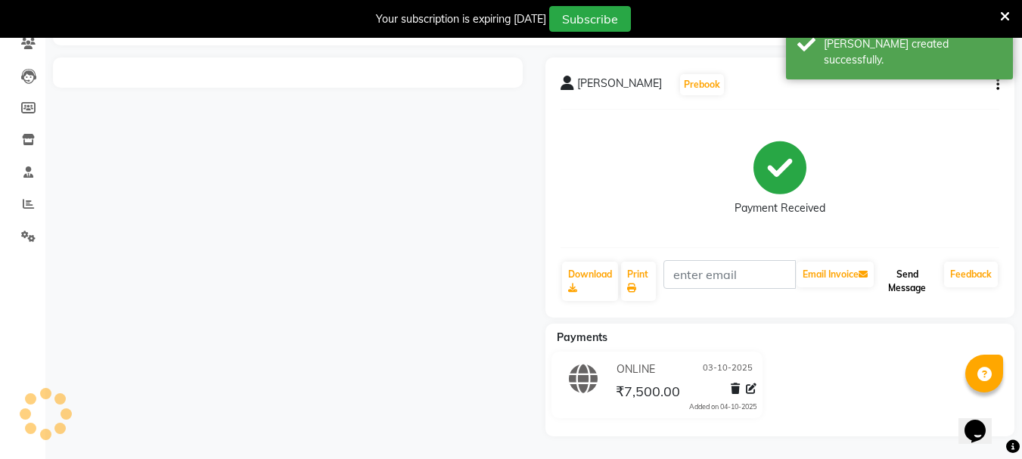
click at [912, 284] on button "Send Message" at bounding box center [907, 281] width 61 height 39
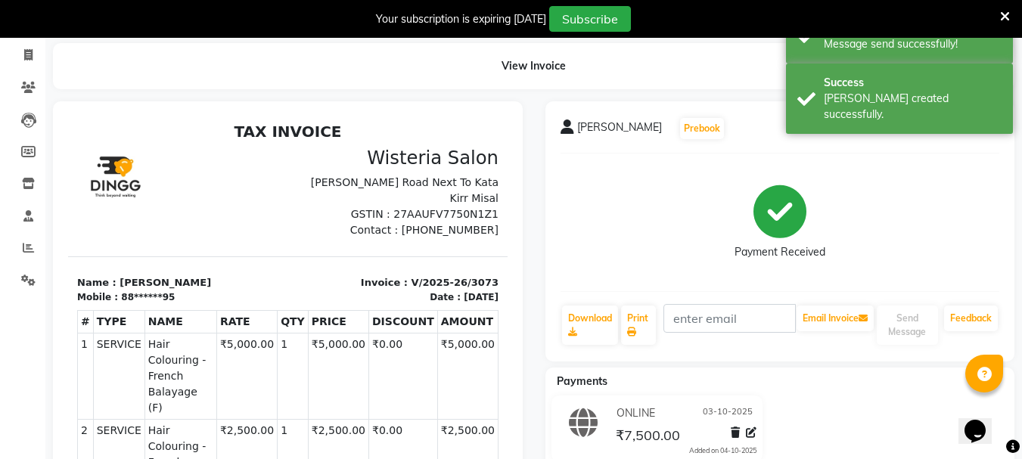
scroll to position [0, 0]
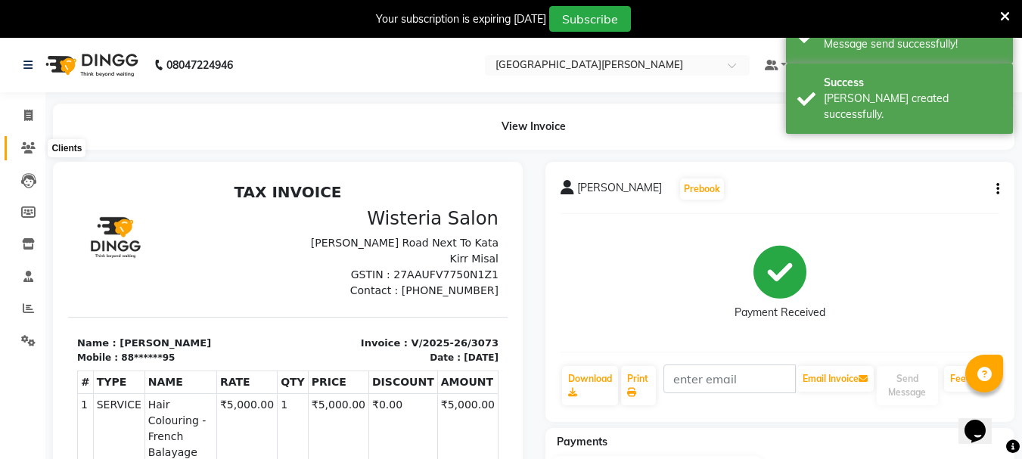
click at [28, 145] on icon at bounding box center [28, 147] width 14 height 11
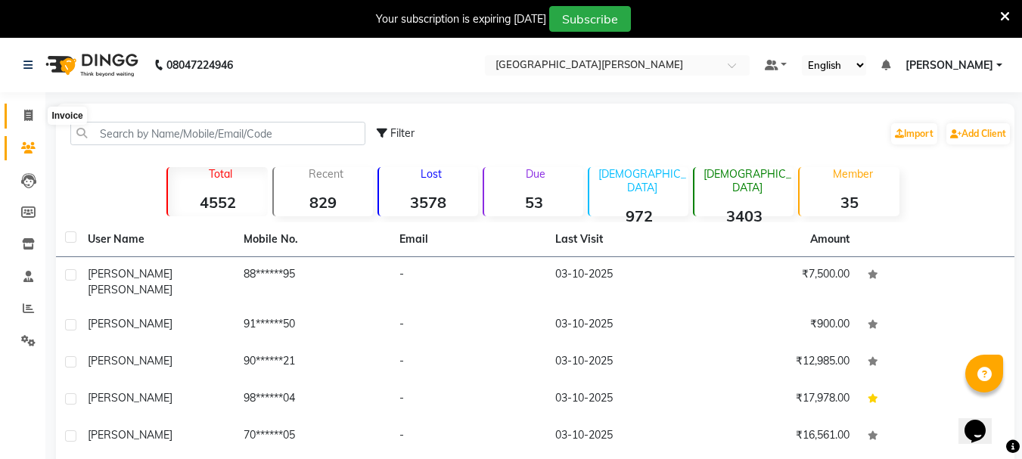
click at [23, 111] on span at bounding box center [28, 115] width 26 height 17
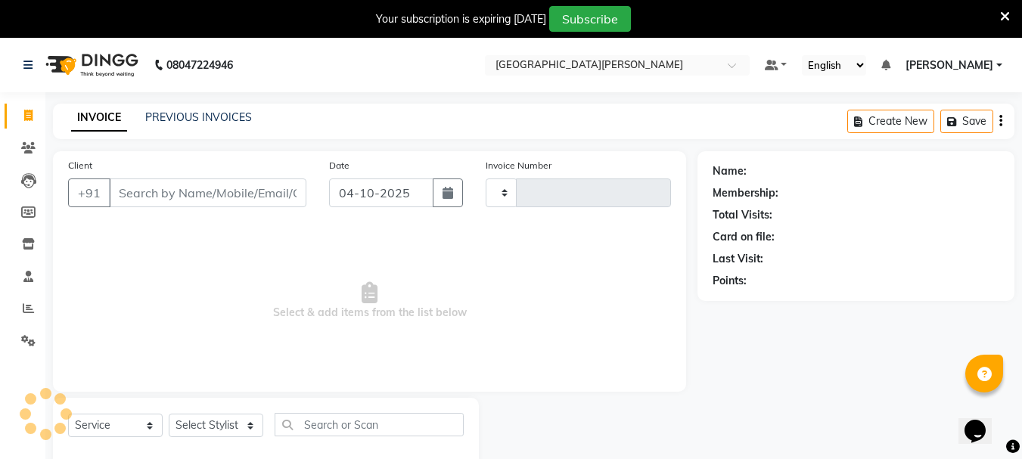
scroll to position [38, 0]
